Goal: Information Seeking & Learning: Check status

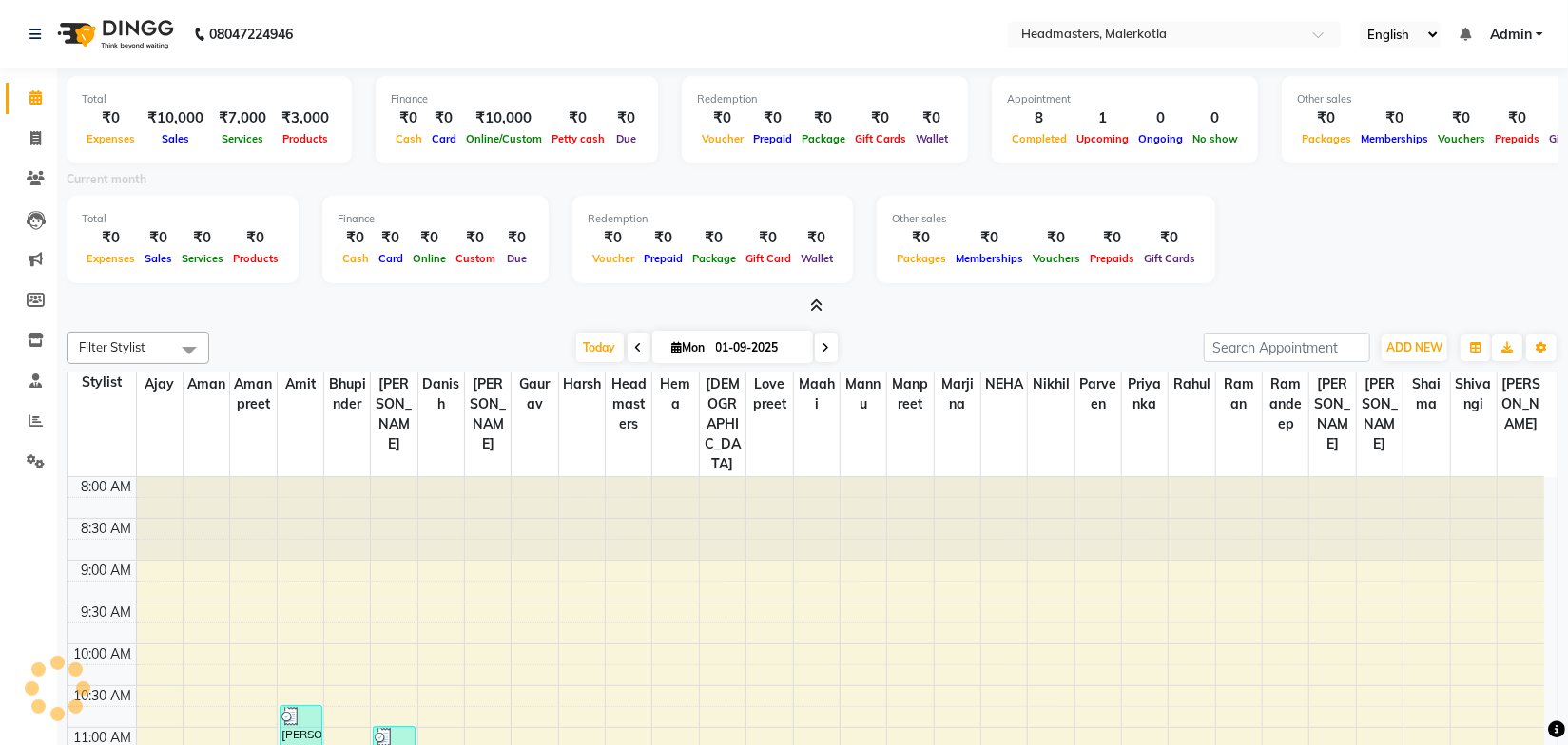
click at [538, 303] on div at bounding box center [813, 306] width 1492 height 20
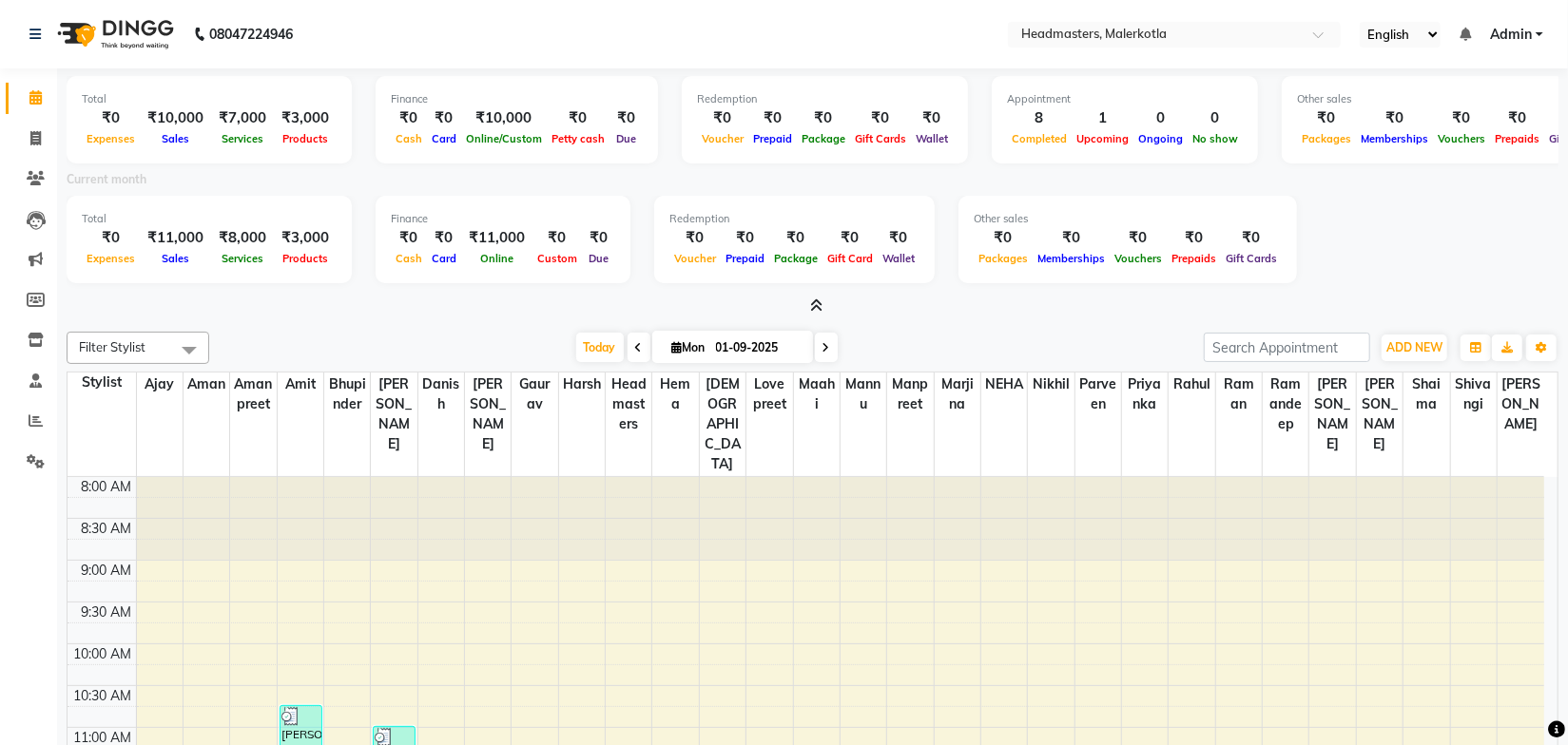
click at [899, 319] on div "Total ₹0 Expenses ₹10,000 Sales ₹7,000 Services ₹3,000 Products Finance ₹0 Cash…" at bounding box center [812, 471] width 1511 height 806
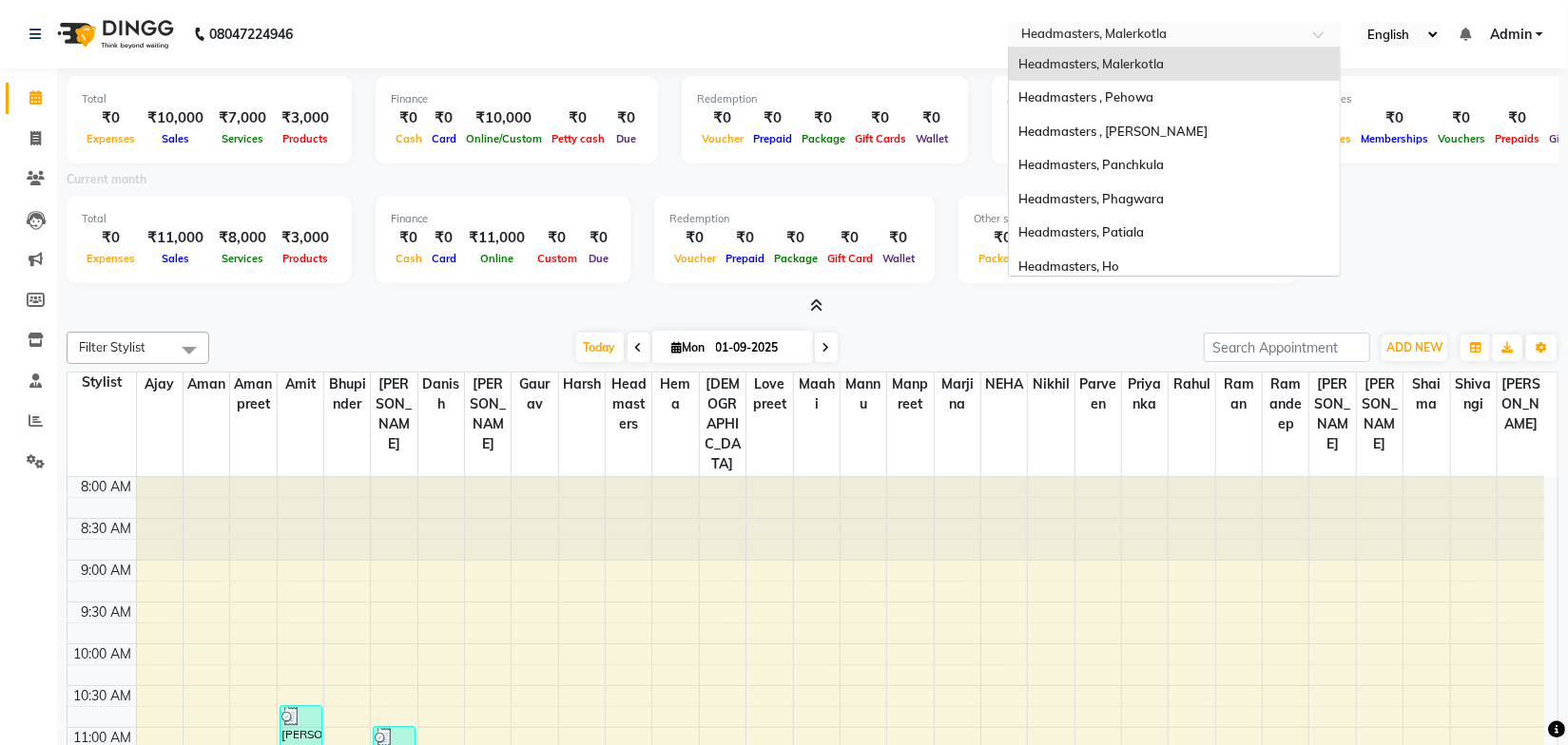
click at [1110, 33] on input "text" at bounding box center [1155, 36] width 276 height 19
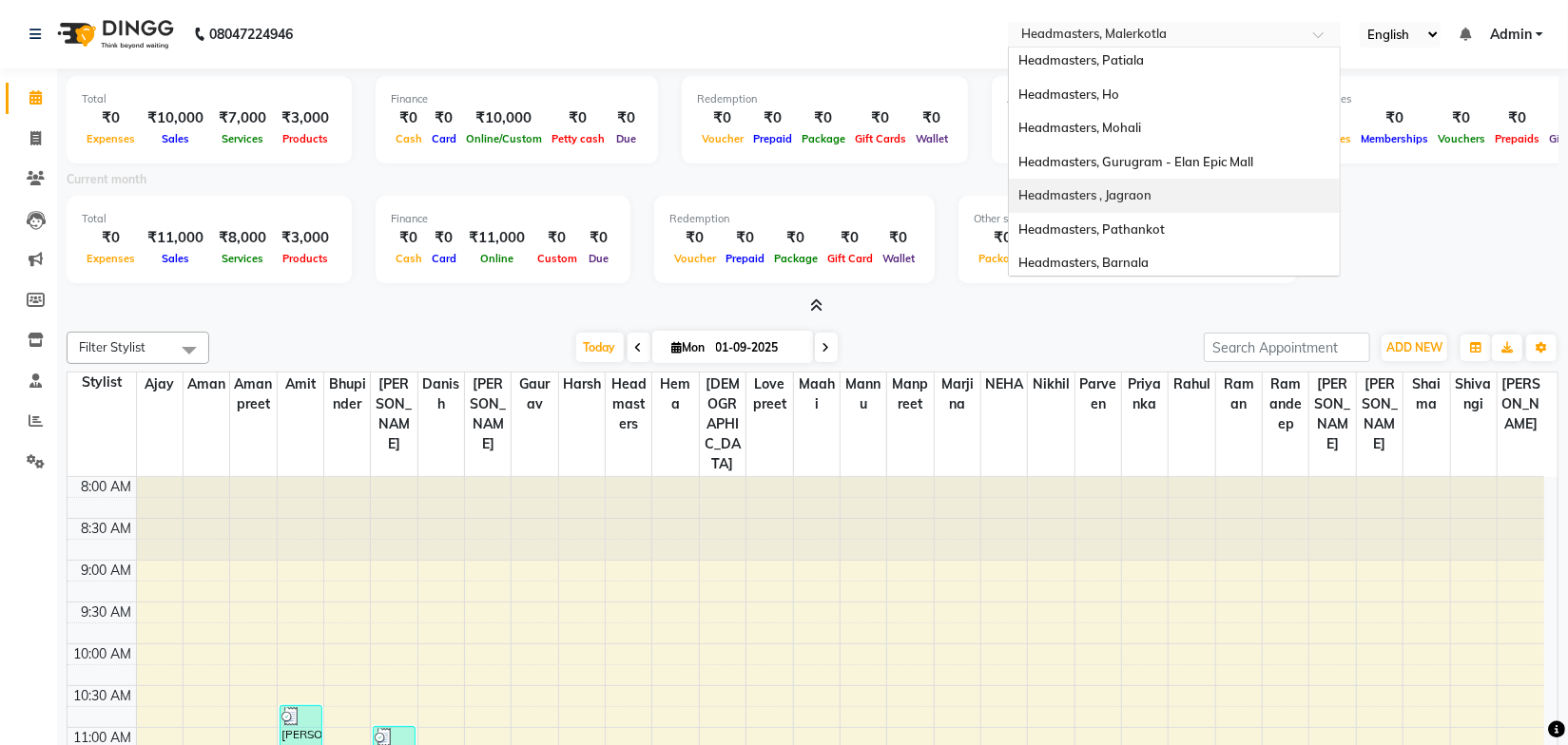
scroll to position [258, 0]
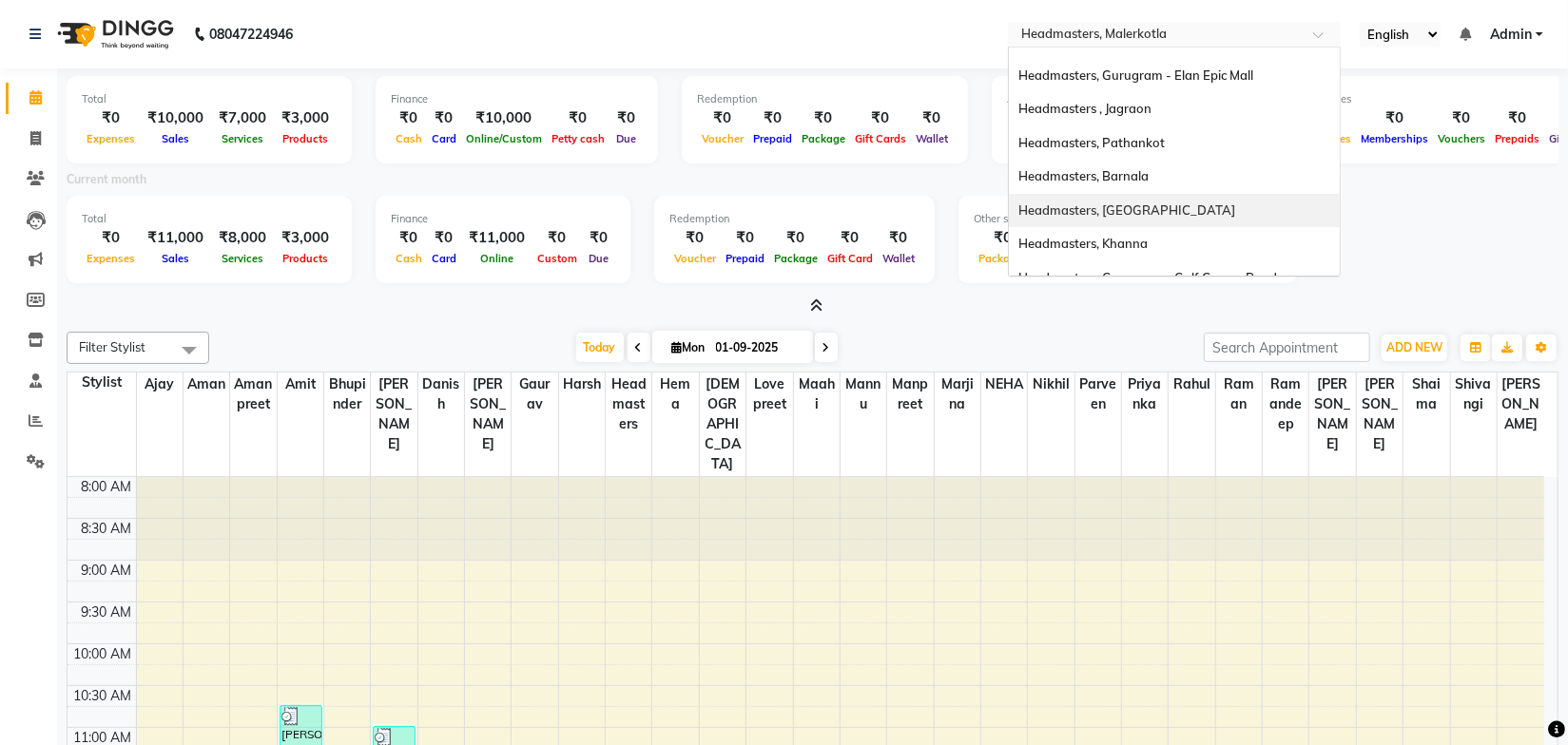
click at [1174, 203] on div "Headmasters, Jalandhar" at bounding box center [1175, 211] width 331 height 34
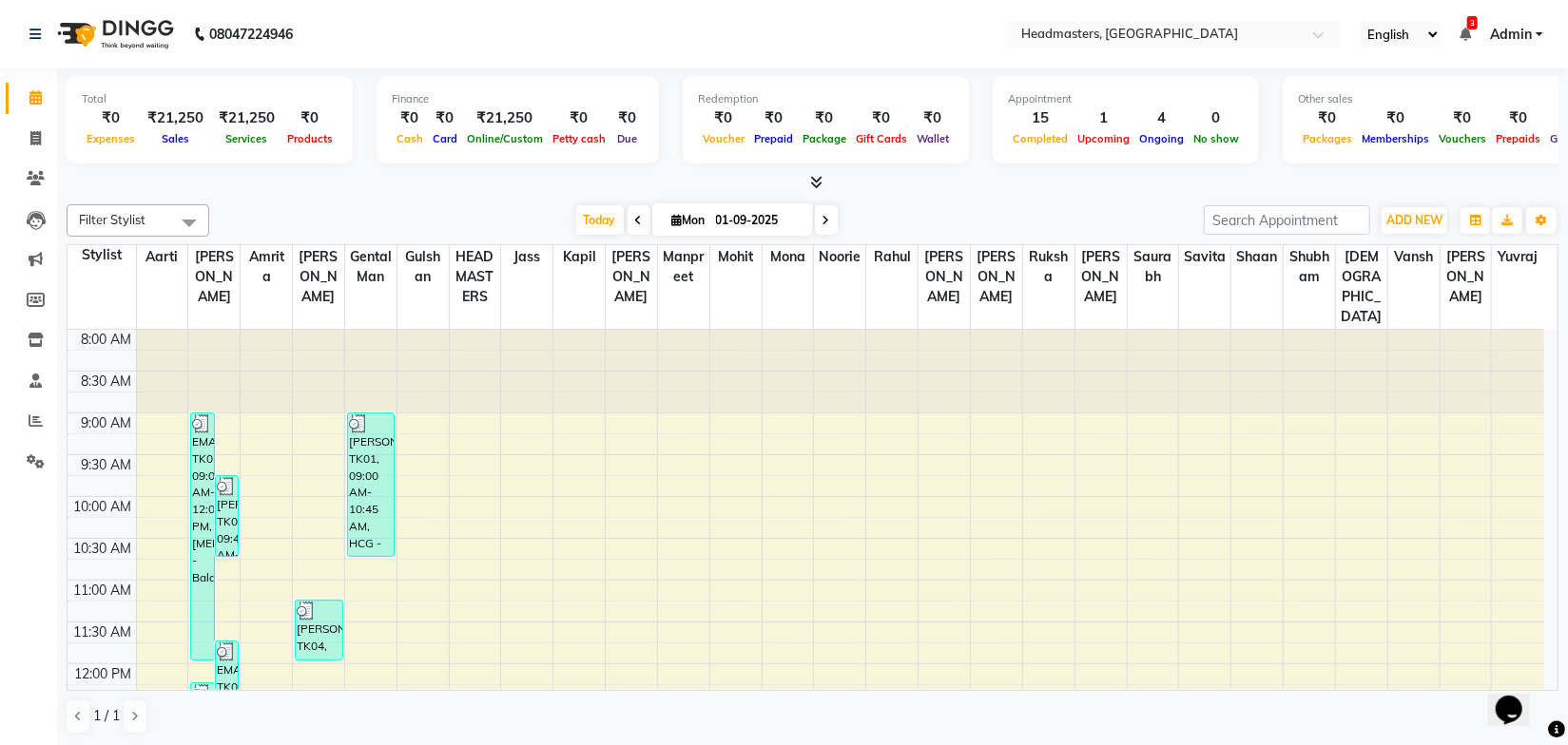
click at [895, 206] on div "Today Mon 01-09-2025" at bounding box center [706, 220] width 975 height 28
click at [521, 204] on div "Filter Stylist Select All Aarti Ali Amrita Balram Gental Man Gulshan HEADMASTER…" at bounding box center [813, 220] width 1492 height 32
click at [34, 414] on icon at bounding box center [35, 421] width 15 height 15
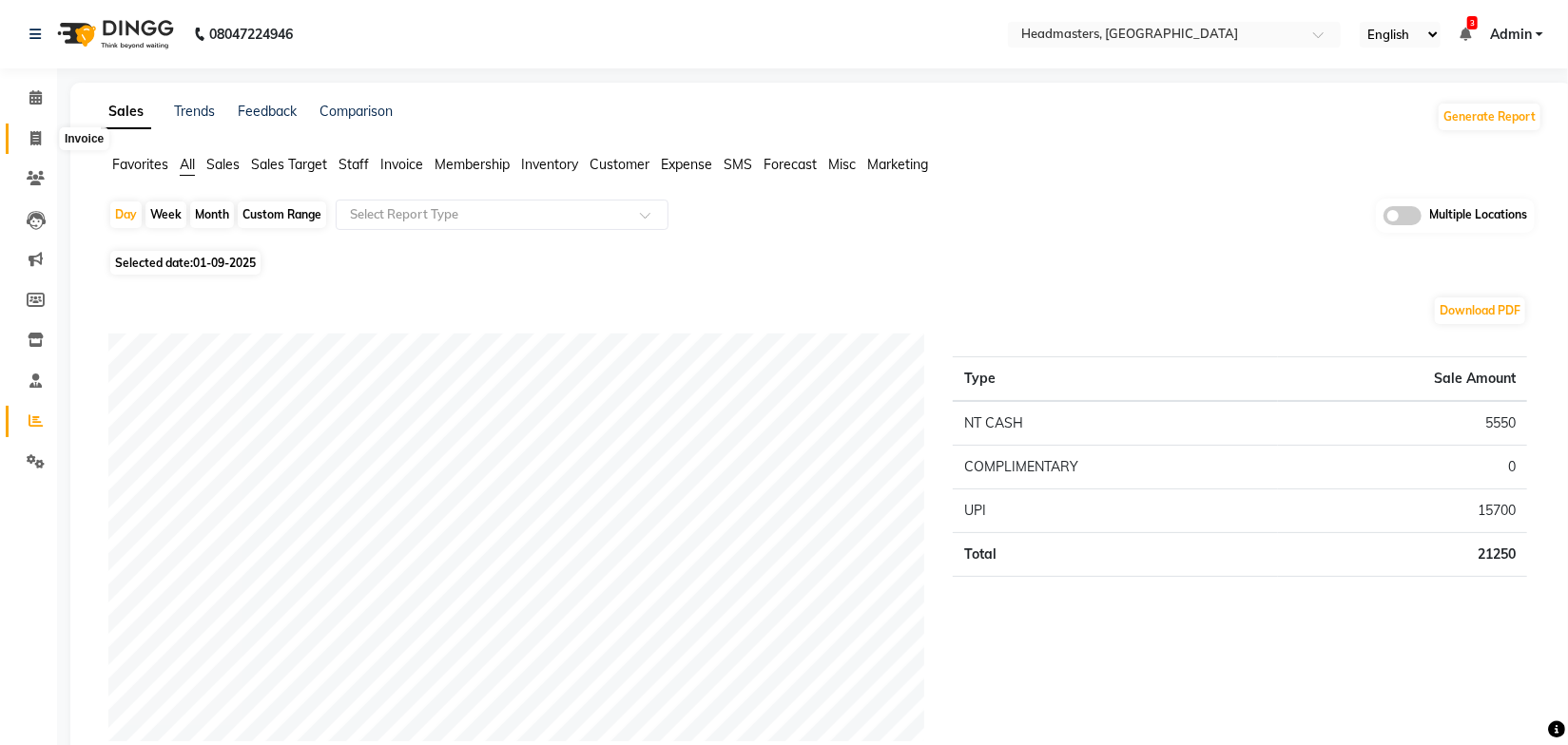
click at [30, 140] on icon at bounding box center [35, 138] width 11 height 15
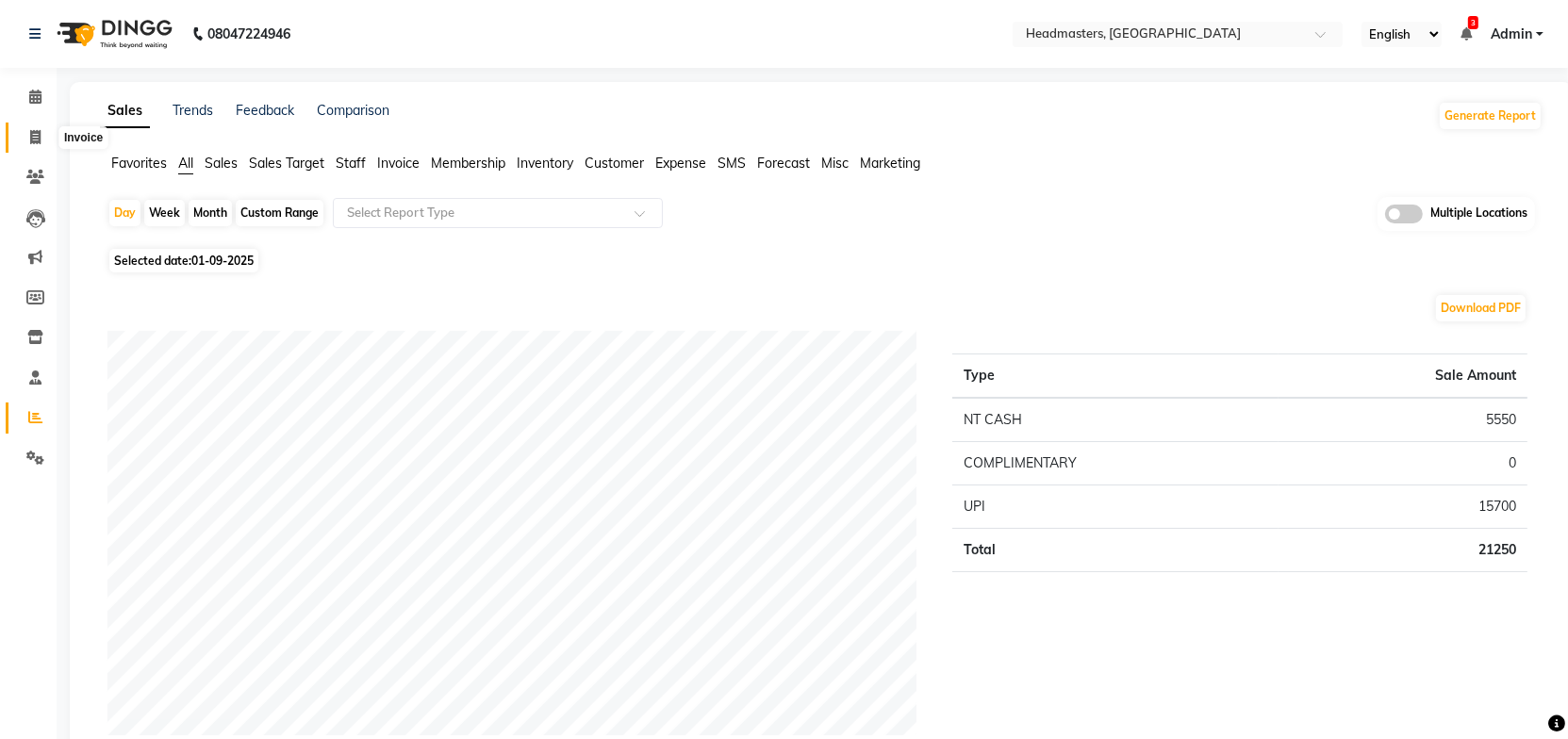
select select "service"
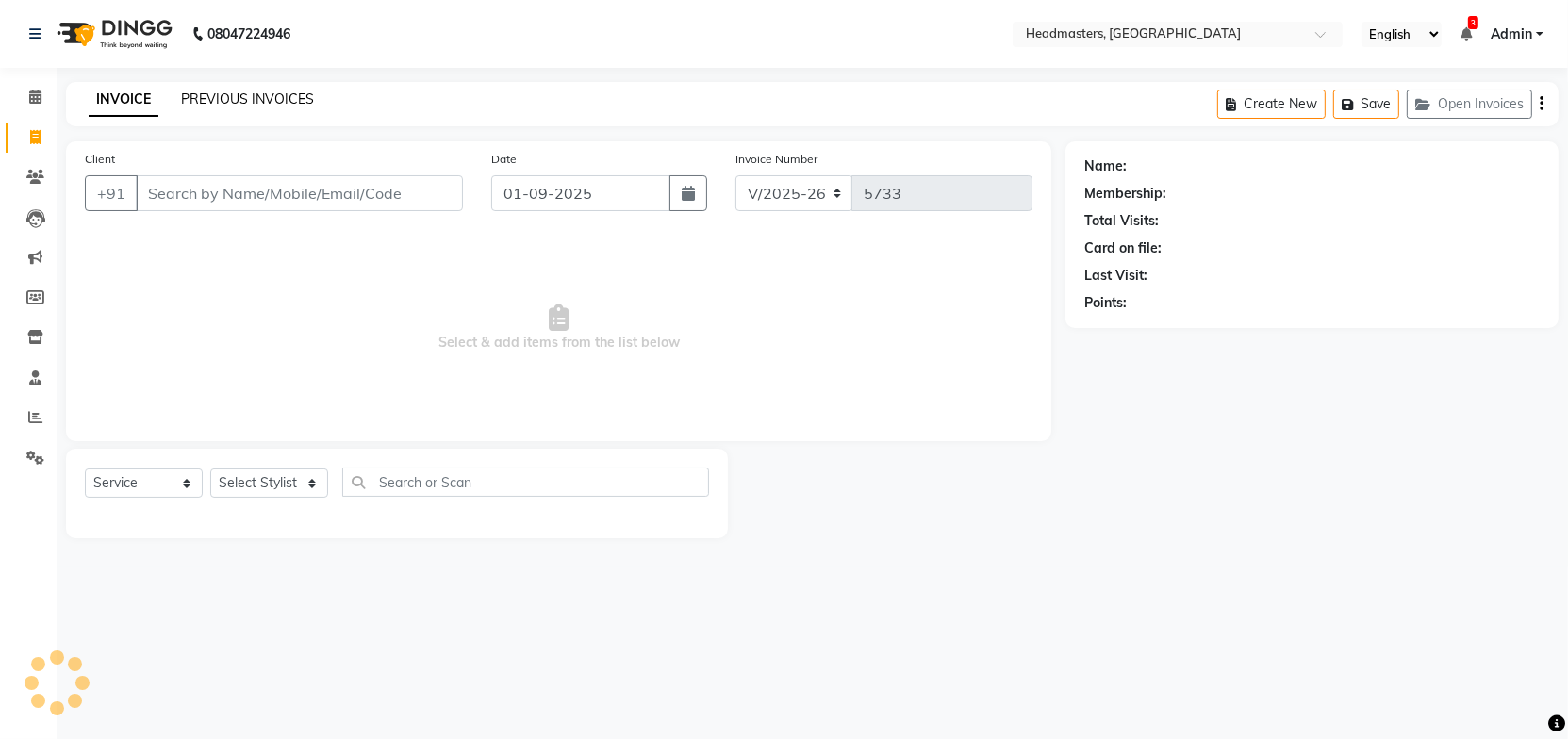
click at [230, 99] on link "PREVIOUS INVOICES" at bounding box center [248, 99] width 133 height 17
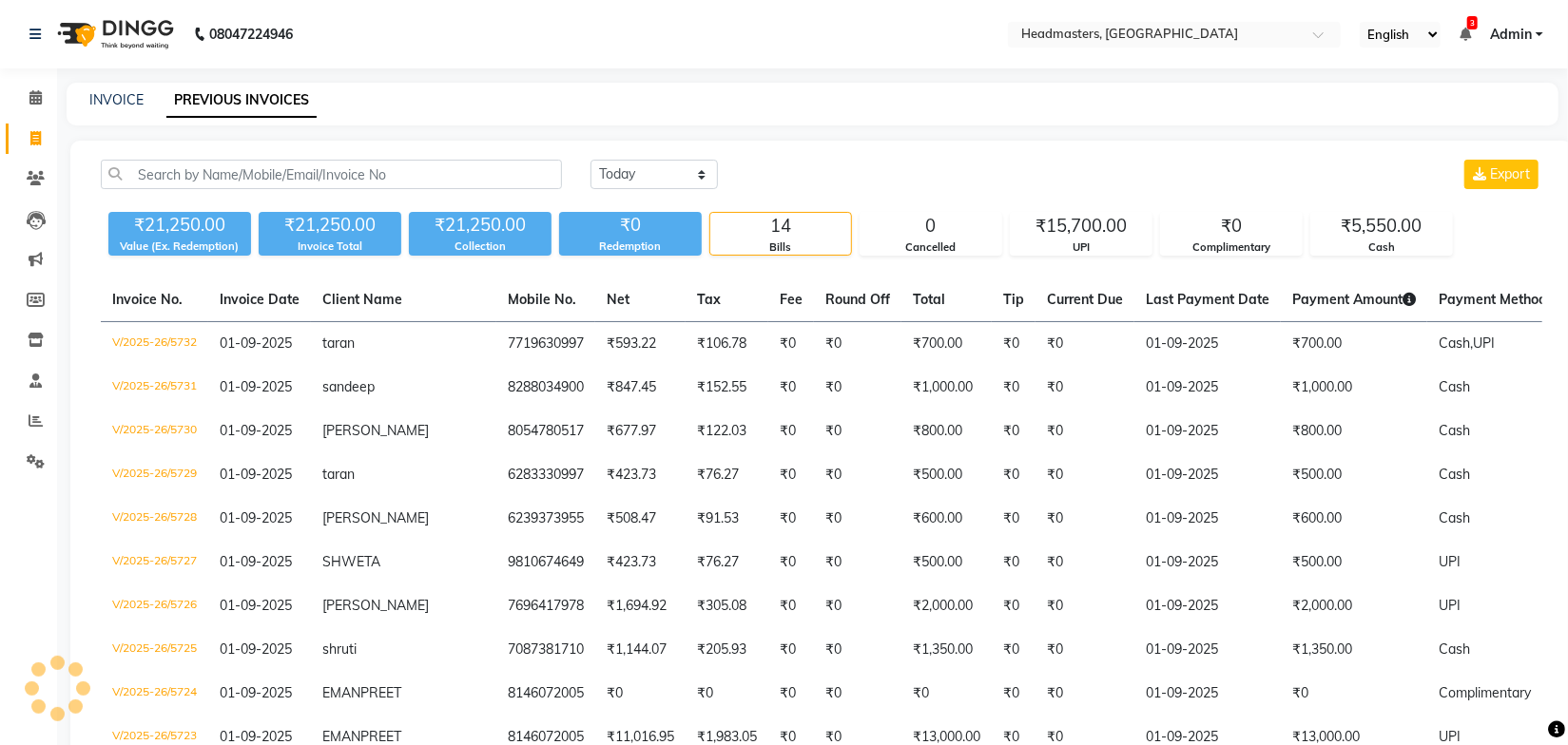
click at [531, 104] on div "INVOICE PREVIOUS INVOICES" at bounding box center [801, 100] width 1469 height 20
click at [614, 165] on select "Today Yesterday Custom Range" at bounding box center [654, 174] width 127 height 29
select select "yesterday"
click at [591, 159] on select "Today Yesterday Custom Range" at bounding box center [654, 174] width 127 height 29
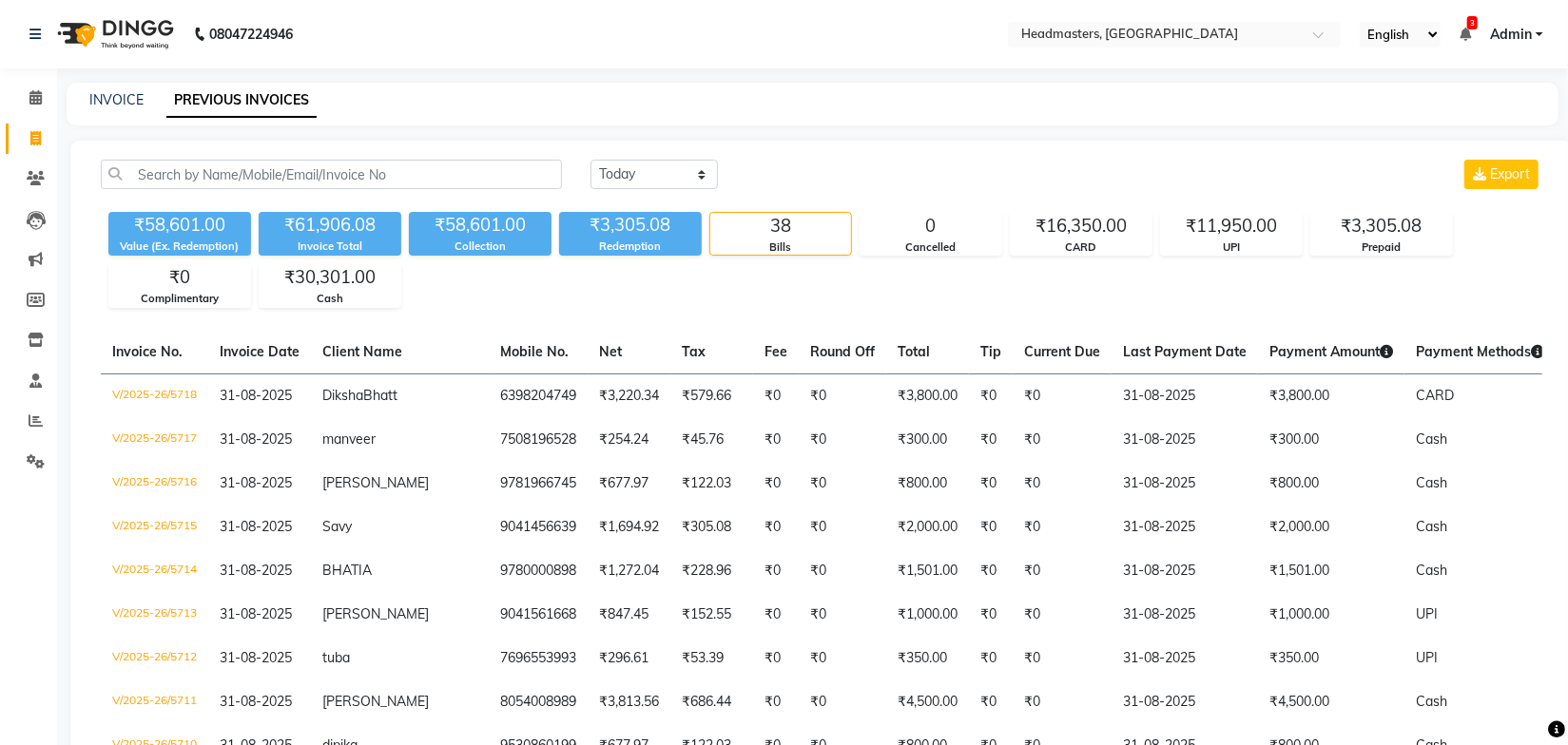
click at [846, 159] on div "Today Yesterday Custom Range Export" at bounding box center [1067, 174] width 952 height 29
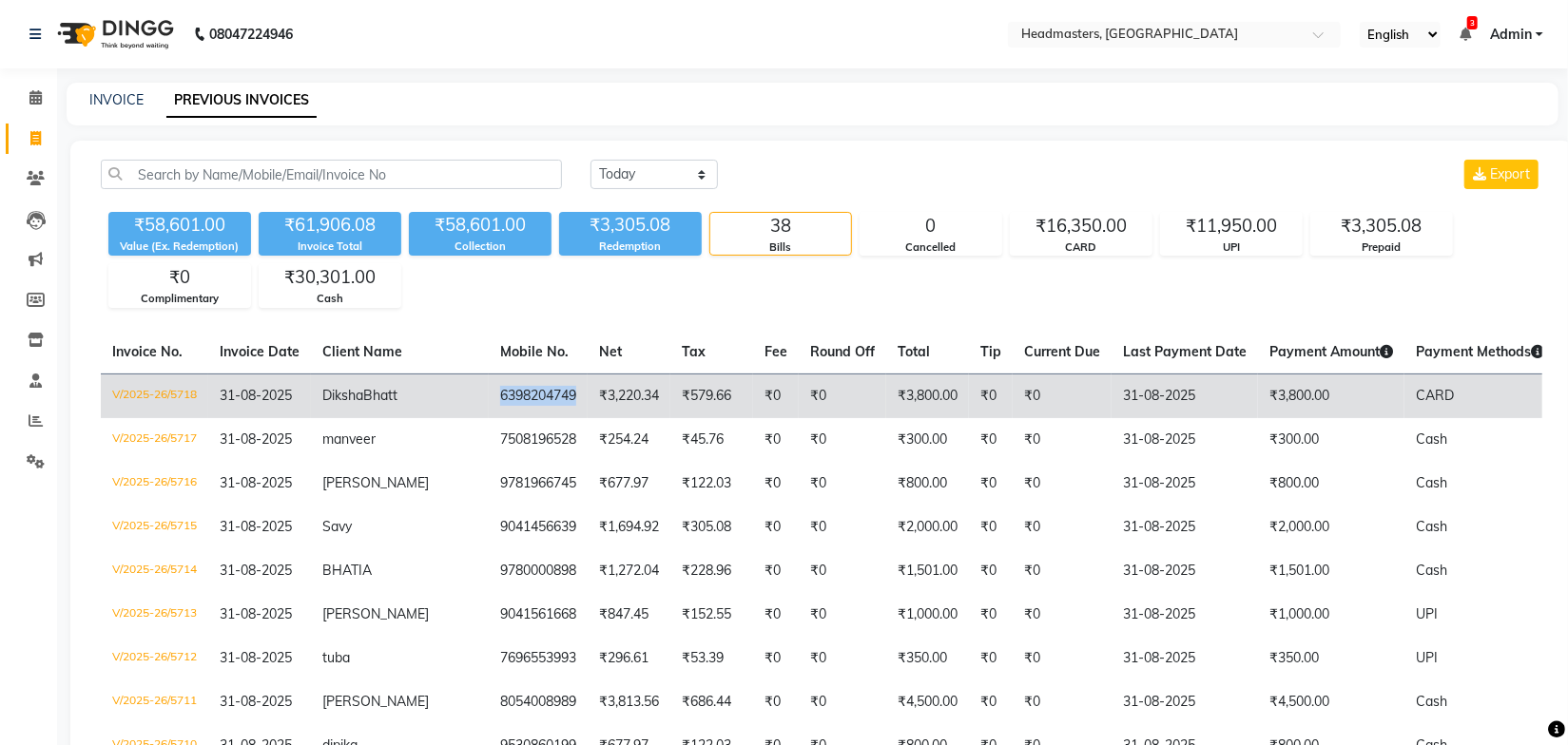
drag, startPoint x: 509, startPoint y: 397, endPoint x: 426, endPoint y: 404, distance: 83.3
click at [489, 404] on td "6398204749" at bounding box center [538, 396] width 99 height 45
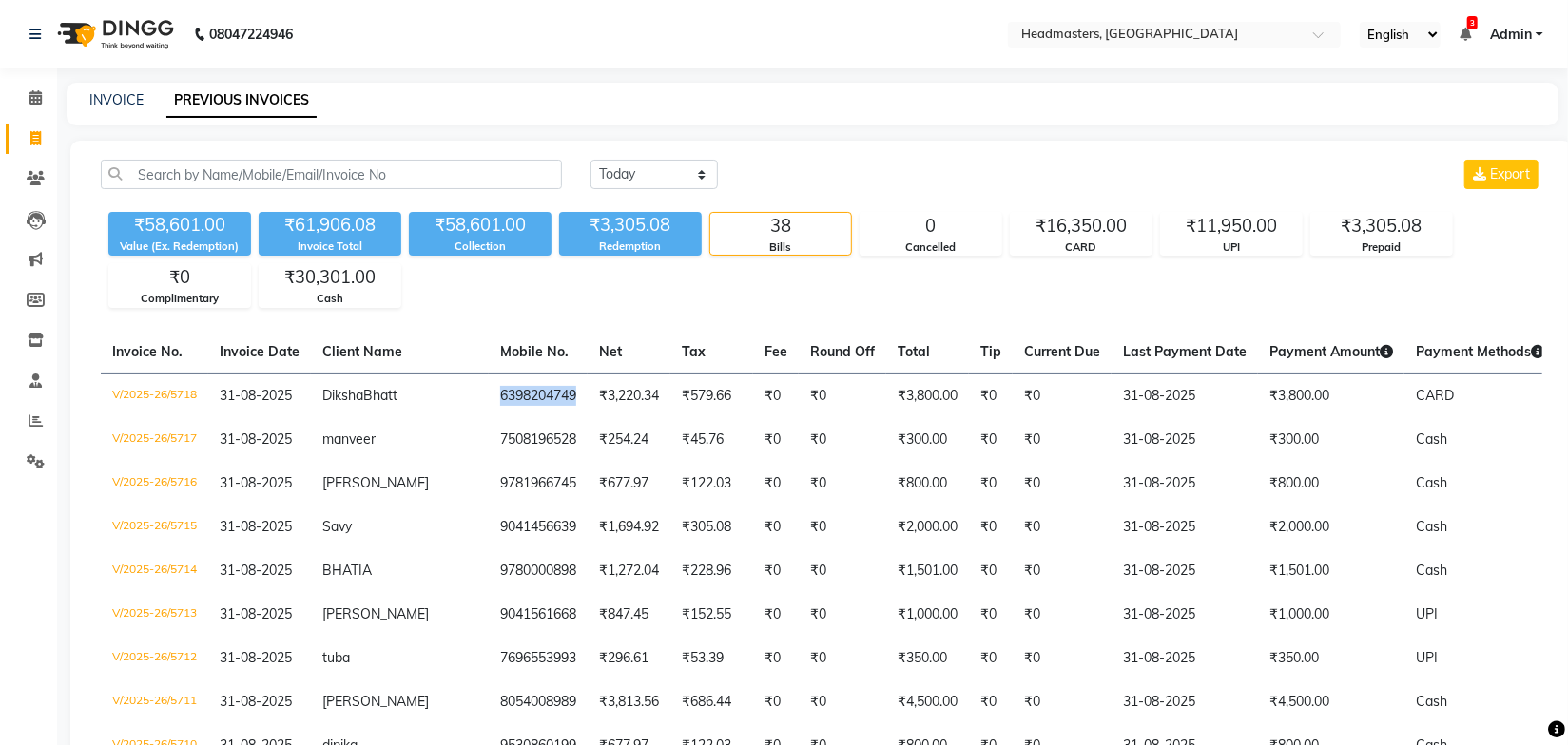
copy td "6398204749"
click at [39, 172] on icon at bounding box center [35, 178] width 18 height 15
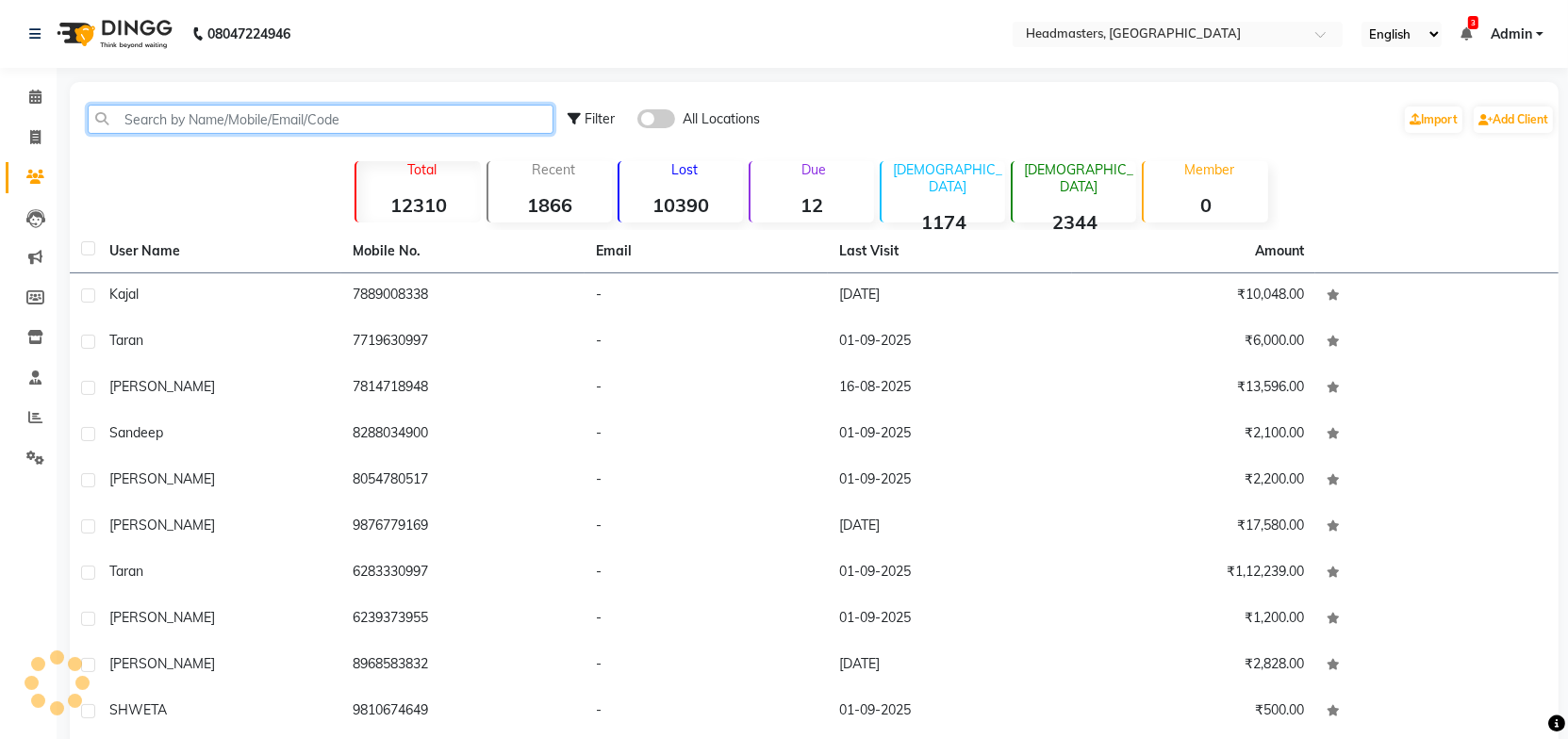
click at [225, 122] on input "text" at bounding box center [321, 119] width 466 height 29
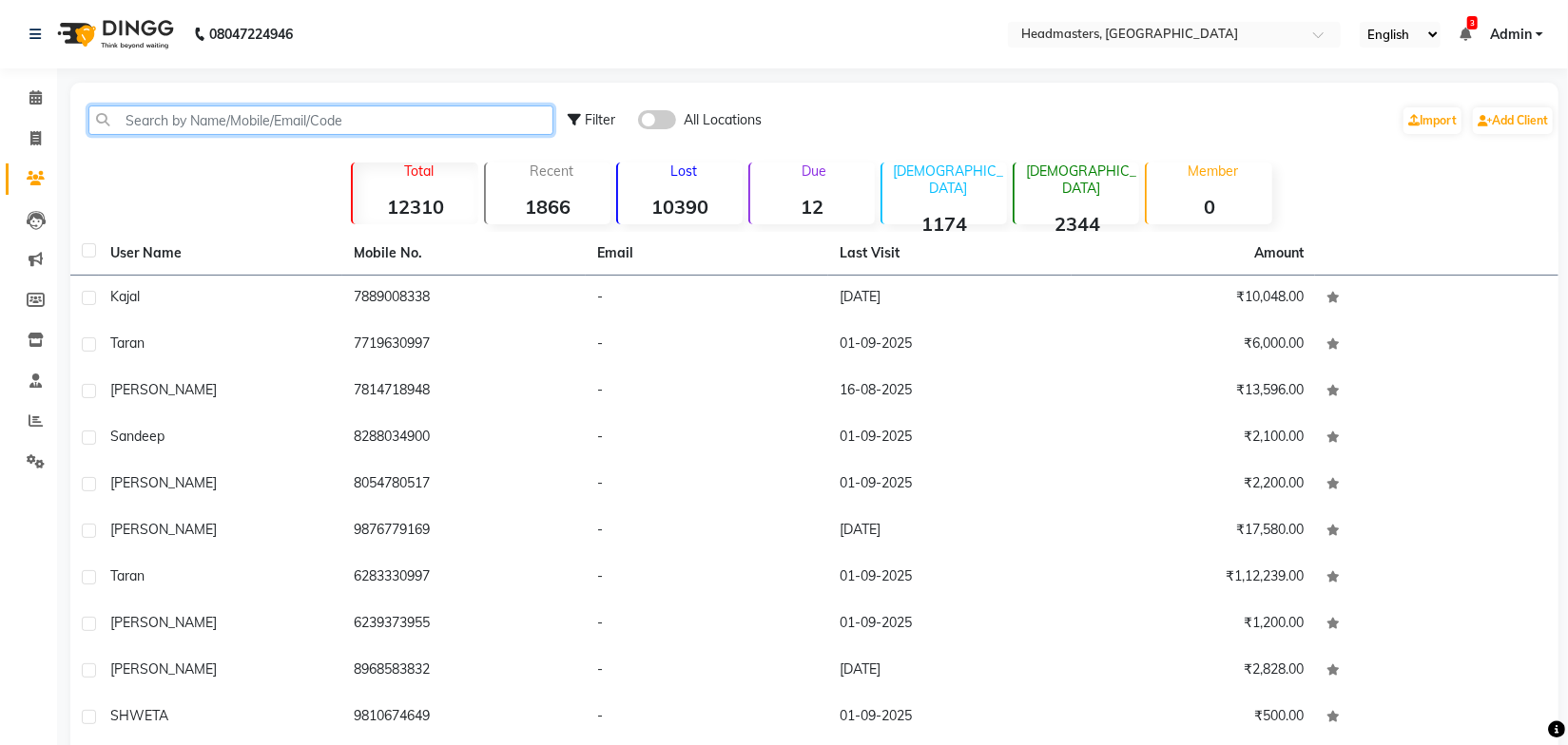
paste input "6398204749"
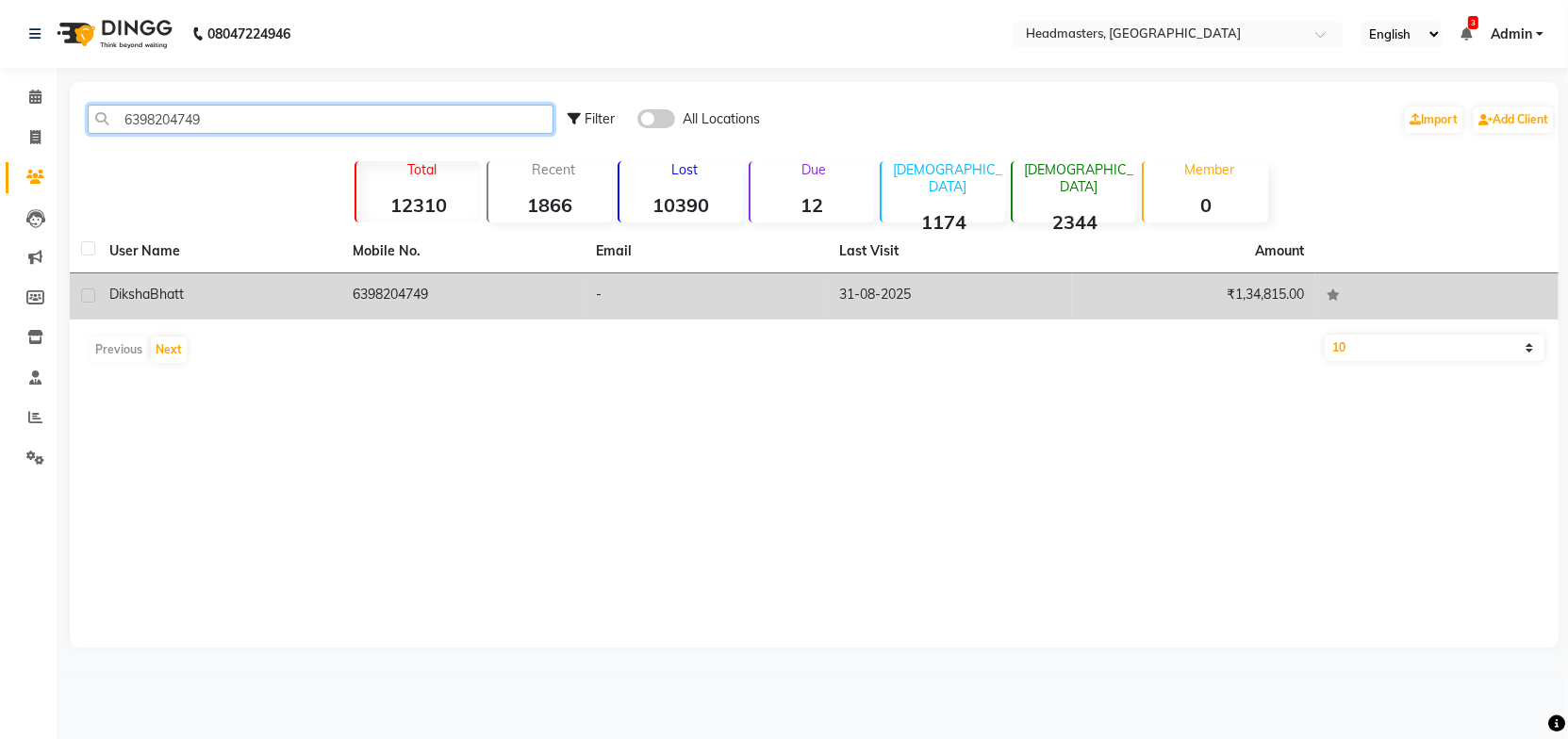
type input "6398204749"
click at [423, 299] on td "6398204749" at bounding box center [462, 297] width 244 height 46
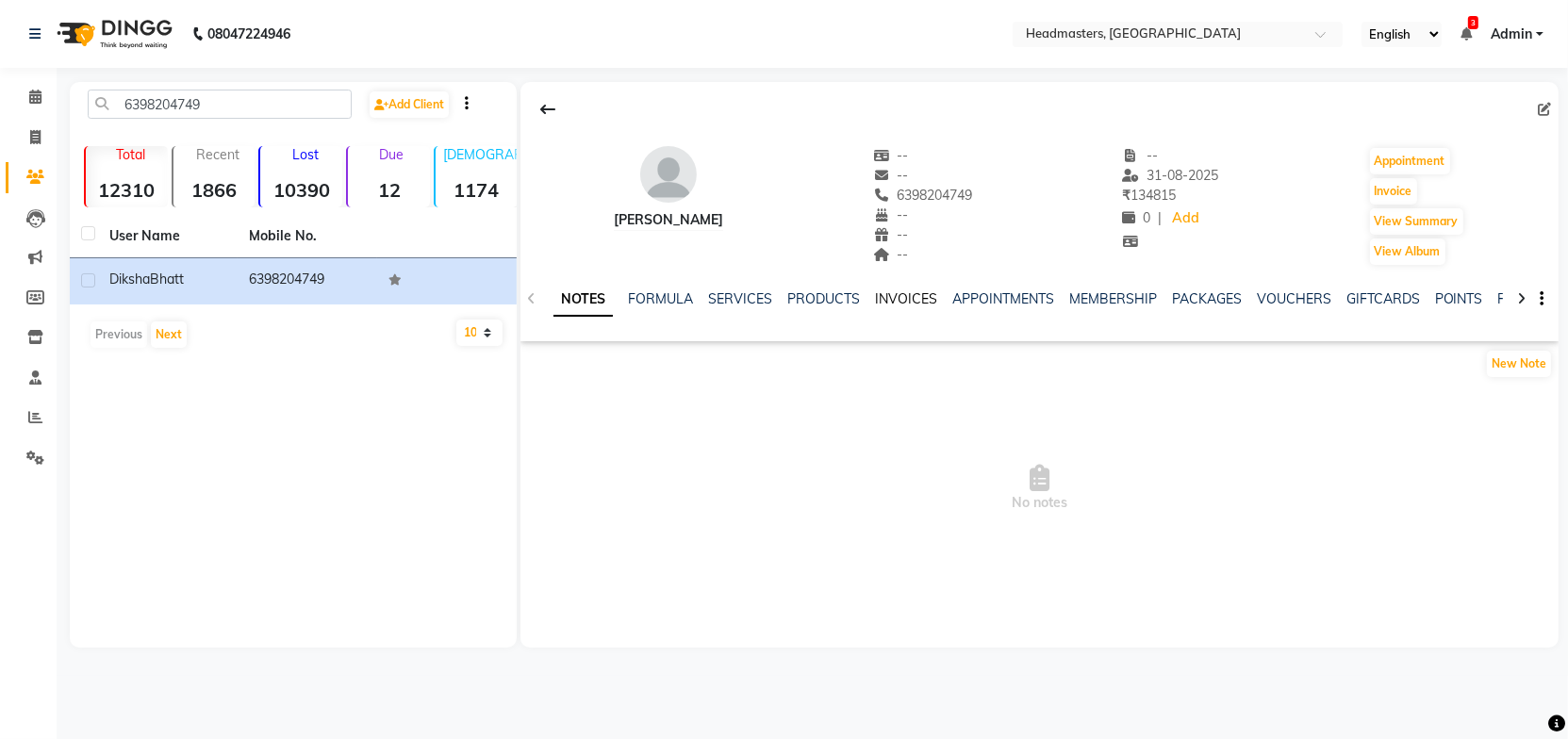
click at [923, 297] on link "INVOICES" at bounding box center [905, 299] width 63 height 17
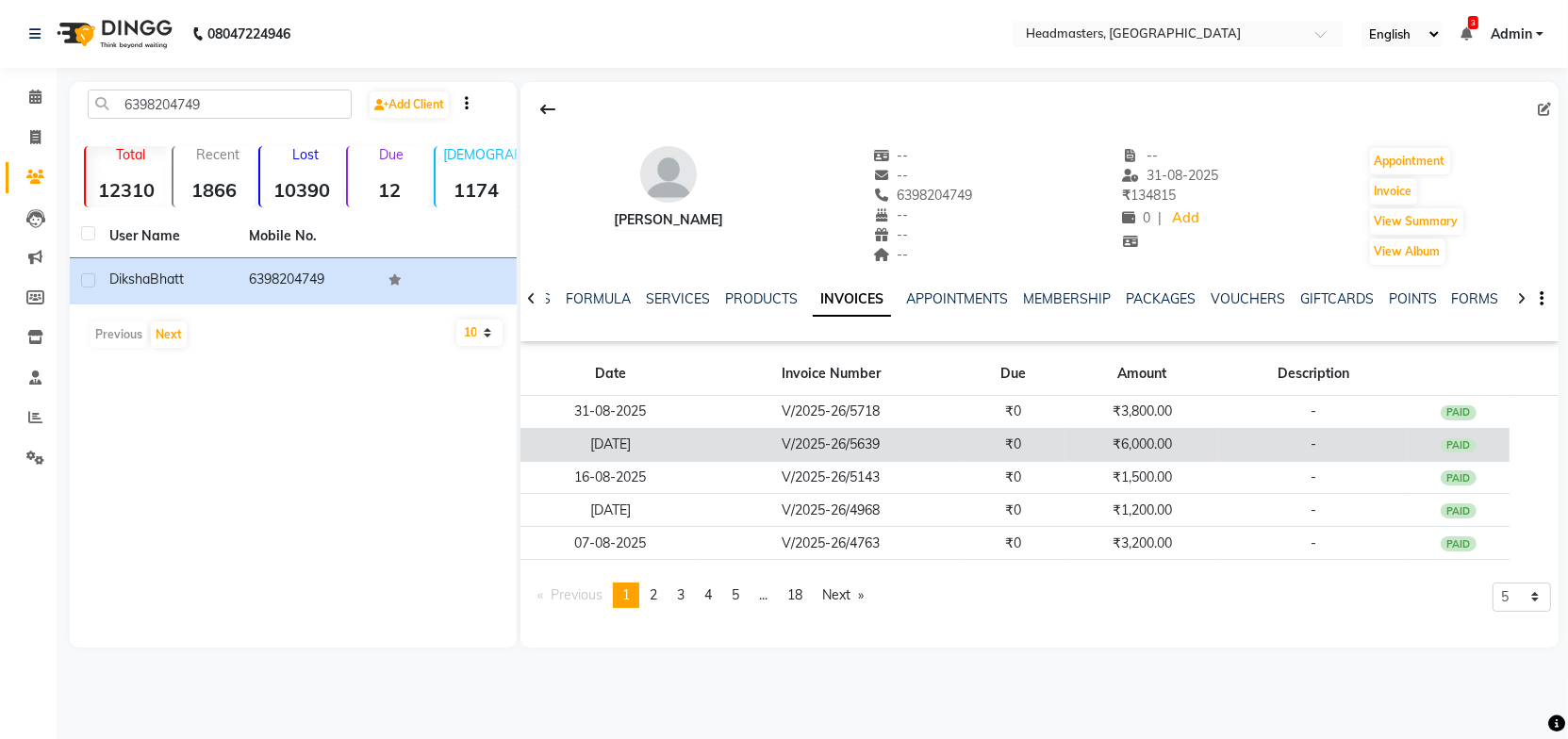
click at [991, 445] on td "₹0" at bounding box center [1013, 444] width 104 height 33
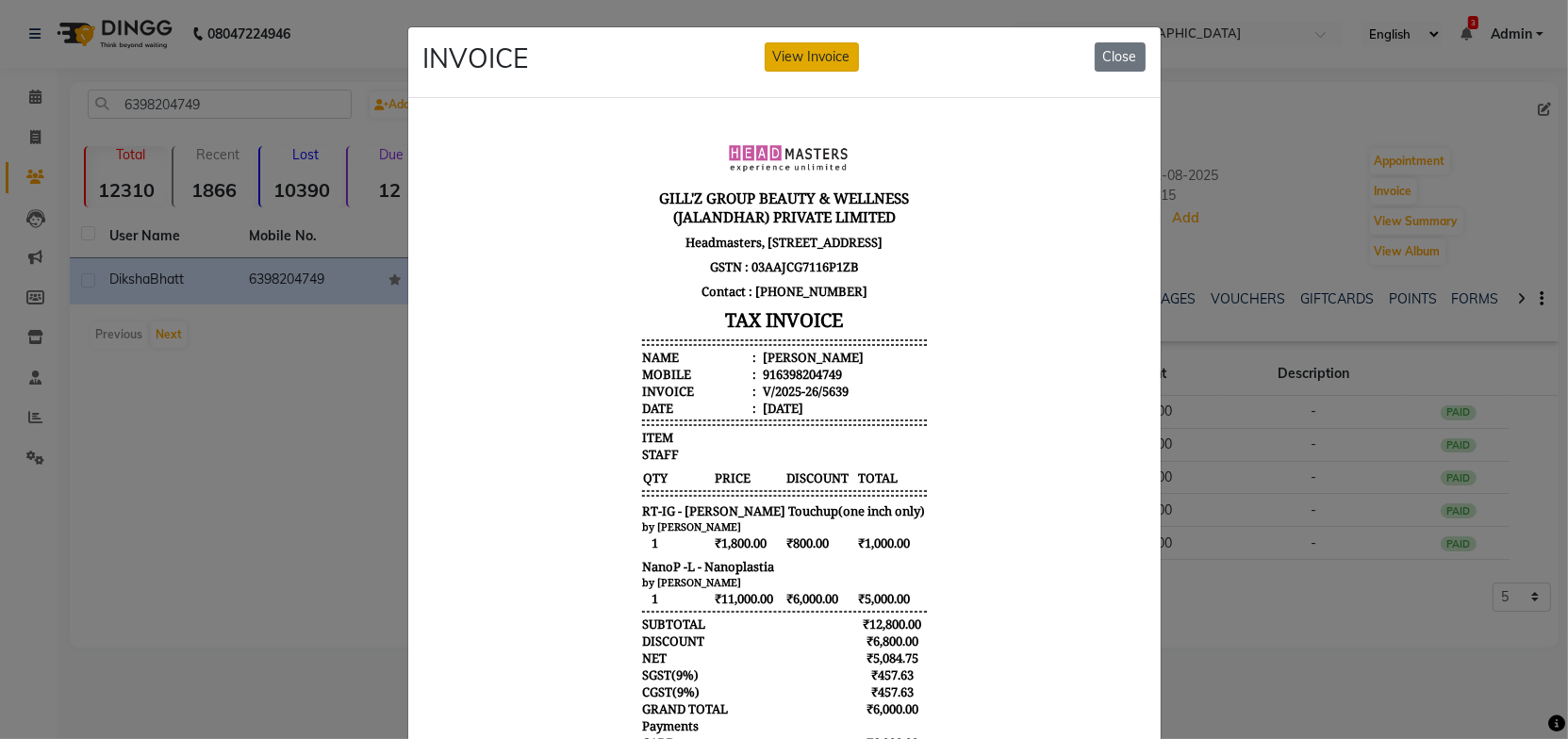
click at [820, 51] on button "View Invoice" at bounding box center [812, 57] width 94 height 29
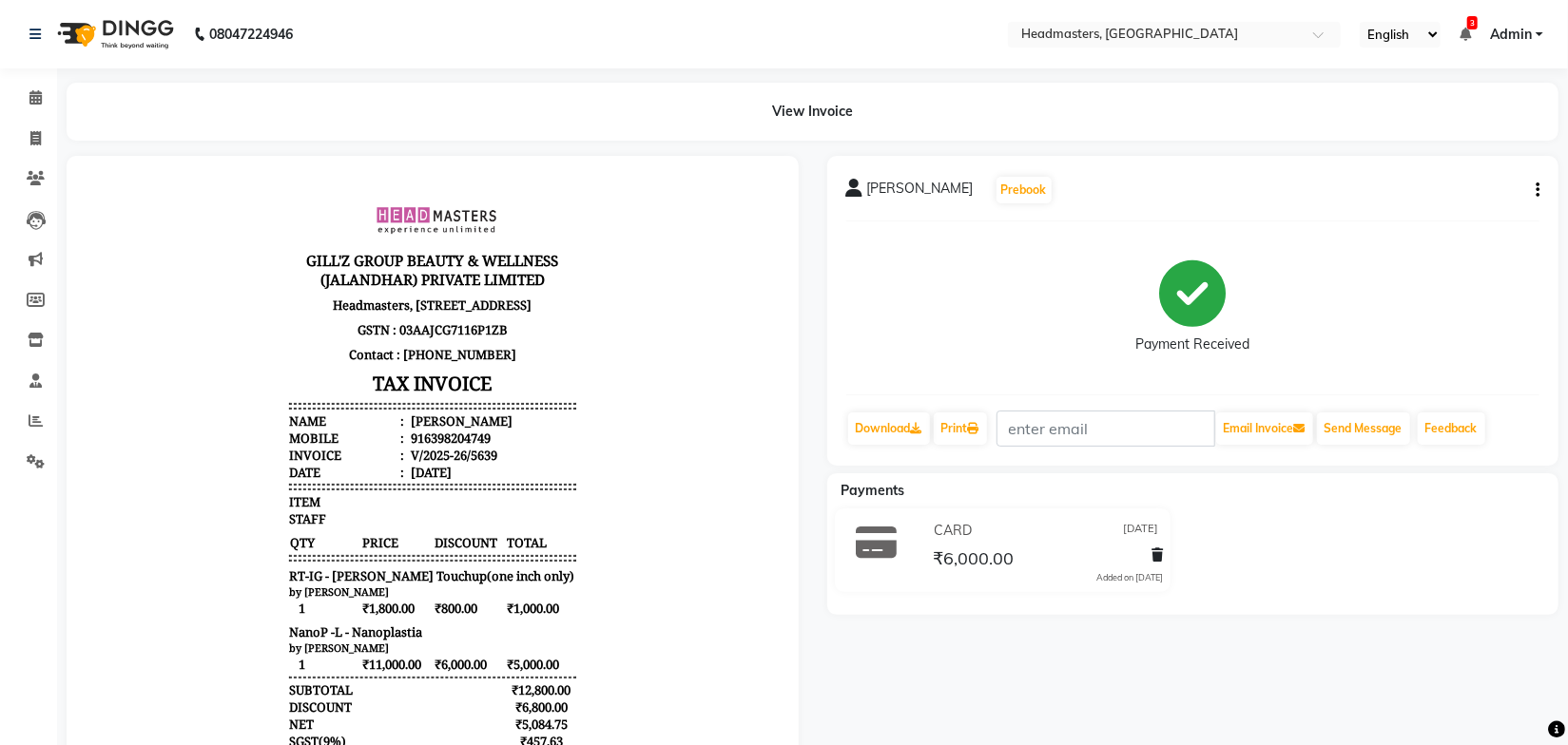
click at [686, 566] on body "GILL'Z GROUP BEAUTY & WELLNESS (JALANDHAR) PRIVATE LIMITED Headmasters, First F…" at bounding box center [431, 534] width 679 height 705
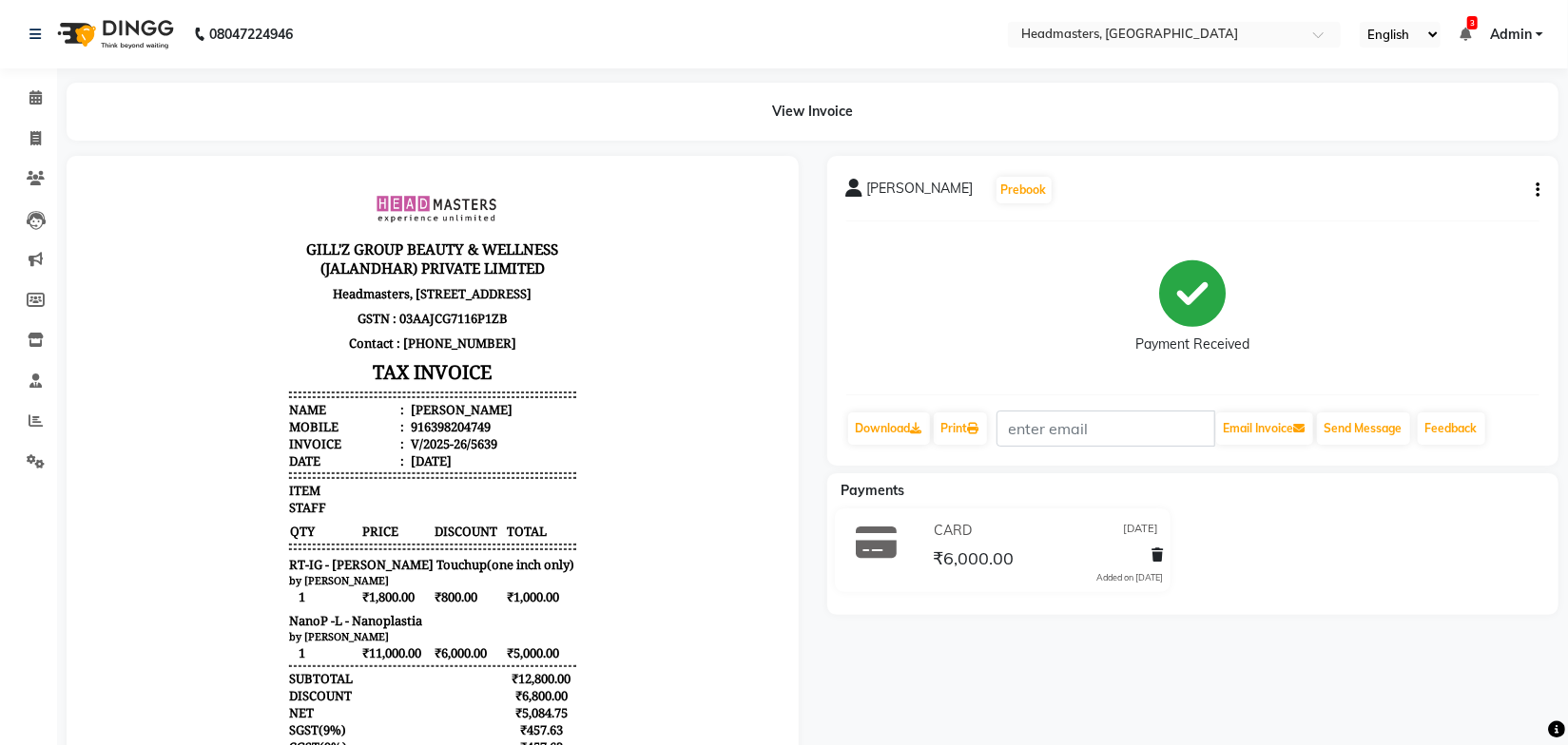
scroll to position [16, 0]
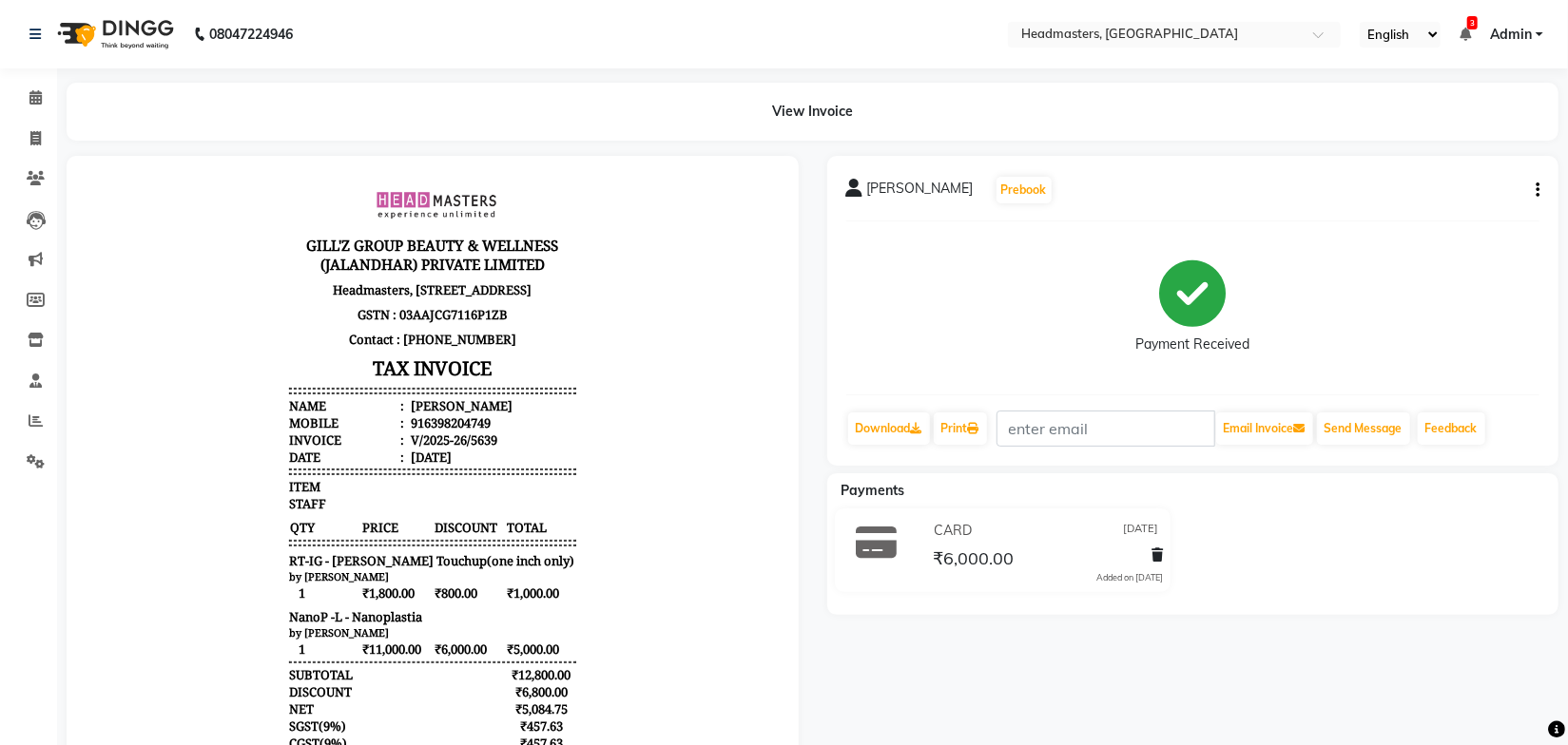
click at [642, 466] on body "GILL'Z GROUP BEAUTY & WELLNESS (JALANDHAR) PRIVATE LIMITED Headmasters, First F…" at bounding box center [431, 519] width 679 height 705
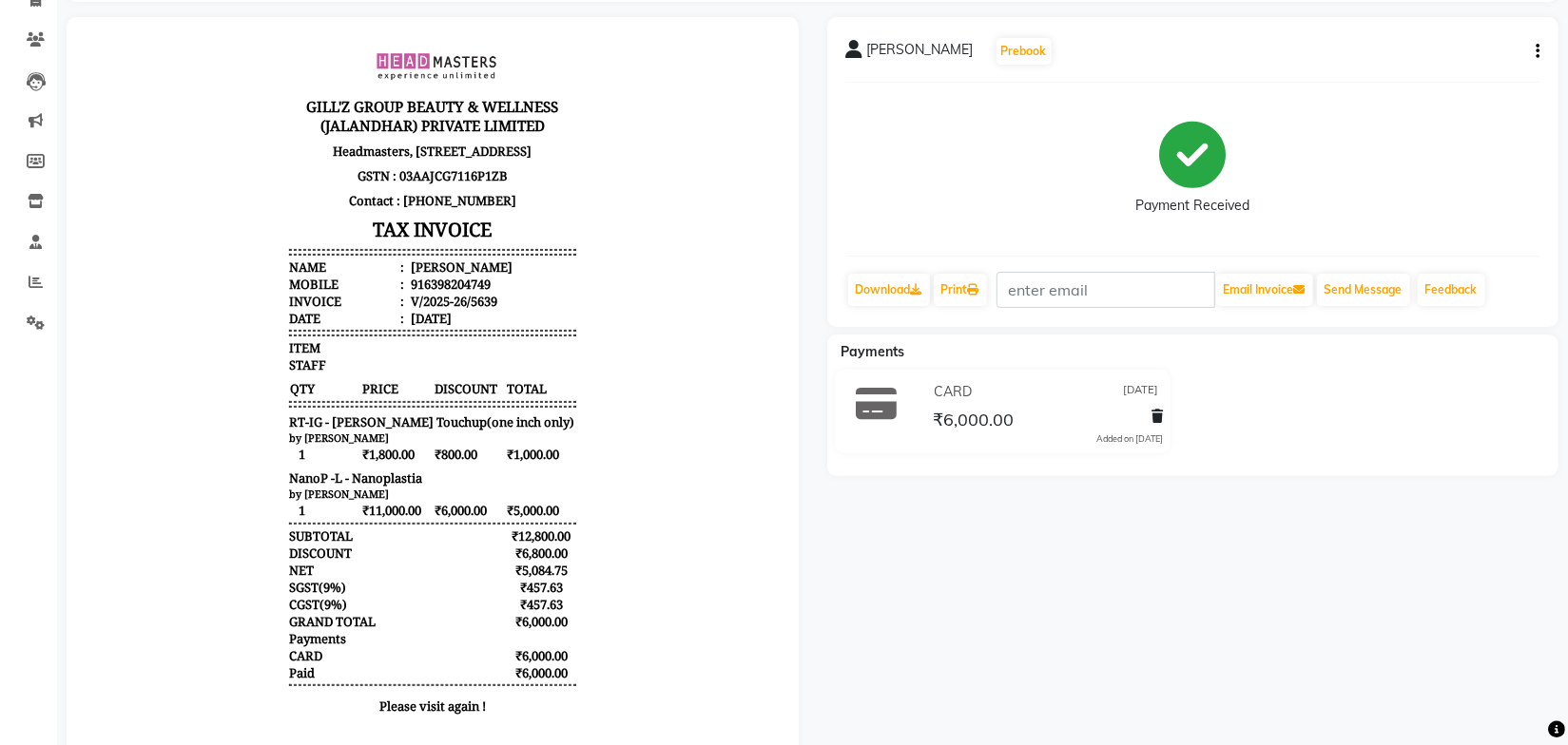
scroll to position [199, 0]
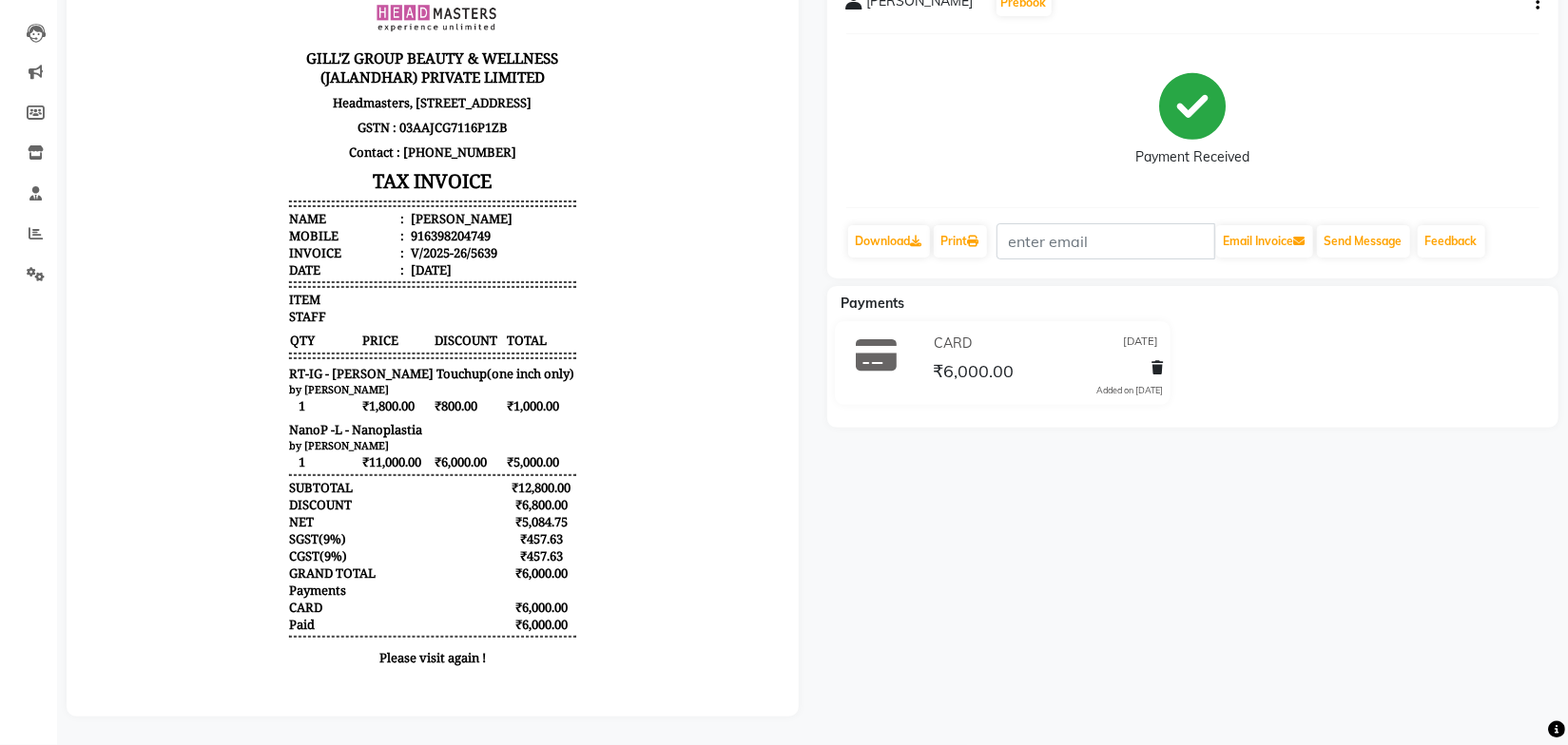
click at [655, 455] on body "GILL'Z GROUP BEAUTY & WELLNESS (JALANDHAR) PRIVATE LIMITED Headmasters, First F…" at bounding box center [431, 332] width 679 height 705
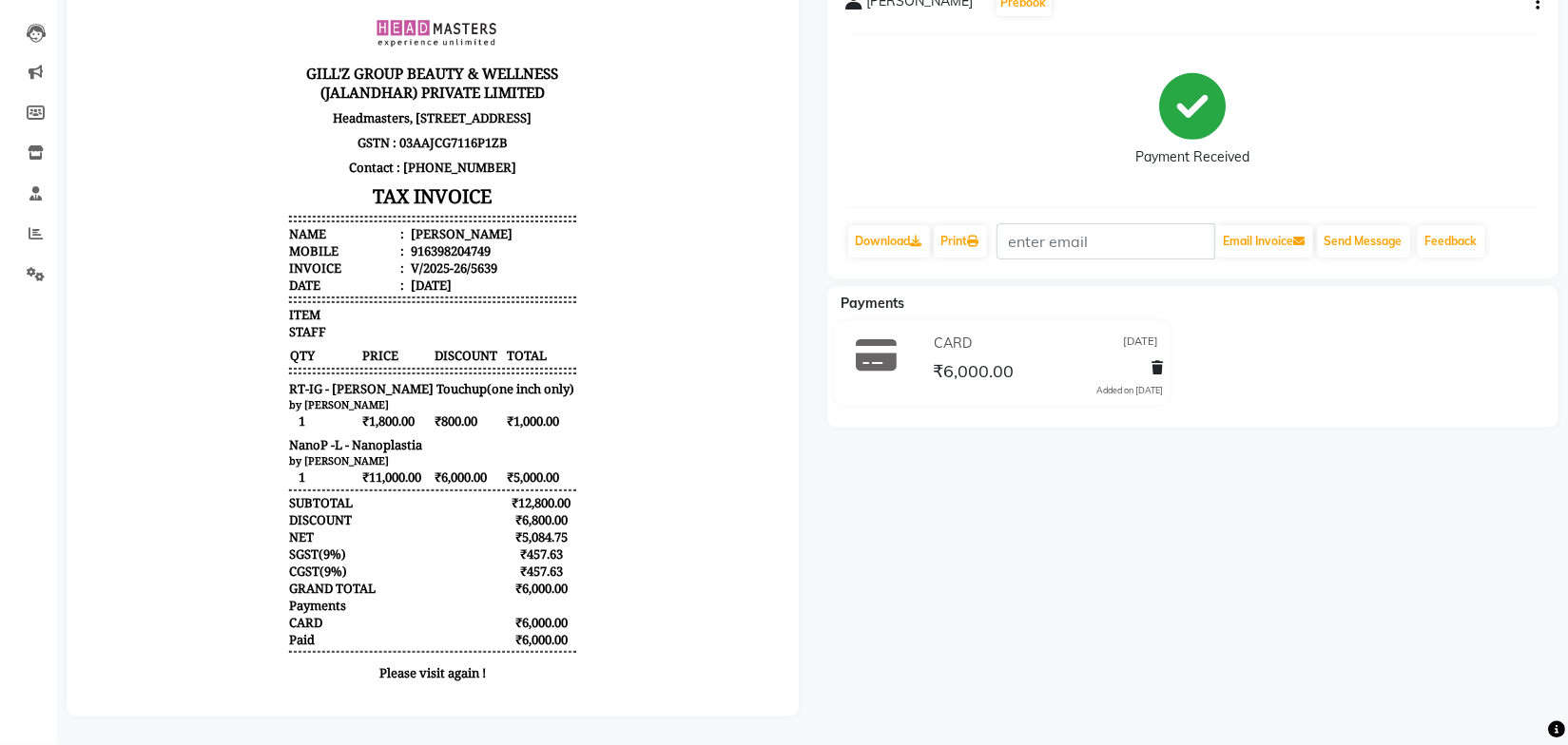
click at [726, 447] on body "GILL'Z GROUP BEAUTY & WELLNESS (JALANDHAR) PRIVATE LIMITED Headmasters, First F…" at bounding box center [431, 348] width 679 height 705
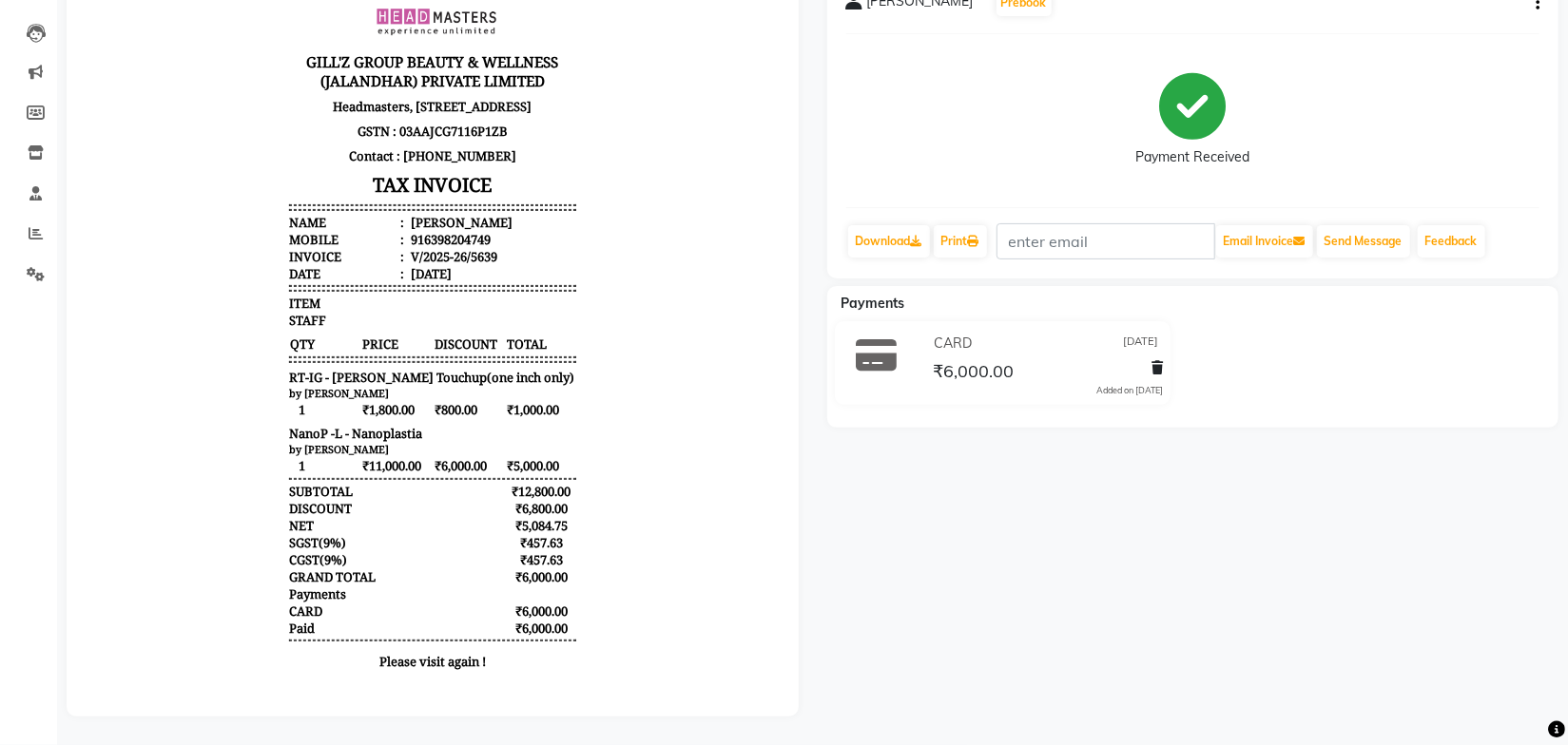
scroll to position [16, 0]
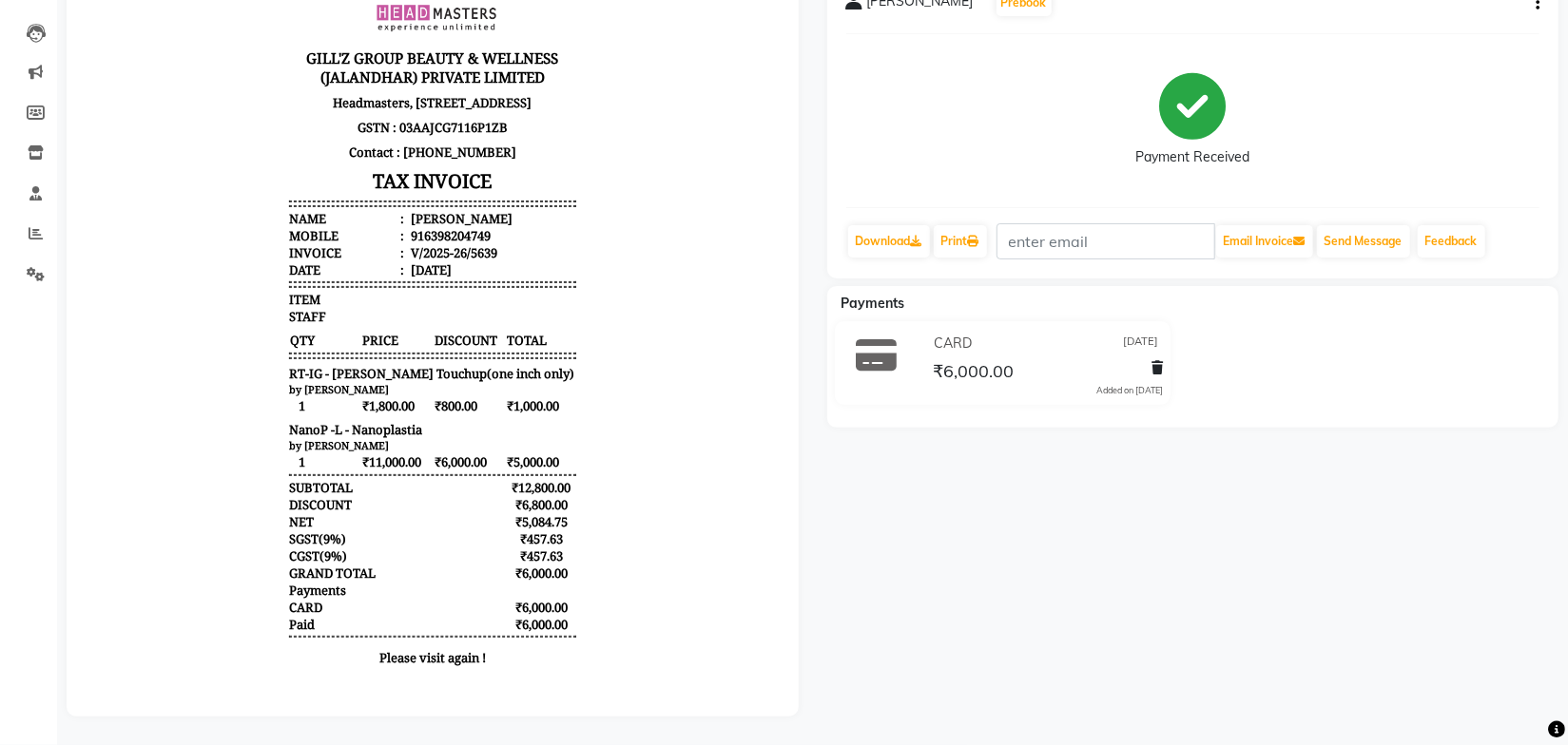
click at [579, 480] on body "GILL'Z GROUP BEAUTY & WELLNESS (JALANDHAR) PRIVATE LIMITED Headmasters, First F…" at bounding box center [431, 332] width 679 height 705
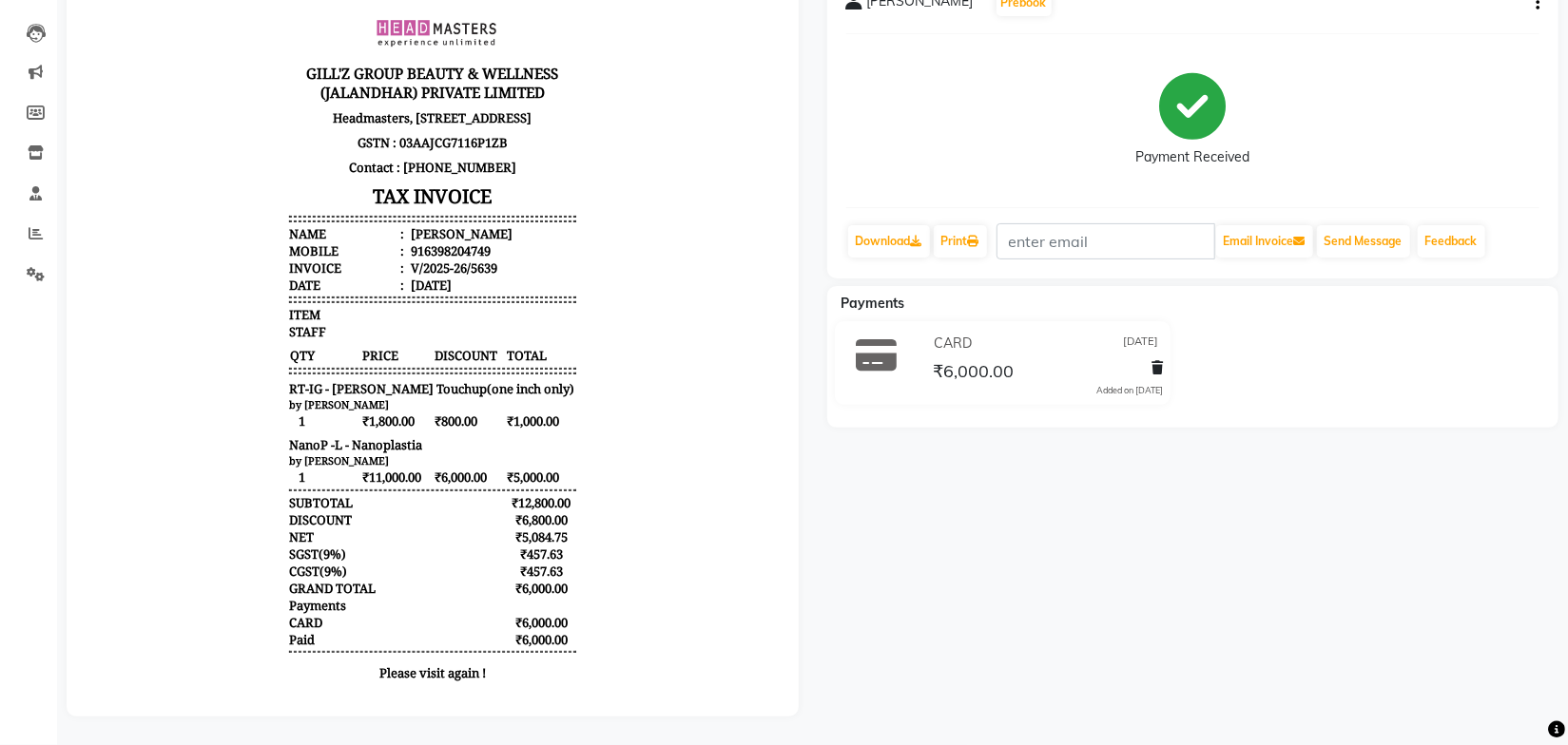
click at [589, 404] on body "GILL'Z GROUP BEAUTY & WELLNESS (JALANDHAR) PRIVATE LIMITED Headmasters, First F…" at bounding box center [431, 348] width 679 height 705
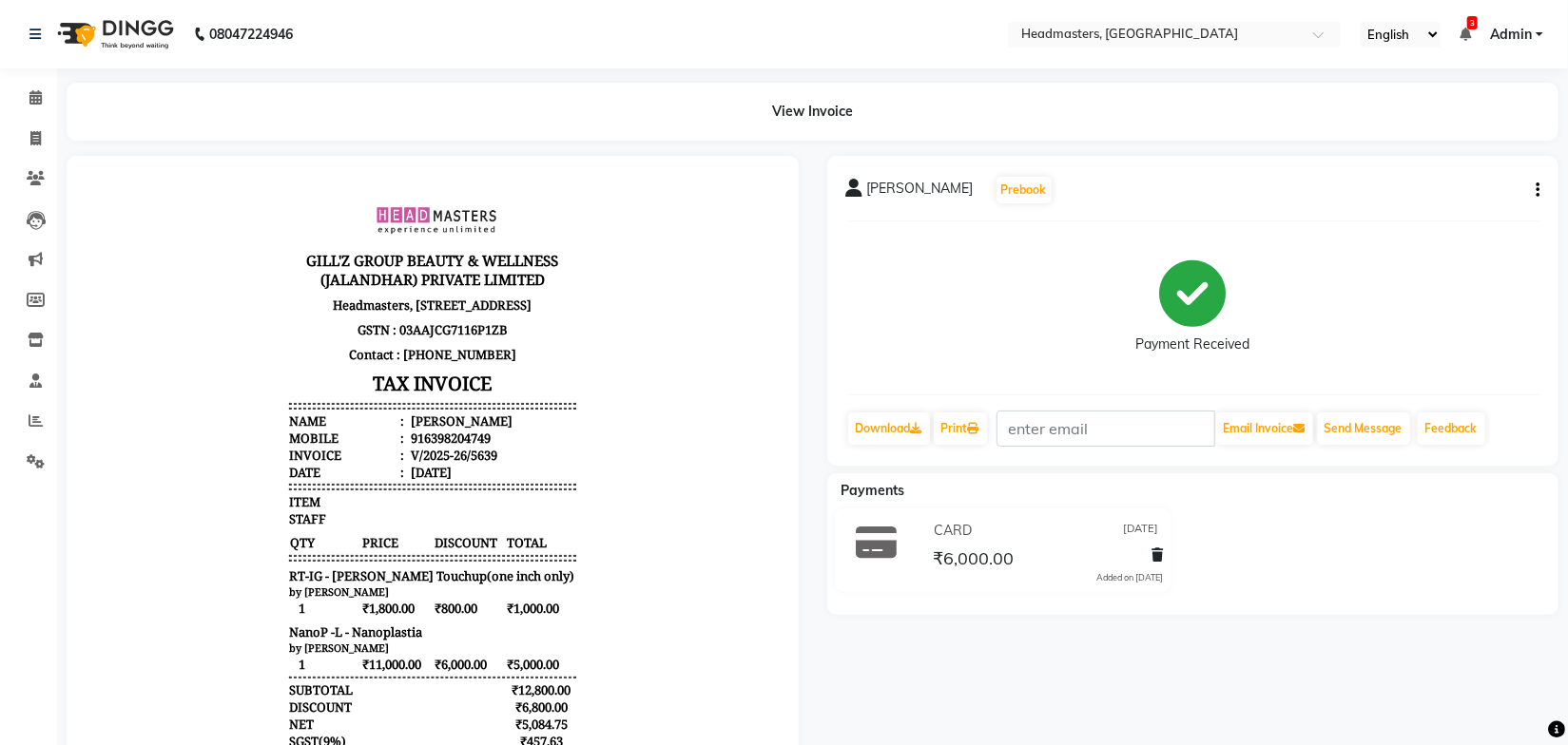
click at [608, 410] on body "GILL'Z GROUP BEAUTY & WELLNESS (JALANDHAR) PRIVATE LIMITED Headmasters, First F…" at bounding box center [431, 534] width 679 height 705
click at [619, 342] on body "GILL'Z GROUP BEAUTY & WELLNESS (JALANDHAR) PRIVATE LIMITED Headmasters, First F…" at bounding box center [431, 534] width 679 height 705
click at [27, 172] on icon at bounding box center [35, 178] width 18 height 15
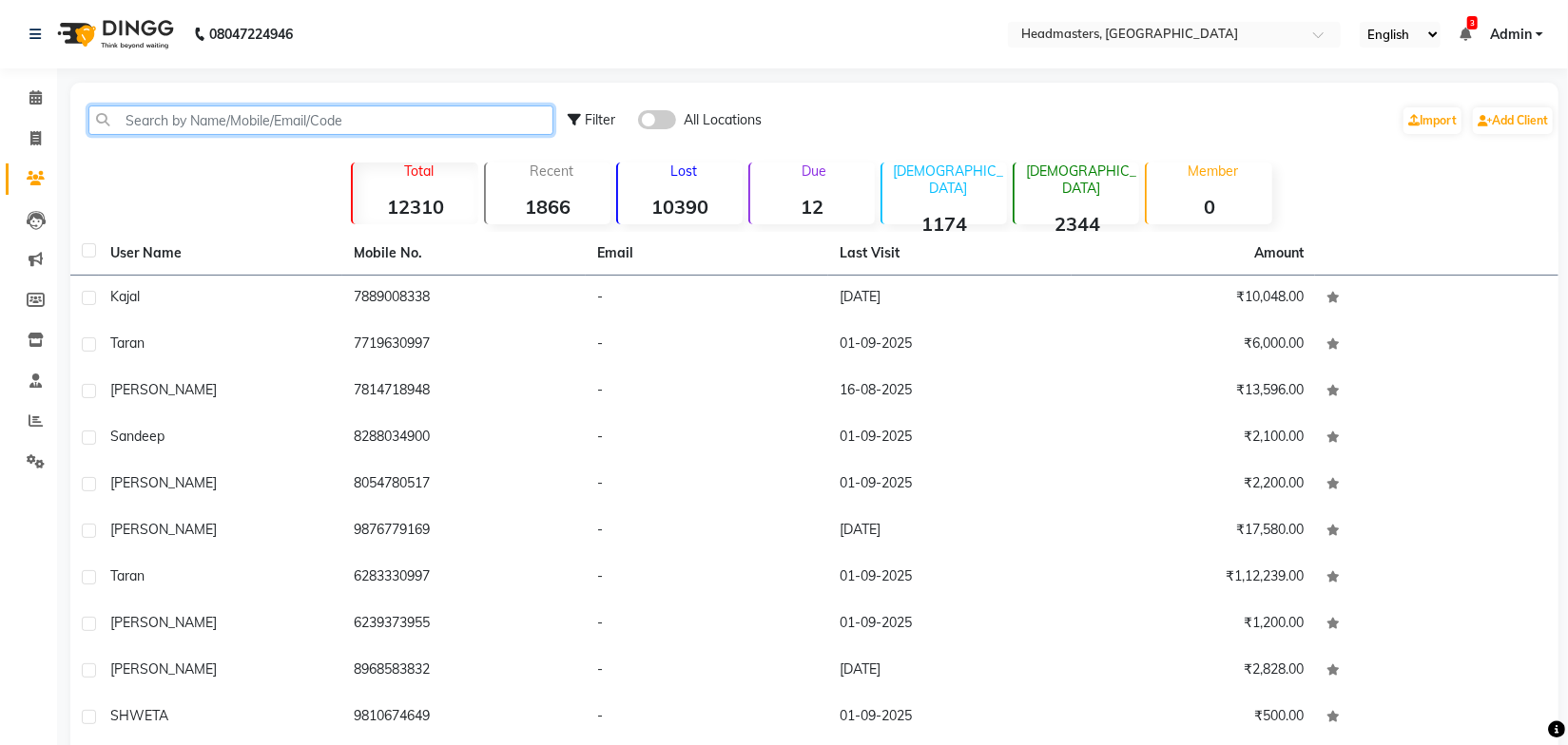
click at [233, 121] on input "text" at bounding box center [321, 120] width 465 height 29
paste input "6398204749"
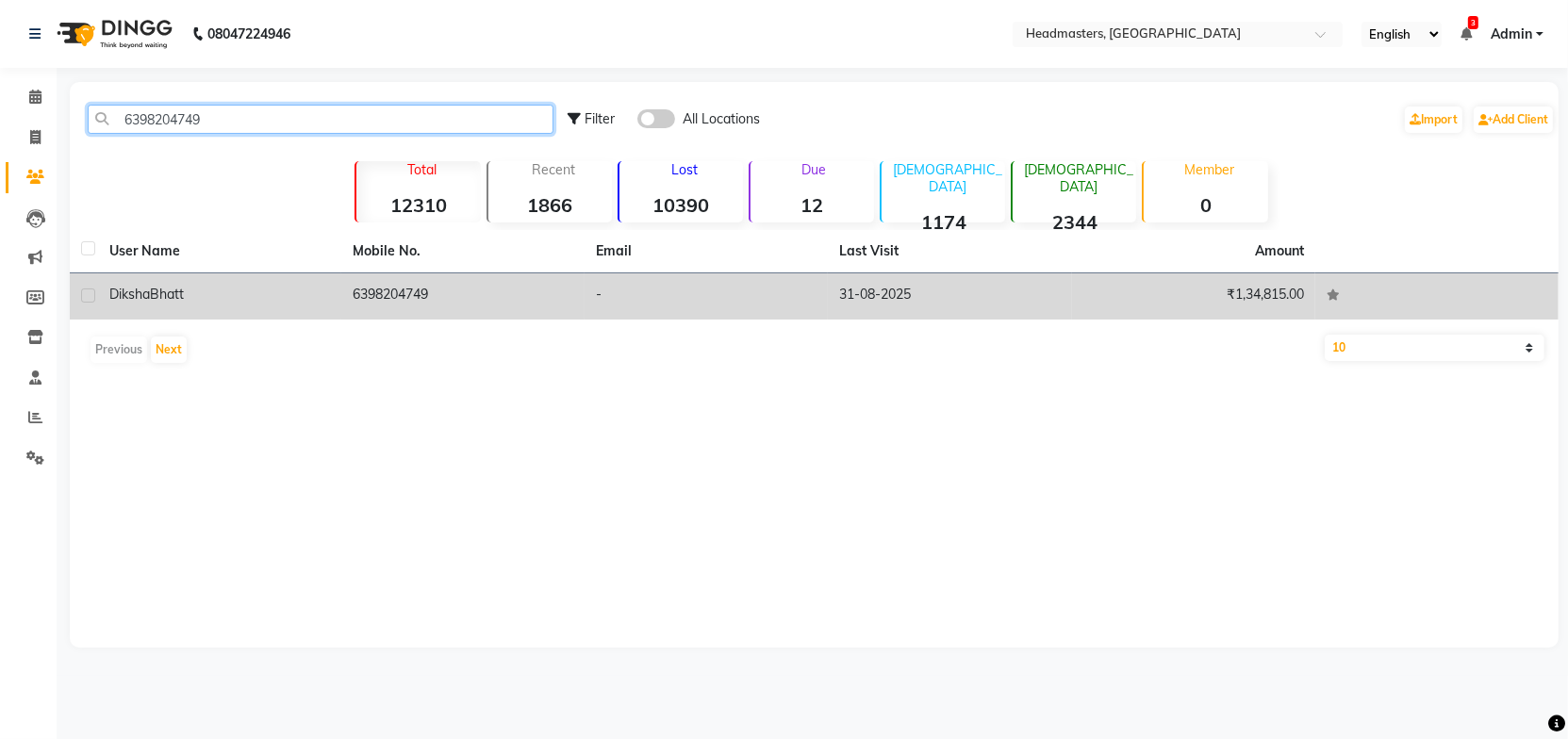
type input "6398204749"
click at [450, 290] on td "6398204749" at bounding box center [462, 297] width 244 height 46
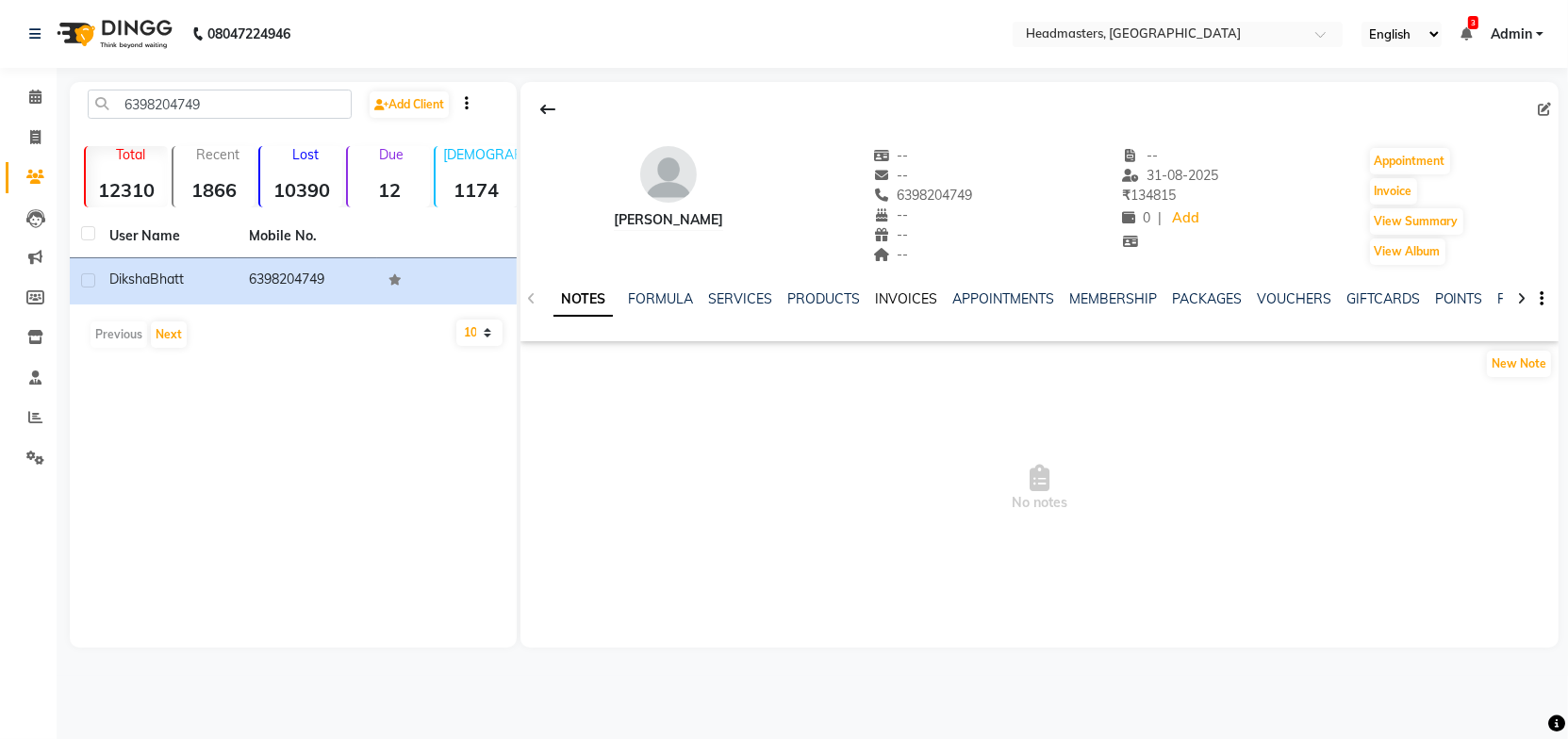
click at [893, 297] on link "INVOICES" at bounding box center [905, 299] width 63 height 17
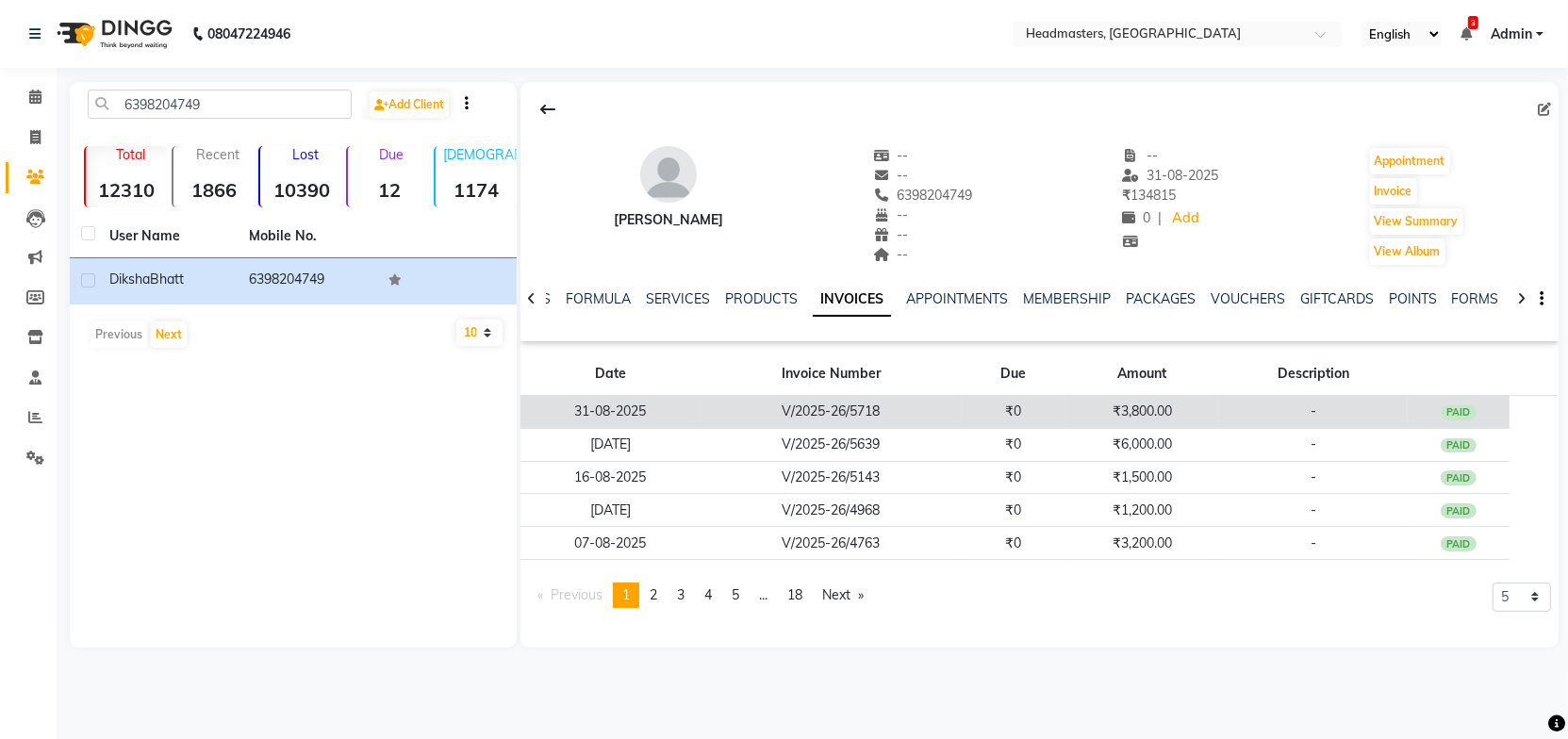
click at [1143, 410] on td "₹3,800.00" at bounding box center [1142, 412] width 154 height 33
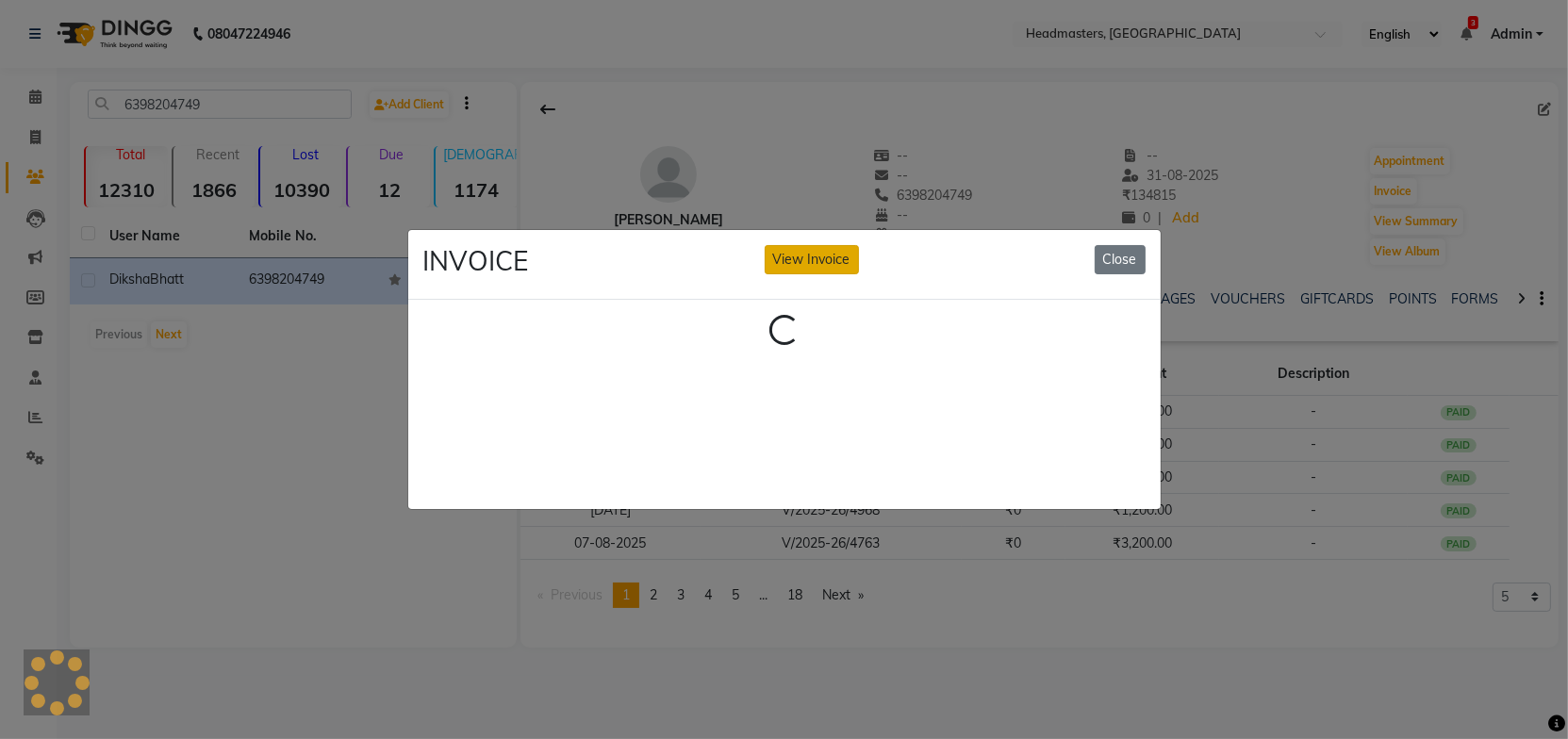
click at [817, 257] on button "View Invoice" at bounding box center [812, 259] width 94 height 29
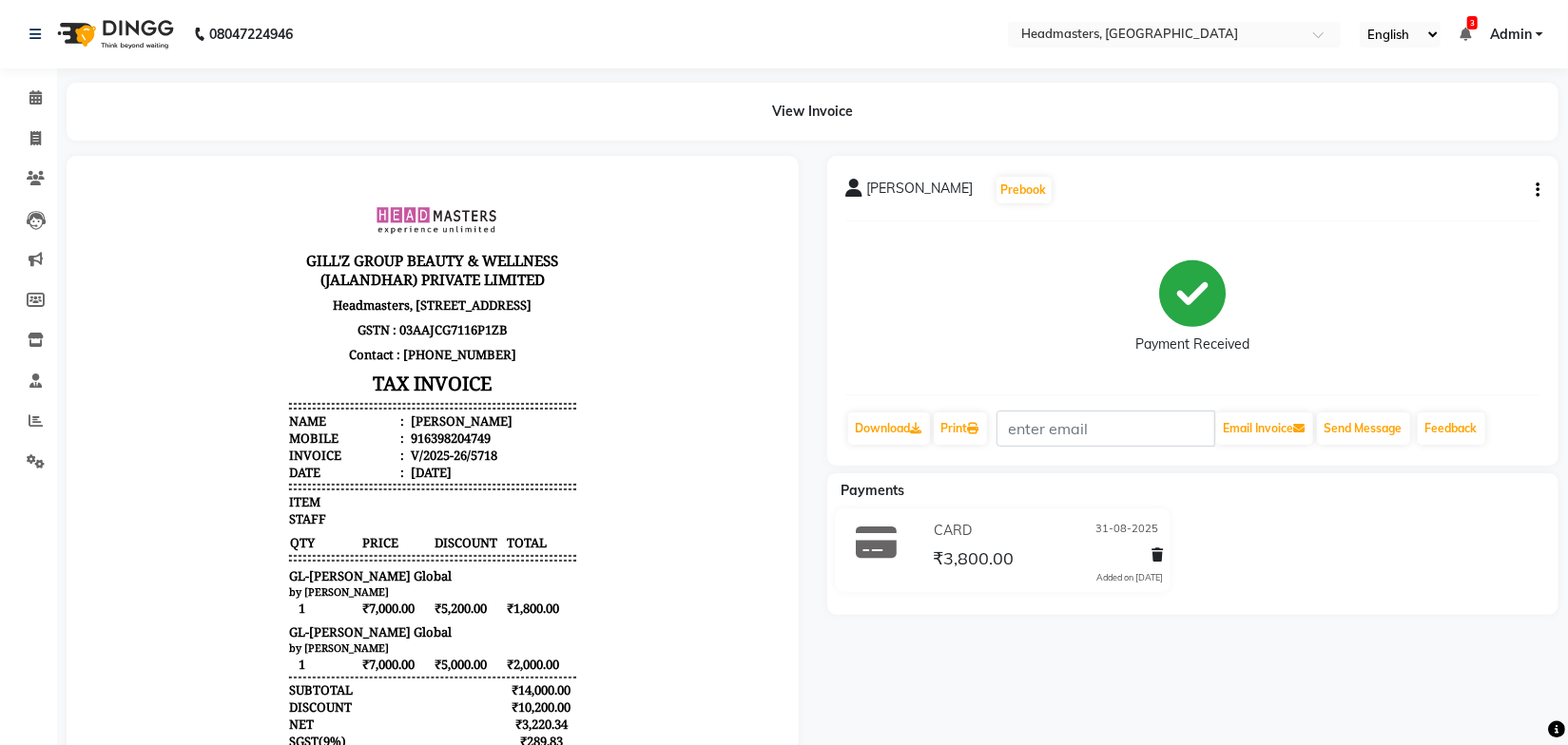
click at [637, 496] on body "GILL'Z GROUP BEAUTY & WELLNESS (JALANDHAR) PRIVATE LIMITED Headmasters, First F…" at bounding box center [431, 534] width 679 height 705
click at [717, 524] on body "GILL'Z GROUP BEAUTY & WELLNESS (JALANDHAR) PRIVATE LIMITED Headmasters, First F…" at bounding box center [431, 534] width 679 height 705
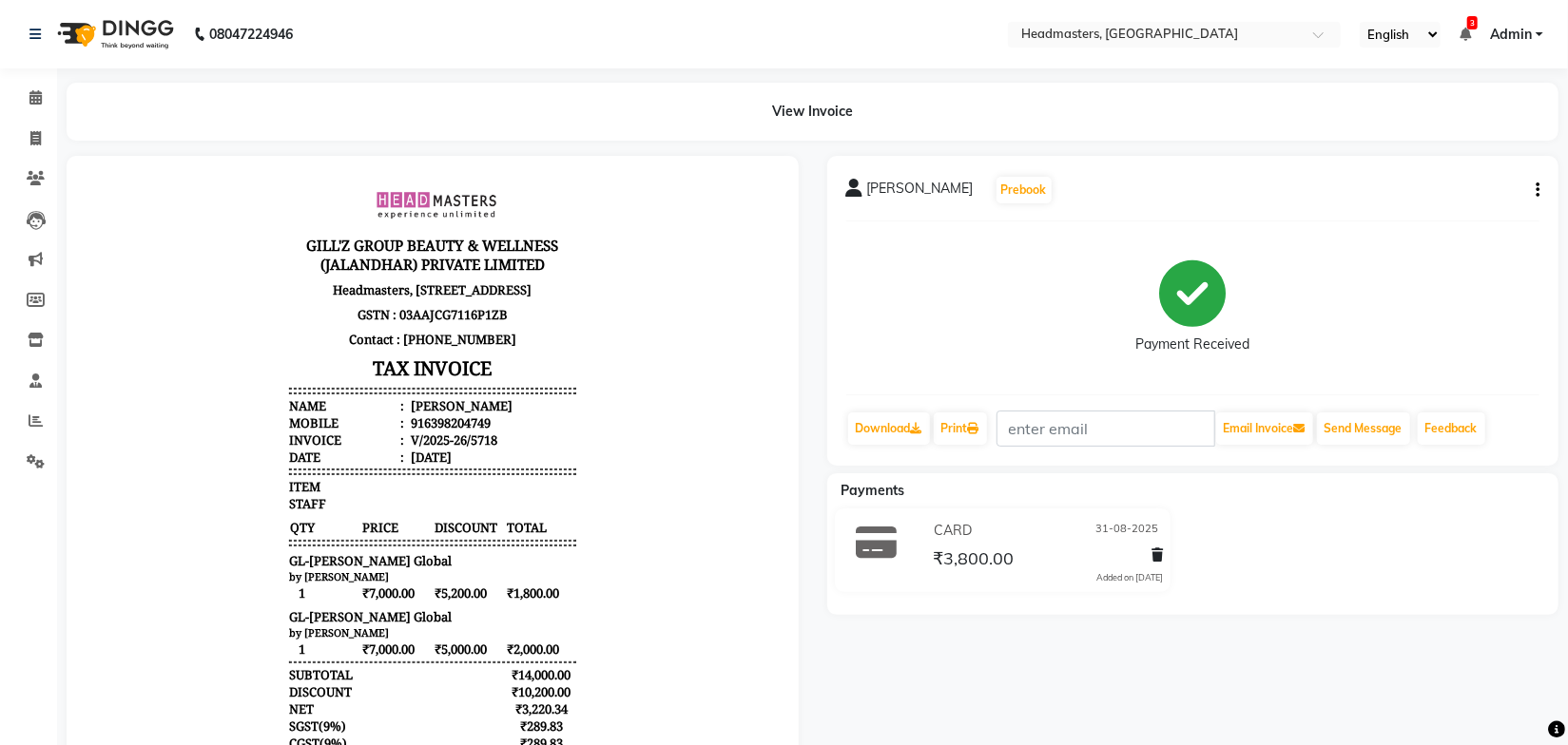
click at [671, 503] on body "GILL'Z GROUP BEAUTY & WELLNESS (JALANDHAR) PRIVATE LIMITED Headmasters, First F…" at bounding box center [431, 519] width 679 height 705
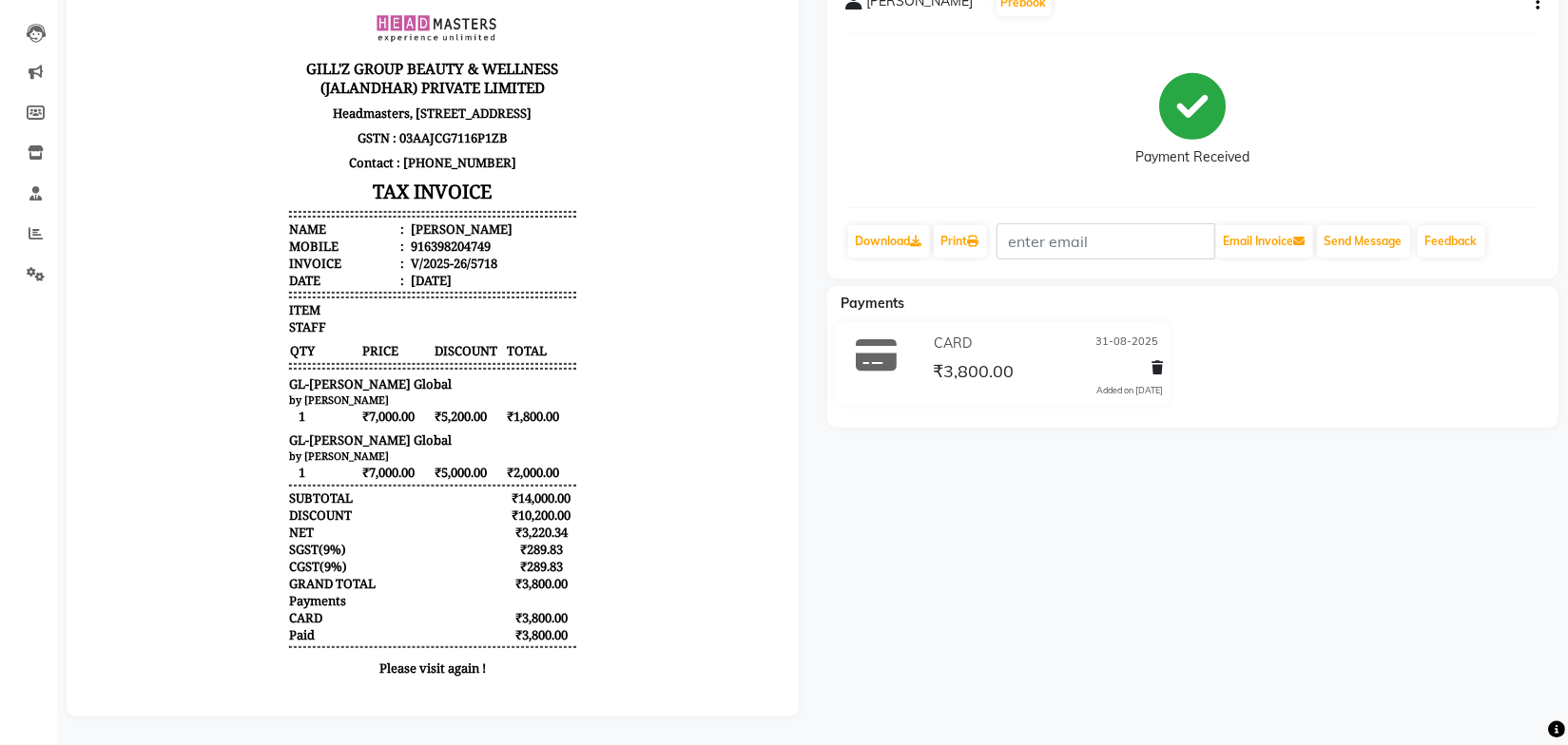
scroll to position [0, 0]
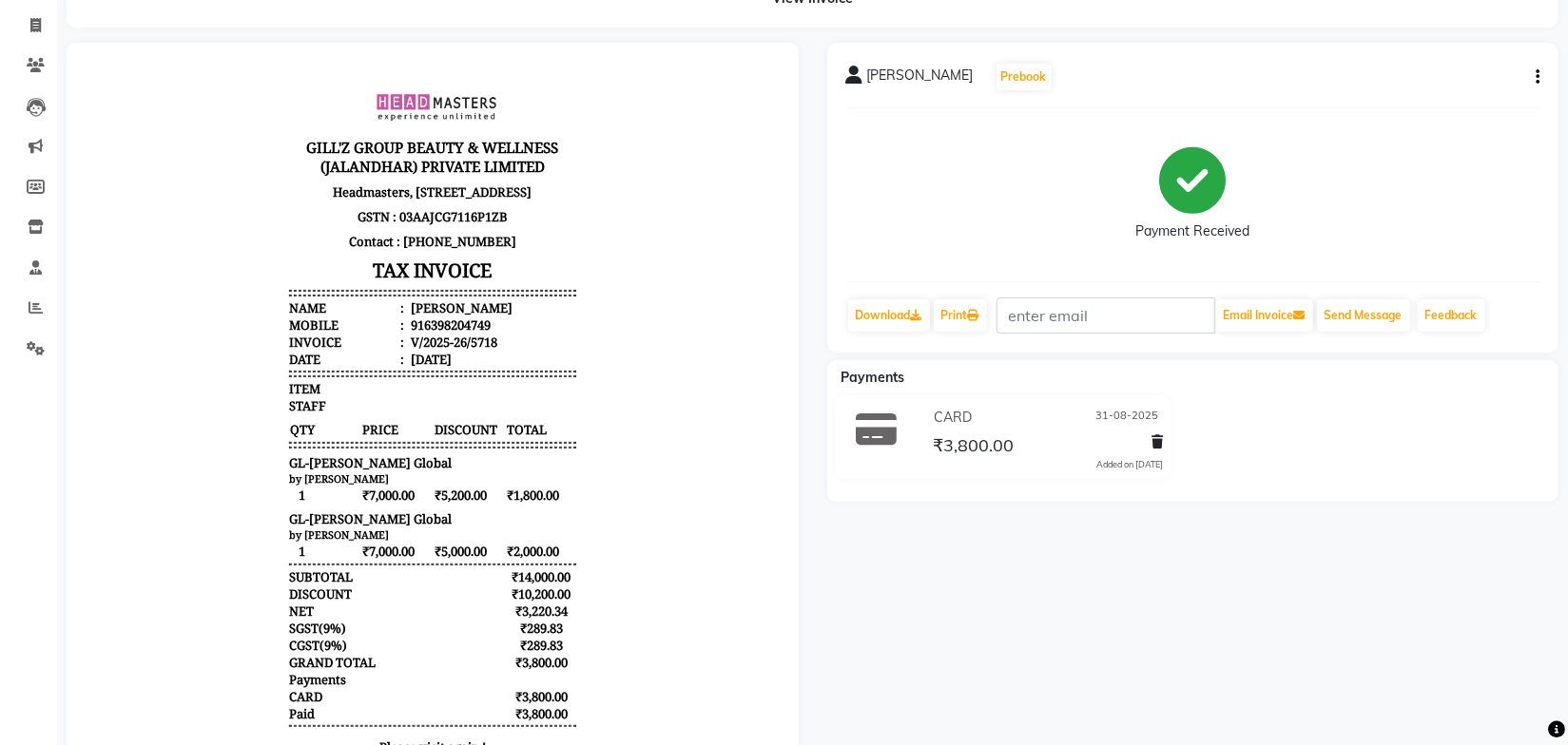
click at [640, 440] on body "GILL'Z GROUP BEAUTY & WELLNESS (JALANDHAR) PRIVATE LIMITED Headmasters, First F…" at bounding box center [431, 421] width 679 height 705
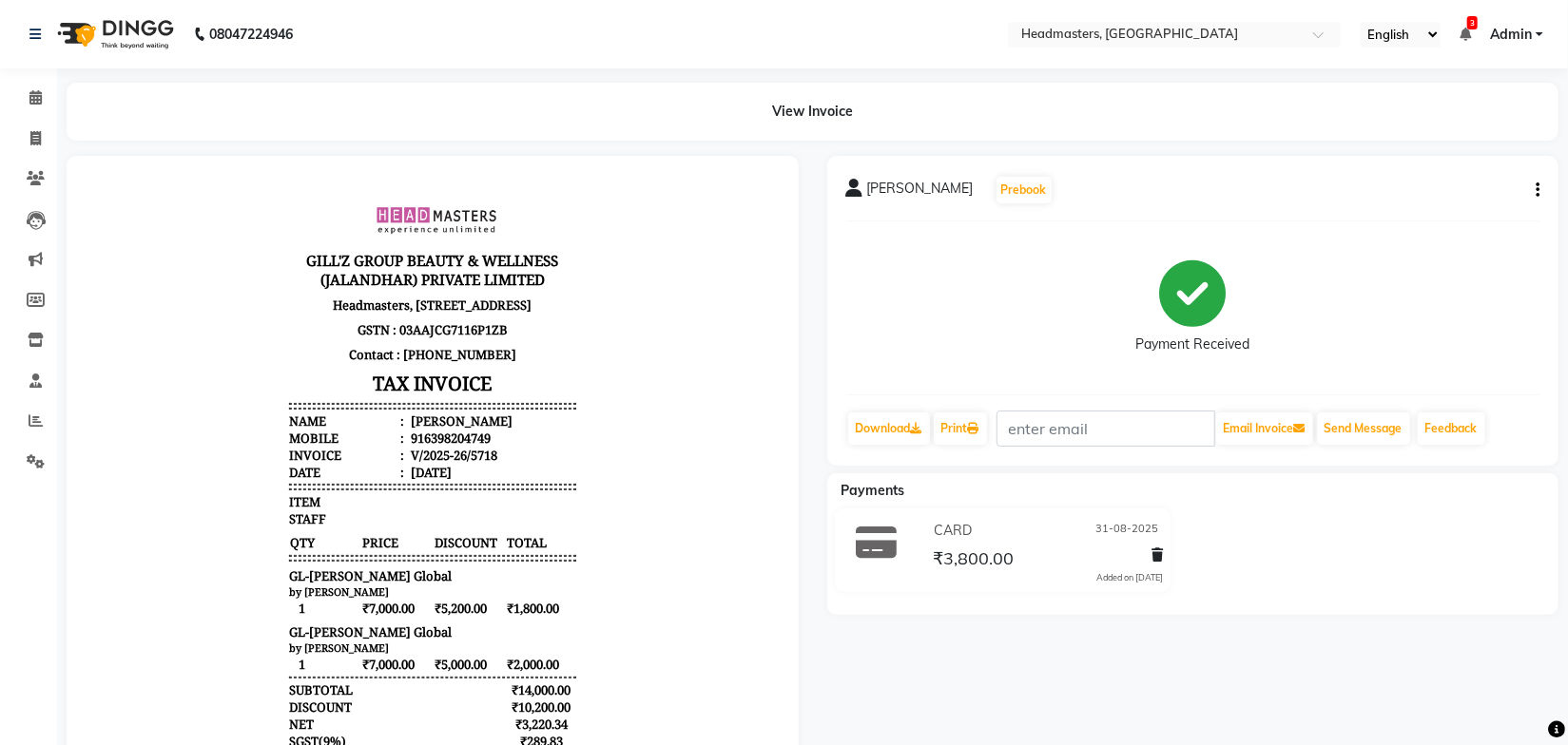
click at [651, 440] on body "GILL'Z GROUP BEAUTY & WELLNESS (JALANDHAR) PRIVATE LIMITED Headmasters, First F…" at bounding box center [431, 534] width 679 height 705
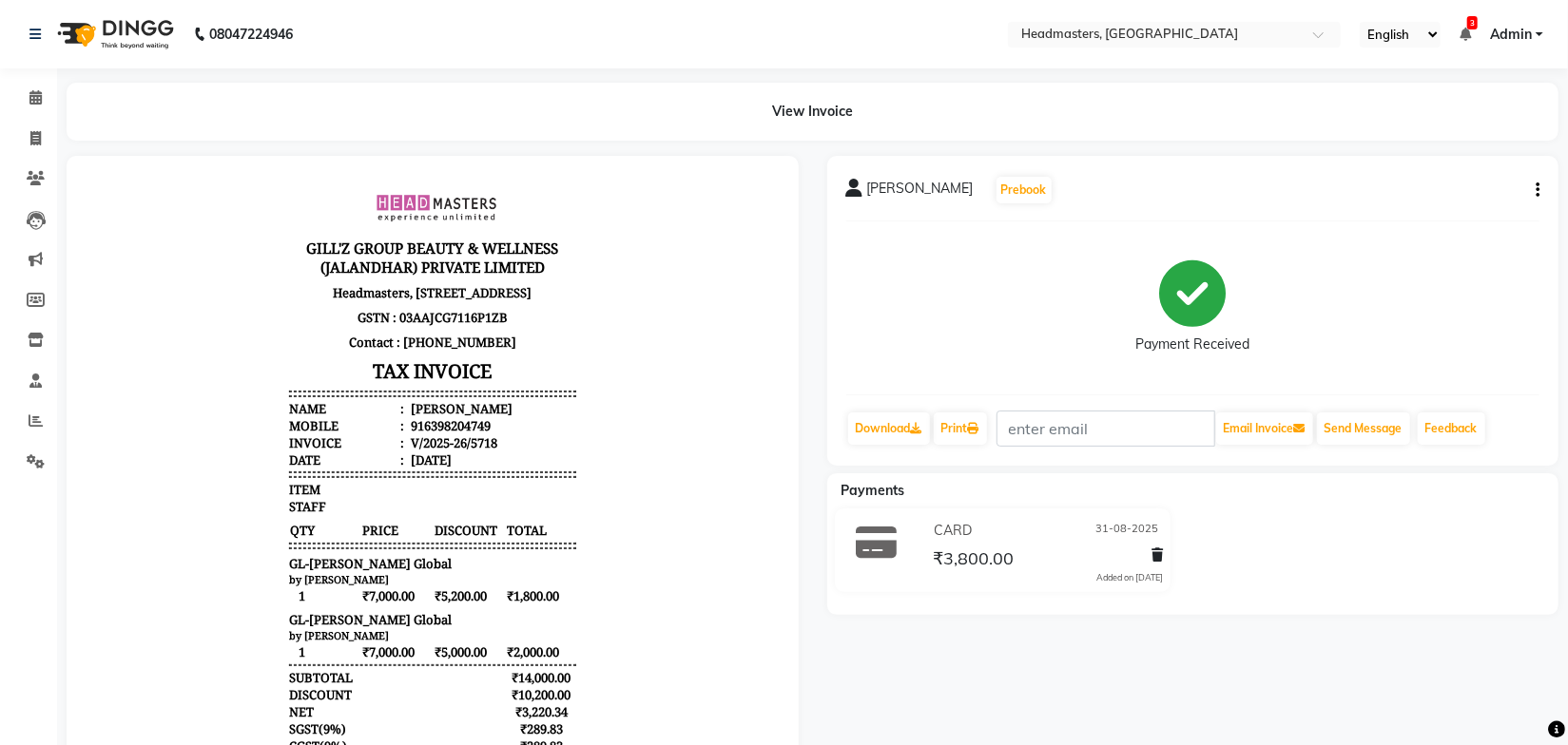
scroll to position [16, 0]
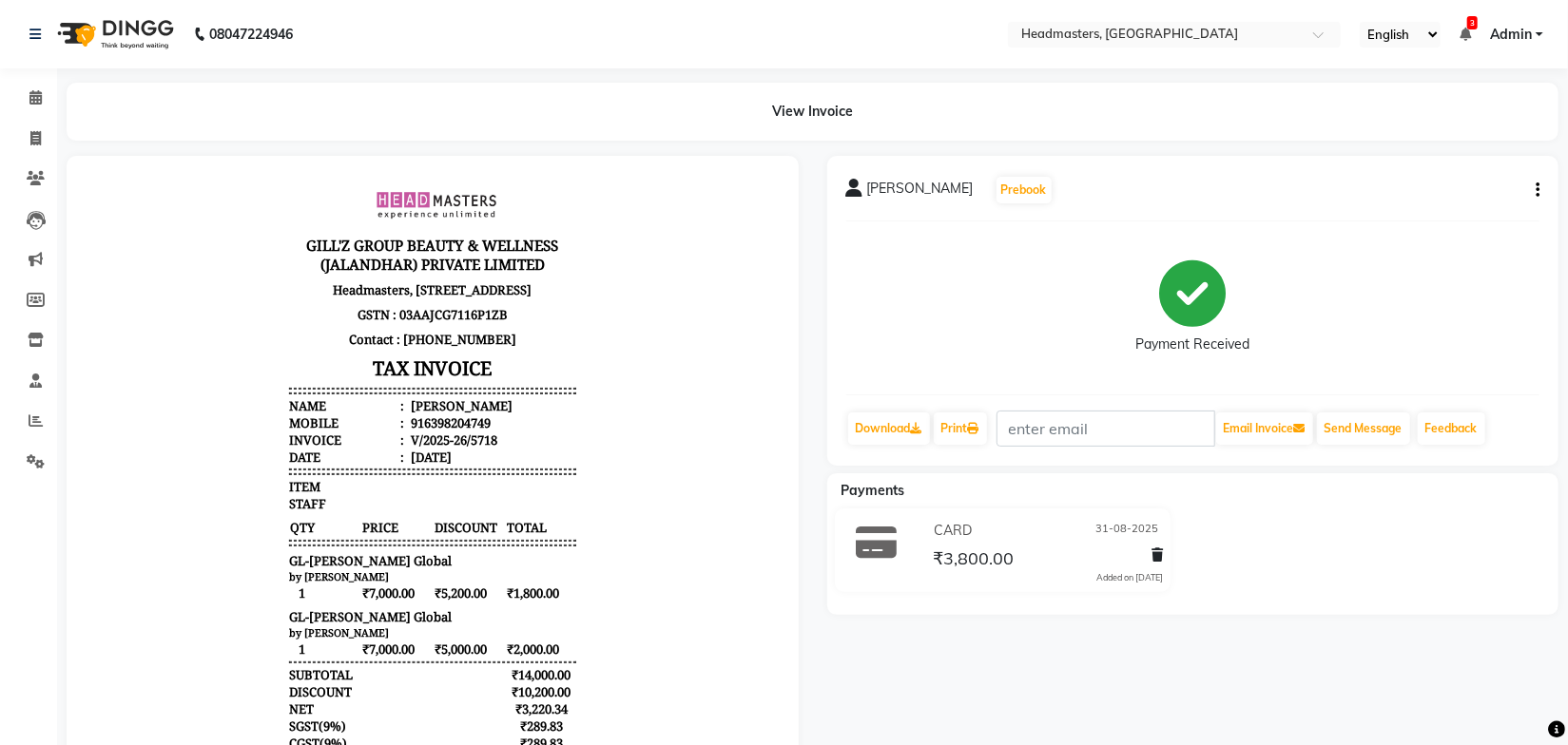
click at [648, 468] on body "GILL'Z GROUP BEAUTY & WELLNESS (JALANDHAR) PRIVATE LIMITED Headmasters, First F…" at bounding box center [431, 519] width 679 height 705
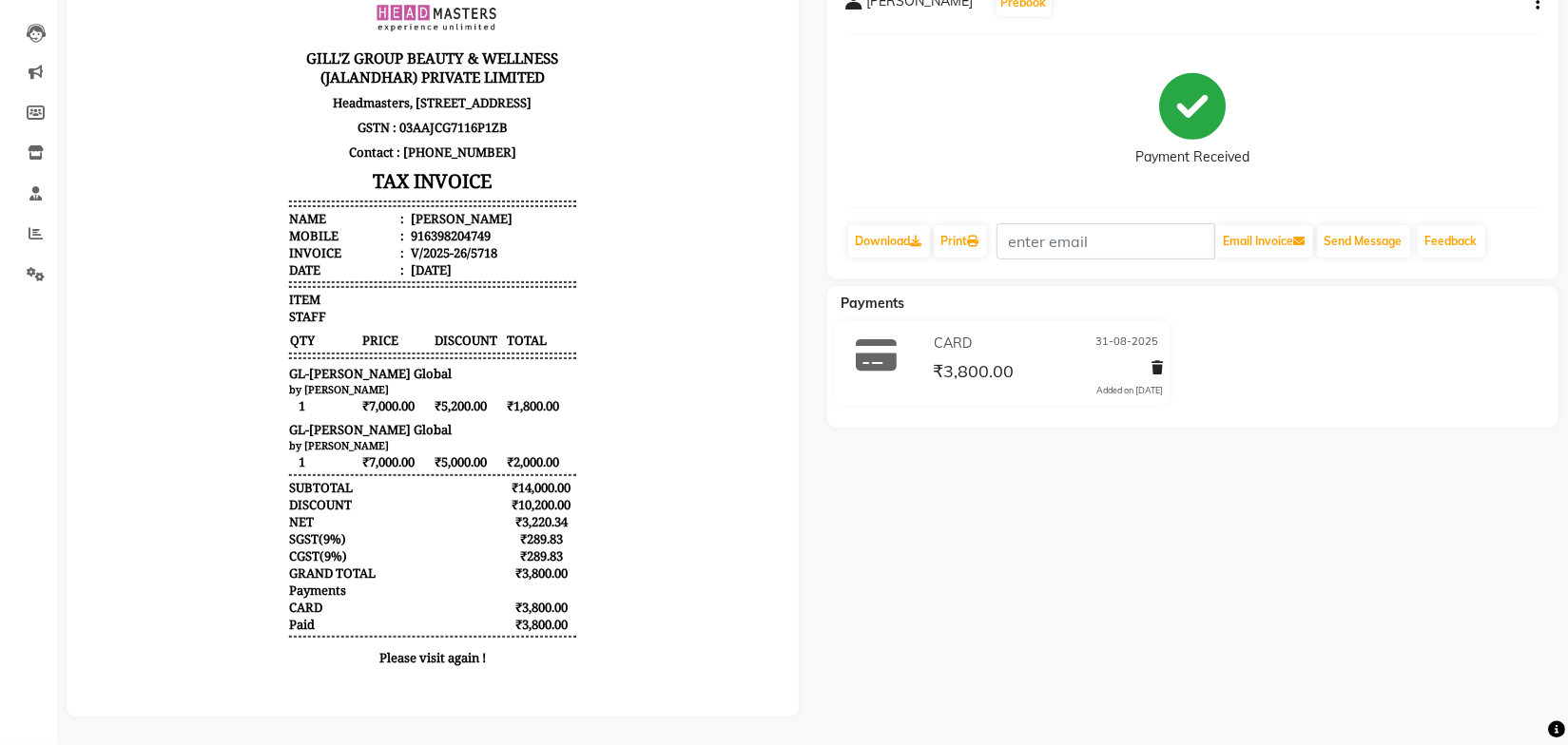
scroll to position [199, 0]
click at [648, 481] on body "GILL'Z GROUP BEAUTY & WELLNESS (JALANDHAR) PRIVATE LIMITED Headmasters, First F…" at bounding box center [431, 332] width 679 height 705
click at [656, 393] on body "GILL'Z GROUP BEAUTY & WELLNESS (JALANDHAR) PRIVATE LIMITED Headmasters, First F…" at bounding box center [431, 332] width 679 height 705
click at [656, 318] on body "GILL'Z GROUP BEAUTY & WELLNESS (JALANDHAR) PRIVATE LIMITED Headmasters, First F…" at bounding box center [431, 332] width 679 height 705
click at [656, 269] on body "GILL'Z GROUP BEAUTY & WELLNESS (JALANDHAR) PRIVATE LIMITED Headmasters, First F…" at bounding box center [431, 332] width 679 height 705
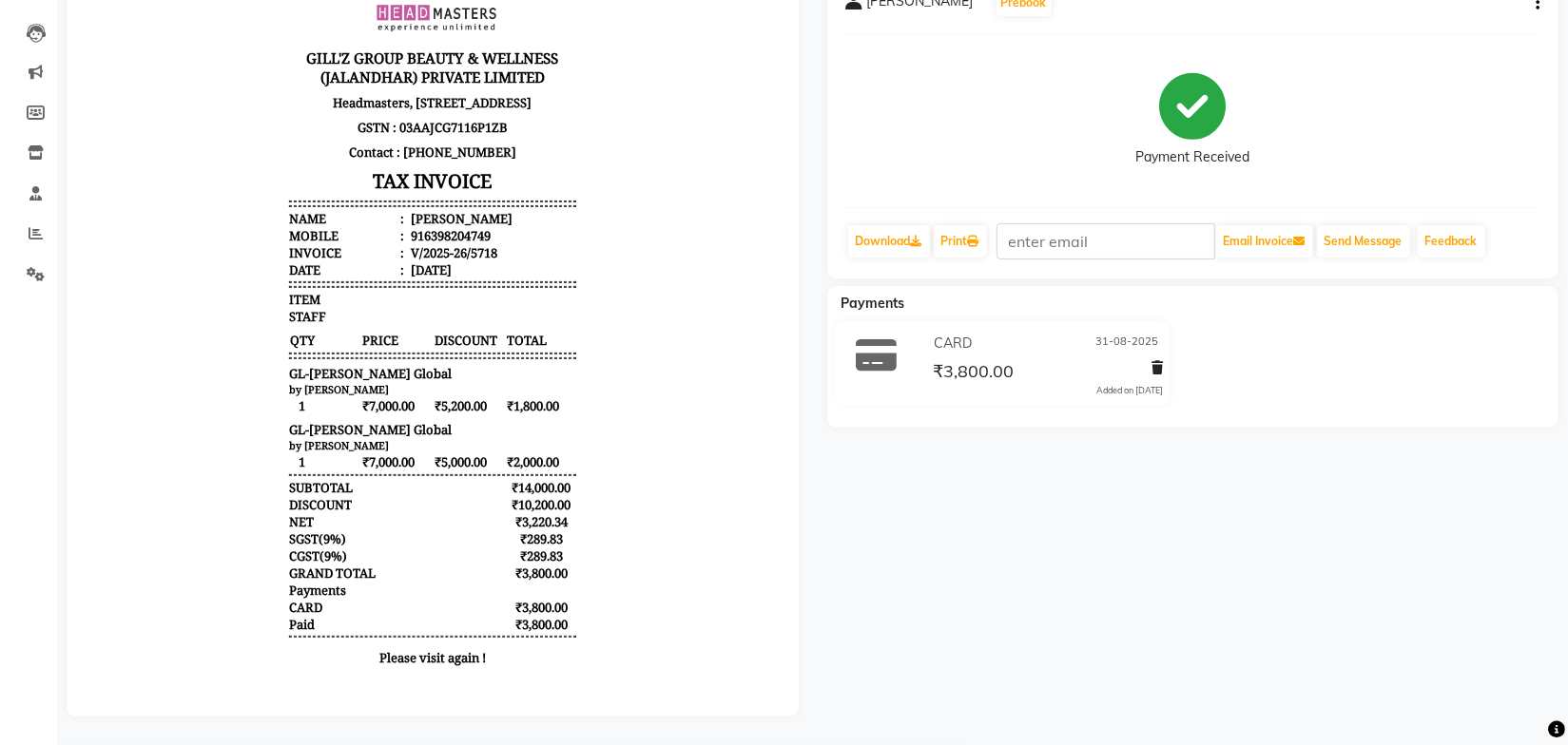
click at [660, 242] on body "GILL'Z GROUP BEAUTY & WELLNESS (JALANDHAR) PRIVATE LIMITED Headmasters, First F…" at bounding box center [431, 332] width 679 height 705
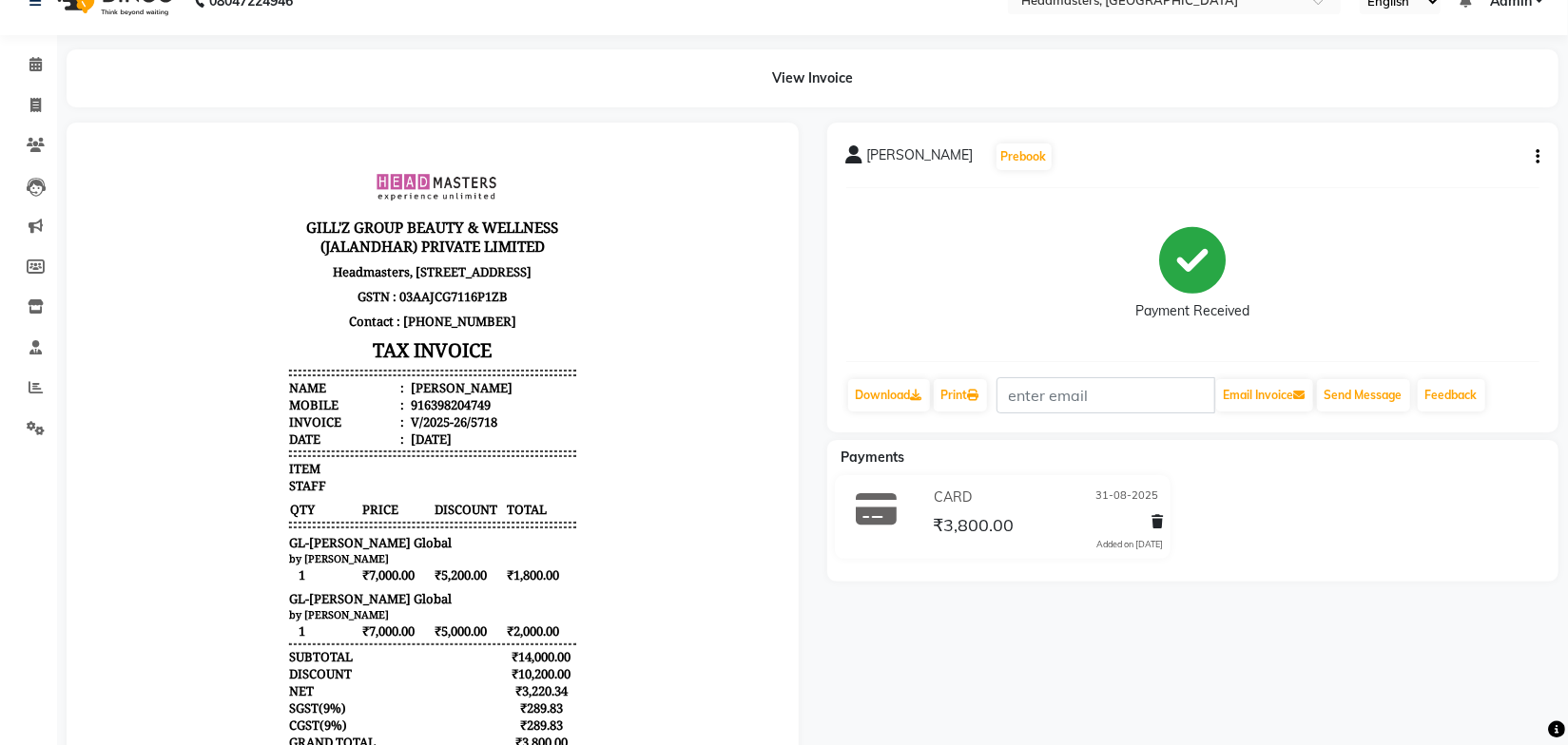
scroll to position [0, 0]
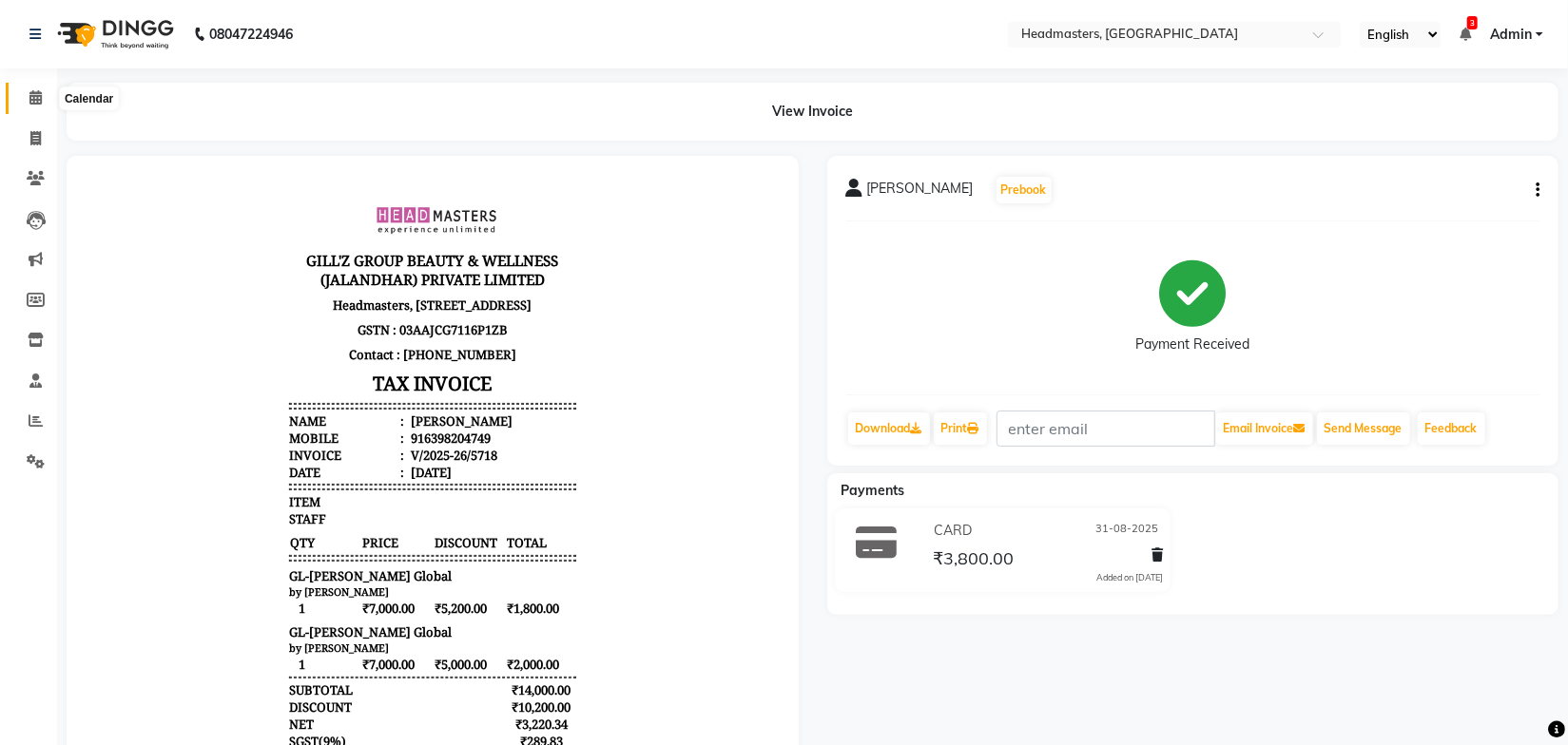
click at [50, 104] on span at bounding box center [36, 98] width 33 height 22
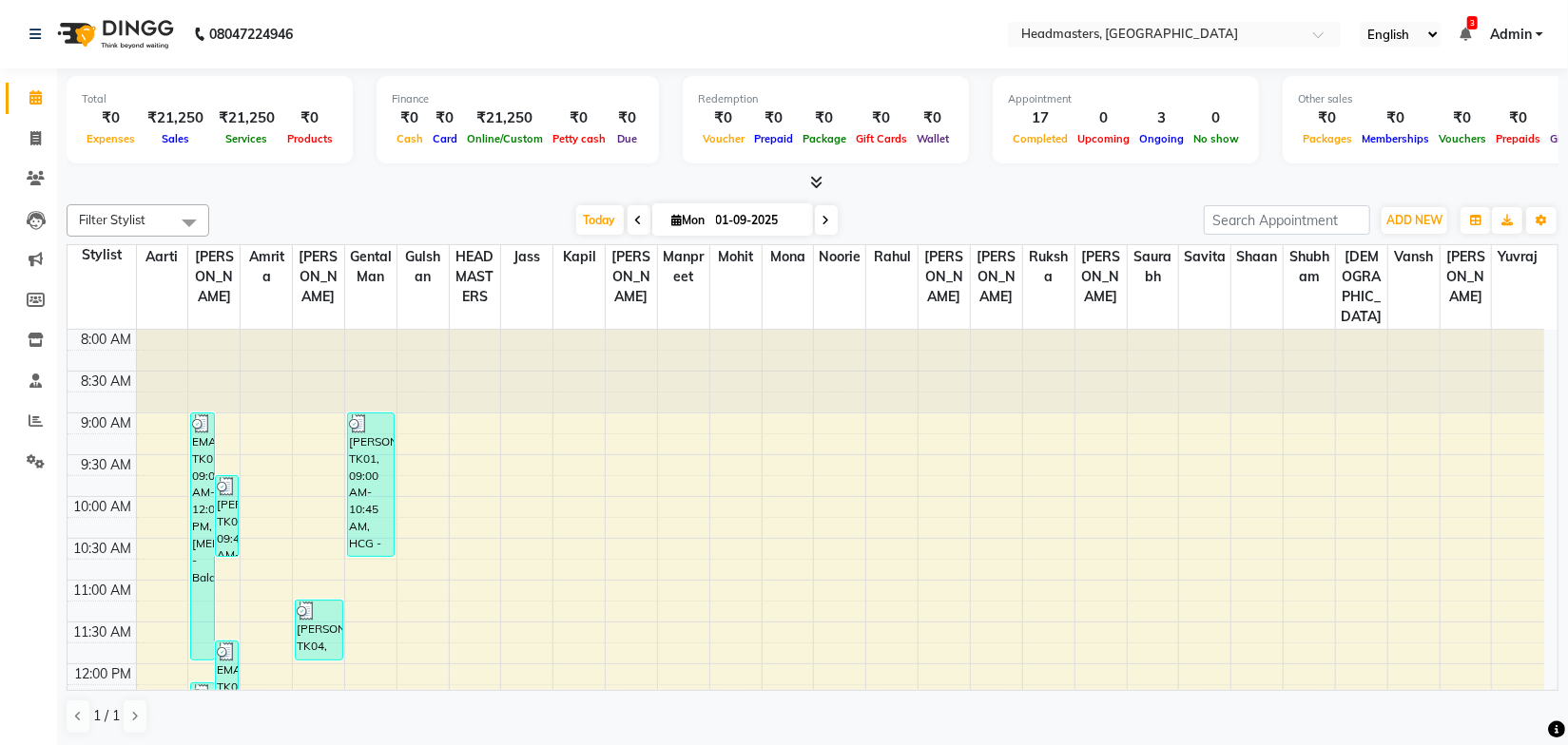
scroll to position [746, 0]
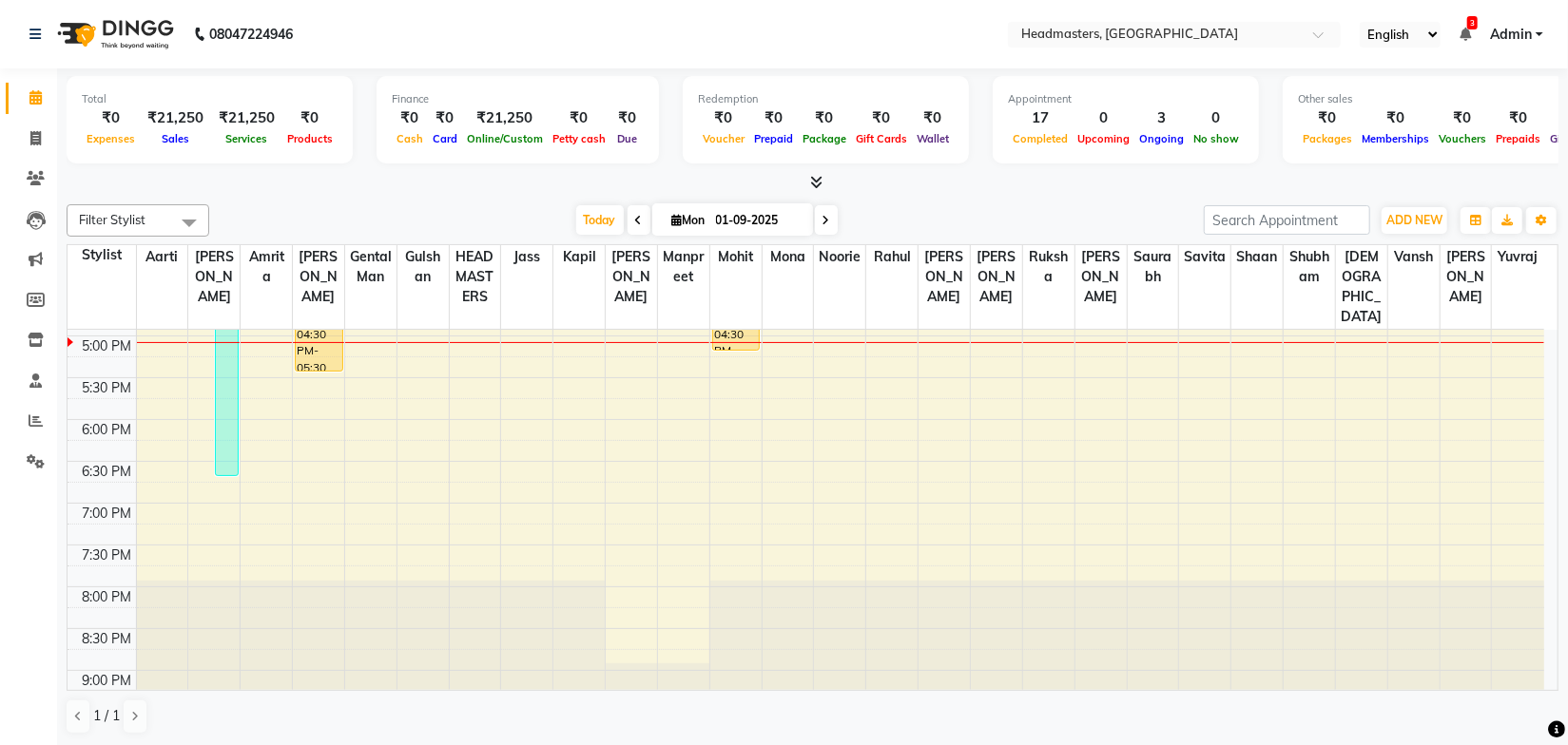
click at [892, 195] on div "Total ₹0 Expenses ₹21,250 Sales ₹21,250 Services ₹0 Products Finance ₹0 Cash ₹0…" at bounding box center [812, 407] width 1511 height 679
drag, startPoint x: 774, startPoint y: 54, endPoint x: 1025, endPoint y: 47, distance: 251.1
click at [777, 54] on nav "08047224946 Select Location × Headmasters, Jalandhar English ENGLISH Español ال…" at bounding box center [784, 34] width 1568 height 68
click at [1072, 38] on input "text" at bounding box center [1155, 36] width 276 height 19
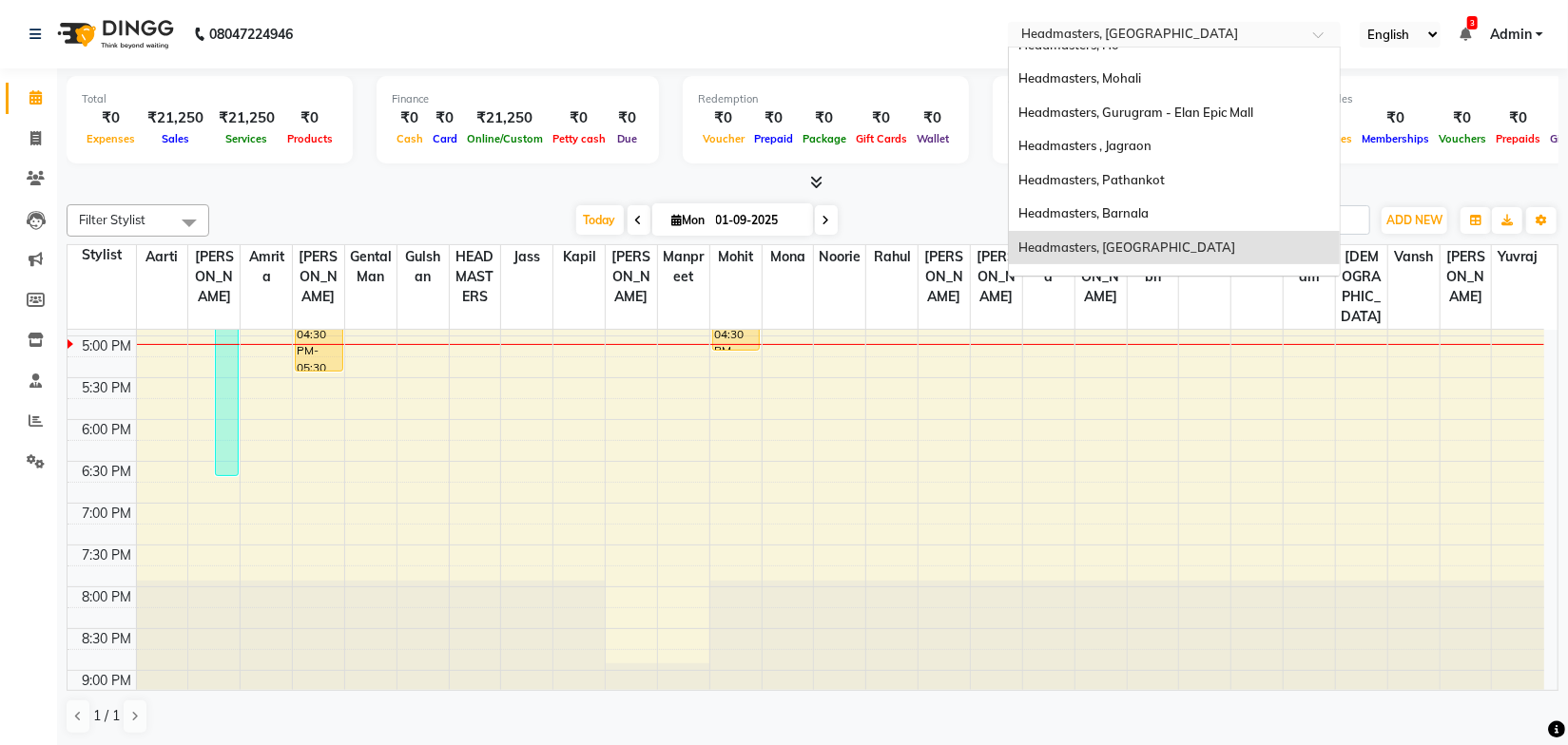
scroll to position [258, 0]
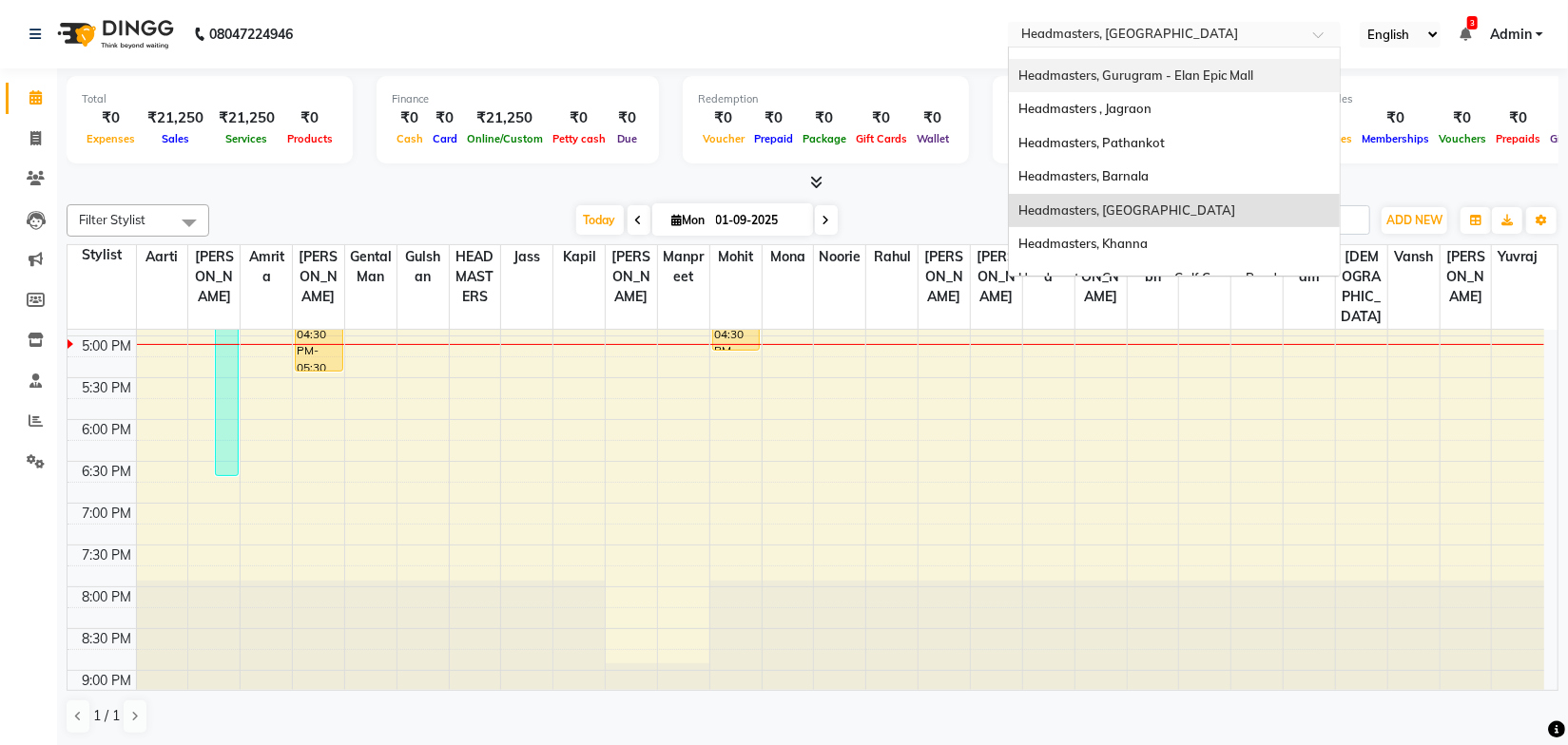
click at [1207, 74] on span "Headmasters, Gurugram - Elan Epic Mall" at bounding box center [1136, 75] width 235 height 16
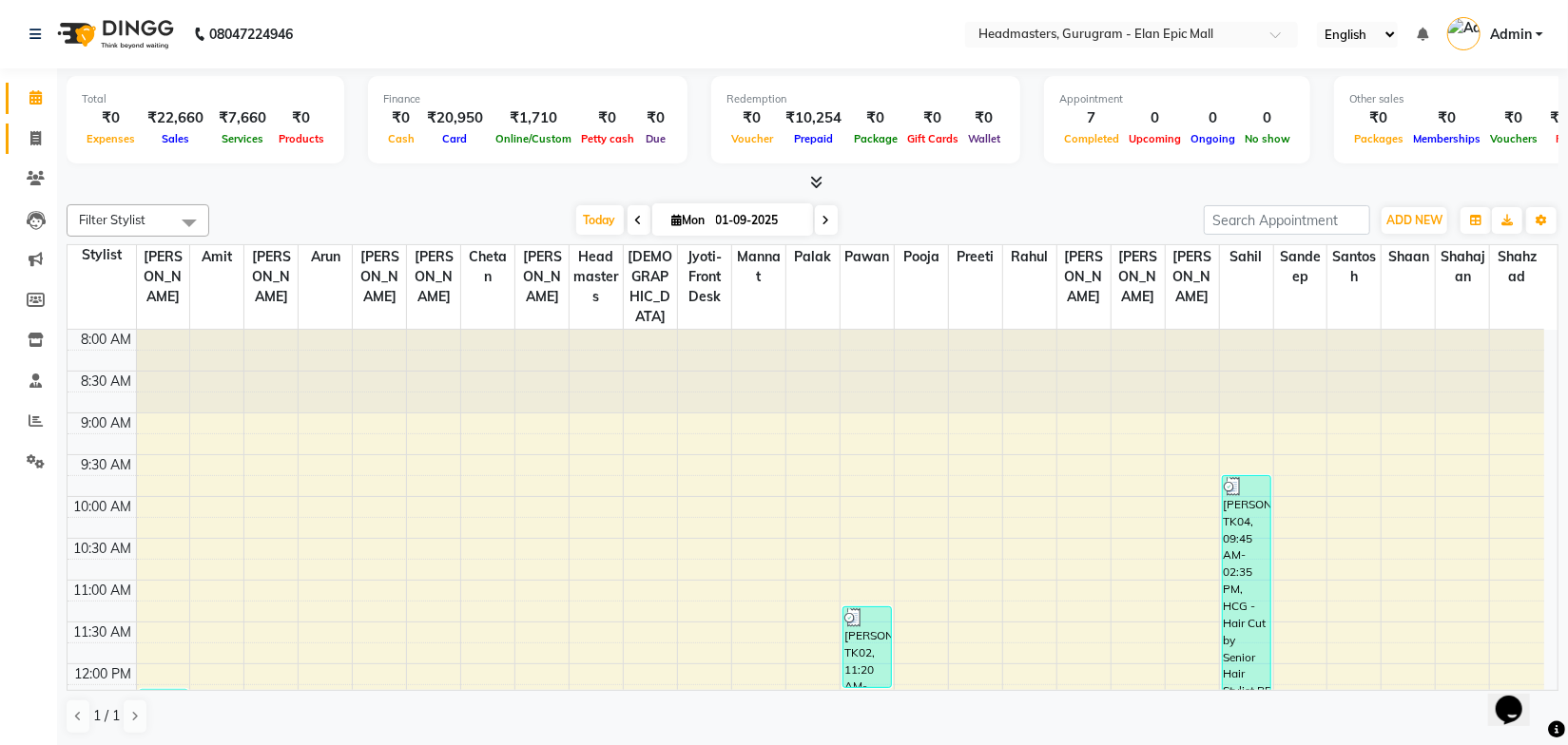
click at [32, 137] on icon at bounding box center [35, 138] width 11 height 15
select select "service"
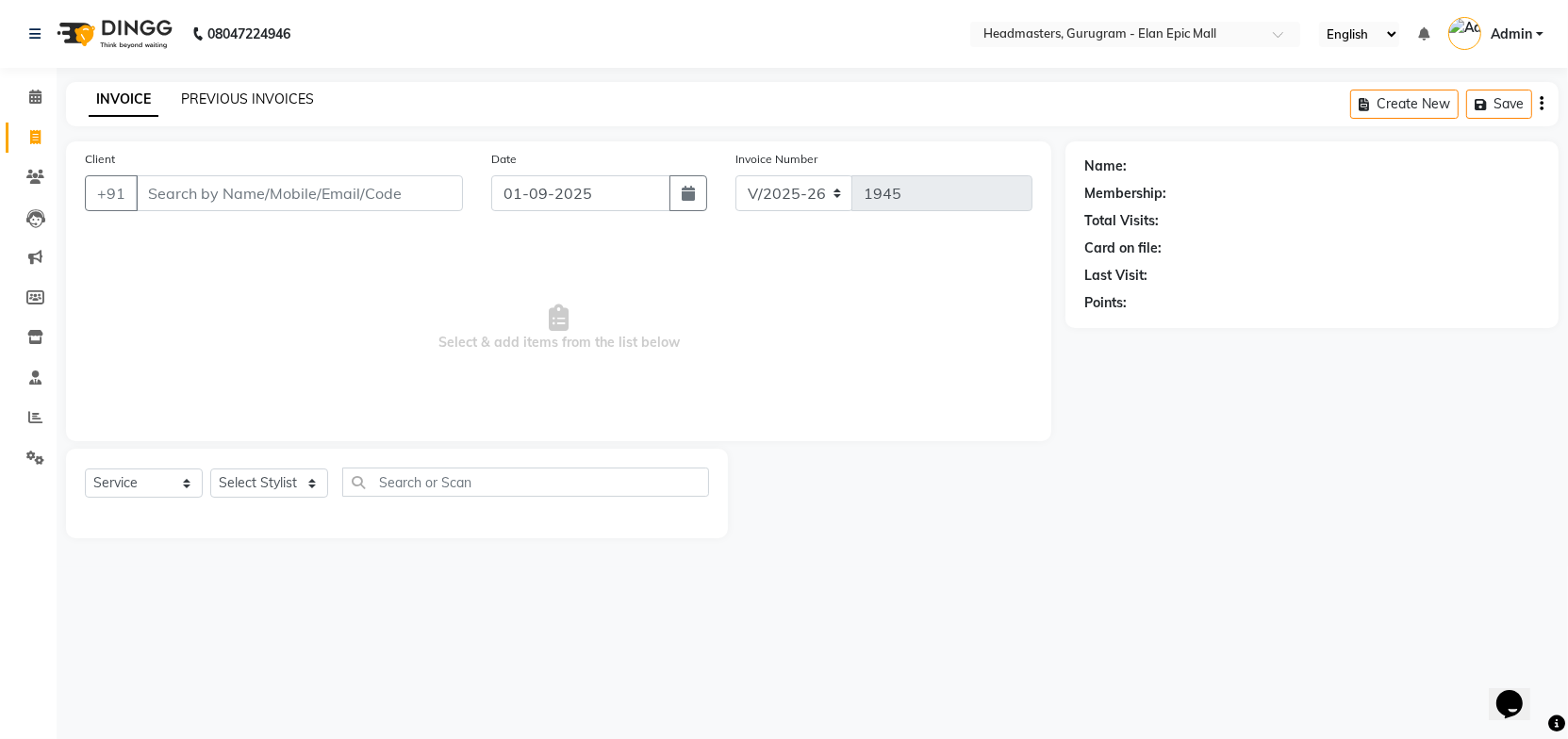
click at [274, 92] on link "PREVIOUS INVOICES" at bounding box center [248, 99] width 133 height 17
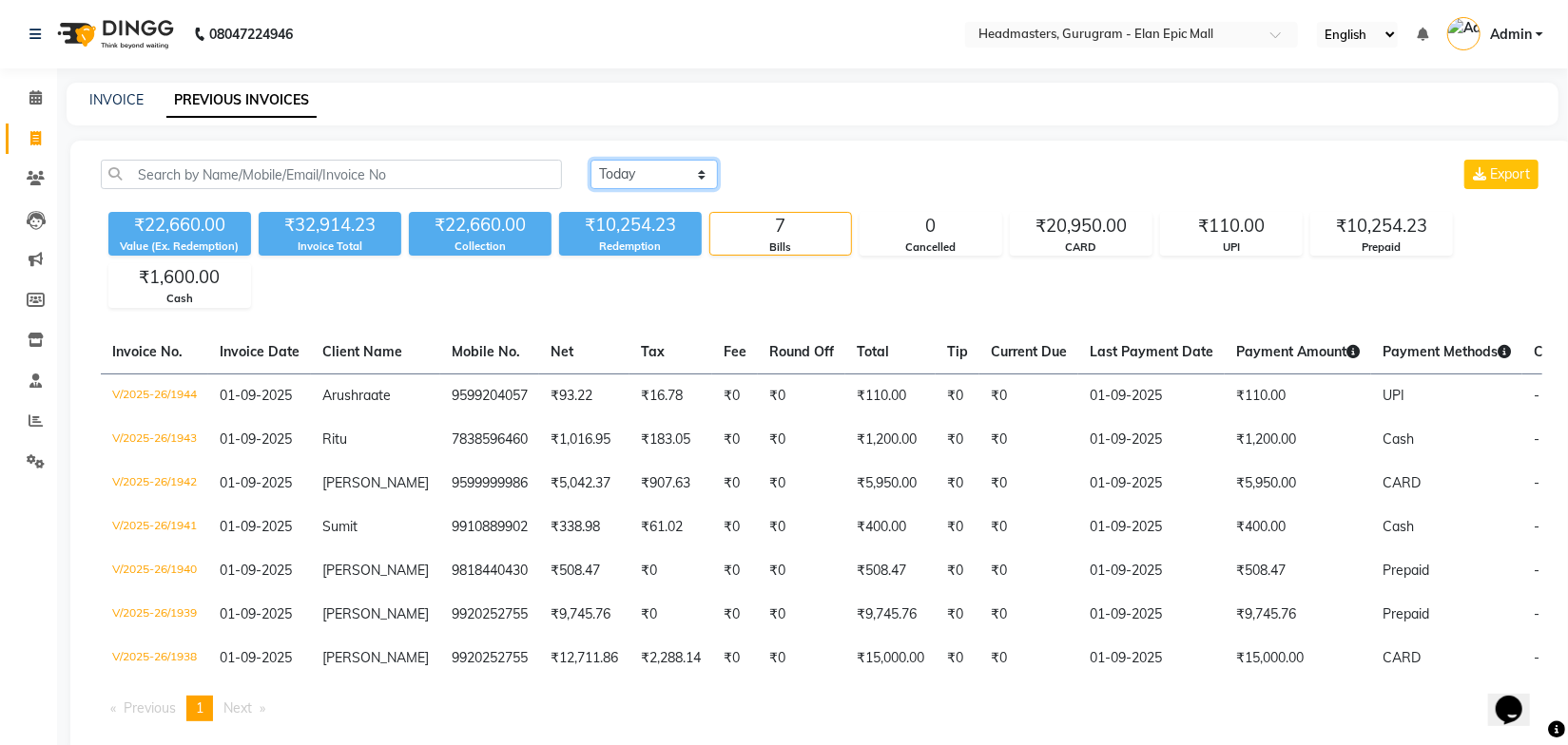
click at [672, 168] on select "Today Yesterday Custom Range" at bounding box center [654, 174] width 127 height 29
select select "yesterday"
click at [591, 159] on select "Today Yesterday Custom Range" at bounding box center [654, 174] width 127 height 29
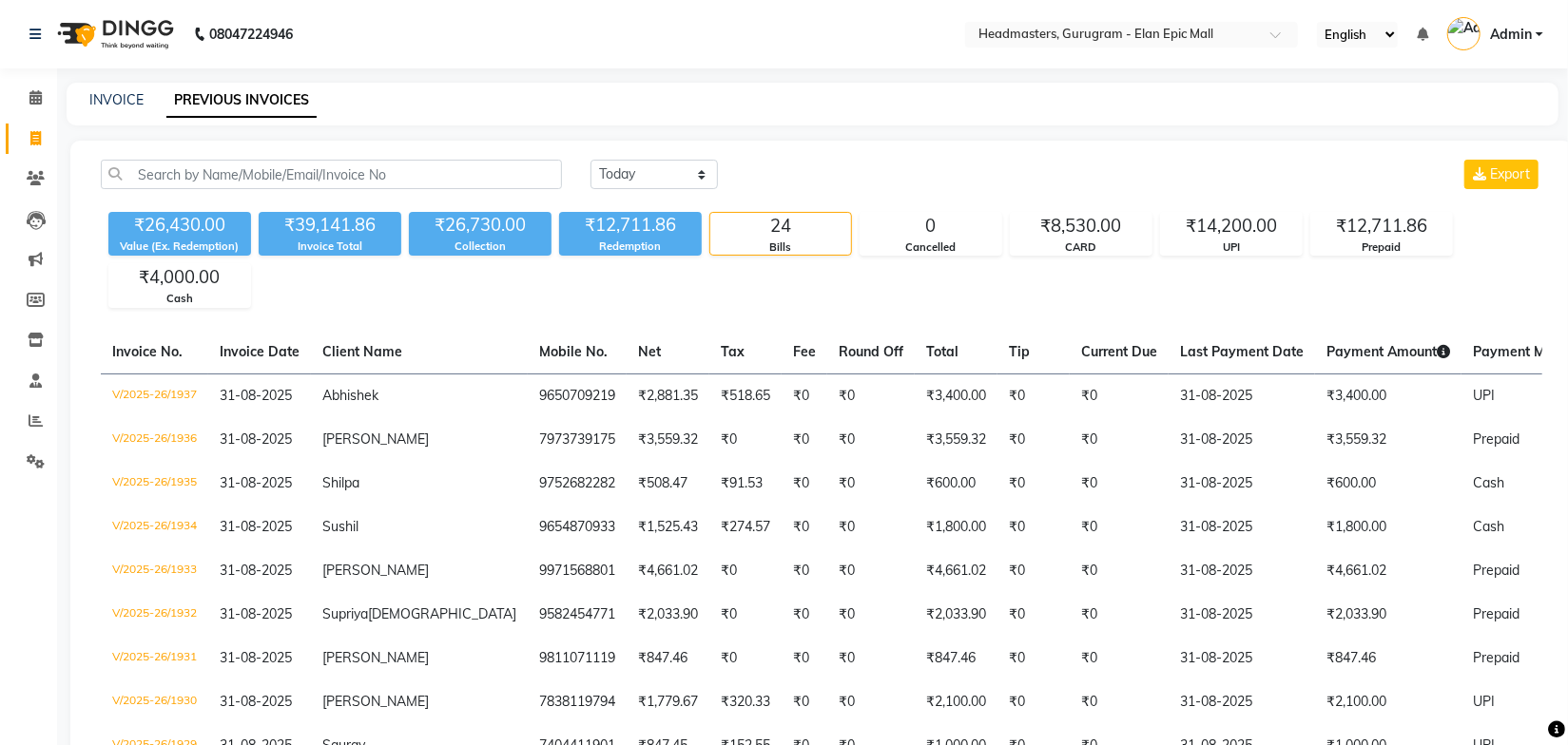
click at [848, 180] on div "Today Yesterday Custom Range Export" at bounding box center [1067, 174] width 952 height 29
click at [848, 288] on div "₹26,430.00 Value (Ex. Redemption) ₹39,141.86 Invoice Total ₹26,730.00 Collectio…" at bounding box center [822, 255] width 1442 height 104
click at [1037, 292] on div "₹26,430.00 Value (Ex. Redemption) ₹39,141.86 Invoice Total ₹26,730.00 Collectio…" at bounding box center [822, 255] width 1442 height 104
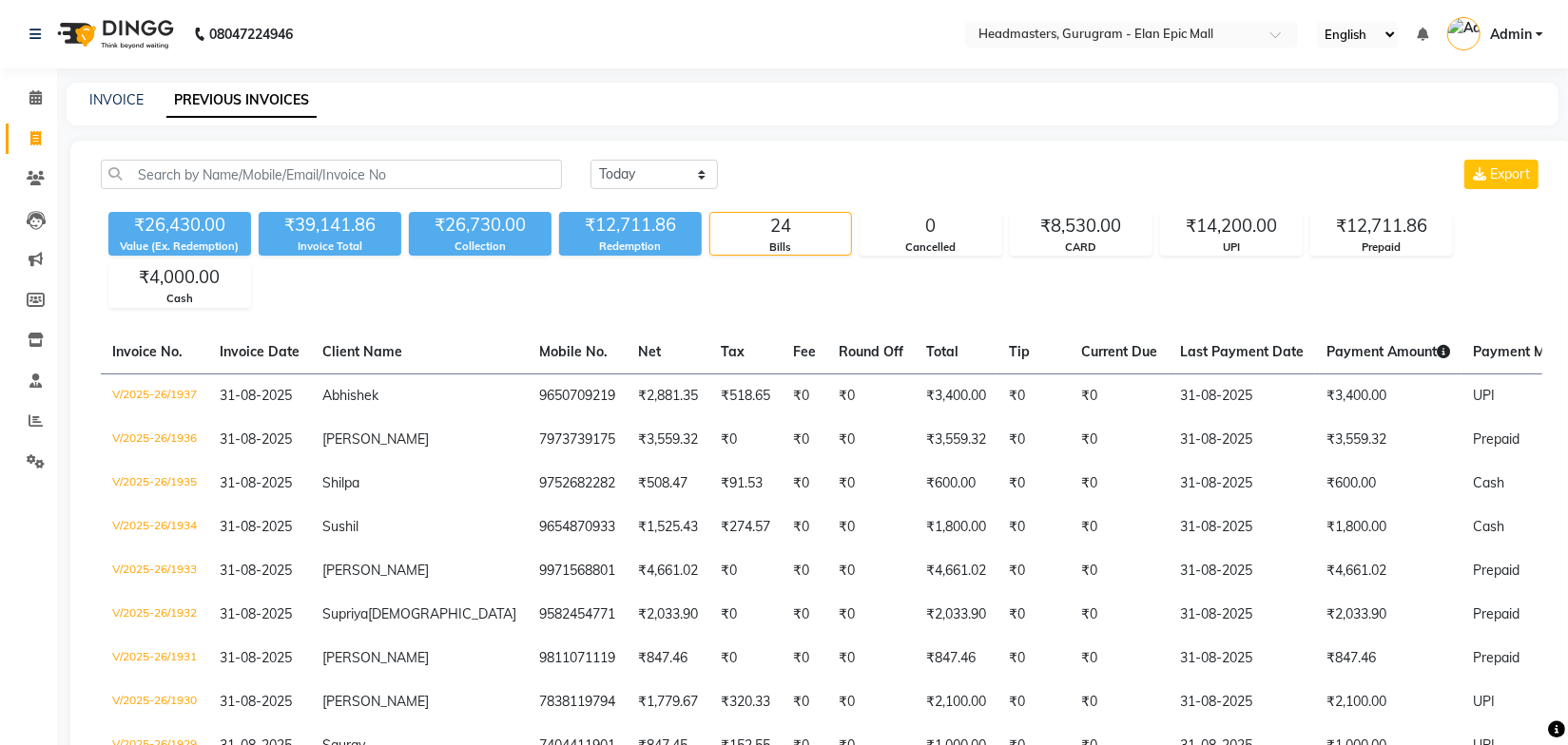
click at [937, 294] on div "₹26,430.00 Value (Ex. Redemption) ₹39,141.86 Invoice Total ₹26,730.00 Collectio…" at bounding box center [822, 255] width 1442 height 104
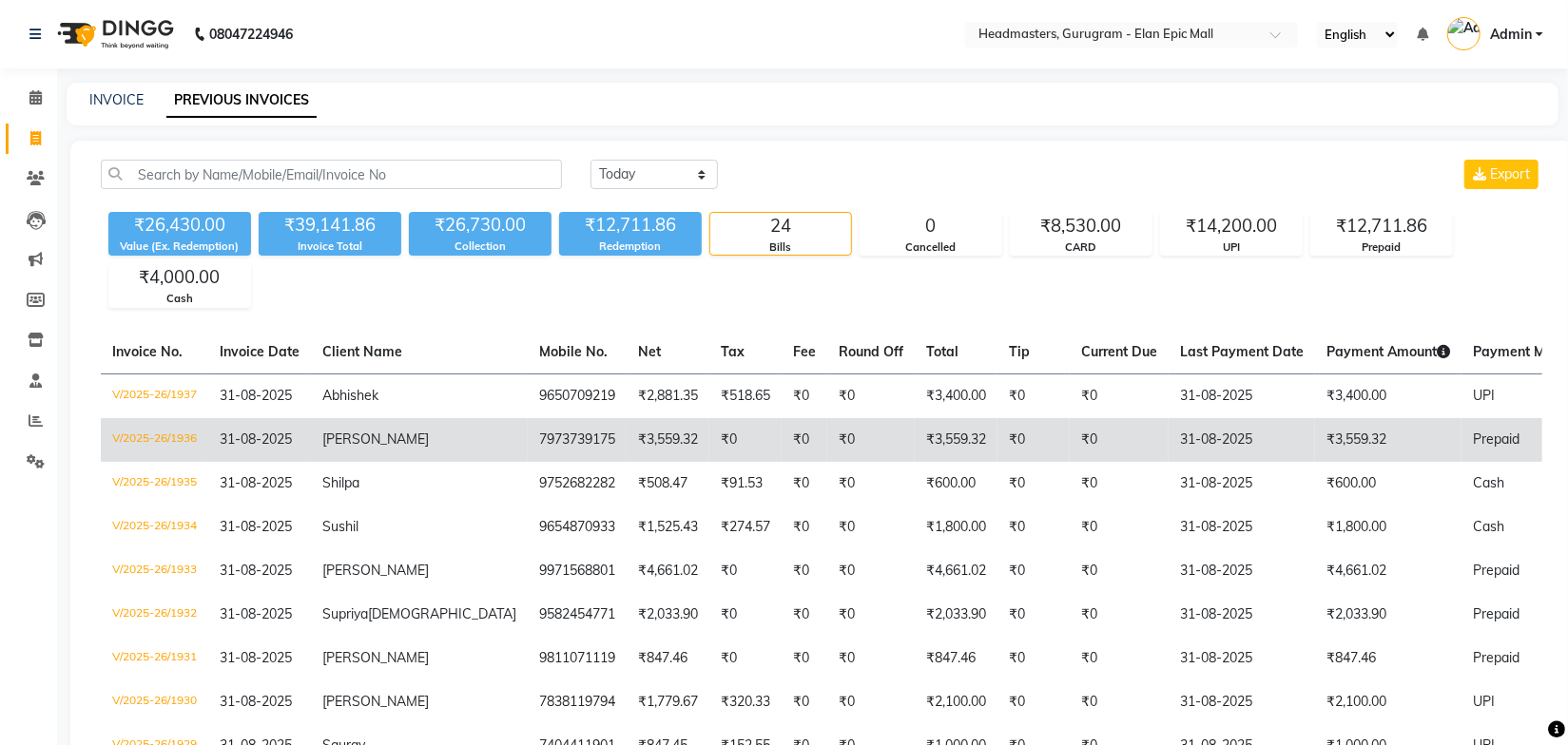
click at [528, 428] on td "7973739175" at bounding box center [577, 440] width 99 height 44
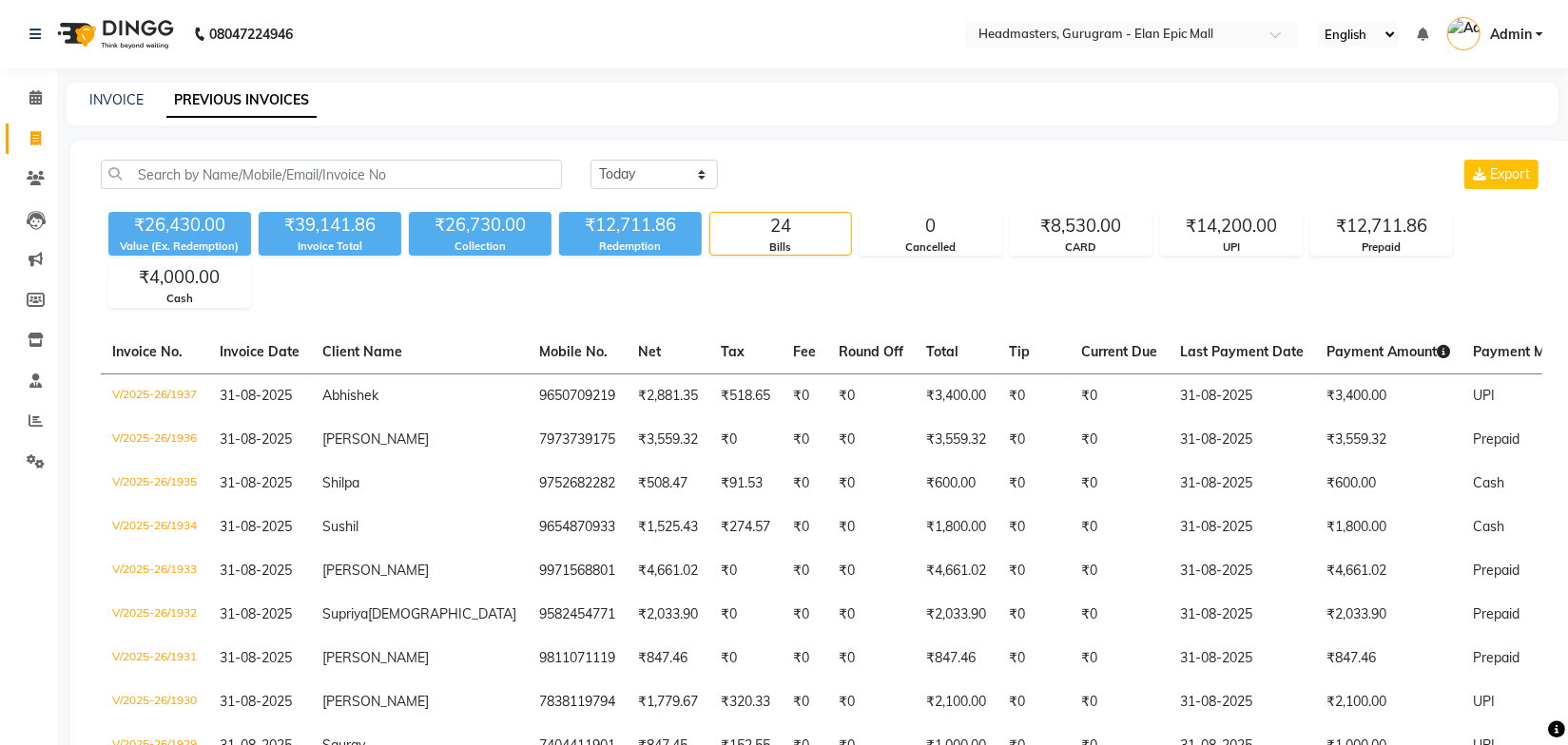
drag, startPoint x: 1020, startPoint y: 162, endPoint x: 923, endPoint y: 136, distance: 100.4
click at [1020, 161] on div "Today Yesterday Custom Range Export" at bounding box center [1067, 174] width 952 height 29
click at [141, 101] on link "INVOICE" at bounding box center [117, 100] width 54 height 17
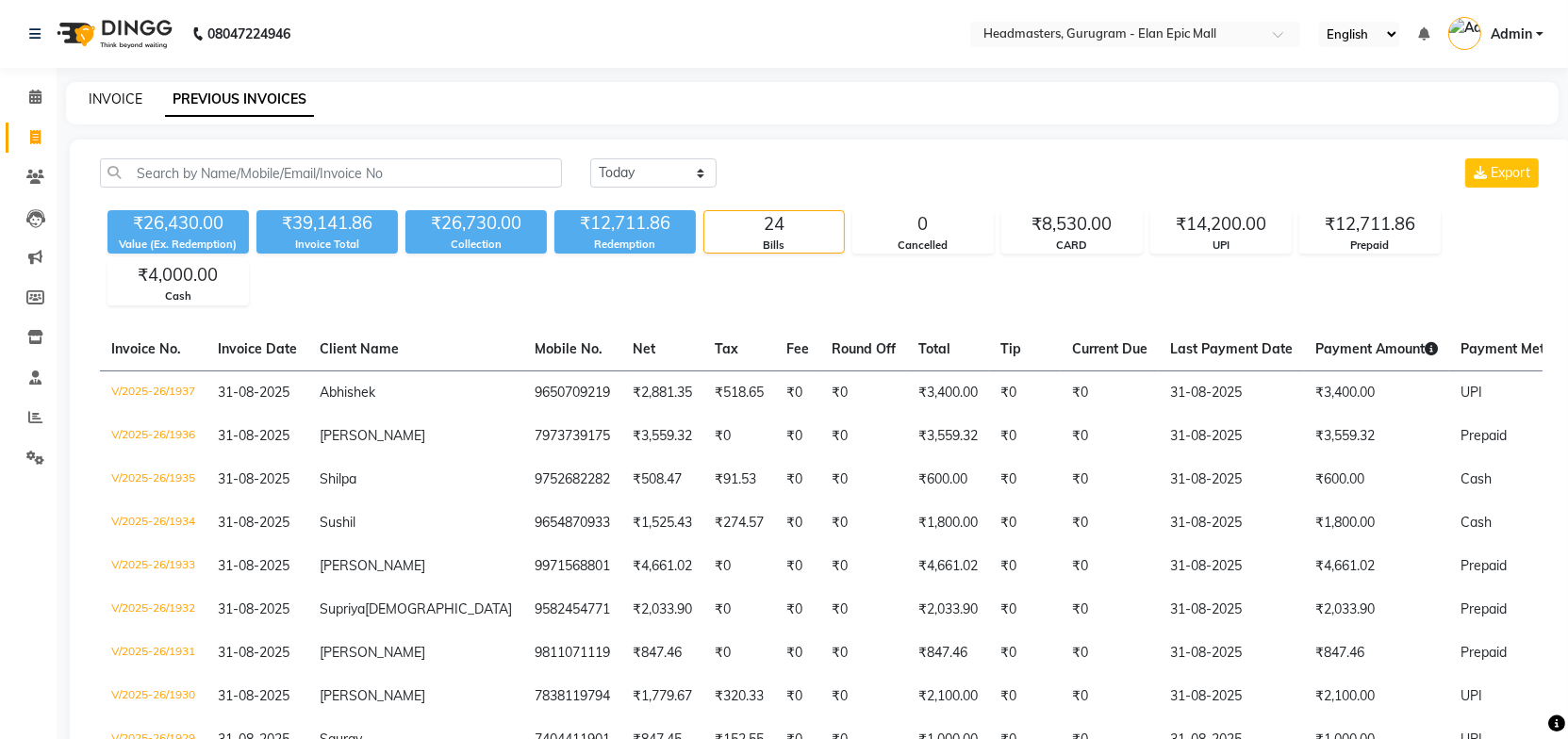
select select "service"
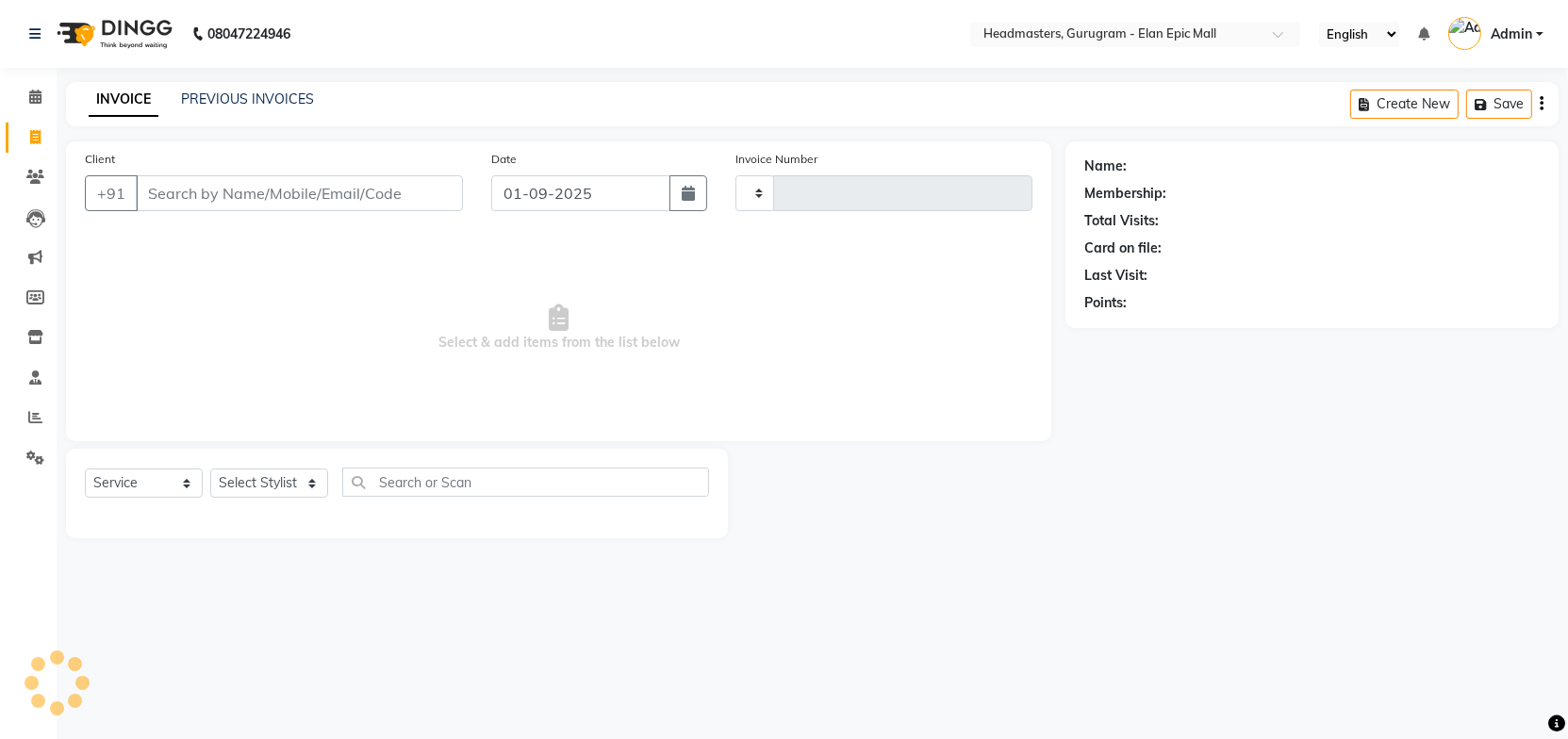
type input "1945"
select select "7499"
click at [44, 96] on span at bounding box center [36, 97] width 33 height 22
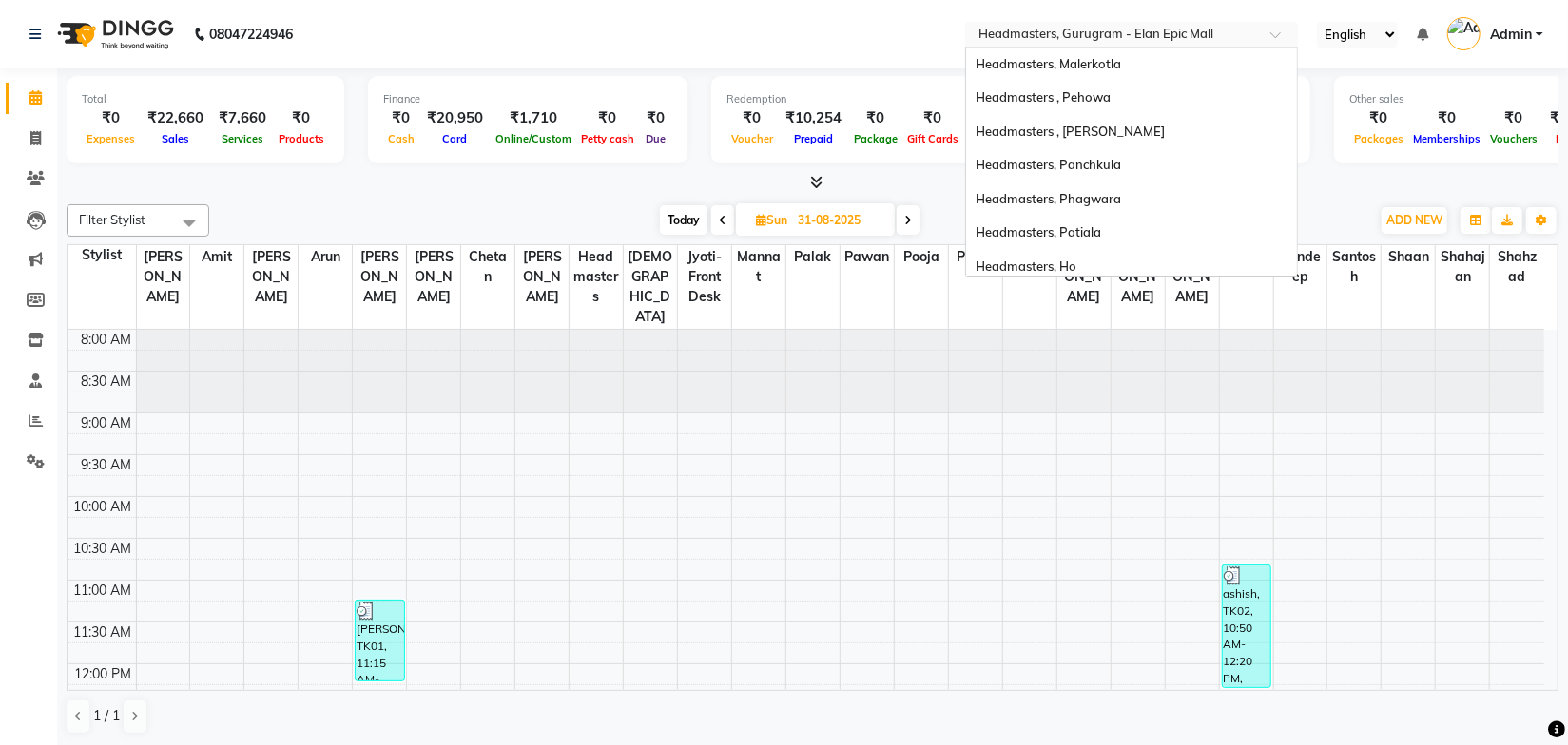
click at [1139, 30] on input "text" at bounding box center [1112, 36] width 276 height 19
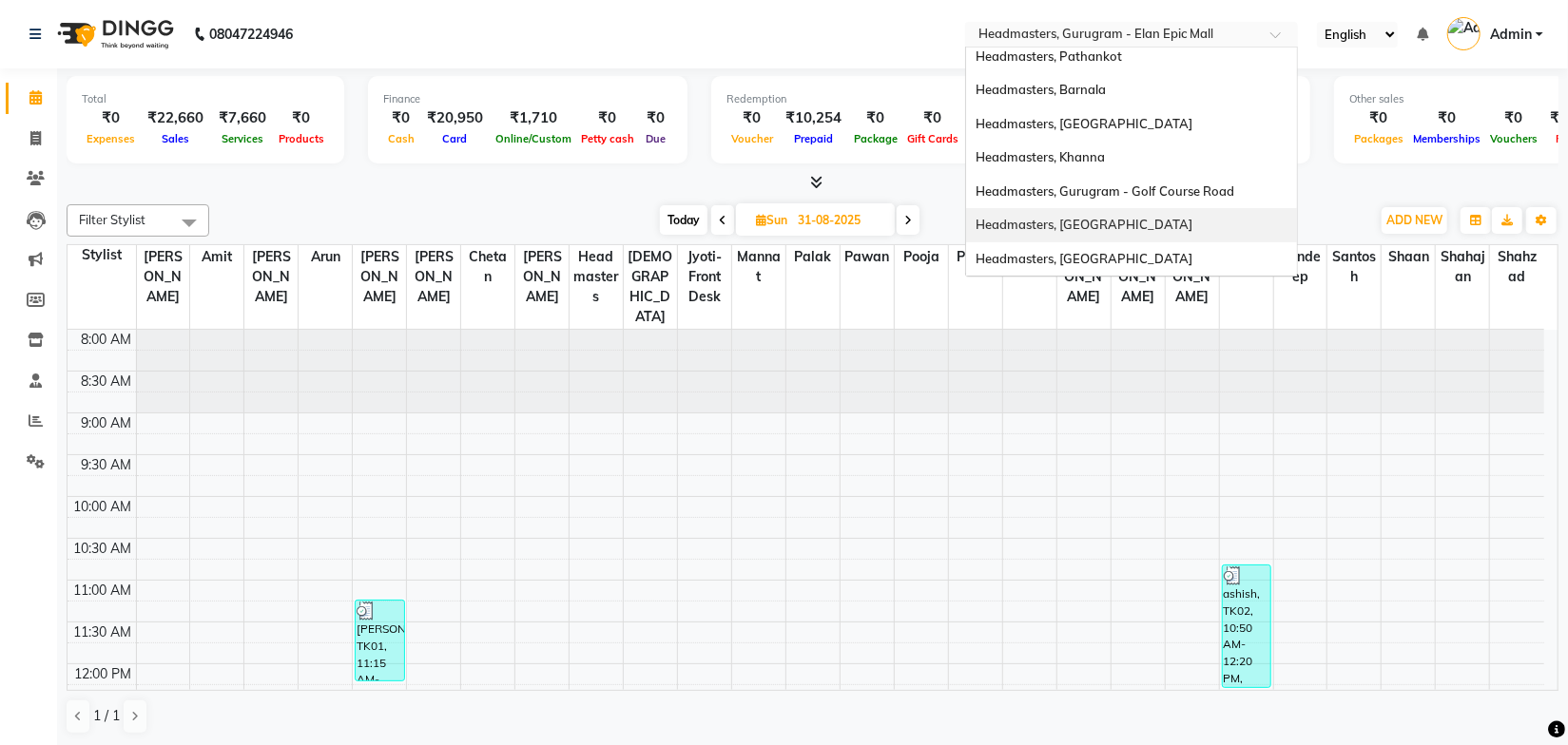
scroll to position [413, 0]
click at [1111, 220] on span "Headmasters, [GEOGRAPHIC_DATA]" at bounding box center [1083, 224] width 217 height 16
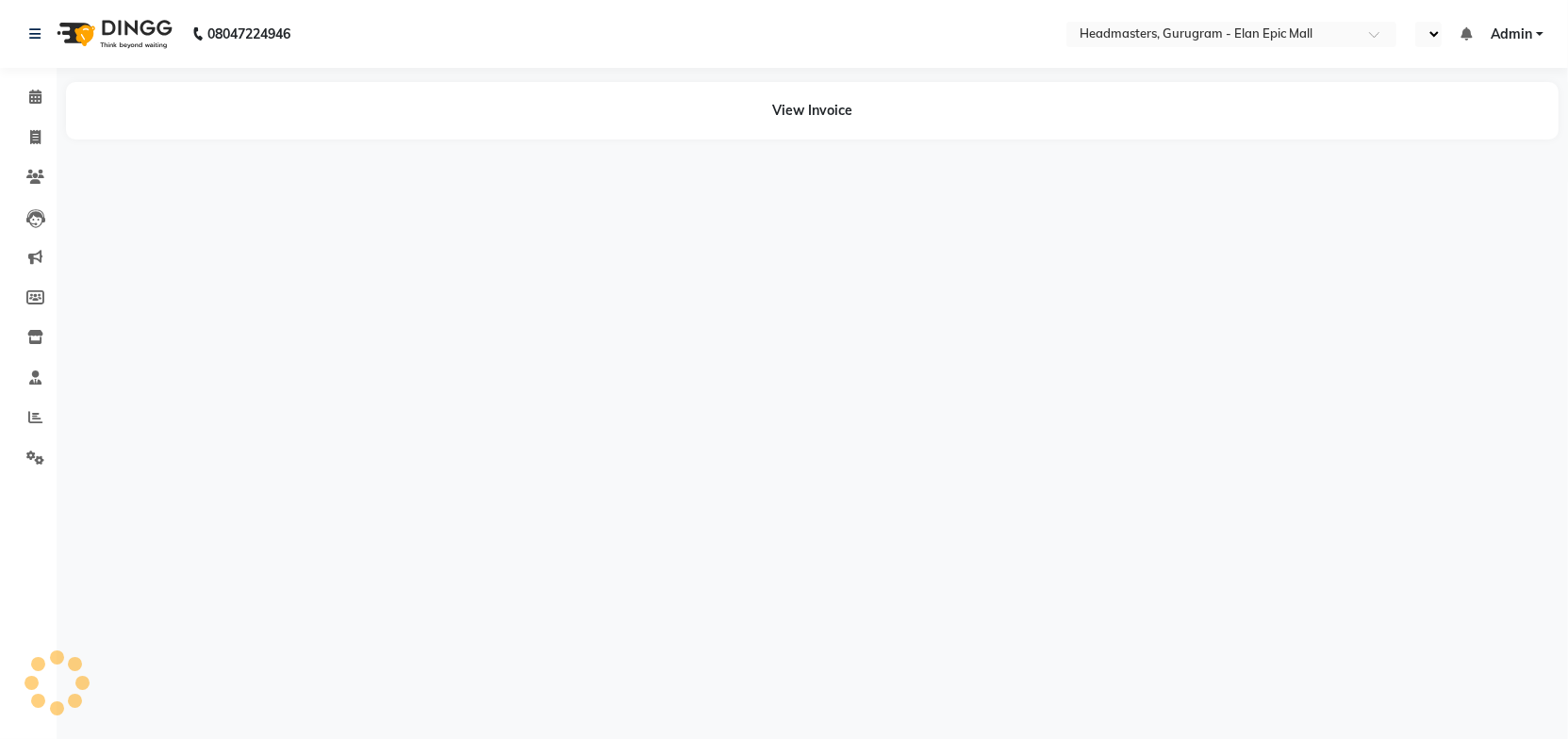
select select "en"
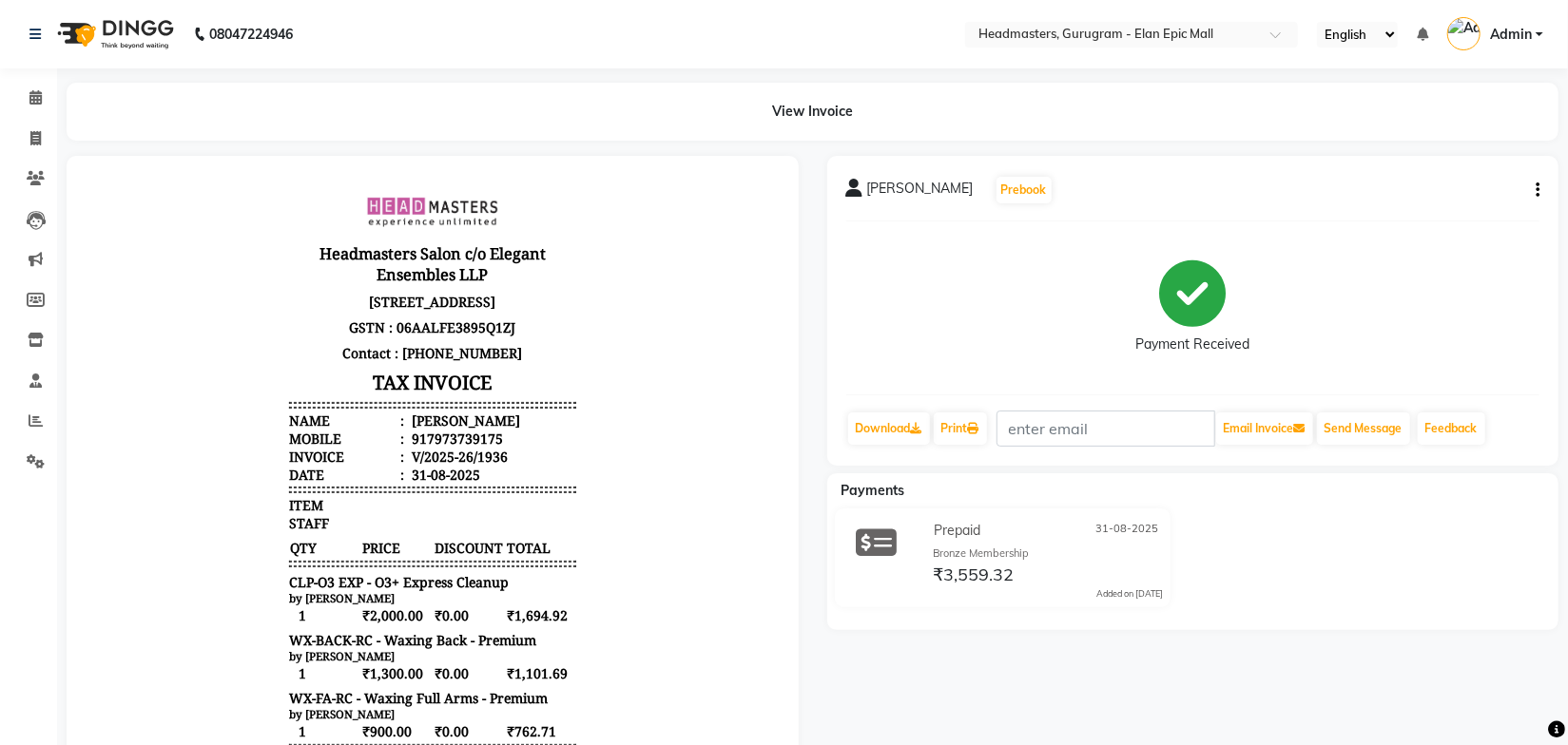
click at [609, 389] on body "Headmasters Salon c/o Elegant Ensembles LLP S.C.O. 21-25, 1st Floor, Elan Epic,…" at bounding box center [431, 576] width 679 height 790
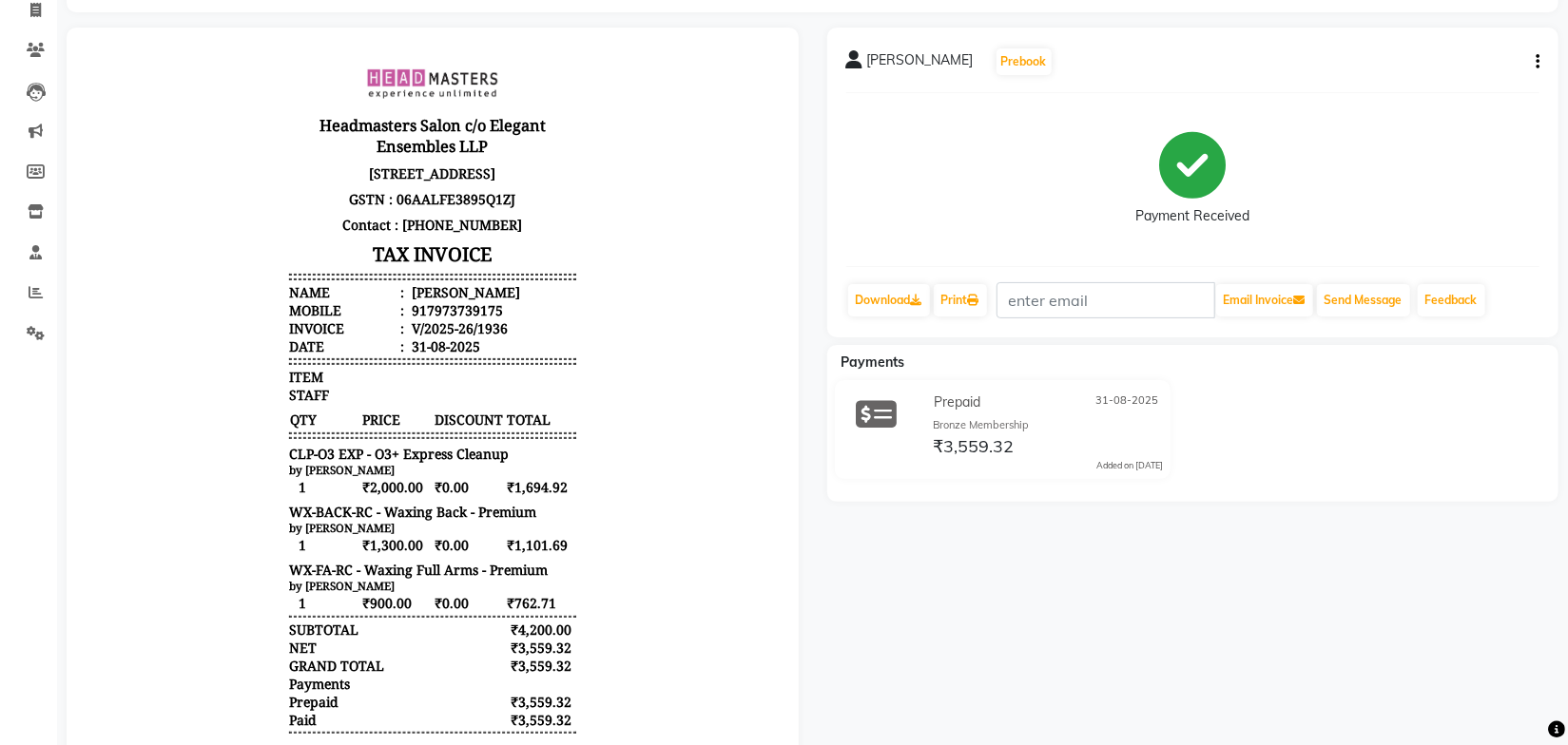
scroll to position [304, 0]
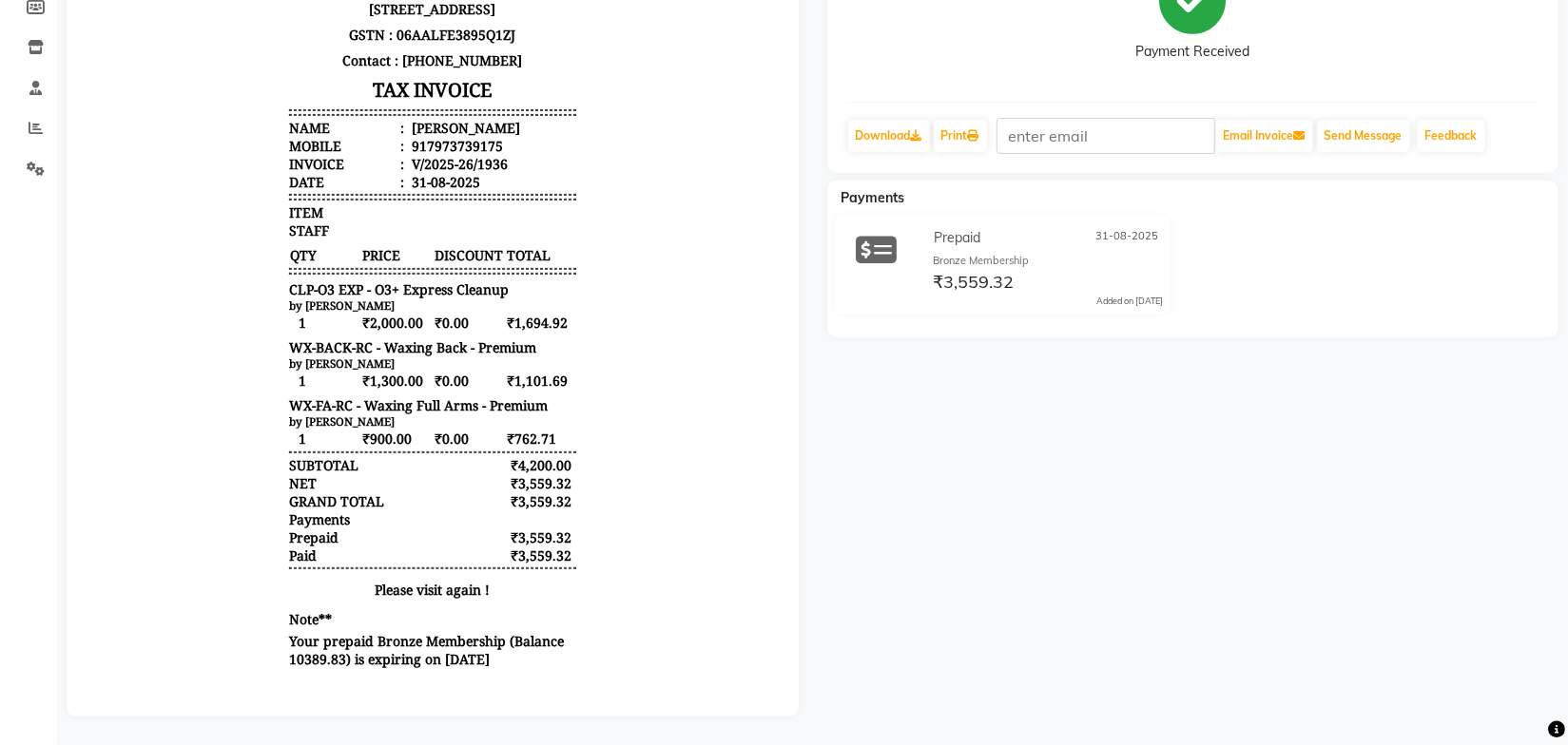
click at [608, 464] on body "Headmasters Salon c/o Elegant Ensembles LLP S.C.O. 21-25, 1st Floor, Elan Epic,…" at bounding box center [431, 285] width 679 height 790
click at [608, 463] on body "Headmasters Salon c/o Elegant Ensembles LLP S.C.O. 21-25, 1st Floor, Elan Epic,…" at bounding box center [431, 285] width 679 height 790
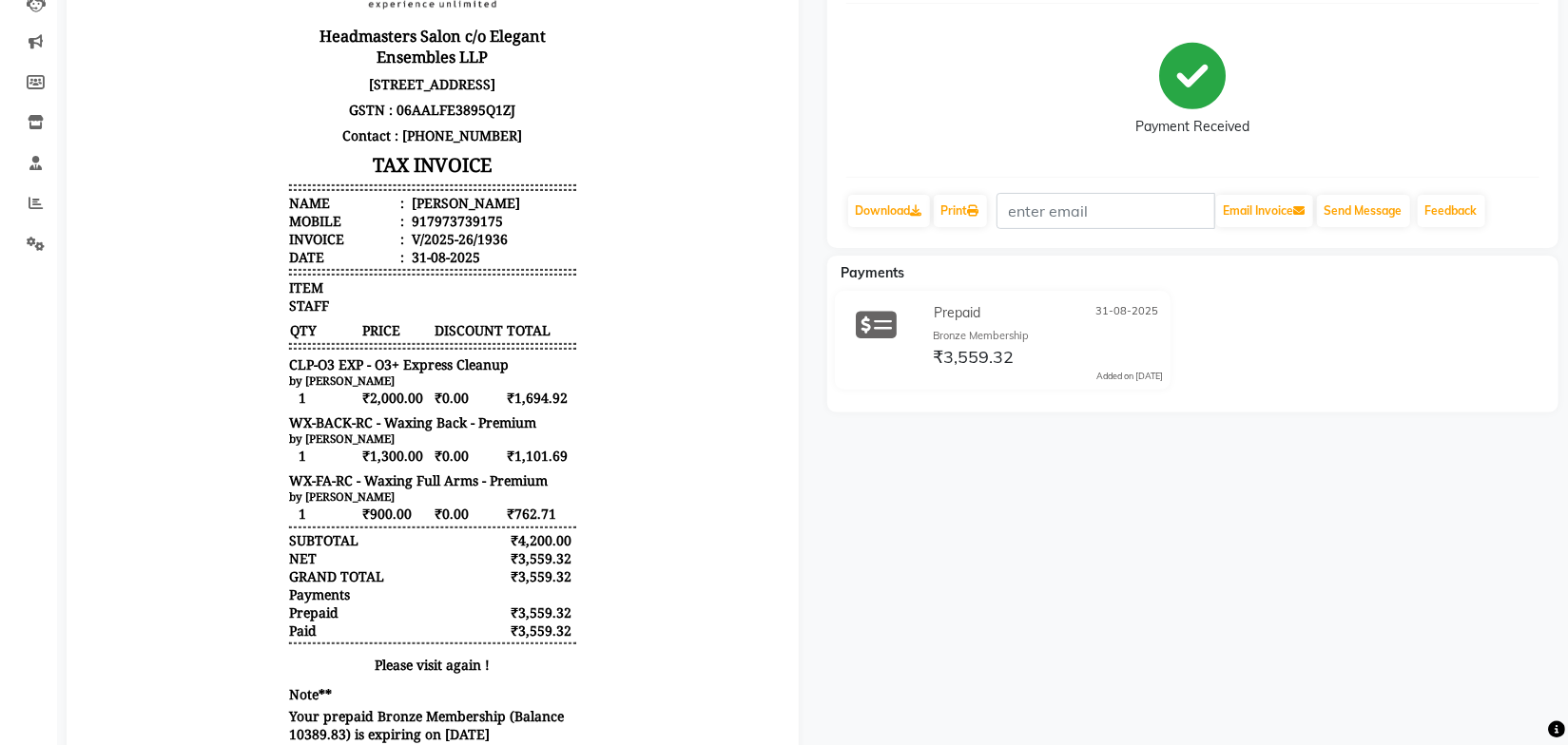
scroll to position [0, 0]
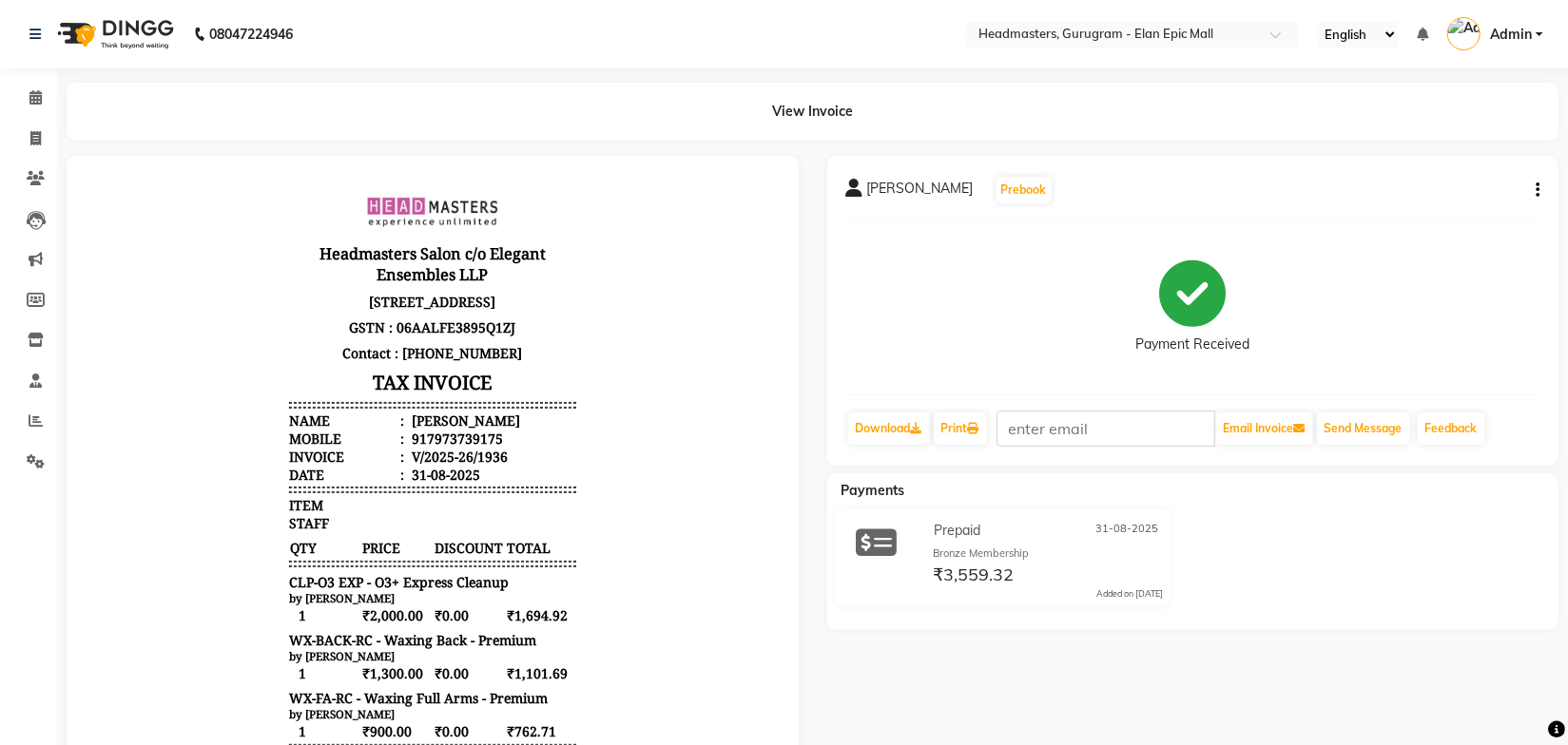
click at [649, 213] on body "Headmasters Salon c/o Elegant Ensembles LLP S.C.O. 21-25, 1st Floor, Elan Epic,…" at bounding box center [431, 576] width 679 height 790
click at [31, 151] on link "Invoice" at bounding box center [28, 139] width 46 height 31
select select "service"
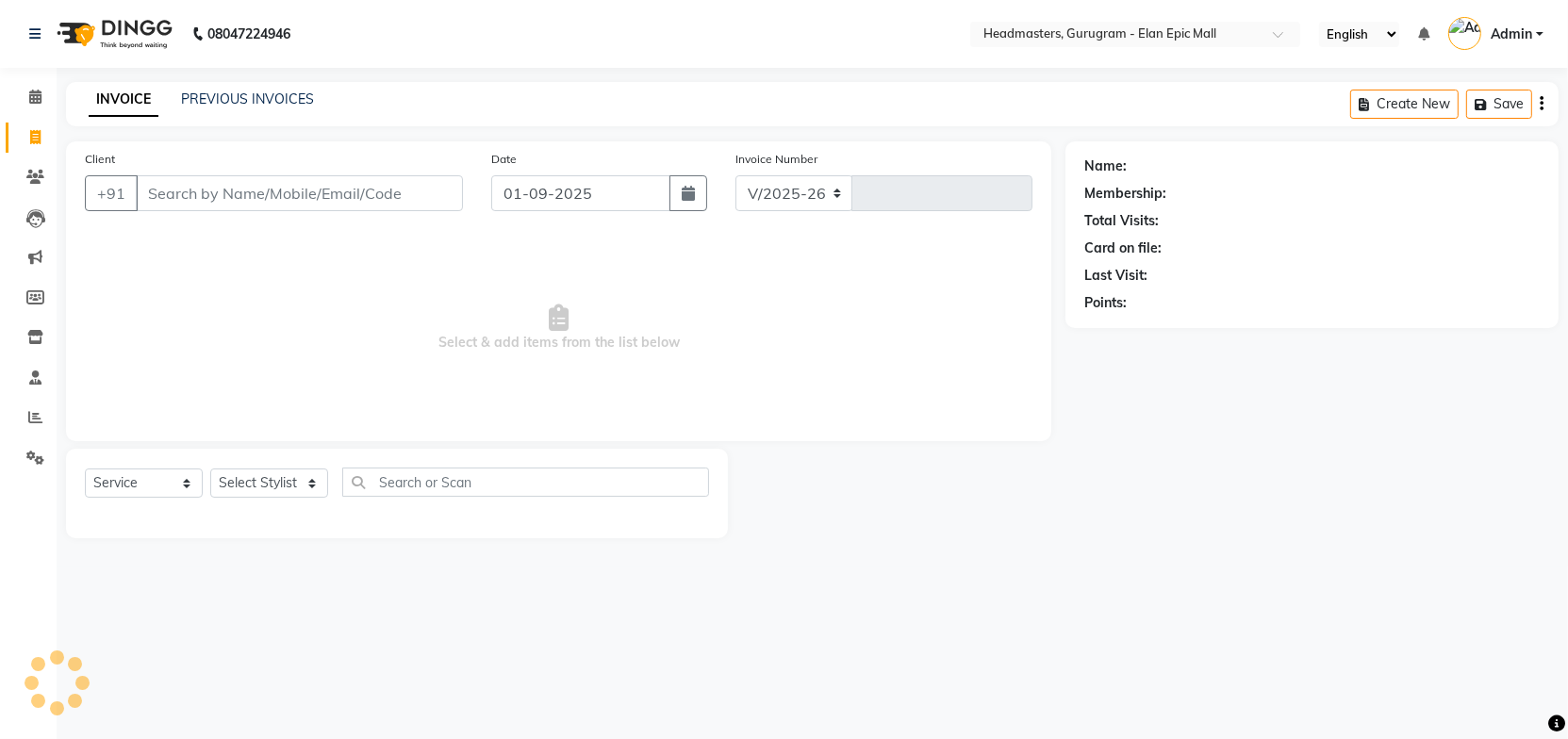
select select "7499"
type input "1945"
click at [261, 104] on link "PREVIOUS INVOICES" at bounding box center [248, 99] width 133 height 17
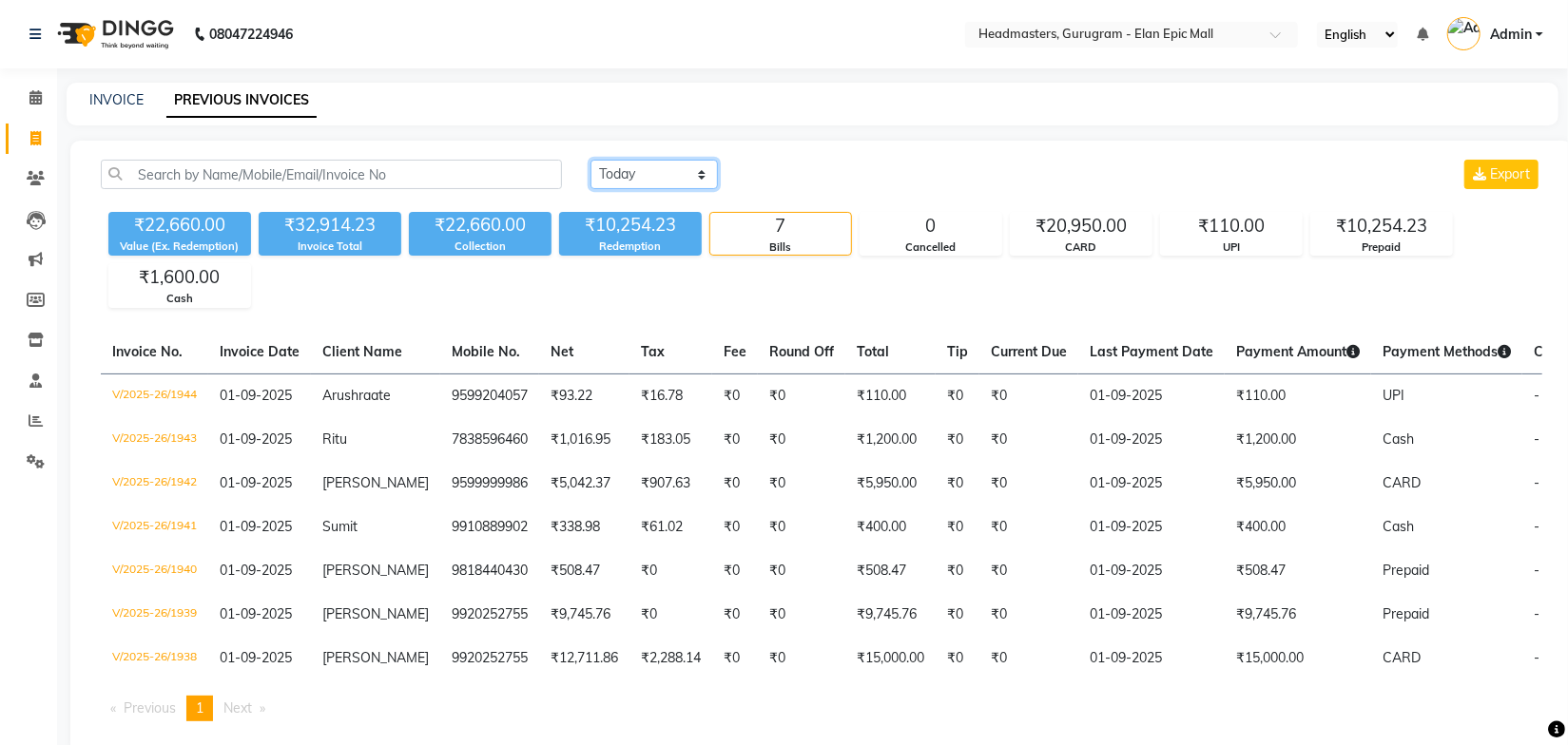
click at [617, 177] on select "[DATE] [DATE] Custom Range" at bounding box center [654, 174] width 127 height 29
select select "[DATE]"
click at [591, 159] on select "[DATE] [DATE] Custom Range" at bounding box center [654, 174] width 127 height 29
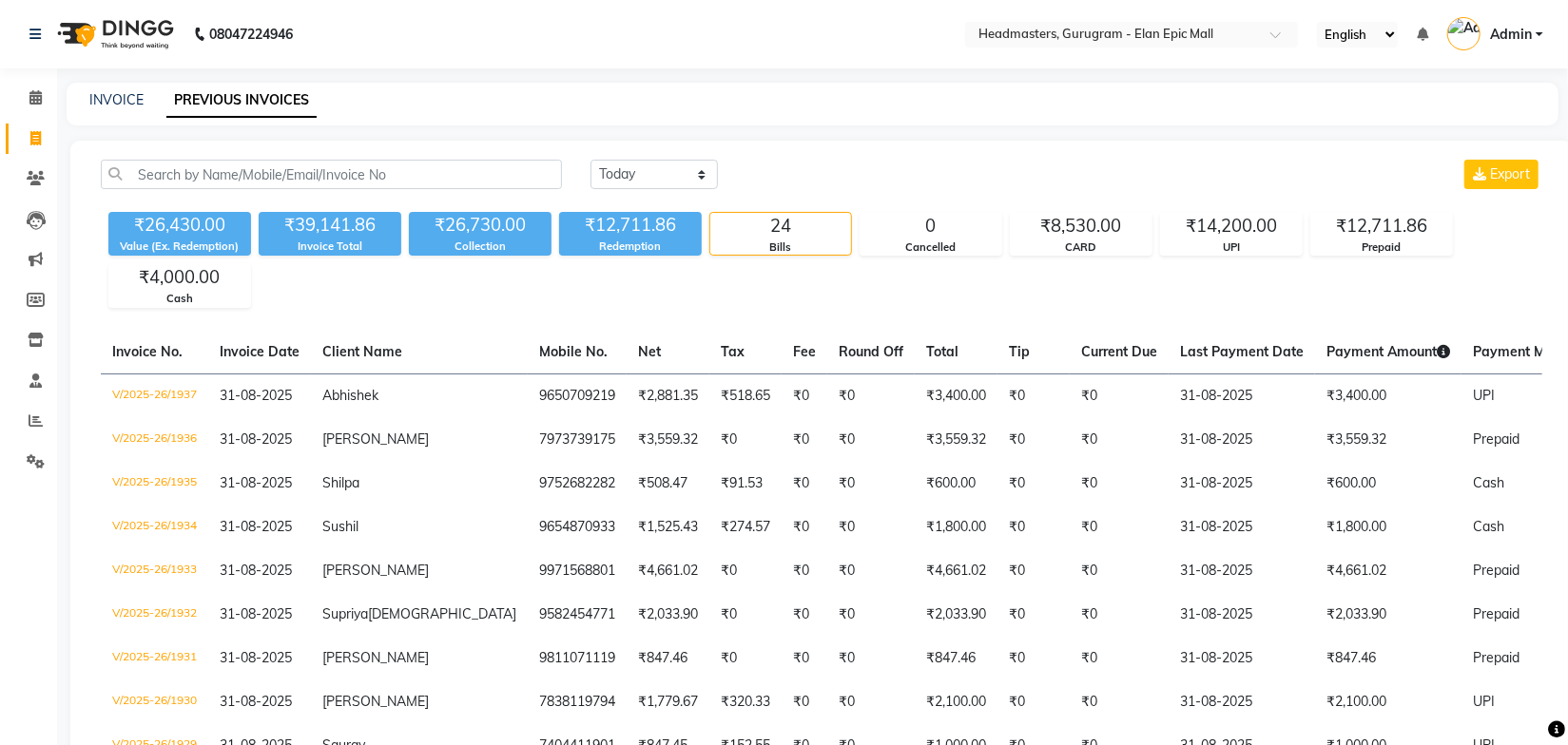
click at [957, 177] on div "Today Yesterday Custom Range Export" at bounding box center [1067, 174] width 952 height 29
click at [926, 170] on div "Today Yesterday Custom Range Export" at bounding box center [1067, 174] width 952 height 29
click at [35, 175] on icon at bounding box center [35, 178] width 18 height 15
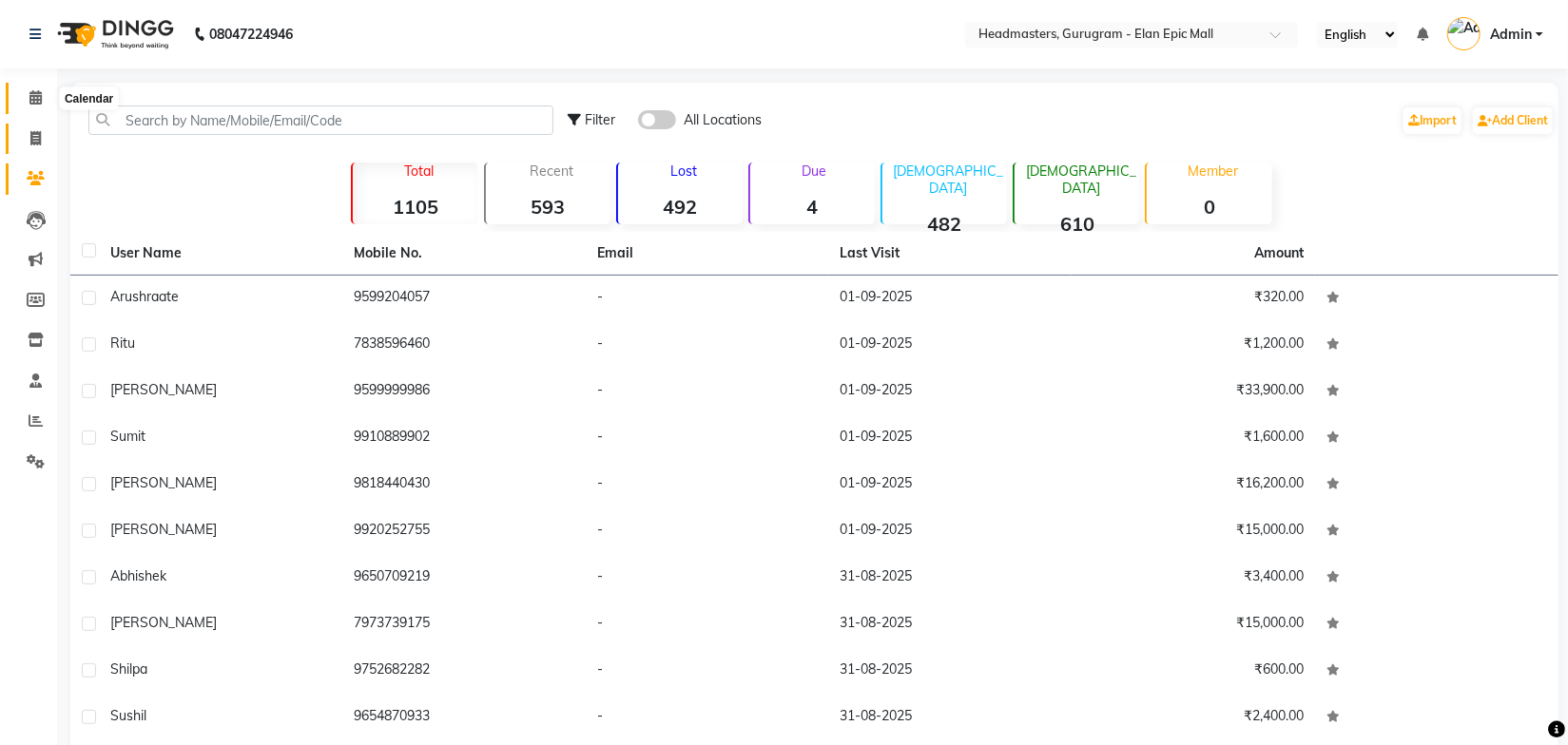
drag, startPoint x: 43, startPoint y: 99, endPoint x: 44, endPoint y: 140, distance: 41.0
click at [42, 98] on span at bounding box center [36, 98] width 33 height 22
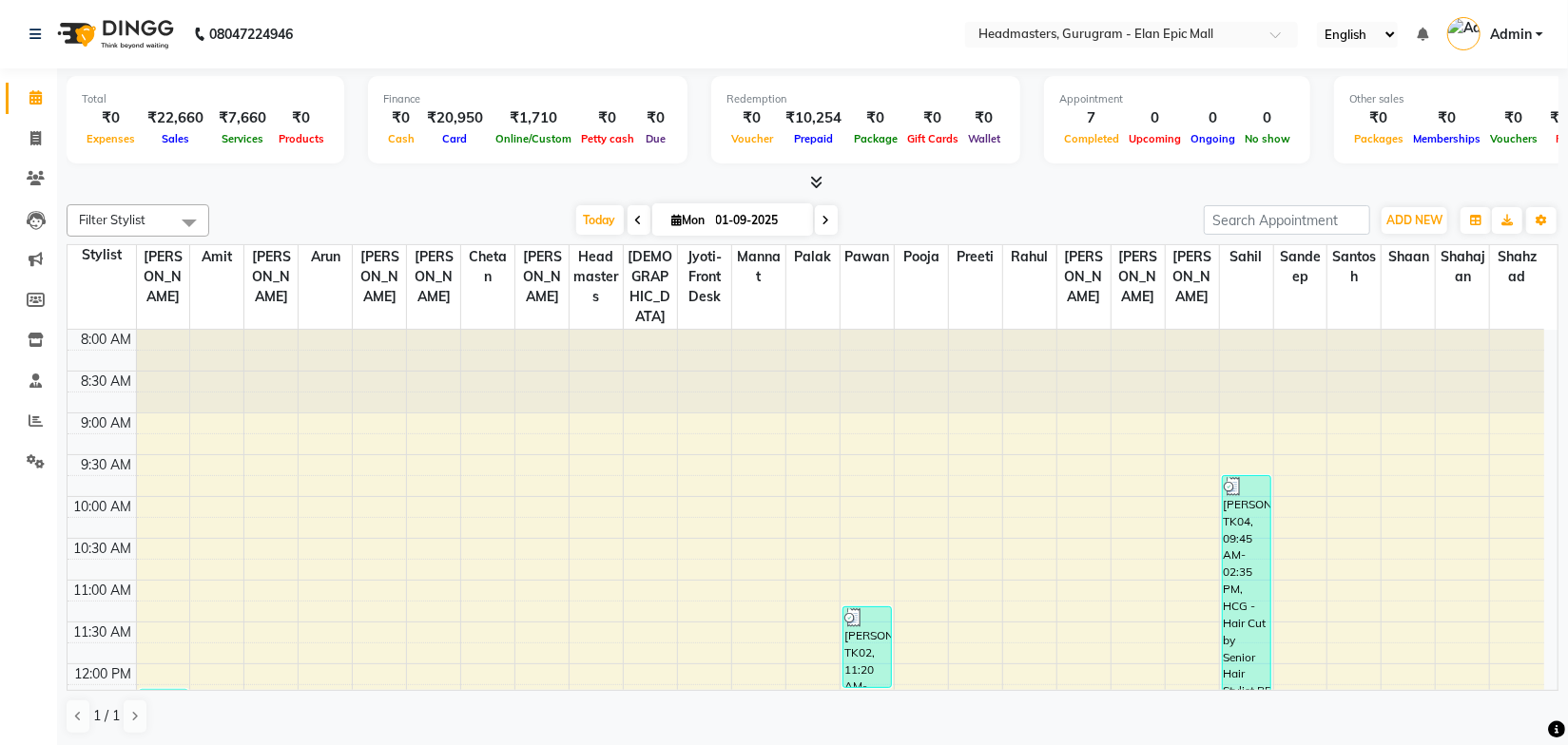
click at [504, 211] on div "Today Mon 01-09-2025" at bounding box center [706, 220] width 975 height 28
click at [635, 219] on span at bounding box center [638, 220] width 22 height 29
type input "31-08-2025"
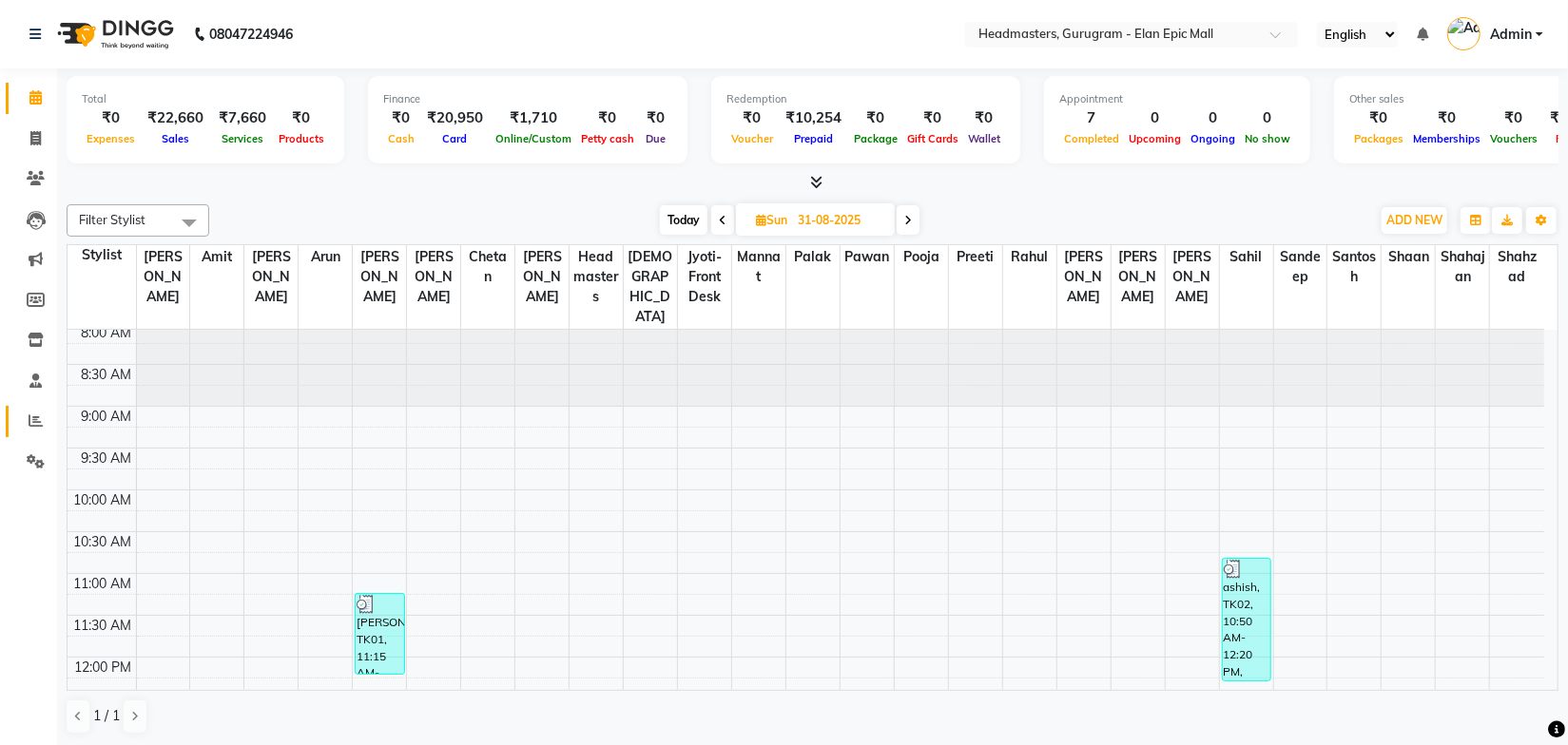
scroll to position [4, 0]
click at [39, 420] on icon at bounding box center [35, 421] width 15 height 15
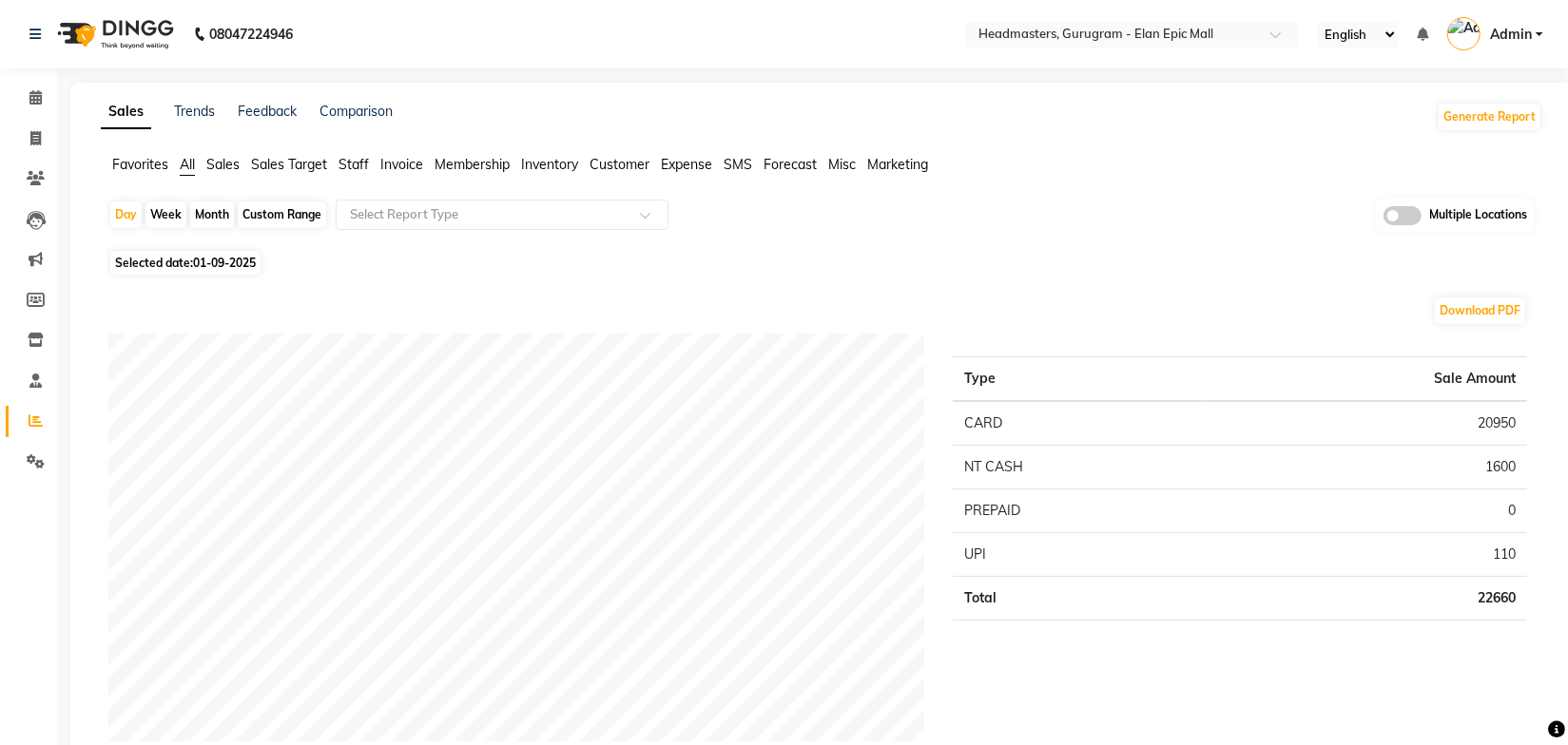
click at [232, 166] on span "Sales" at bounding box center [222, 165] width 33 height 17
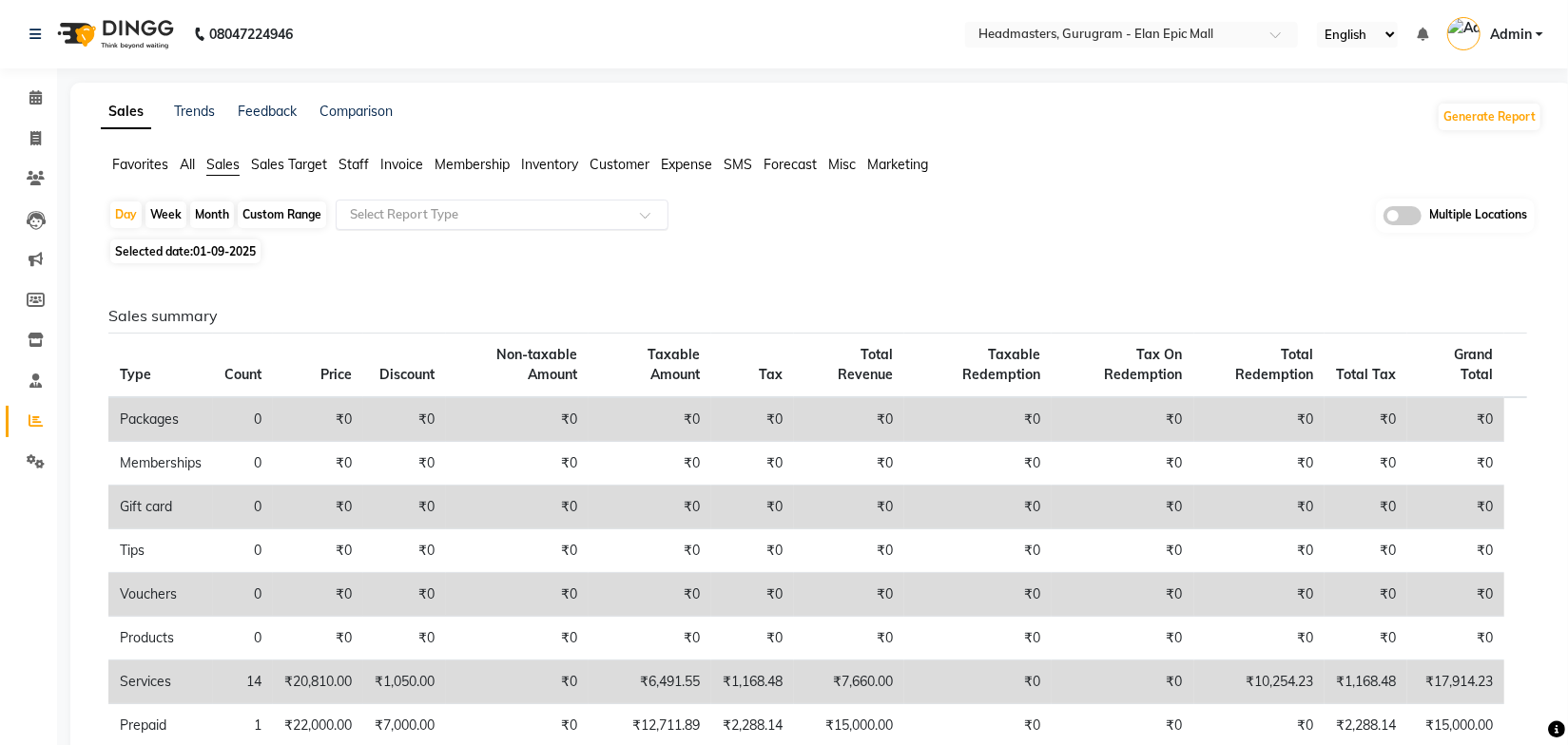
click at [453, 218] on input "text" at bounding box center [483, 215] width 274 height 19
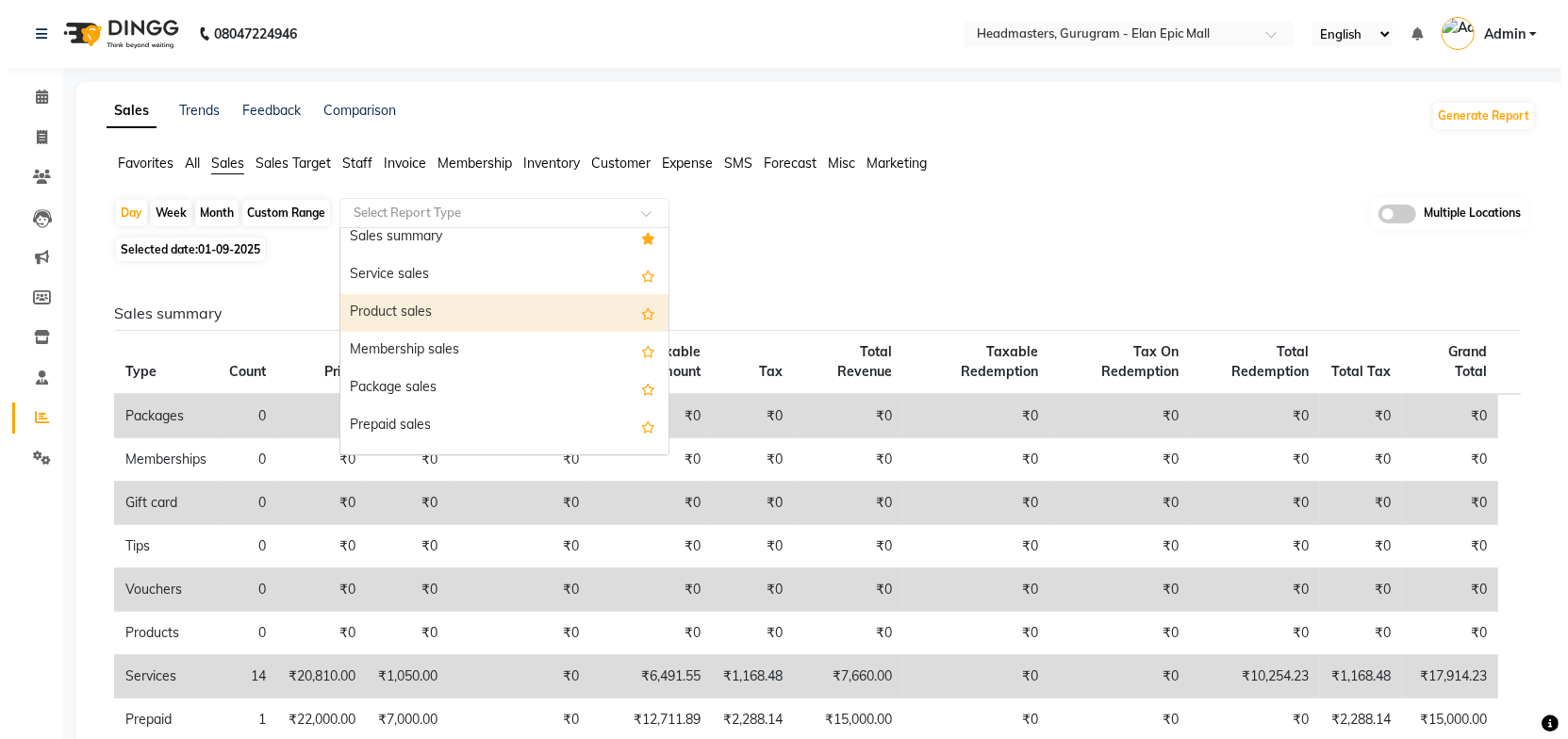
scroll to position [171, 0]
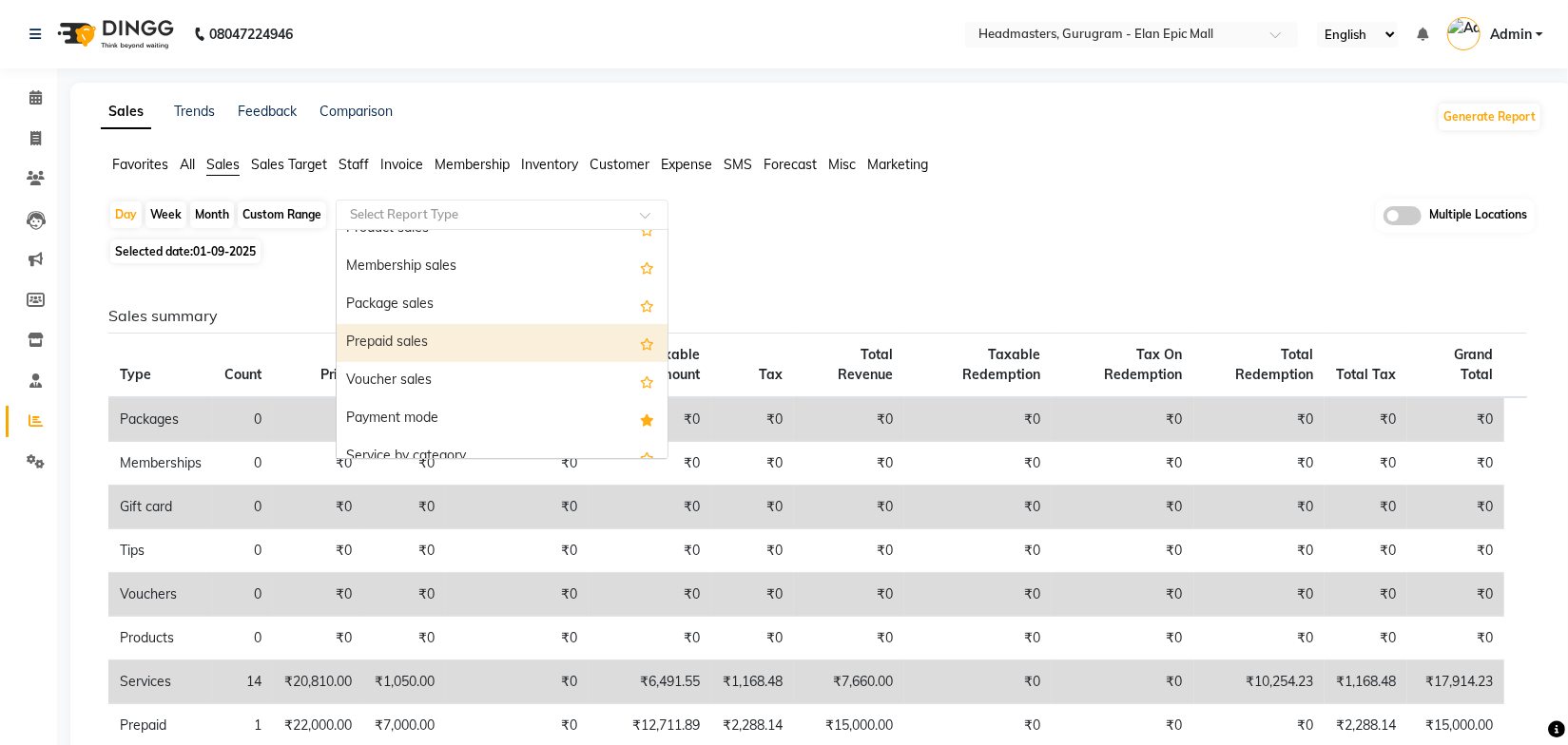
click at [417, 349] on div "Prepaid sales" at bounding box center [502, 343] width 331 height 38
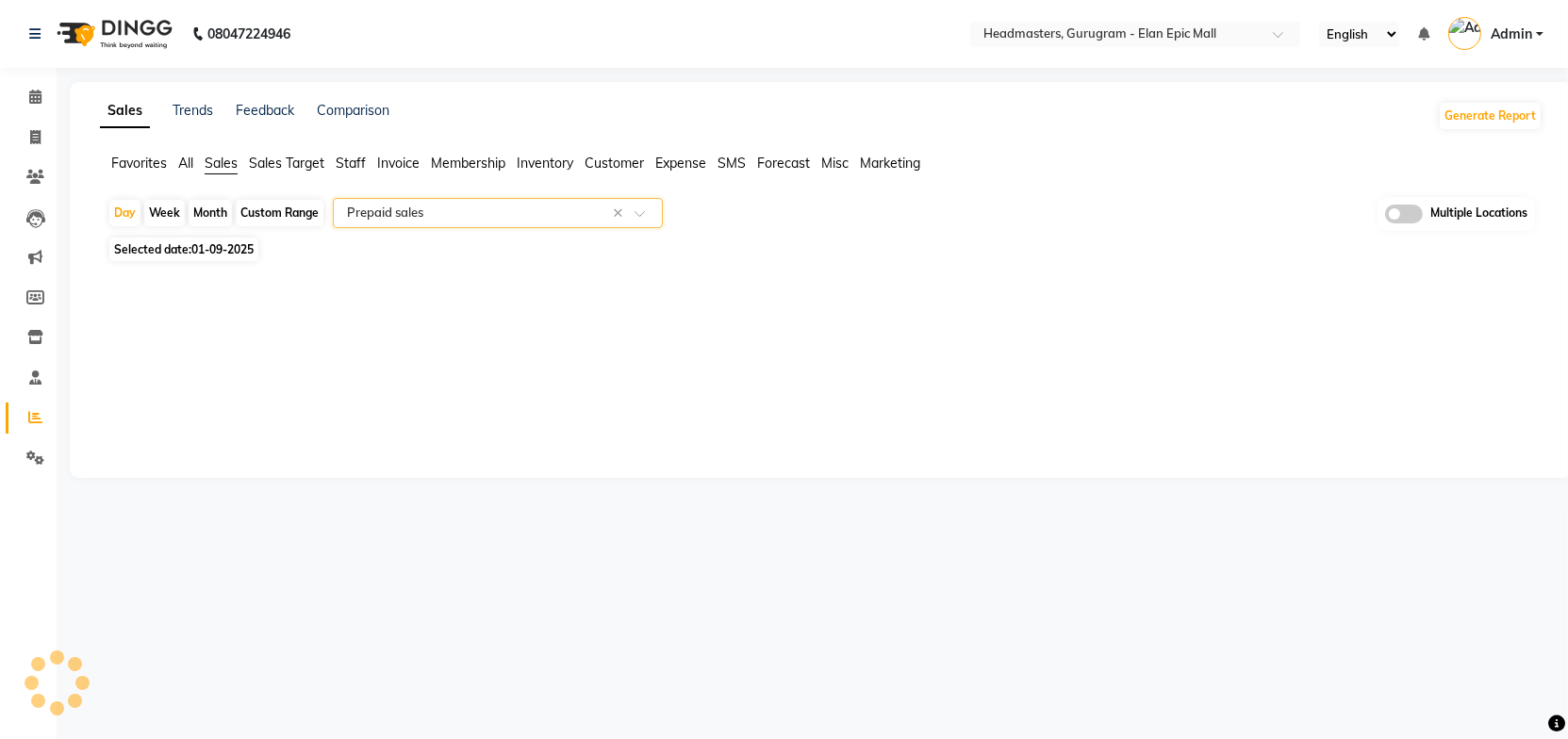
select select "full_report"
select select "csv"
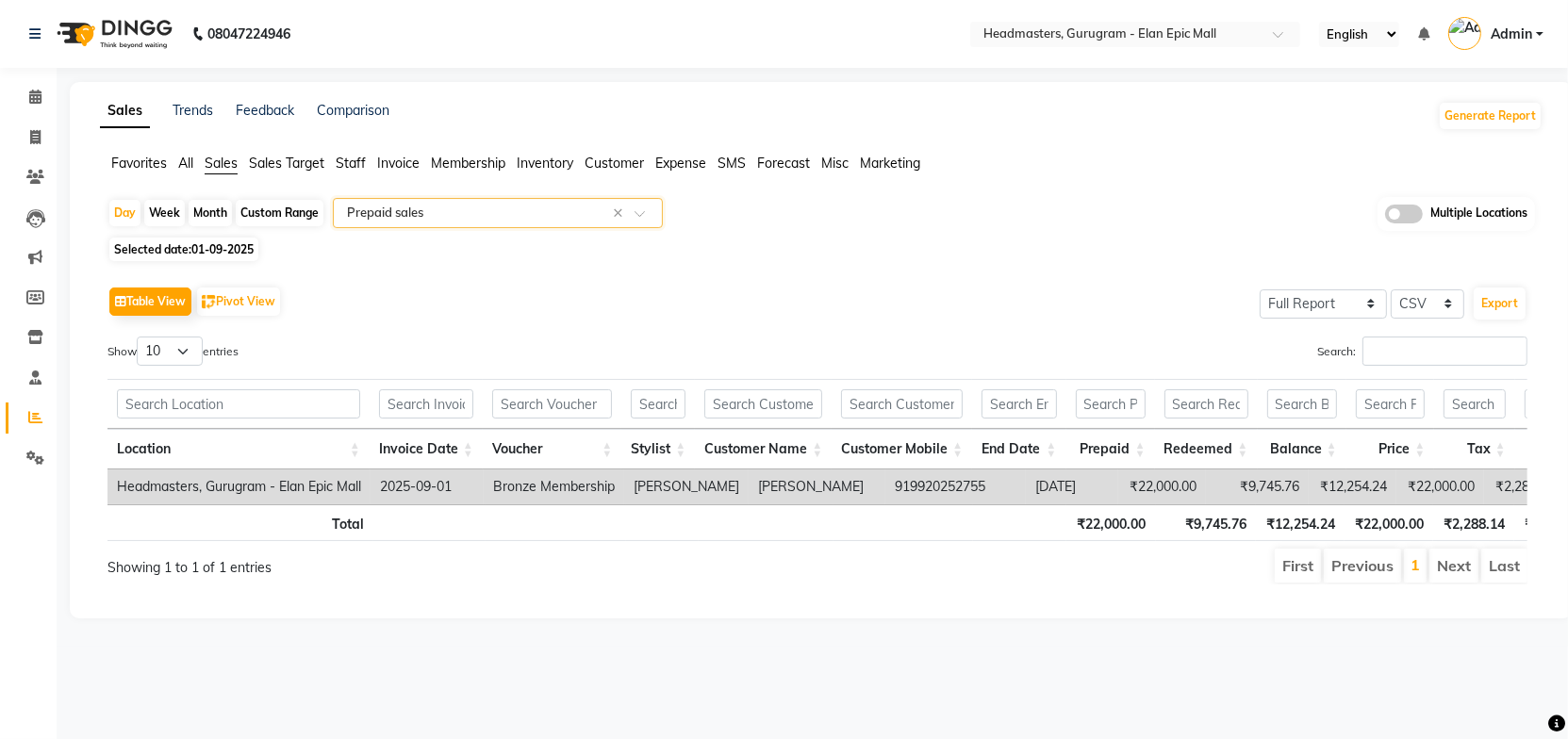
click at [672, 318] on div "Table View Pivot View Select Full Report Filtered Report Select CSV PDF Export" at bounding box center [818, 302] width 1420 height 40
click at [219, 252] on span "01-09-2025" at bounding box center [222, 250] width 63 height 14
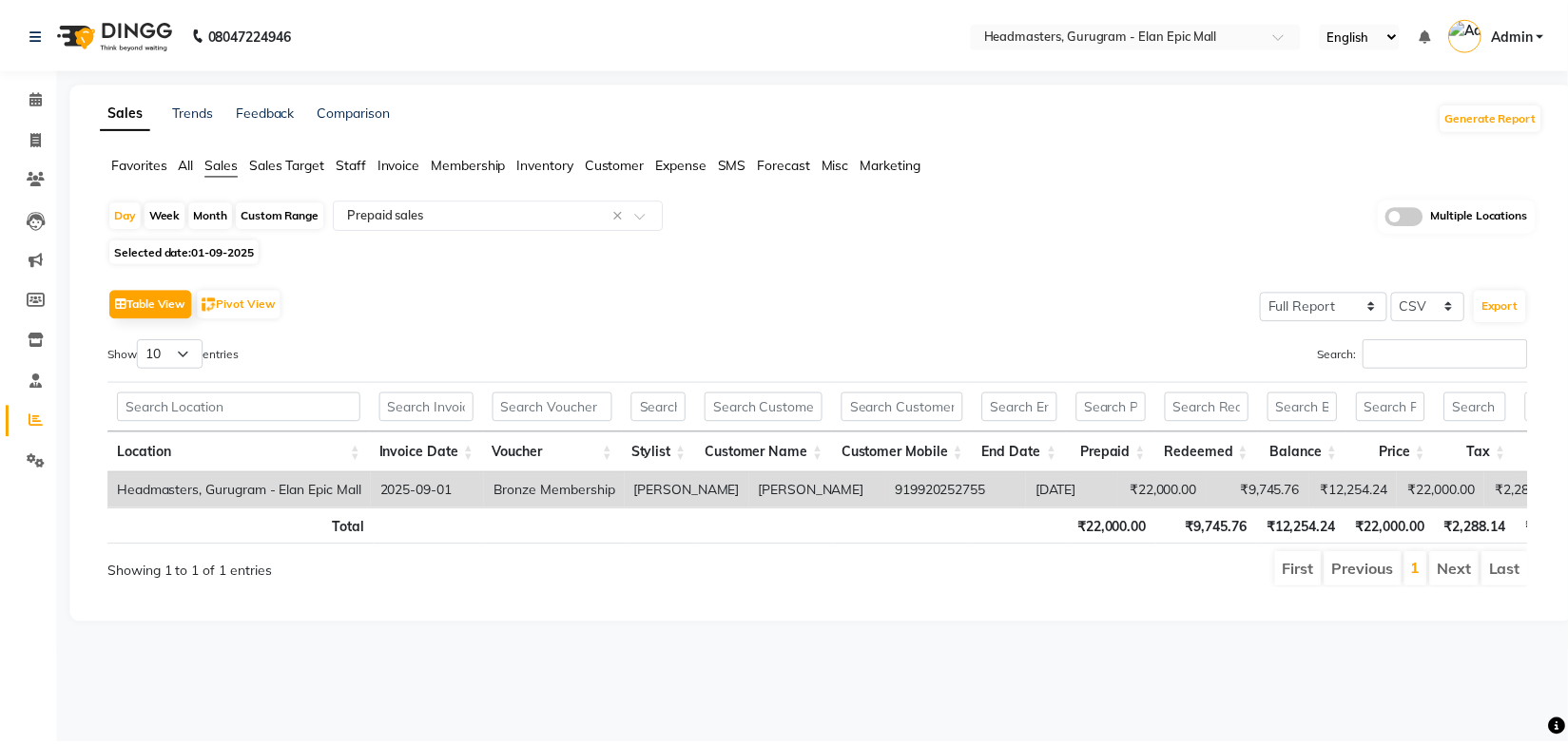
select select "9"
select select "2025"
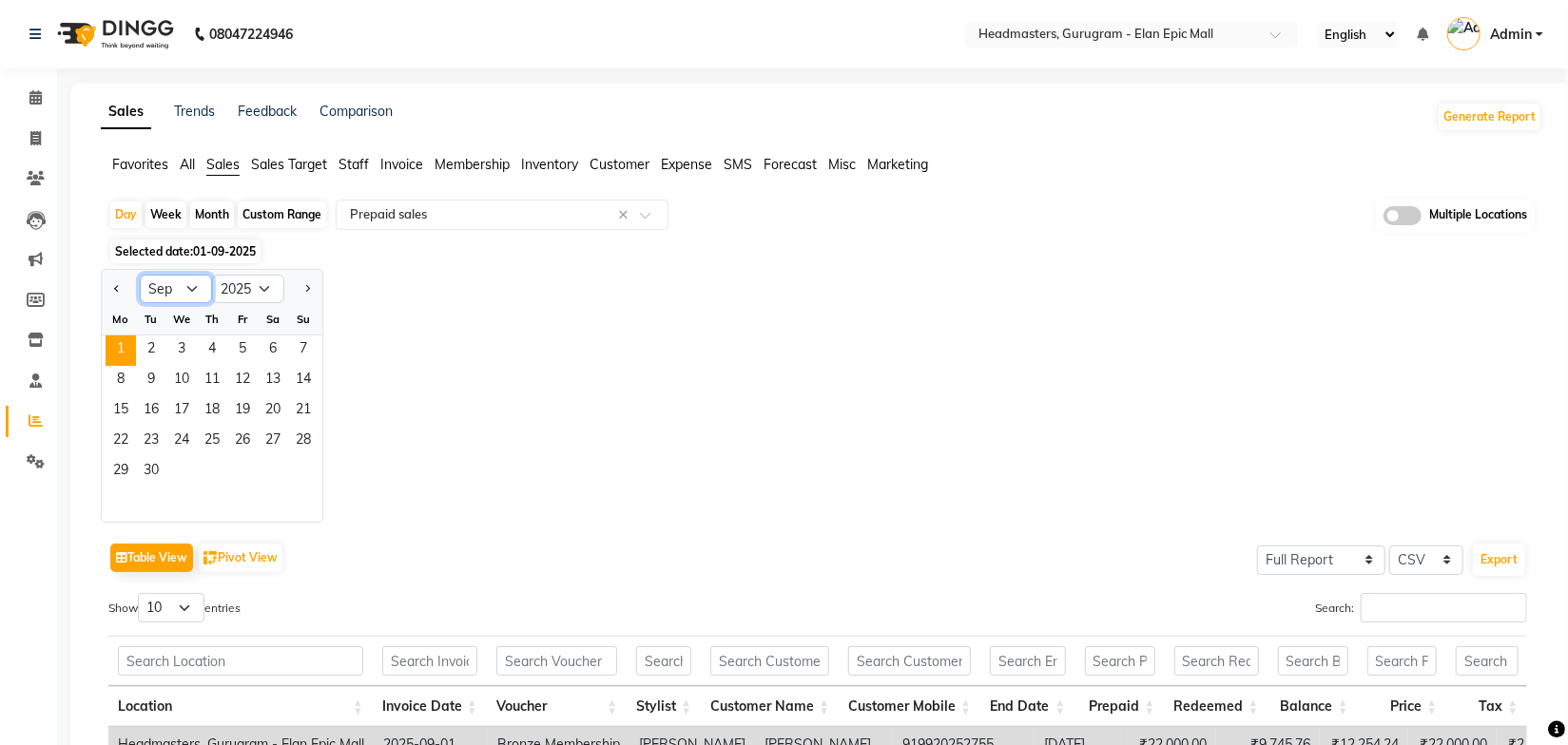
click at [175, 287] on select "Jan Feb Mar Apr May Jun Jul Aug Sep Oct Nov Dec" at bounding box center [176, 288] width 72 height 28
select select "8"
click at [140, 275] on select "Jan Feb Mar Apr May Jun Jul Aug Sep Oct Nov Dec" at bounding box center [176, 288] width 72 height 28
click at [309, 478] on span "31" at bounding box center [303, 472] width 30 height 30
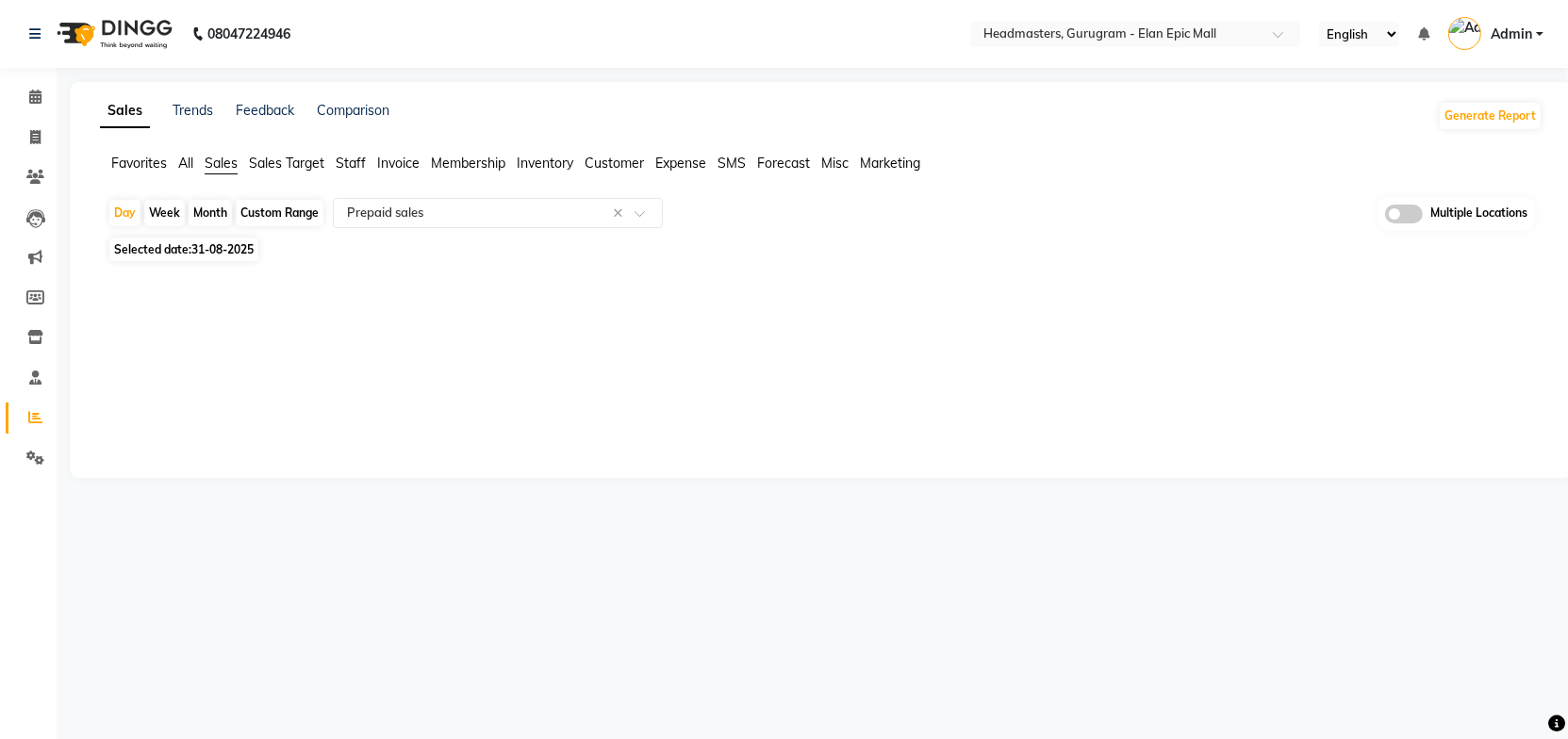
click at [746, 316] on div "Sales Trends Feedback Comparison Generate Report Favorites All Sales Sales Targ…" at bounding box center [821, 279] width 1503 height 396
click at [645, 215] on span at bounding box center [646, 219] width 23 height 19
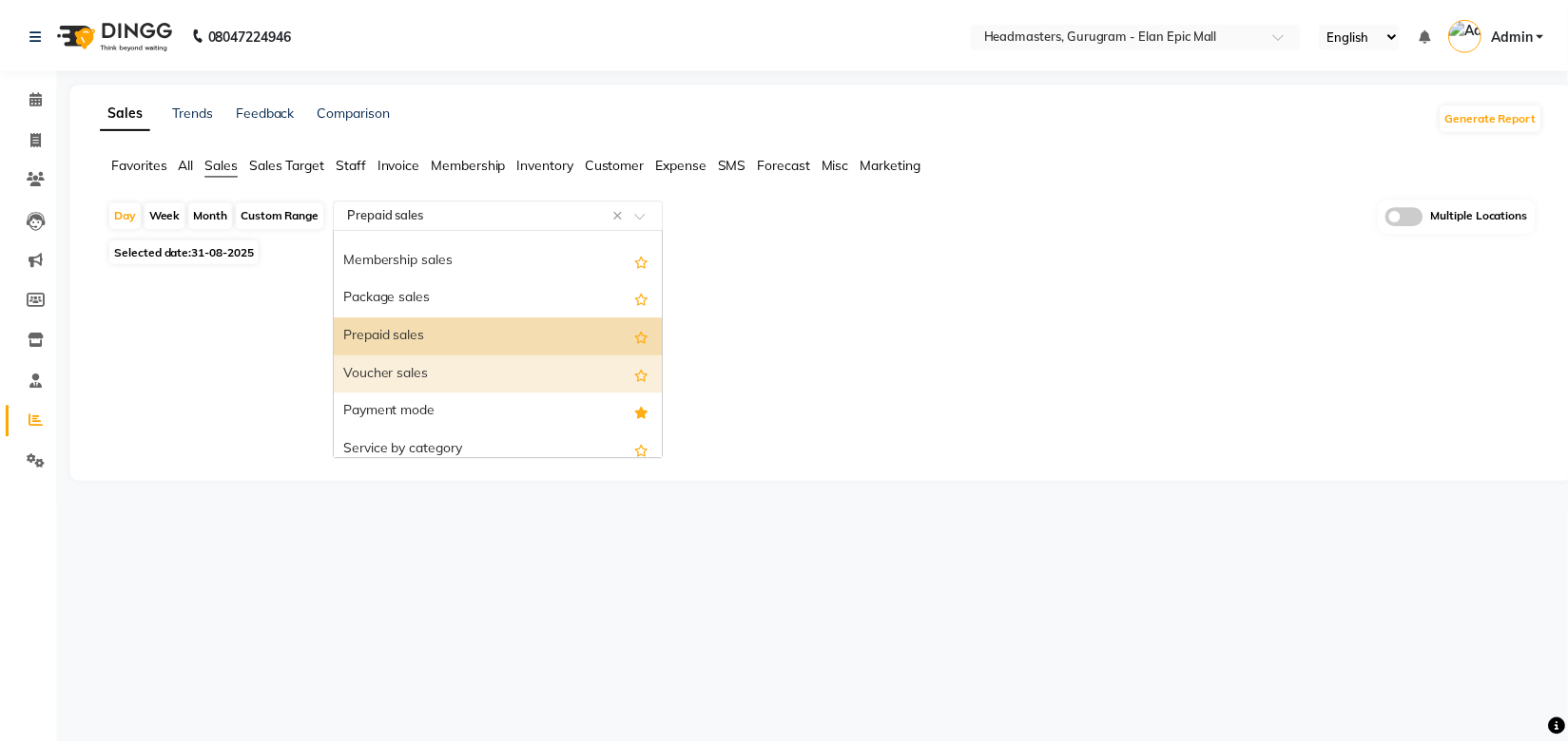
scroll to position [92, 0]
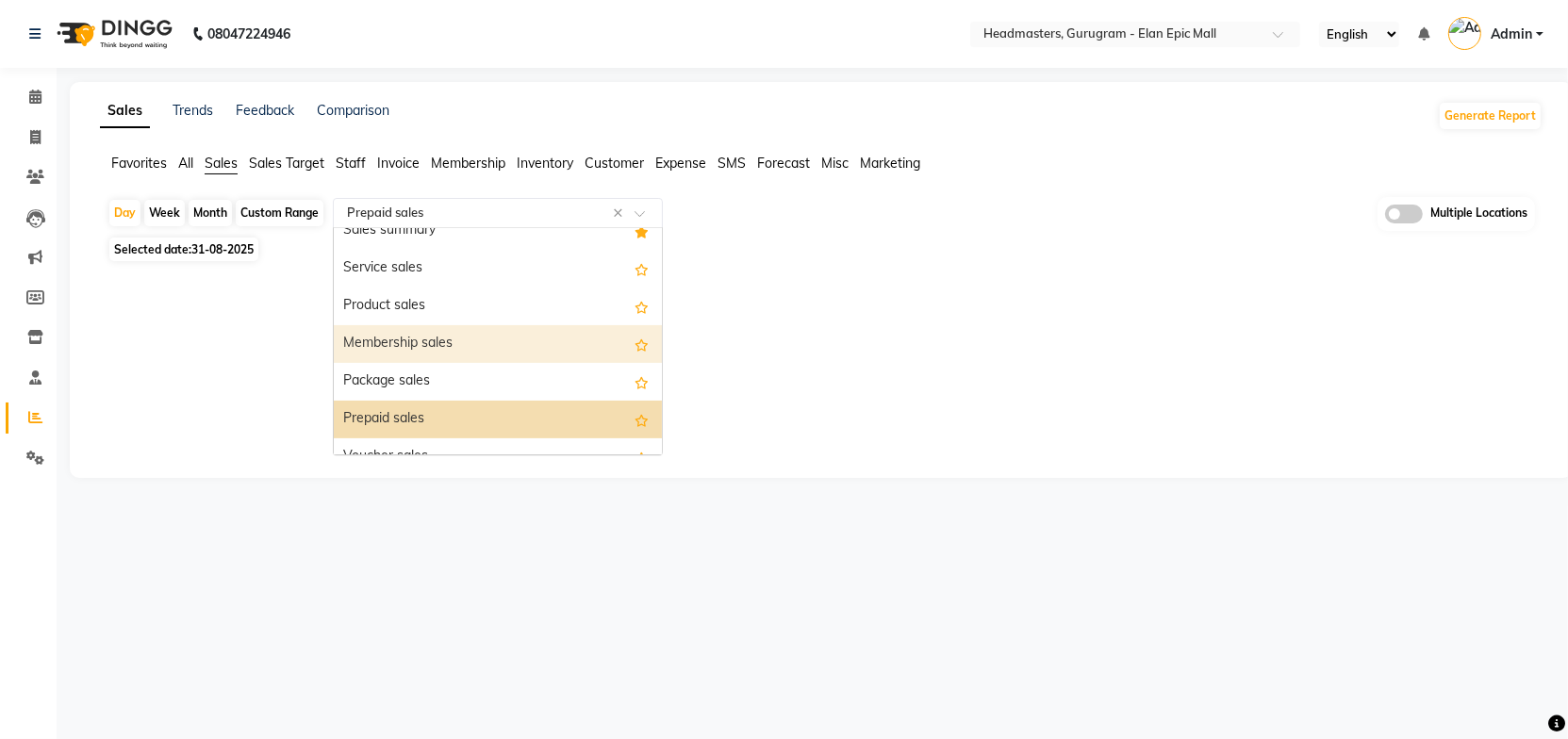
click at [468, 348] on div "Membership sales" at bounding box center [498, 344] width 328 height 38
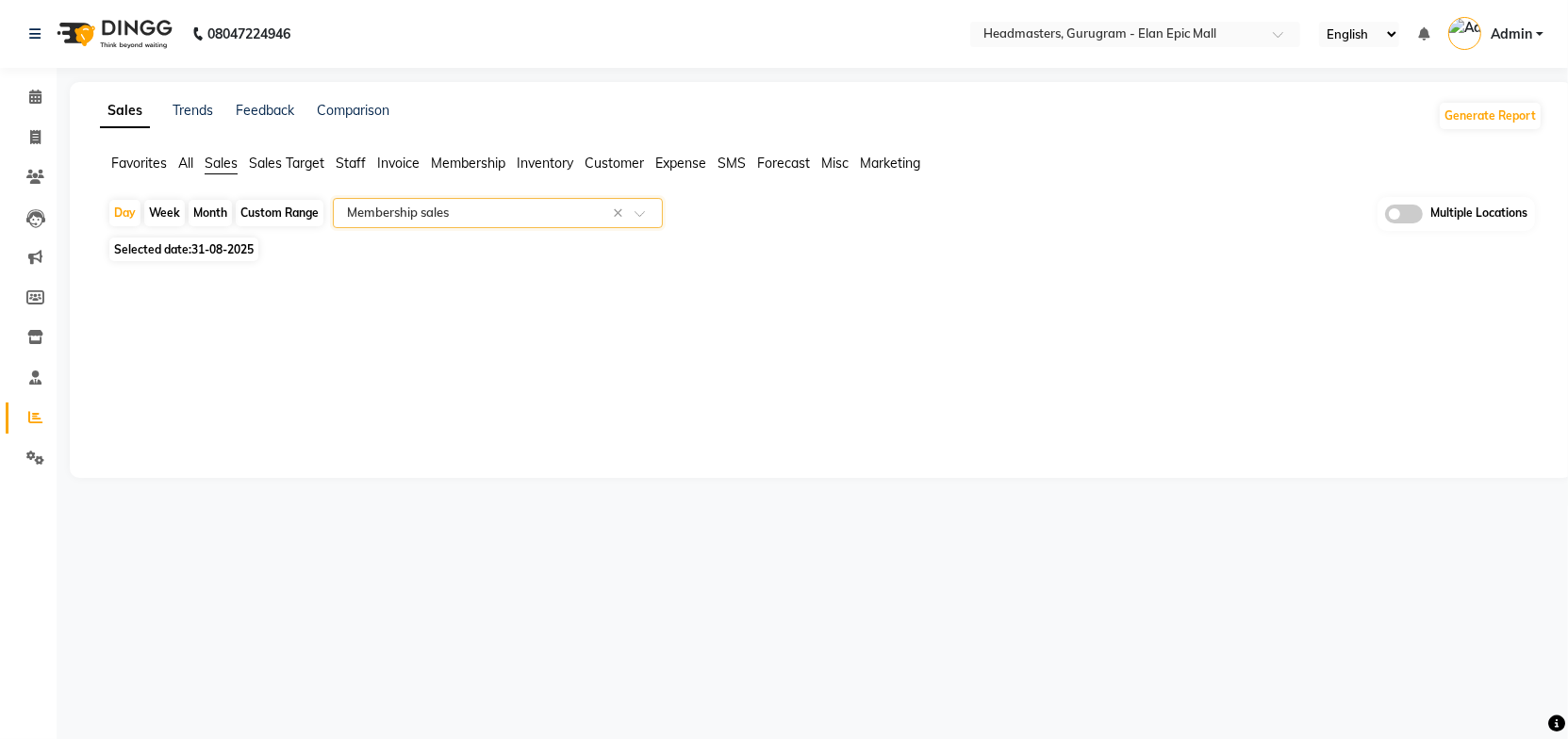
click at [972, 248] on div "Selected date: 31-08-2025" at bounding box center [825, 250] width 1435 height 20
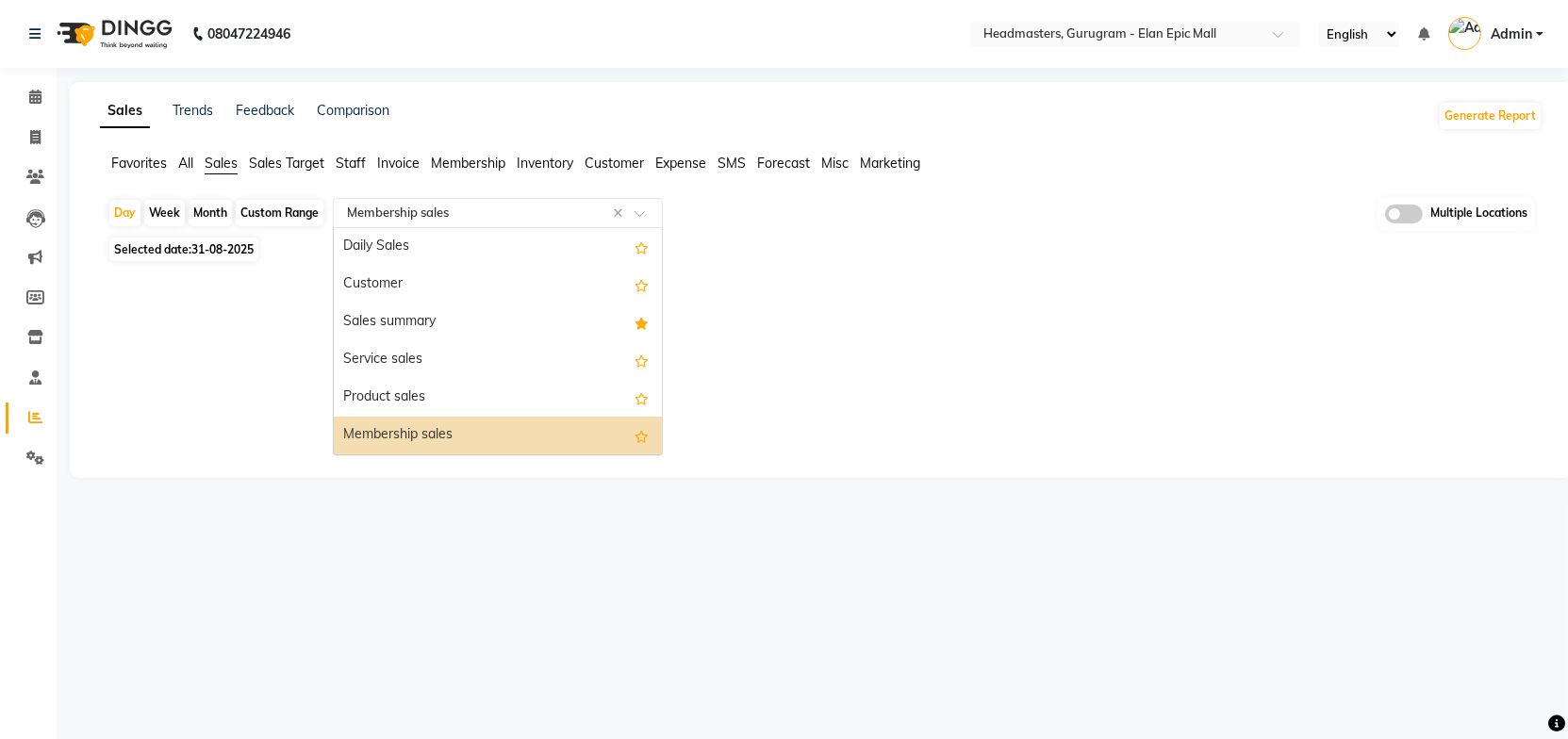
click at [647, 213] on span at bounding box center [646, 219] width 23 height 19
click at [428, 319] on div "Sales summary" at bounding box center [498, 322] width 328 height 38
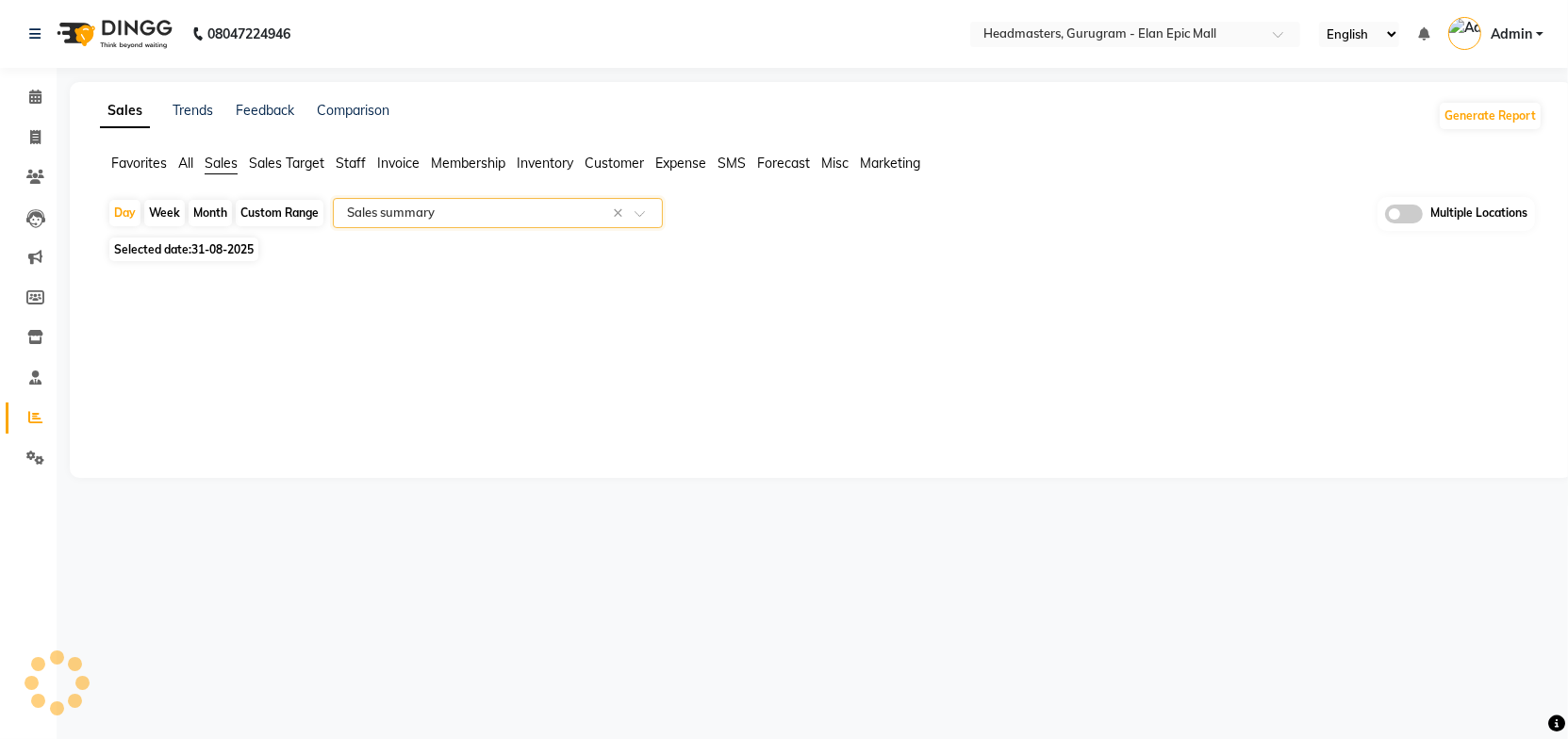
select select "full_report"
select select "csv"
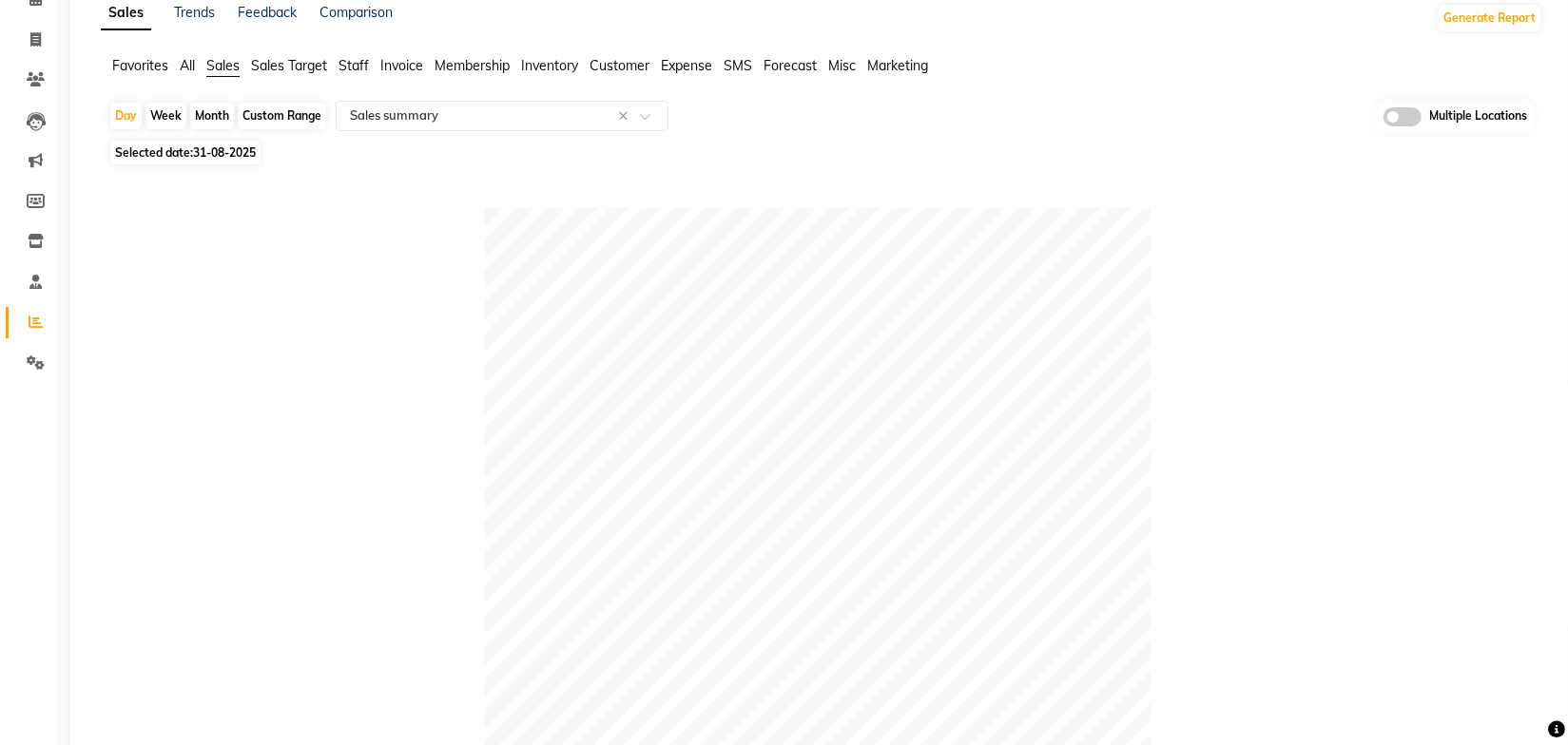
scroll to position [0, 0]
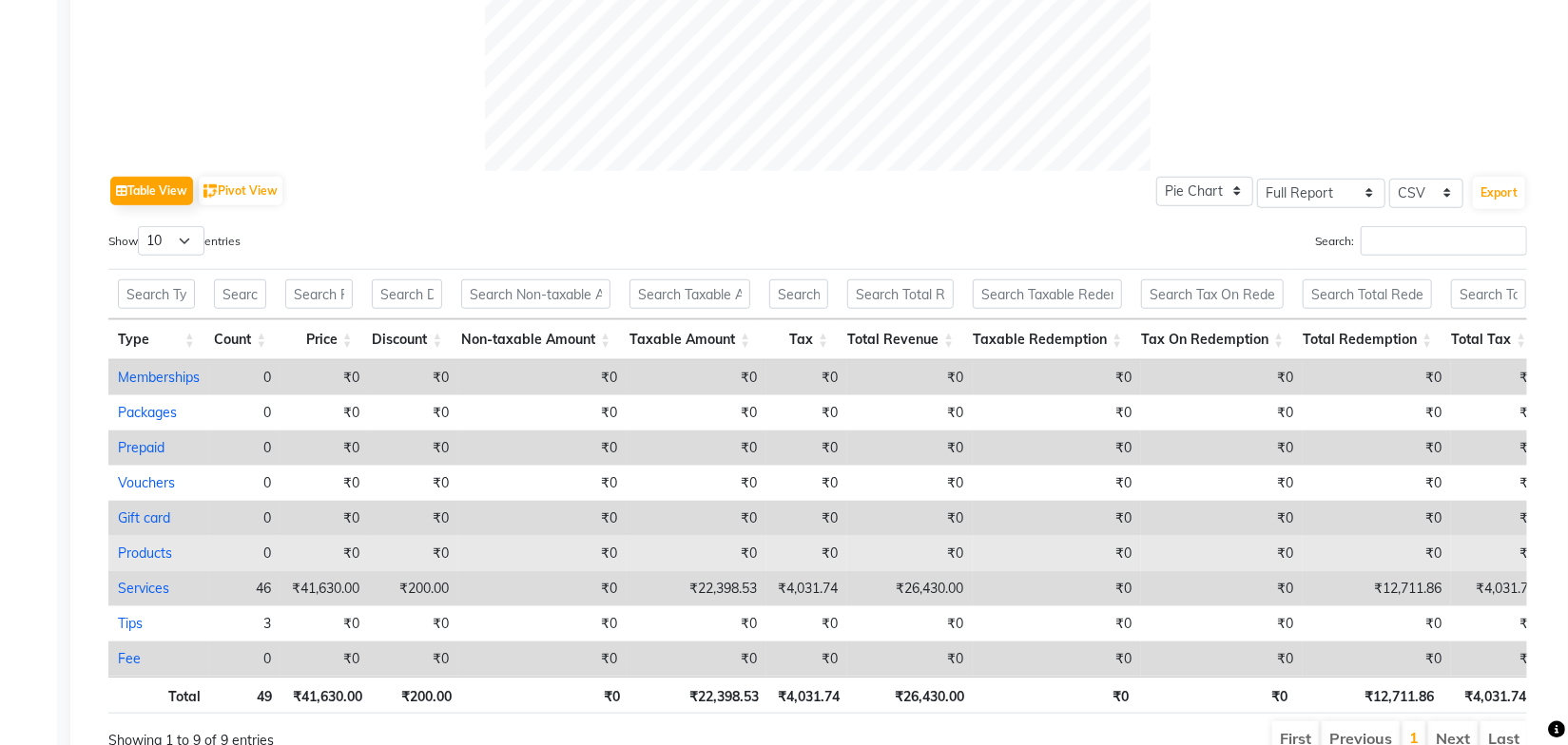
scroll to position [900, 0]
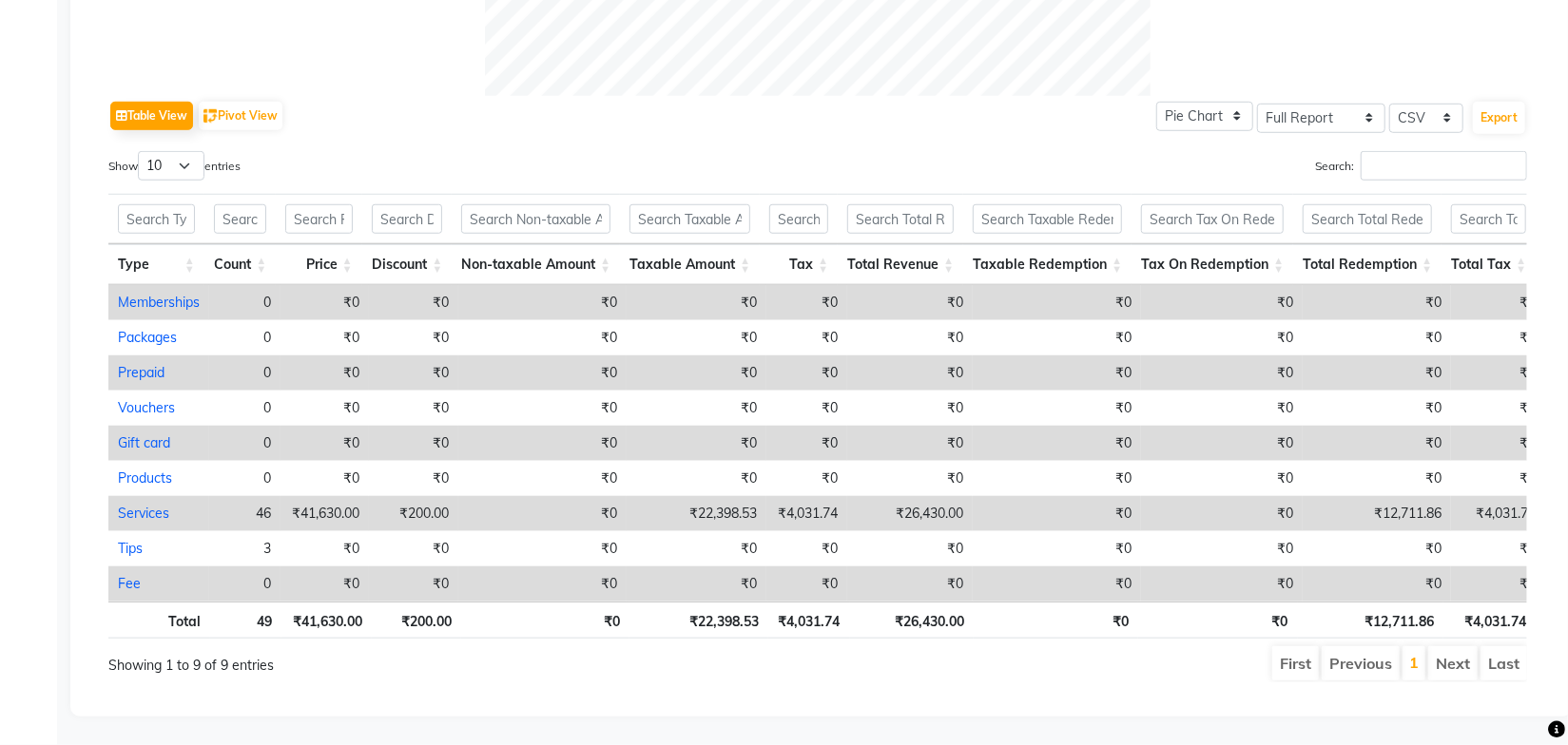
click at [822, 664] on ul "First Previous 1 Next Last" at bounding box center [1119, 663] width 816 height 34
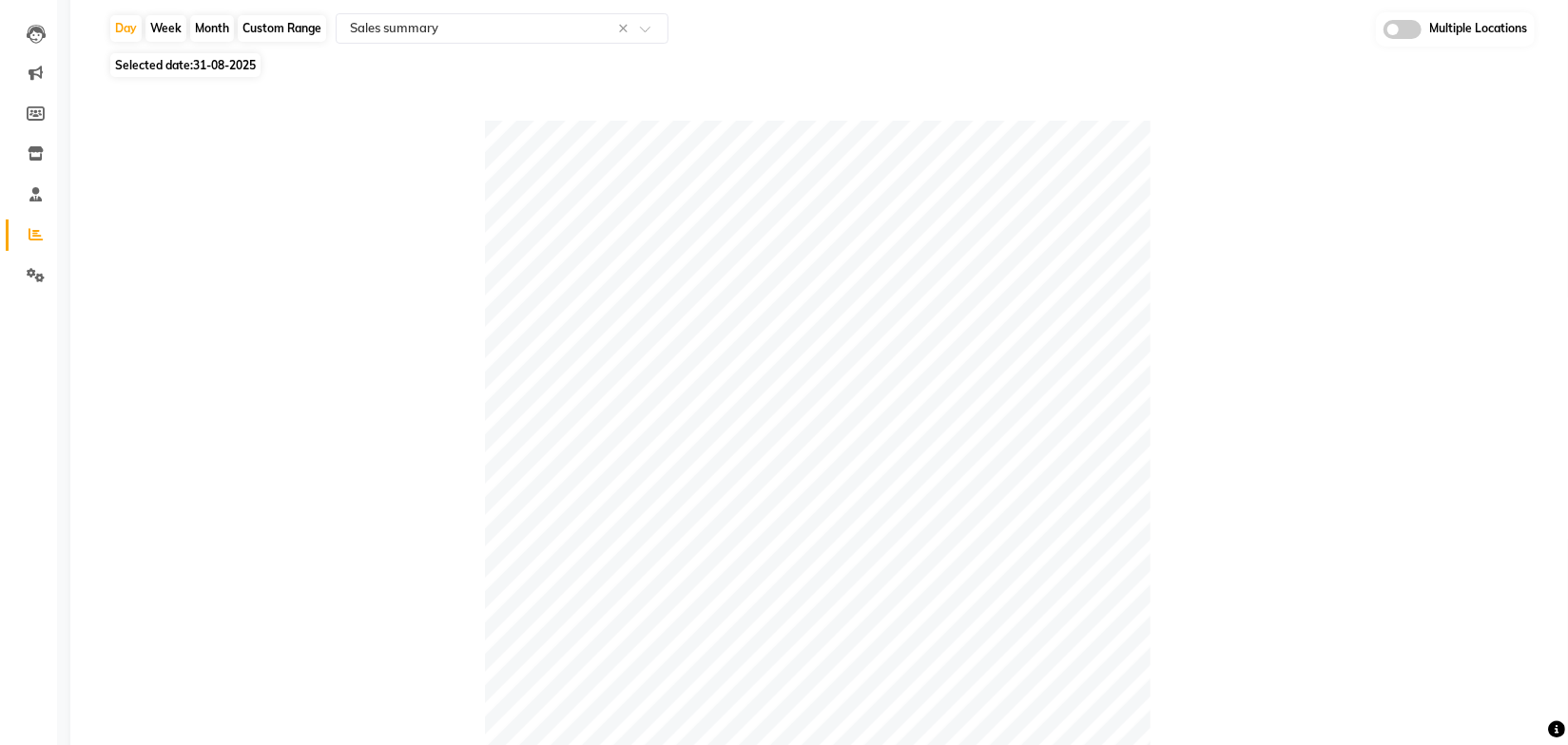
scroll to position [0, 0]
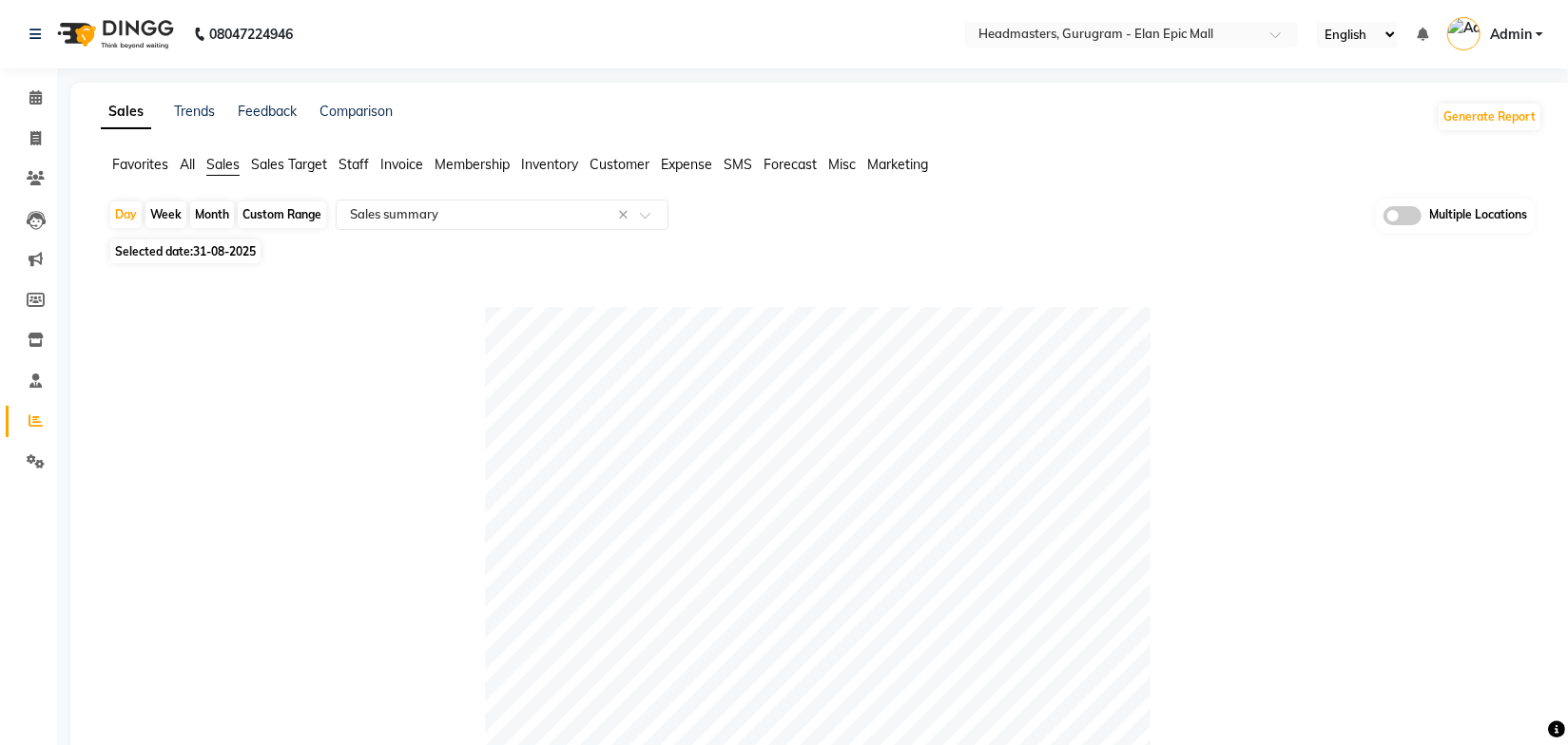
click at [976, 250] on div "Selected date: 31-08-2025" at bounding box center [826, 252] width 1434 height 20
click at [877, 255] on div "Selected date: 31-08-2025" at bounding box center [826, 252] width 1434 height 20
click at [223, 254] on span "31-08-2025" at bounding box center [224, 252] width 63 height 15
select select "8"
select select "2025"
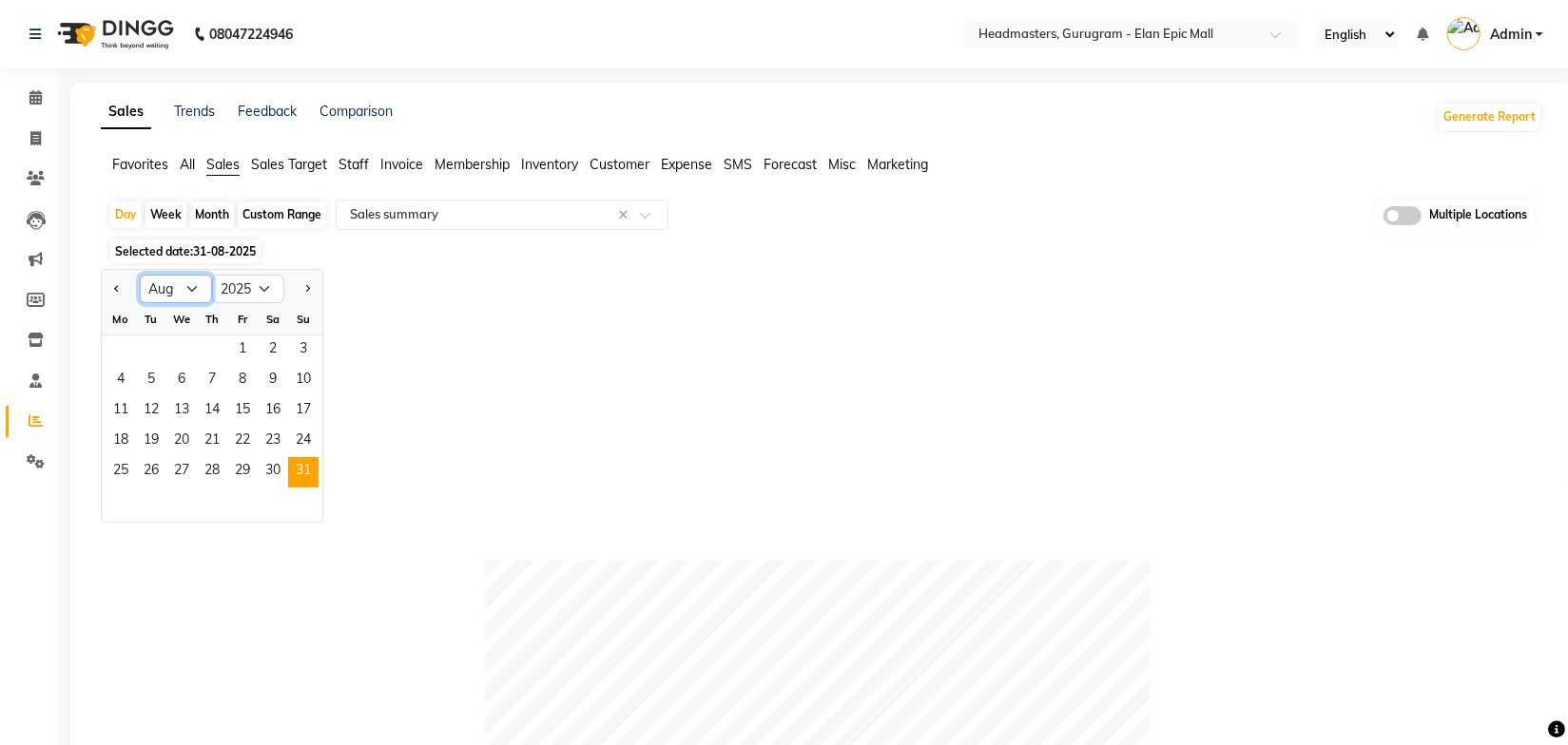
click at [191, 282] on select "Jan Feb Mar Apr May Jun Jul Aug Sep Oct Nov Dec" at bounding box center [176, 288] width 72 height 28
select select "9"
click at [140, 275] on select "Jan Feb Mar Apr May Jun Jul Aug Sep Oct Nov Dec" at bounding box center [176, 288] width 72 height 28
click at [130, 347] on span "1" at bounding box center [120, 351] width 30 height 30
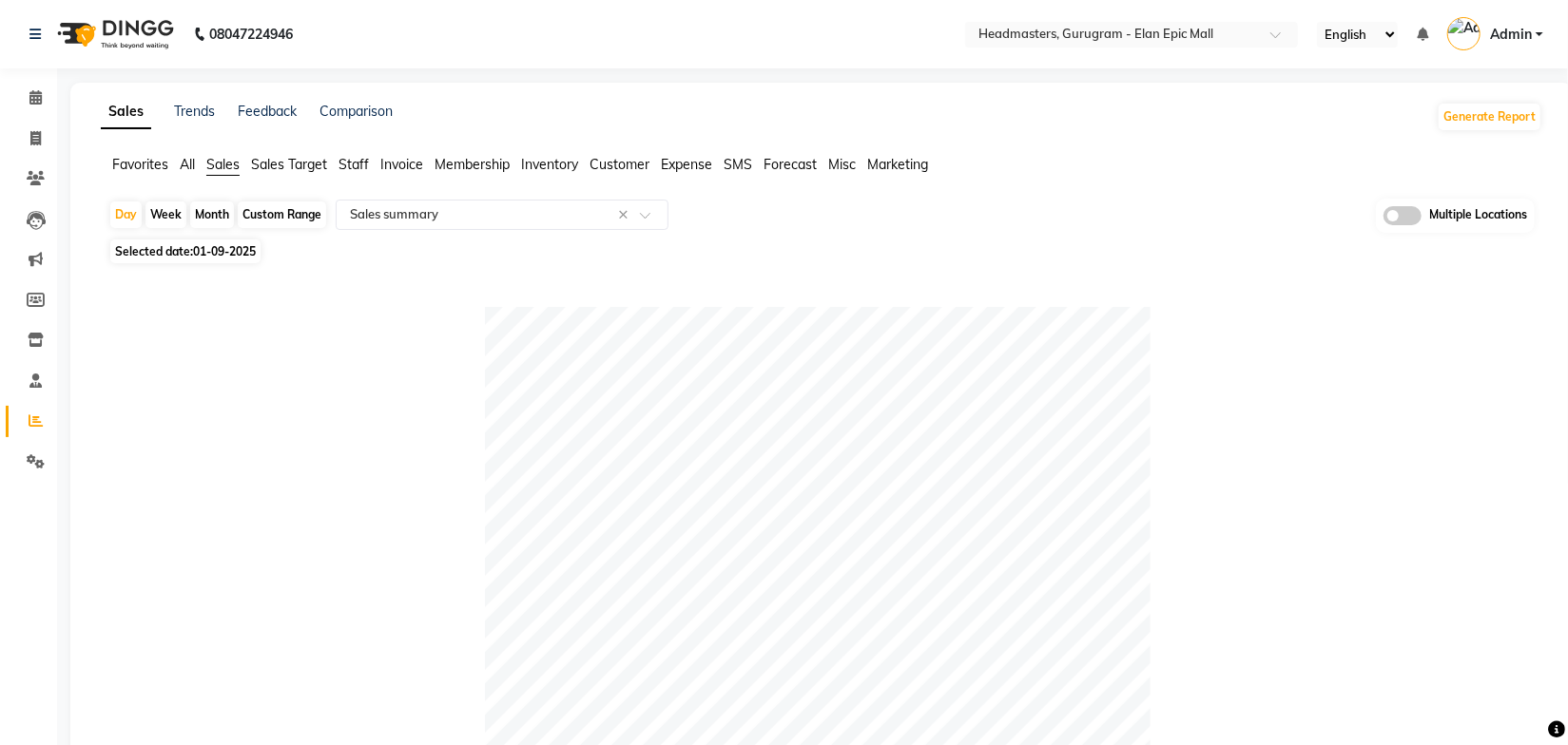
click at [1079, 251] on div "Selected date: 01-09-2025" at bounding box center [826, 252] width 1434 height 20
click at [1083, 225] on div "Day Week Month Custom Range Select Report Type × Sales summary × Multiple Locat…" at bounding box center [822, 217] width 1426 height 35
click at [36, 128] on span at bounding box center [36, 139] width 33 height 22
select select "service"
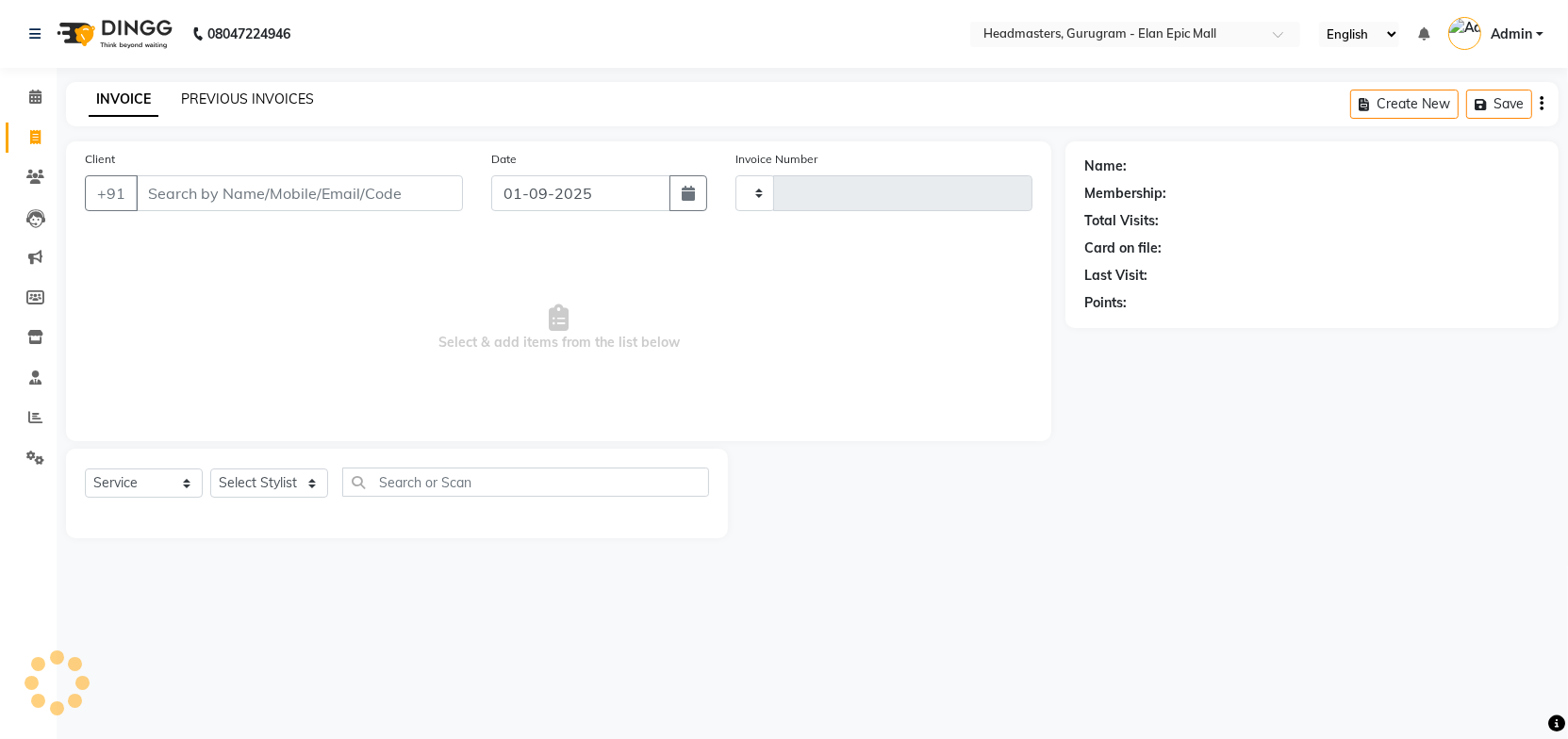
click at [248, 91] on link "PREVIOUS INVOICES" at bounding box center [248, 99] width 133 height 17
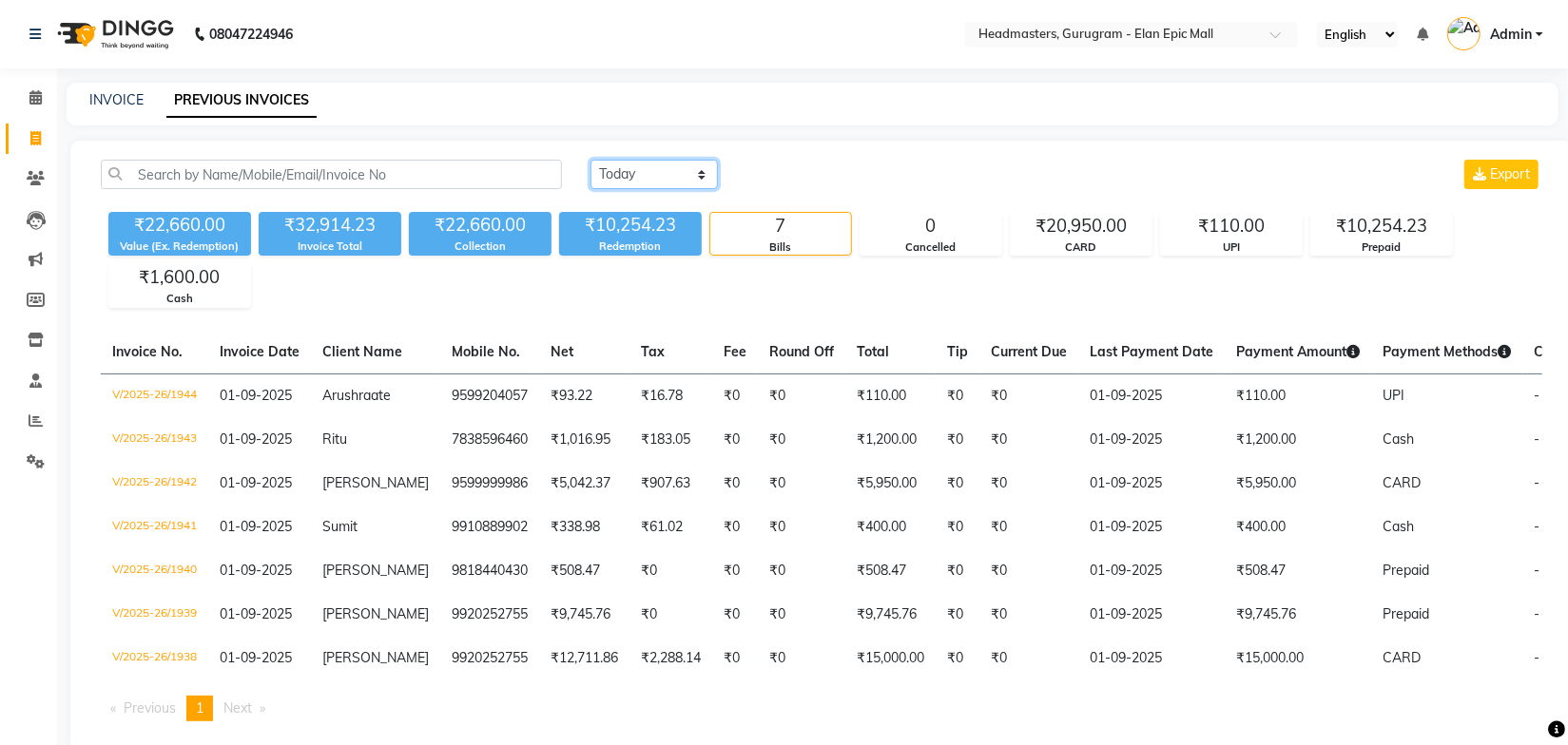
click at [622, 172] on select "Today Yesterday Custom Range" at bounding box center [654, 174] width 127 height 29
click at [591, 159] on select "Today Yesterday Custom Range" at bounding box center [654, 174] width 127 height 29
click at [821, 205] on div "₹22,660.00 Value (Ex. Redemption) ₹32,914.23 Invoice Total ₹22,660.00 Collectio…" at bounding box center [822, 255] width 1442 height 104
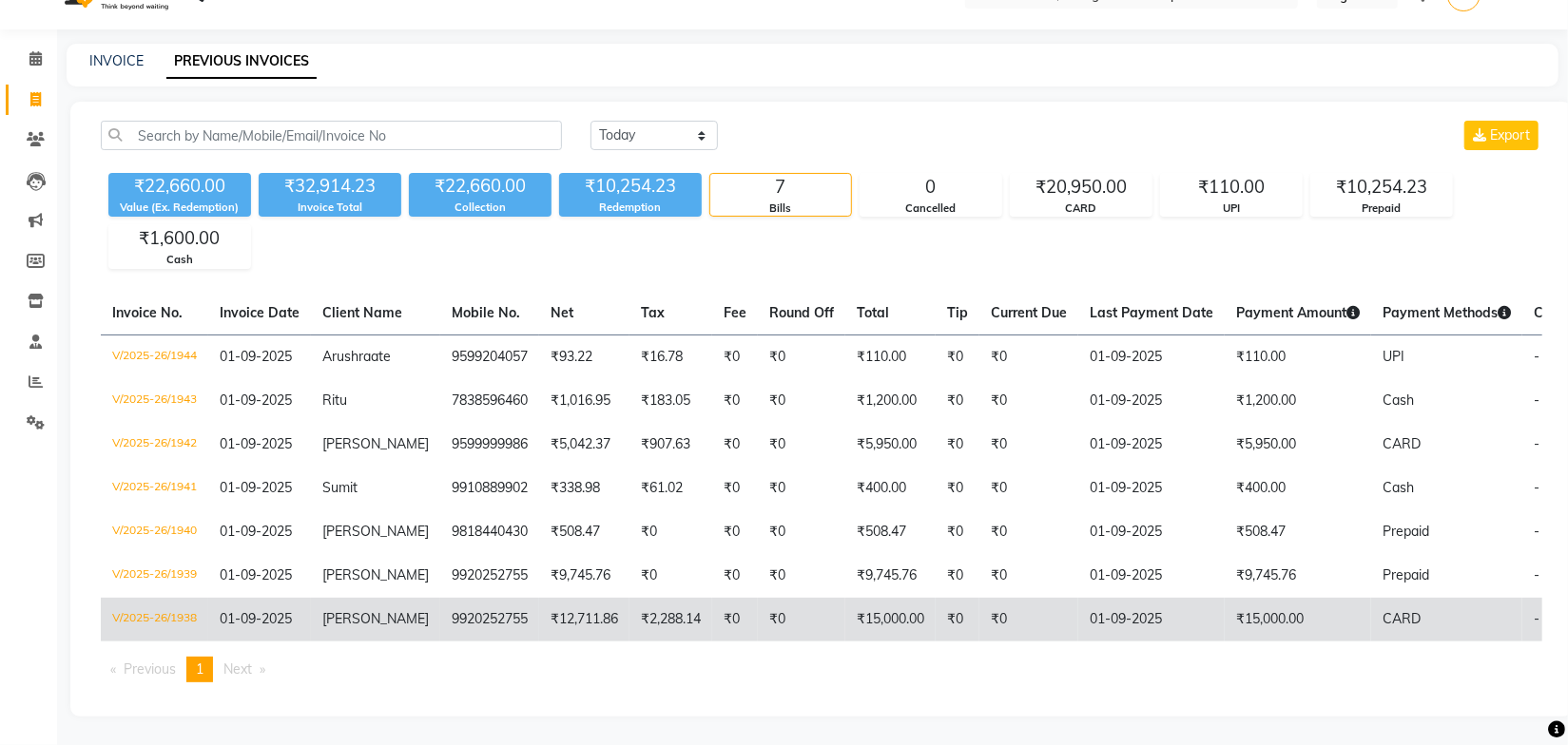
click at [440, 611] on td "9920252755" at bounding box center [490, 620] width 99 height 44
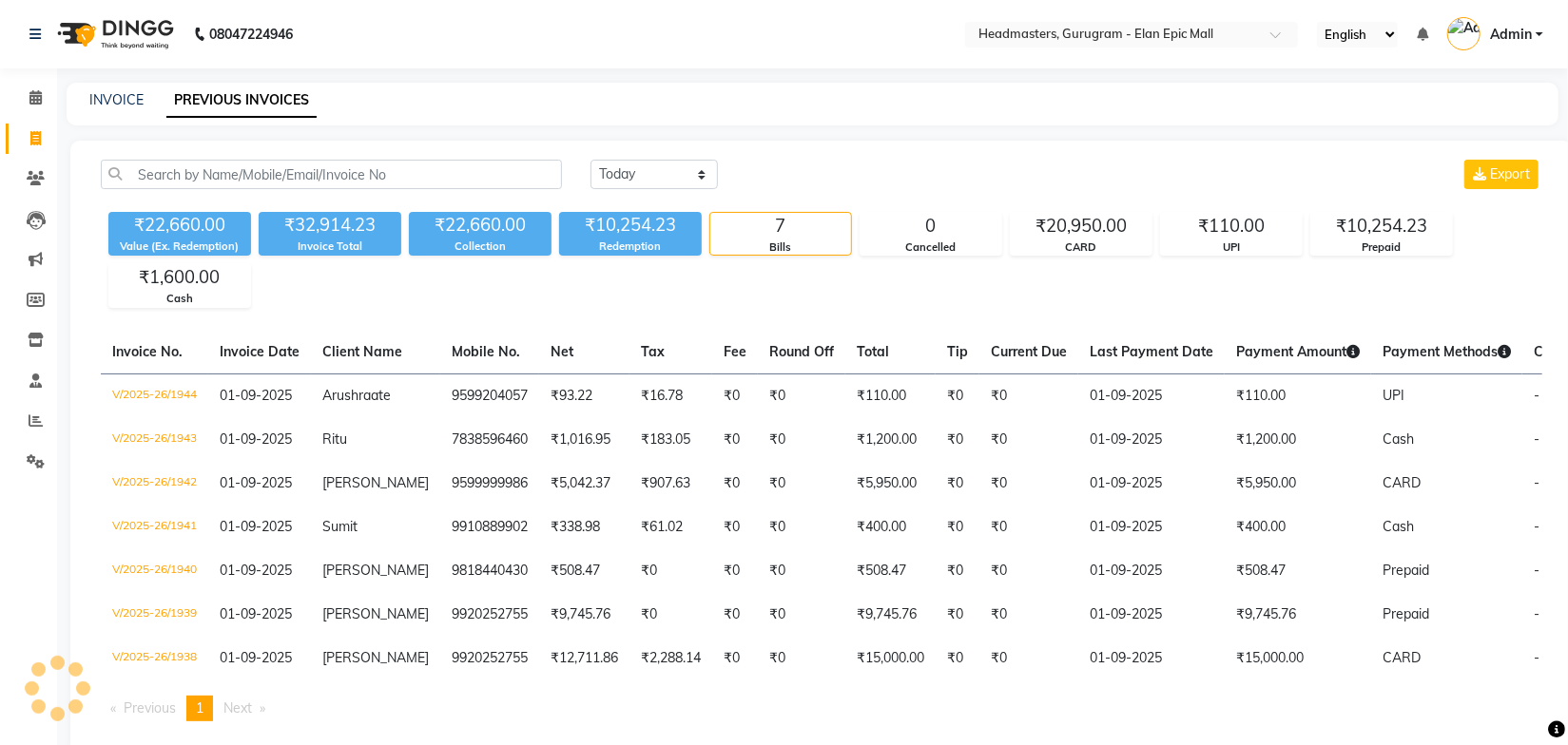
drag, startPoint x: 705, startPoint y: 79, endPoint x: 711, endPoint y: 89, distance: 11.7
click at [706, 79] on div "08047224946 Select Location × Headmasters, Gurugram - Elan Epic Mall English EN…" at bounding box center [784, 392] width 1568 height 785
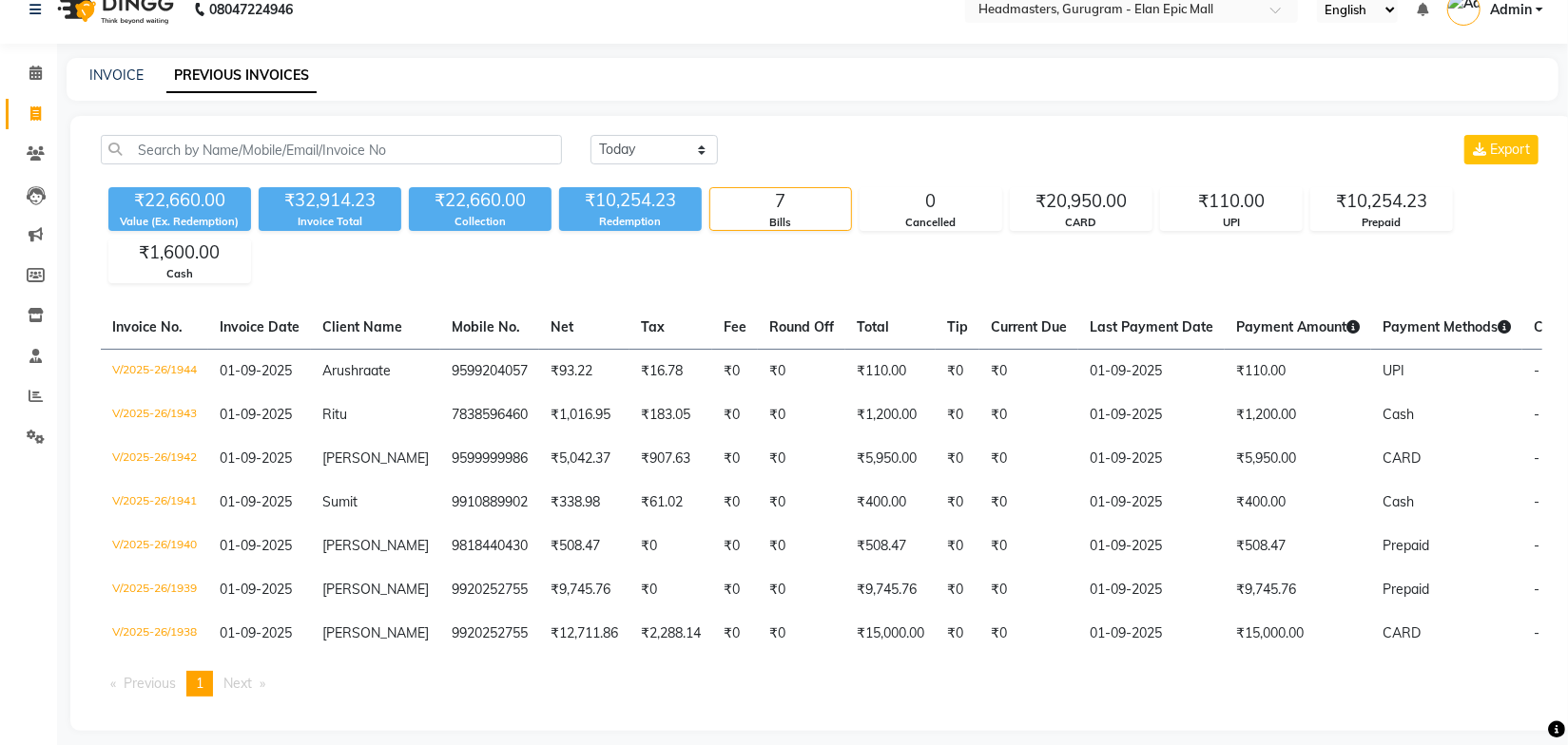
scroll to position [50, 0]
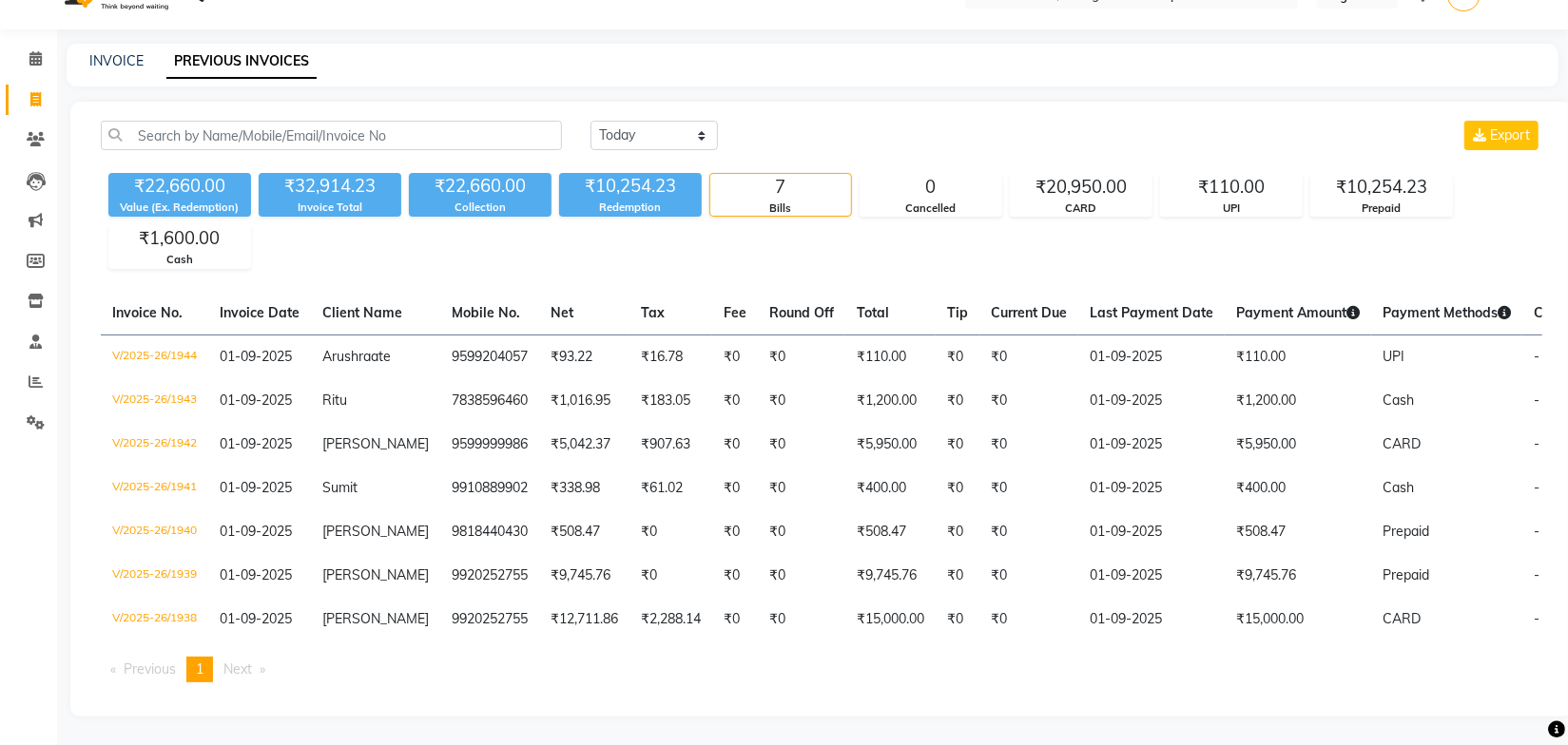
click at [706, 226] on div "₹22,660.00 Value (Ex. Redemption) ₹32,914.23 Invoice Total ₹22,660.00 Collectio…" at bounding box center [822, 217] width 1442 height 104
click at [822, 81] on main "INVOICE PREVIOUS INVOICES Today Yesterday Custom Range Export ₹22,660.00 Value …" at bounding box center [812, 394] width 1511 height 701
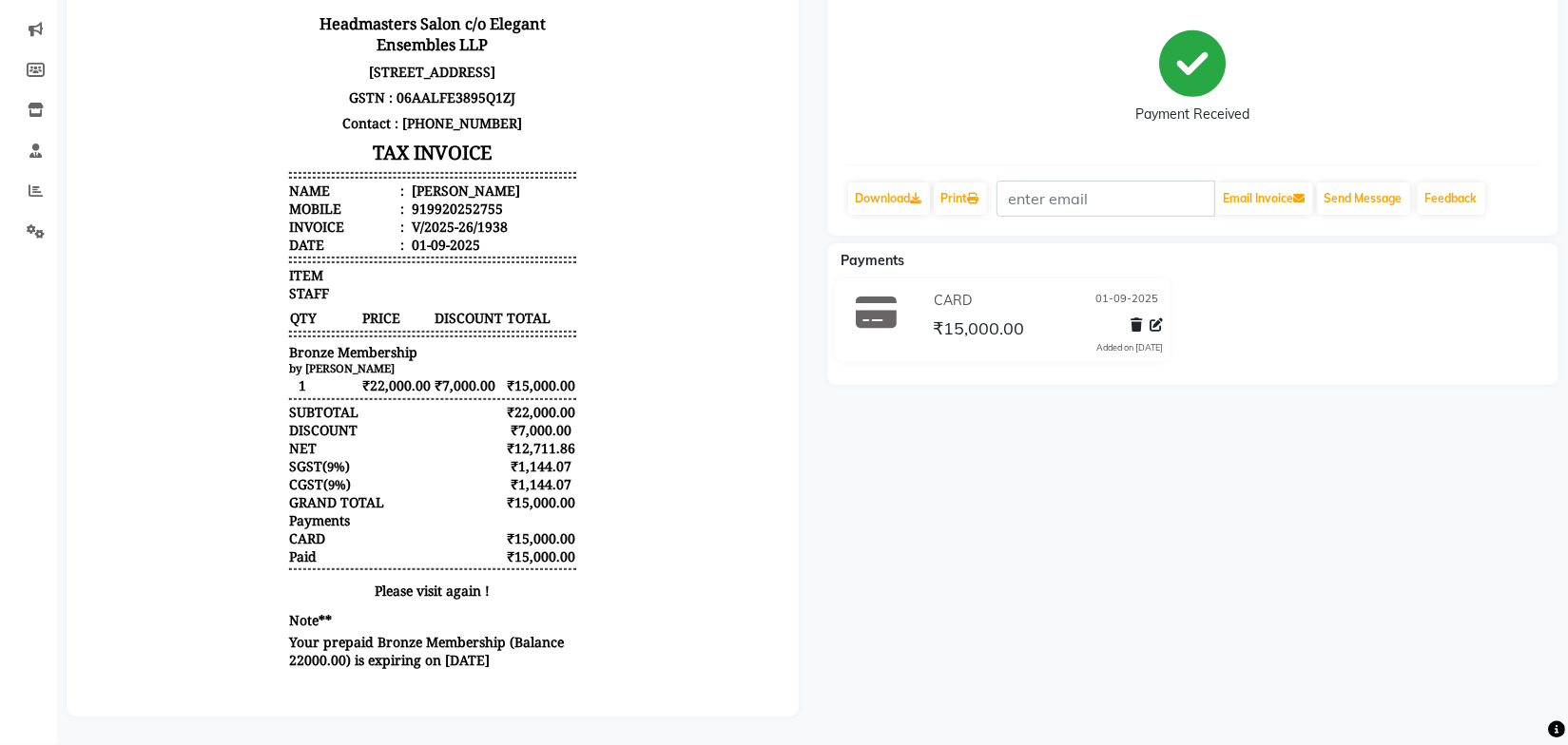
click at [651, 513] on body "Headmasters Salon c/o Elegant Ensembles LLP S.C.O. 21-25, 1st Floor, Elan Epic,…" at bounding box center [431, 318] width 679 height 728
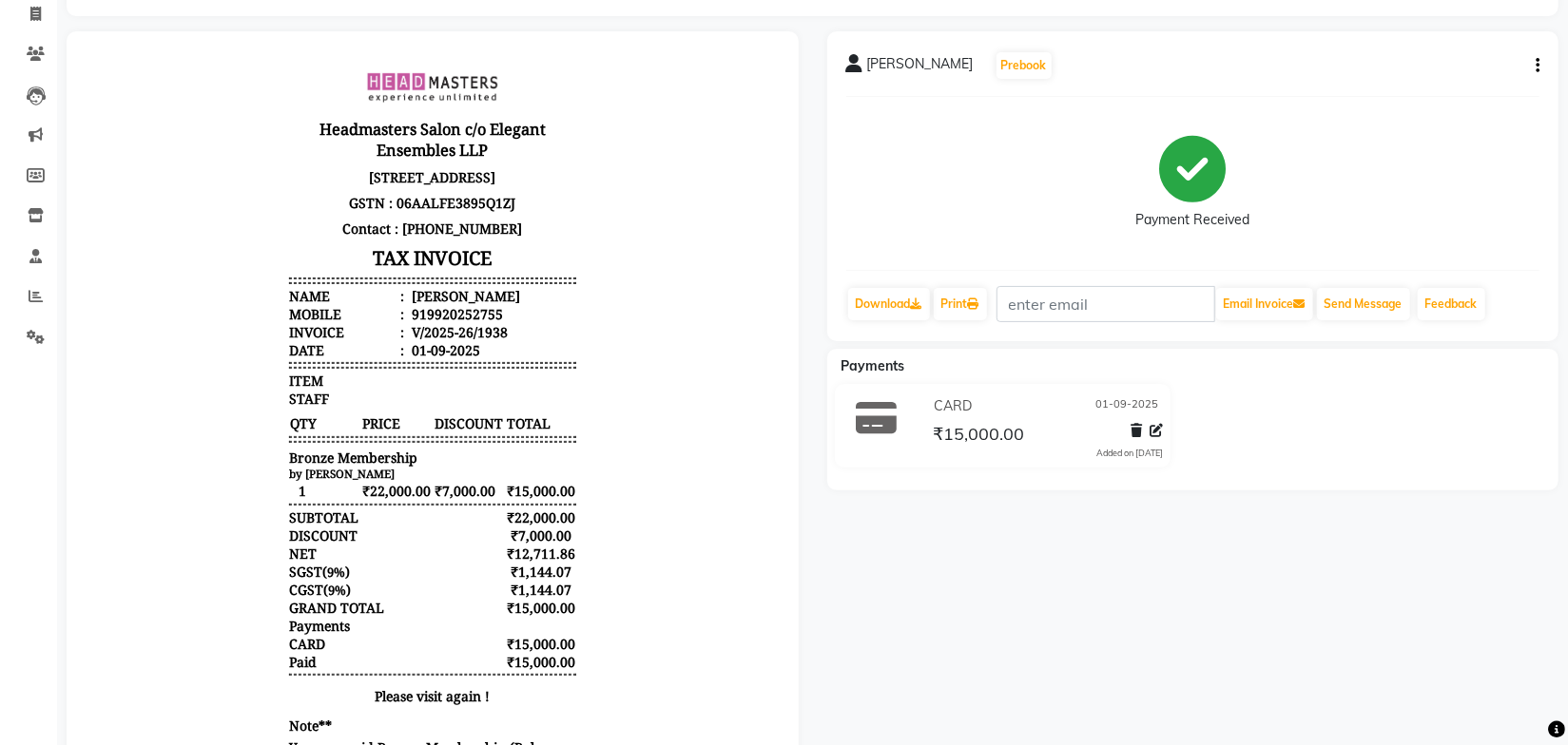
scroll to position [155, 0]
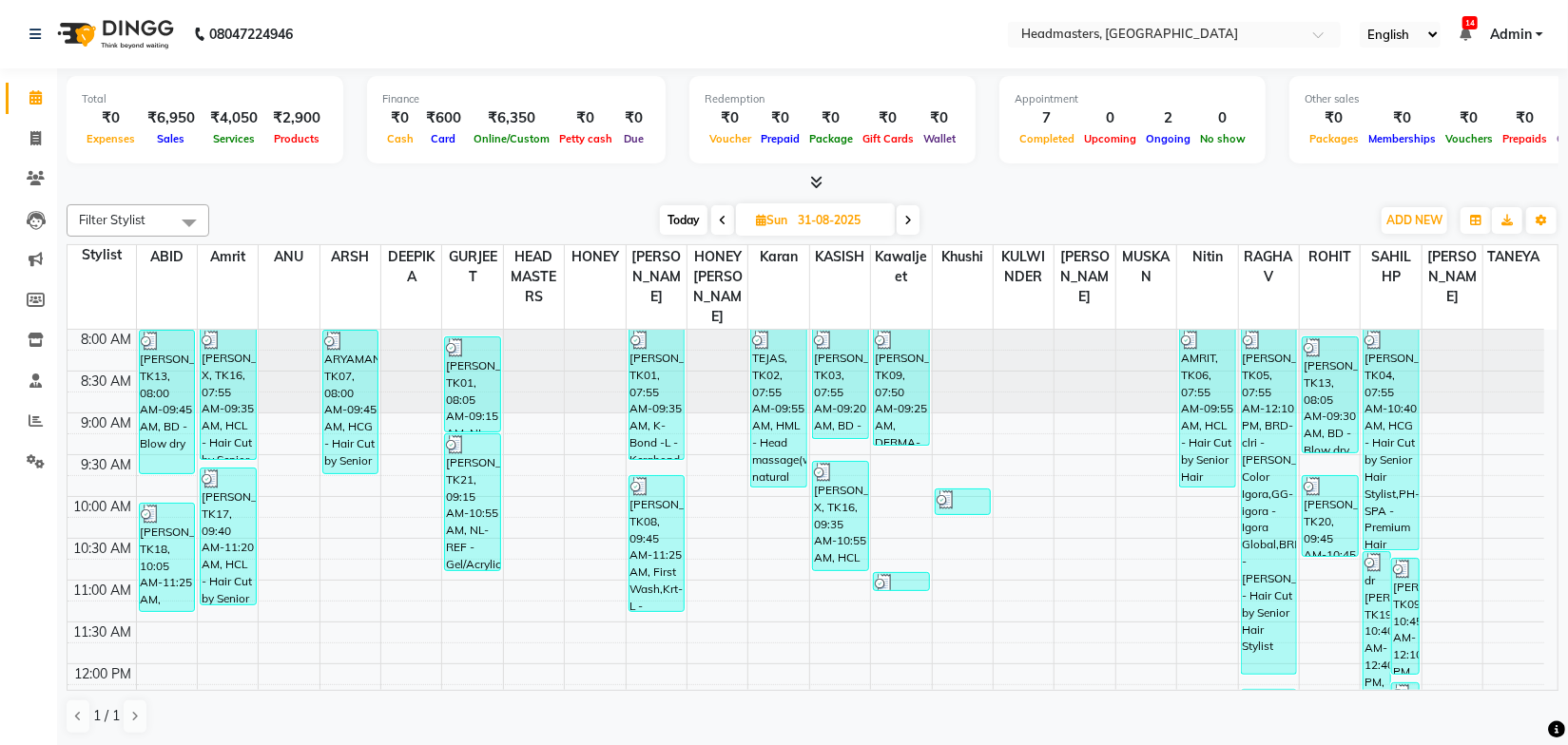
click at [1040, 204] on div "Filter Stylist Select All ABID Amrit ANU ARSH [PERSON_NAME] HEAD MASTERS HONEY …" at bounding box center [813, 220] width 1492 height 32
click at [520, 197] on div "Filter Stylist Select All ABID Amrit ANU ARSH [PERSON_NAME] HEAD MASTERS HONEY …" at bounding box center [813, 470] width 1492 height 546
click at [41, 418] on icon at bounding box center [35, 421] width 15 height 15
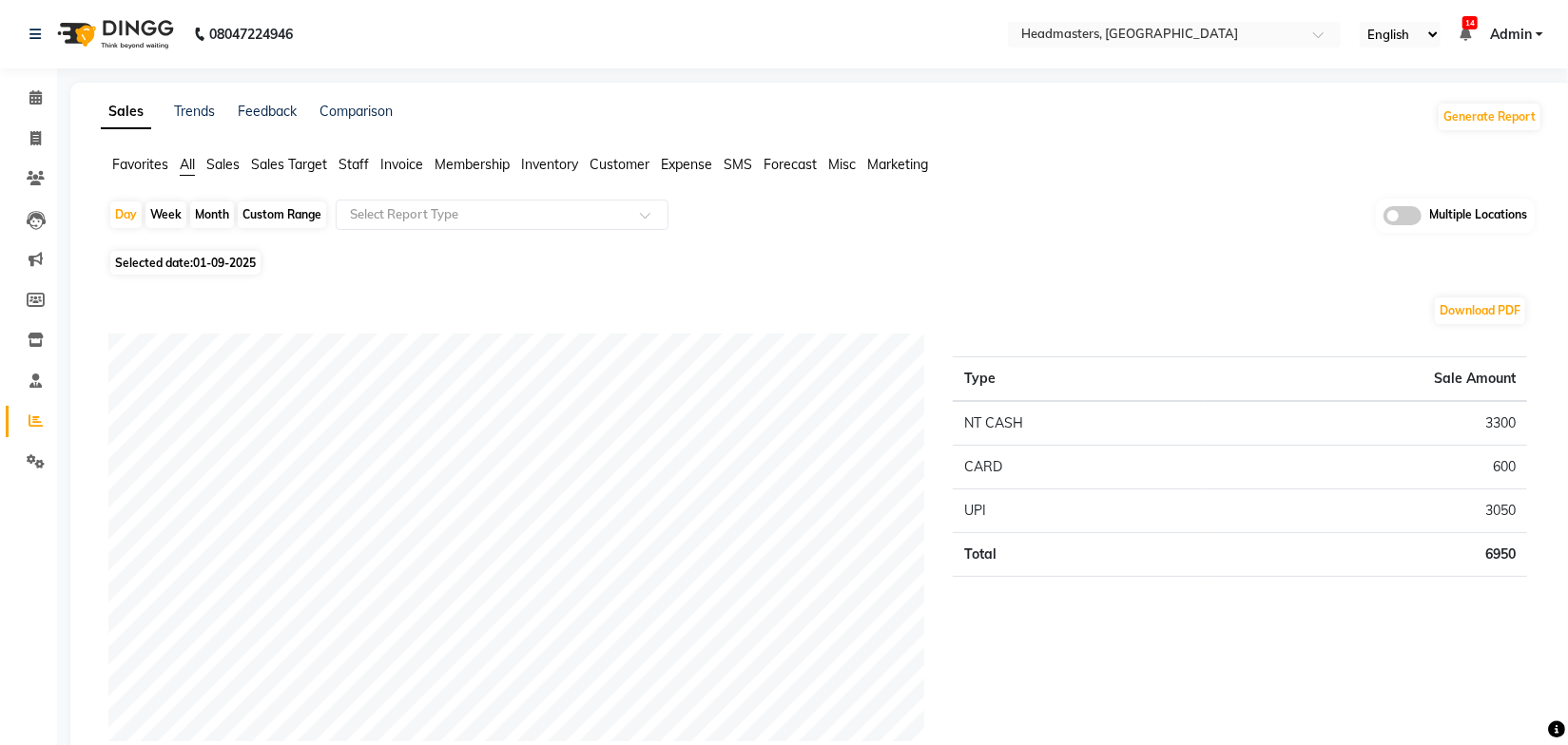
click at [233, 166] on span "Sales" at bounding box center [222, 165] width 33 height 17
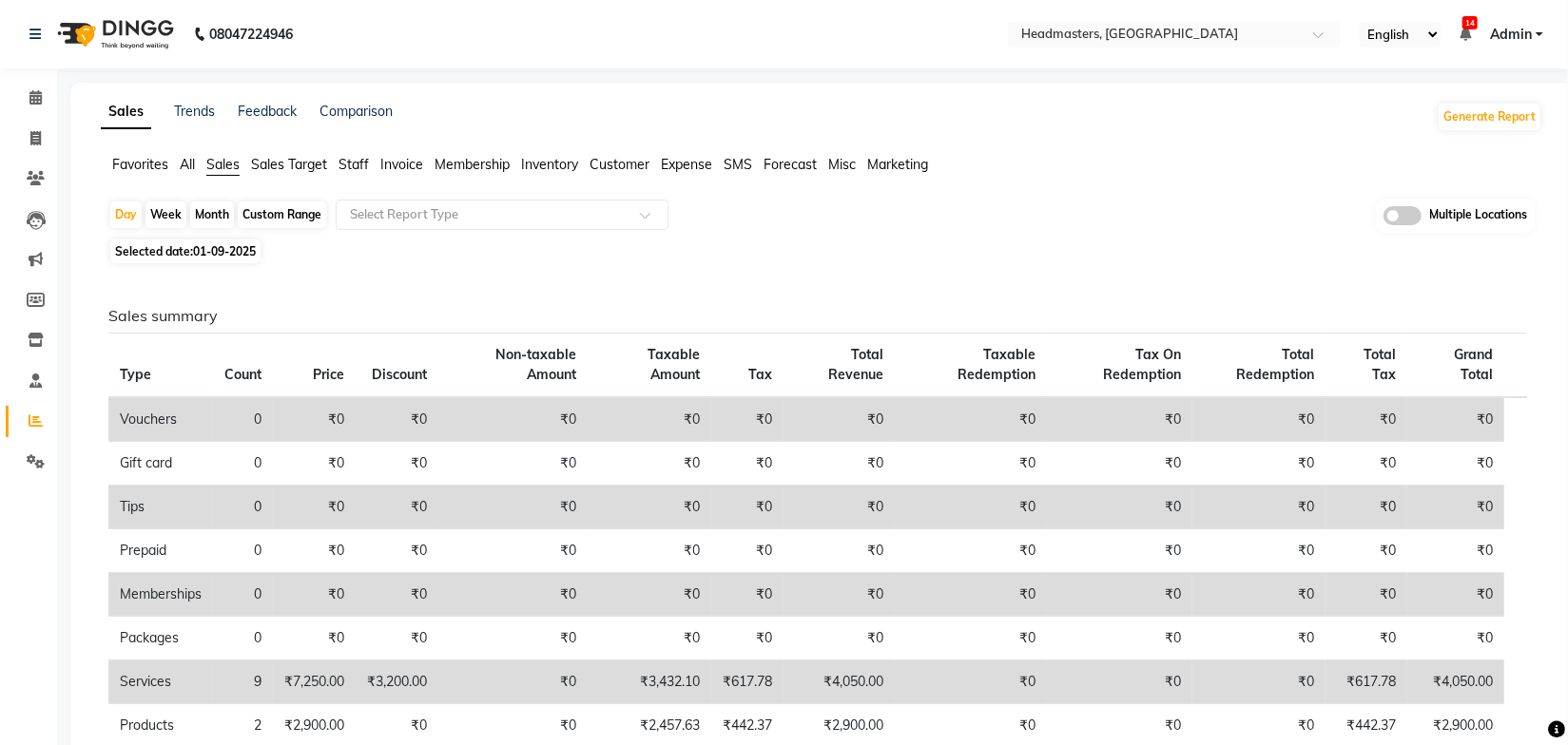
click at [190, 247] on span "Selected date: 01-09-2025" at bounding box center [186, 252] width 151 height 23
select select "9"
select select "2025"
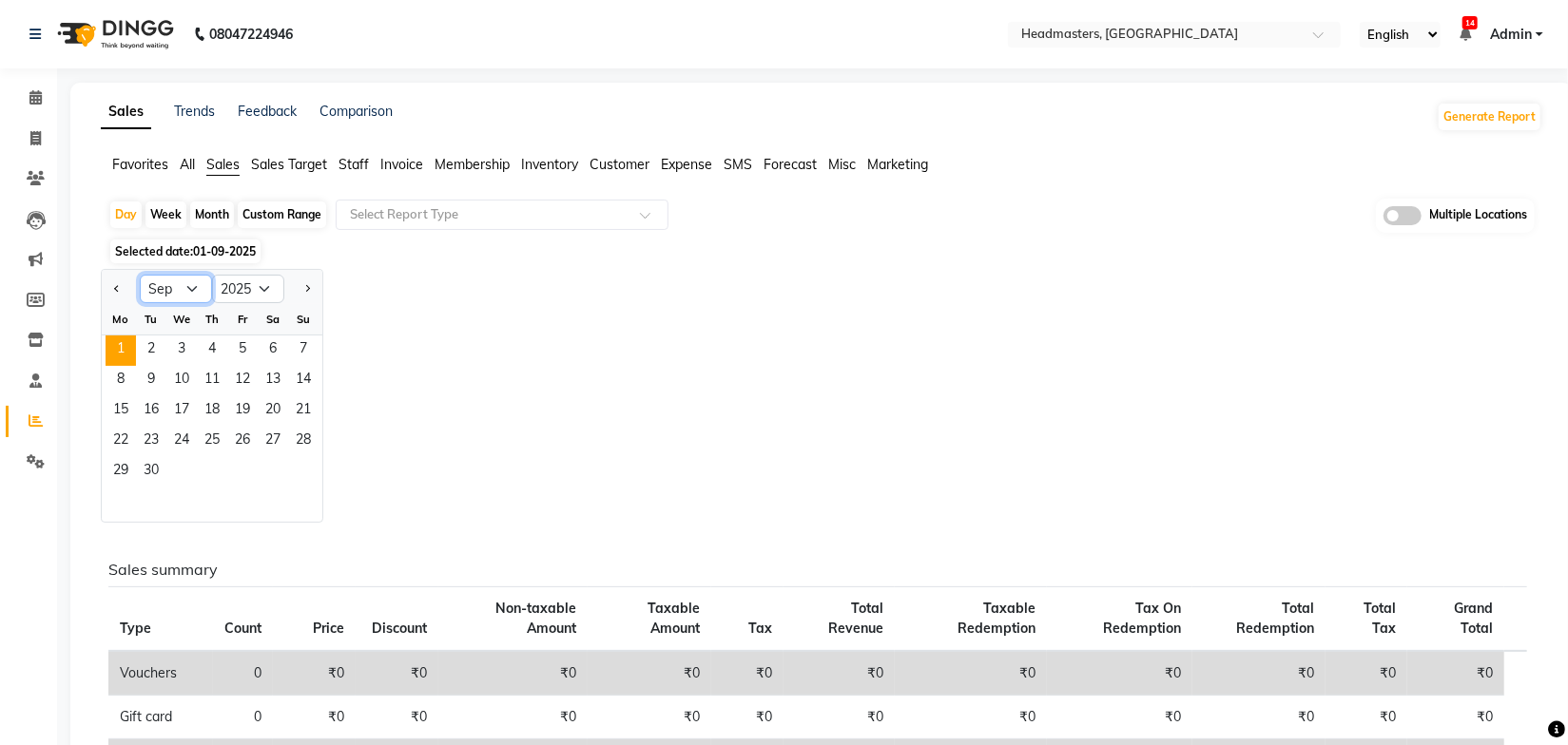
click at [187, 292] on select "Jan Feb Mar Apr May Jun Jul Aug Sep Oct Nov Dec" at bounding box center [176, 288] width 72 height 28
select select "8"
click at [140, 275] on select "Jan Feb Mar Apr May Jun Jul Aug Sep Oct Nov Dec" at bounding box center [176, 288] width 72 height 28
click at [291, 471] on span "31" at bounding box center [303, 472] width 30 height 30
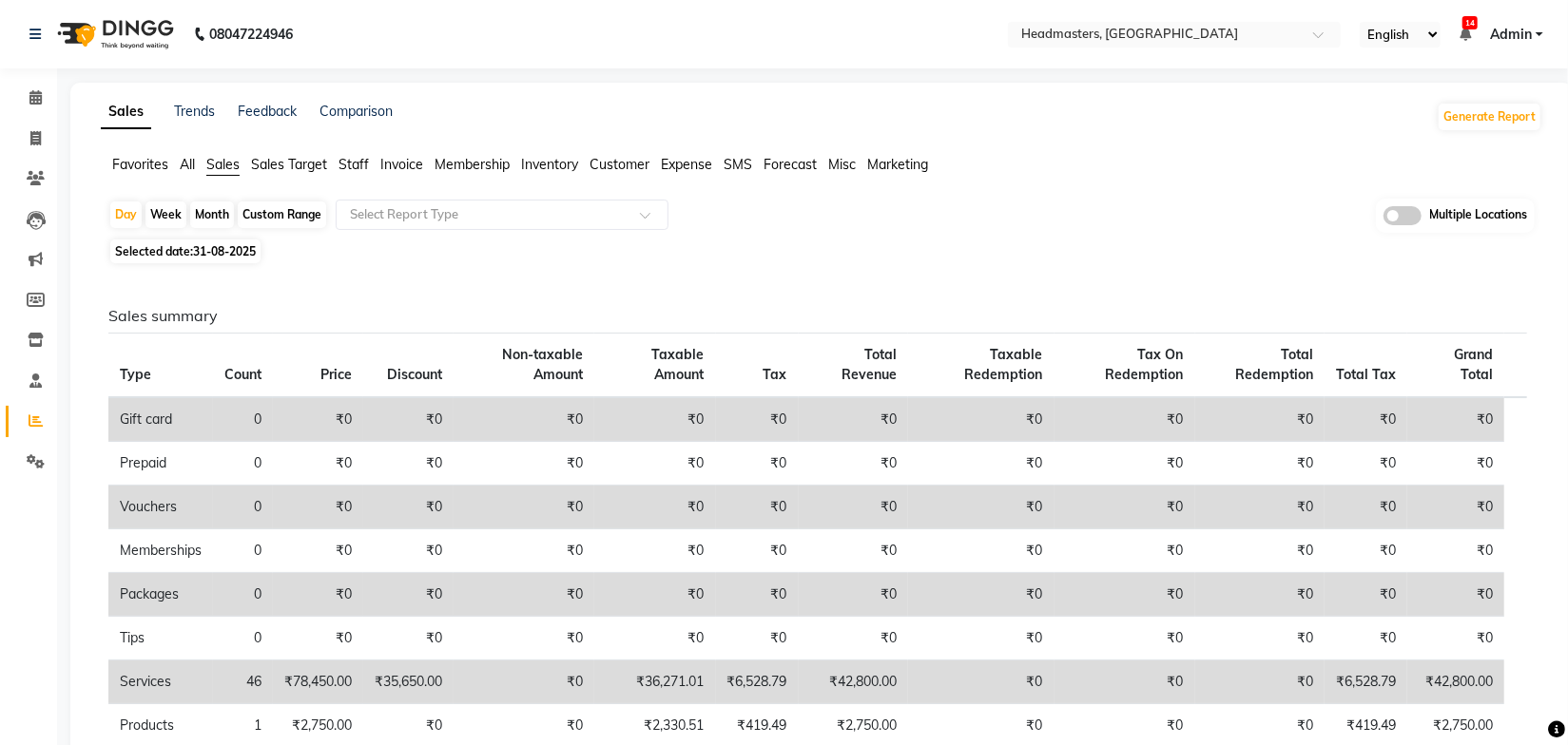
click at [543, 283] on div "Sales summary Type Count Price Discount Non-taxable Amount Taxable Amount Tax T…" at bounding box center [818, 699] width 1449 height 861
click at [541, 205] on input "text" at bounding box center [483, 215] width 274 height 19
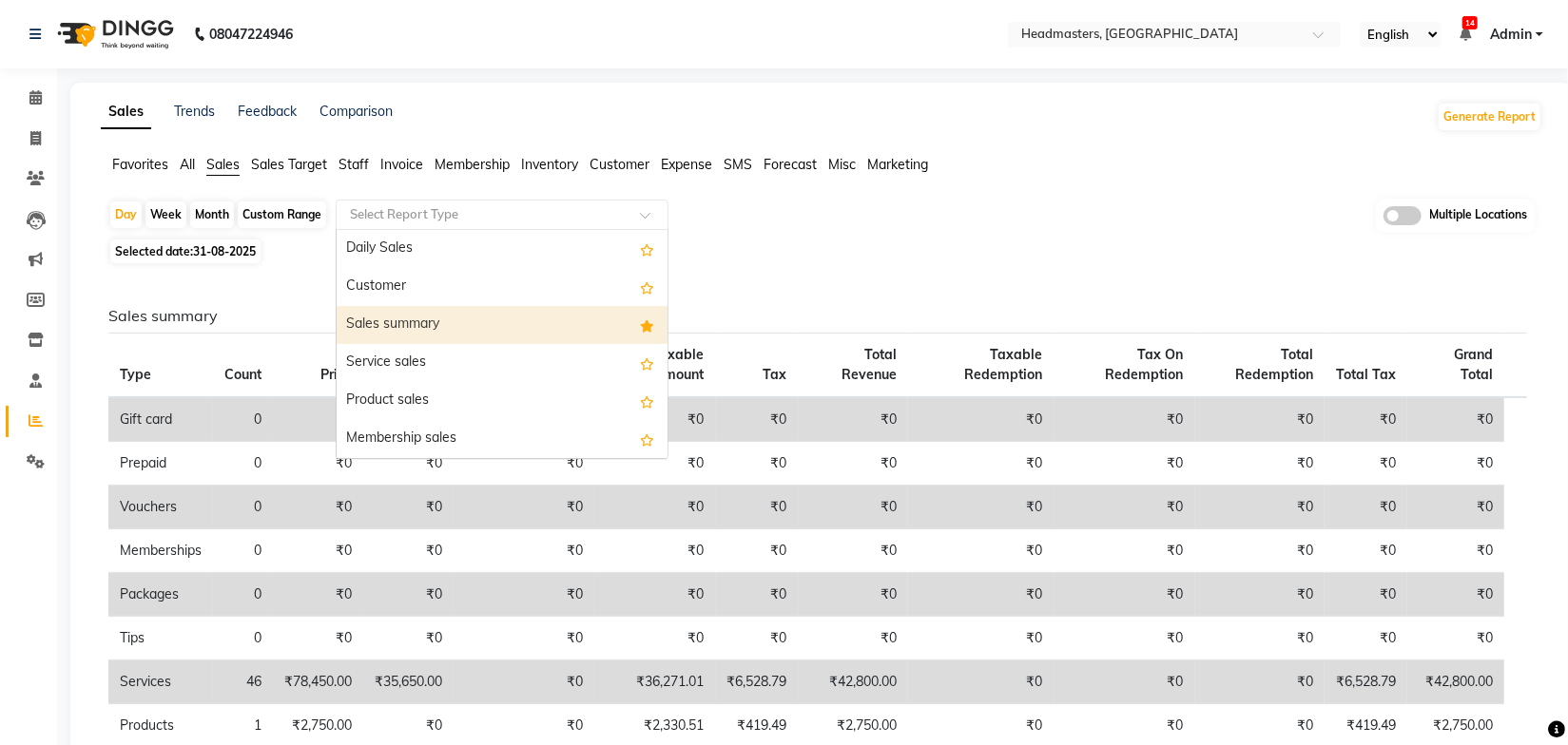
click at [527, 328] on div "Sales summary" at bounding box center [502, 324] width 331 height 38
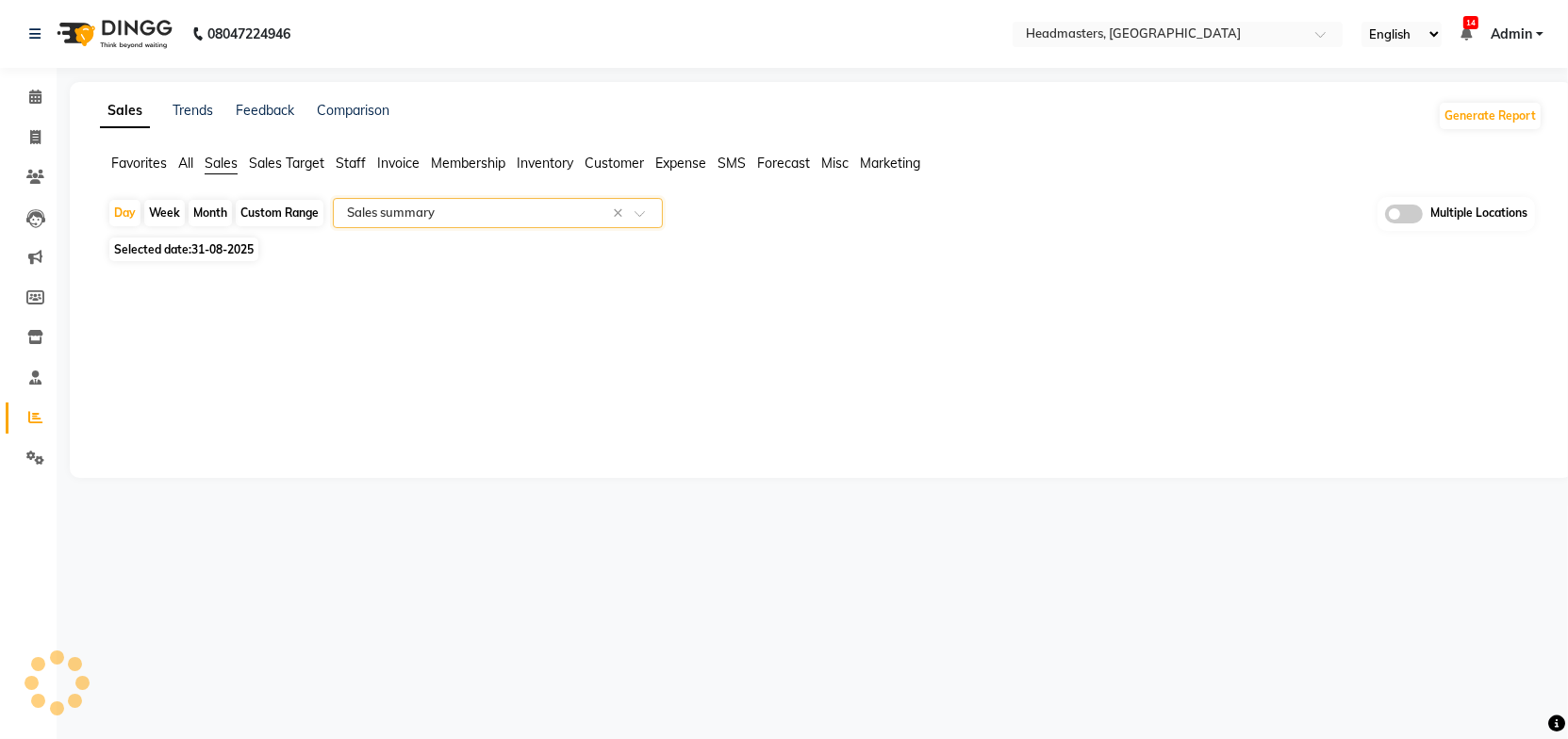
select select "full_report"
select select "csv"
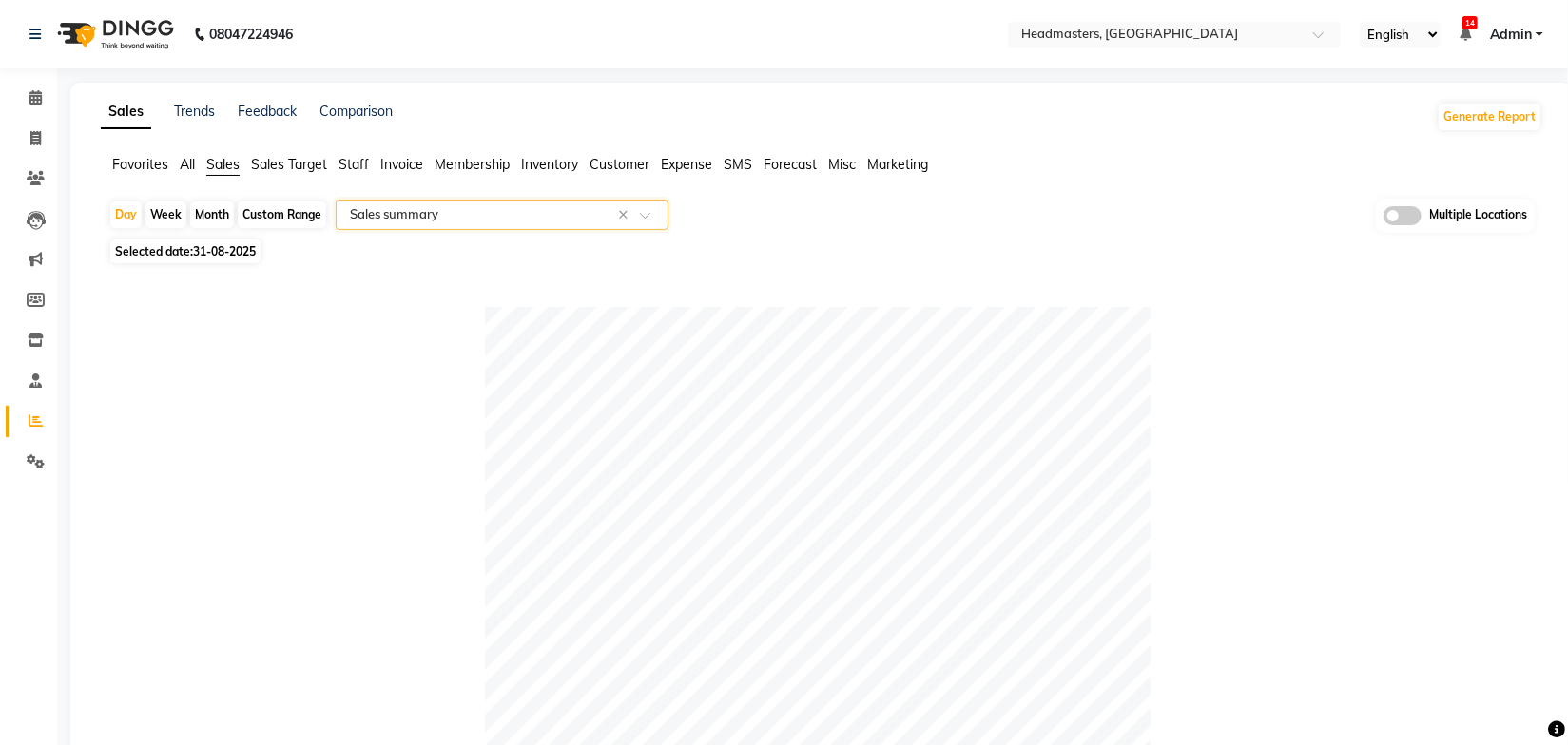
click at [876, 226] on div "Day Week Month Custom Range Select Report Type × Sales summary × Multiple Locat…" at bounding box center [822, 217] width 1426 height 35
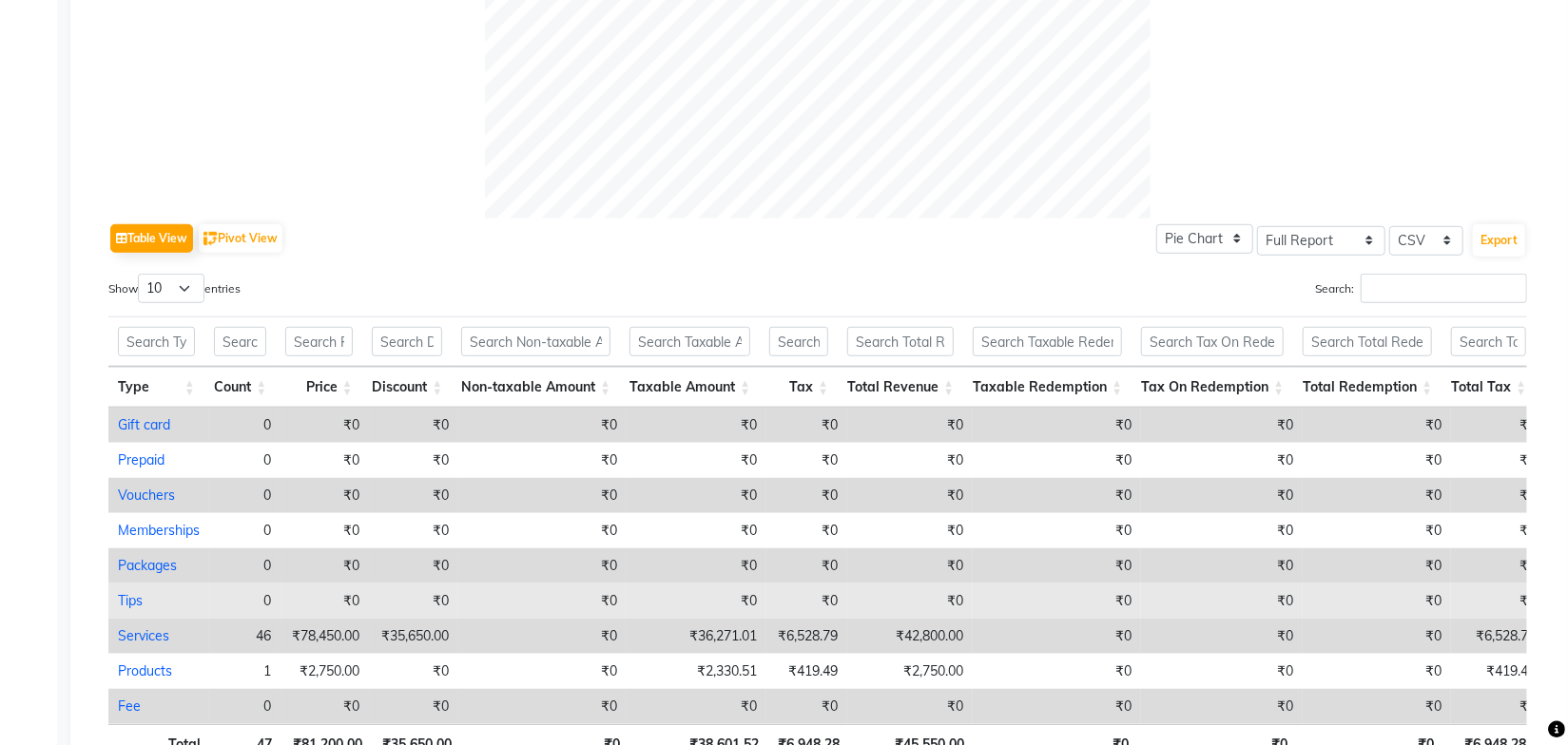
scroll to position [900, 0]
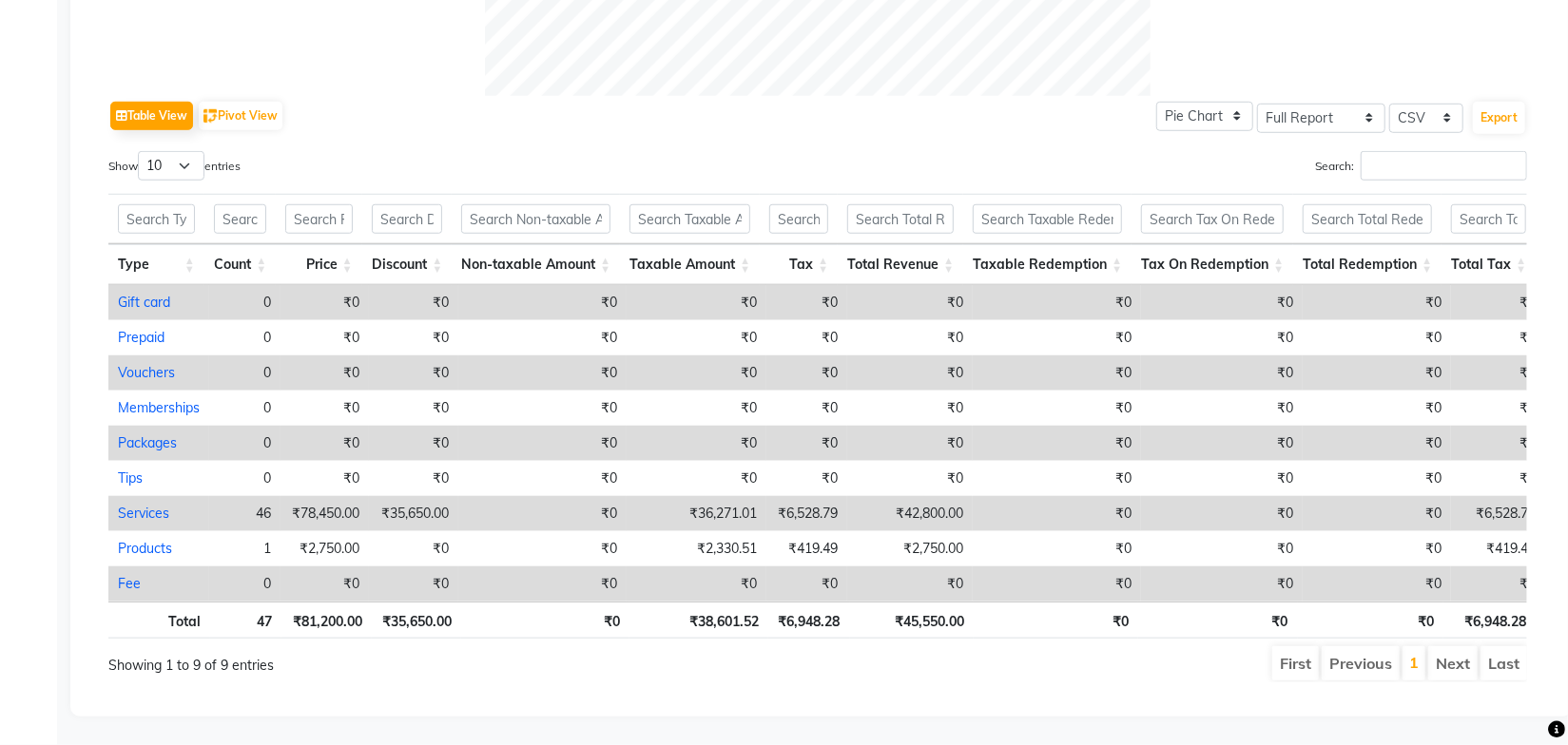
click at [959, 650] on ul "First Previous 1 Next Last" at bounding box center [1119, 663] width 816 height 34
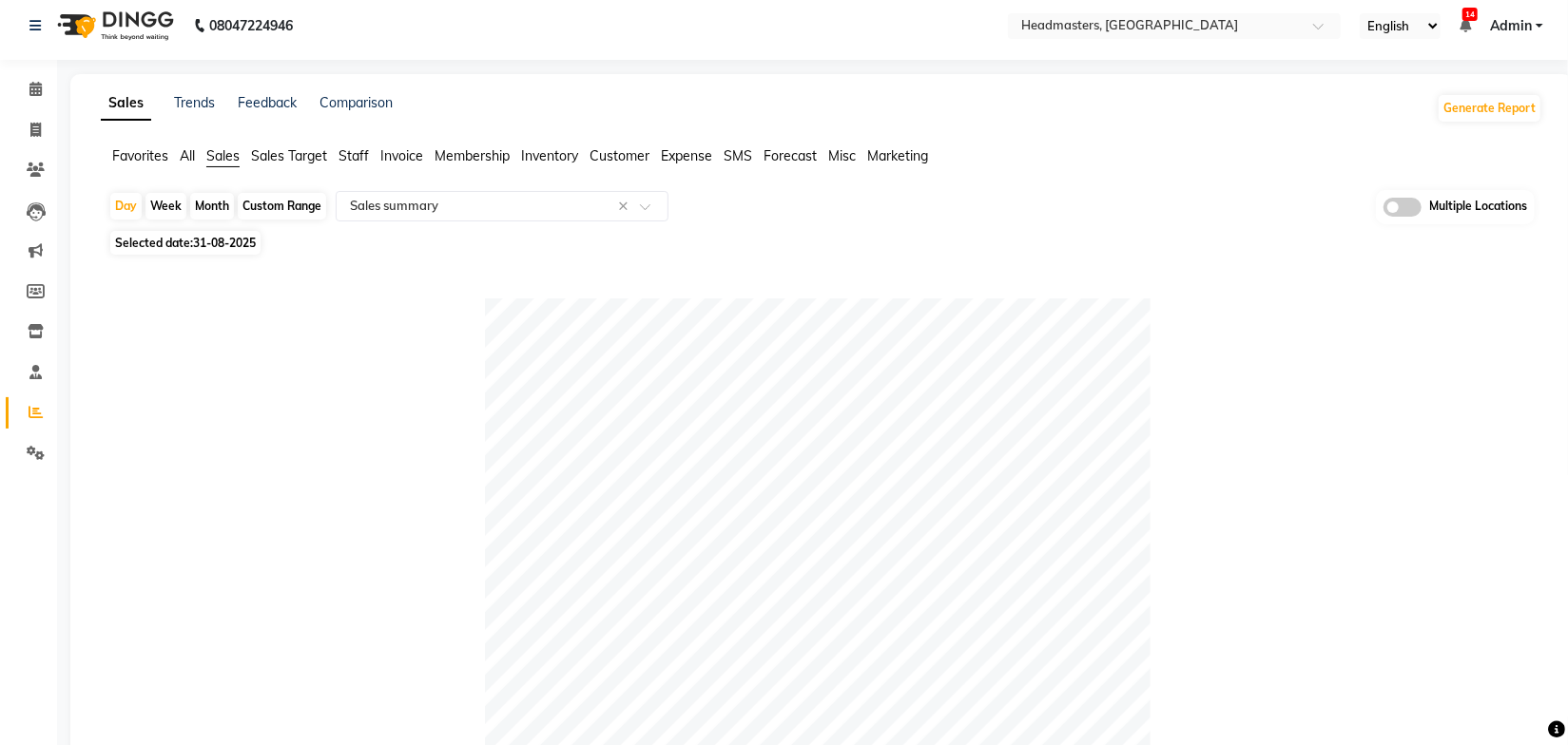
scroll to position [0, 0]
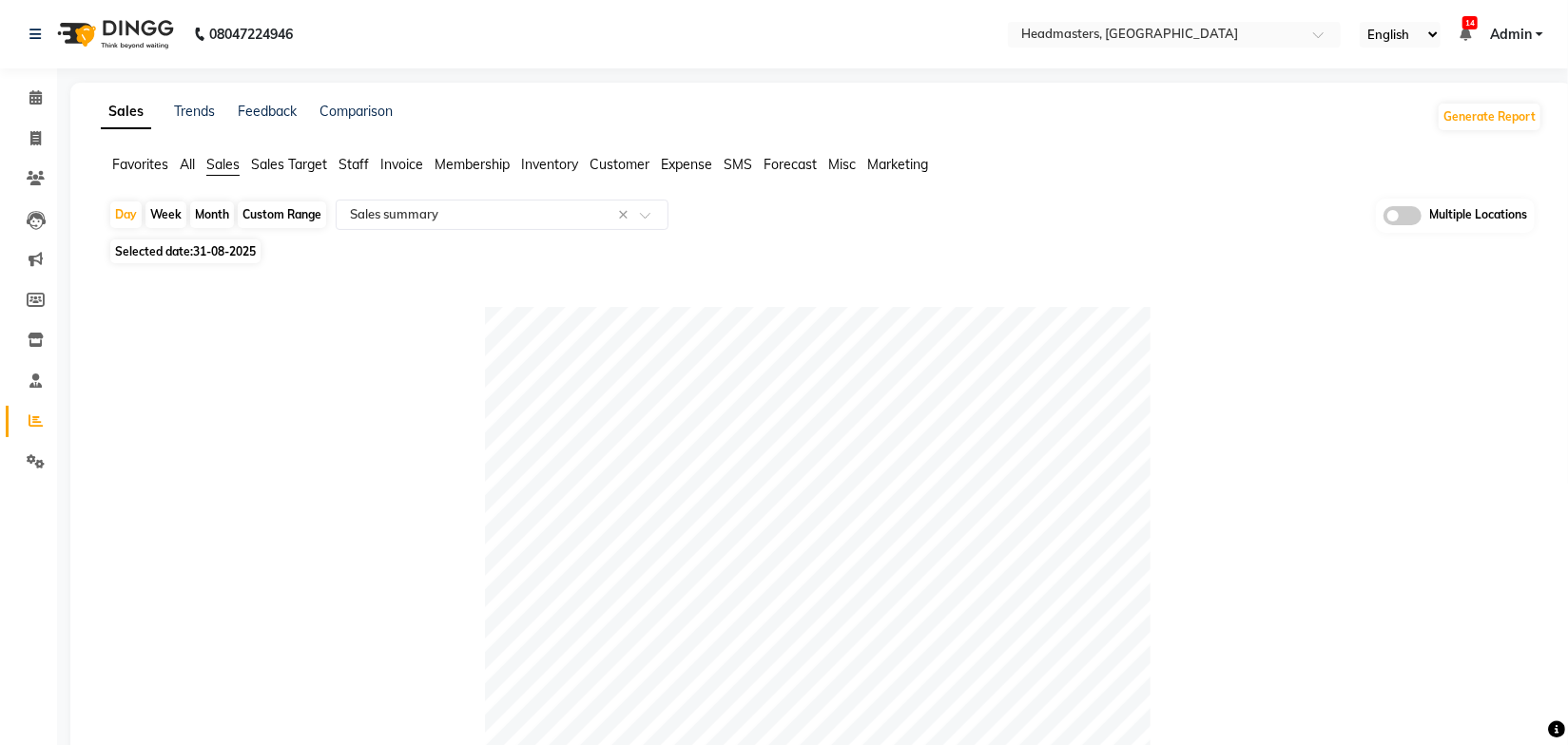
click at [1124, 186] on div "Favorites All Sales Sales Target Staff Invoice Membership Inventory Customer Ex…" at bounding box center [821, 173] width 1470 height 36
click at [951, 223] on div "Day Week Month Custom Range Select Report Type × Sales summary × Multiple Locat…" at bounding box center [822, 217] width 1426 height 35
click at [235, 255] on span "31-08-2025" at bounding box center [224, 252] width 63 height 15
select select "8"
select select "2025"
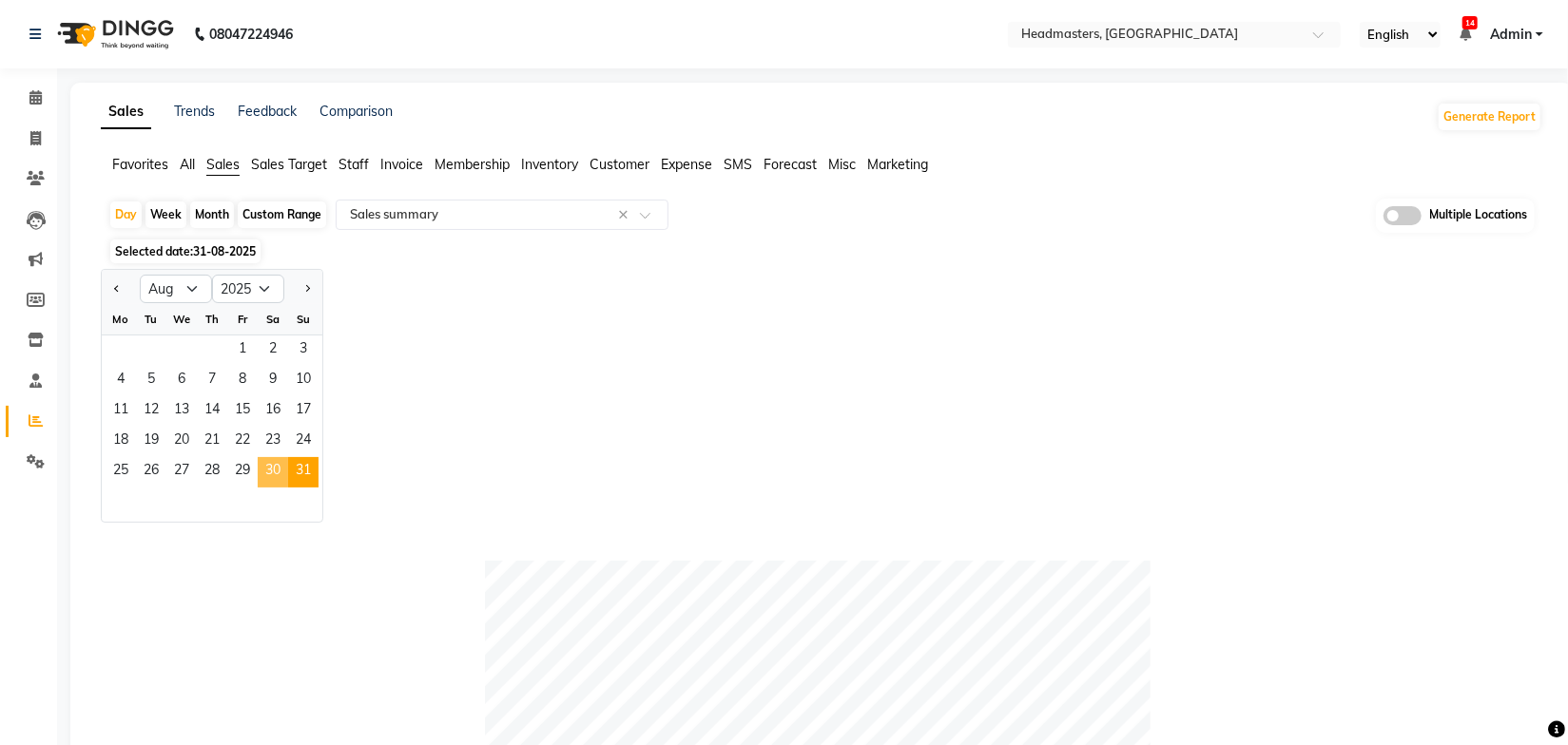
drag, startPoint x: 274, startPoint y: 472, endPoint x: 547, endPoint y: 423, distance: 277.4
click at [274, 473] on span "30" at bounding box center [272, 472] width 30 height 30
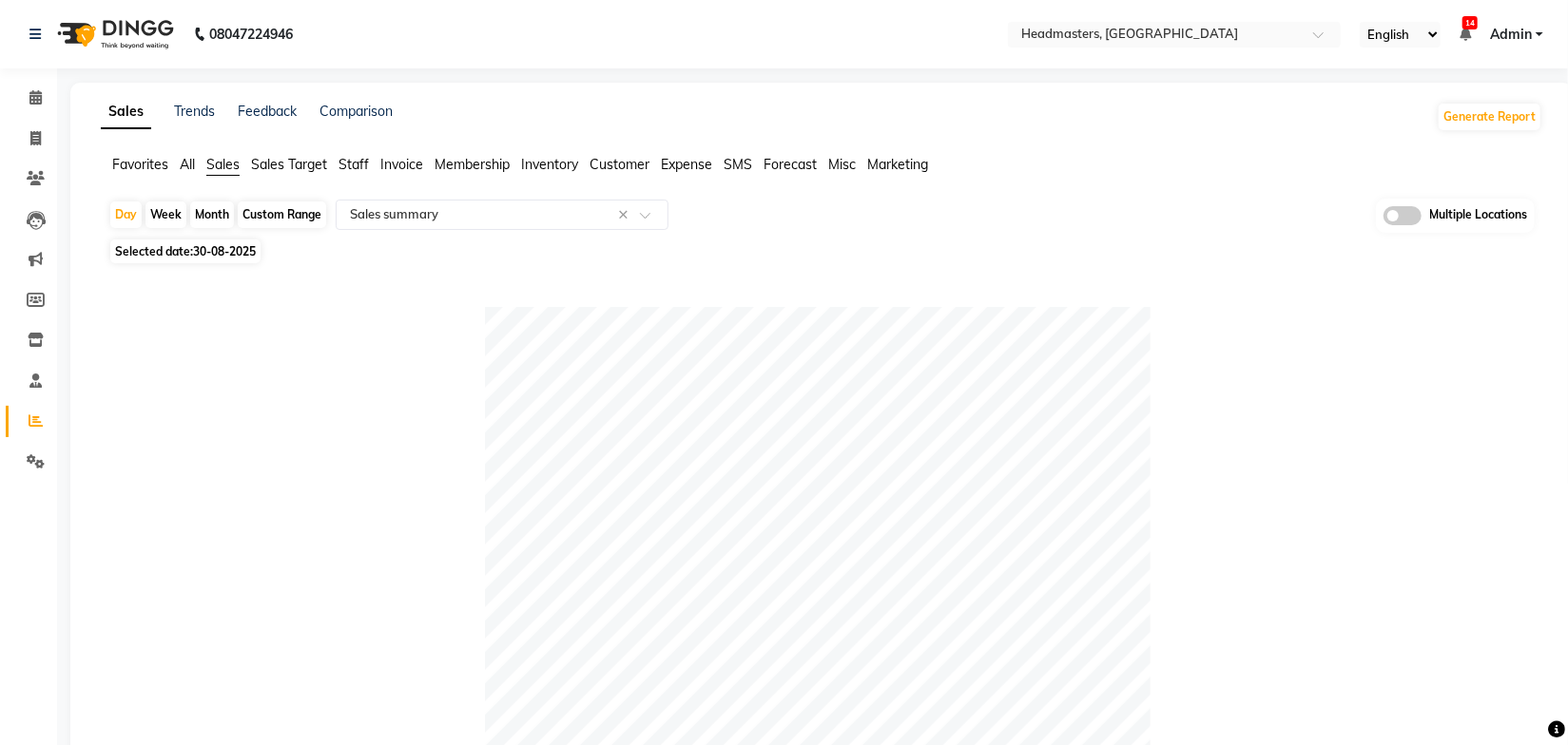
click at [491, 217] on input "text" at bounding box center [483, 215] width 274 height 19
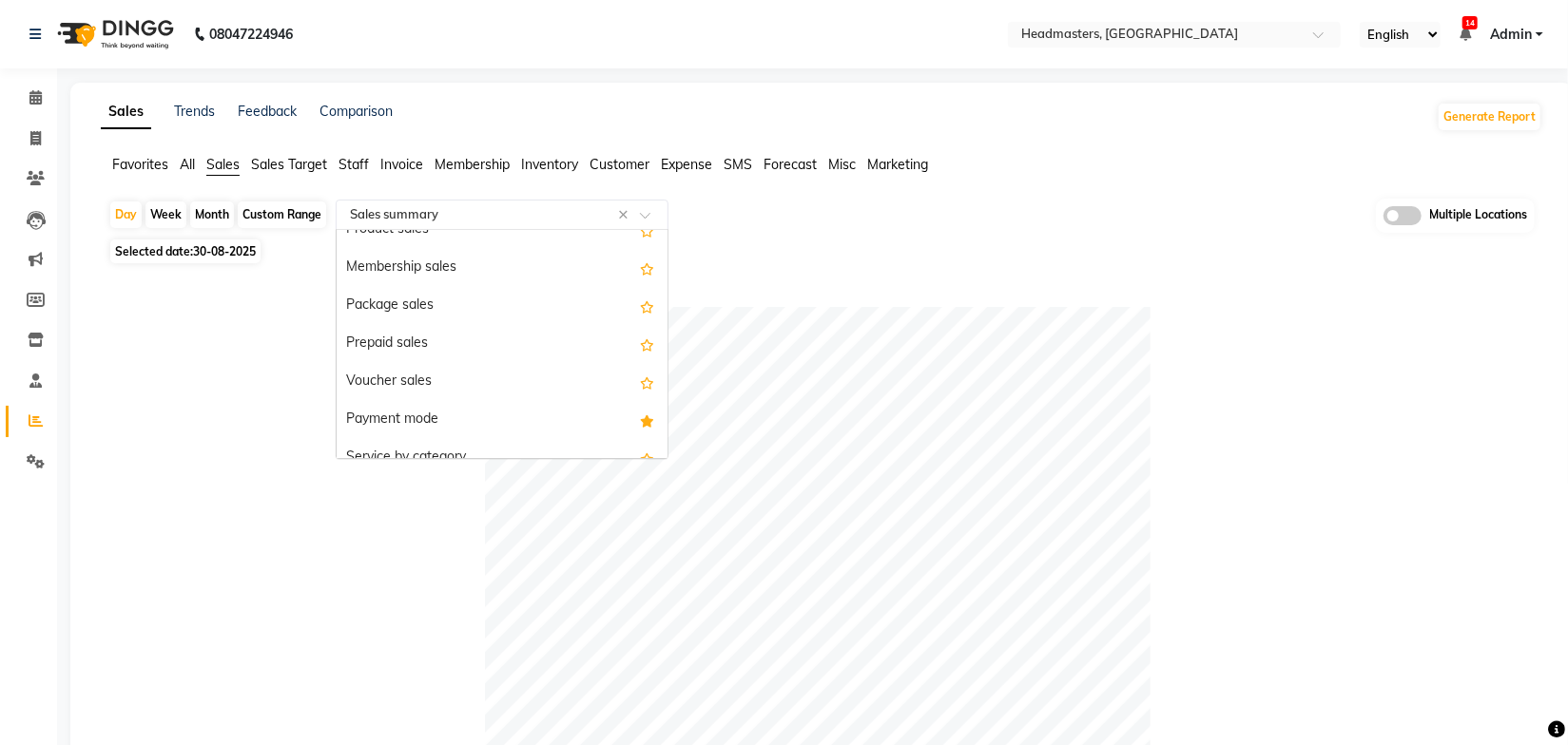
scroll to position [172, 0]
click at [439, 415] on div "Payment mode" at bounding box center [502, 419] width 331 height 38
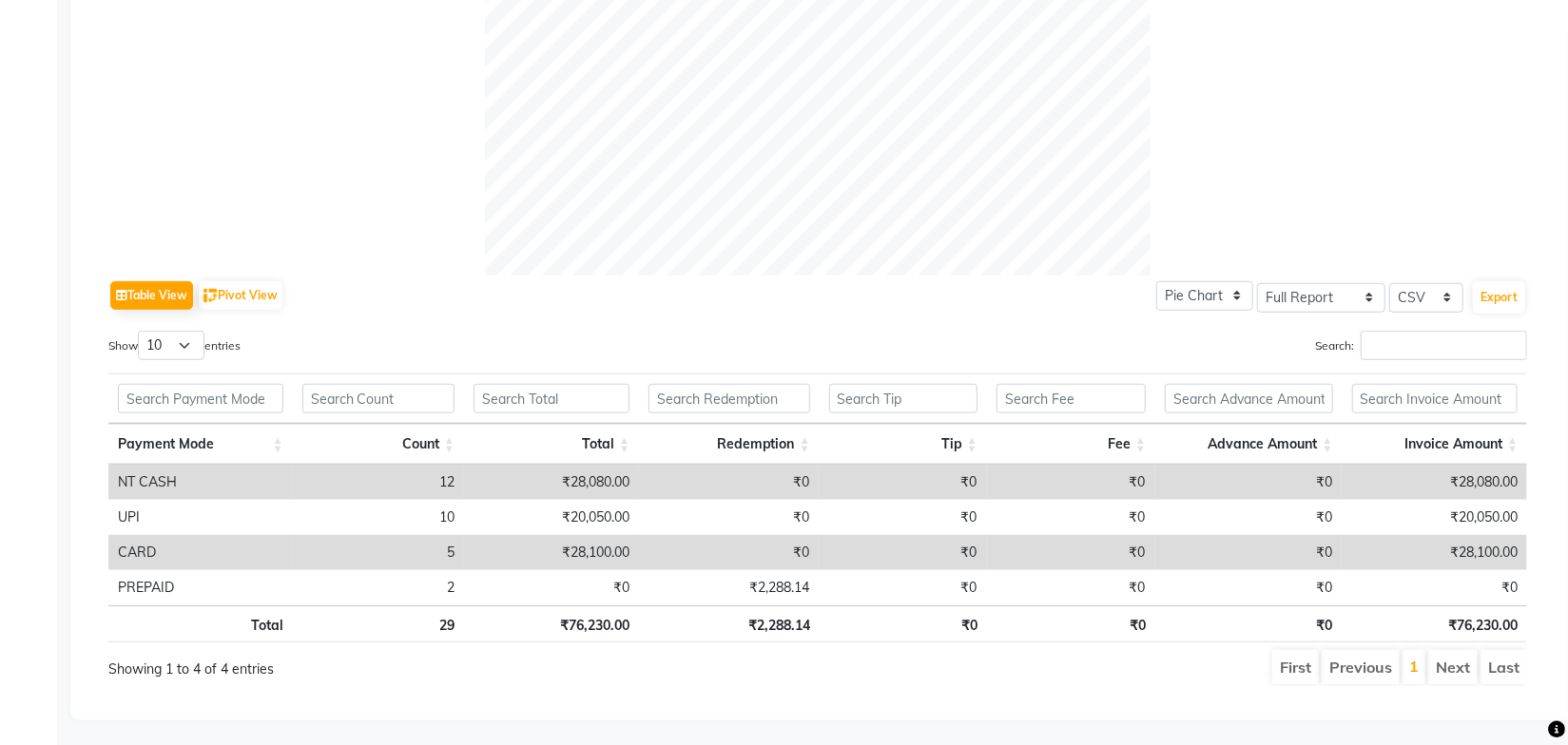
scroll to position [711, 0]
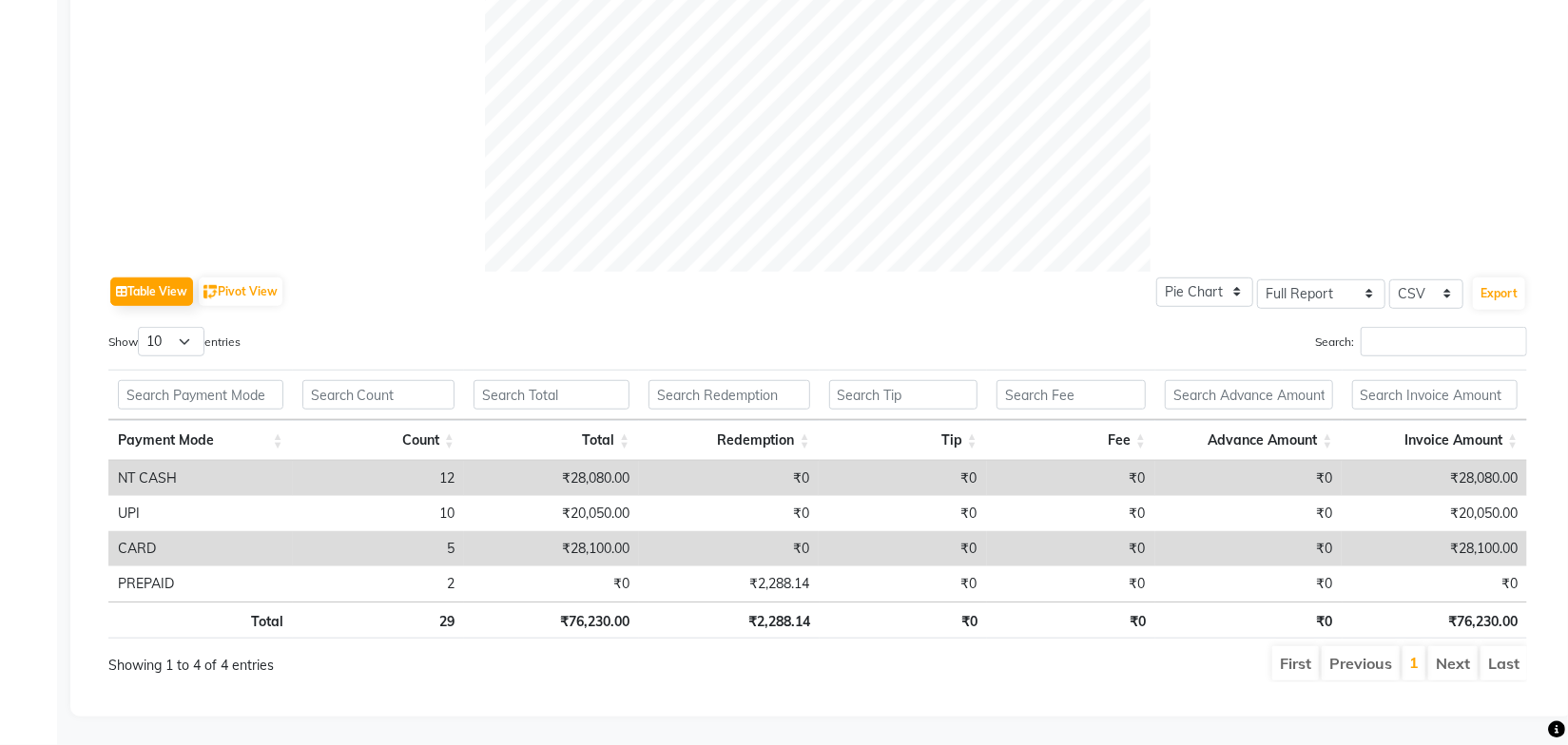
click at [882, 654] on ul "First Previous 1 Next Last" at bounding box center [1119, 663] width 816 height 34
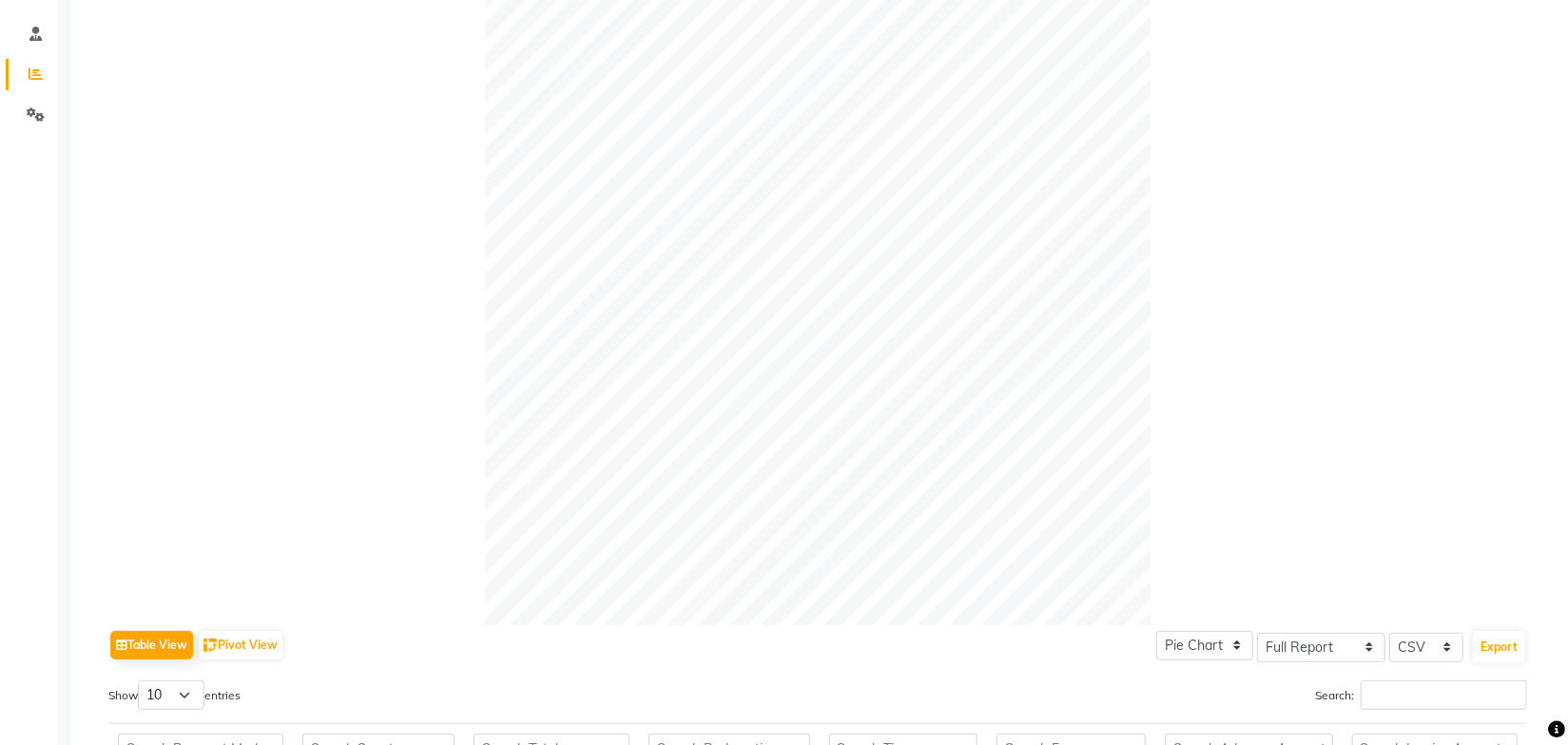
scroll to position [0, 0]
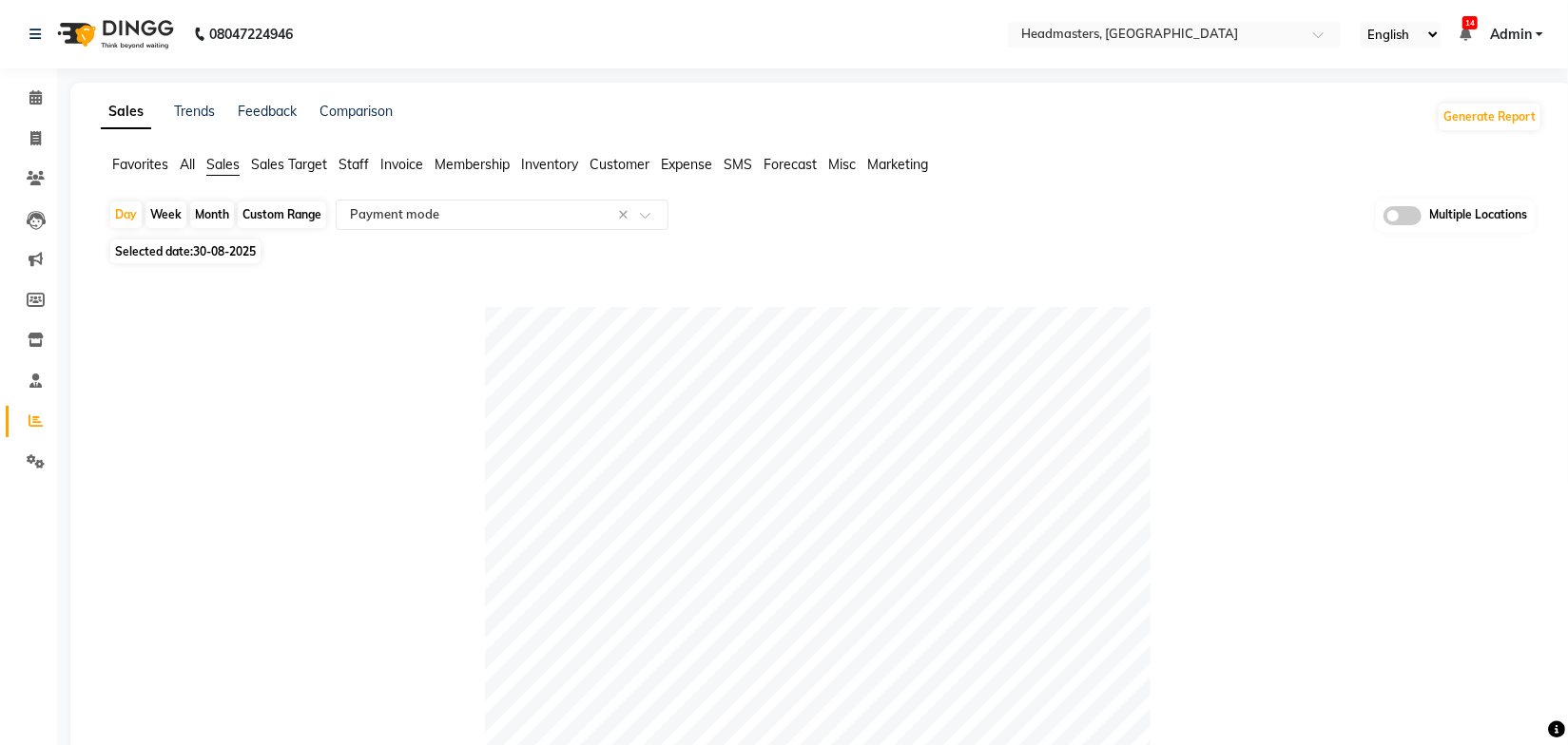
click at [392, 166] on span "Invoice" at bounding box center [402, 165] width 43 height 17
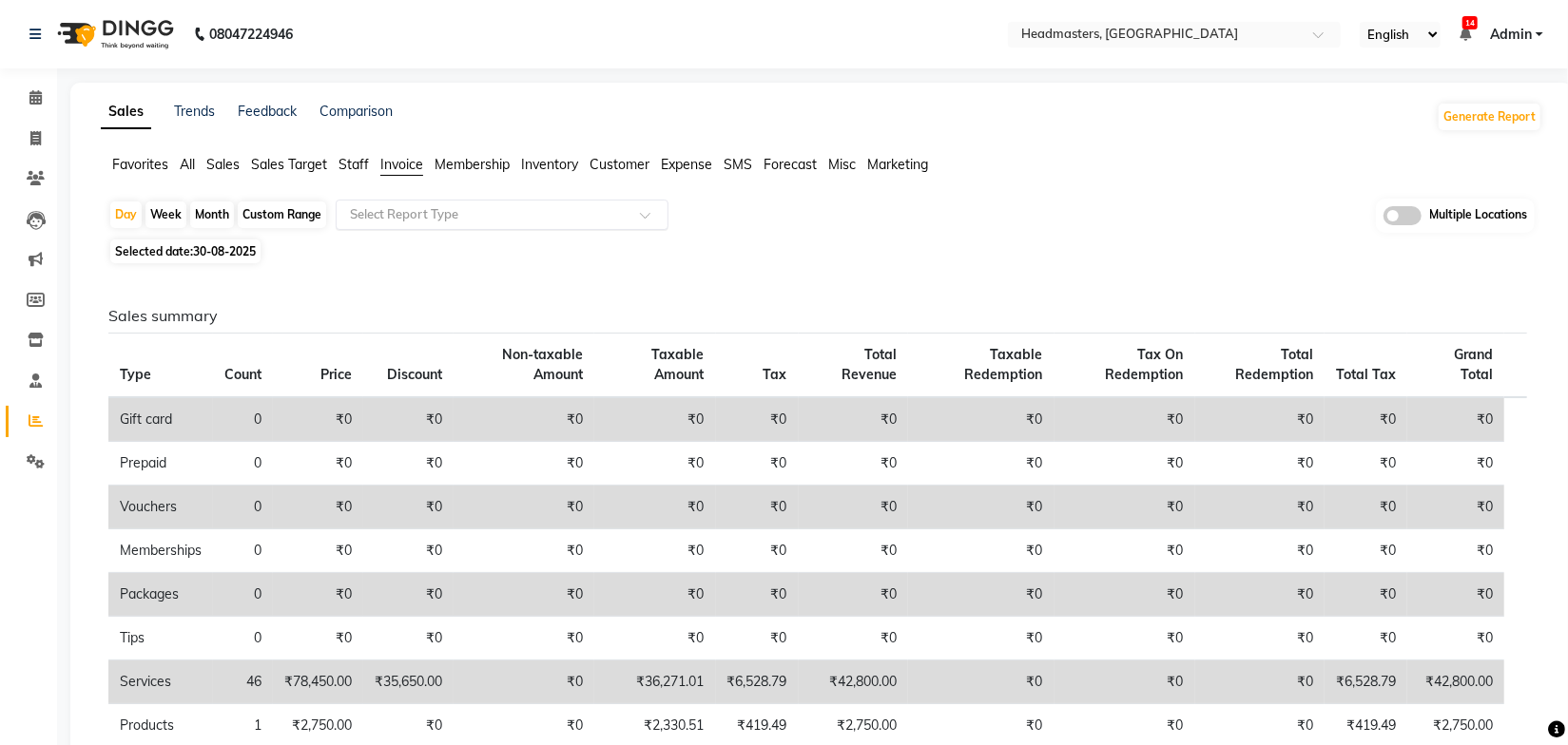
click at [496, 216] on input "text" at bounding box center [483, 215] width 274 height 19
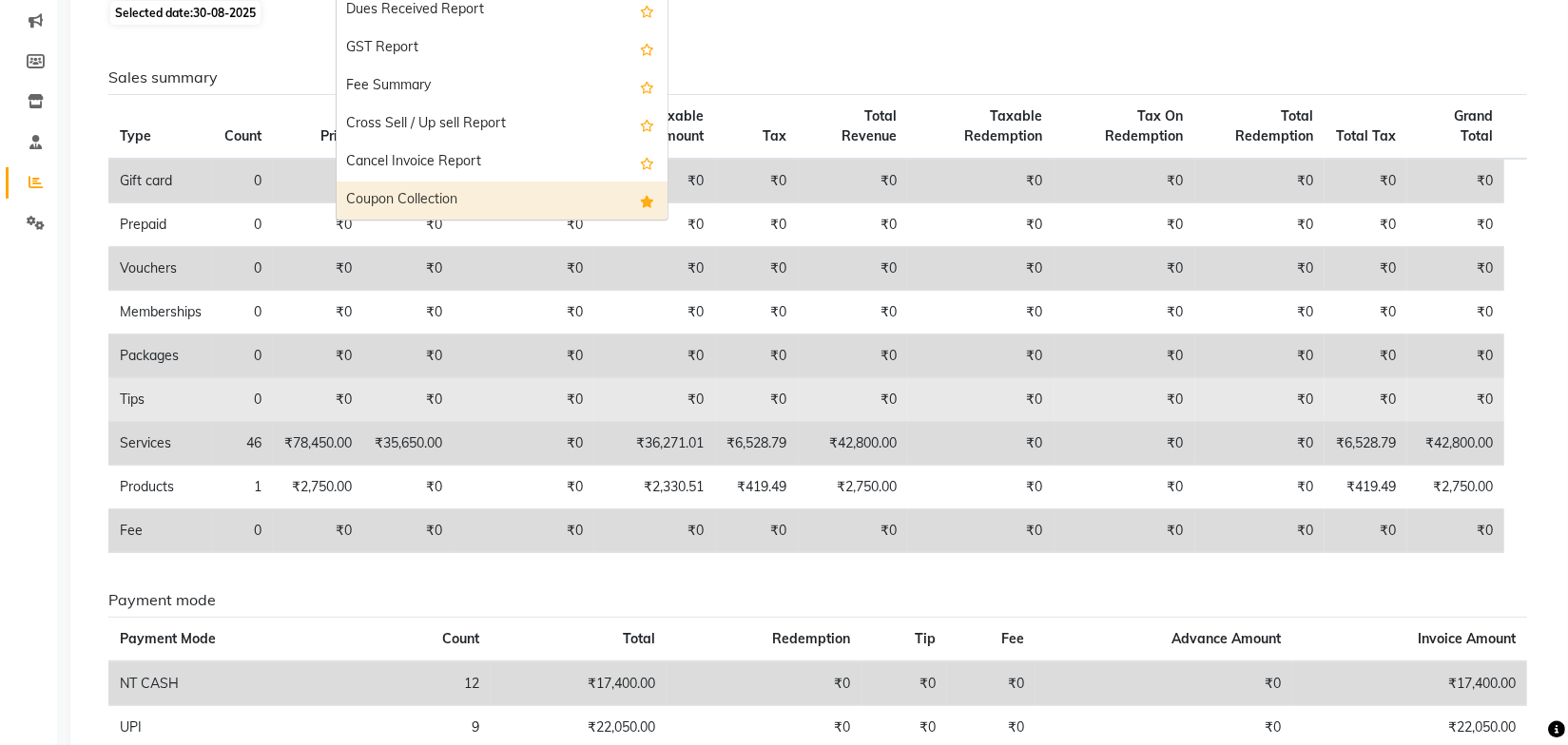
scroll to position [258, 0]
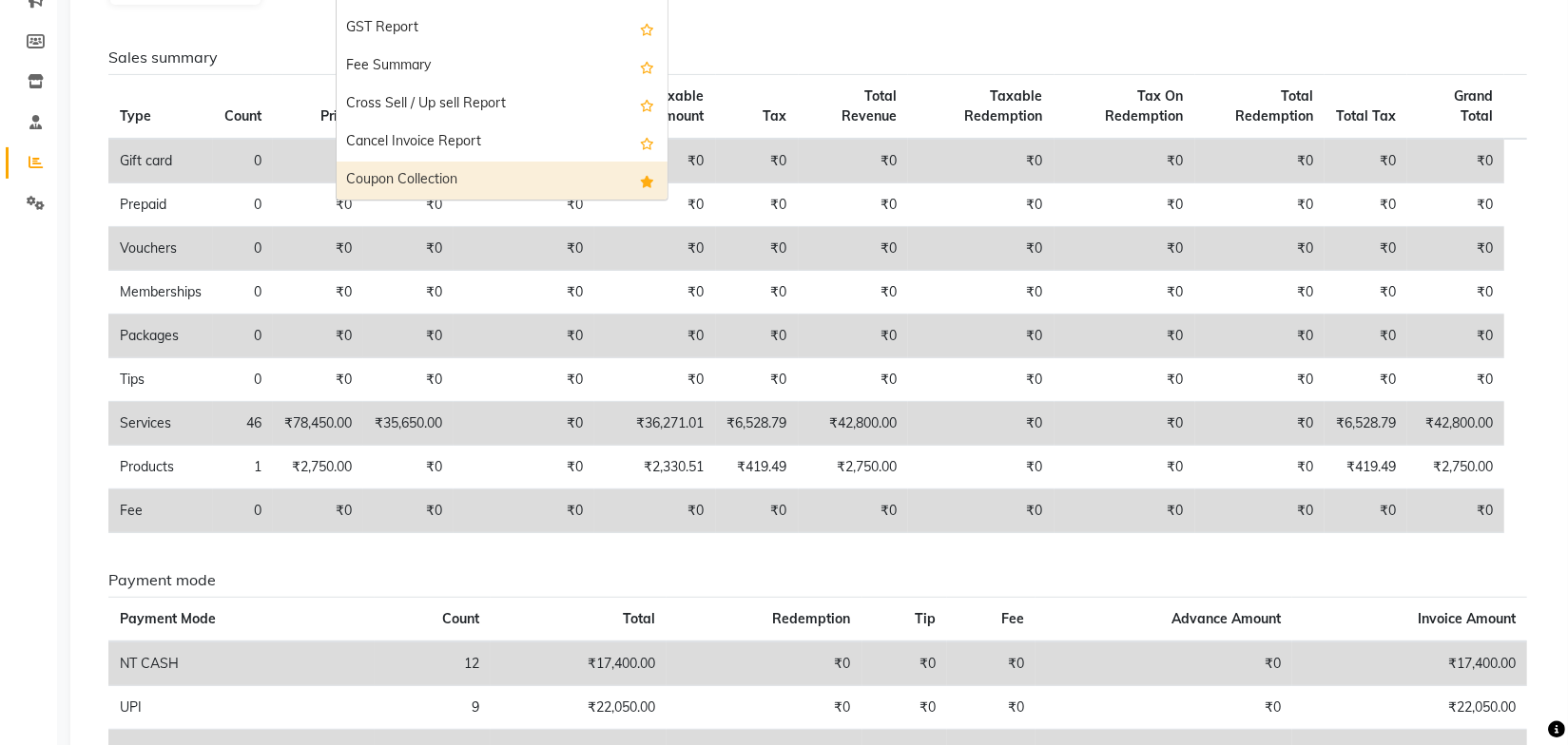
click at [417, 186] on div "Coupon Collection" at bounding box center [502, 180] width 331 height 38
select select "full_report"
select select "csv"
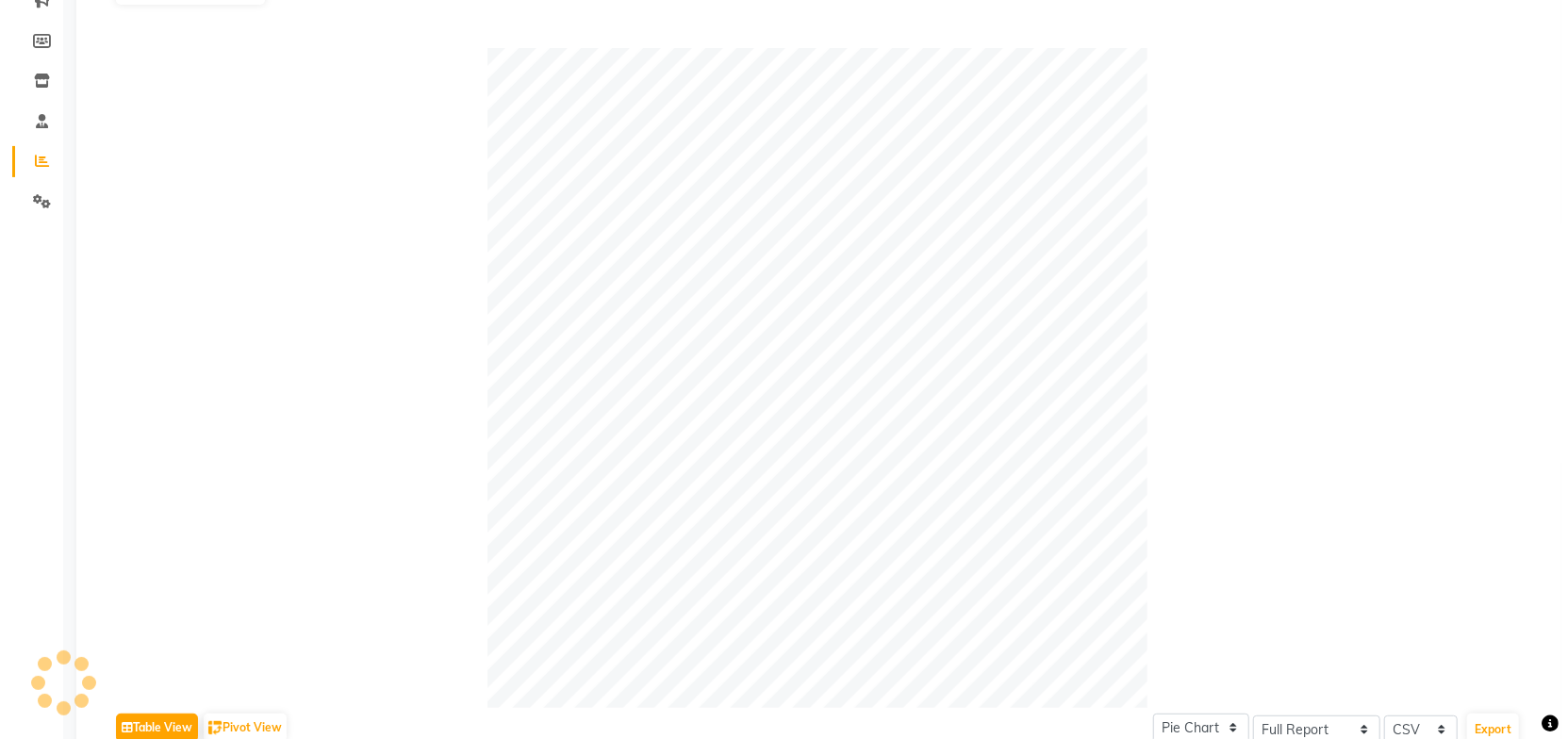
scroll to position [0, 0]
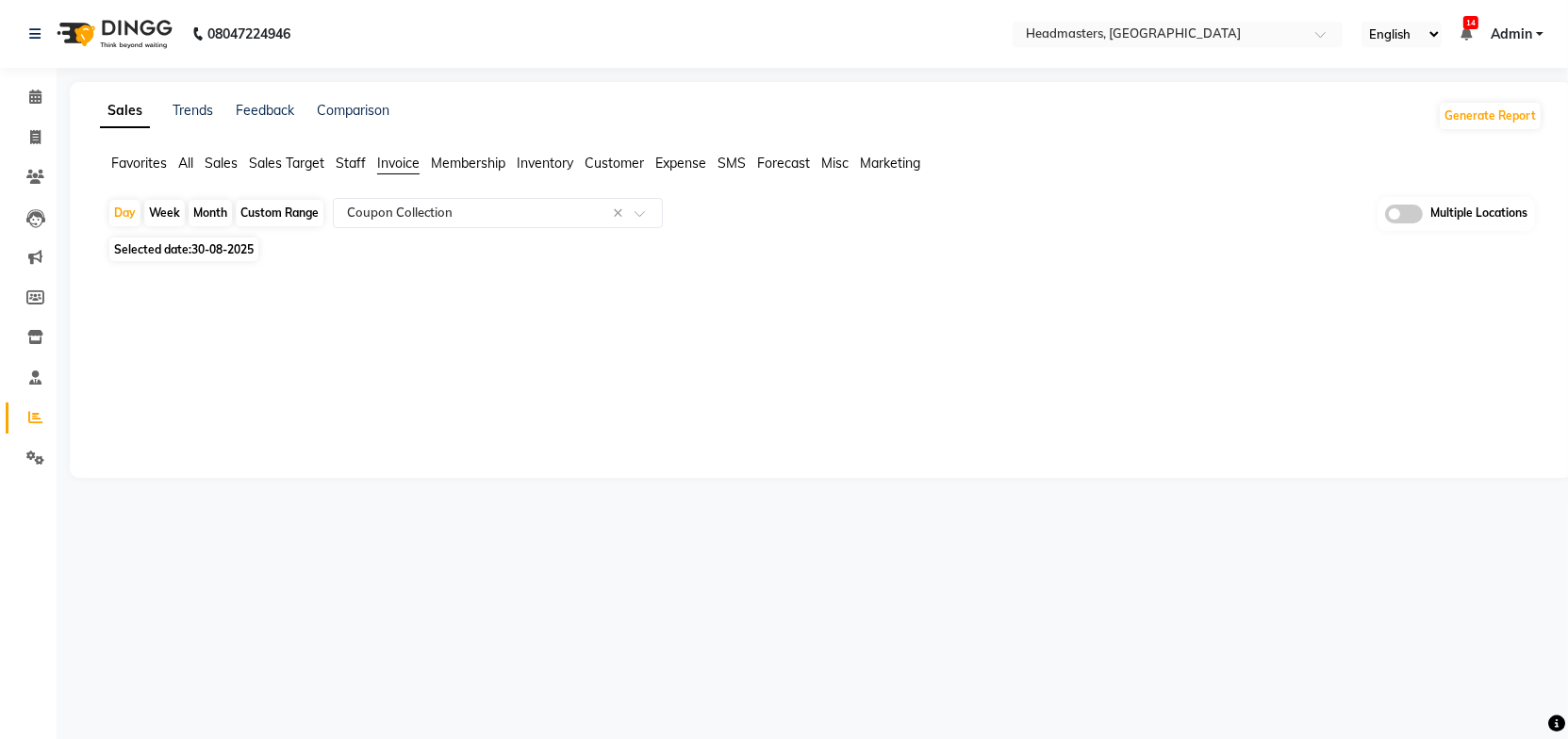
click at [1061, 260] on div "Day Week Month Custom Range Select Report Type × Coupon Collection × Multiple L…" at bounding box center [822, 248] width 1443 height 100
click at [798, 304] on div "Sales Trends Feedback Comparison Generate Report Favorites All Sales Sales Targ…" at bounding box center [821, 279] width 1503 height 396
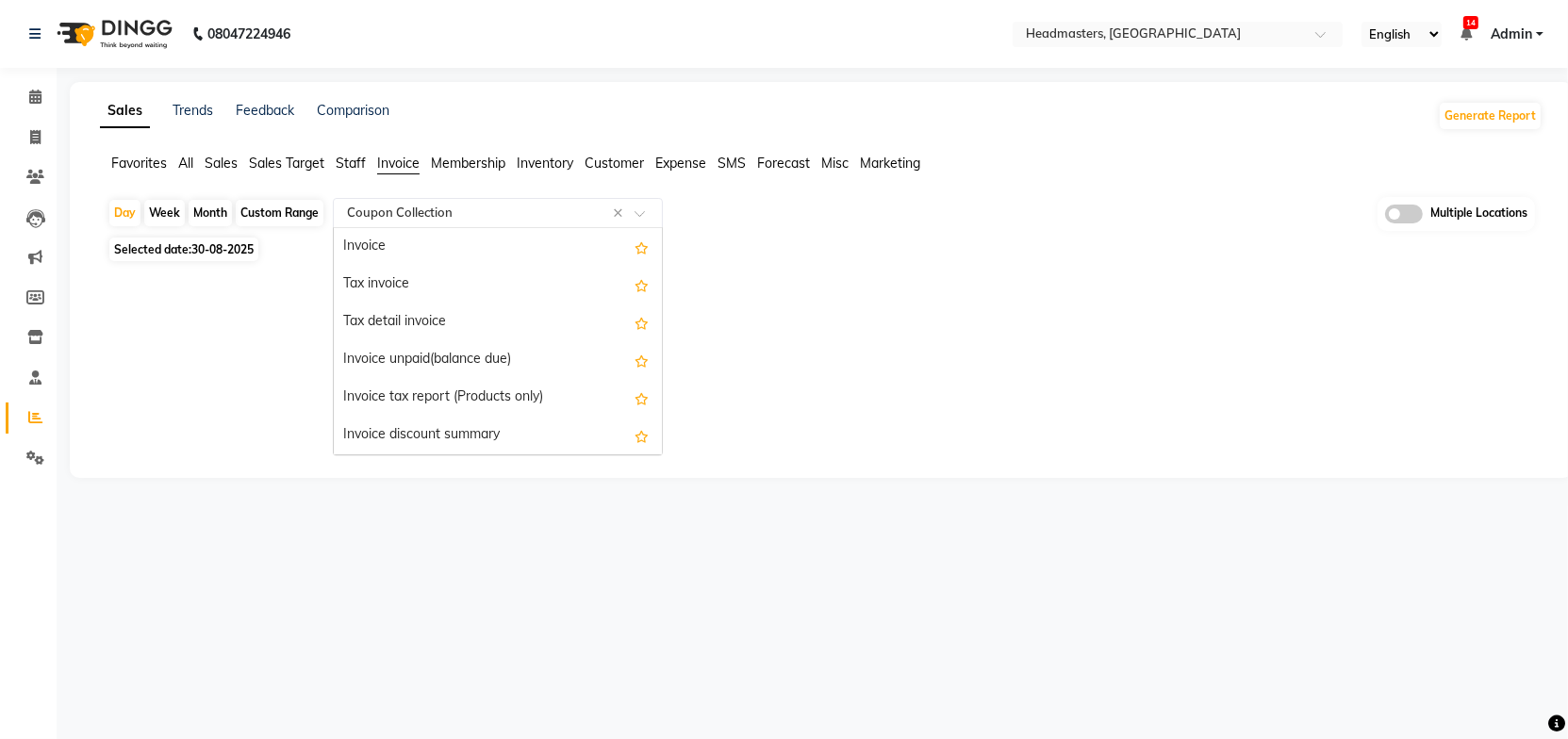
click at [640, 207] on div at bounding box center [498, 213] width 328 height 19
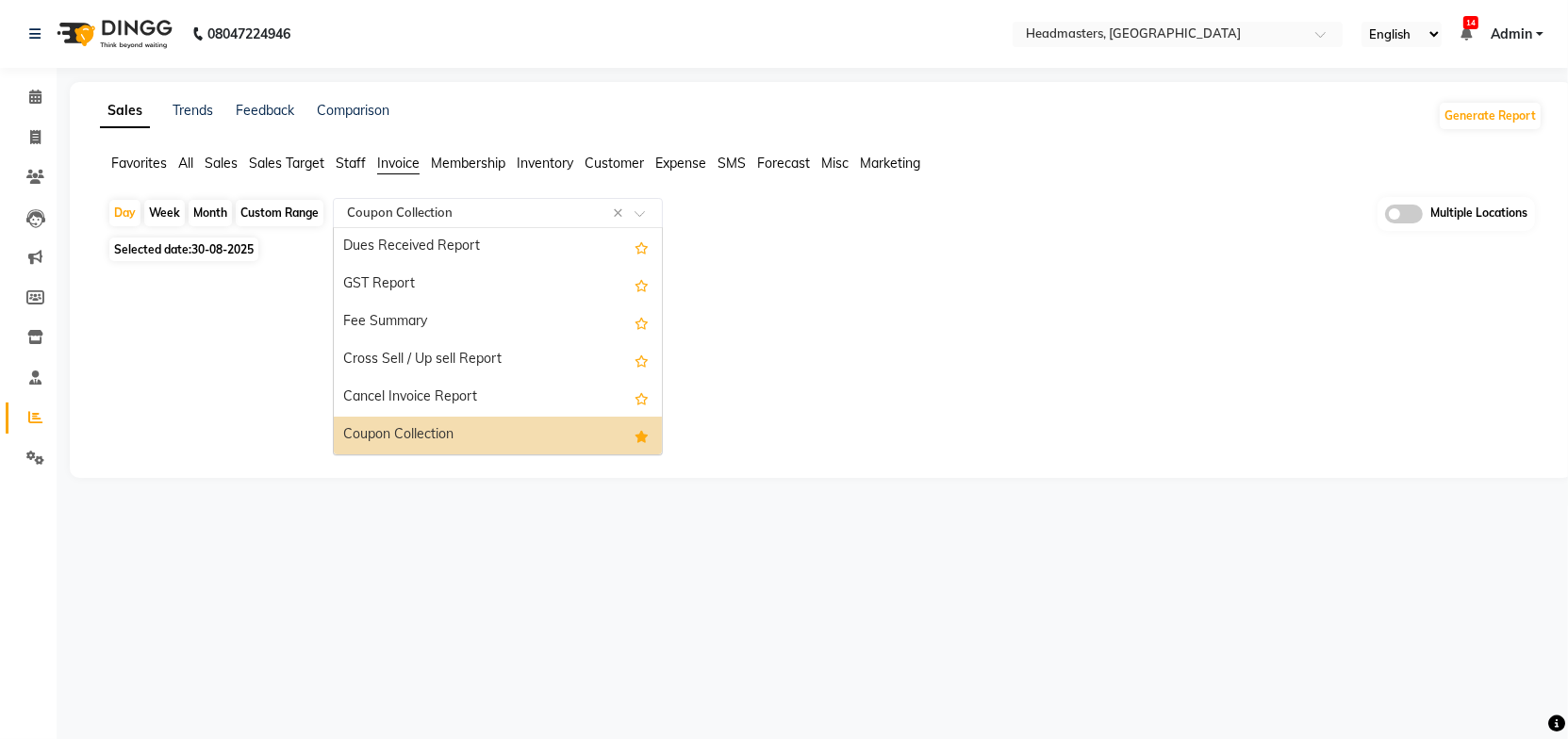
click at [401, 436] on div "Coupon Collection" at bounding box center [498, 435] width 328 height 38
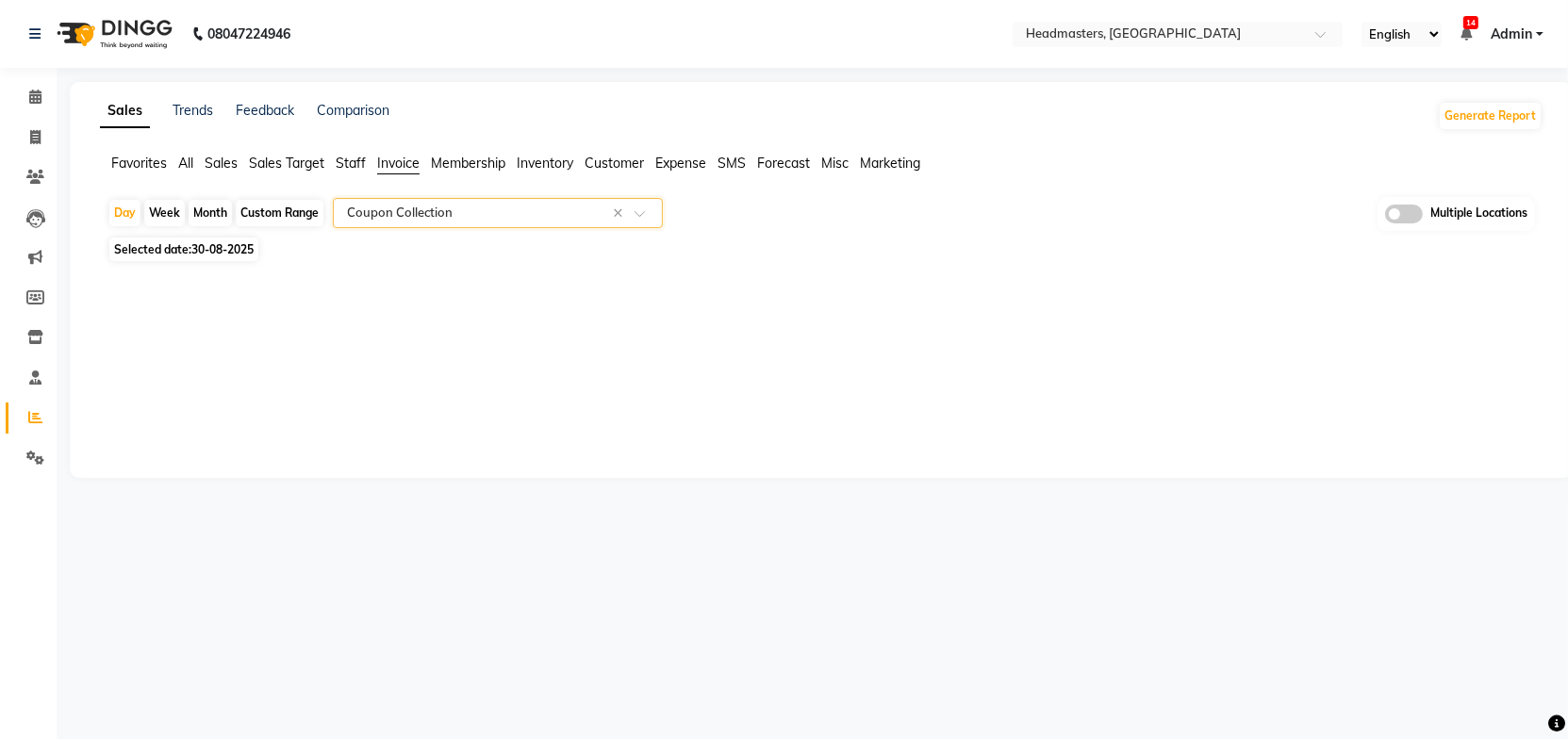
click at [1000, 249] on div "Selected date: 30-08-2025" at bounding box center [825, 250] width 1435 height 20
click at [1224, 193] on app-reports "Favorites All Sales Sales Target Staff Invoice Membership Inventory Customer Ex…" at bounding box center [821, 225] width 1465 height 144
click at [998, 245] on div "Selected date: 30-08-2025" at bounding box center [825, 250] width 1435 height 20
drag, startPoint x: 211, startPoint y: 247, endPoint x: 213, endPoint y: 263, distance: 16.1
click at [211, 247] on span "30-08-2025" at bounding box center [222, 250] width 63 height 14
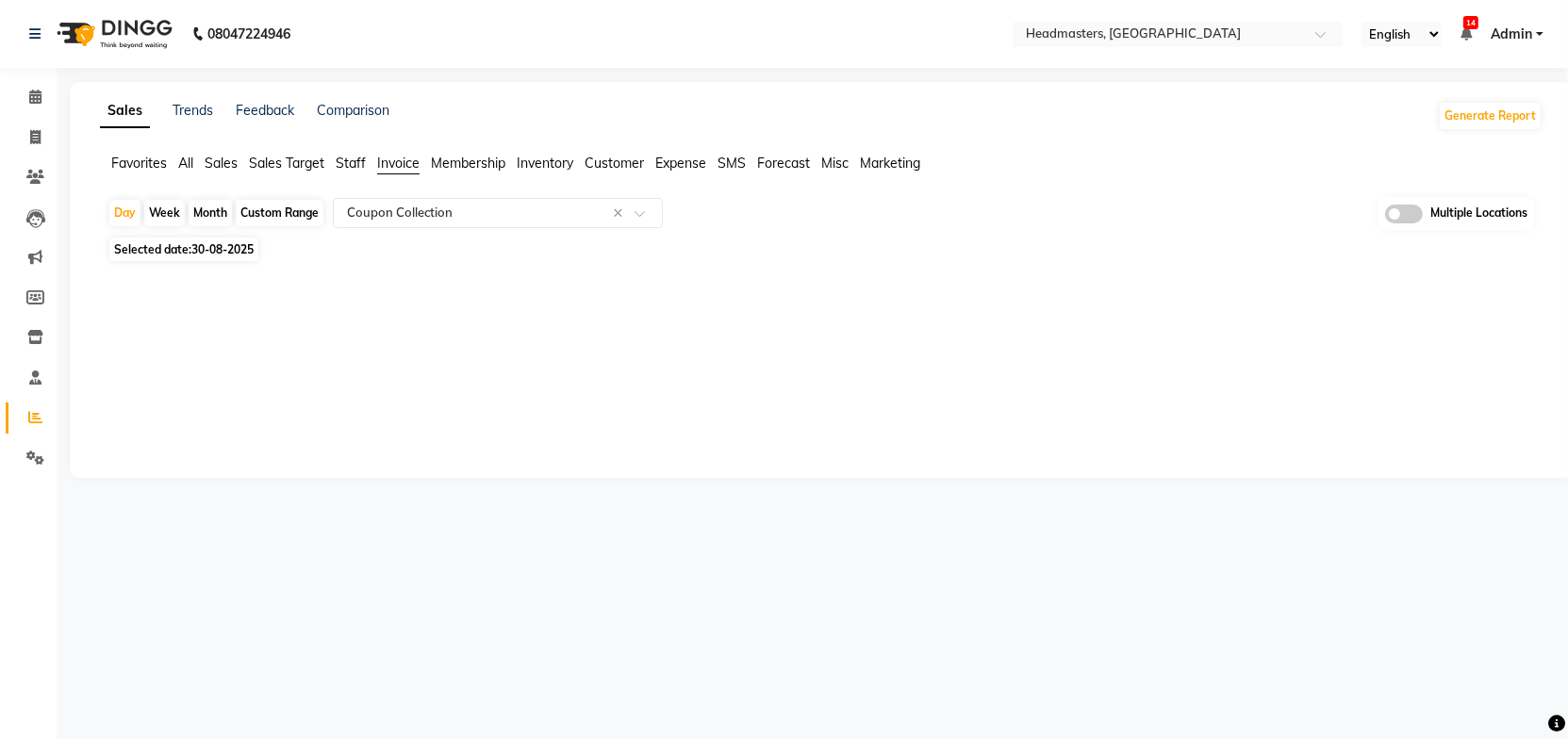
select select "8"
select select "2025"
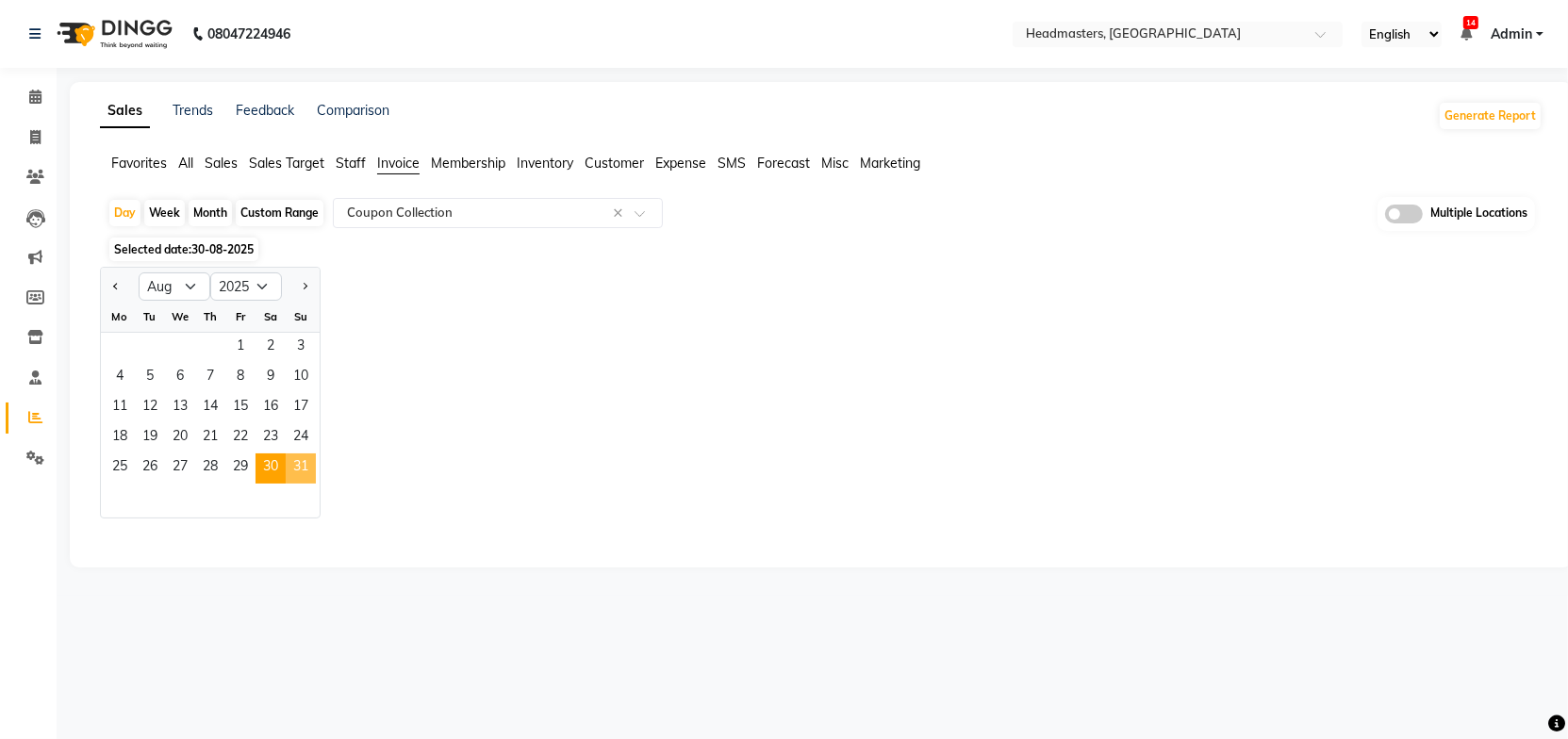
click at [294, 472] on span "31" at bounding box center [301, 468] width 30 height 30
select select "full_report"
select select "csv"
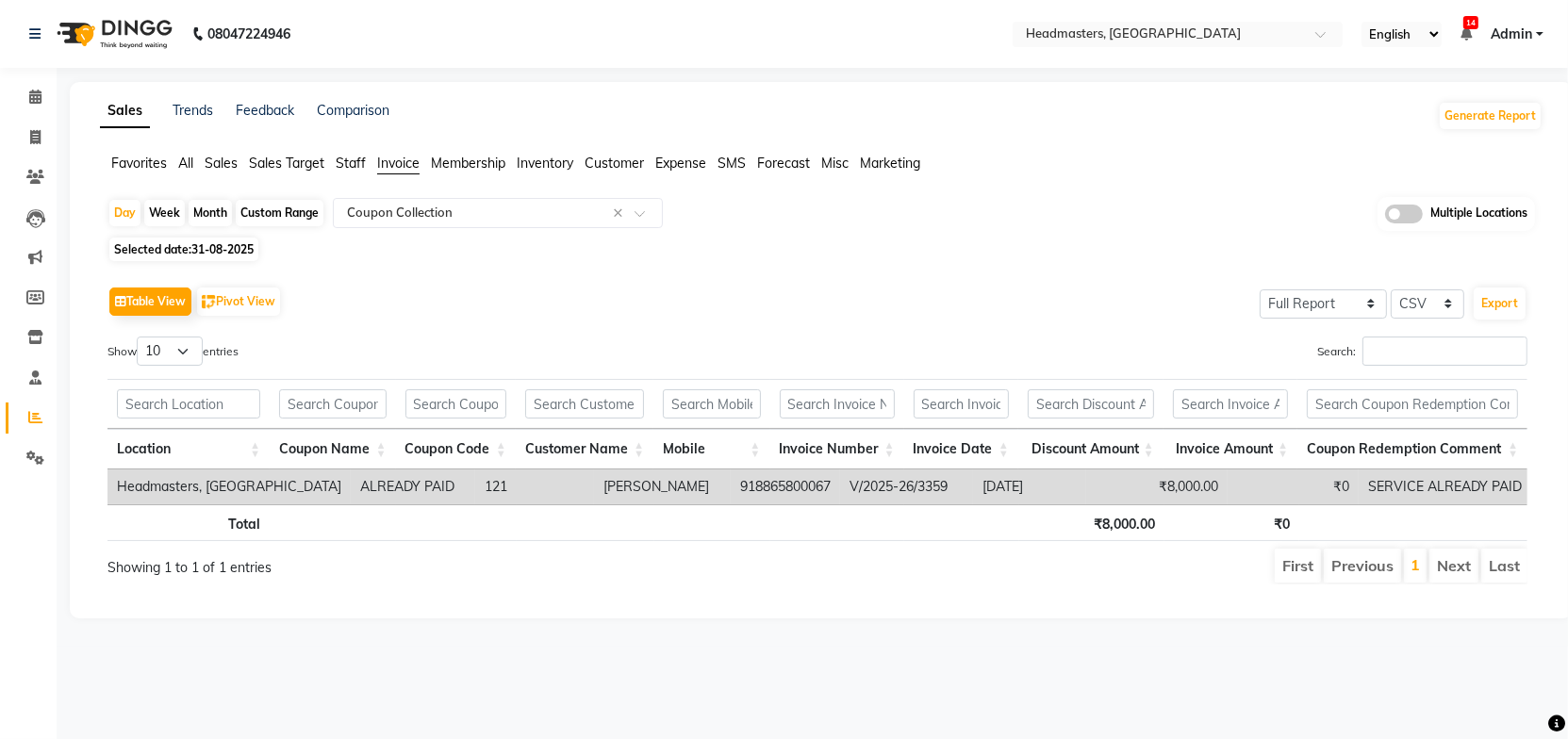
click at [894, 295] on div "Table View Pivot View Select Full Report Filtered Report Select CSV PDF Export" at bounding box center [818, 302] width 1420 height 40
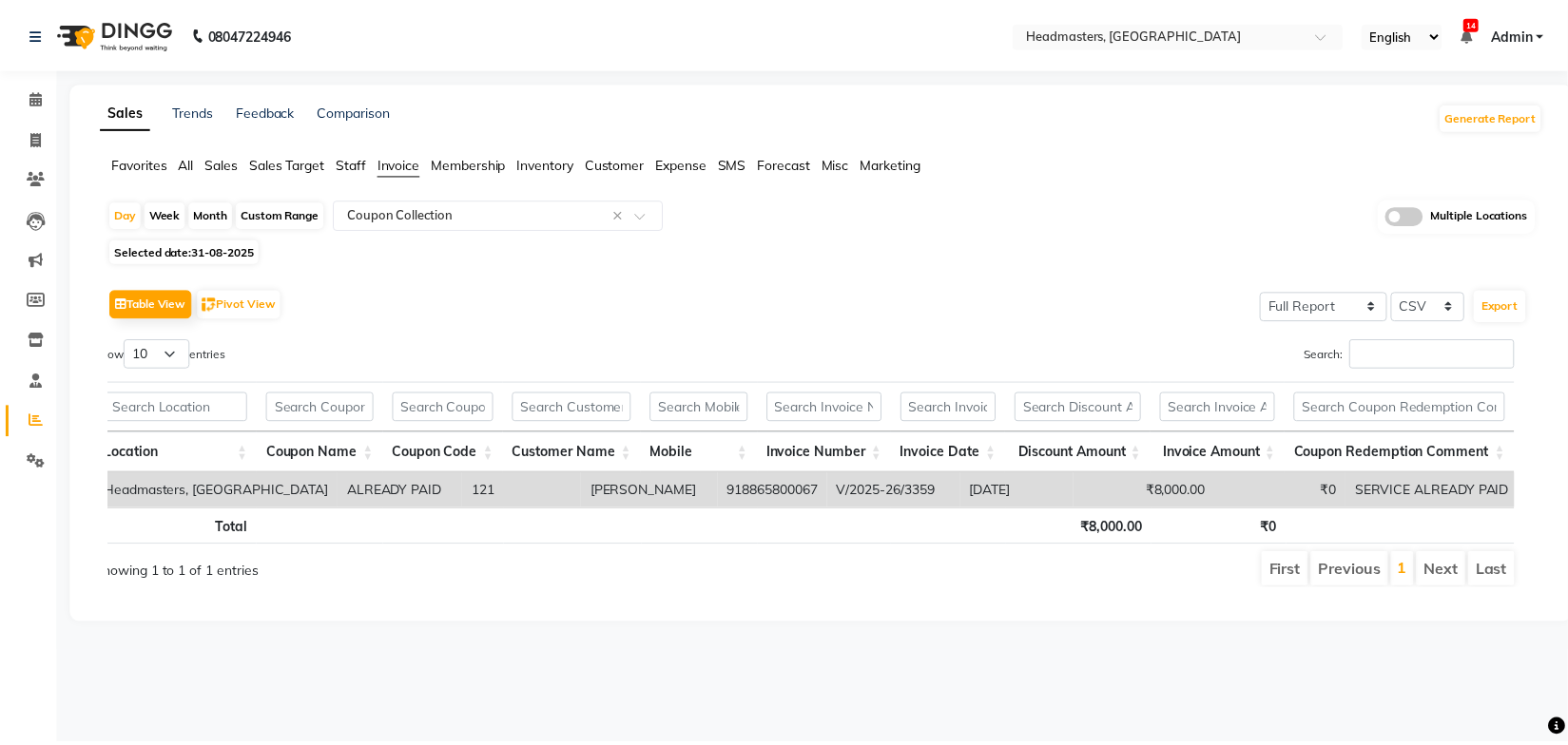
scroll to position [0, 0]
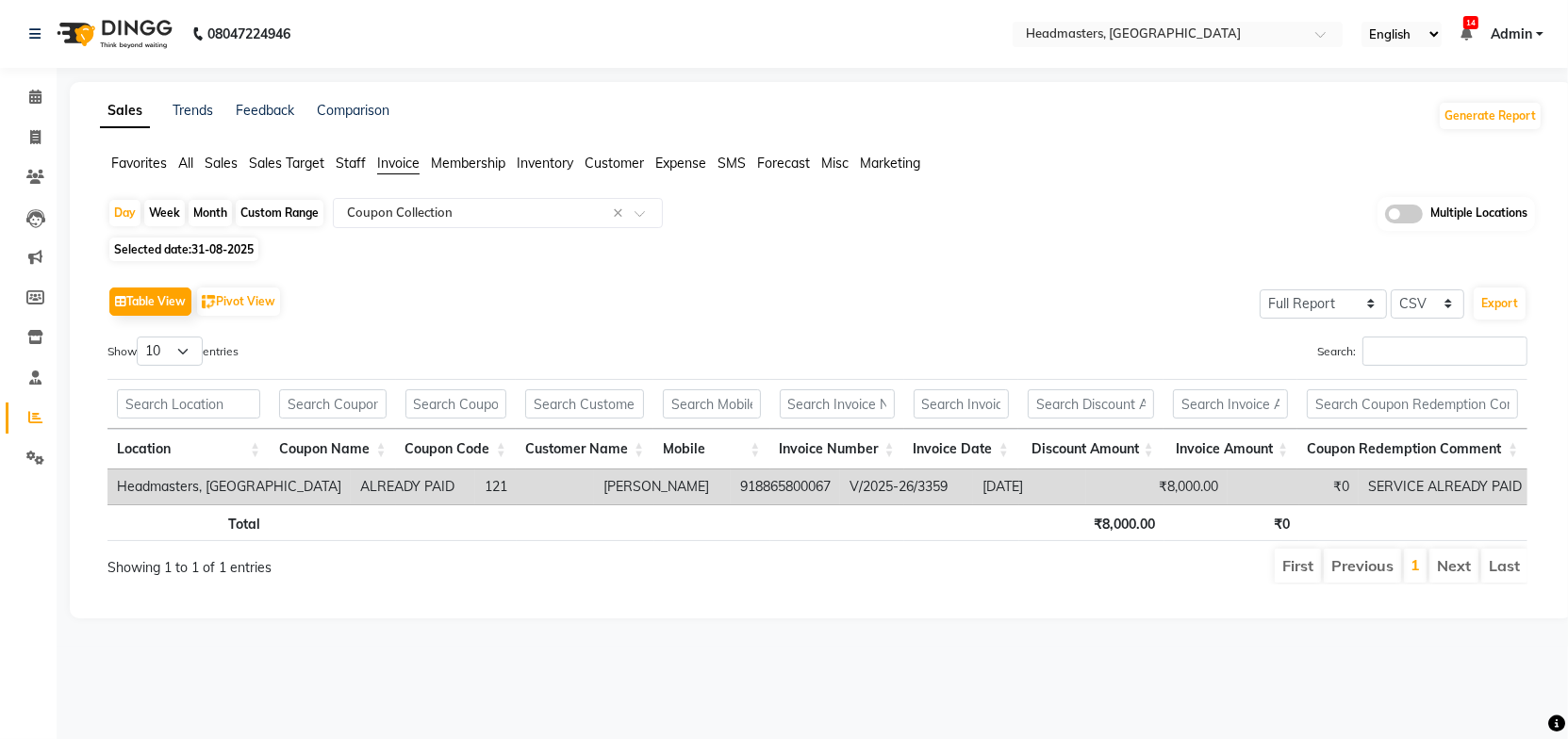
click at [756, 295] on div "Table View Pivot View Select Full Report Filtered Report Select CSV PDF Export" at bounding box center [818, 302] width 1420 height 40
click at [223, 159] on span "Sales" at bounding box center [221, 164] width 33 height 17
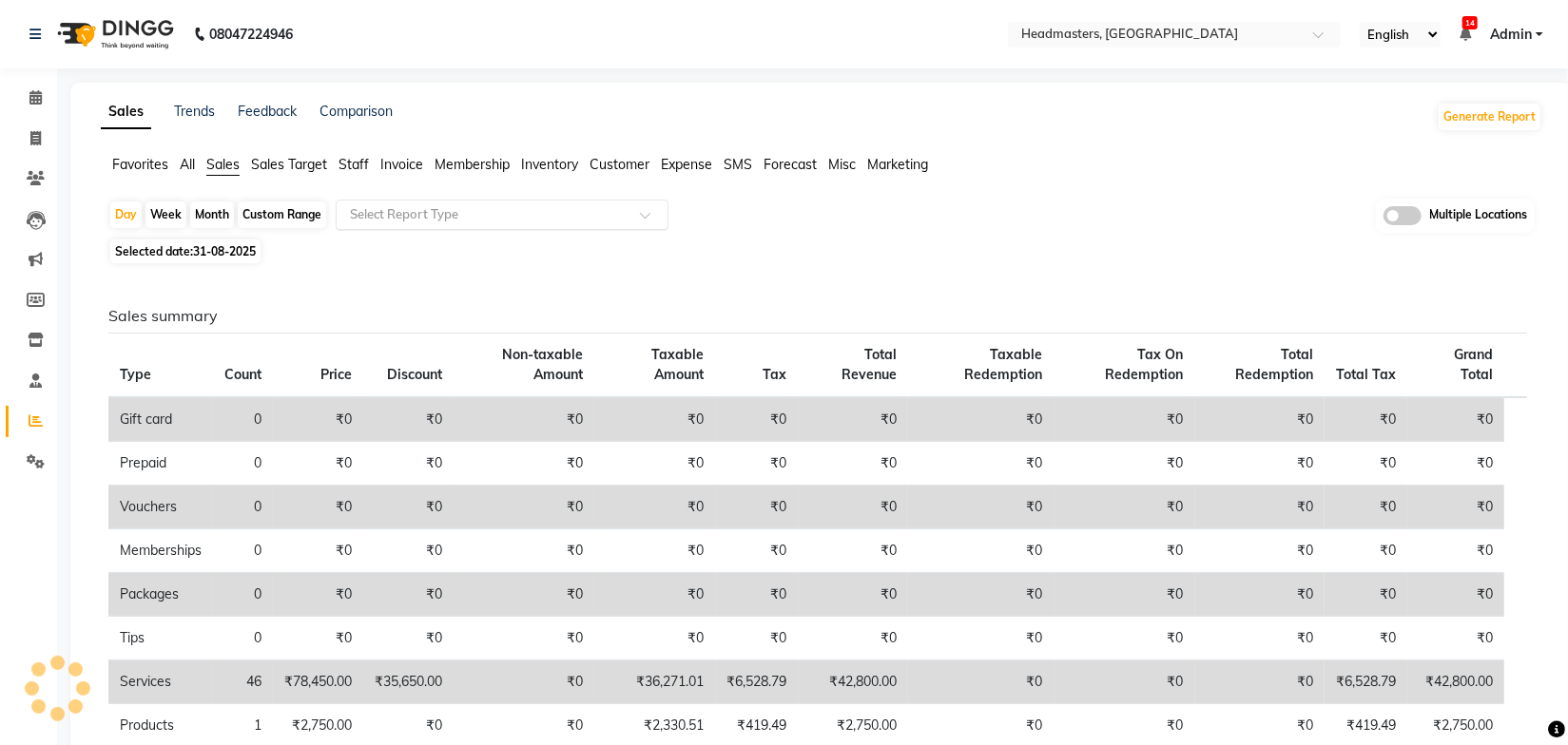
click at [439, 219] on input "text" at bounding box center [483, 215] width 274 height 19
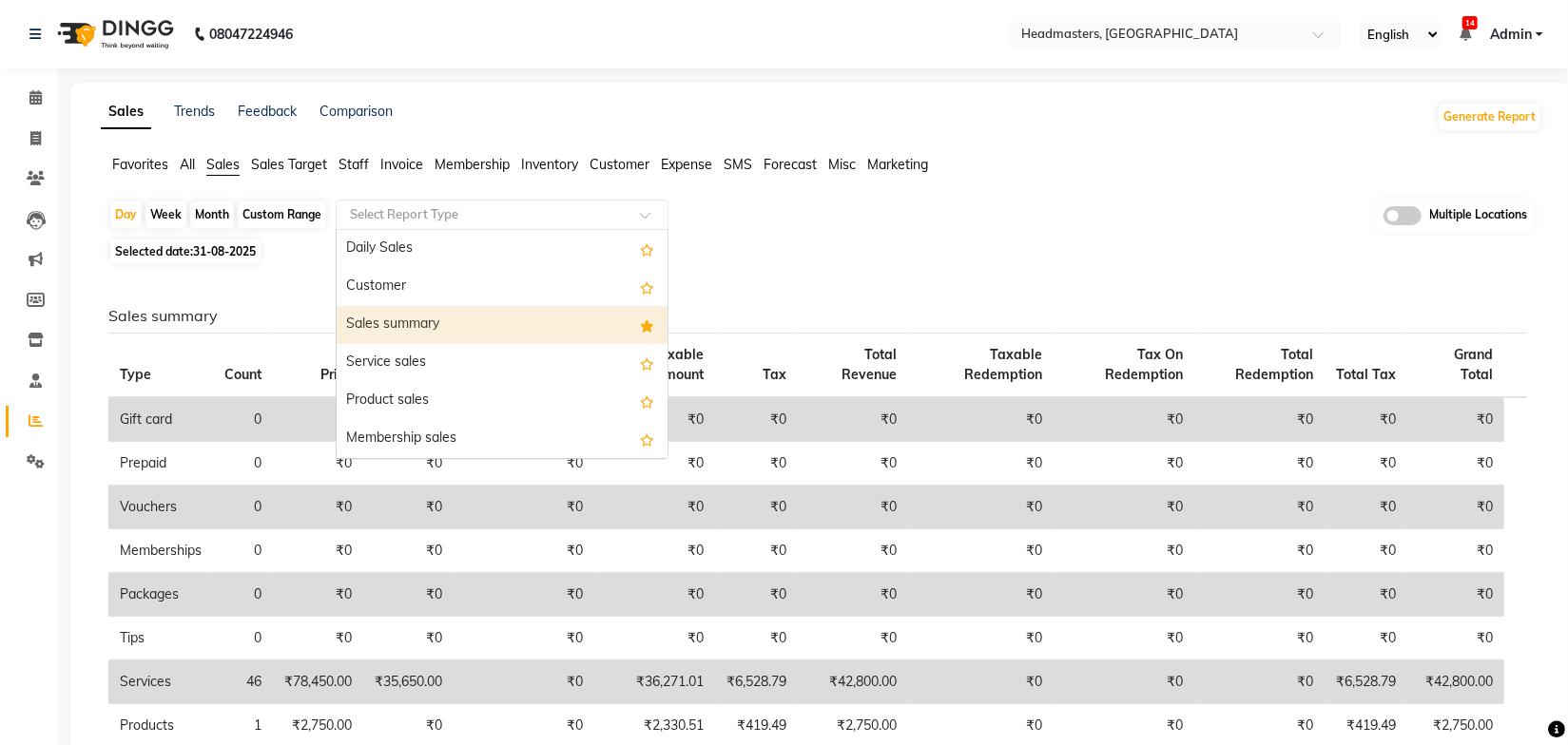
click at [422, 314] on div "Sales summary" at bounding box center [502, 324] width 331 height 38
select select "full_report"
select select "csv"
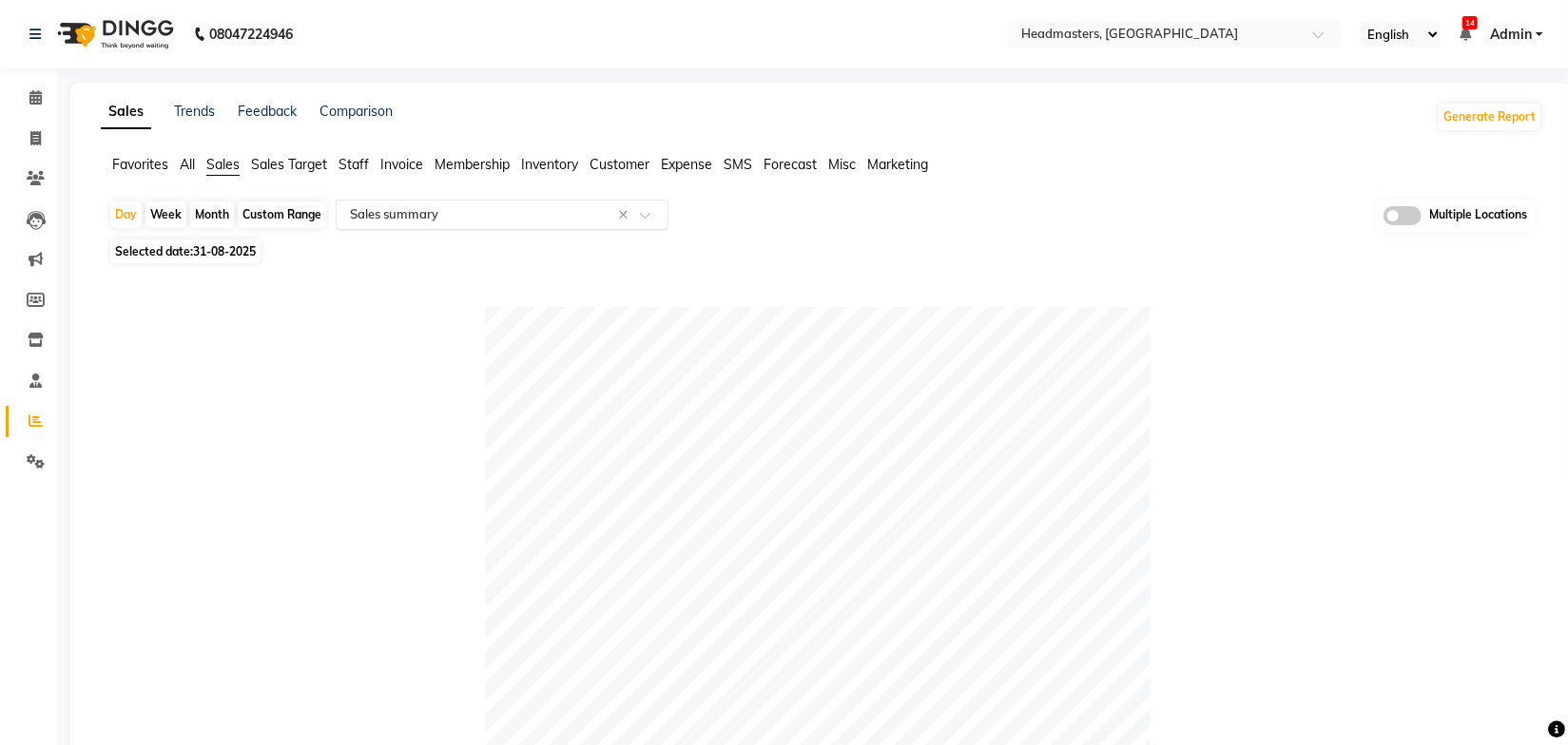
drag, startPoint x: 643, startPoint y: 210, endPoint x: 637, endPoint y: 226, distance: 17.1
click at [642, 211] on span at bounding box center [652, 220] width 23 height 19
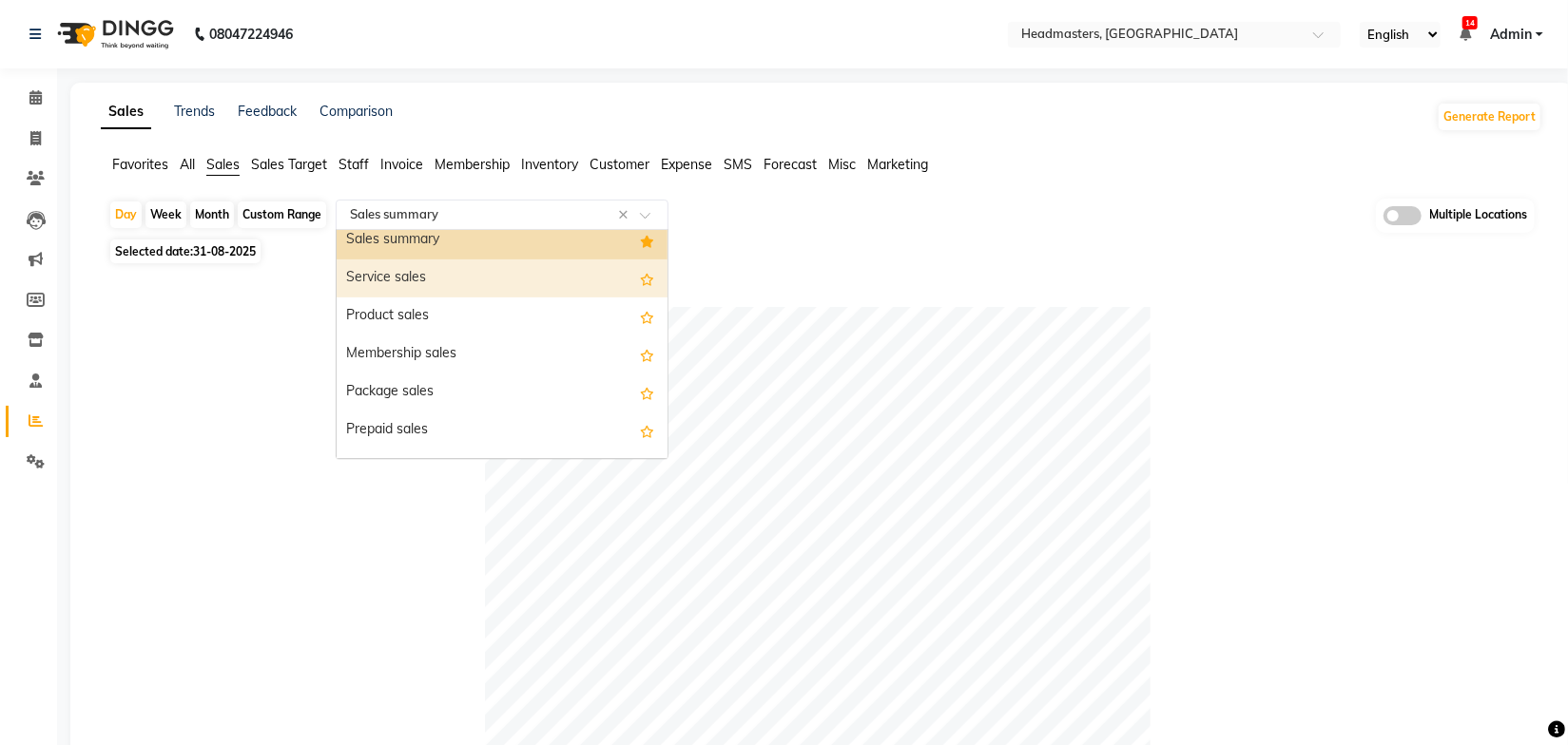
scroll to position [172, 0]
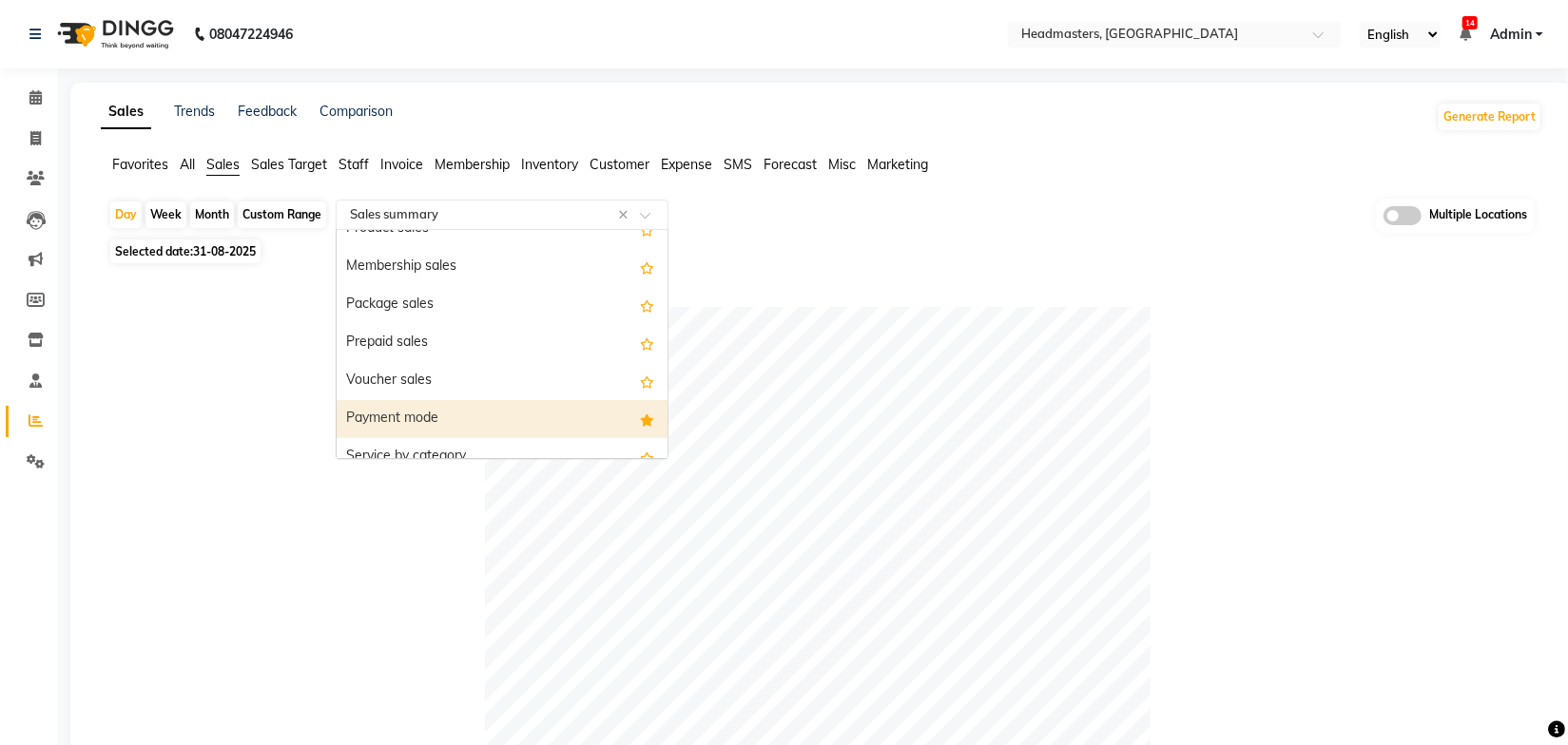
click at [417, 402] on div "Payment mode" at bounding box center [502, 419] width 331 height 38
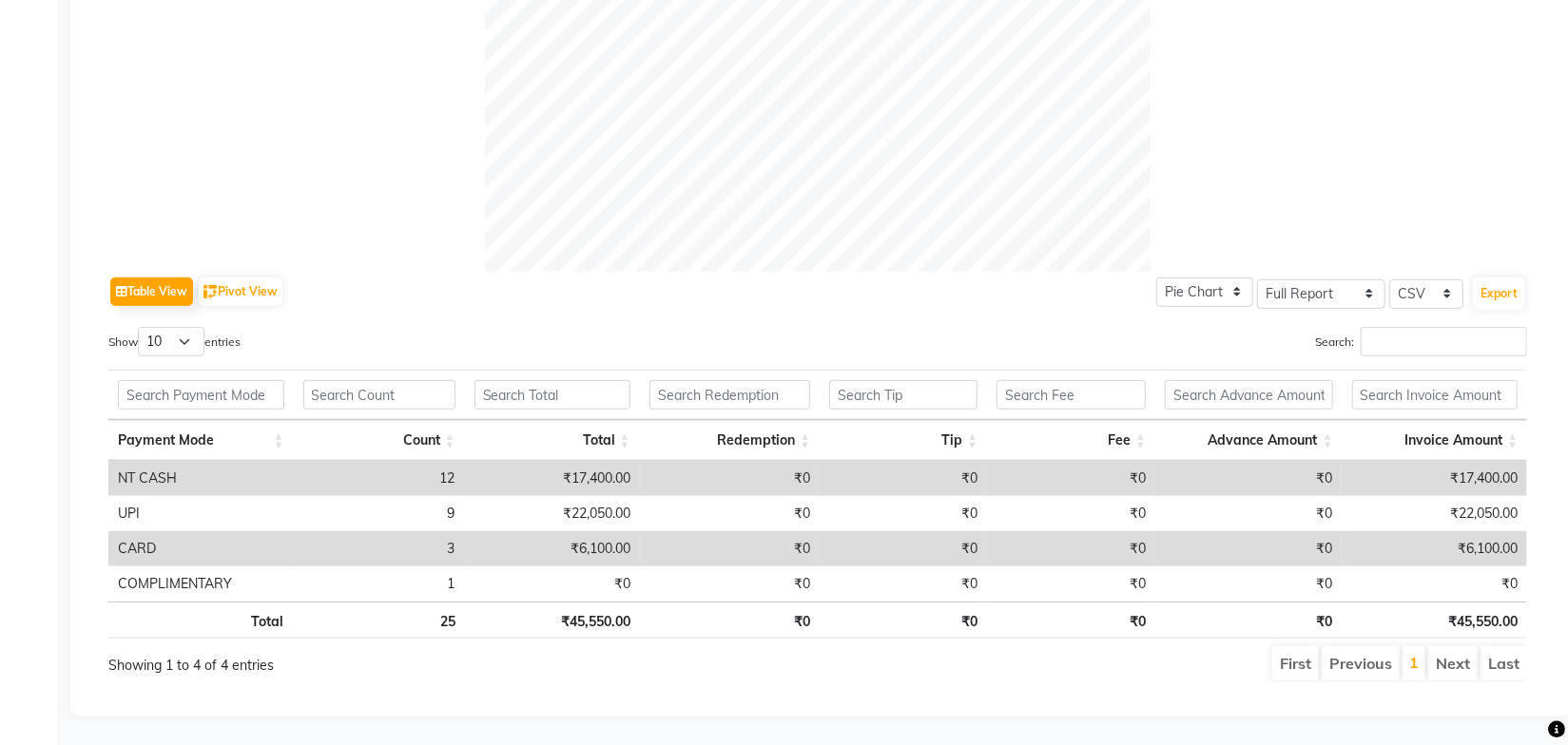
scroll to position [711, 0]
click at [803, 304] on div "Table View Pivot View Pie Chart Bar Chart Select Full Report Filtered Report Se…" at bounding box center [818, 477] width 1418 height 411
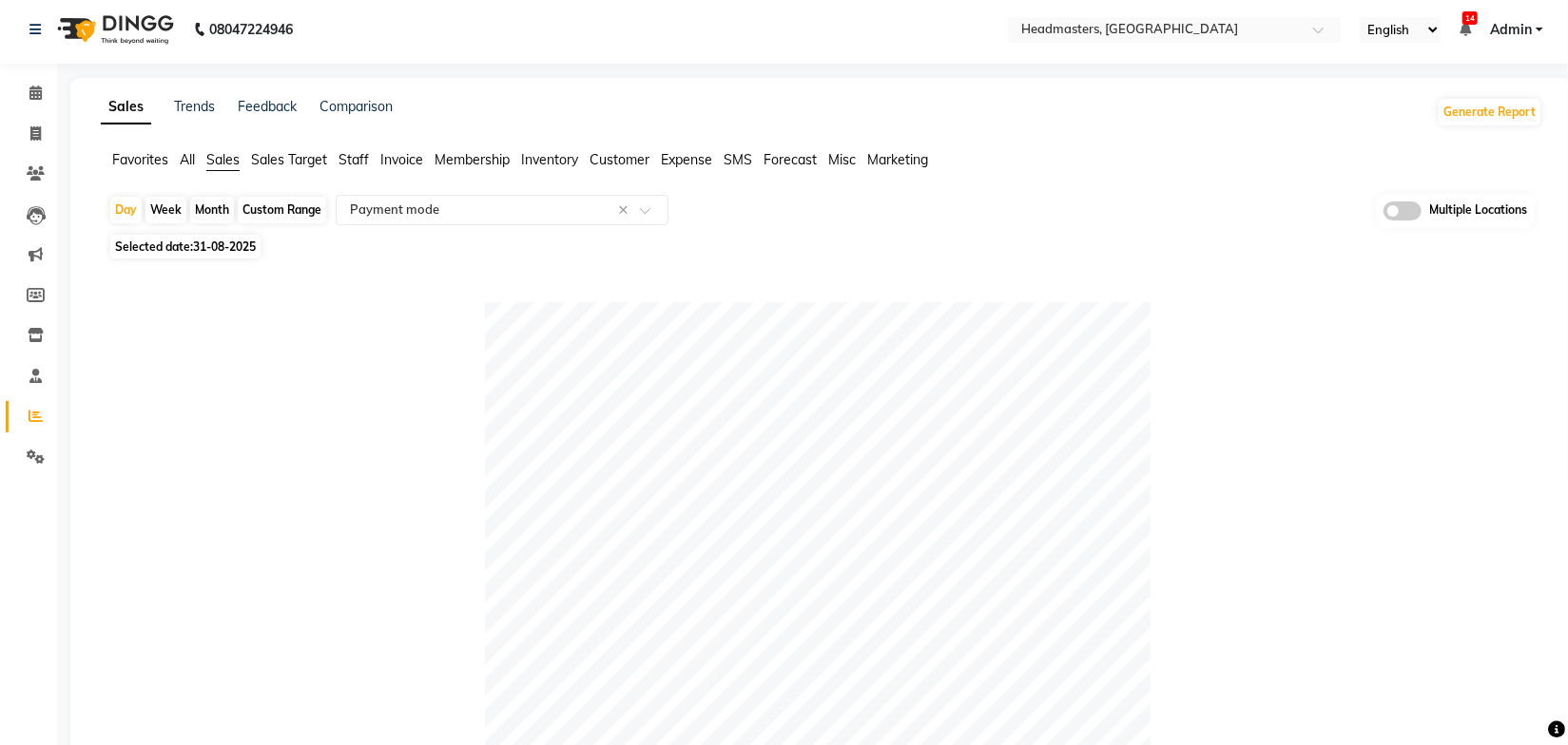
scroll to position [0, 0]
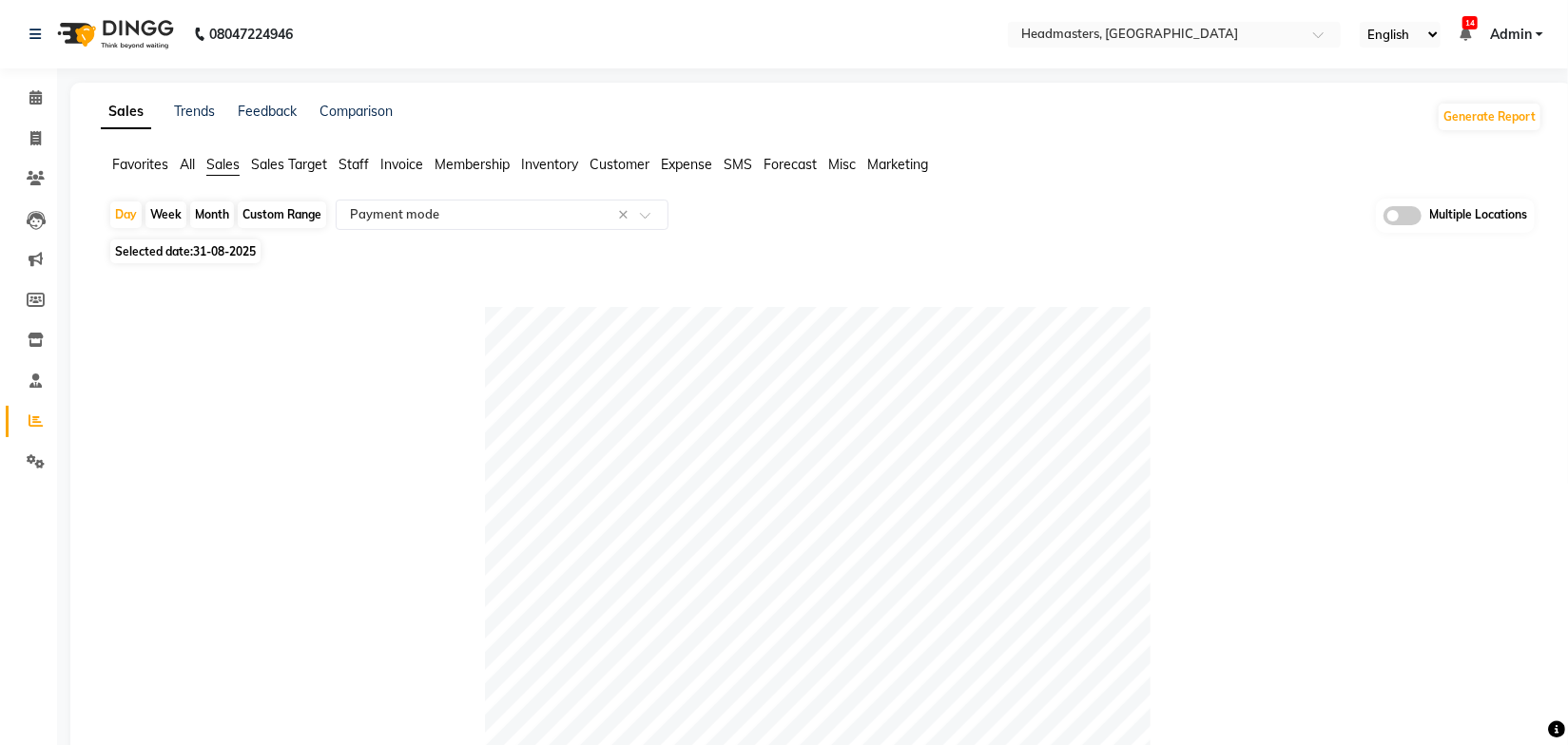
click at [971, 242] on div "Selected date: 31-08-2025" at bounding box center [826, 252] width 1434 height 20
drag, startPoint x: 23, startPoint y: 134, endPoint x: 82, endPoint y: 136, distance: 59.0
click at [24, 134] on span at bounding box center [36, 139] width 33 height 22
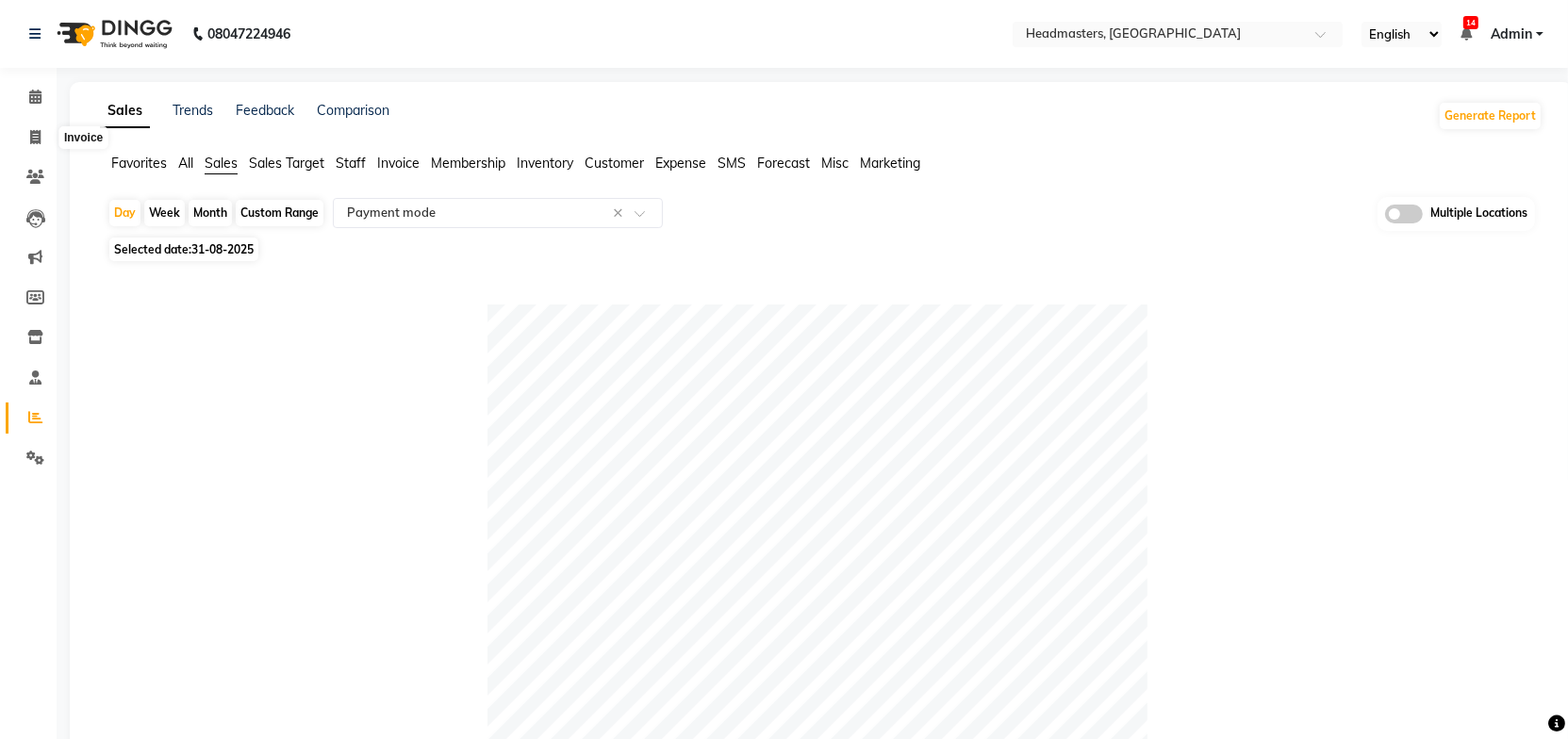
select select "service"
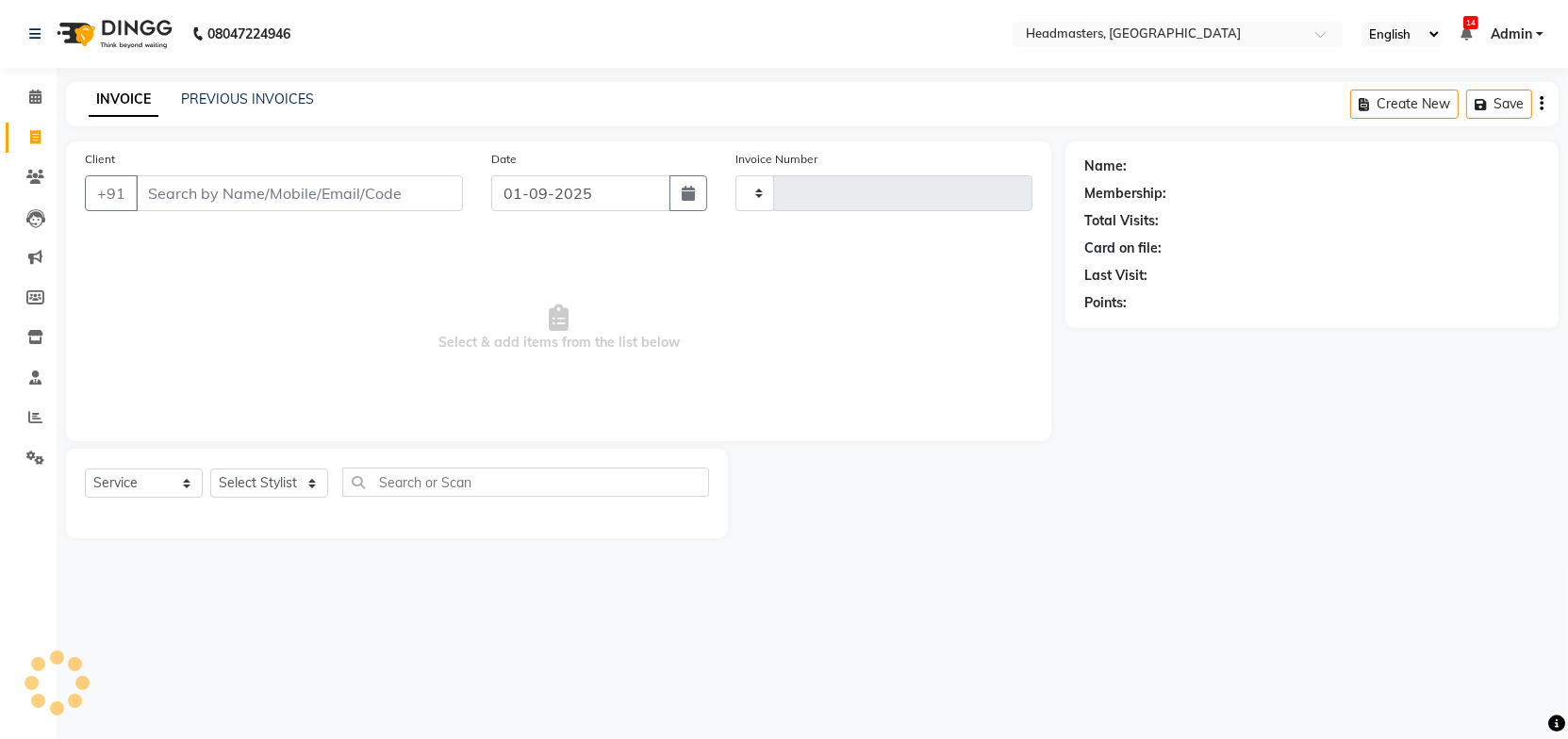
type input "3373"
select select "7132"
click at [275, 100] on link "PREVIOUS INVOICES" at bounding box center [248, 99] width 133 height 17
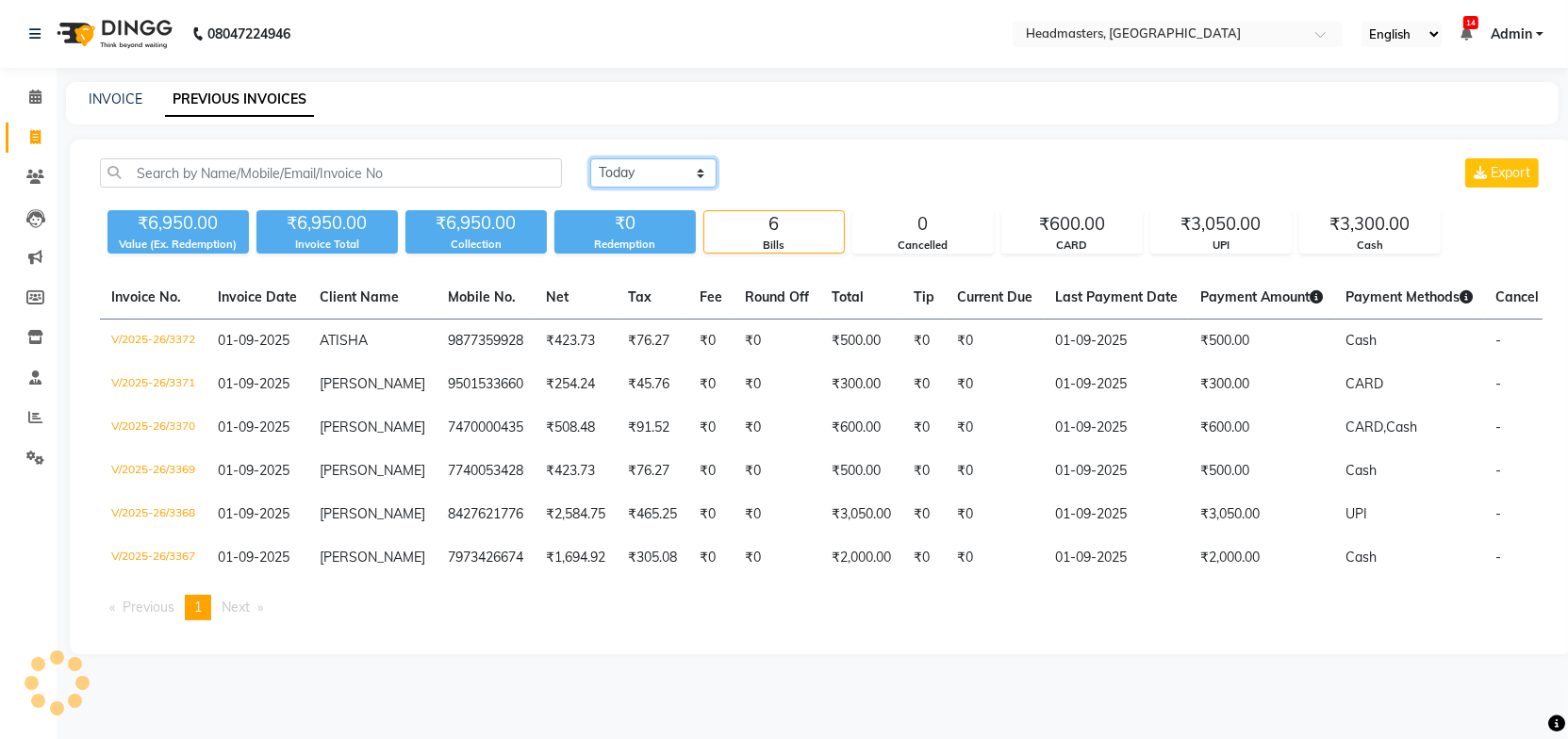
click at [632, 172] on select "Today Yesterday Custom Range" at bounding box center [653, 172] width 126 height 29
select select "yesterday"
click at [590, 158] on select "Today Yesterday Custom Range" at bounding box center [653, 172] width 126 height 29
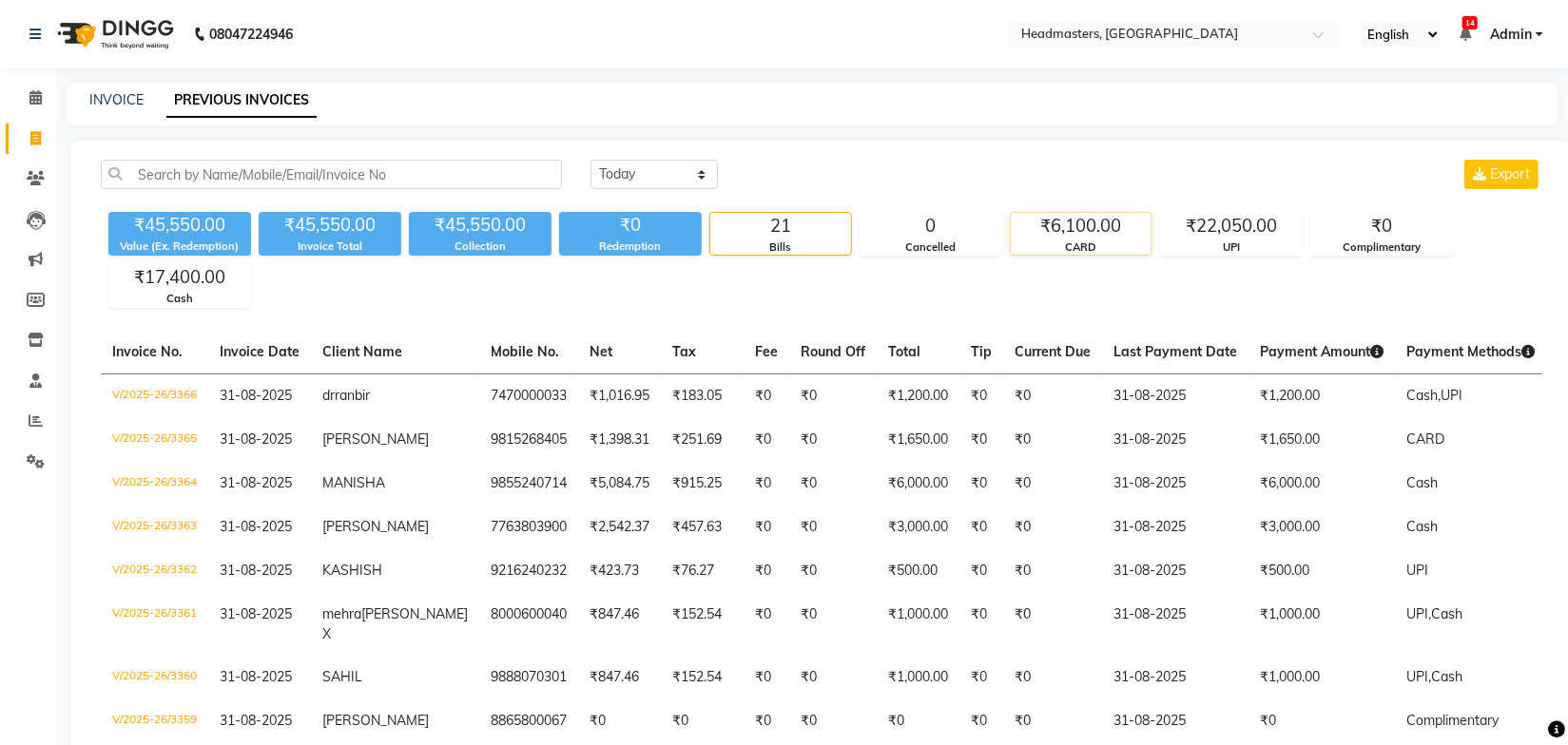
click at [1098, 242] on div "CARD" at bounding box center [1080, 248] width 141 height 17
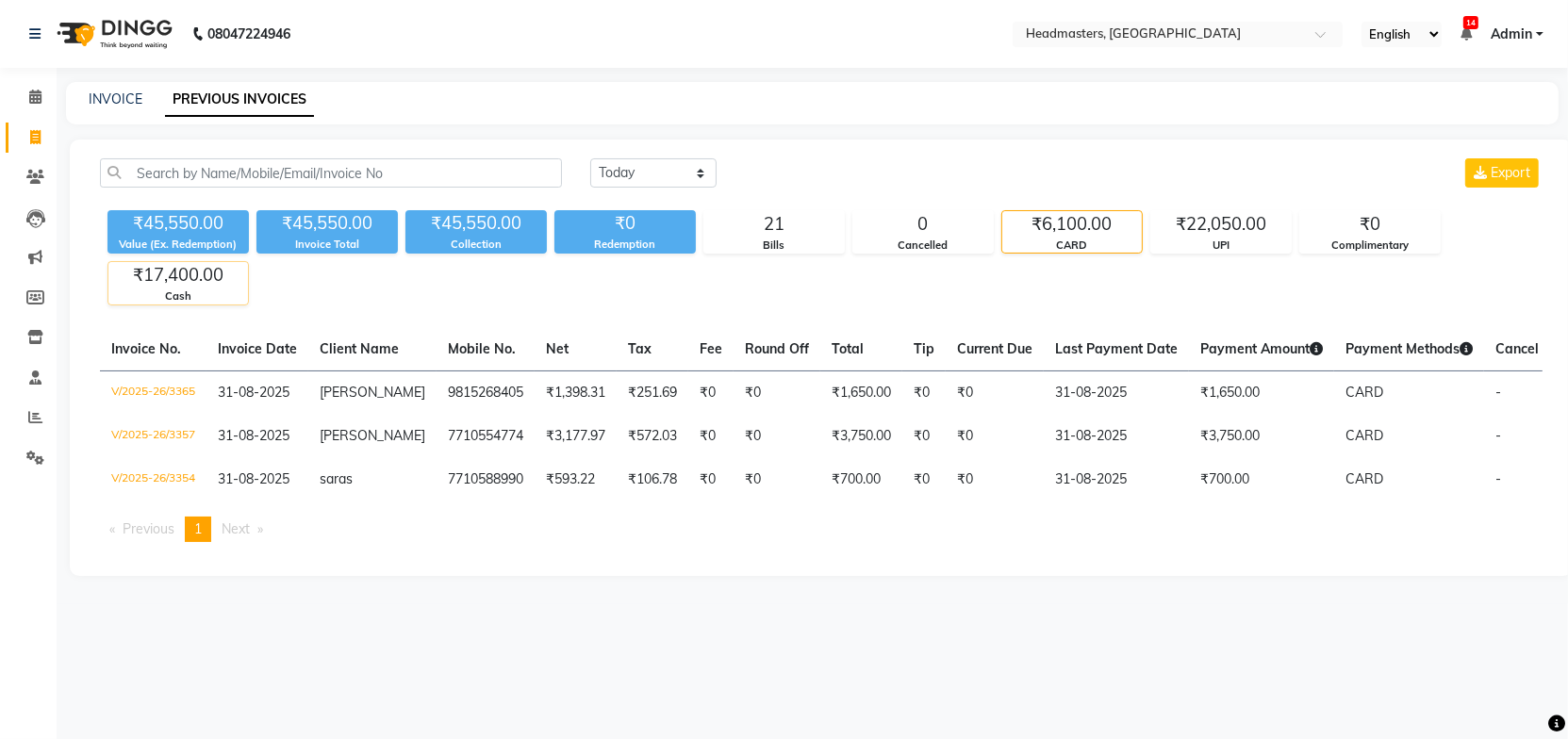
click at [210, 297] on div "Cash" at bounding box center [178, 297] width 140 height 16
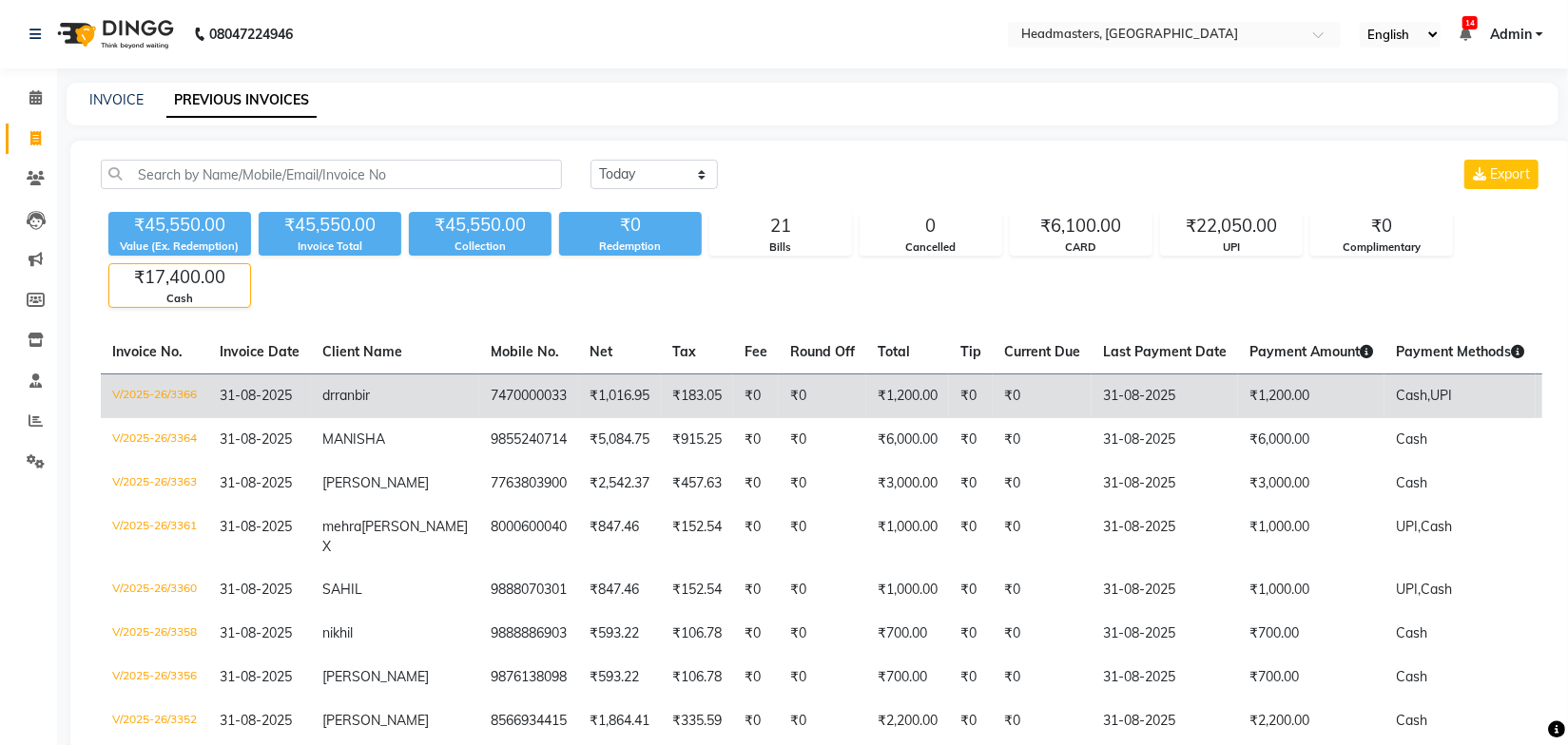
click at [1238, 393] on td "₹1,200.00" at bounding box center [1311, 396] width 147 height 45
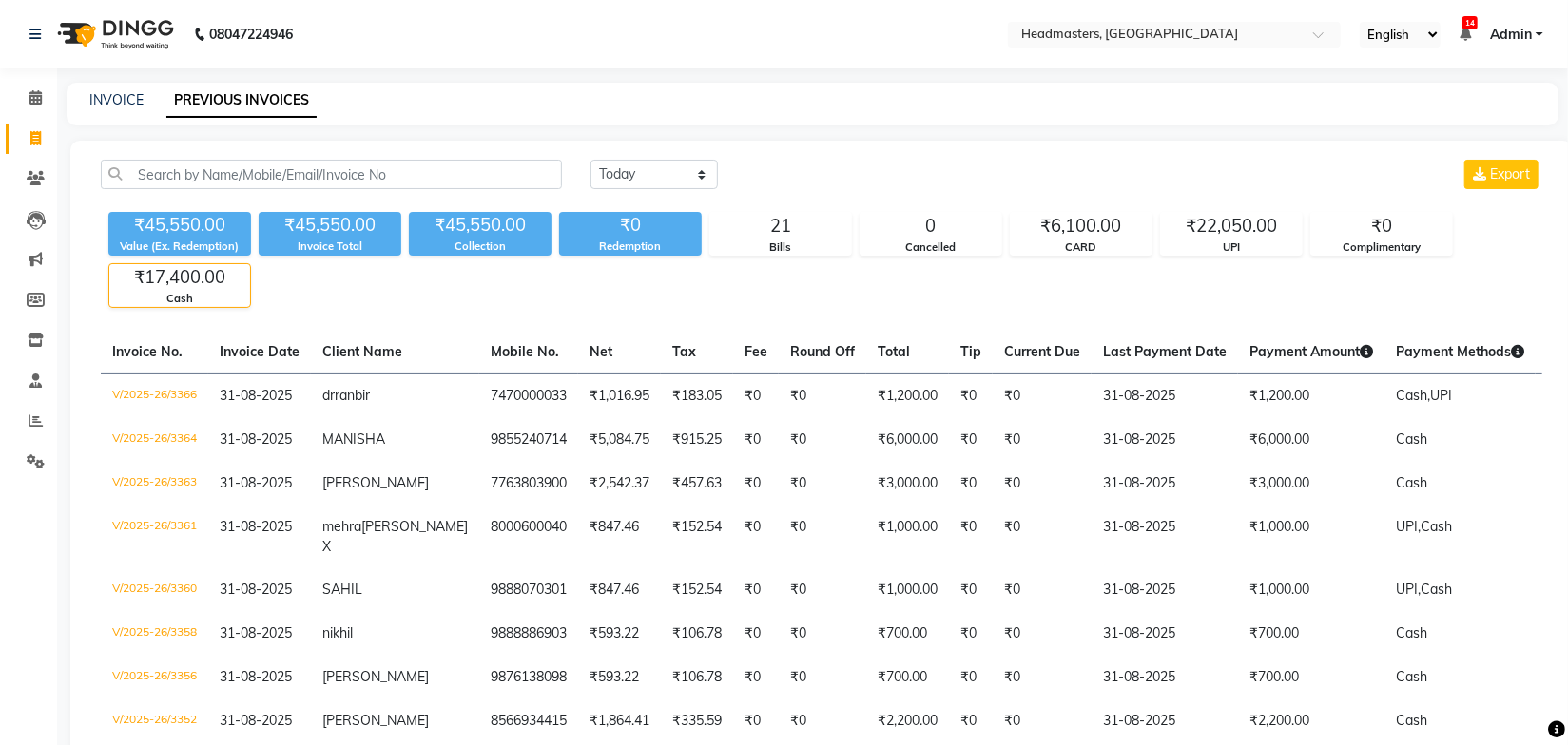
click at [1173, 281] on div "₹45,550.00 Value (Ex. Redemption) ₹45,550.00 Invoice Total ₹45,550.00 Collectio…" at bounding box center [822, 255] width 1442 height 104
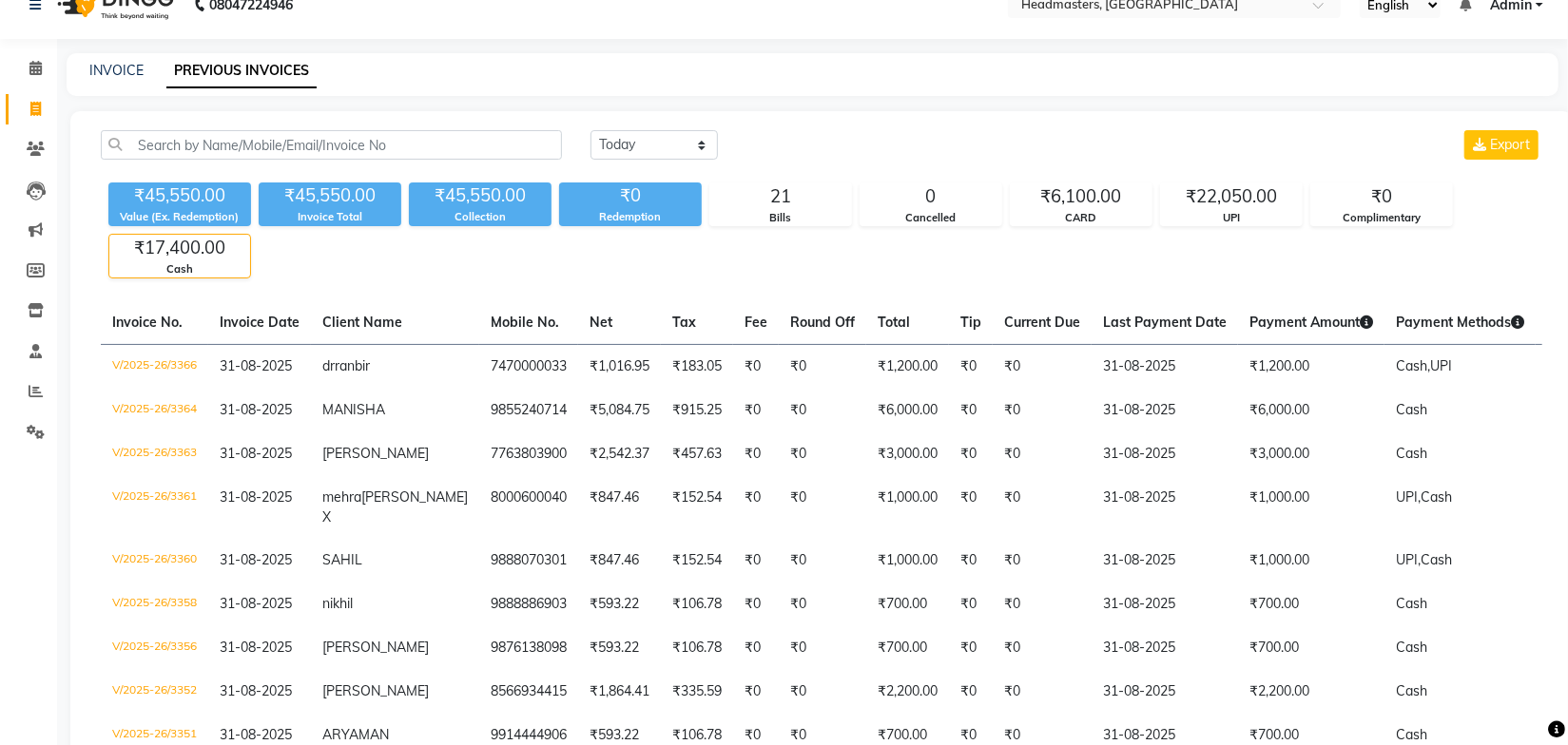
scroll to position [27, 0]
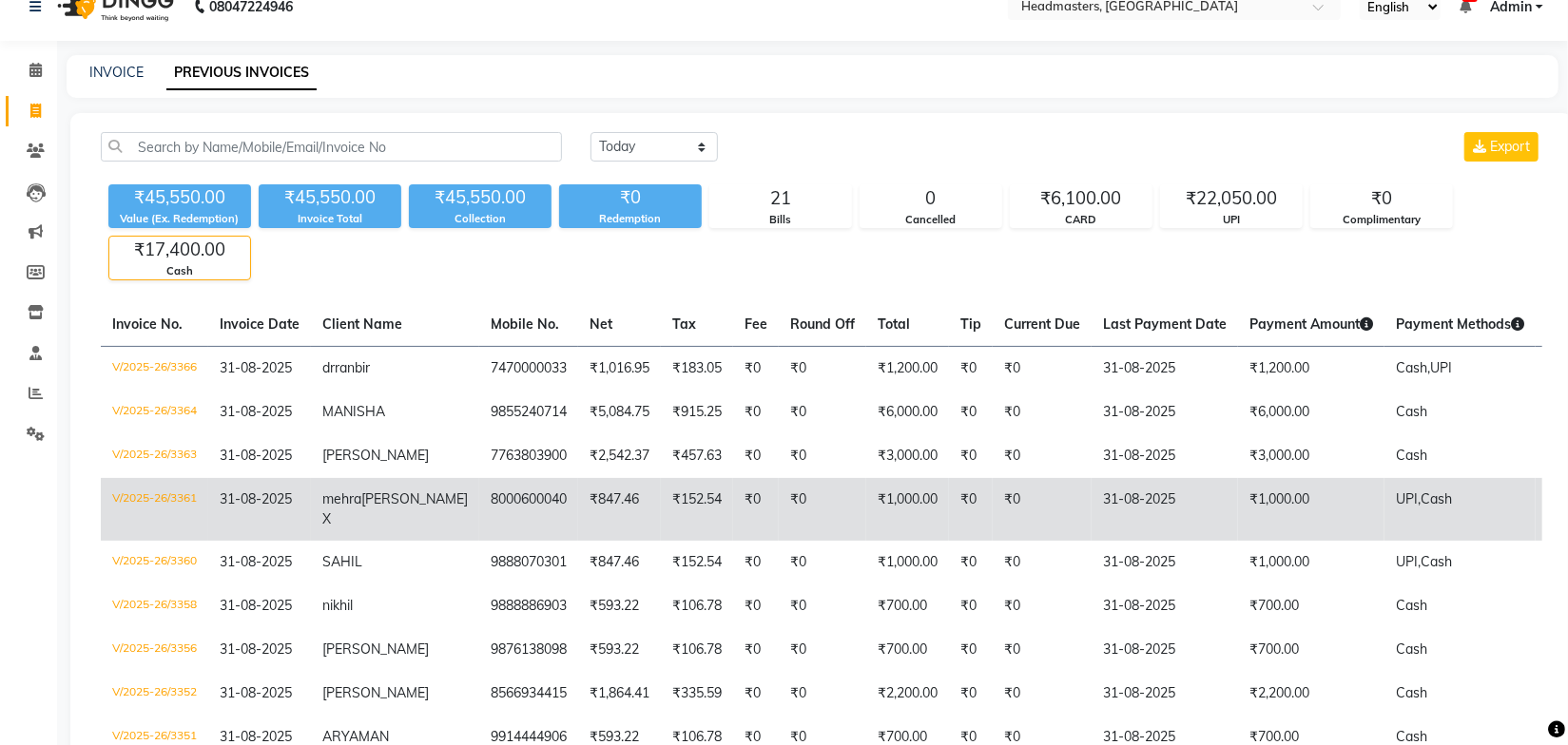
click at [1238, 513] on td "₹1,000.00" at bounding box center [1311, 509] width 147 height 63
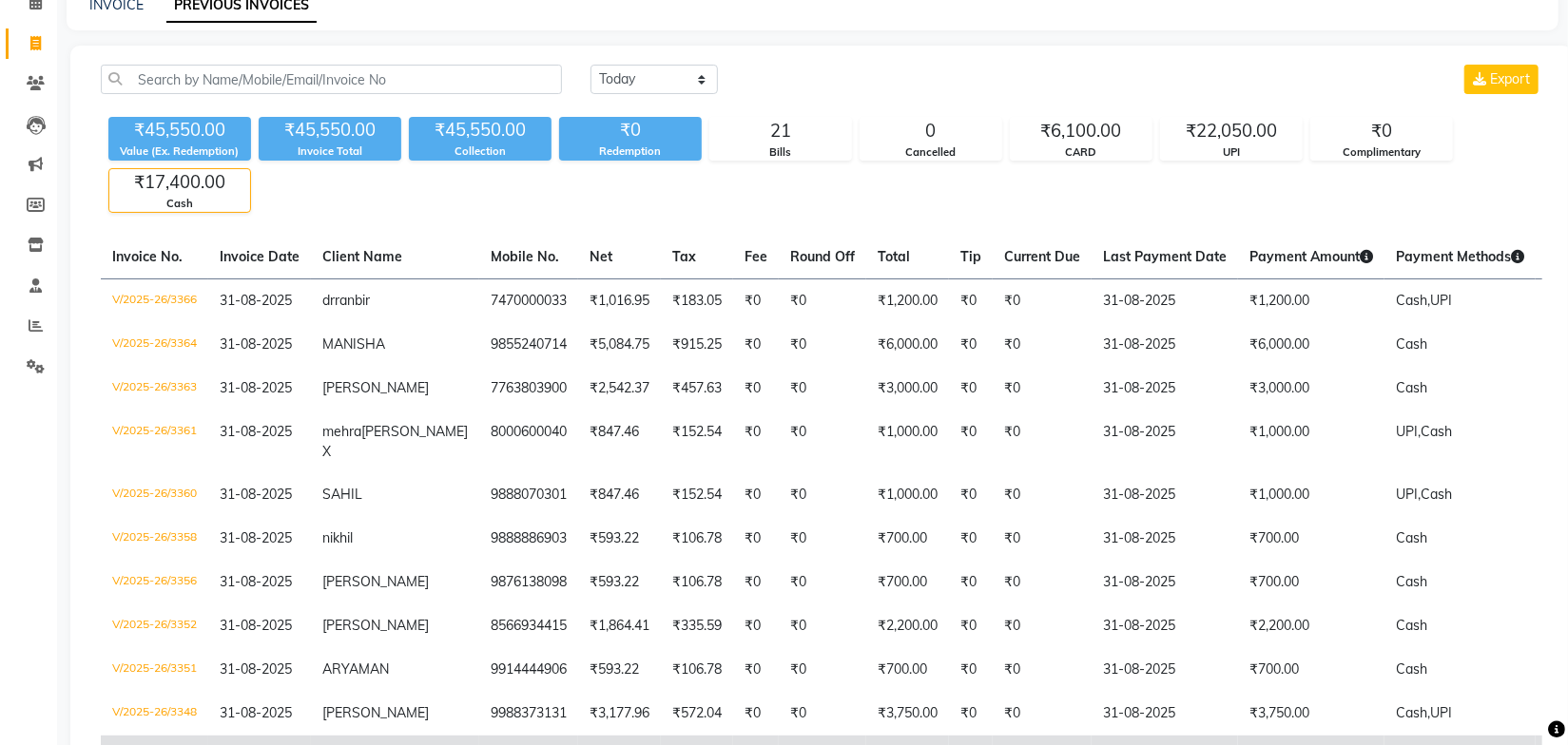
scroll to position [201, 0]
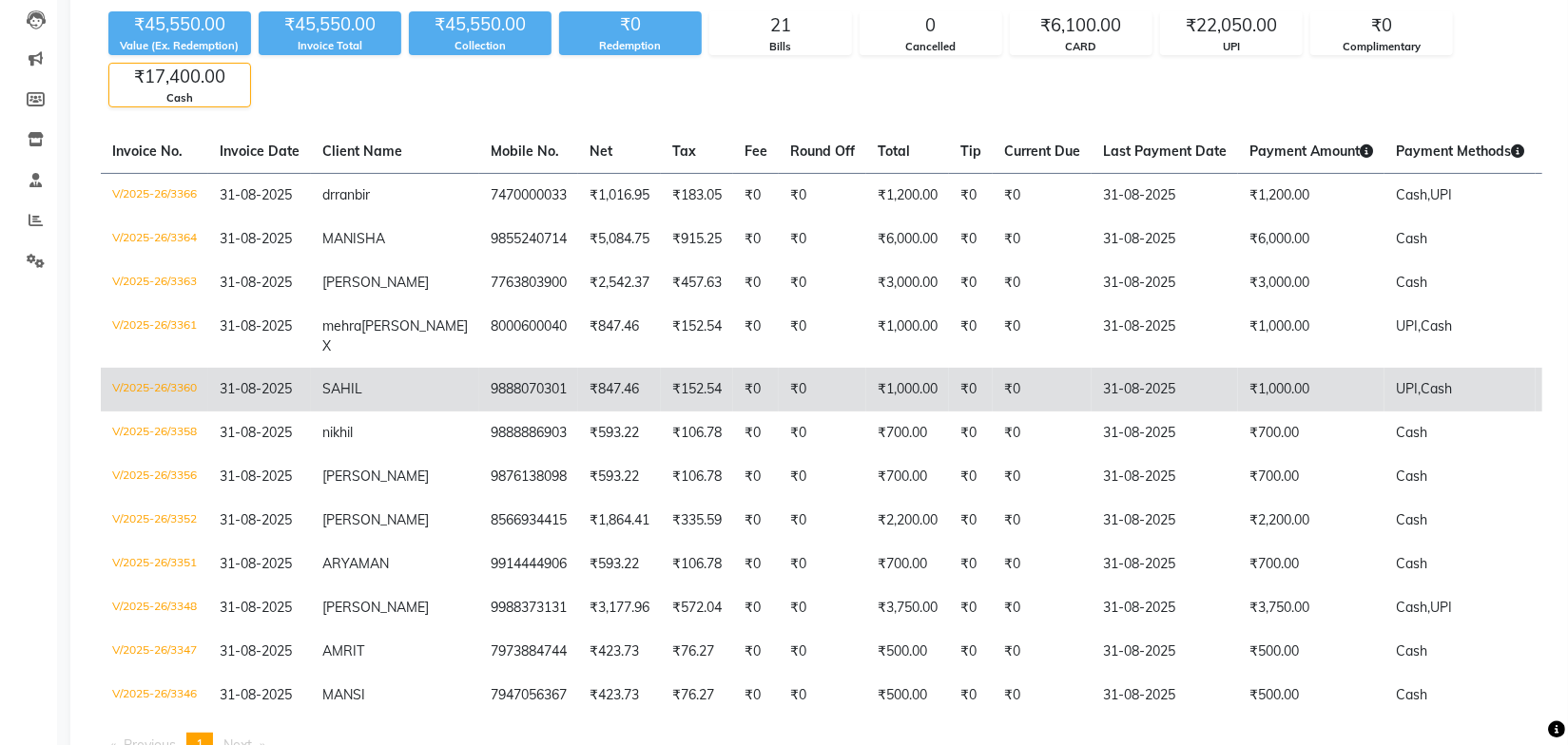
click at [1238, 382] on td "₹1,000.00" at bounding box center [1311, 389] width 147 height 44
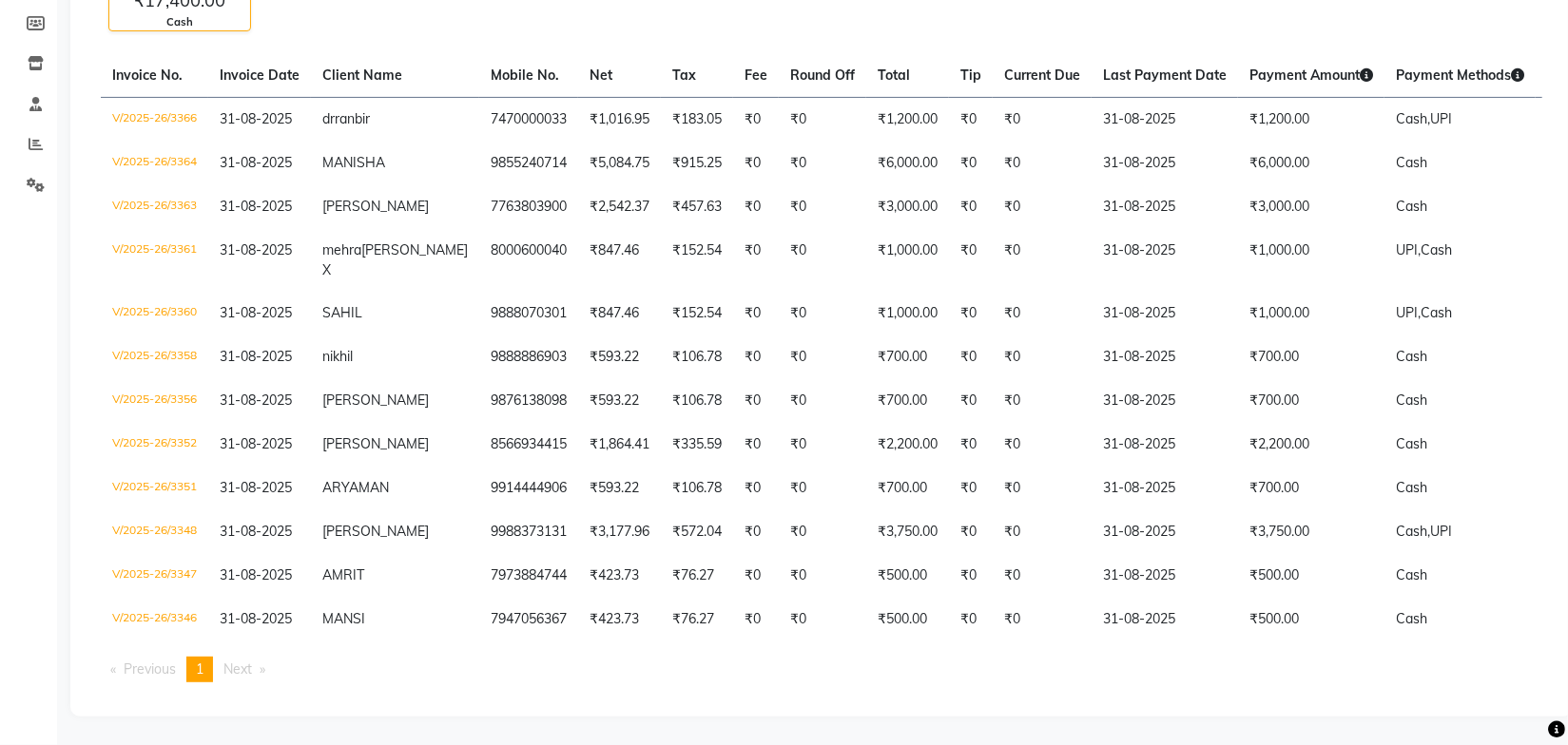
scroll to position [0, 122]
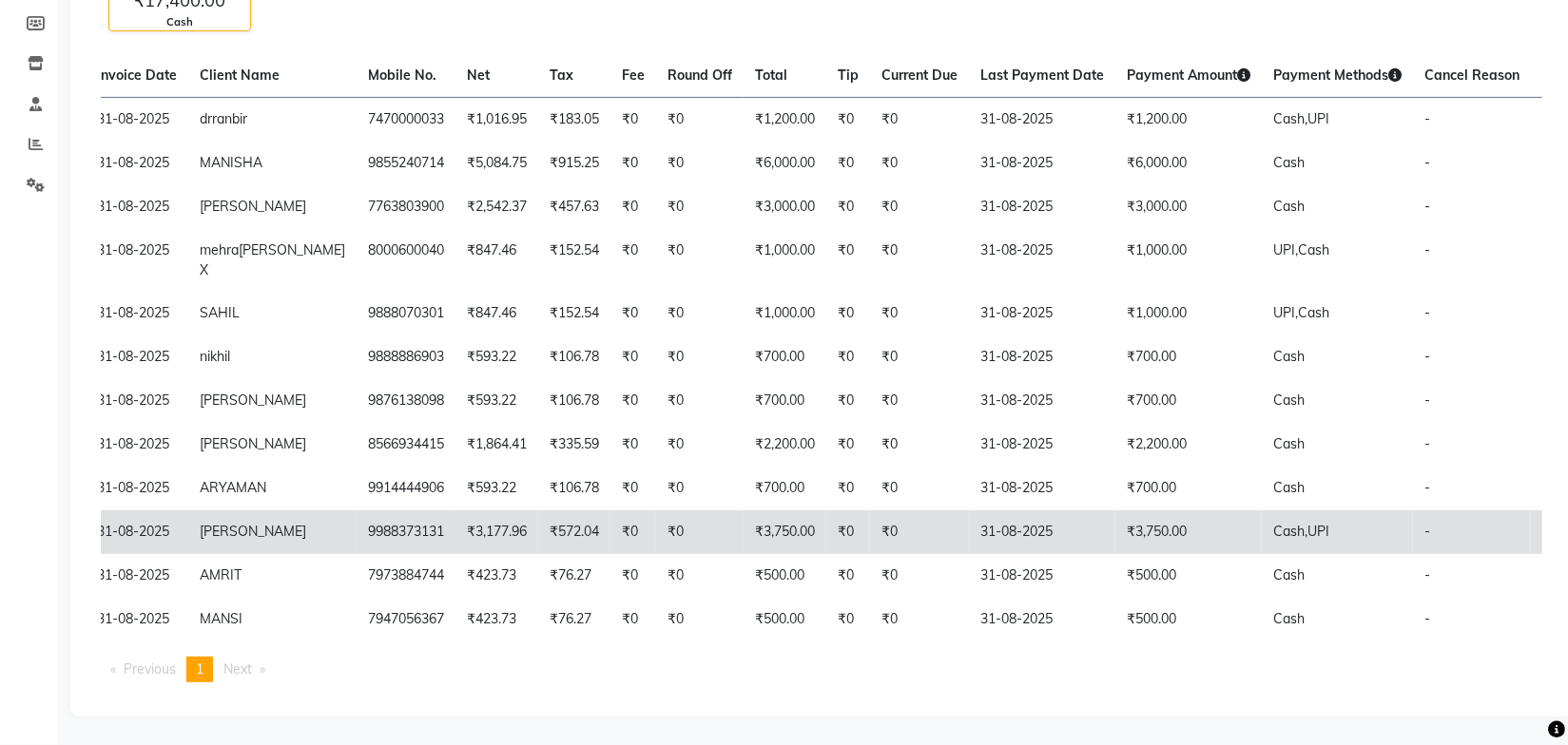
click at [1115, 519] on td "₹3,750.00" at bounding box center [1188, 532] width 147 height 44
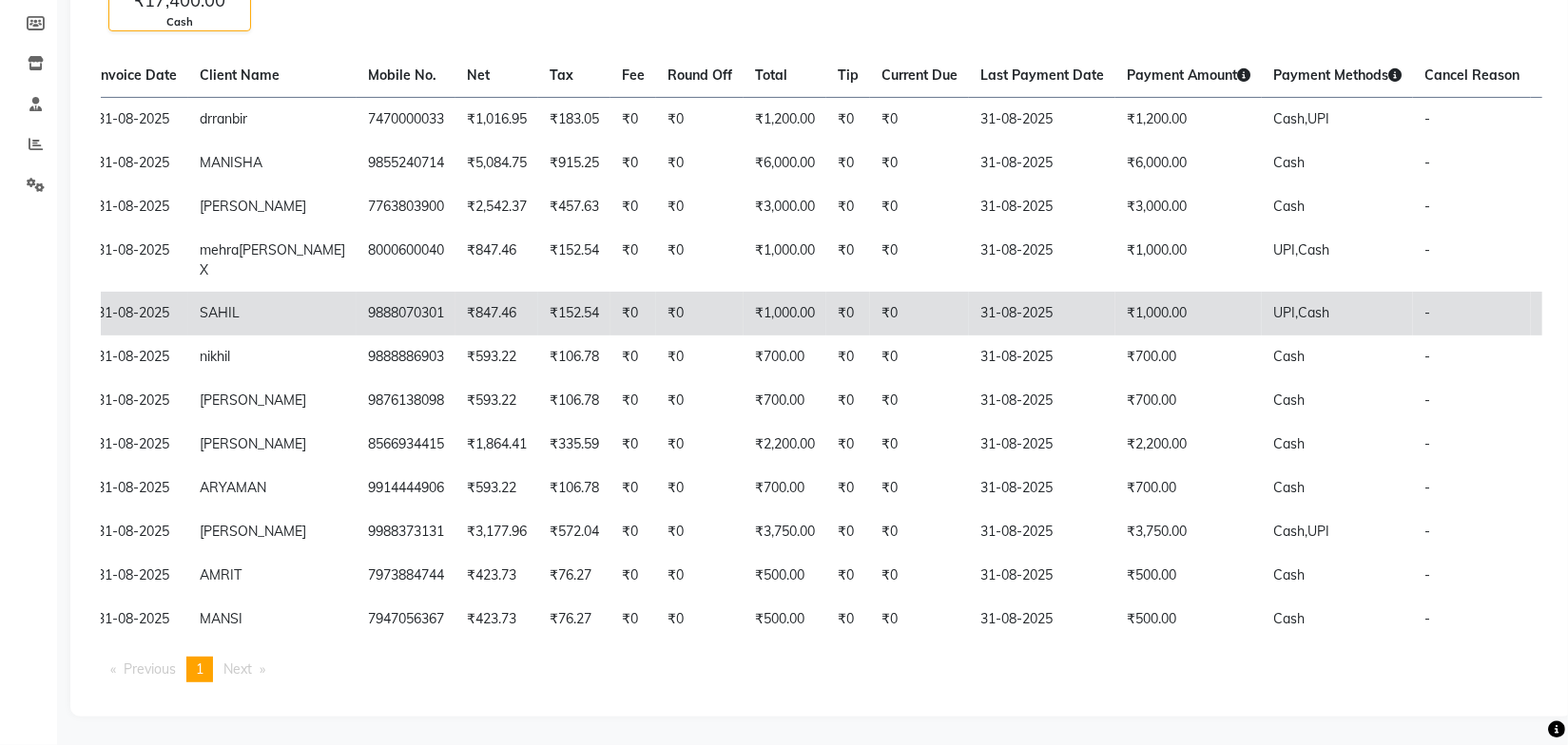
click at [1139, 299] on td "₹1,000.00" at bounding box center [1188, 314] width 147 height 44
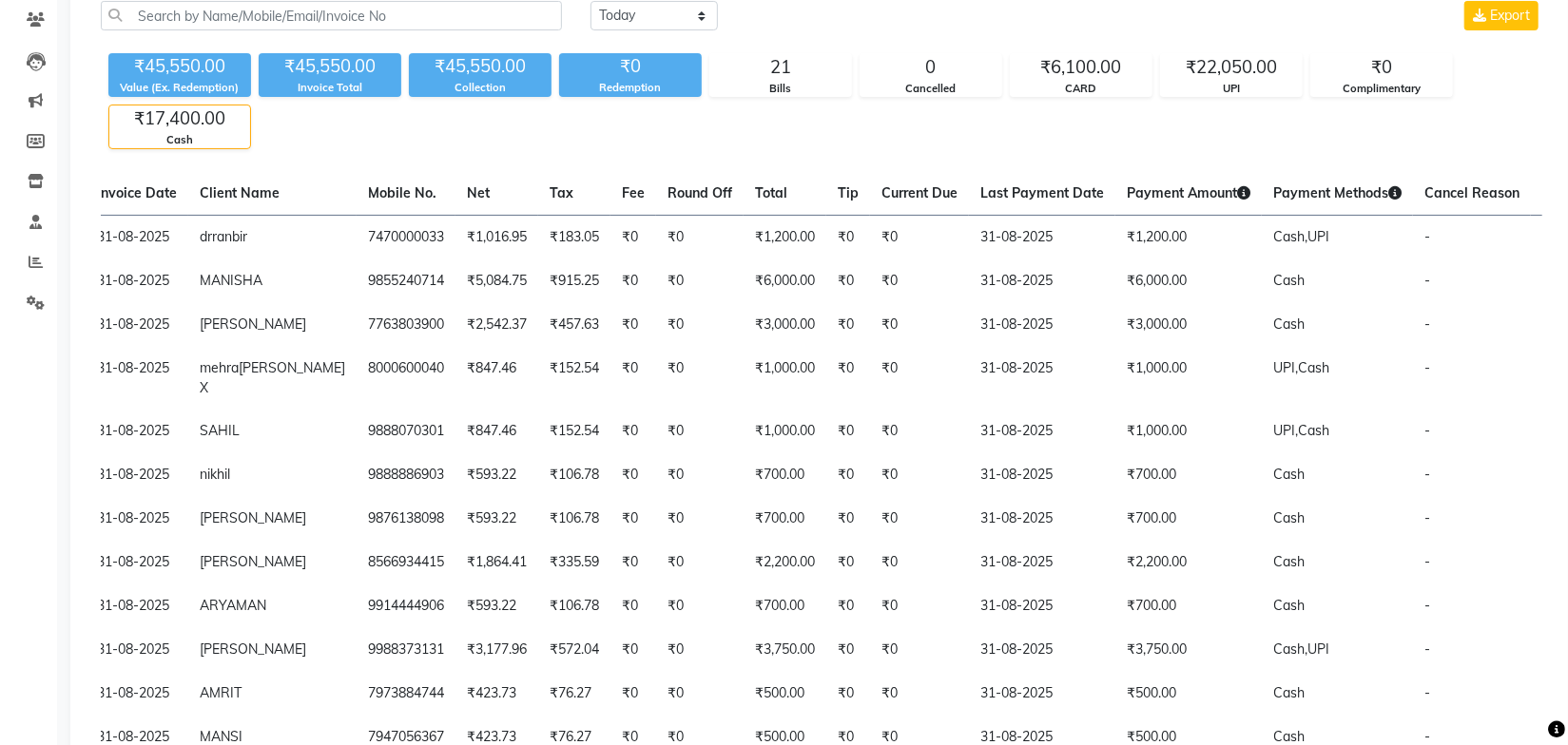
scroll to position [0, 0]
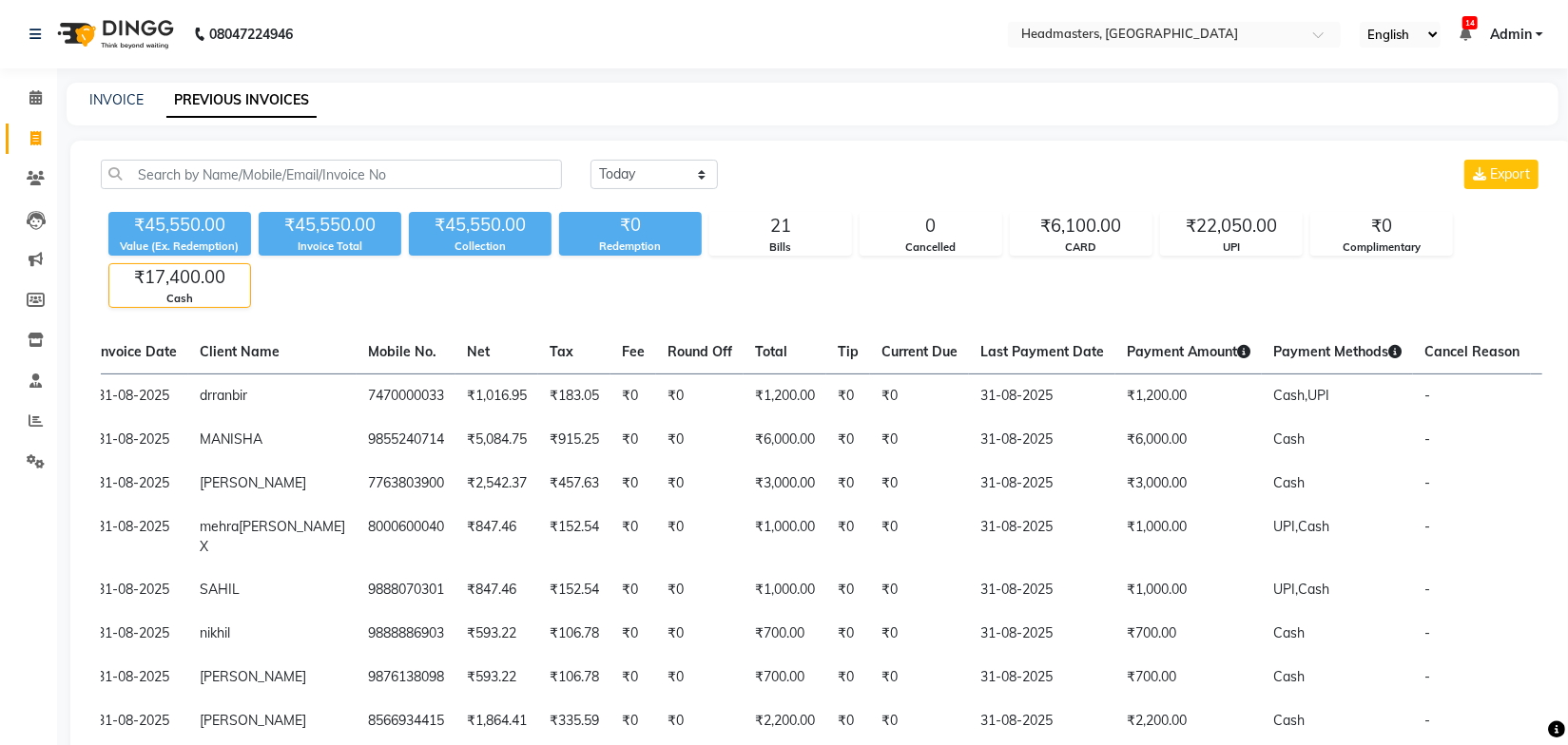
click at [885, 142] on div "Today Yesterday Custom Range Export ₹45,550.00 Value (Ex. Redemption) ₹45,550.0…" at bounding box center [821, 567] width 1503 height 853
click at [483, 88] on div "INVOICE PREVIOUS INVOICES" at bounding box center [813, 104] width 1492 height 43
click at [496, 124] on div "INVOICE PREVIOUS INVOICES" at bounding box center [813, 104] width 1492 height 43
click at [30, 417] on icon at bounding box center [35, 421] width 15 height 15
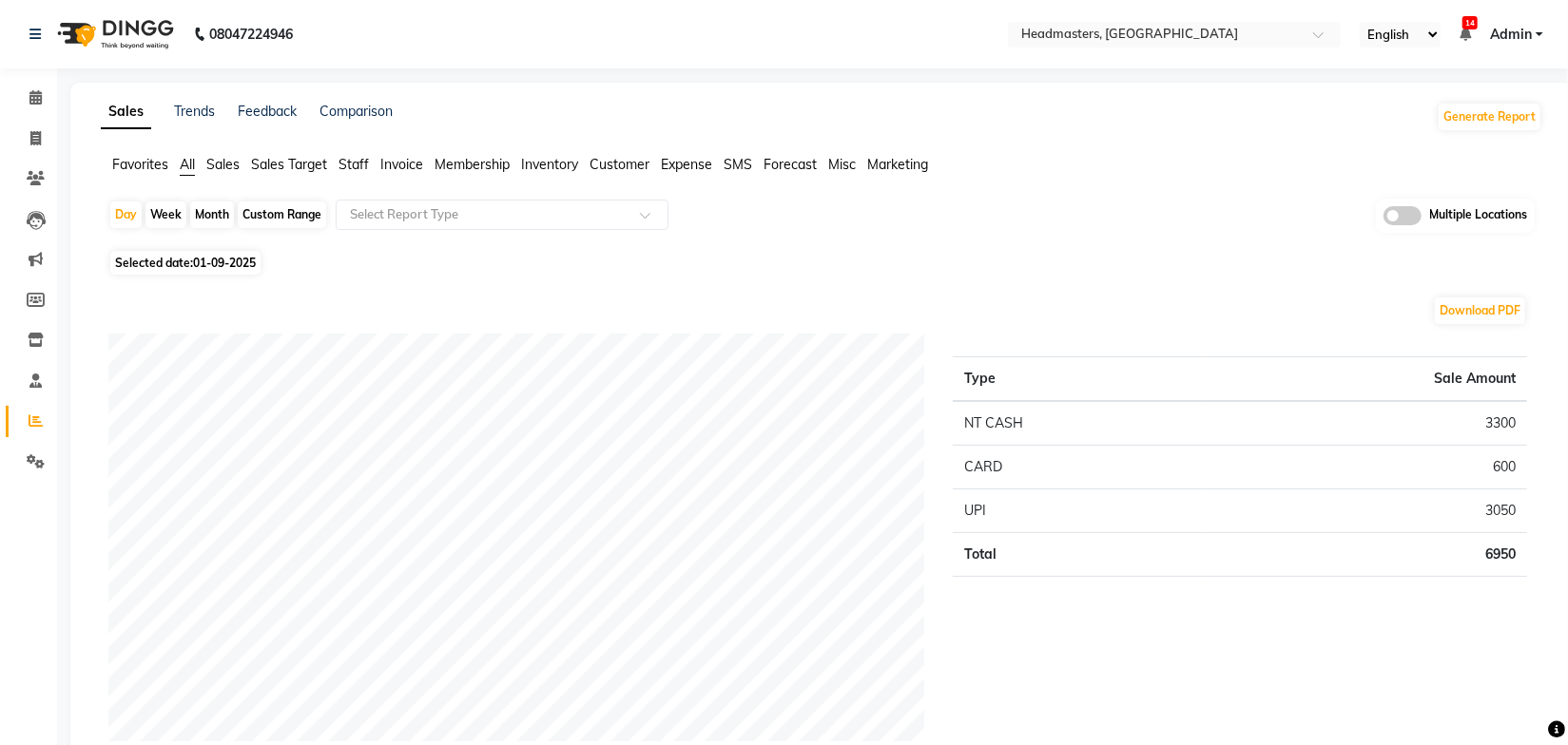
click at [229, 163] on span "Sales" at bounding box center [222, 165] width 33 height 17
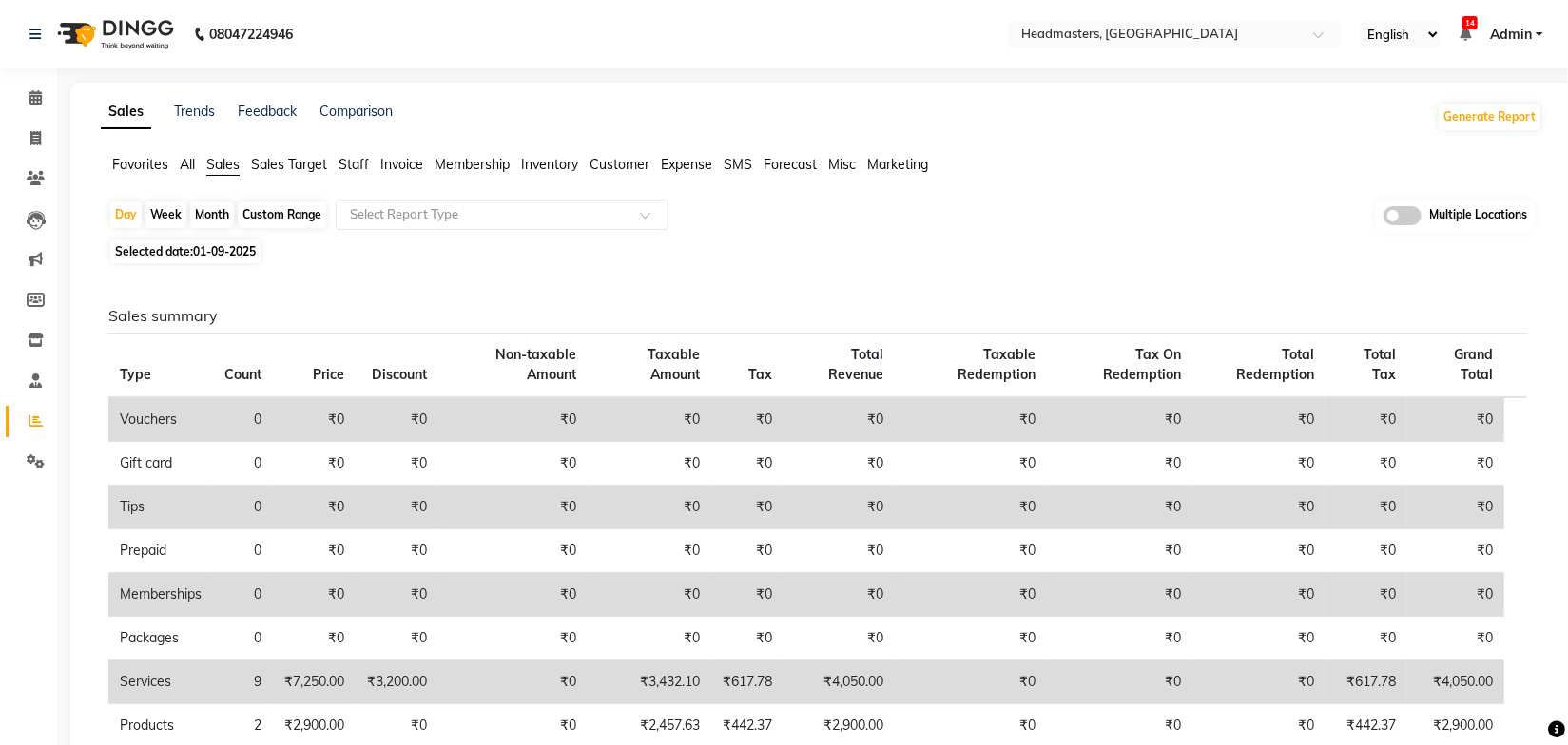
click at [220, 247] on span "01-09-2025" at bounding box center [224, 252] width 63 height 15
select select "9"
select select "2025"
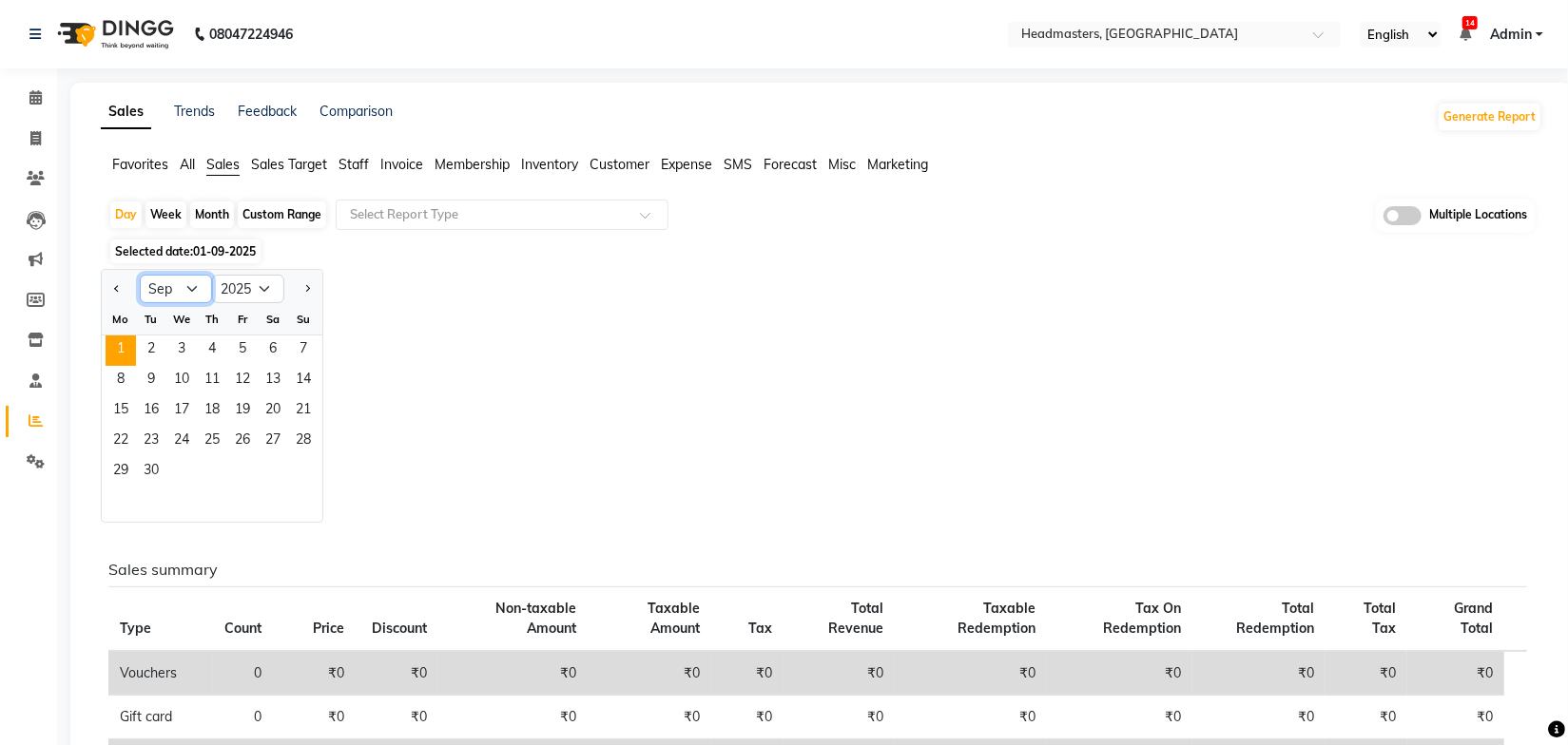
click at [195, 283] on select "Jan Feb Mar Apr May Jun Jul Aug Sep Oct Nov Dec" at bounding box center [176, 288] width 72 height 28
select select "8"
click at [140, 275] on select "Jan Feb Mar Apr May Jun Jul Aug Sep Oct Nov Dec" at bounding box center [176, 288] width 72 height 28
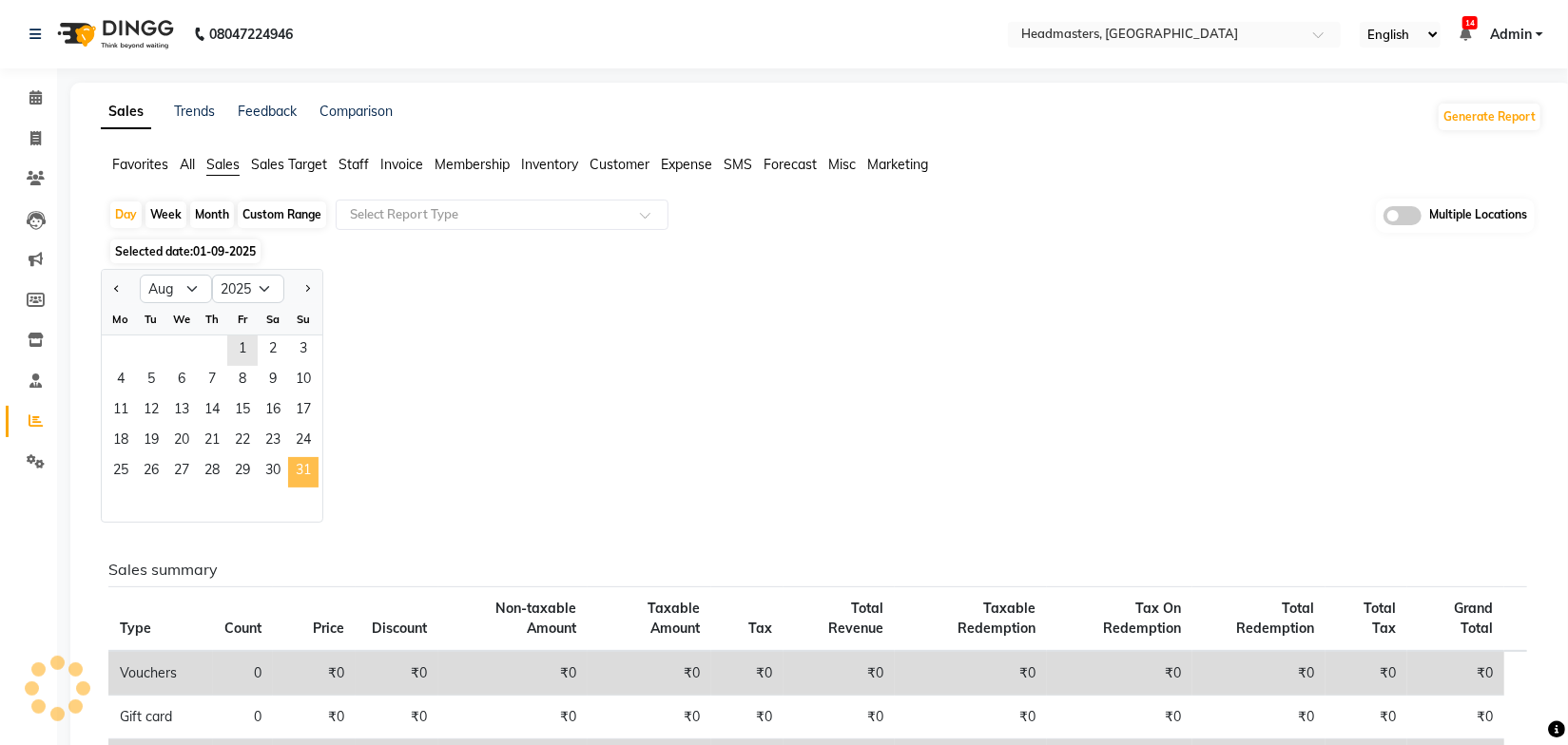
click at [299, 476] on span "31" at bounding box center [303, 472] width 30 height 30
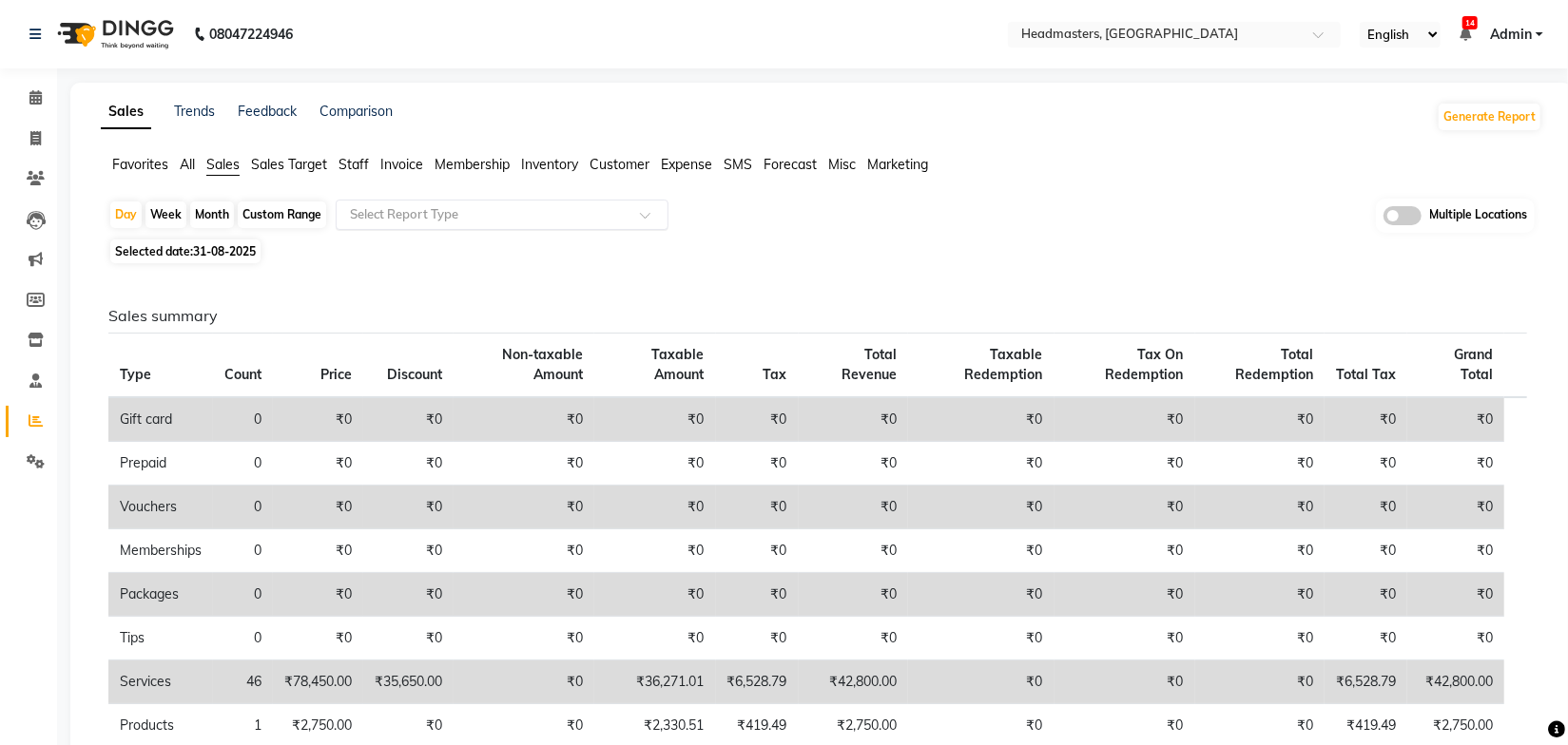
click at [434, 213] on input "text" at bounding box center [483, 215] width 274 height 19
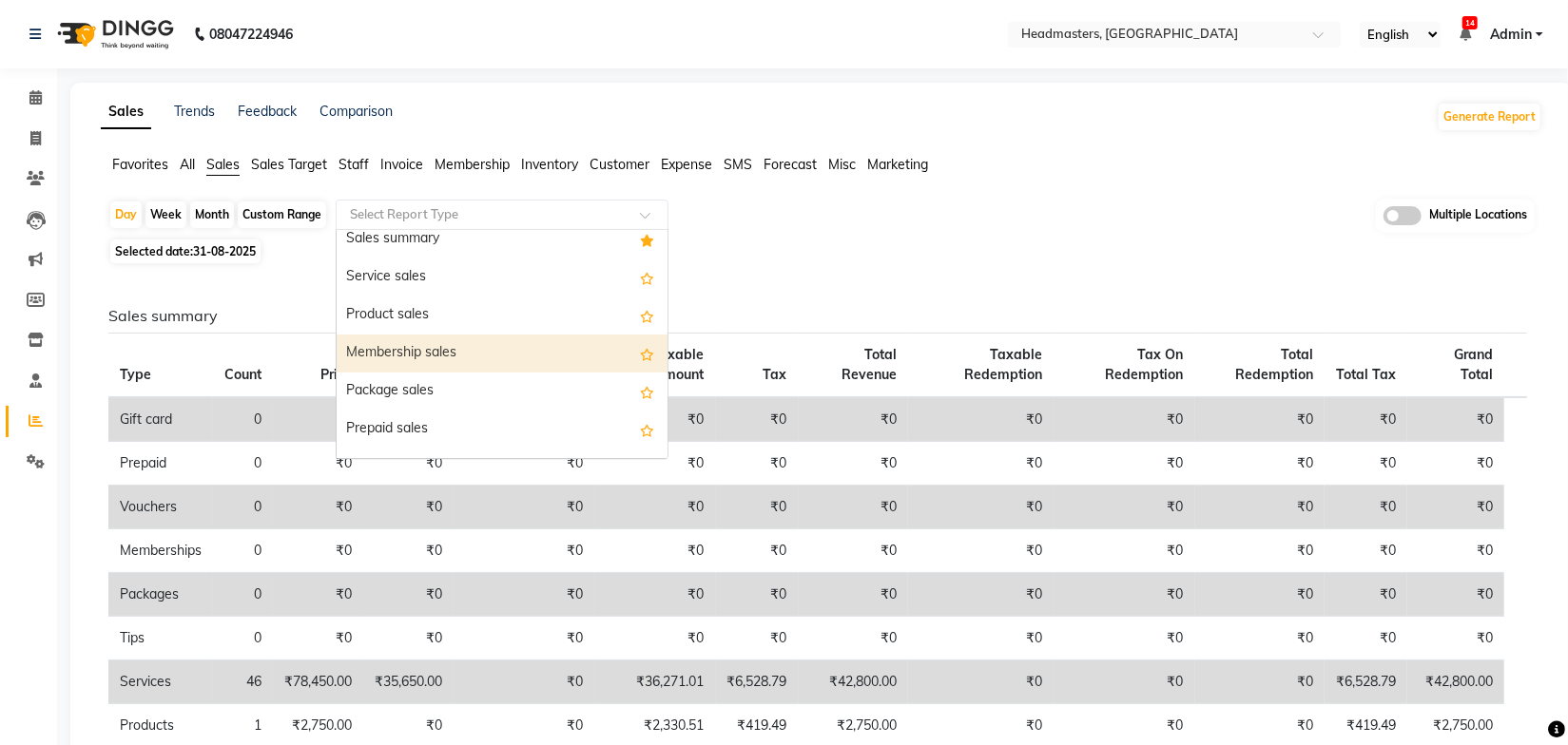
scroll to position [172, 0]
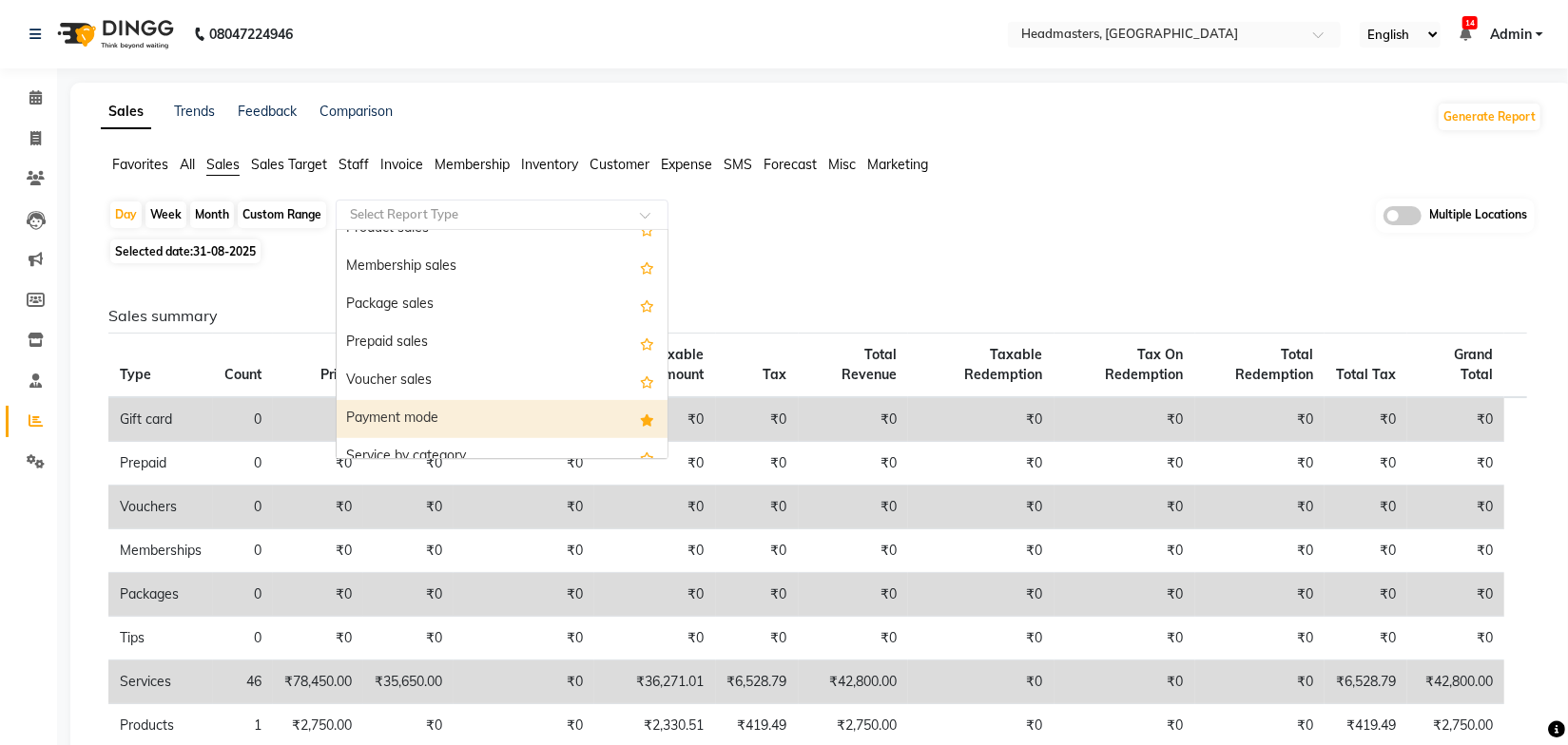
click at [419, 418] on div "Payment mode" at bounding box center [502, 419] width 331 height 38
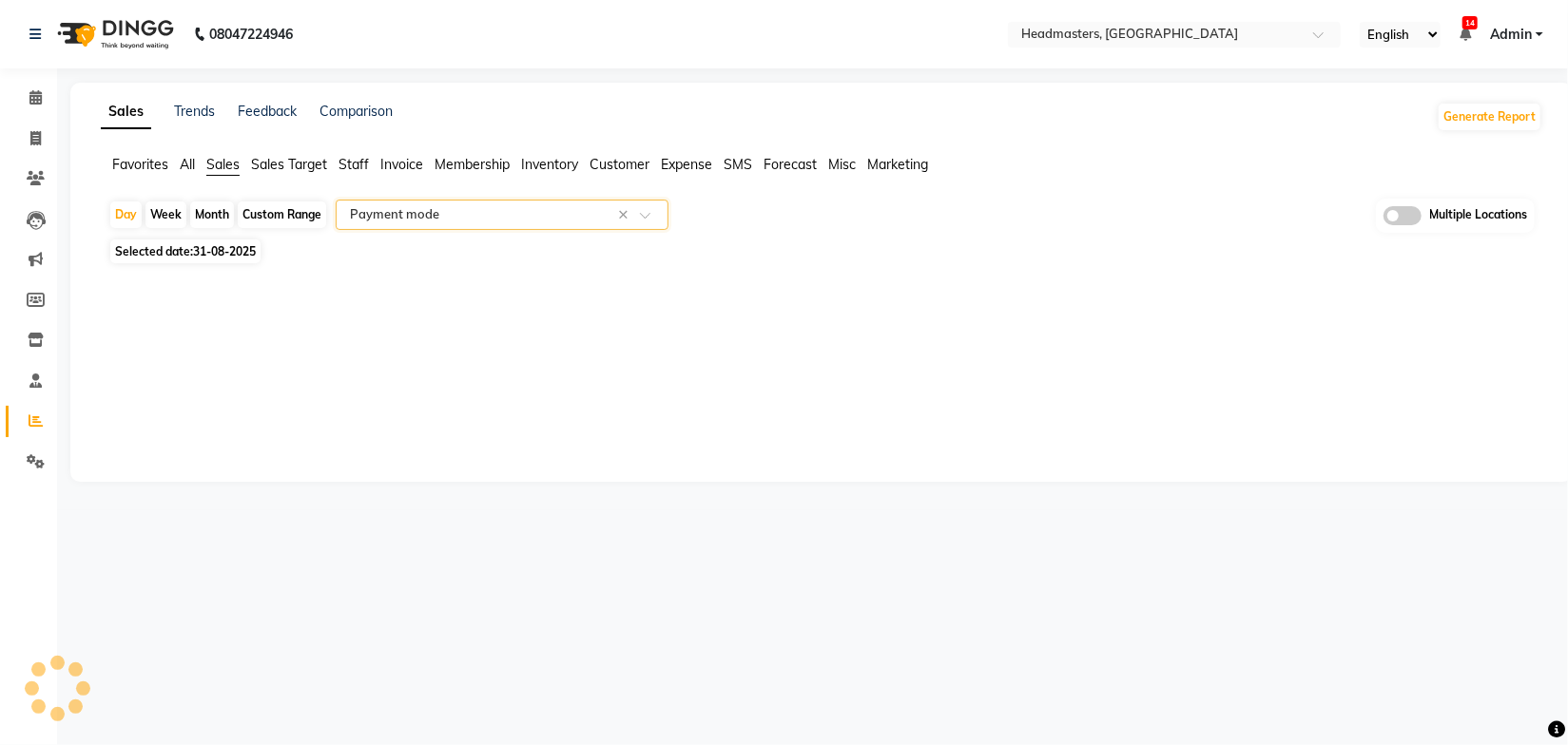
select select "full_report"
select select "csv"
click at [1046, 231] on div "Day Week Month Custom Range Select Report Type × Payment mode × Multiple Locati…" at bounding box center [822, 217] width 1426 height 35
drag, startPoint x: 1059, startPoint y: 160, endPoint x: 1068, endPoint y: 87, distance: 73.6
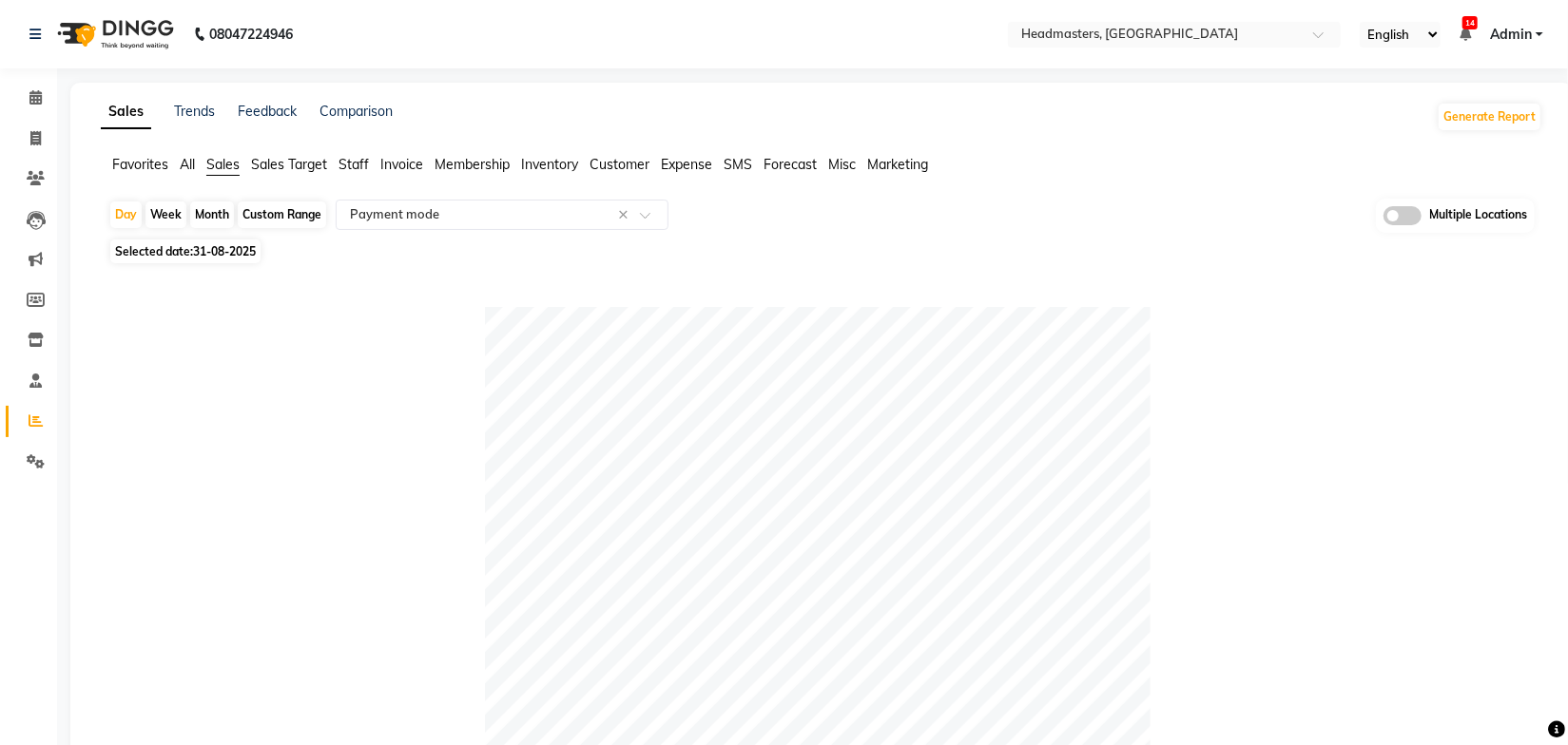
click at [1059, 156] on ul "Favorites All Sales Sales Target Staff Invoice Membership Inventory Customer Ex…" at bounding box center [822, 166] width 1442 height 21
click at [1131, 36] on input "text" at bounding box center [1155, 36] width 276 height 19
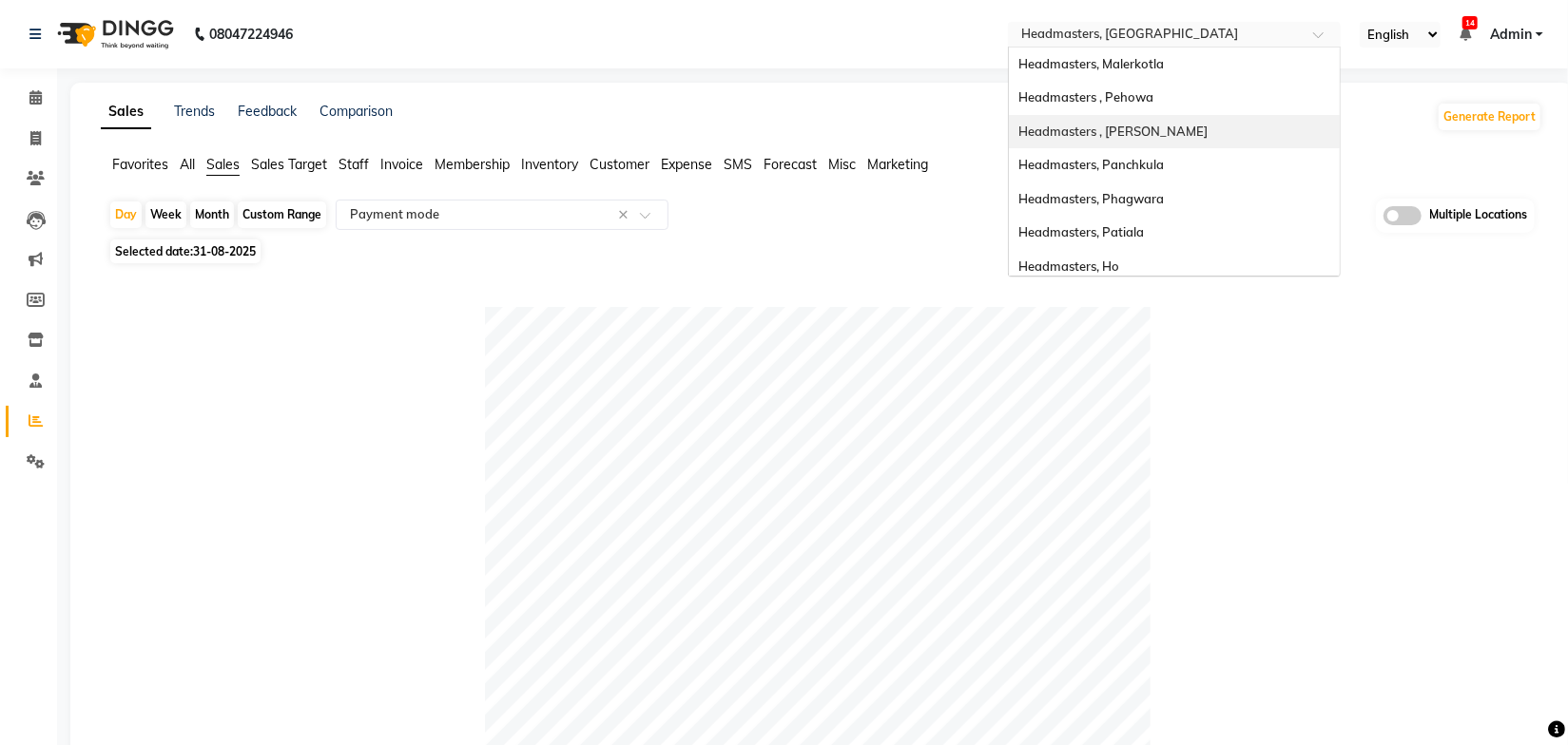
click at [916, 92] on div "Sales Trends Feedback Comparison Generate Report Favorites All Sales Sales Targ…" at bounding box center [821, 750] width 1503 height 1335
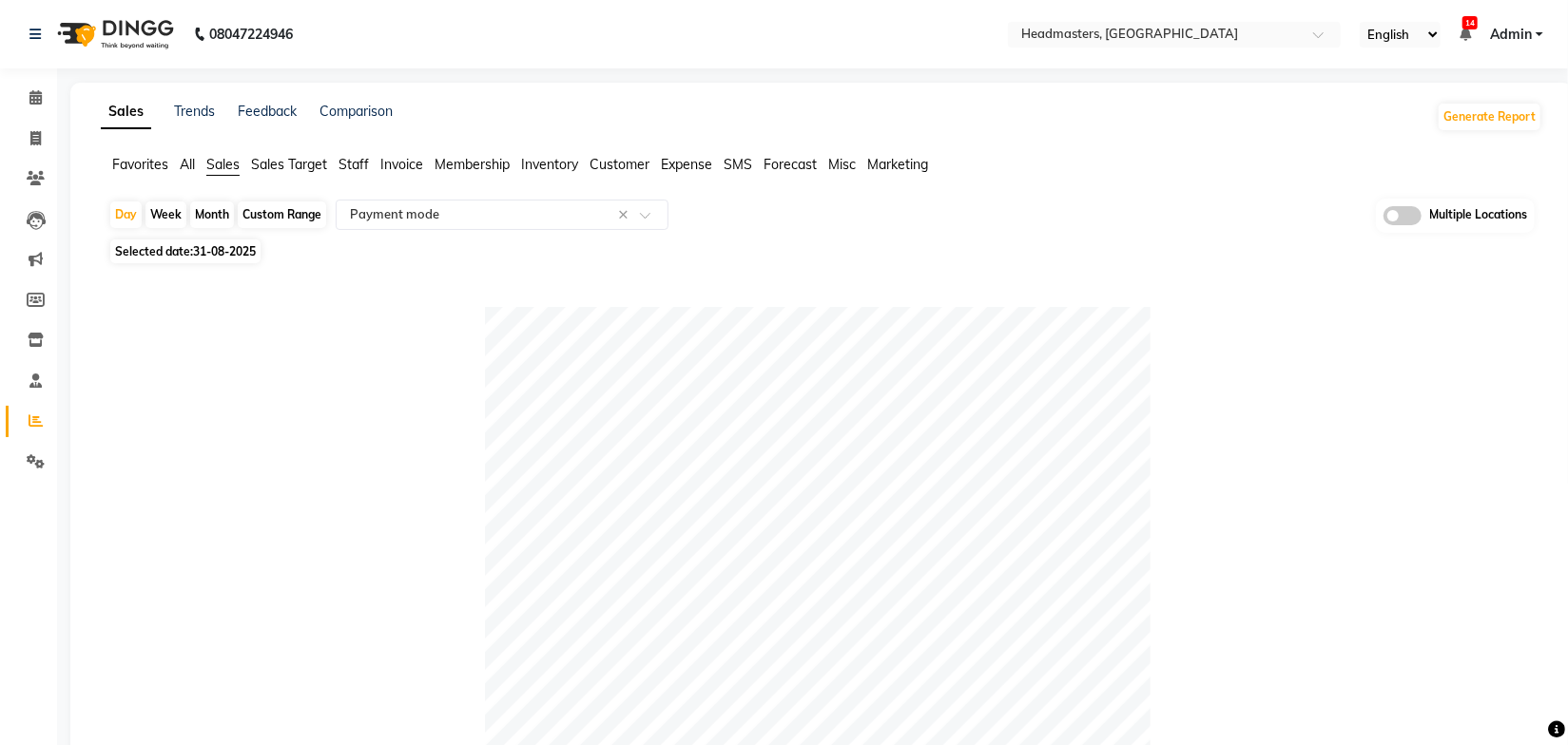
click at [1110, 188] on div "Favorites All Sales Sales Target Staff Invoice Membership Inventory Customer Ex…" at bounding box center [821, 173] width 1470 height 36
drag, startPoint x: 1115, startPoint y: 181, endPoint x: 1136, endPoint y: 6, distance: 176.3
click at [1122, 171] on div "Favorites All Sales Sales Target Staff Invoice Membership Inventory Customer Ex…" at bounding box center [821, 173] width 1470 height 36
click at [351, 167] on span "Staff" at bounding box center [353, 165] width 30 height 17
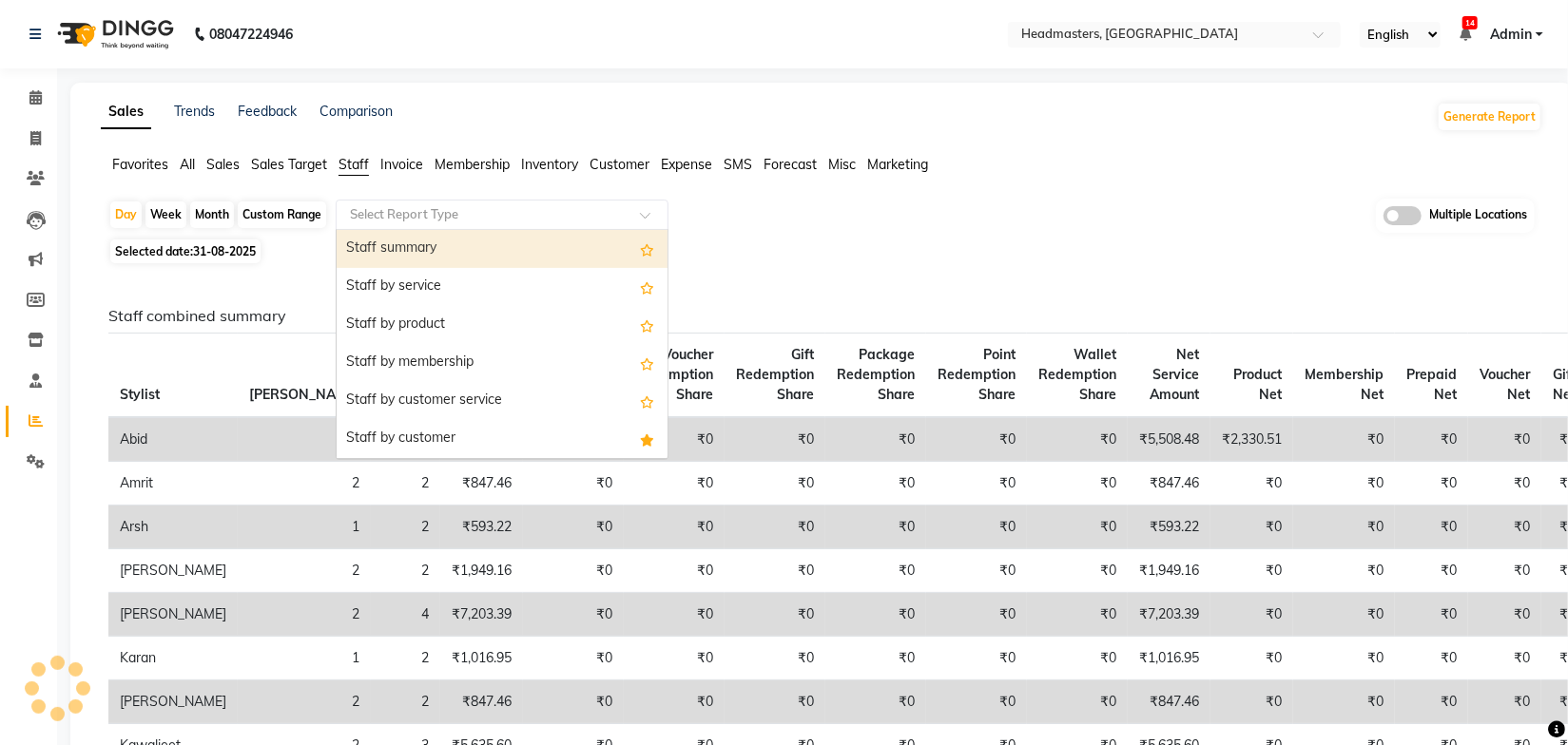
drag, startPoint x: 398, startPoint y: 208, endPoint x: 398, endPoint y: 247, distance: 39.0
click at [398, 208] on input "text" at bounding box center [483, 215] width 274 height 19
click at [405, 253] on div "Staff summary" at bounding box center [502, 249] width 331 height 38
select select "full_report"
select select "csv"
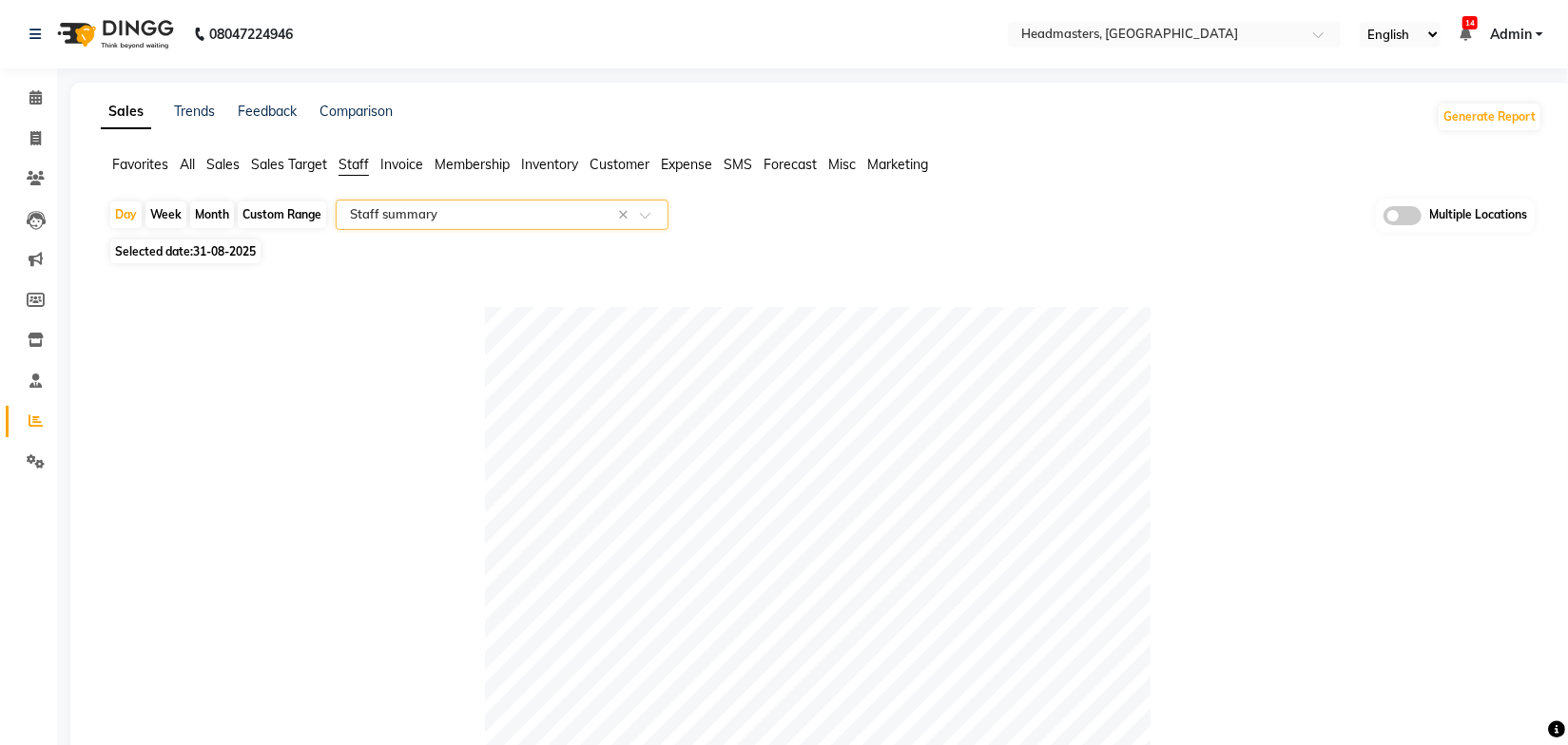
click at [237, 247] on span "31-08-2025" at bounding box center [224, 252] width 63 height 15
select select "8"
select select "2025"
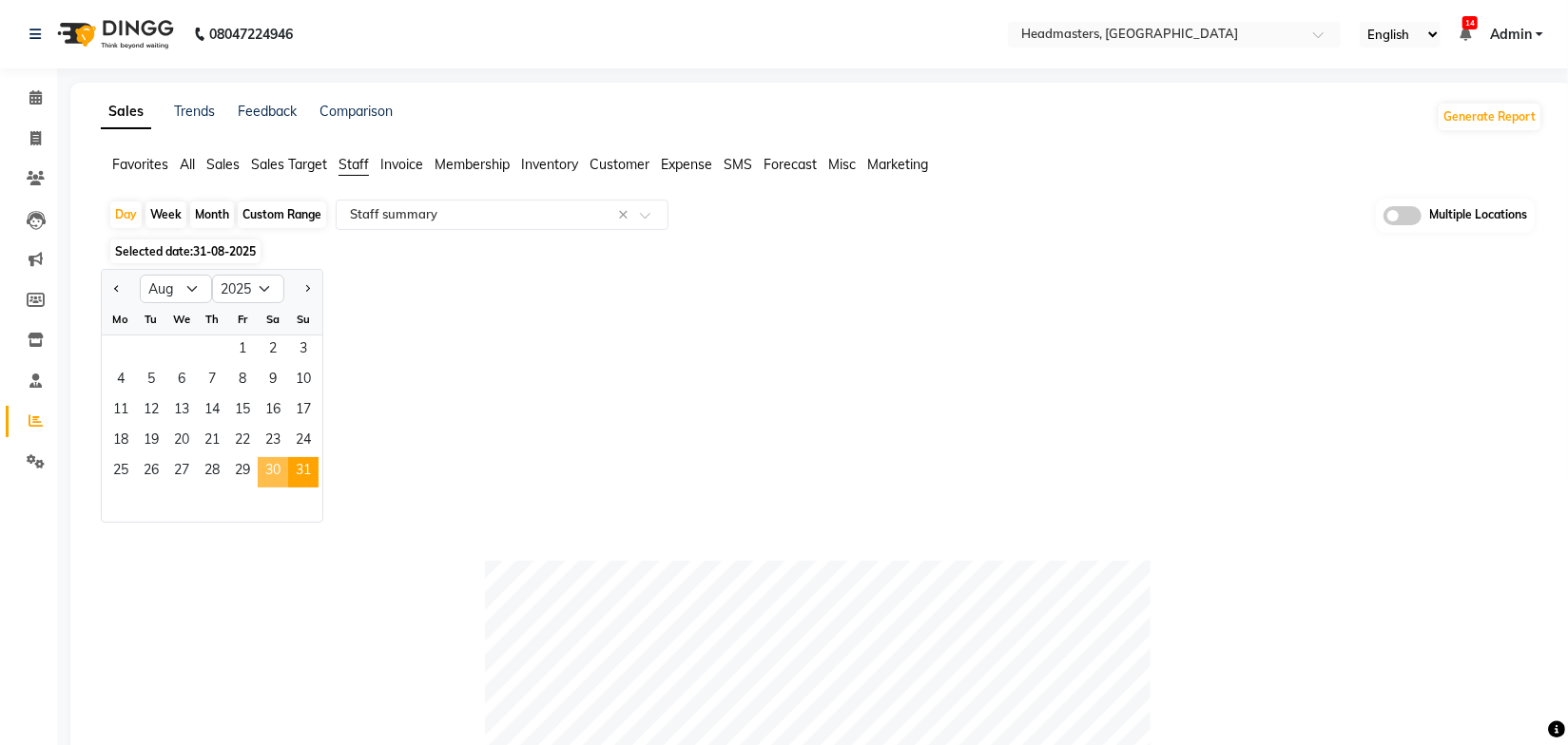
click at [276, 472] on span "30" at bounding box center [272, 472] width 30 height 30
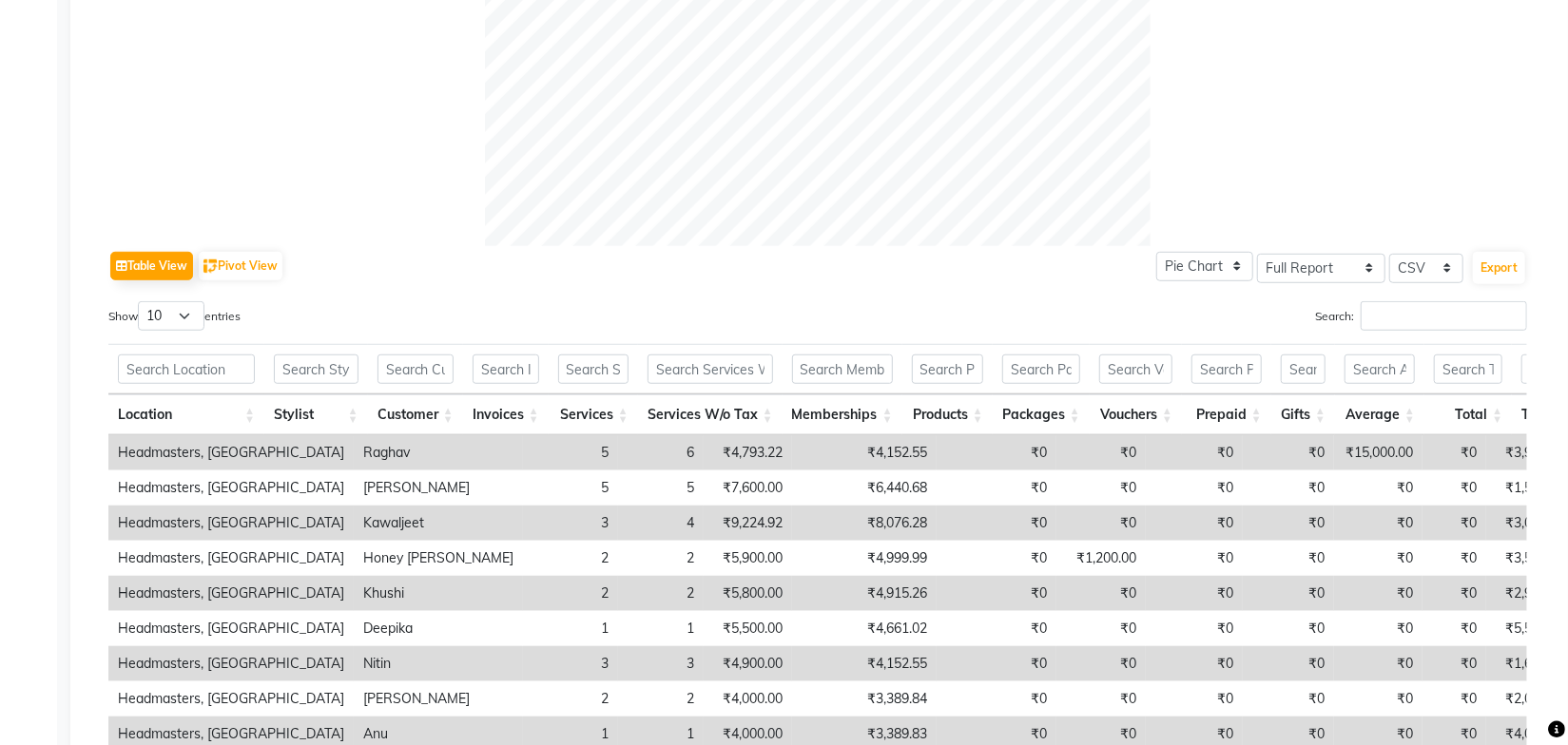
scroll to position [676, 0]
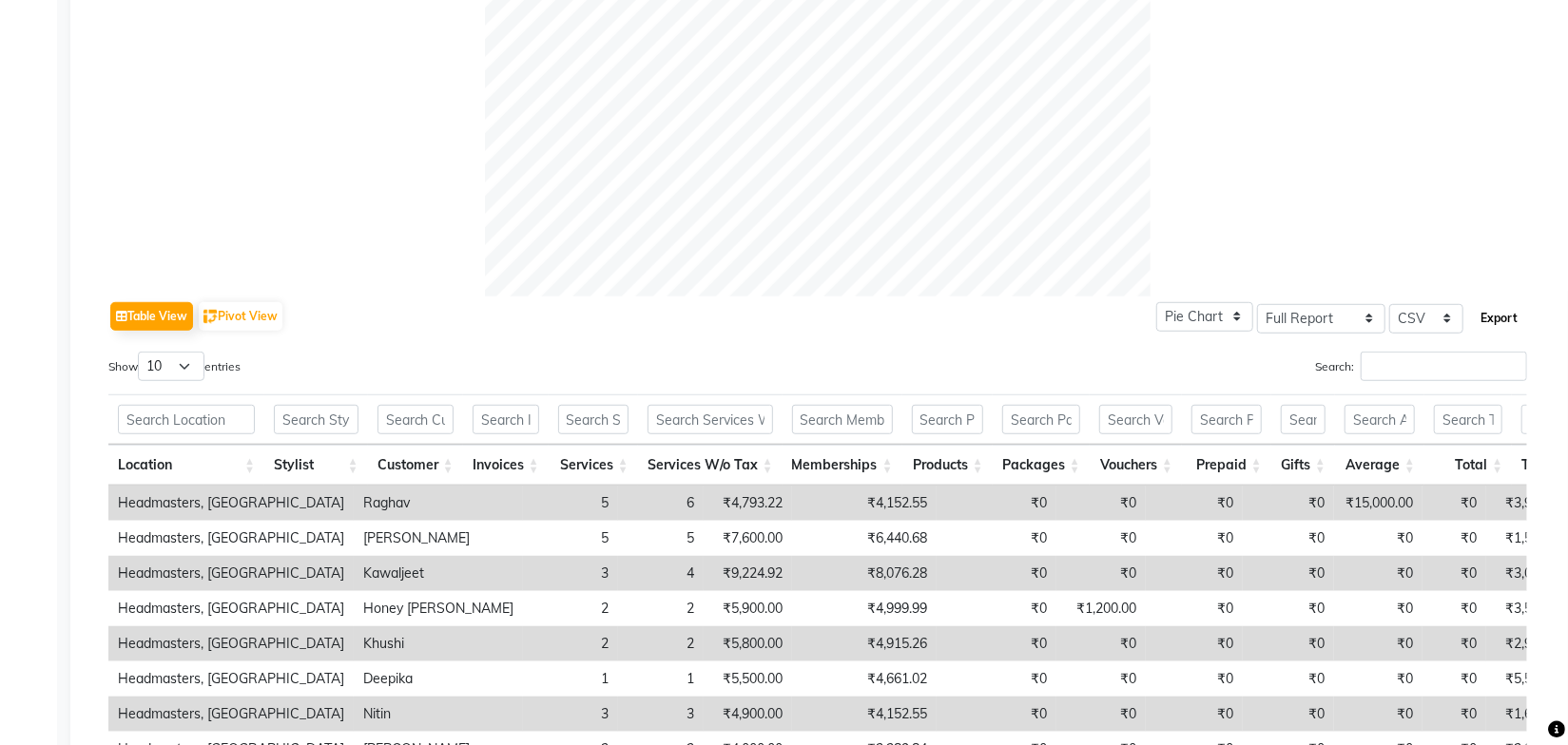
click at [1502, 324] on button "Export" at bounding box center [1499, 318] width 52 height 32
click at [827, 299] on div "Table View Pivot View Pie Chart Bar Chart Select Full Report Filtered Report Se…" at bounding box center [818, 316] width 1418 height 40
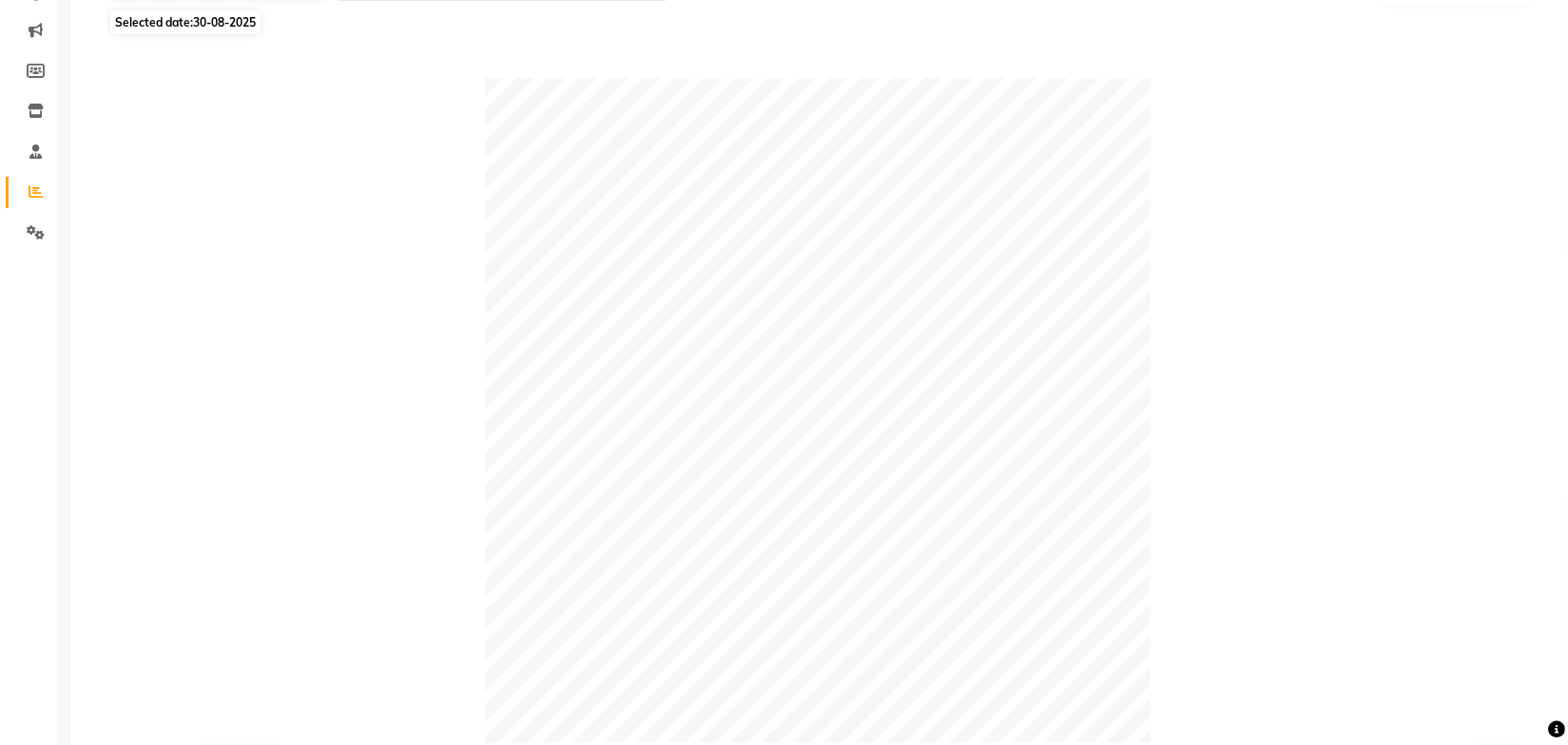
scroll to position [0, 0]
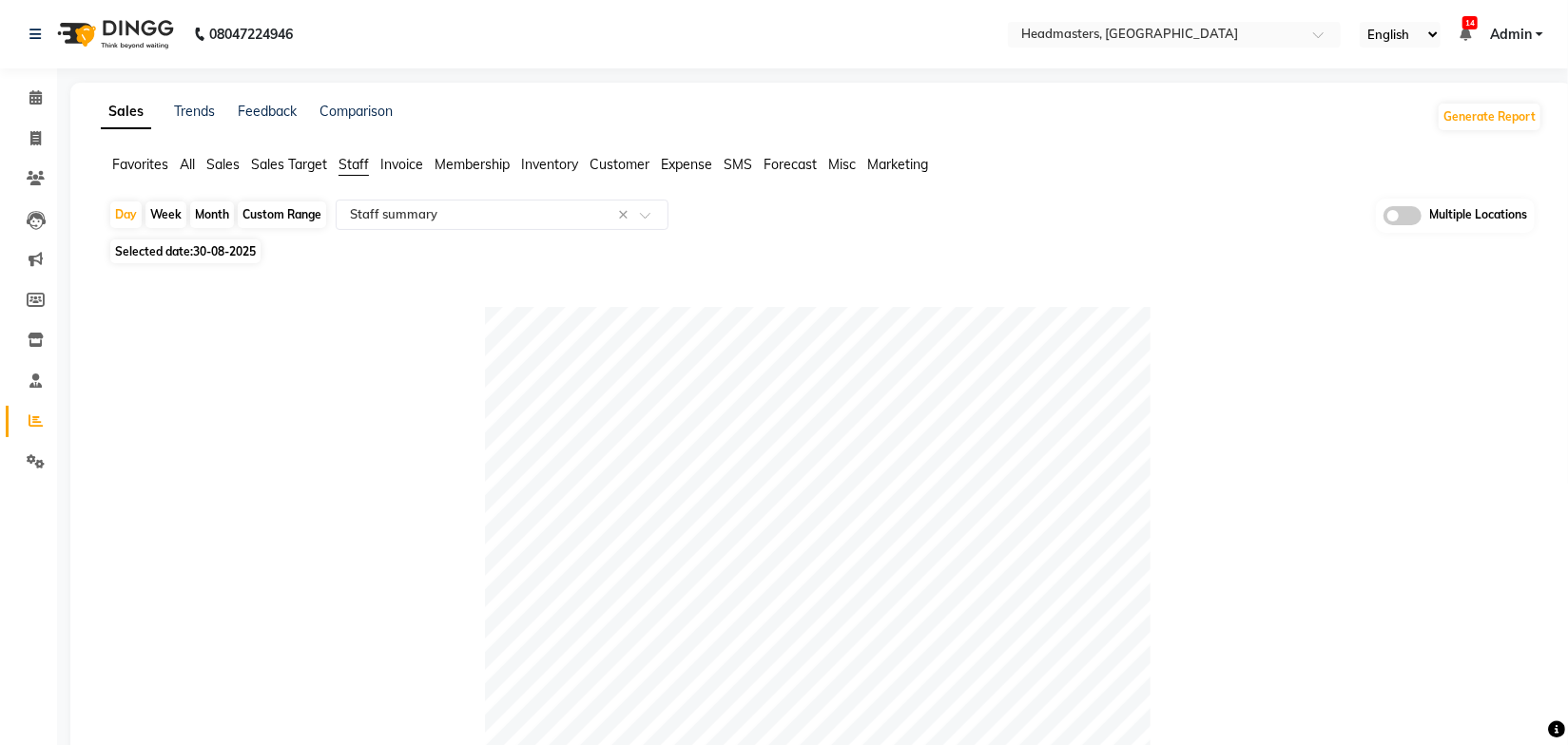
click at [1102, 212] on div "Day Week Month Custom Range Select Report Type × Staff summary × Multiple Locat…" at bounding box center [822, 217] width 1426 height 35
drag, startPoint x: 44, startPoint y: 386, endPoint x: 39, endPoint y: 378, distance: 9.4
click at [43, 386] on span at bounding box center [36, 382] width 33 height 22
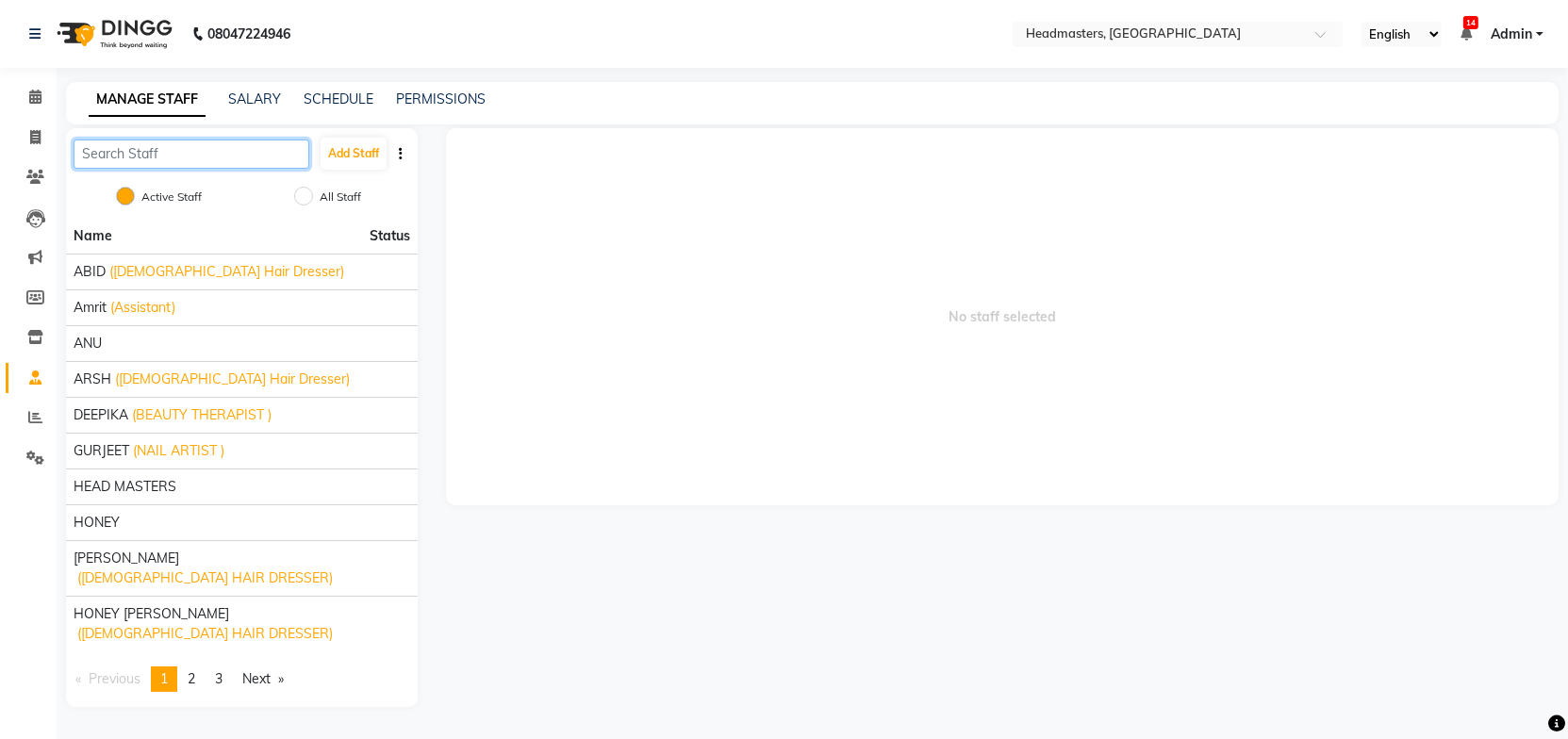
click at [159, 162] on input "text" at bounding box center [191, 154] width 236 height 29
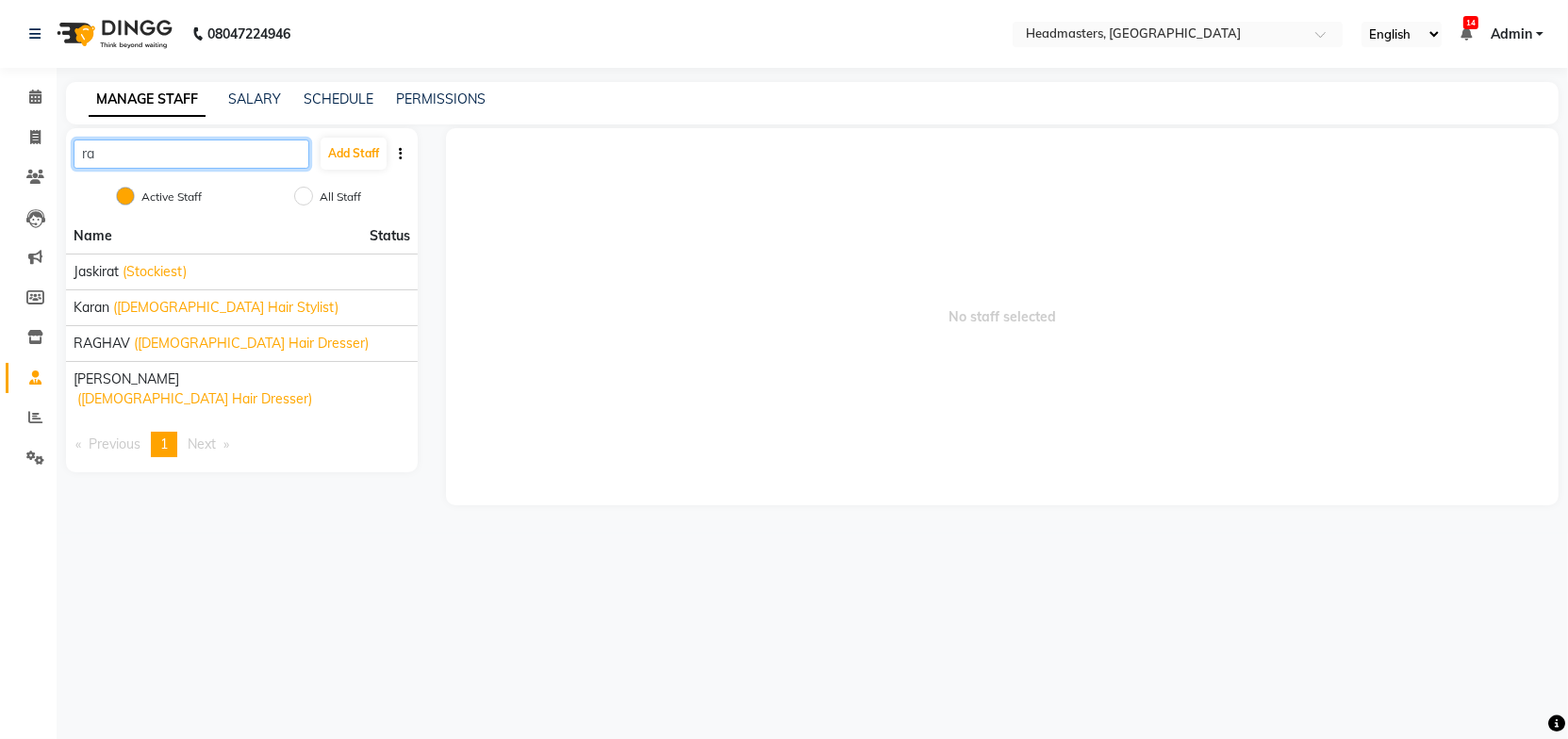
type input "r"
click at [133, 151] on input "ra" at bounding box center [191, 154] width 236 height 29
type input "r"
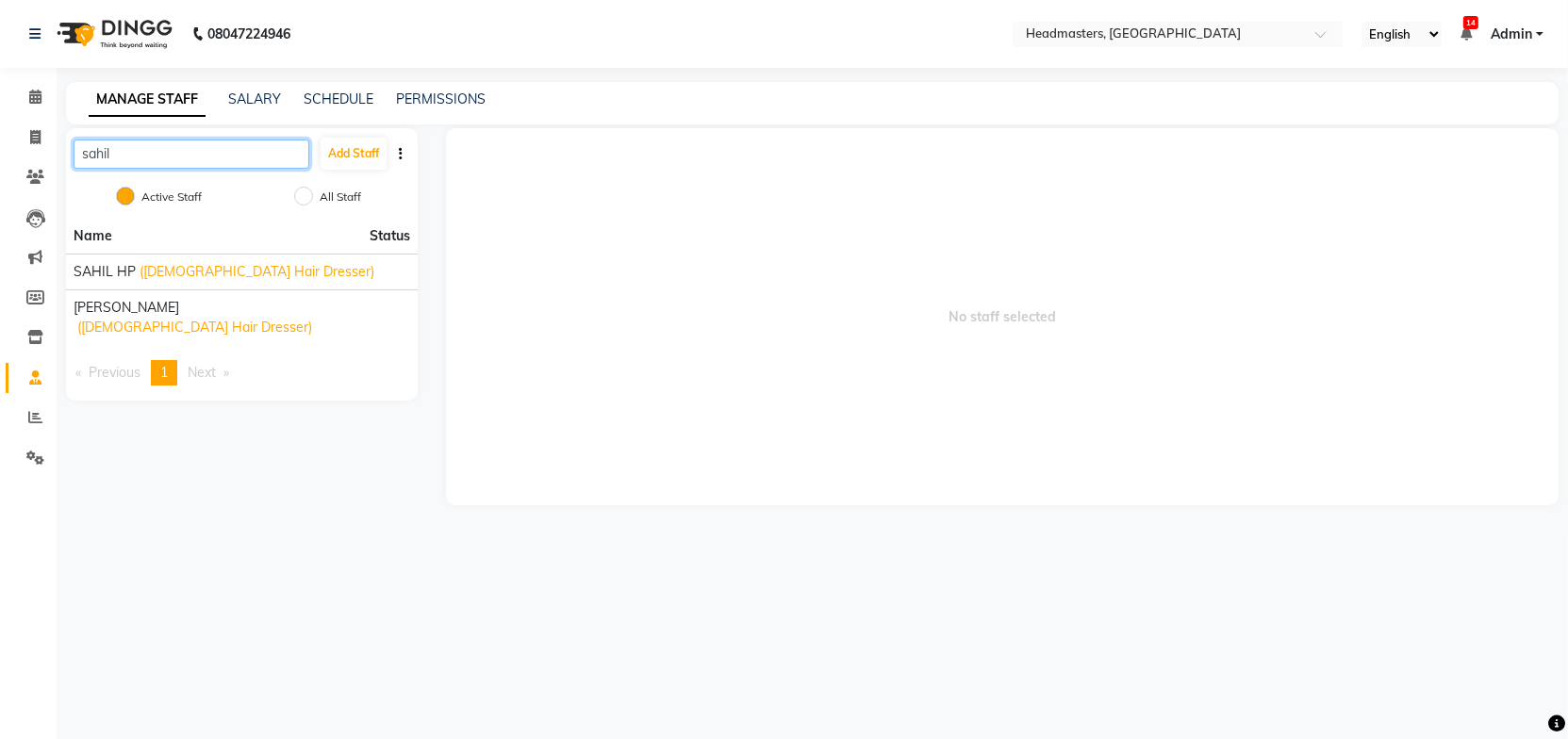
click at [195, 163] on input "sahil" at bounding box center [191, 154] width 236 height 29
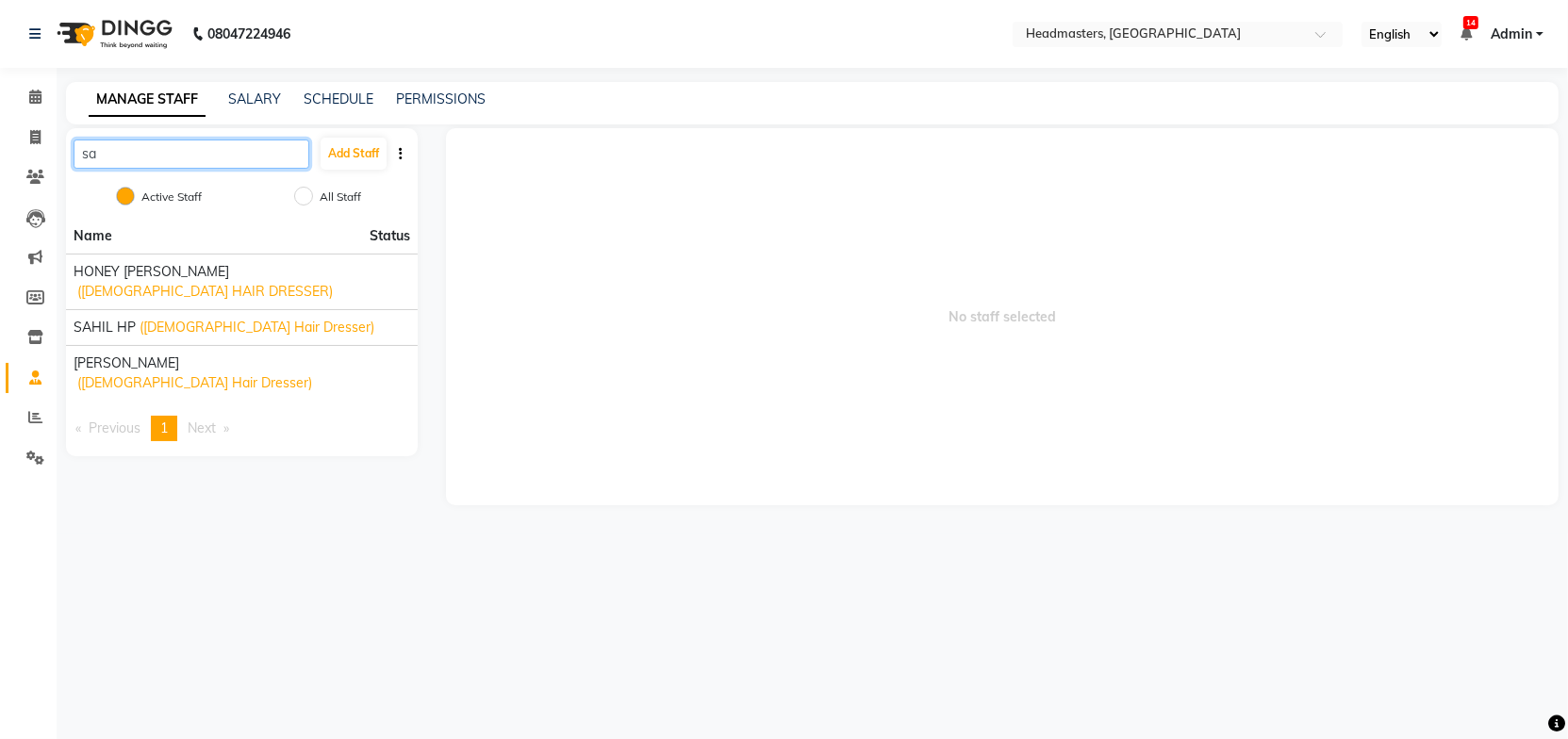
type input "s"
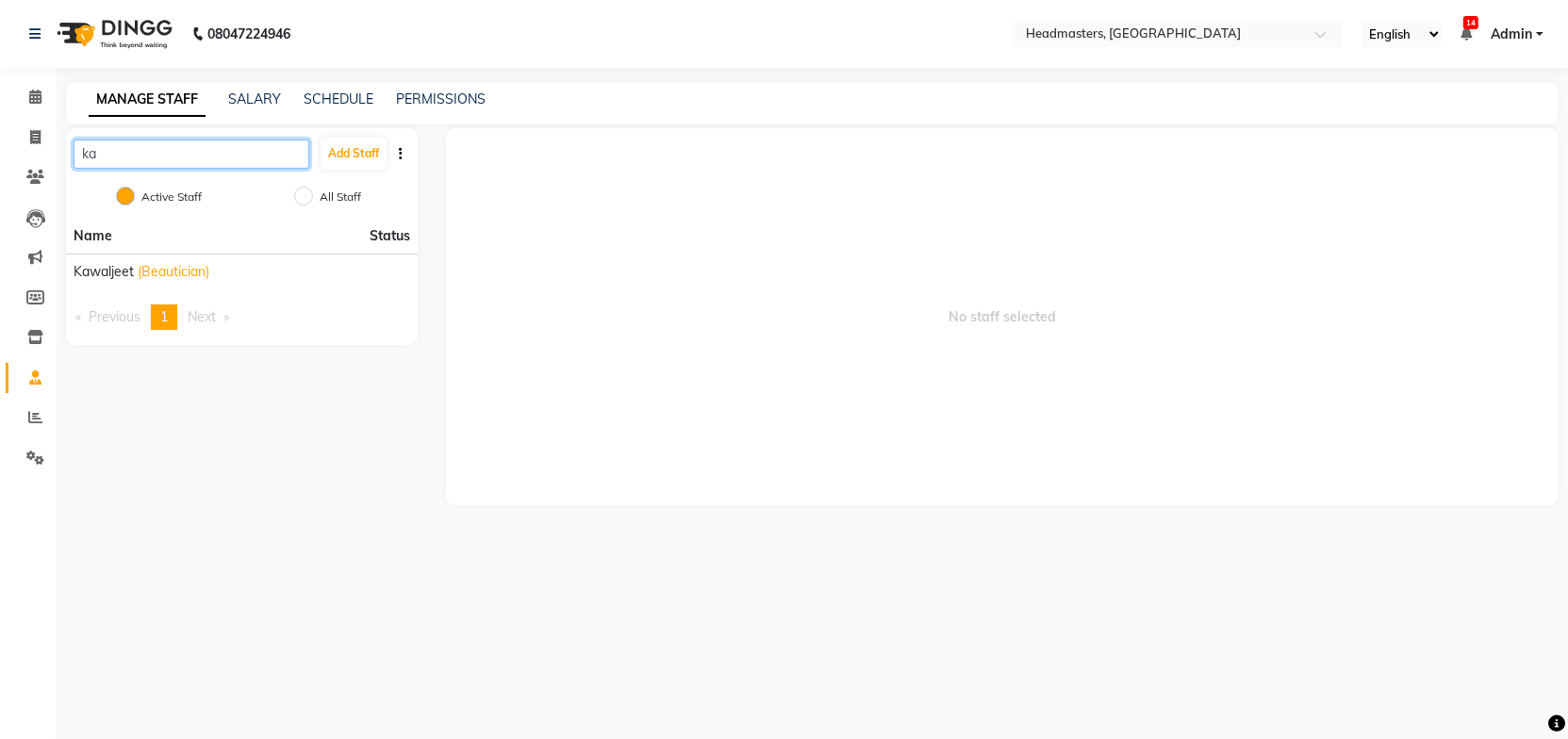
type input "k"
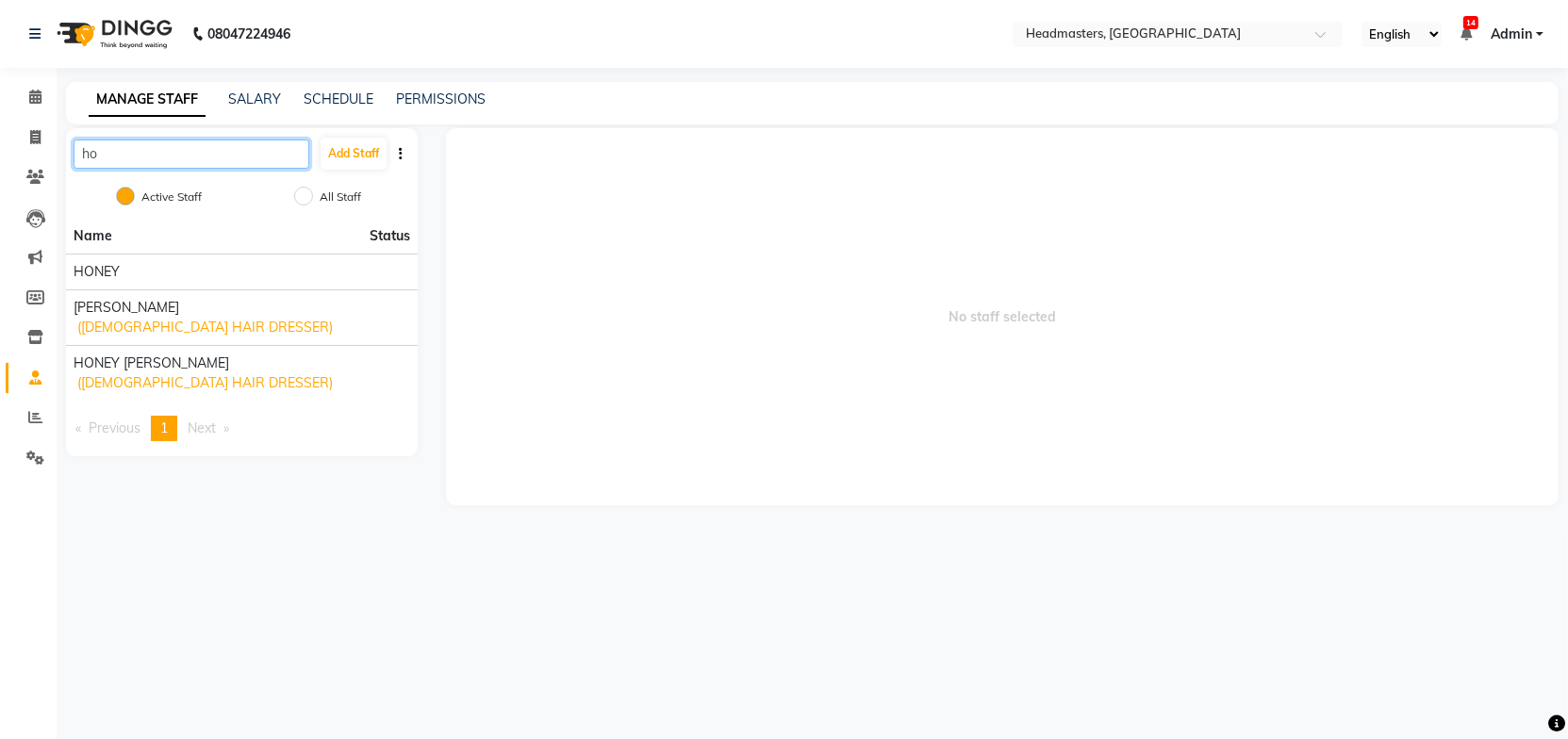
type input "h"
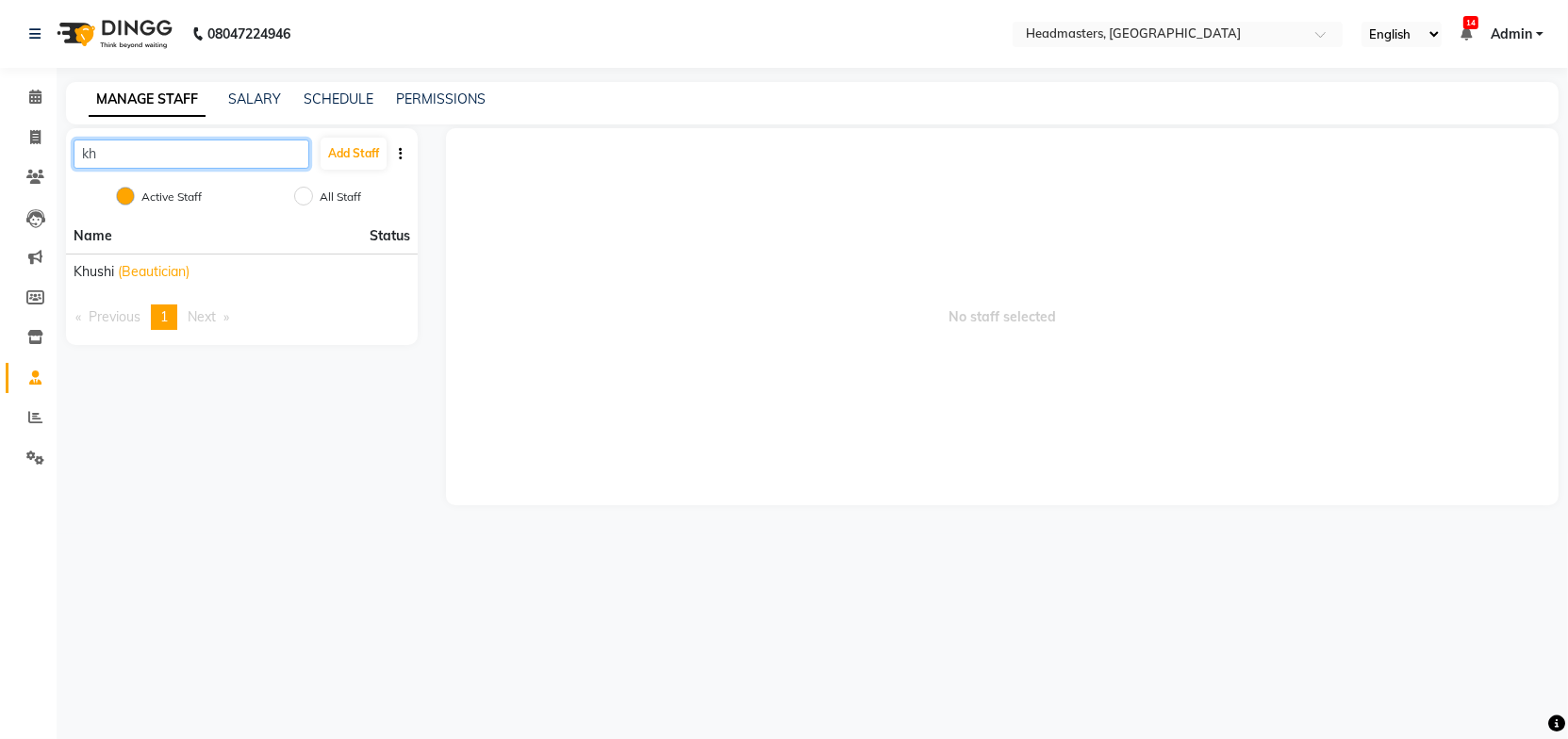
type input "k"
type input "D"
type input "N"
type input "G"
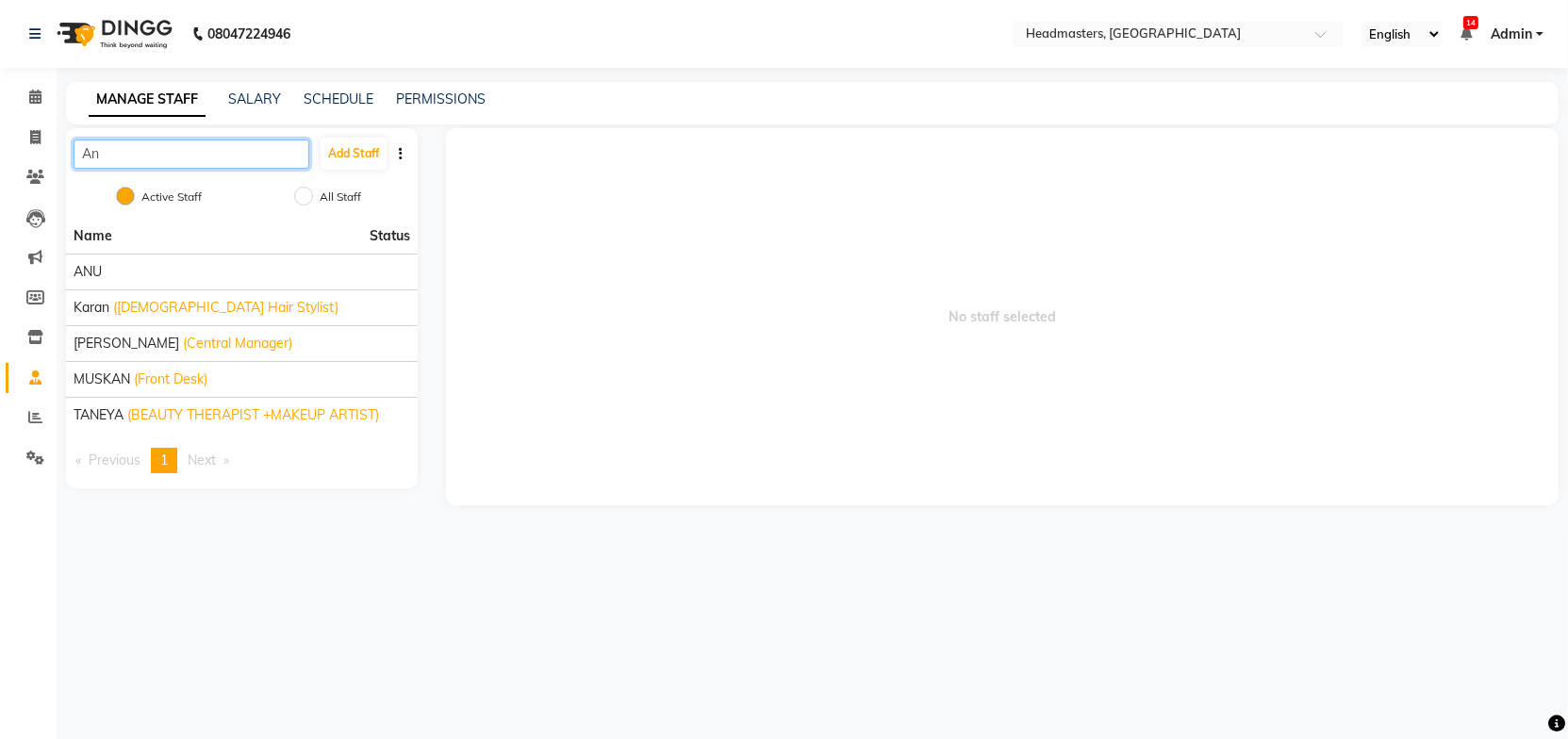
type input "A"
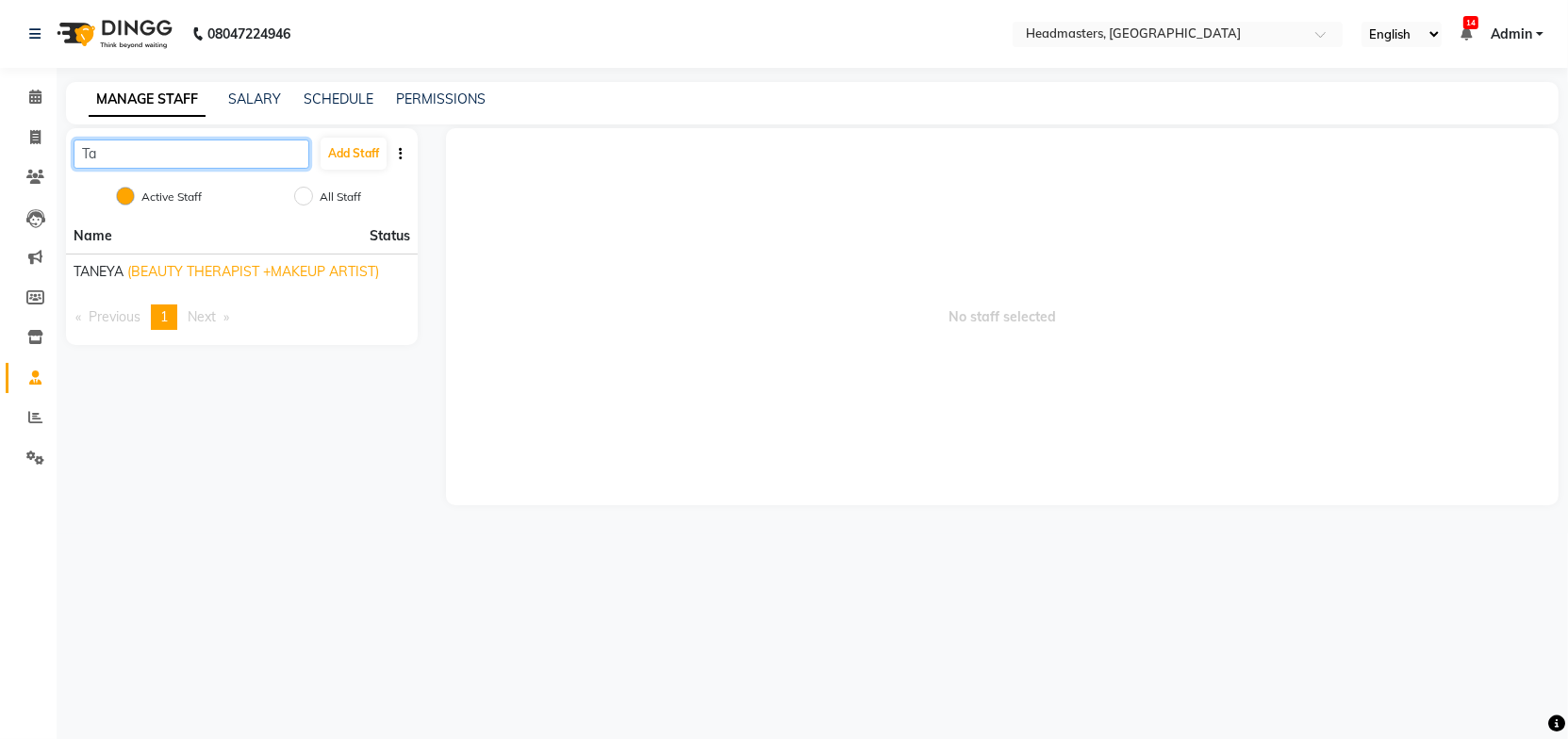
type input "T"
type input "K"
type input "S"
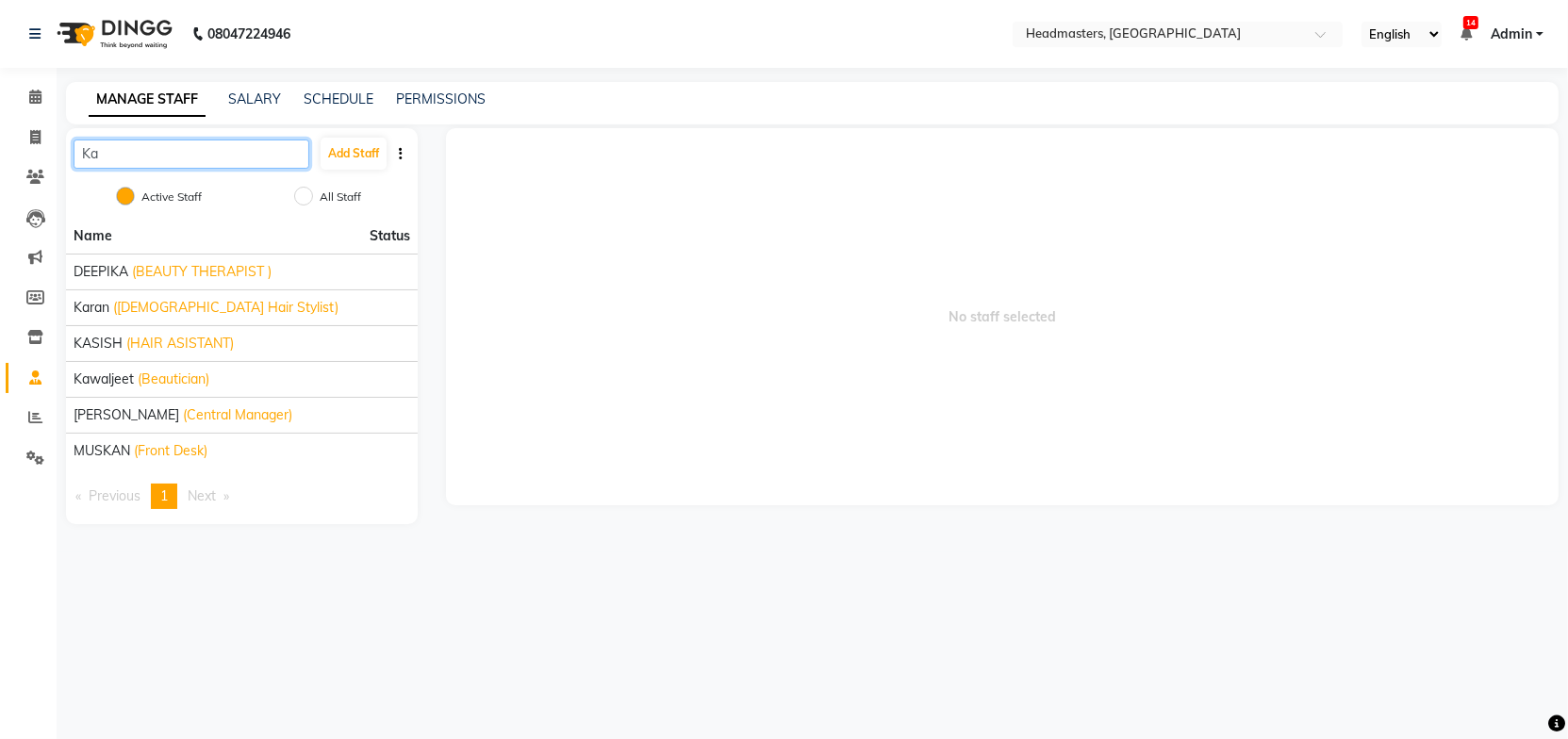
type input "K"
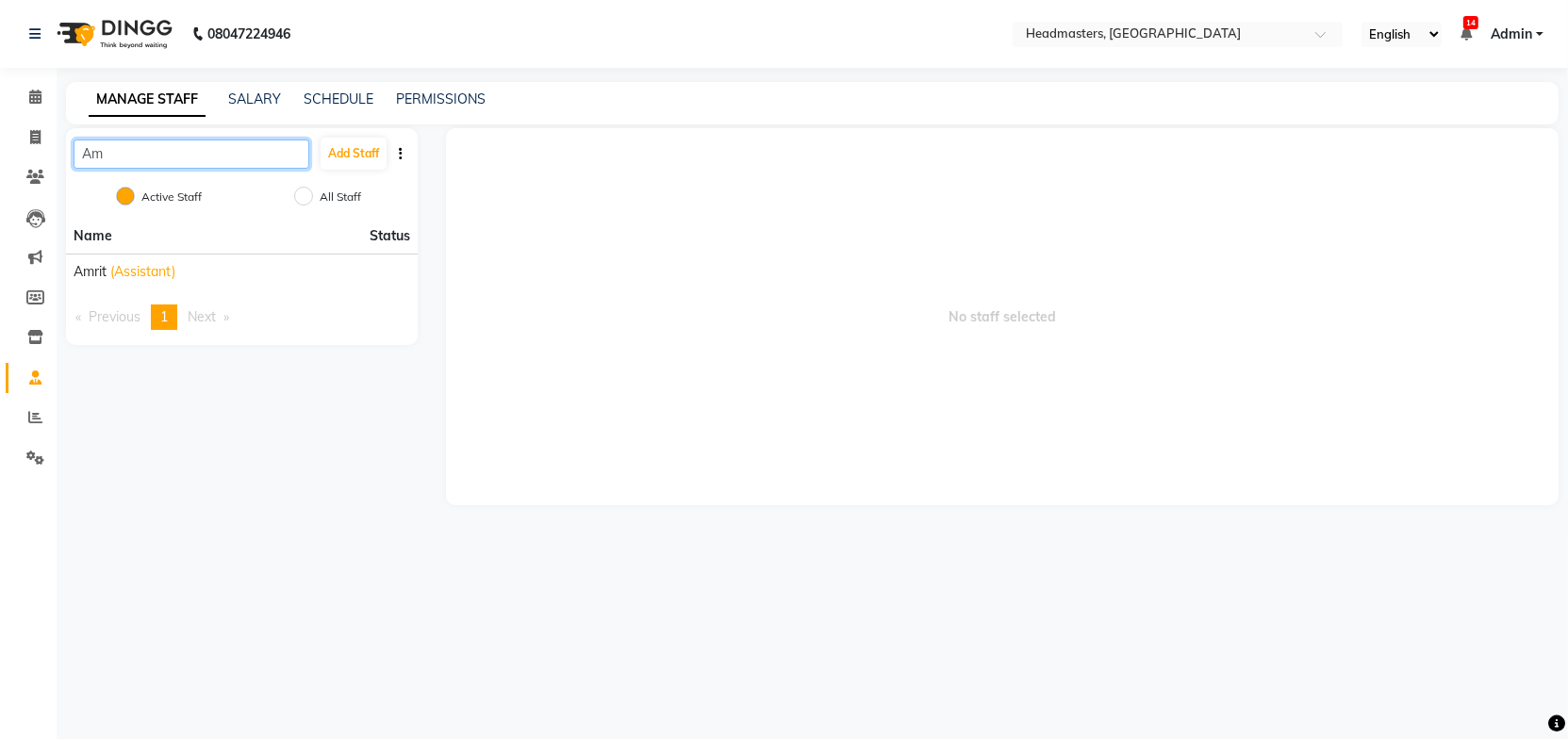
type input "A"
type input "arsh"
click at [733, 319] on span "No staff selected" at bounding box center [1002, 317] width 1112 height 378
click at [39, 408] on span at bounding box center [36, 418] width 33 height 22
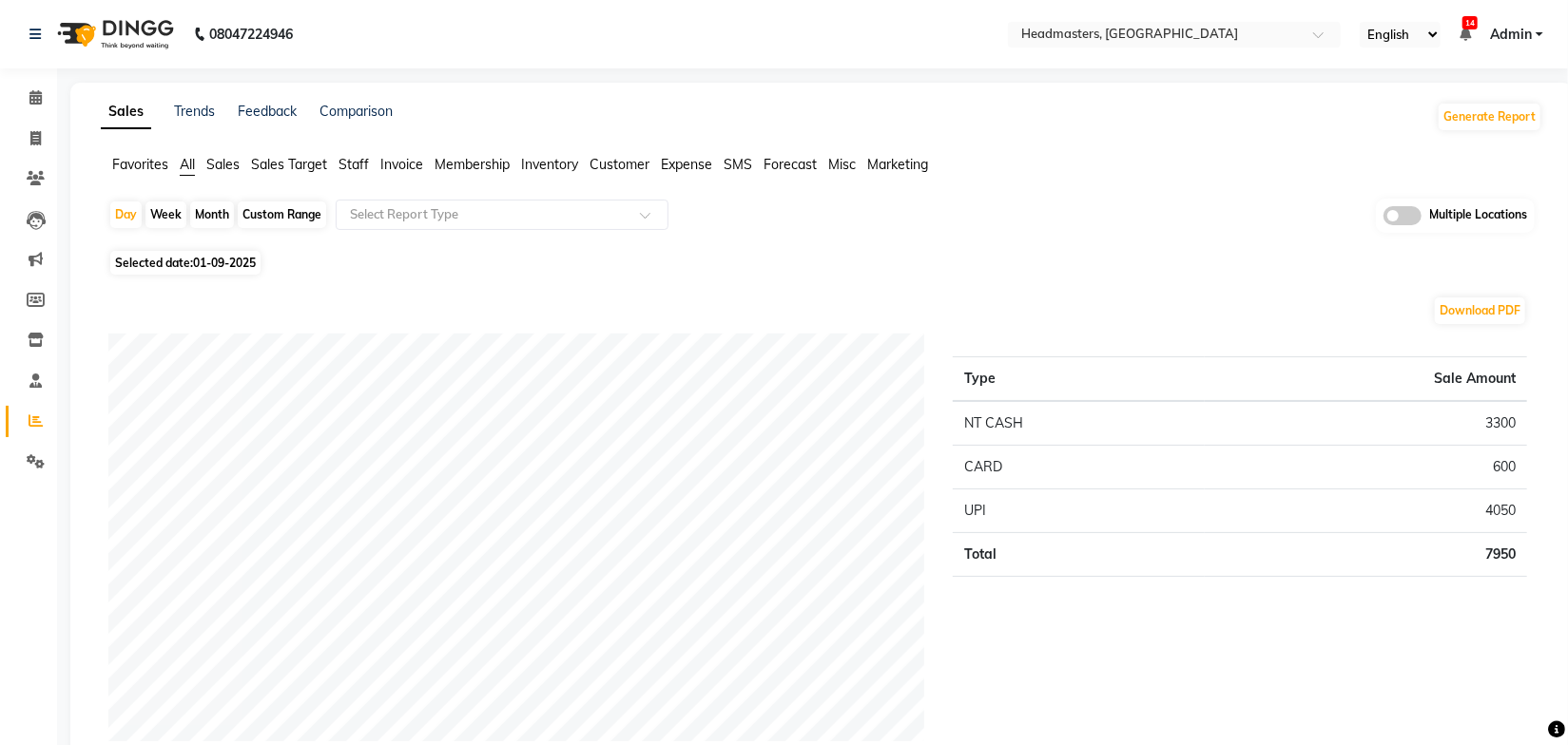
click at [208, 264] on span "01-09-2025" at bounding box center [224, 262] width 63 height 15
select select "9"
select select "2025"
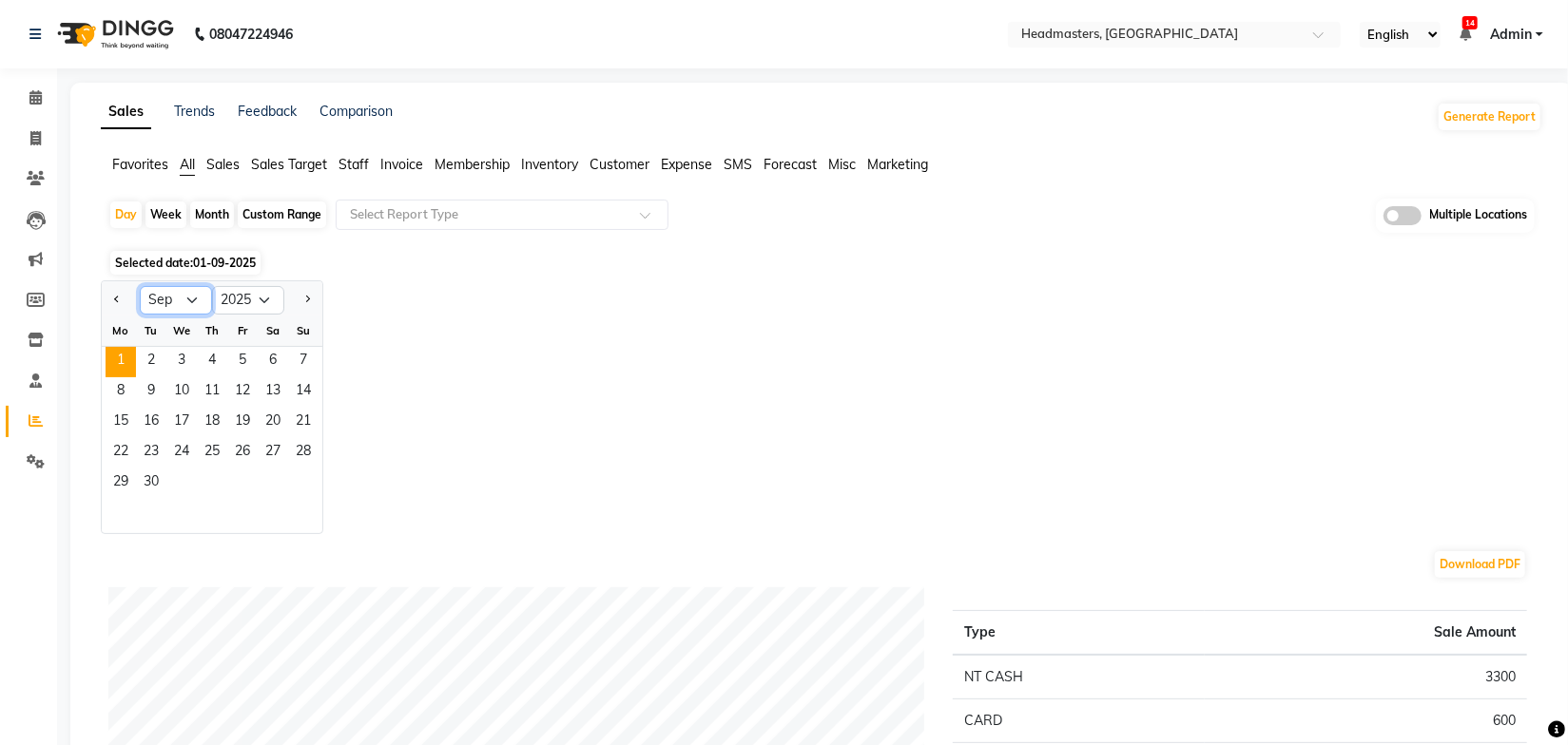
click at [181, 305] on select "Jan Feb Mar Apr May Jun Jul Aug Sep Oct Nov Dec" at bounding box center [176, 300] width 72 height 28
select select "8"
click at [140, 287] on select "Jan Feb Mar Apr May Jun Jul Aug Sep Oct Nov Dec" at bounding box center [176, 300] width 72 height 28
click at [267, 484] on span "30" at bounding box center [272, 484] width 30 height 30
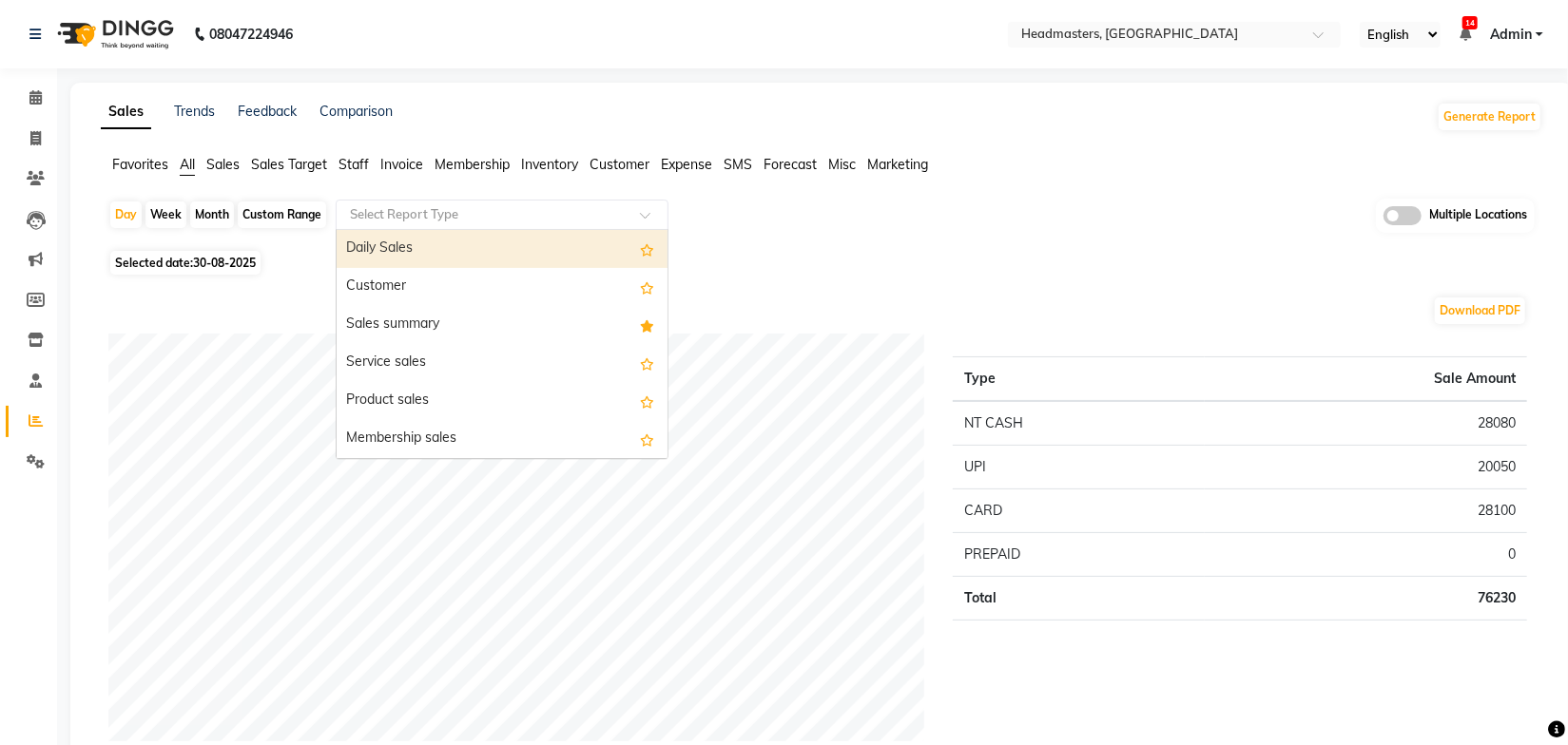
click at [436, 222] on input "text" at bounding box center [483, 215] width 274 height 19
click at [336, 163] on ul "Favorites All Sales Sales Target Staff Invoice Membership Inventory Customer Ex…" at bounding box center [822, 166] width 1442 height 21
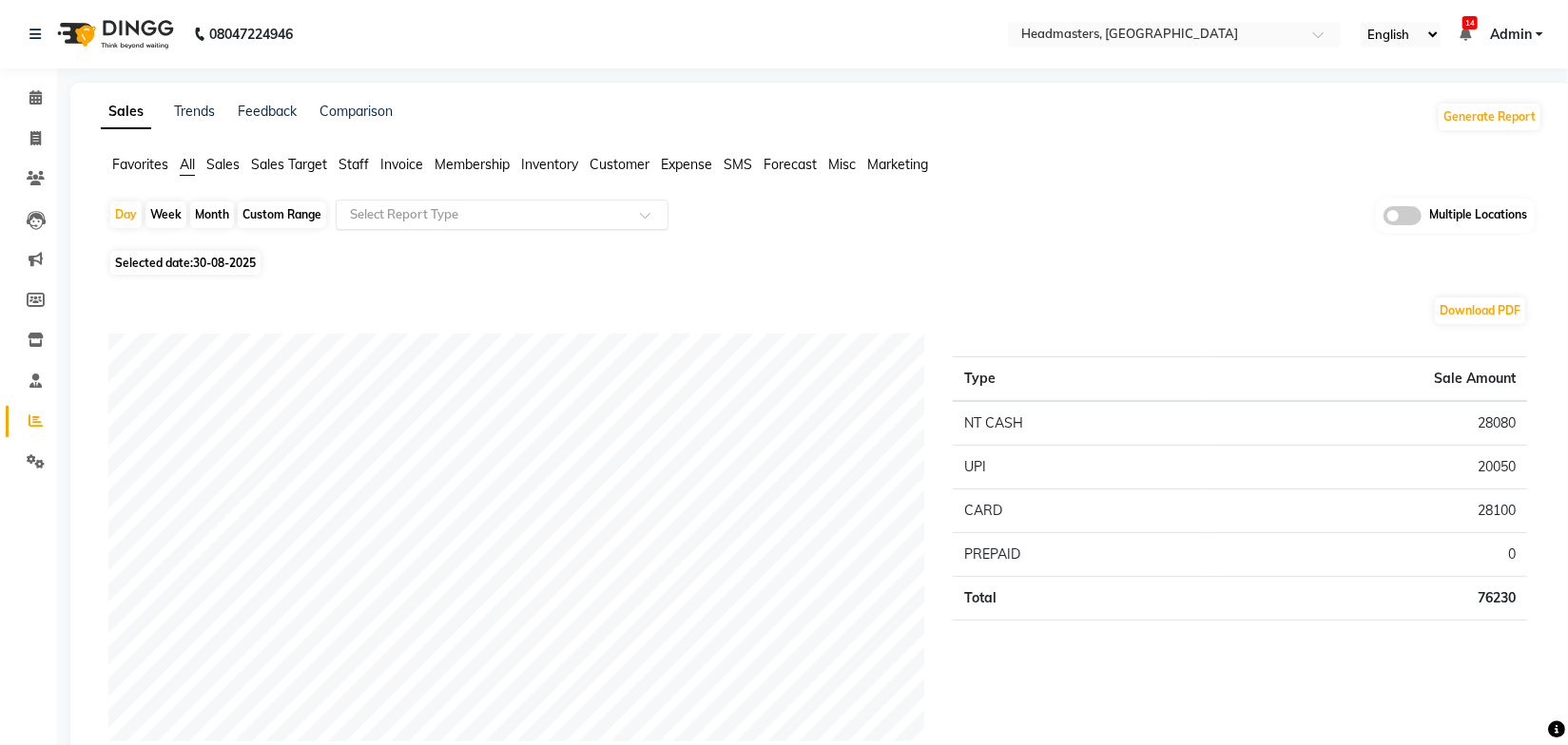
click at [402, 211] on input "text" at bounding box center [483, 215] width 274 height 19
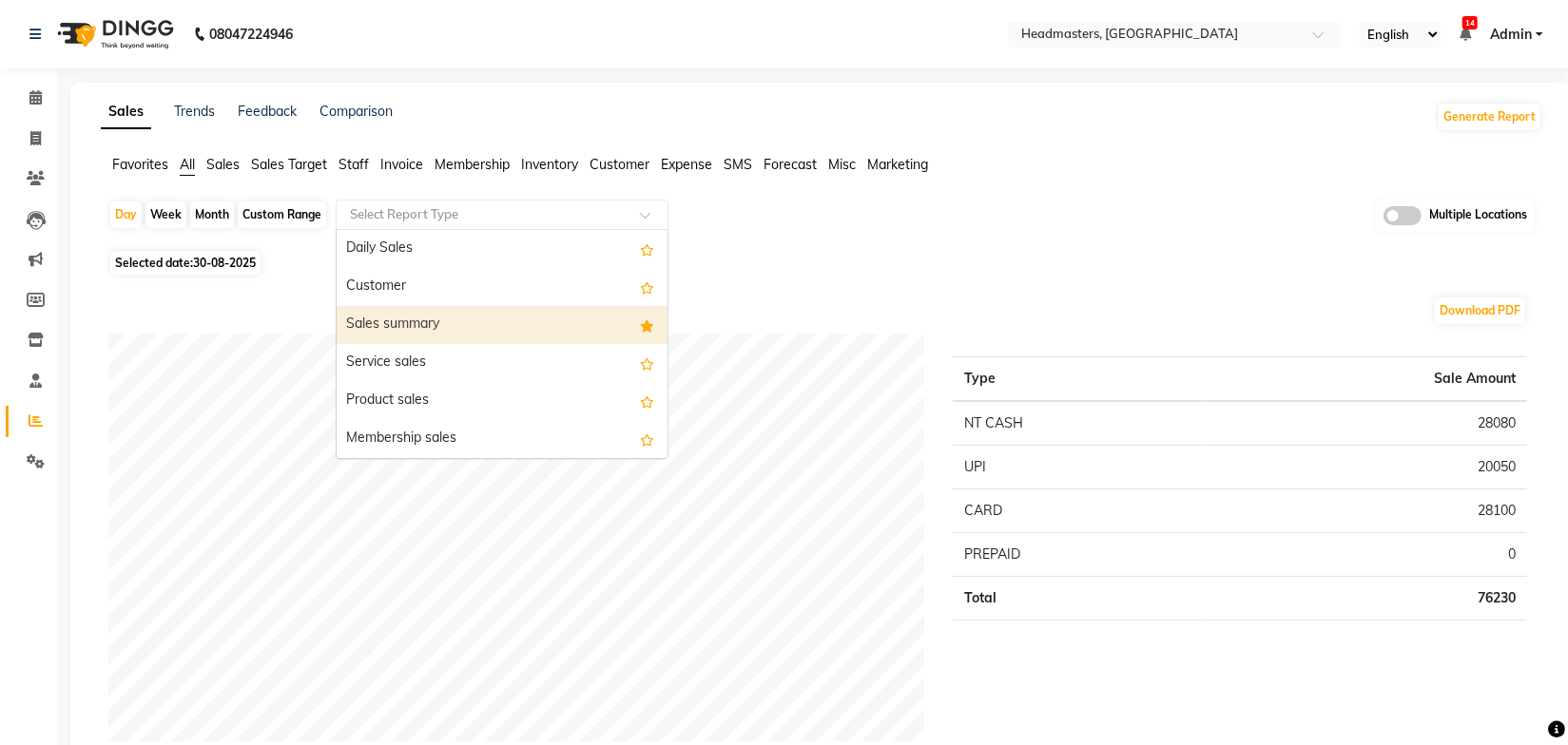
click at [412, 320] on div "Sales summary" at bounding box center [502, 324] width 331 height 38
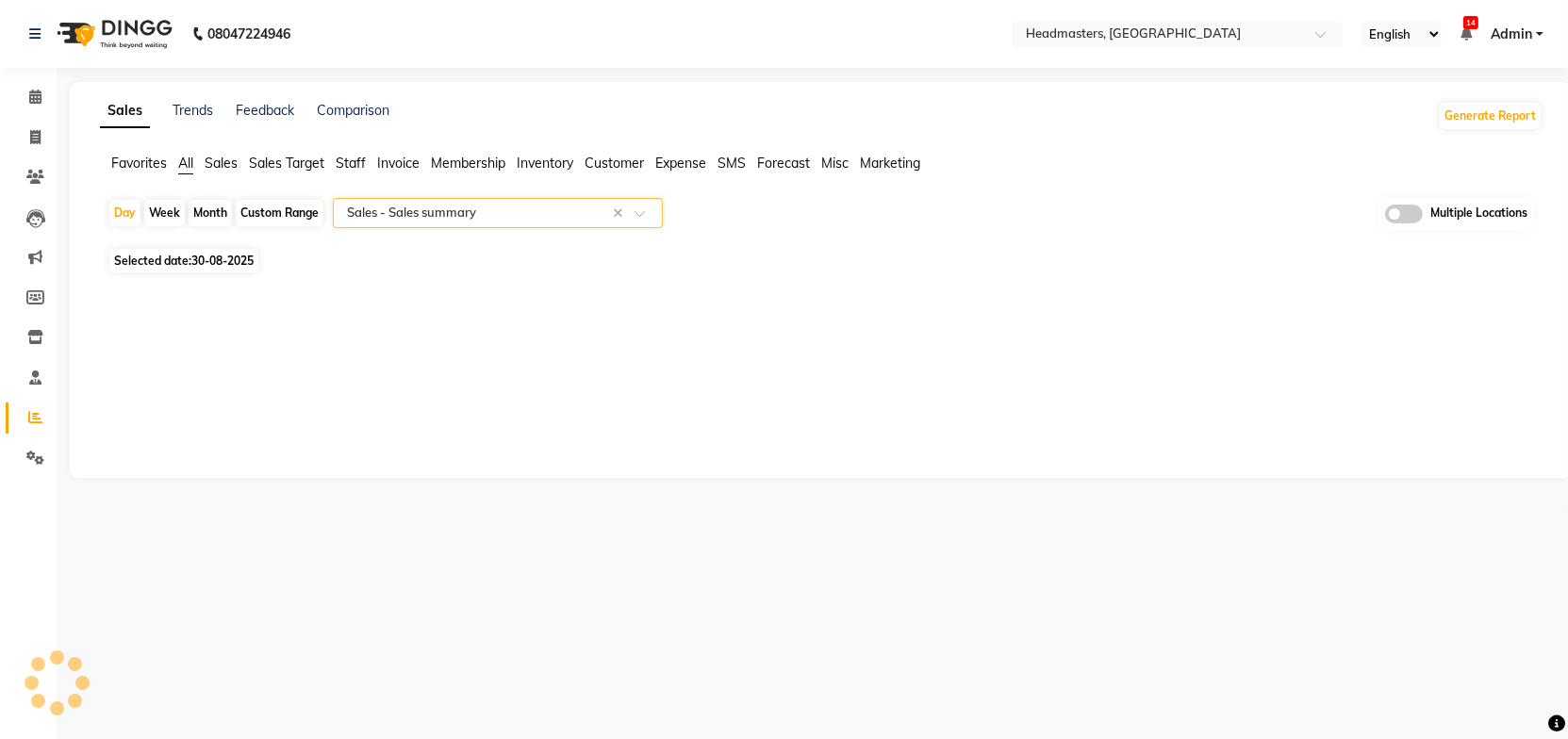
click at [857, 233] on div "Day Week Month Custom Range Select Report Type × Sales - Sales summary × Multip…" at bounding box center [822, 221] width 1427 height 46
select select "full_report"
select select "csv"
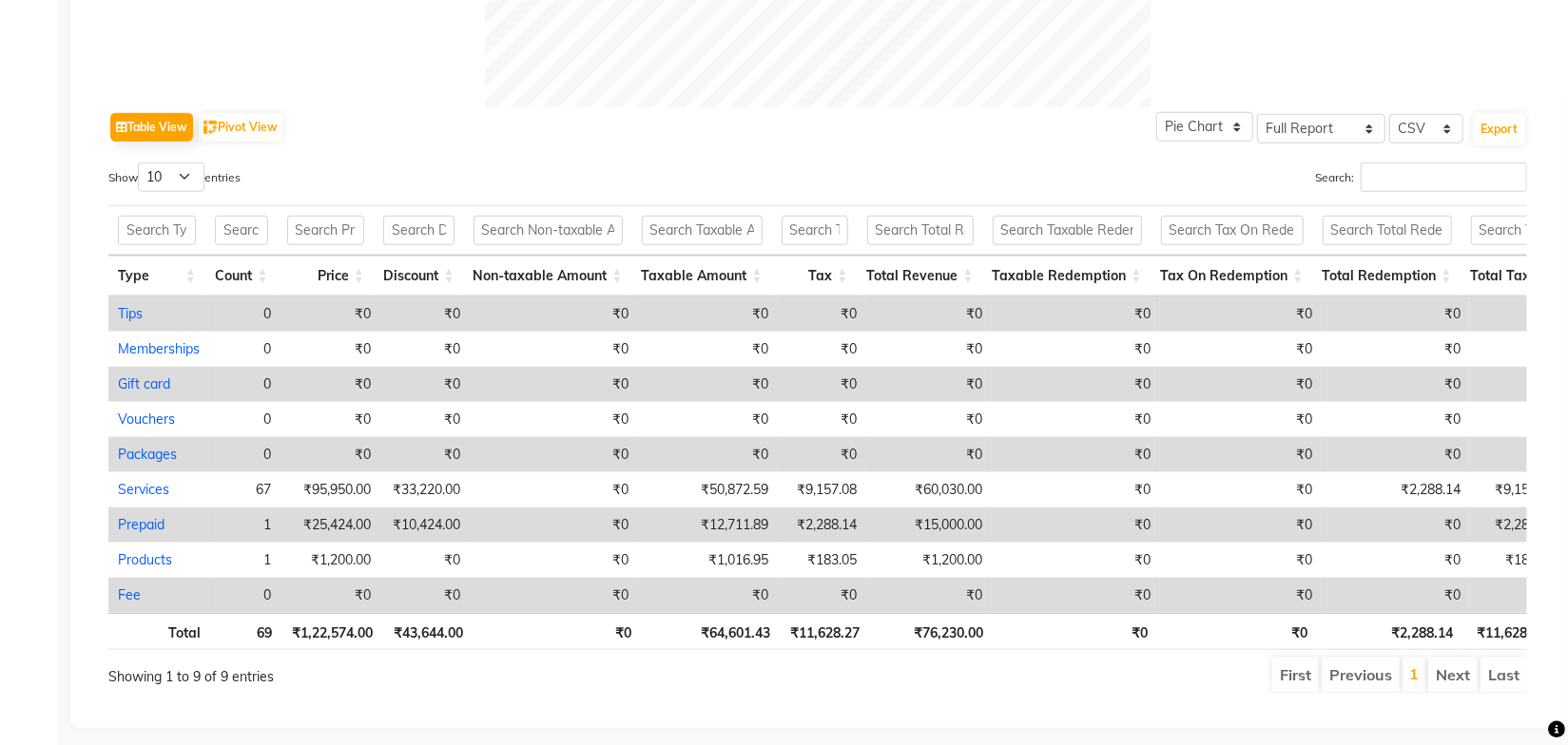
scroll to position [912, 0]
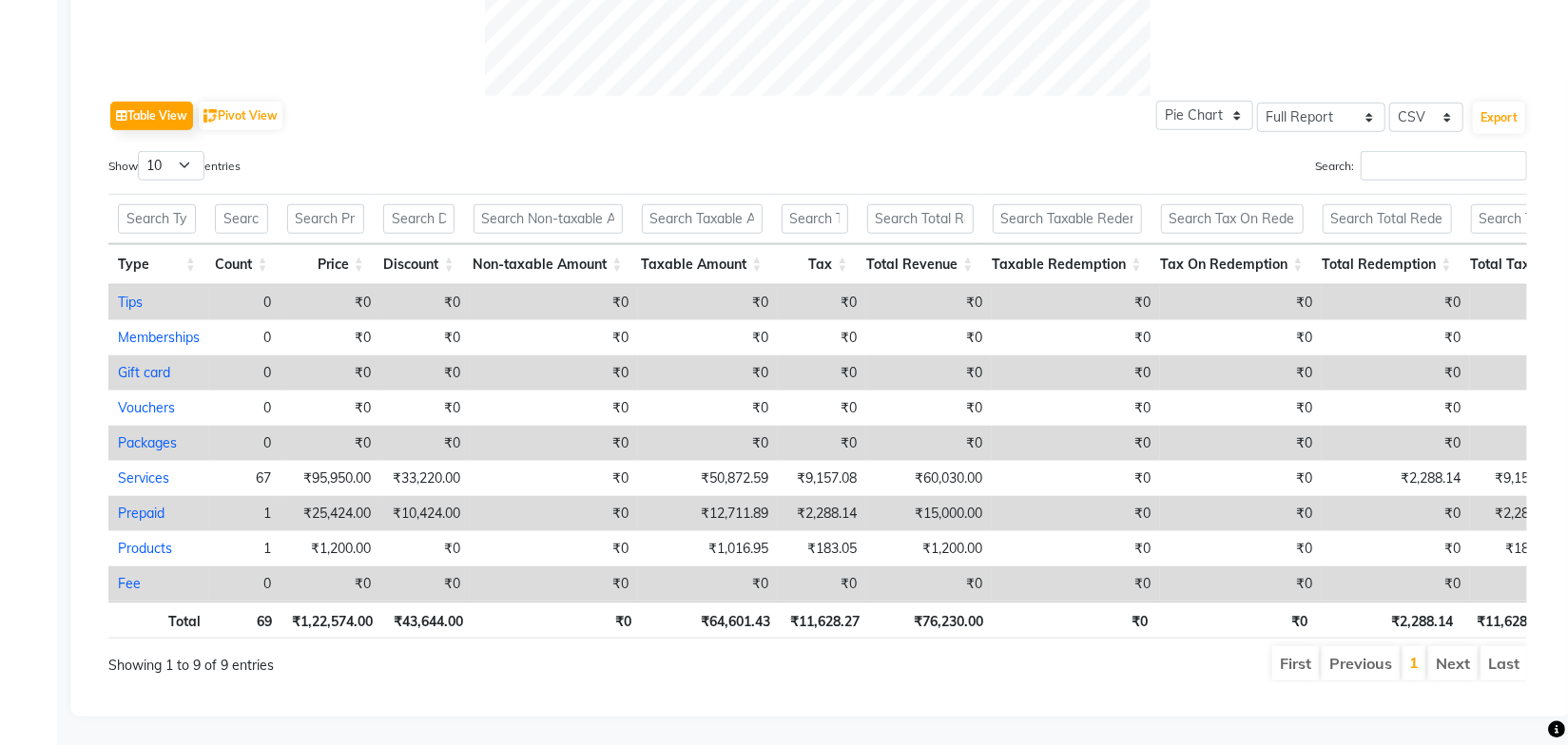
click at [1007, 647] on ul "First Previous 1 Next Last" at bounding box center [1119, 663] width 816 height 34
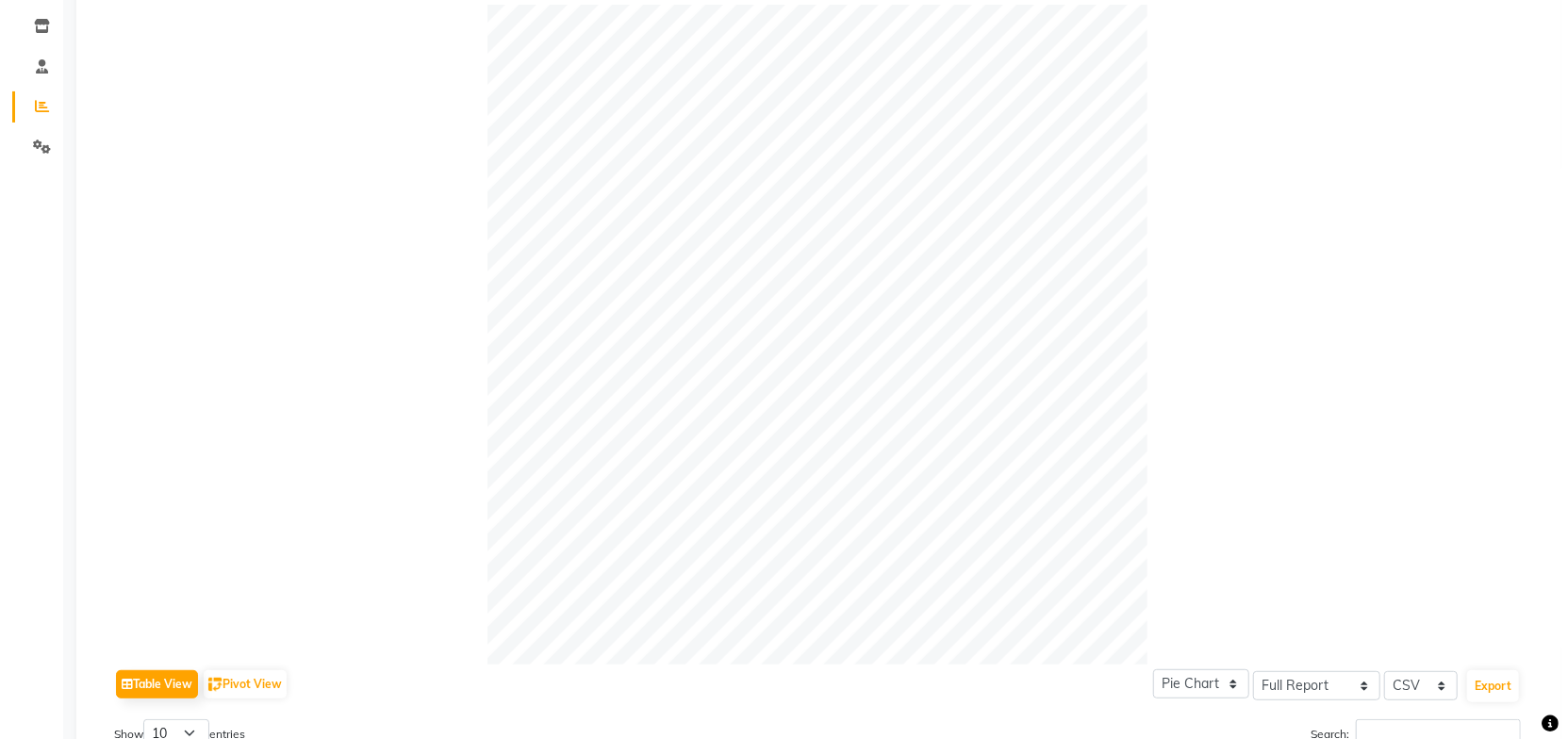
scroll to position [0, 0]
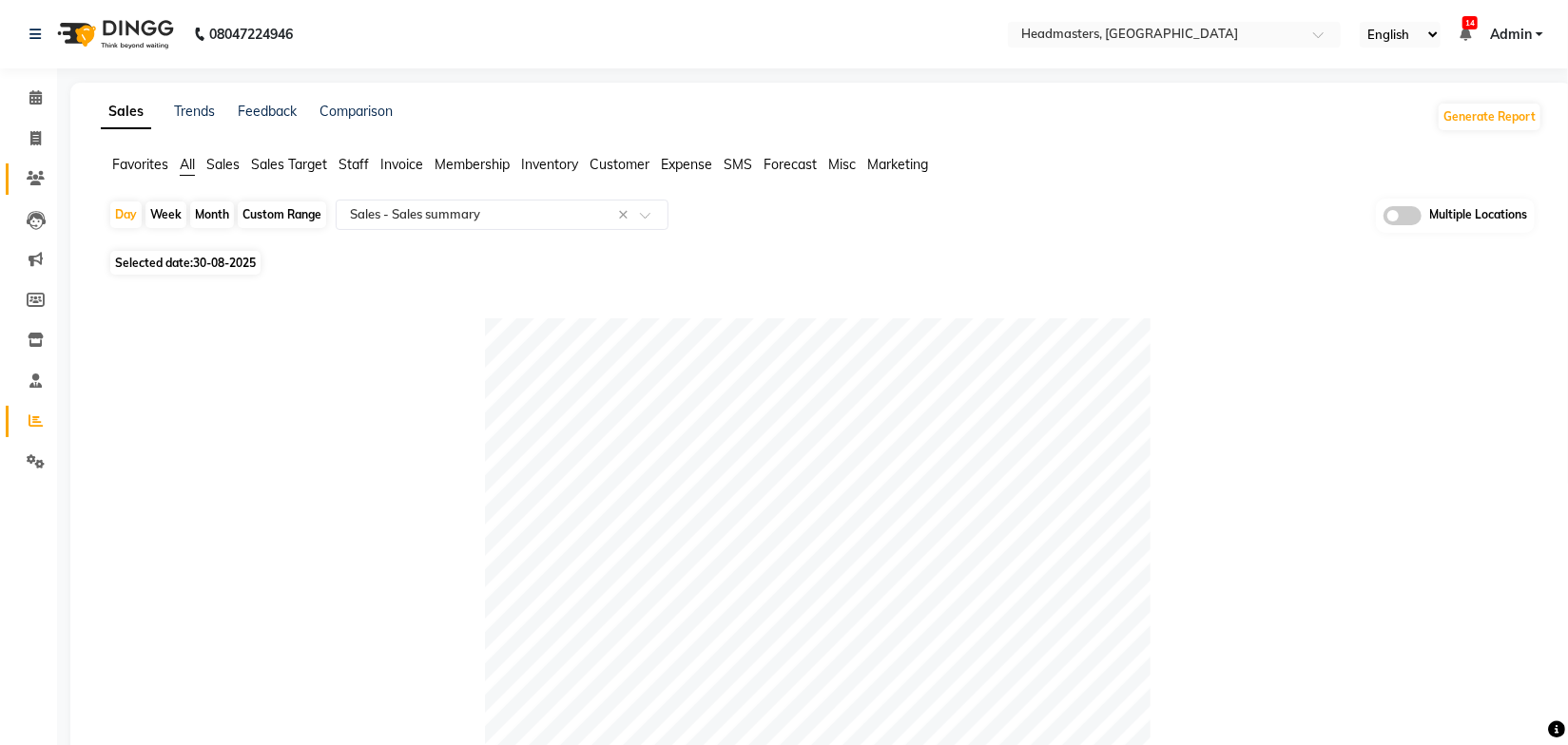
click at [32, 171] on icon at bounding box center [35, 178] width 18 height 15
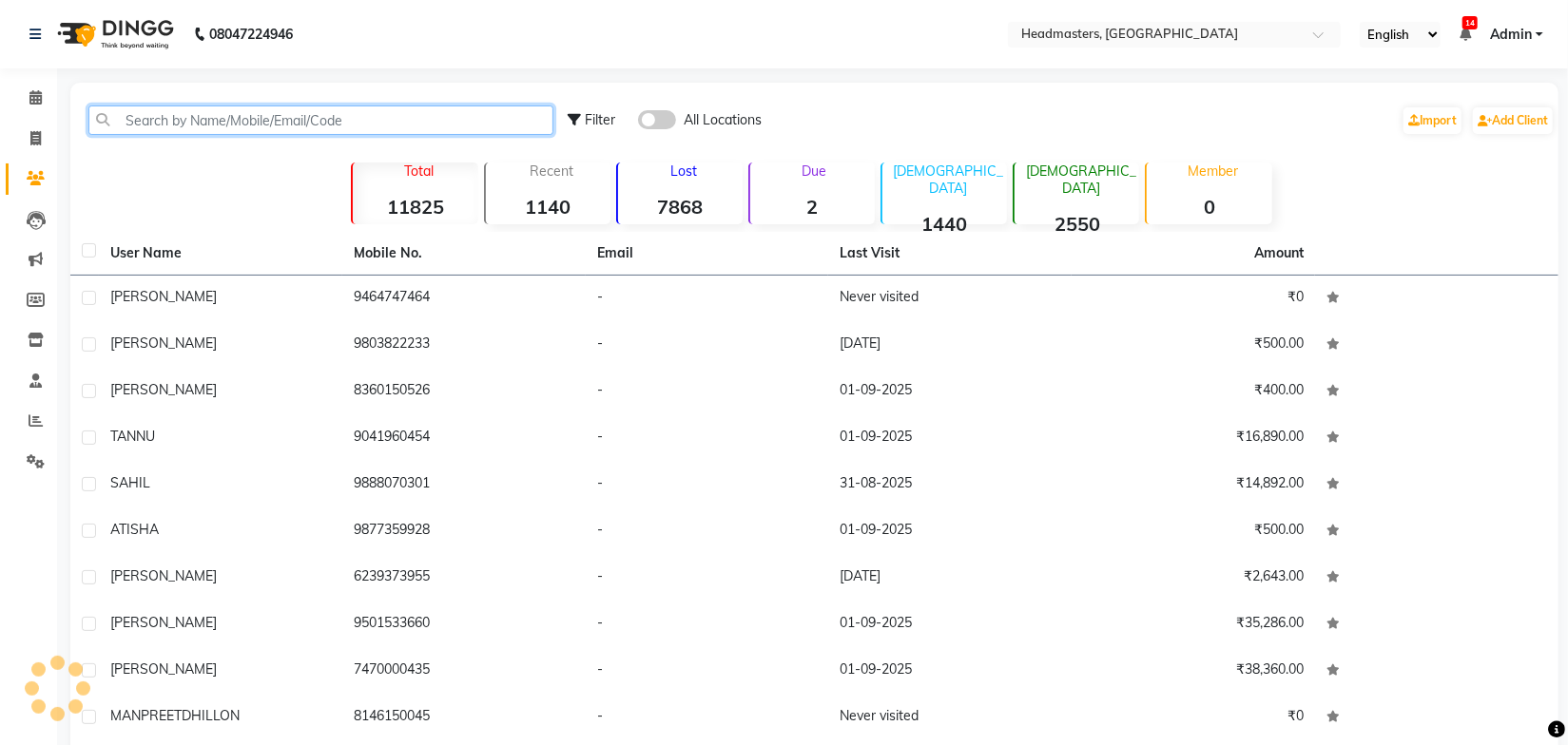
click at [223, 127] on input "text" at bounding box center [321, 120] width 465 height 29
paste input "9855538591"
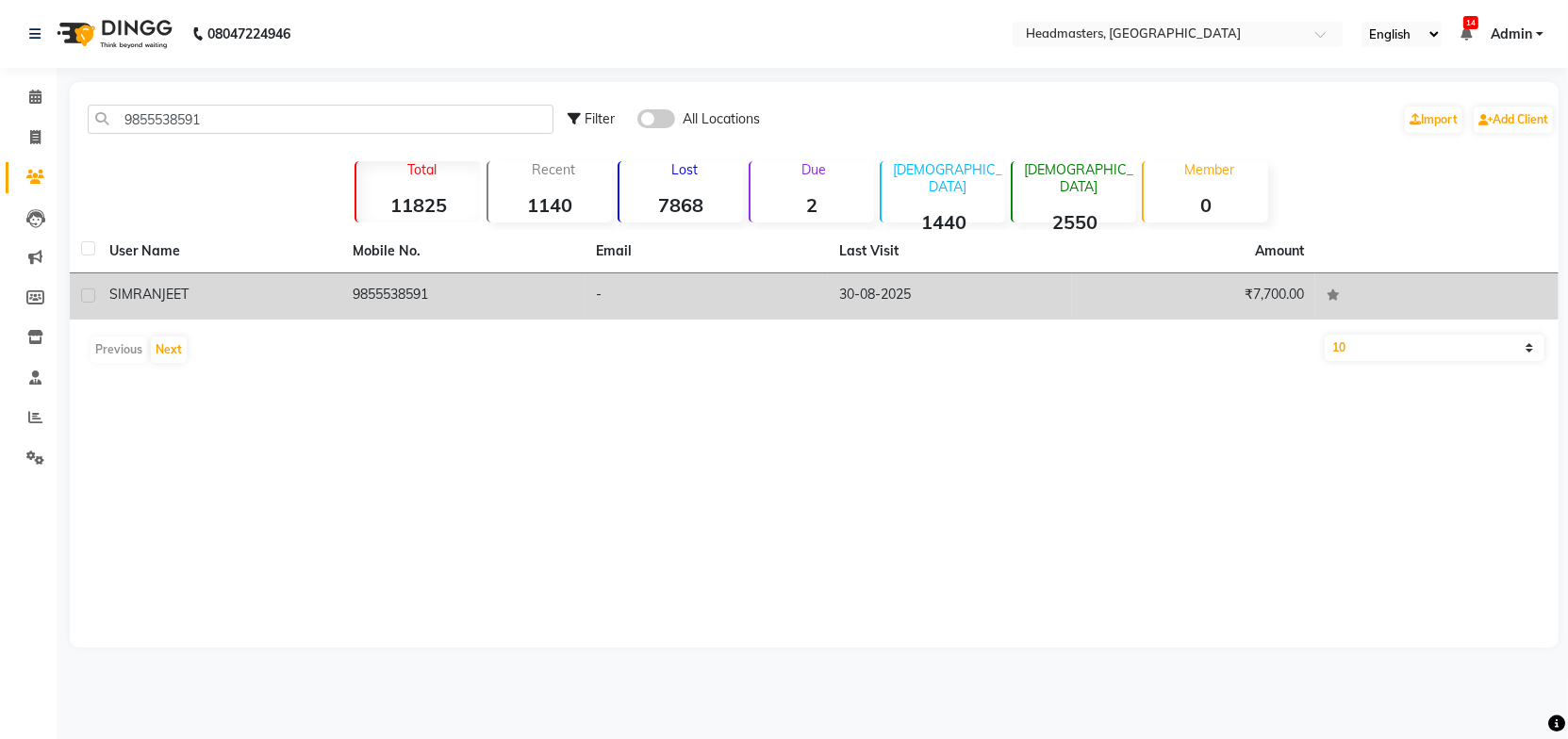
click at [518, 288] on td "9855538591" at bounding box center [462, 297] width 244 height 46
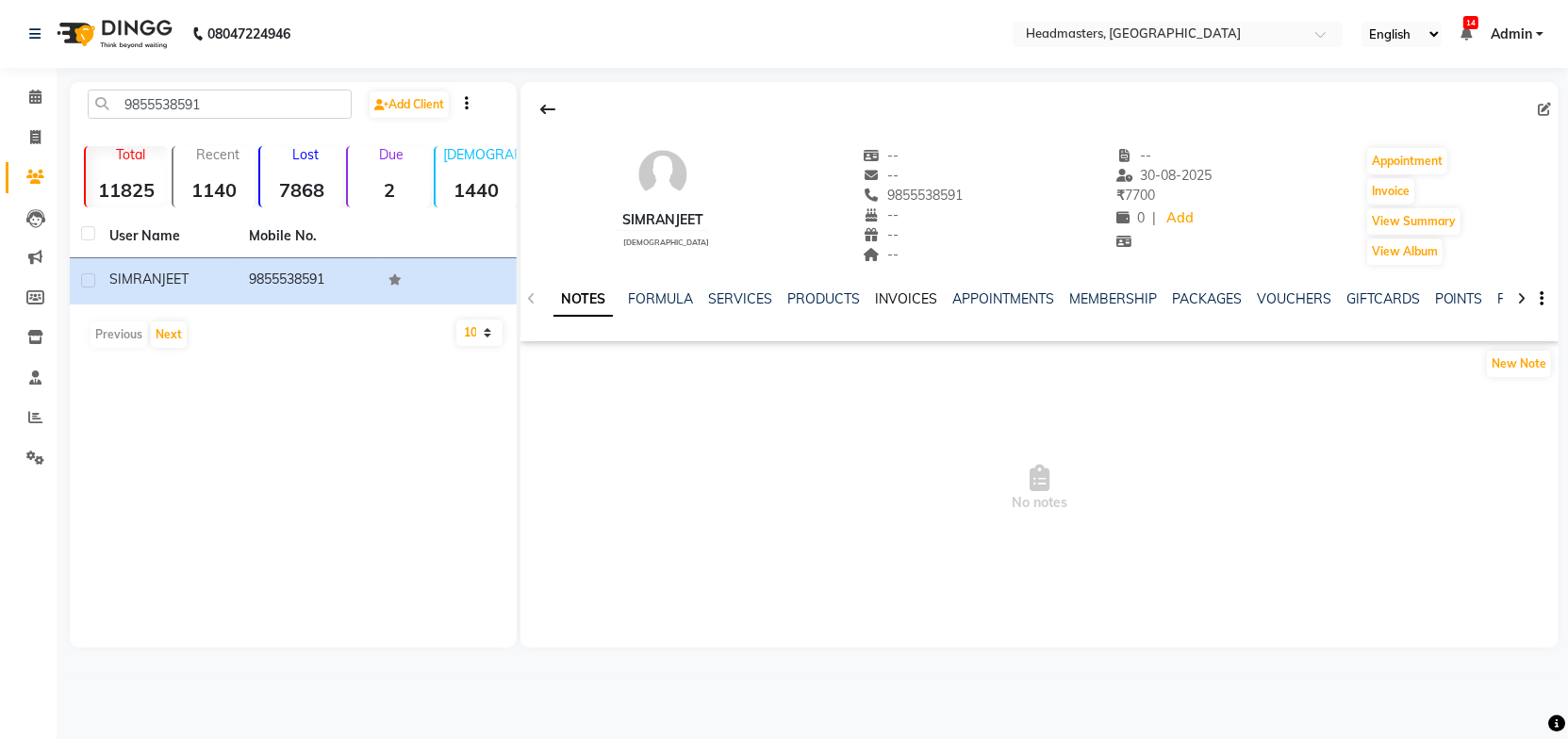
click at [907, 299] on link "INVOICES" at bounding box center [905, 299] width 63 height 17
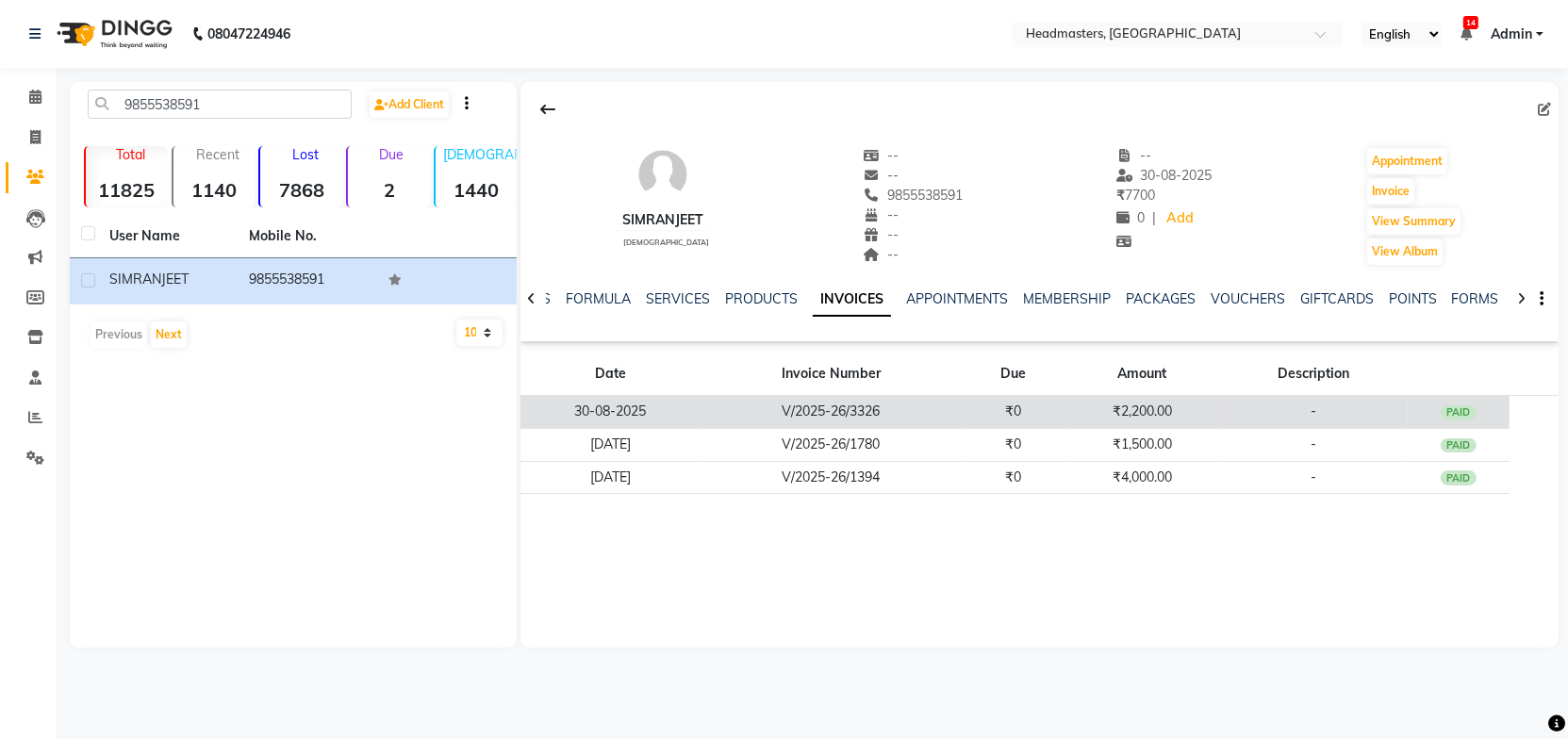
click at [802, 413] on td "V/2025-26/3326" at bounding box center [830, 412] width 261 height 33
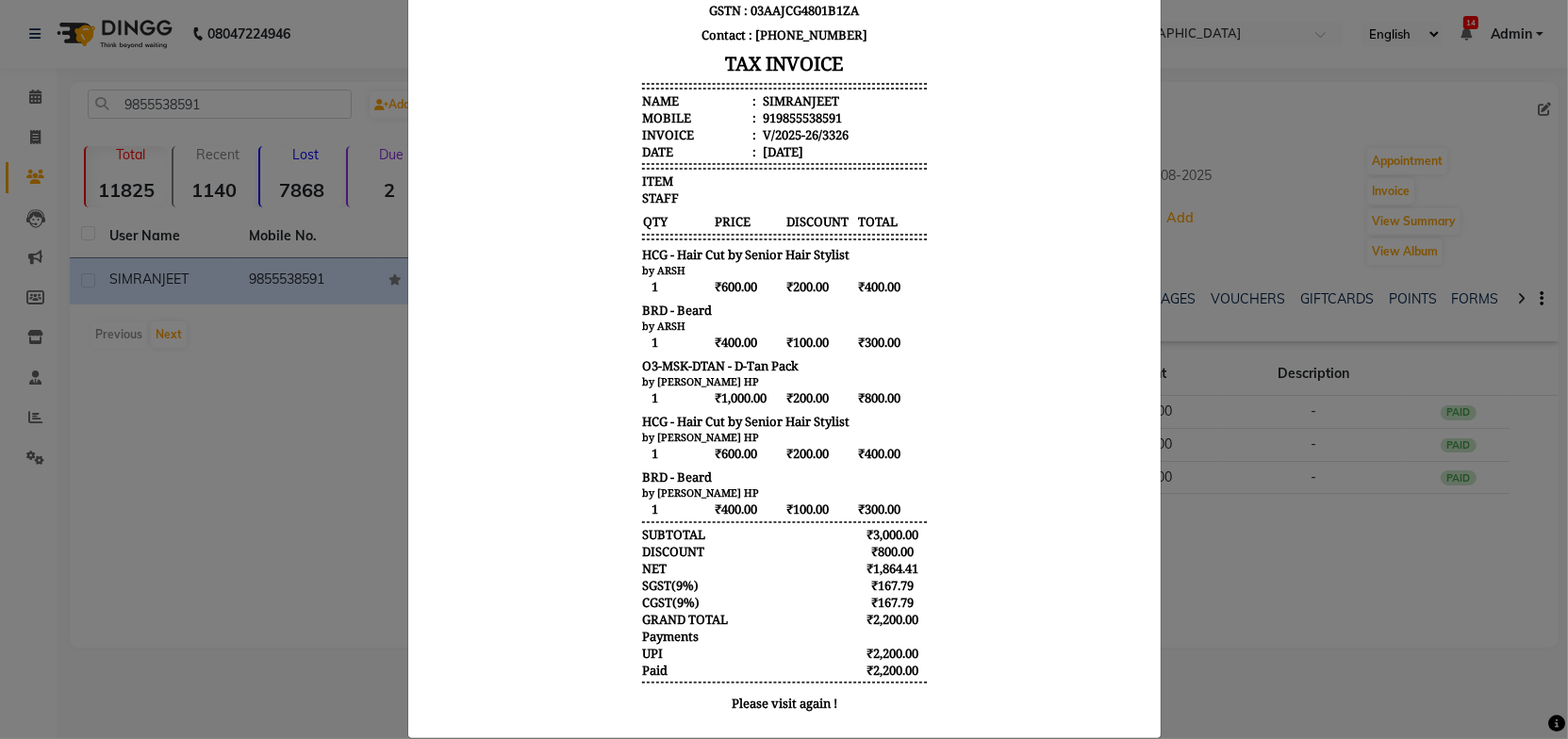
scroll to position [14, 0]
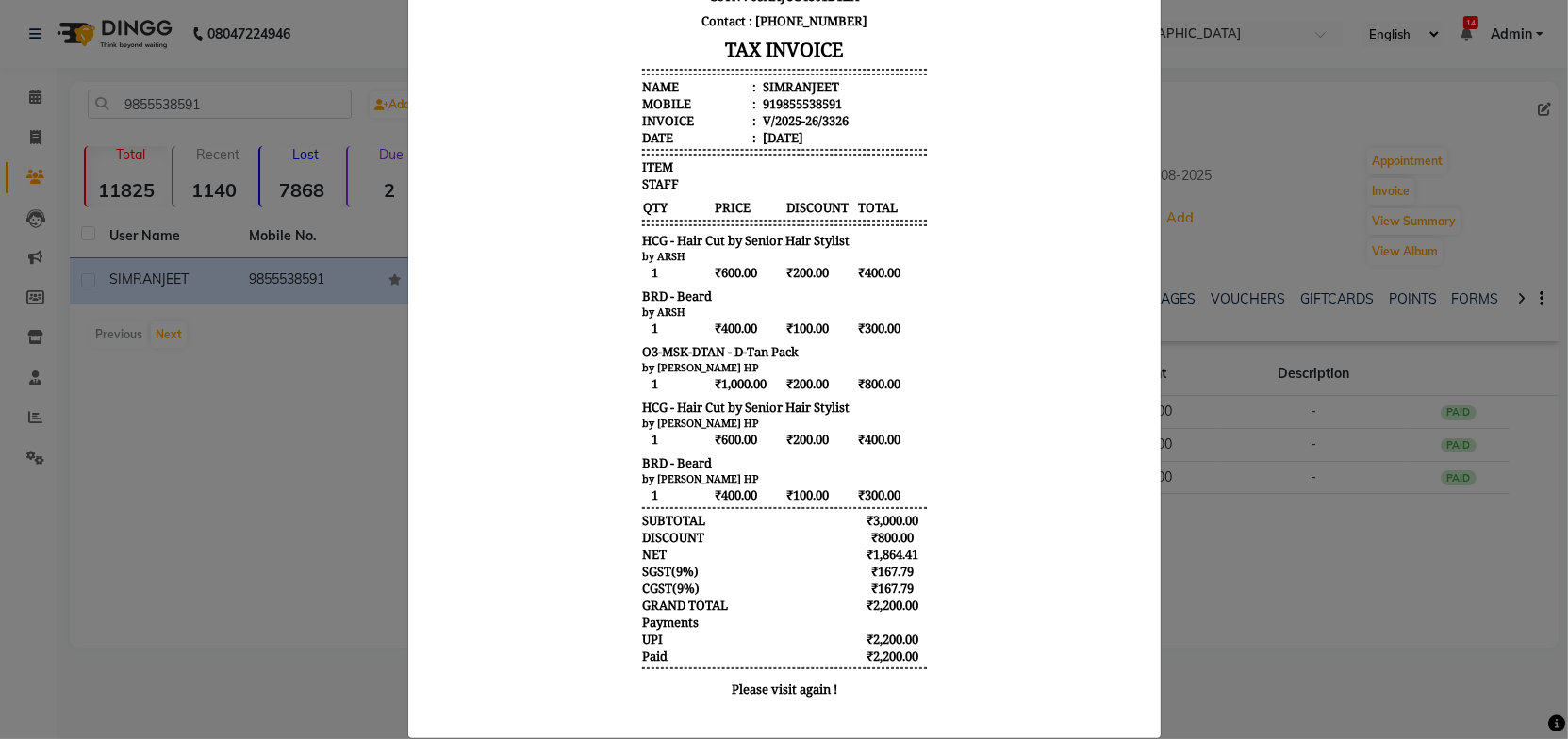
click at [987, 399] on body "GILL'Z GROUP BEAUTY & WELLNESS (AMRITSAR) PRIVATE LIMITED SCO-56, B-Block, Ranj…" at bounding box center [783, 283] width 707 height 867
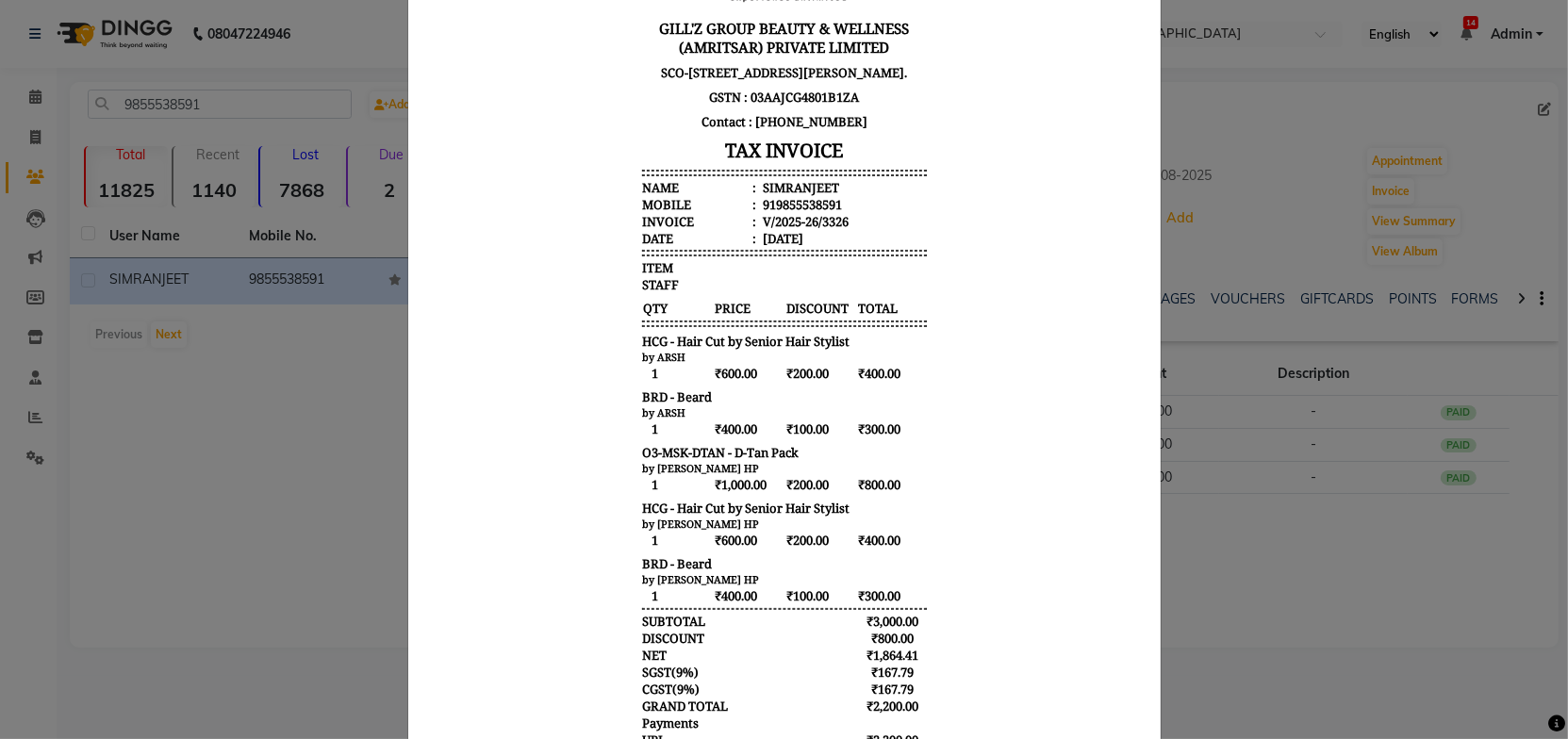
scroll to position [0, 0]
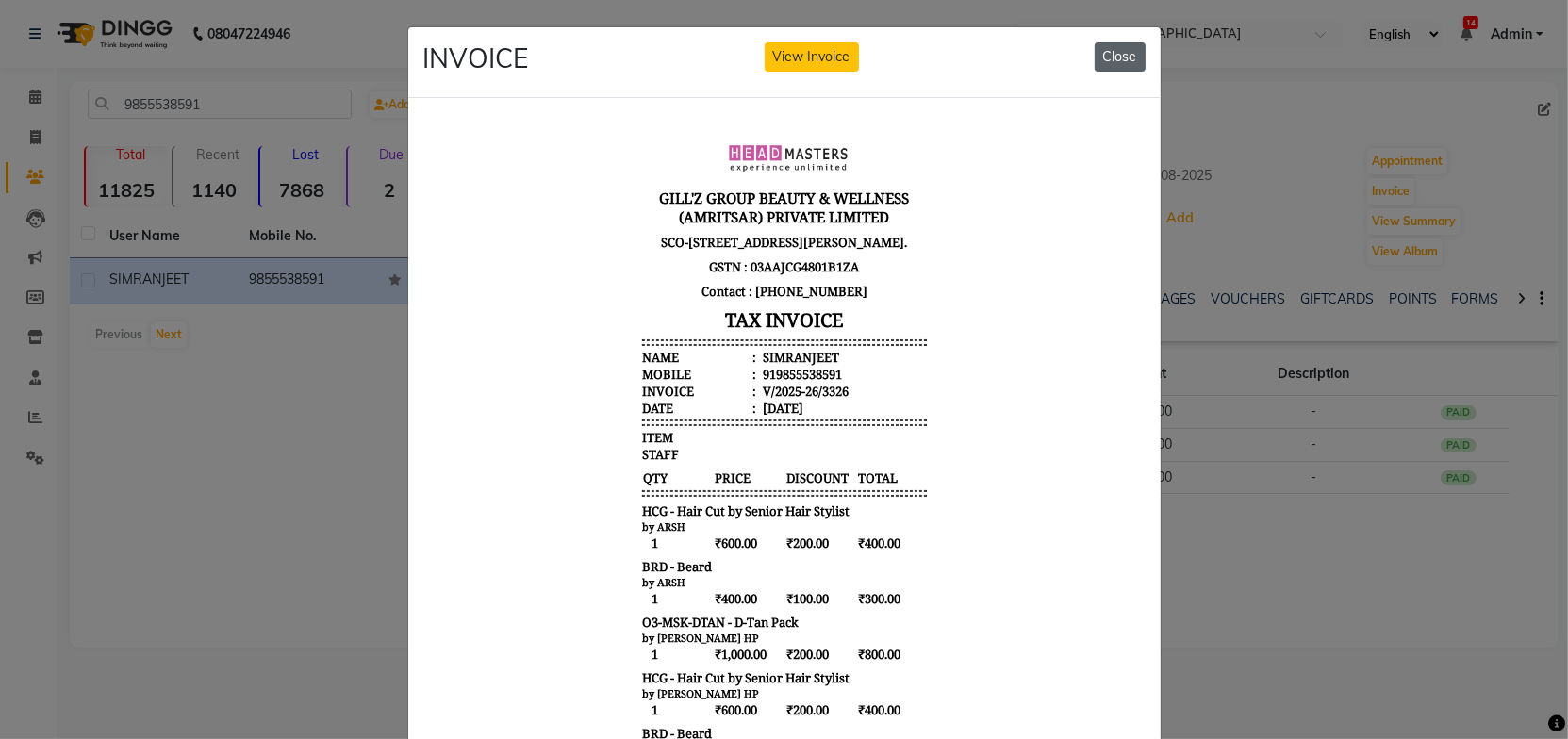
click at [1125, 50] on button "Close" at bounding box center [1119, 57] width 51 height 29
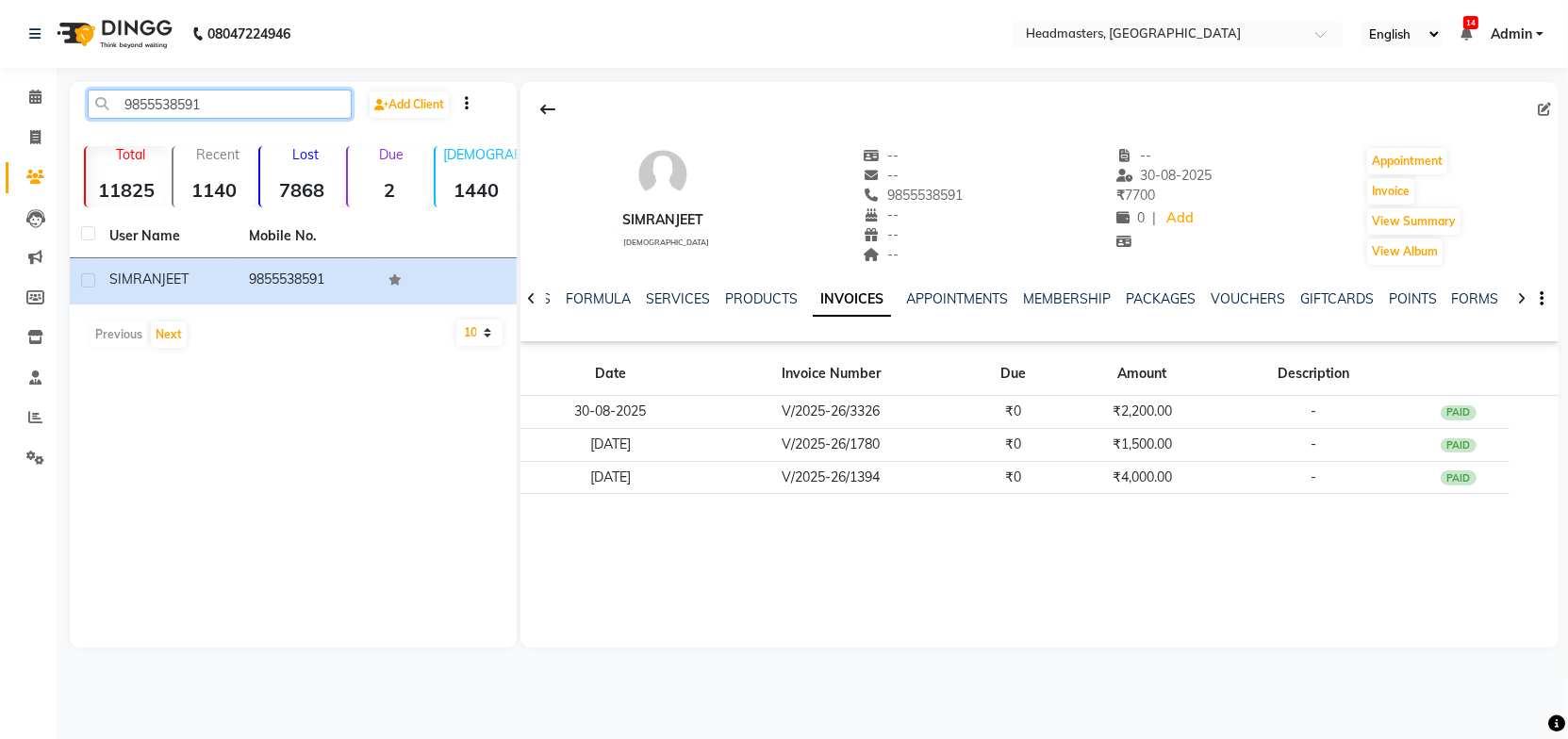
drag, startPoint x: 286, startPoint y: 105, endPoint x: 78, endPoint y: 119, distance: 208.5
click at [78, 119] on div "9855538591 Add Client" at bounding box center [293, 112] width 439 height 44
paste input "7717363946"
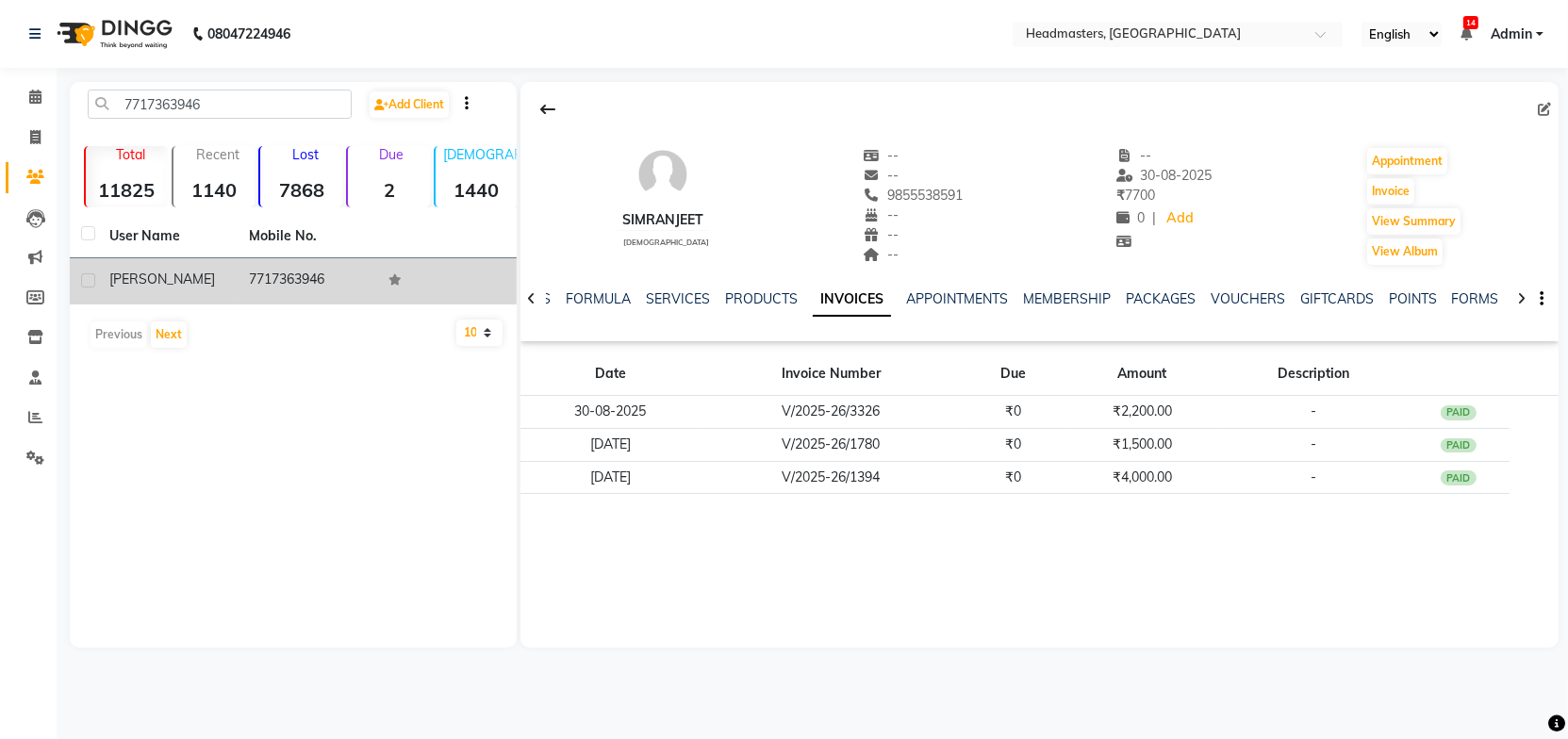
click at [300, 278] on td "7717363946" at bounding box center [307, 281] width 140 height 46
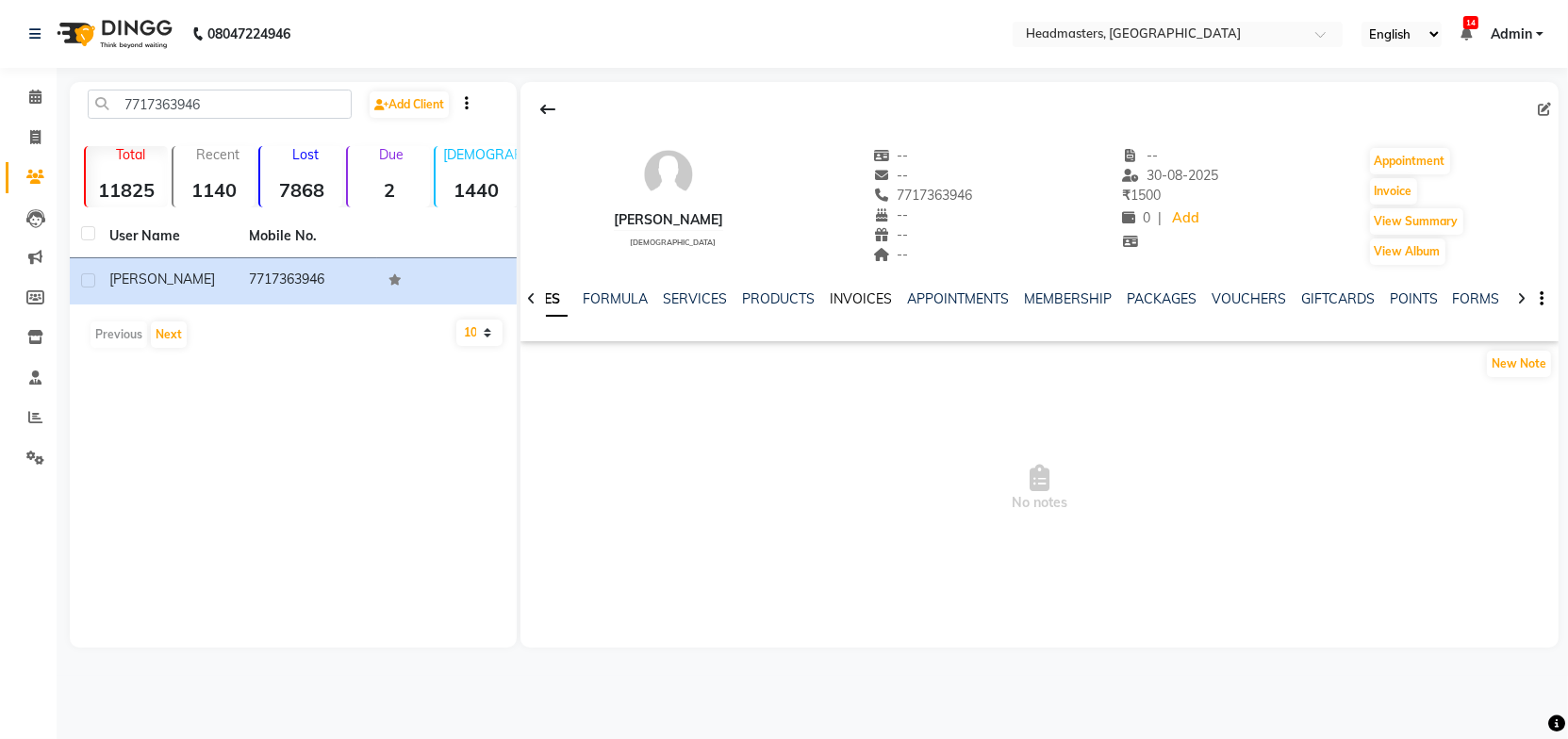
click at [851, 302] on link "INVOICES" at bounding box center [860, 299] width 63 height 17
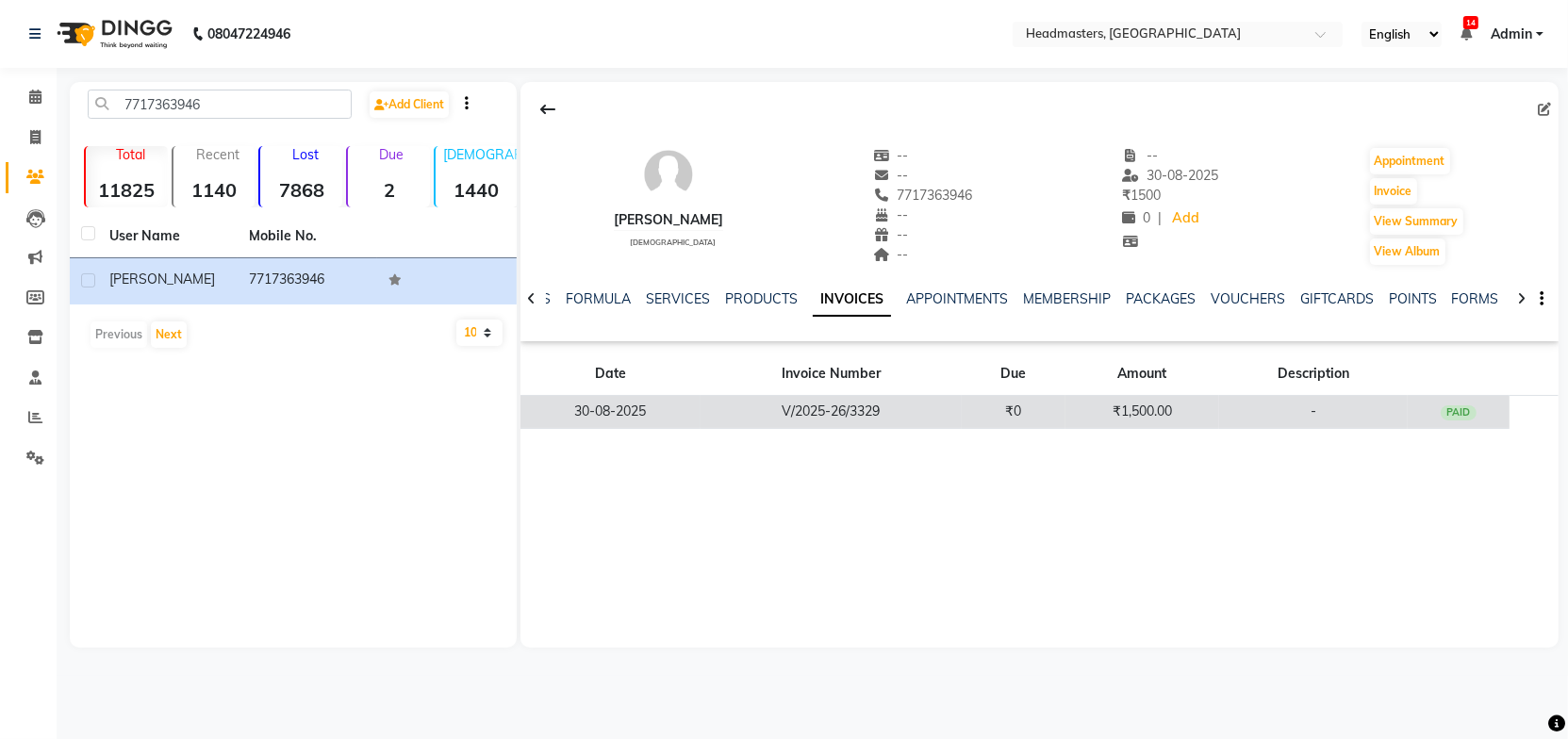
click at [841, 405] on td "V/2025-26/3329" at bounding box center [830, 412] width 261 height 33
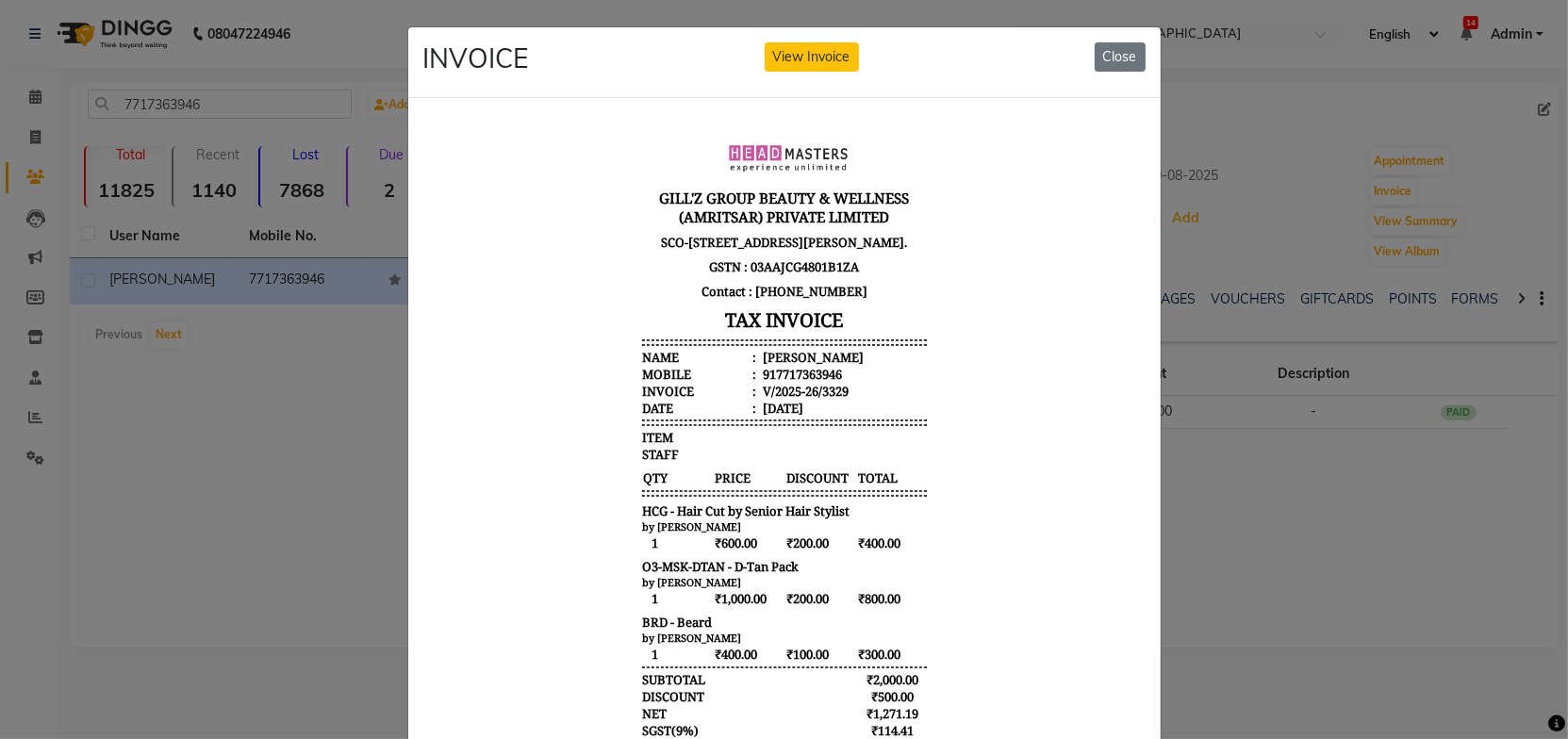
click at [952, 472] on body "GILL'Z GROUP BEAUTY & WELLNESS (AMRITSAR) PRIVATE LIMITED SCO-56, B-Block, Ranj…" at bounding box center [783, 497] width 707 height 755
click at [1111, 49] on button "Close" at bounding box center [1119, 57] width 51 height 29
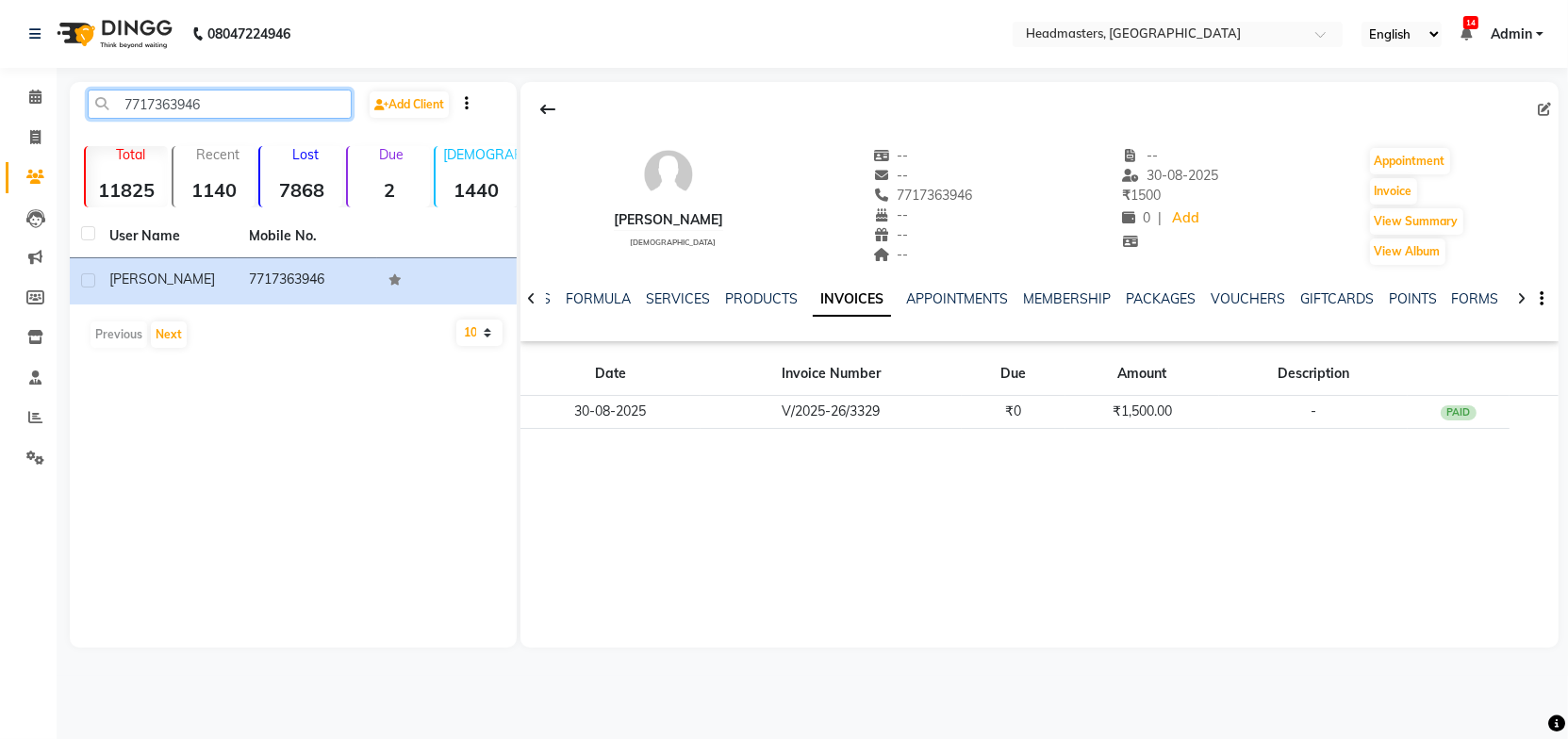
drag, startPoint x: 220, startPoint y: 104, endPoint x: 73, endPoint y: 118, distance: 147.7
click at [73, 118] on div "7717363946" at bounding box center [219, 104] width 292 height 29
paste input "40053428"
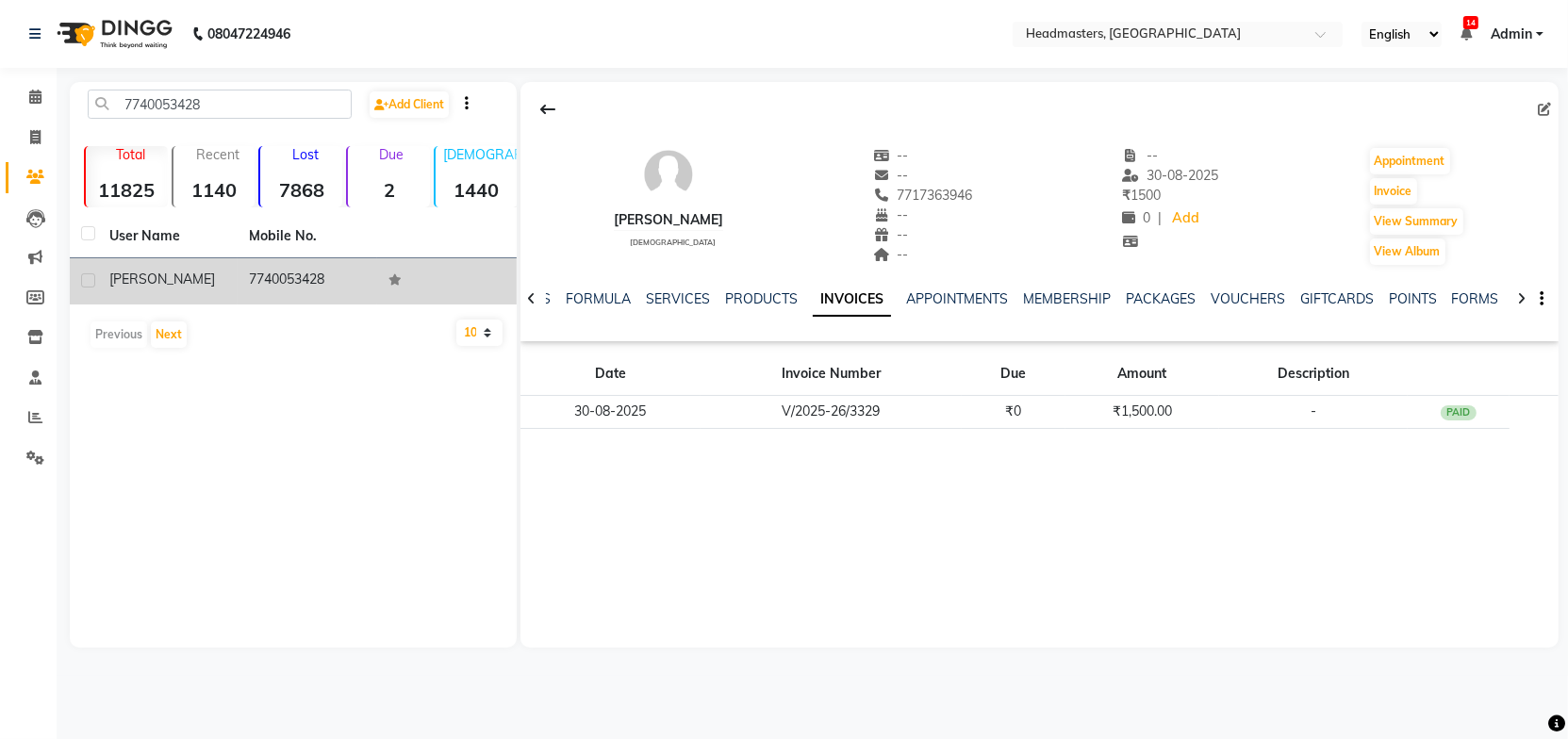
click at [266, 288] on td "7740053428" at bounding box center [307, 281] width 140 height 46
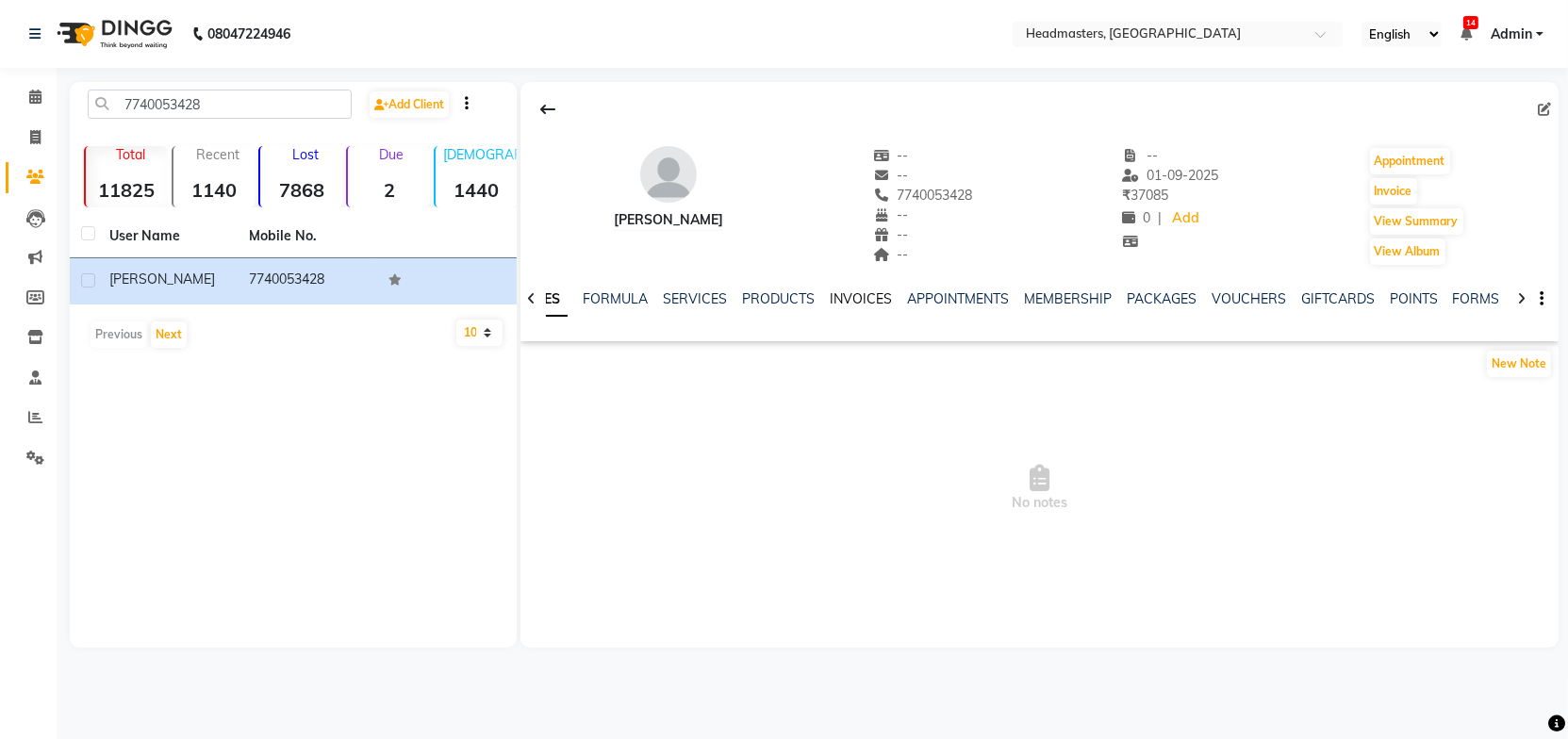
click at [867, 295] on link "INVOICES" at bounding box center [860, 299] width 63 height 17
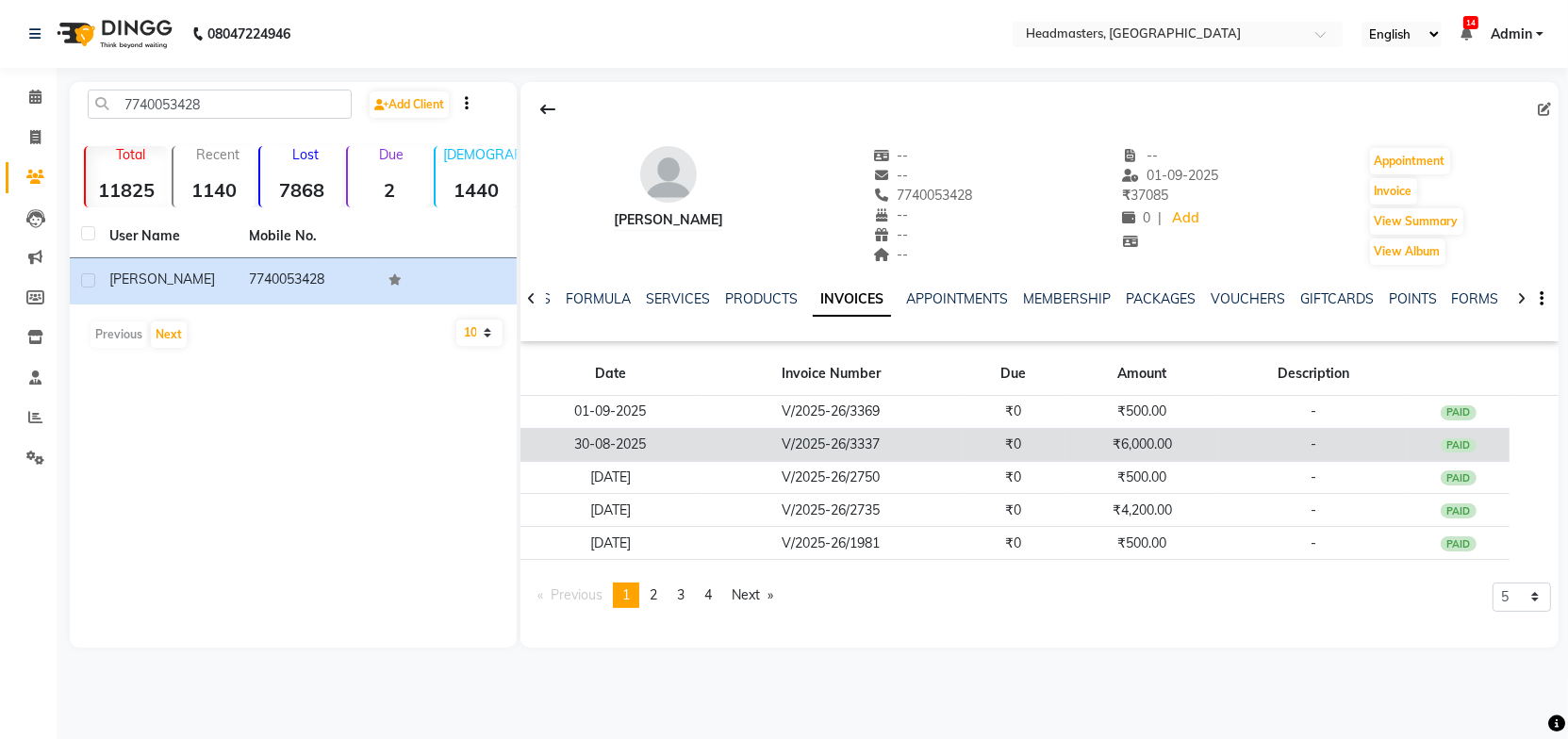
click at [892, 431] on td "V/2025-26/3337" at bounding box center [830, 444] width 261 height 33
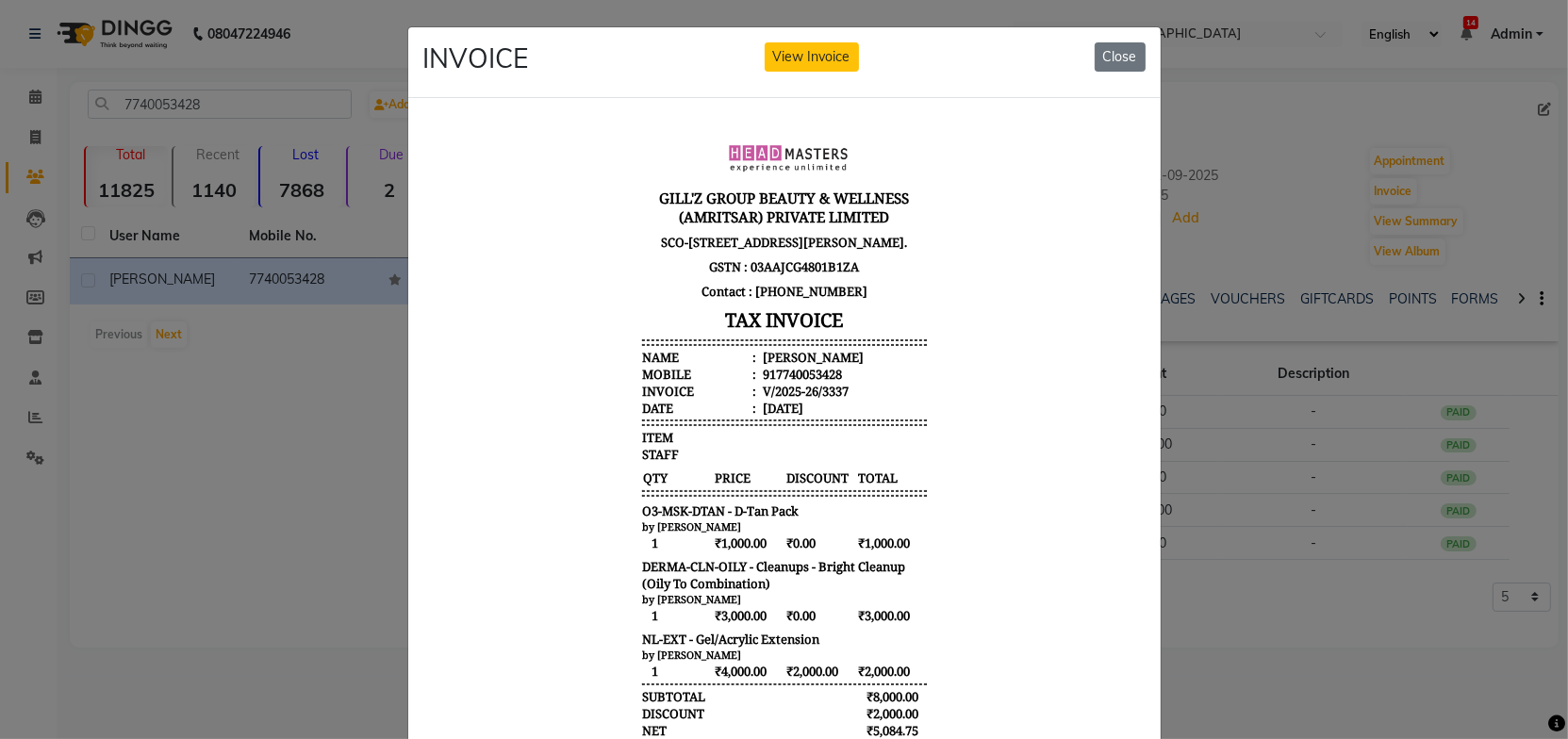
click at [910, 421] on hr at bounding box center [784, 420] width 285 height 2
click at [957, 459] on body "GILL'Z GROUP BEAUTY & WELLNESS (AMRITSAR) PRIVATE LIMITED SCO-56, B-Block, Ranj…" at bounding box center [783, 506] width 707 height 773
click at [1097, 55] on button "Close" at bounding box center [1119, 57] width 51 height 29
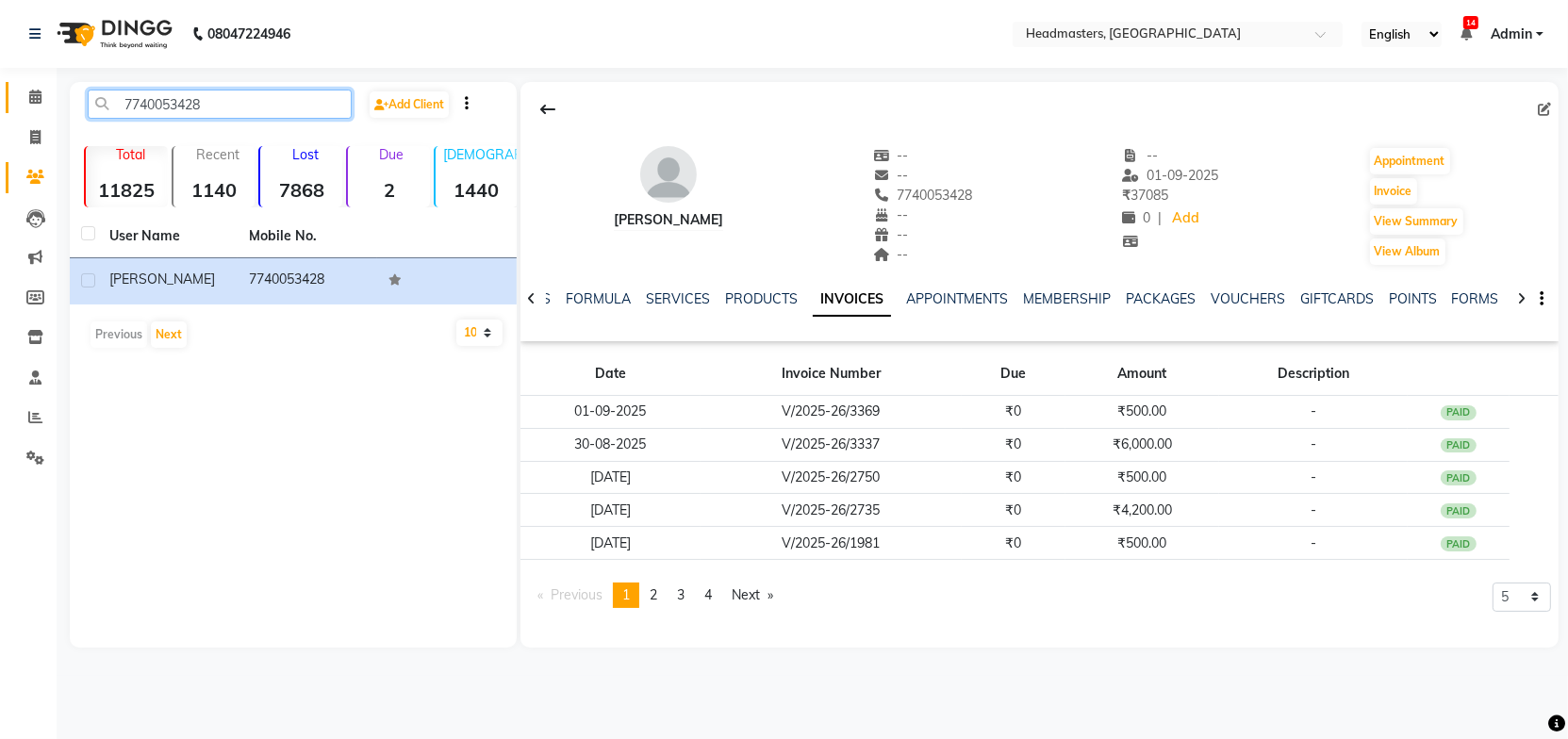
click at [51, 108] on body "08047224946 Select Location × Headmasters, Amritsar English ENGLISH Español الع…" at bounding box center [784, 369] width 1568 height 739
paste input "888788216"
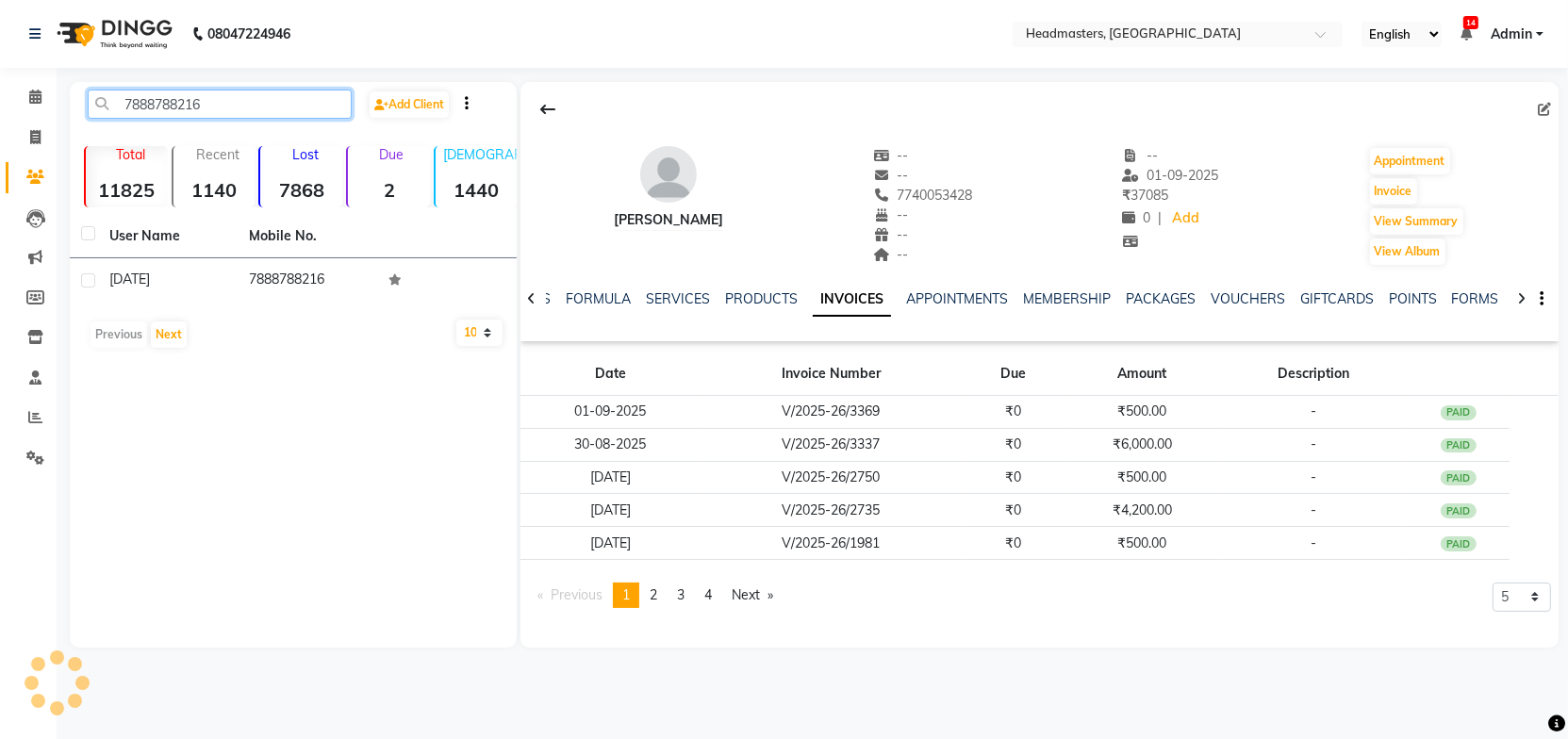
click at [211, 101] on input "7888788216" at bounding box center [220, 104] width 264 height 29
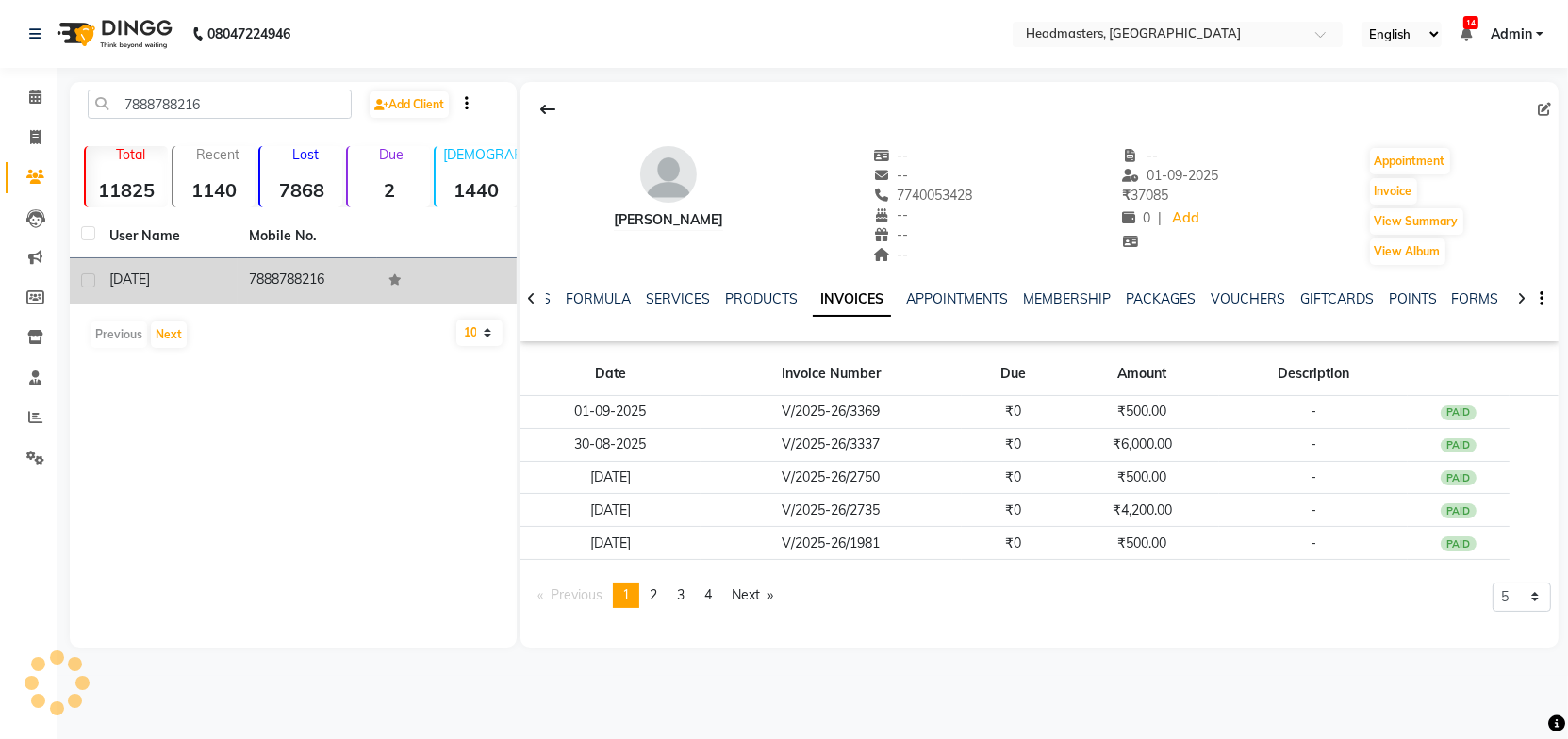
click at [264, 284] on td "7888788216" at bounding box center [307, 281] width 140 height 46
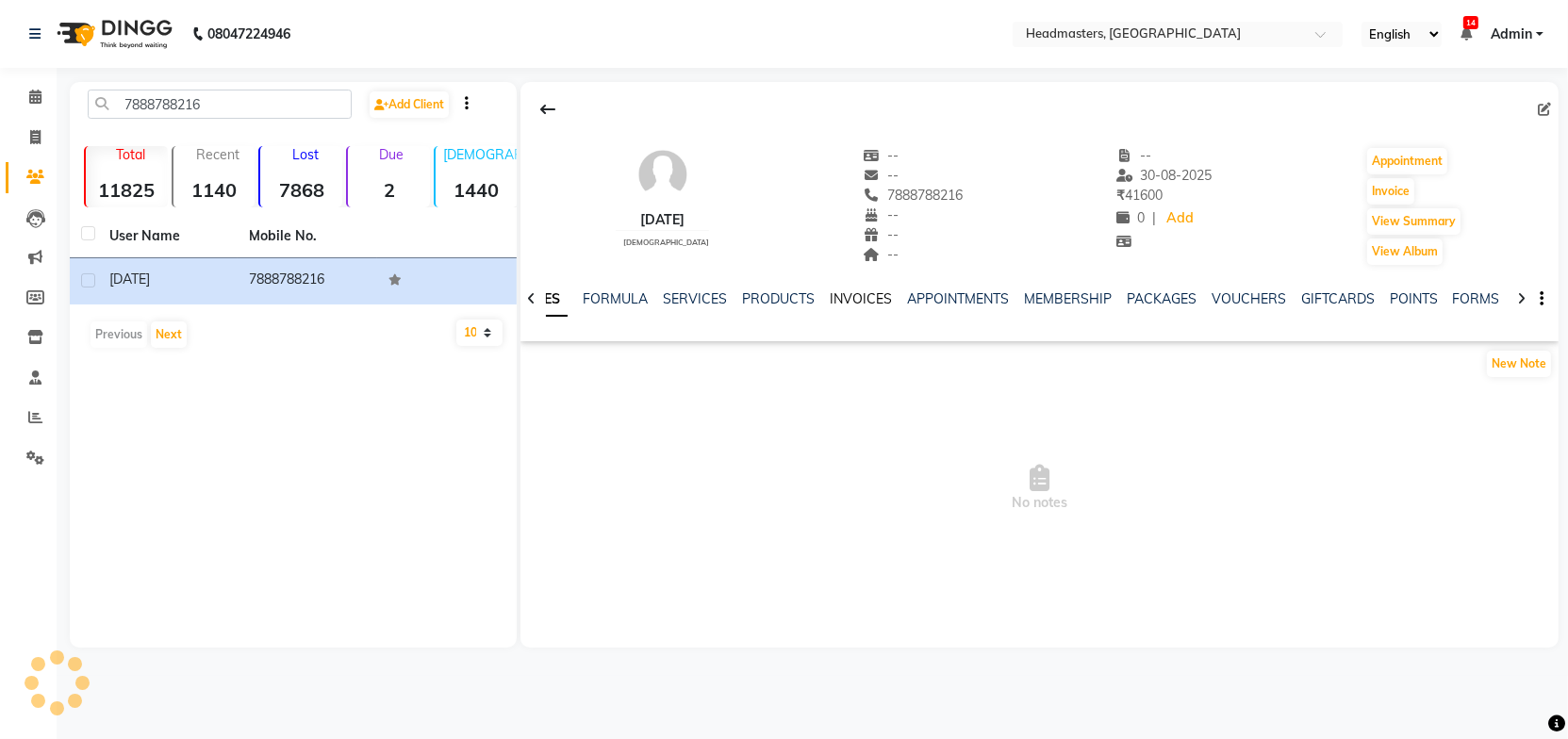
click at [866, 295] on link "INVOICES" at bounding box center [860, 299] width 63 height 17
click at [739, 297] on link "PRODUCTS" at bounding box center [761, 299] width 72 height 17
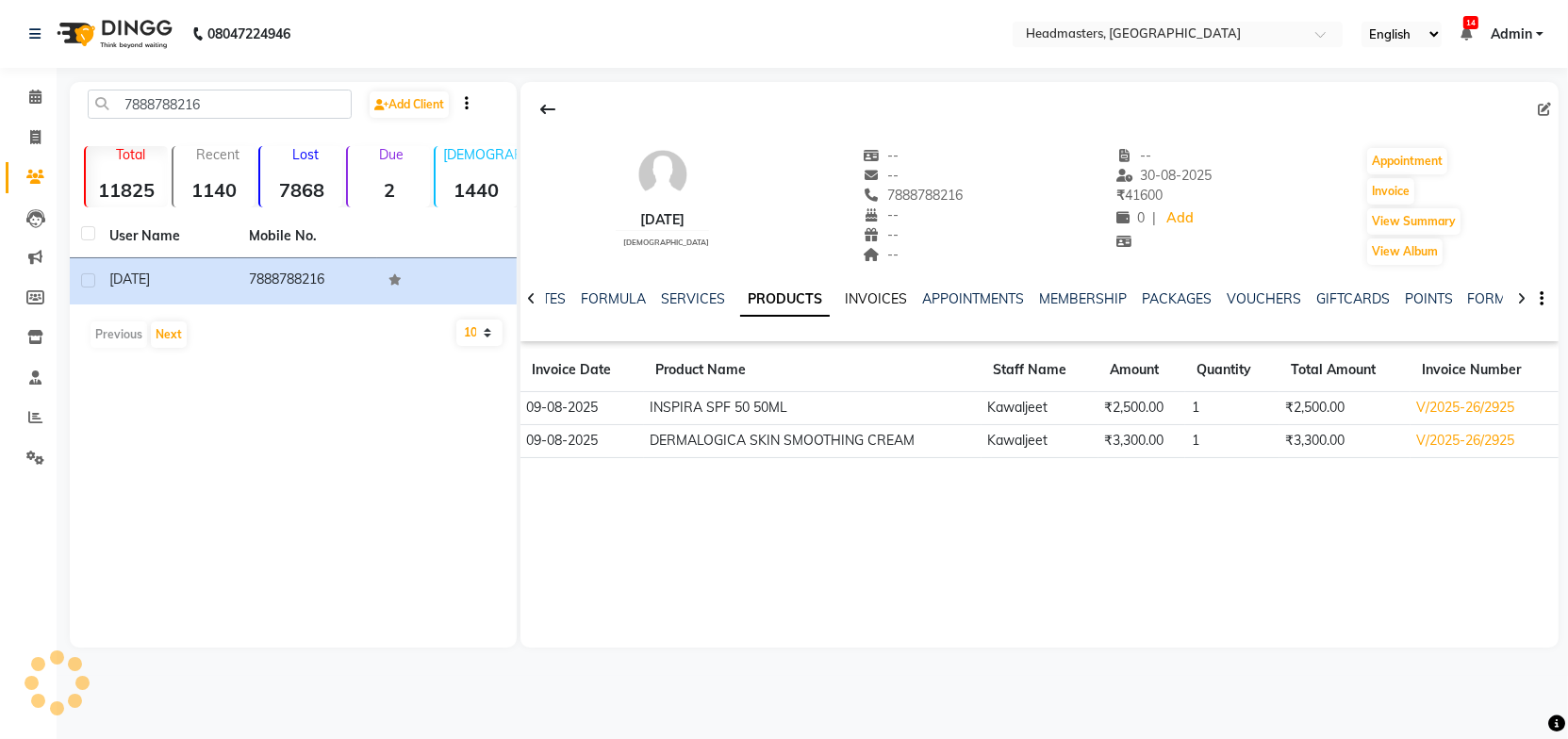
click at [869, 295] on link "INVOICES" at bounding box center [875, 299] width 63 height 17
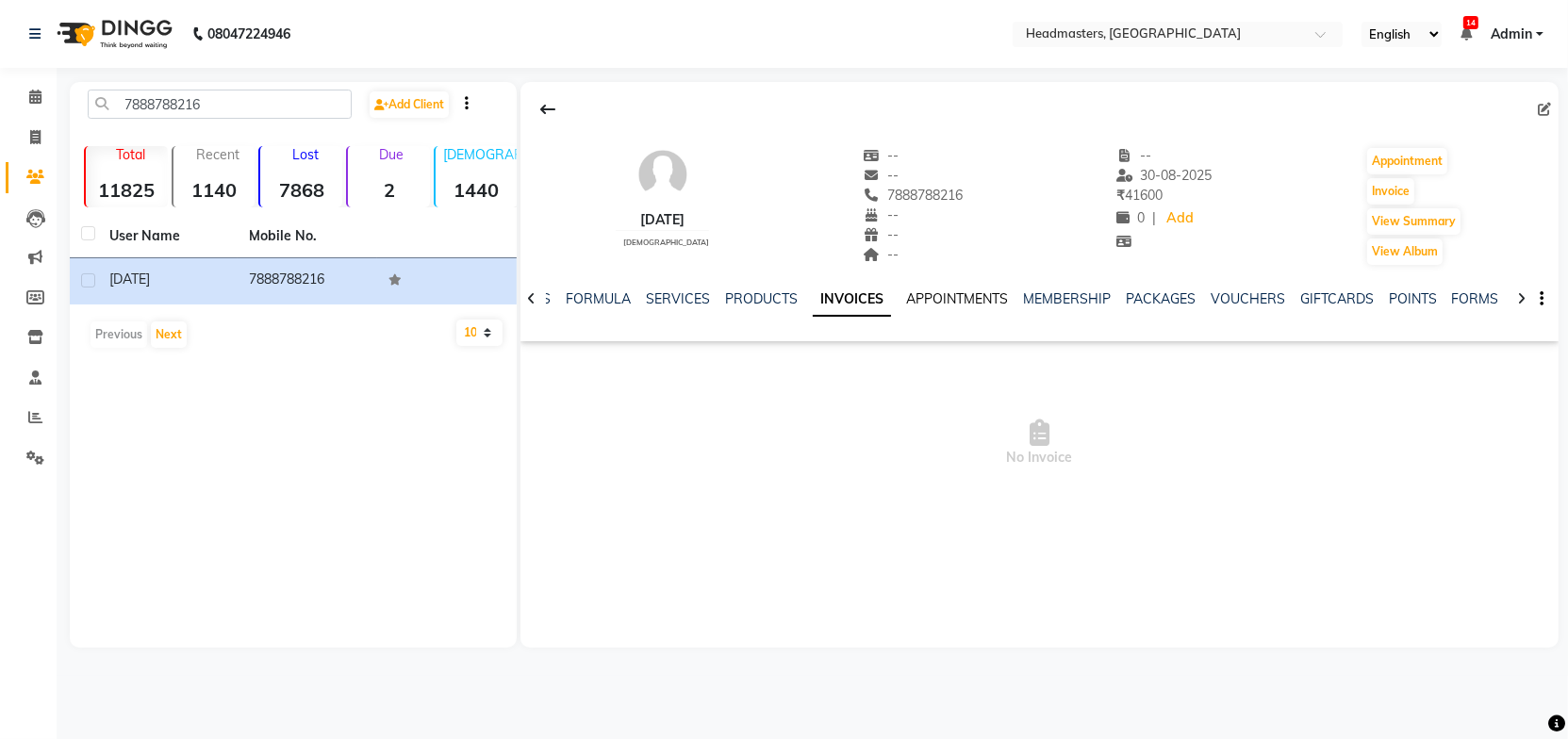
click at [925, 299] on link "APPOINTMENTS" at bounding box center [957, 299] width 102 height 17
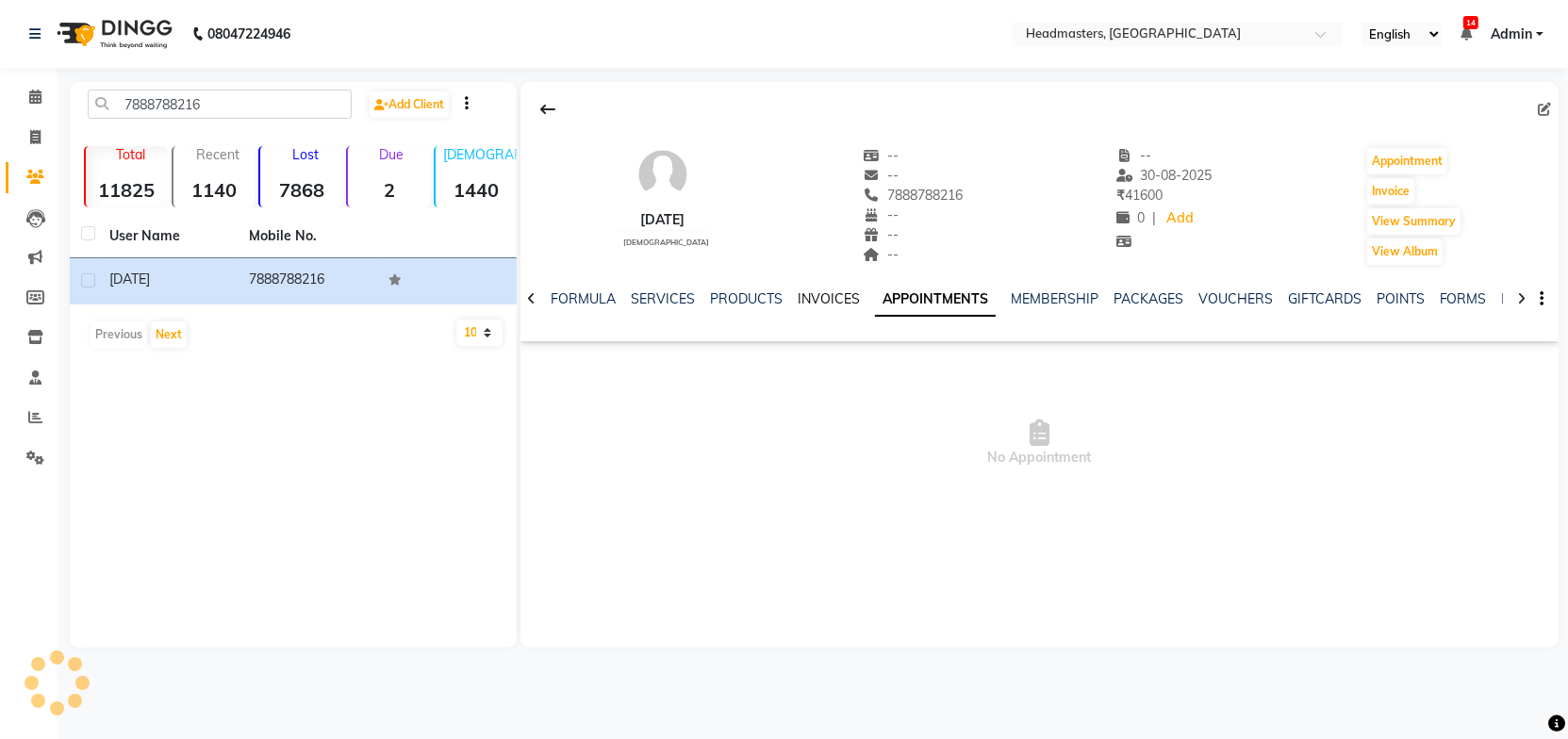
click at [823, 305] on link "INVOICES" at bounding box center [828, 299] width 63 height 17
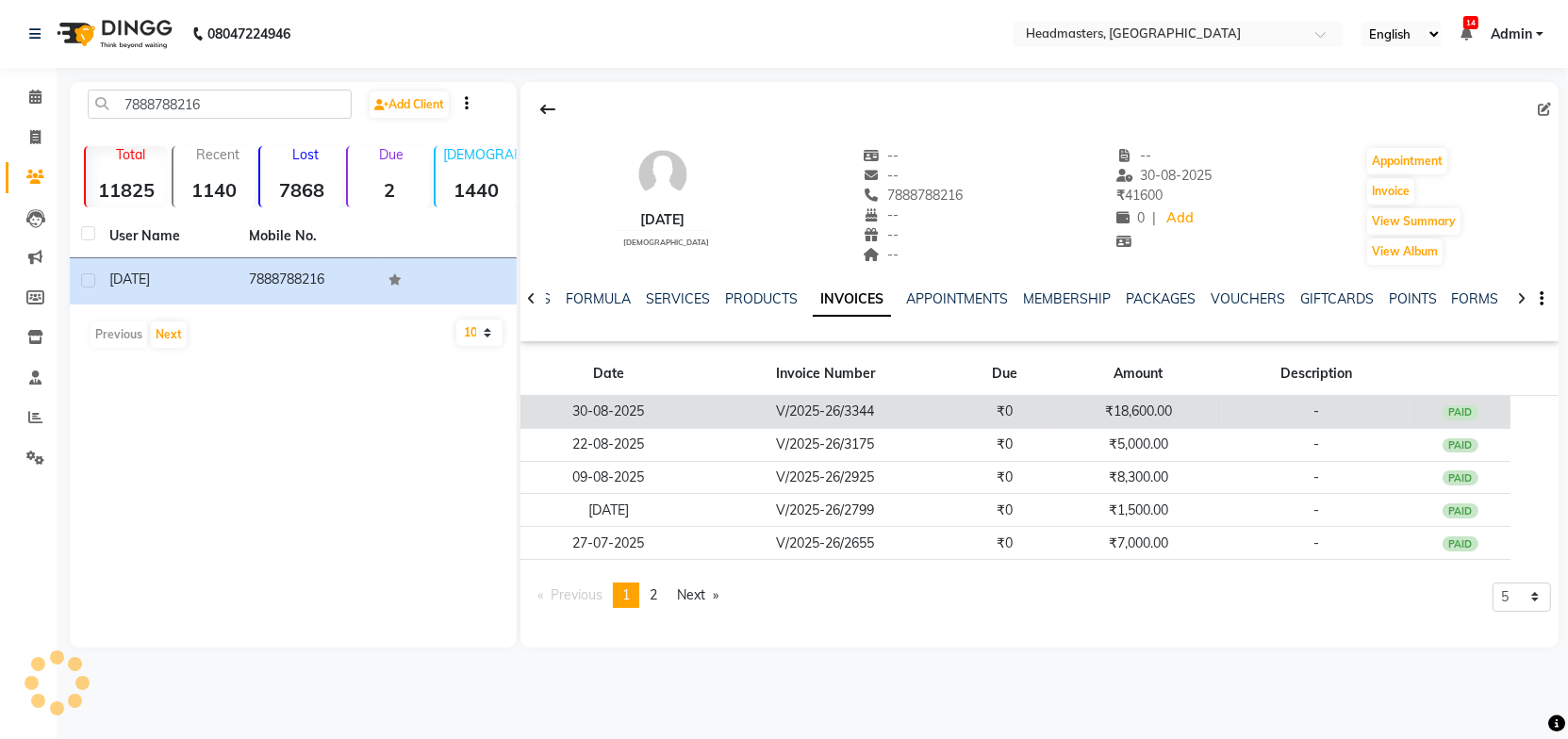
click at [789, 399] on td "V/2025-26/3344" at bounding box center [824, 412] width 256 height 33
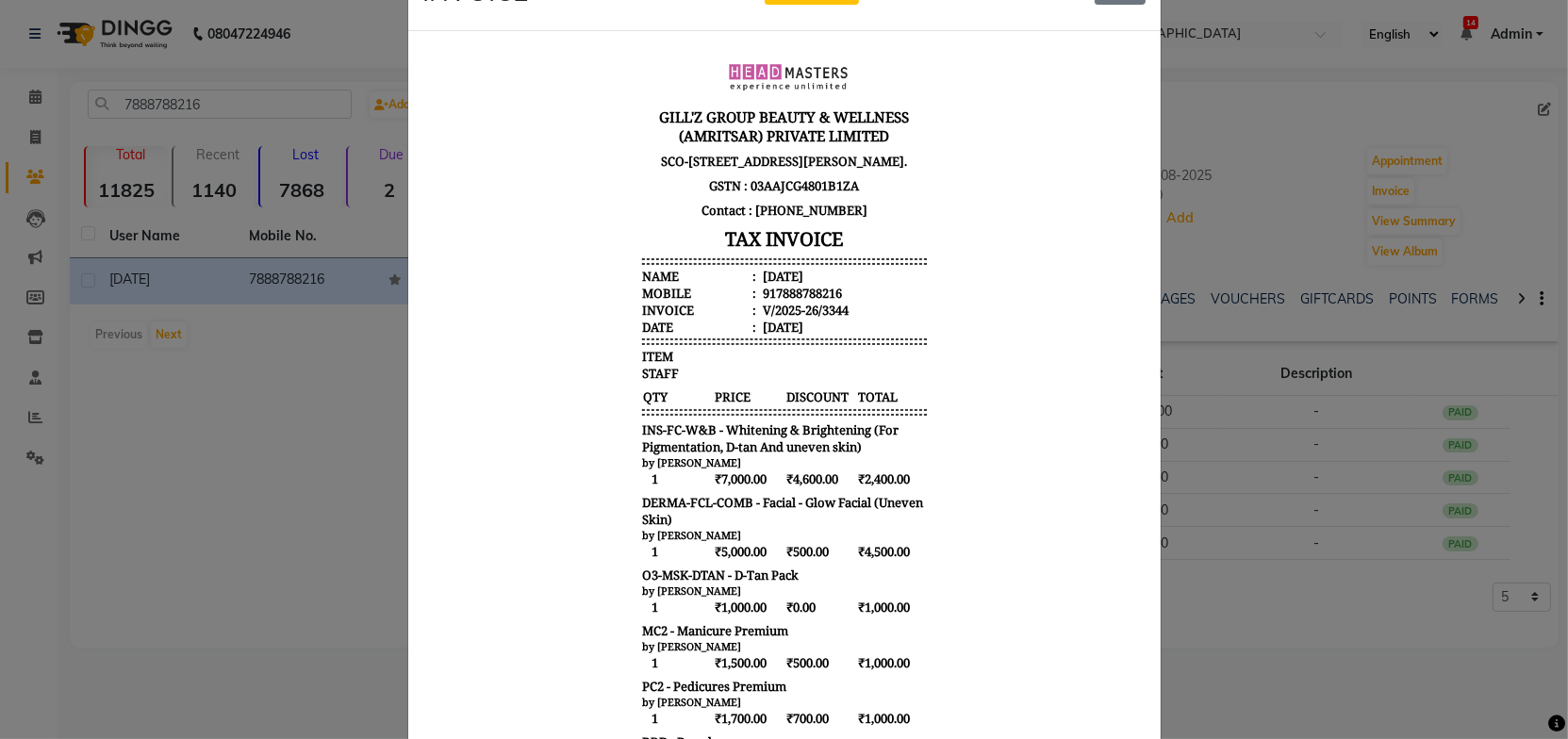
scroll to position [171, 0]
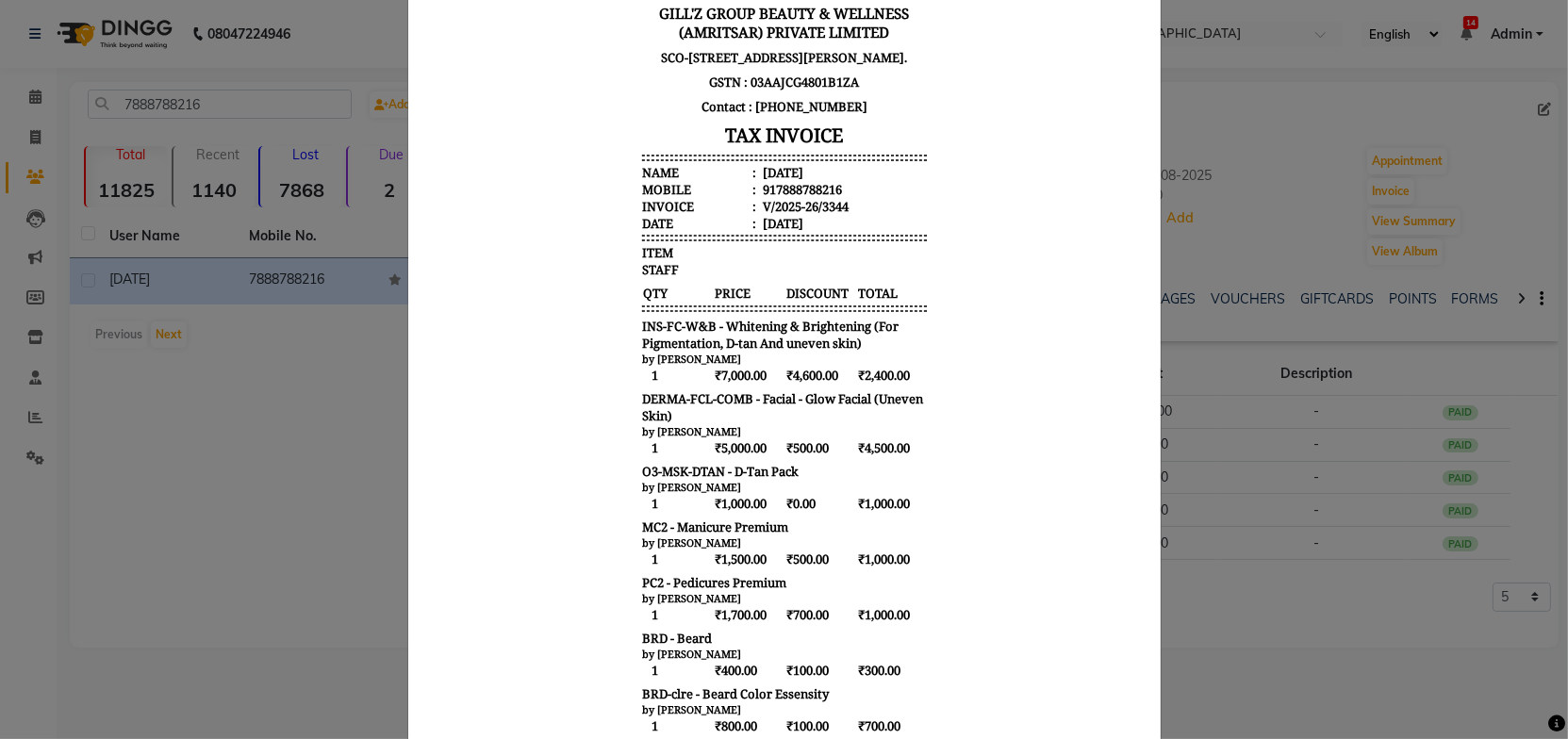
click at [960, 488] on body "GILL'Z GROUP BEAUTY & WELLNESS (AMRITSAR) PRIVATE LIMITED SCO-56, B-Block, Ranj…" at bounding box center [783, 617] width 707 height 1362
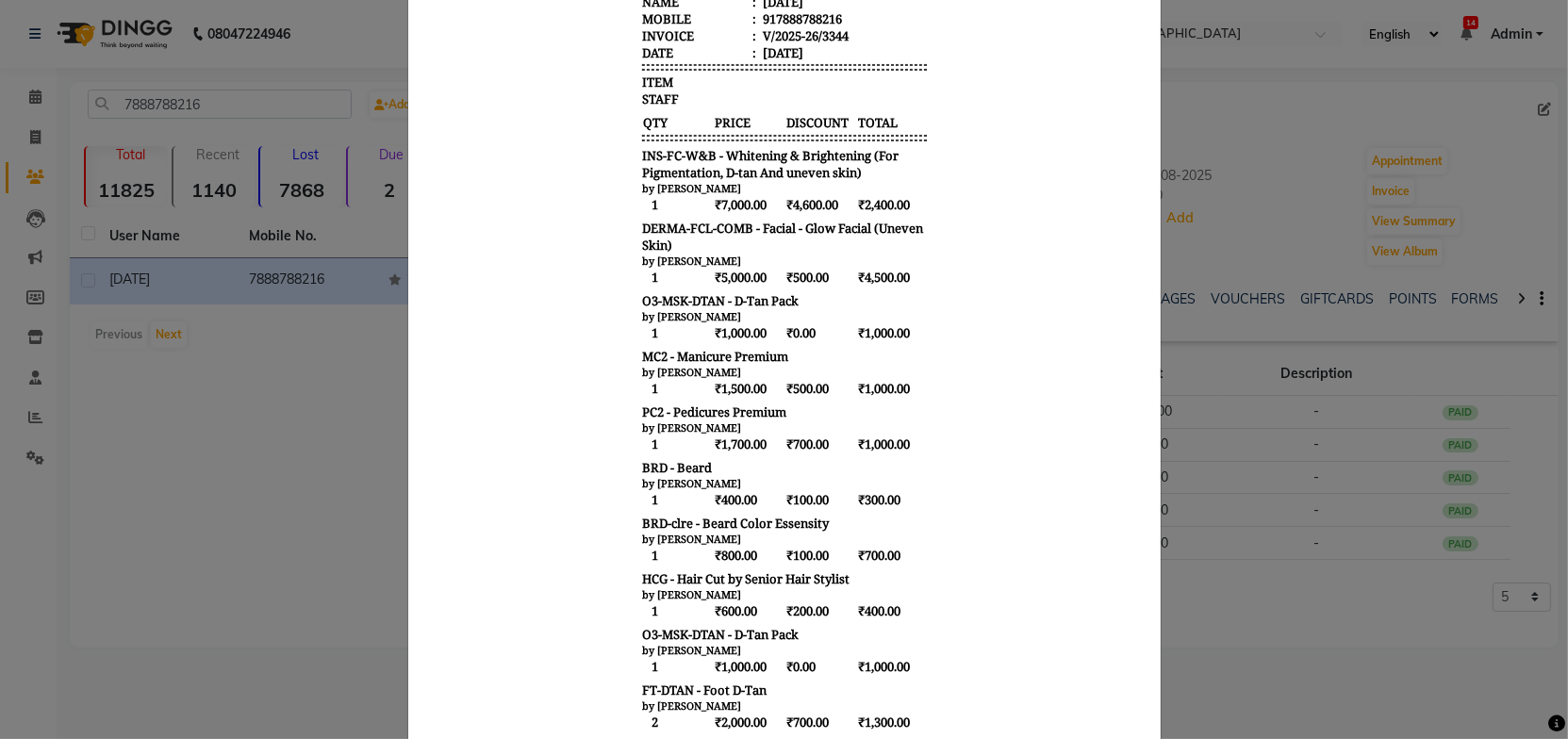
scroll to position [342, 0]
click at [960, 487] on body "GILL'Z GROUP BEAUTY & WELLNESS (AMRITSAR) PRIVATE LIMITED SCO-56, B-Block, Ranj…" at bounding box center [783, 445] width 707 height 1362
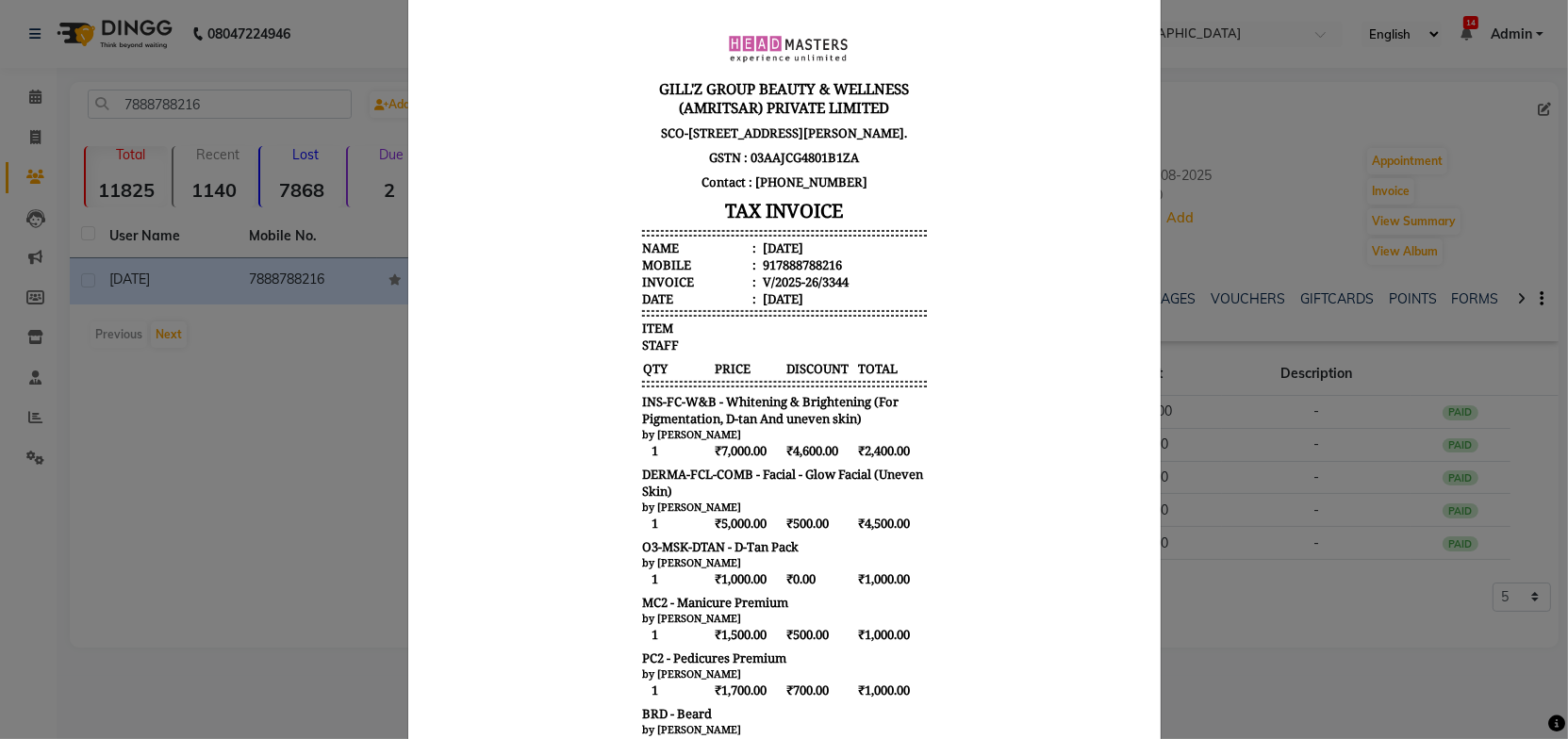
scroll to position [0, 0]
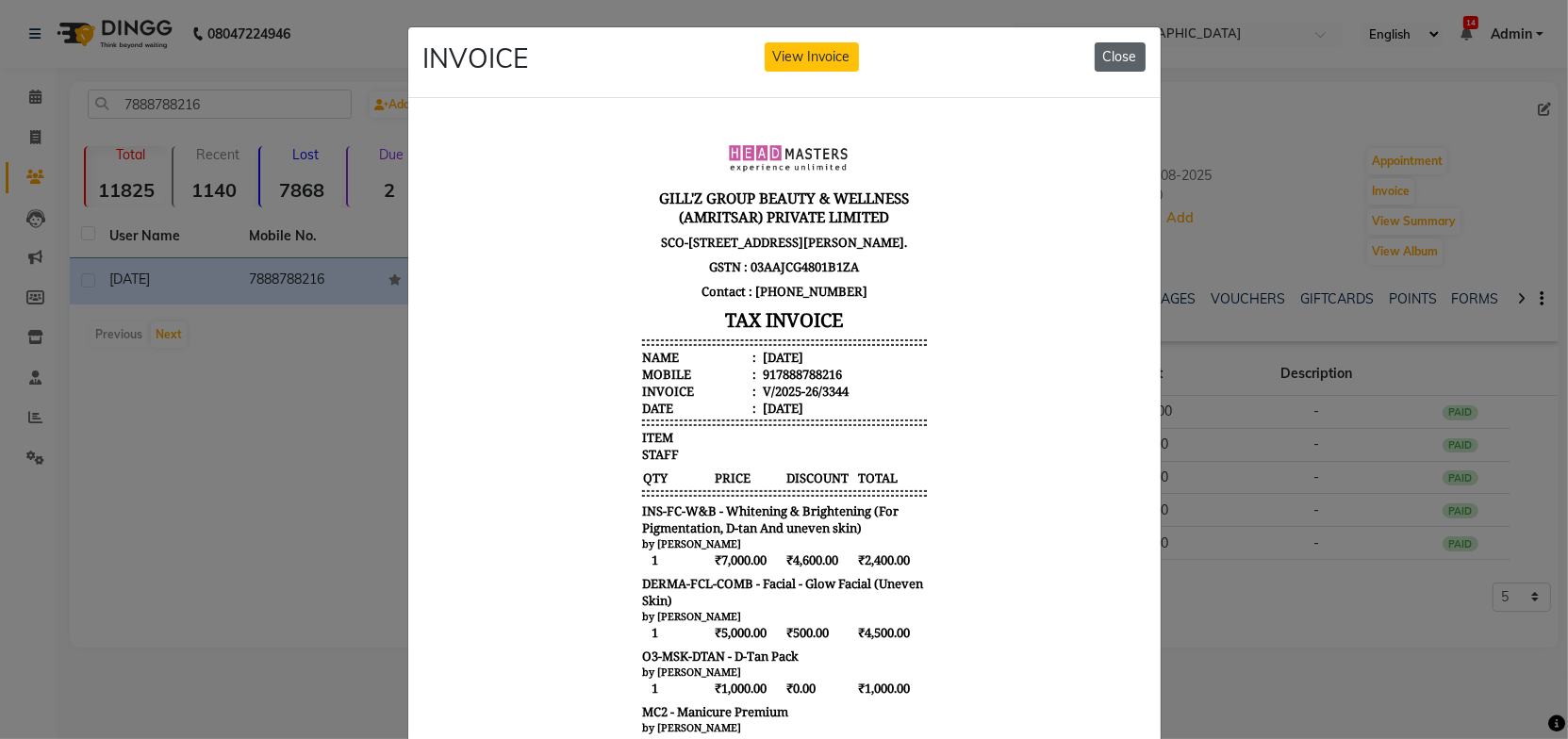
click at [1119, 54] on button "Close" at bounding box center [1119, 57] width 51 height 29
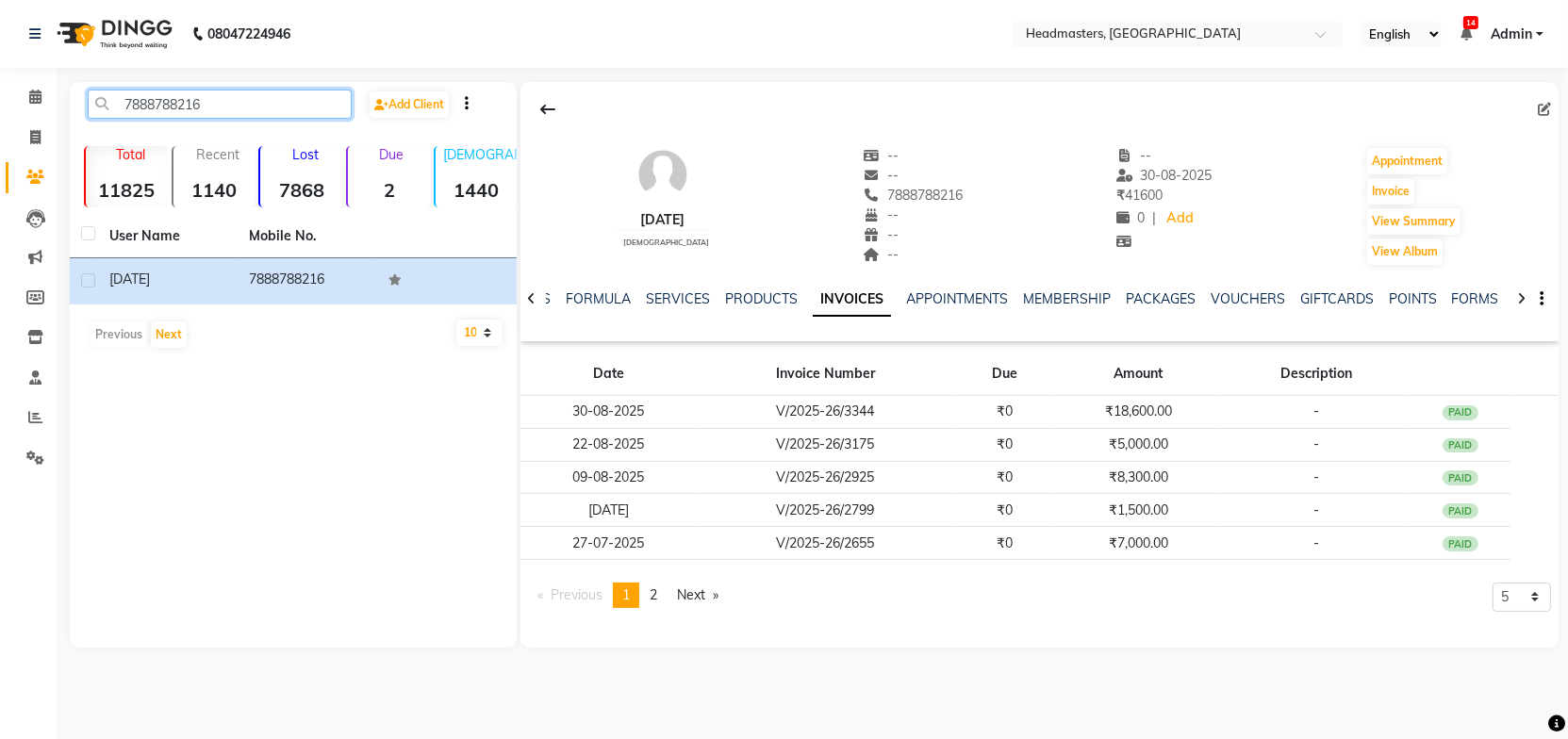
drag, startPoint x: 224, startPoint y: 95, endPoint x: 63, endPoint y: 117, distance: 162.5
click at [66, 116] on main "7888788216 Add Client Total 11825 Recent 1140 Lost 7868 Due 2 Male 1440 Female …" at bounding box center [812, 379] width 1511 height 594
paste input "8054873909"
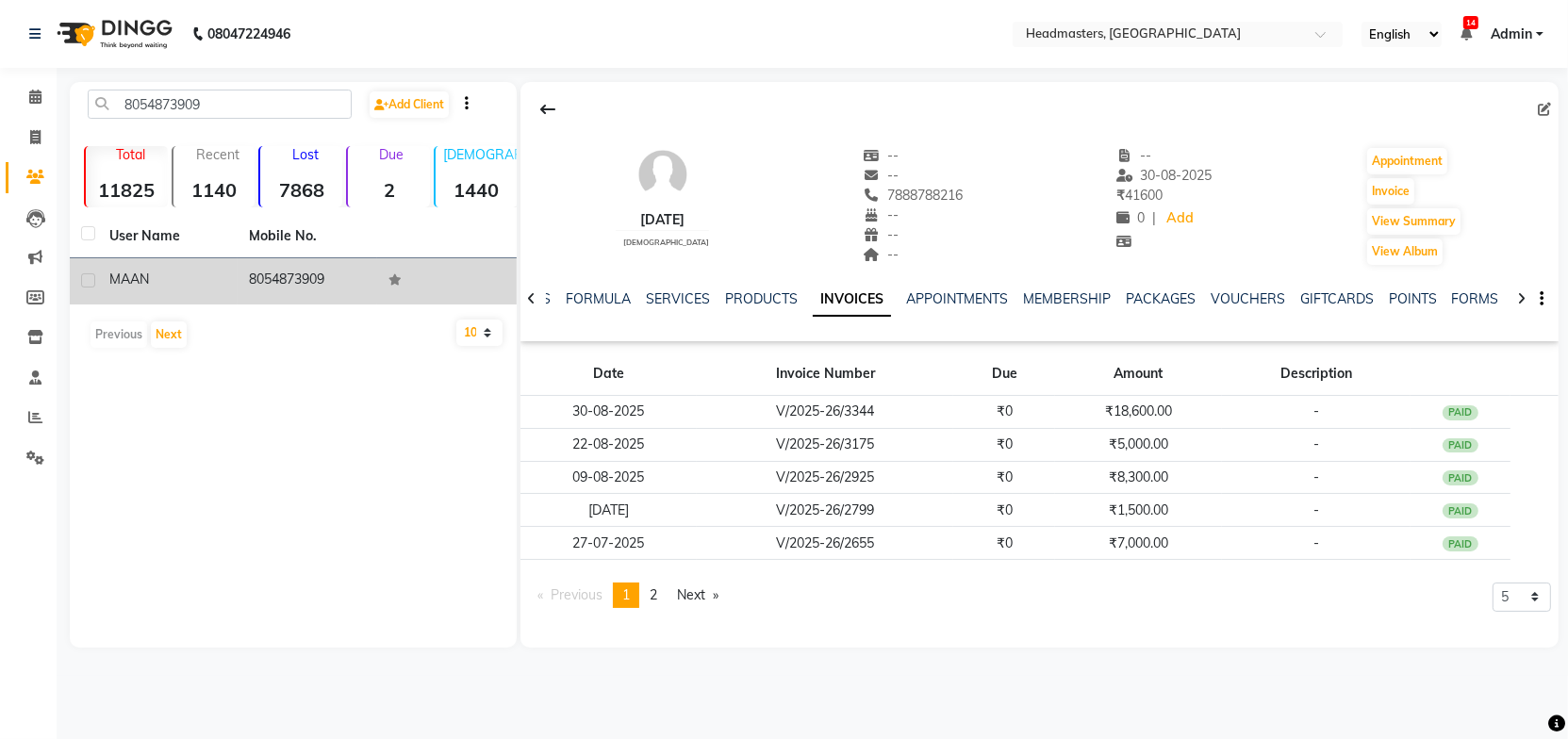
click at [272, 280] on td "8054873909" at bounding box center [307, 281] width 140 height 46
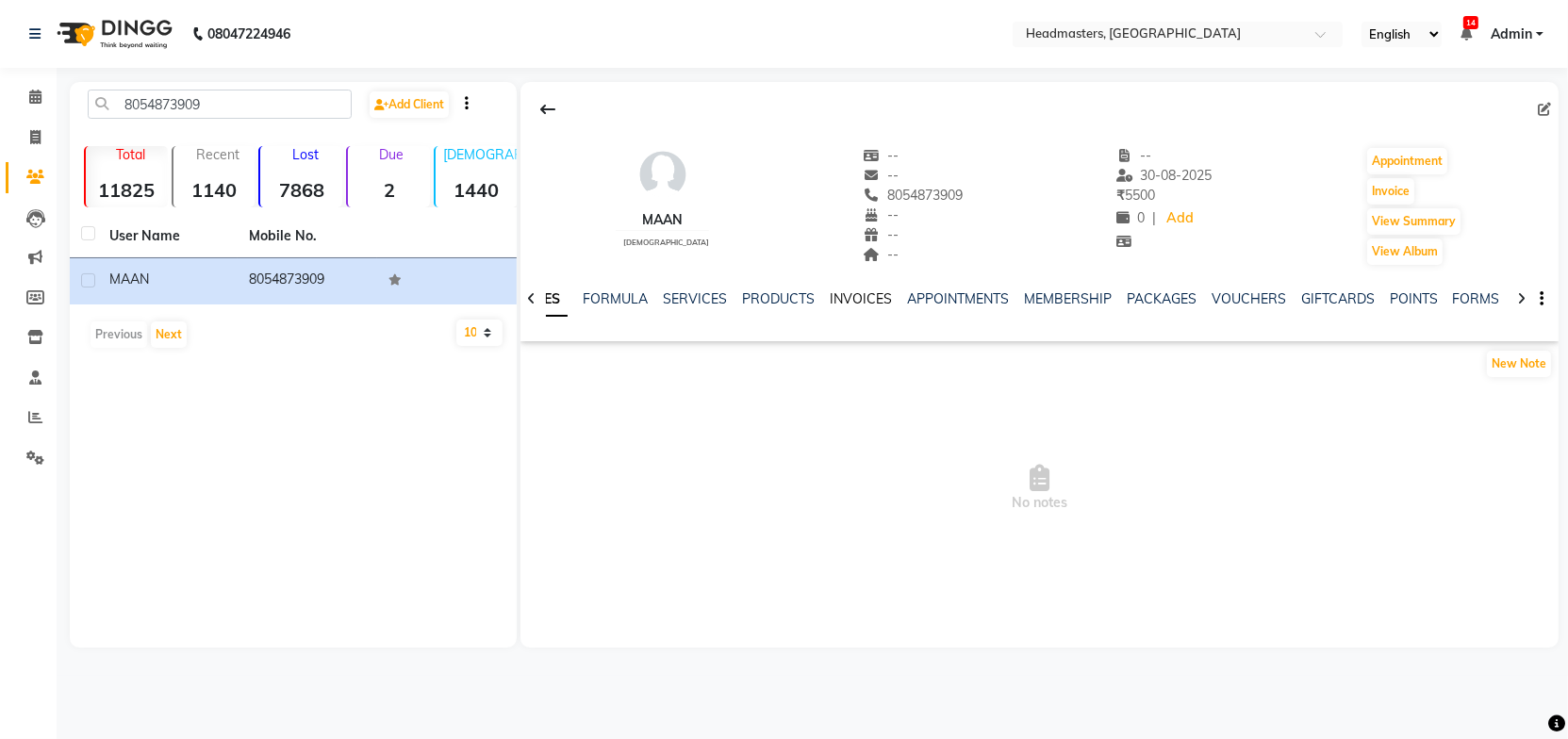
drag, startPoint x: 839, startPoint y: 297, endPoint x: 844, endPoint y: 309, distance: 13.0
click at [838, 297] on link "INVOICES" at bounding box center [860, 299] width 63 height 17
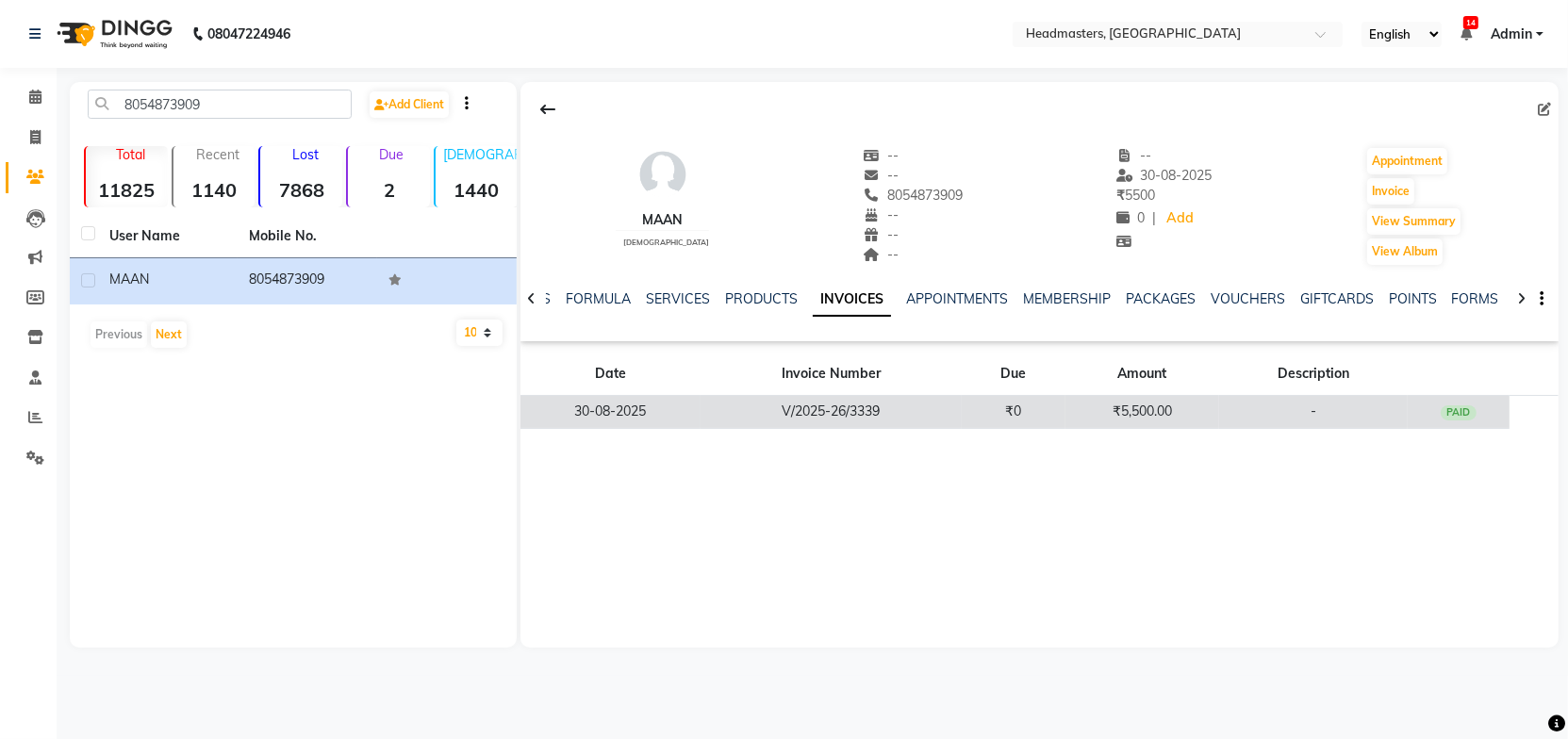
click at [1005, 414] on td "₹0" at bounding box center [1013, 412] width 104 height 33
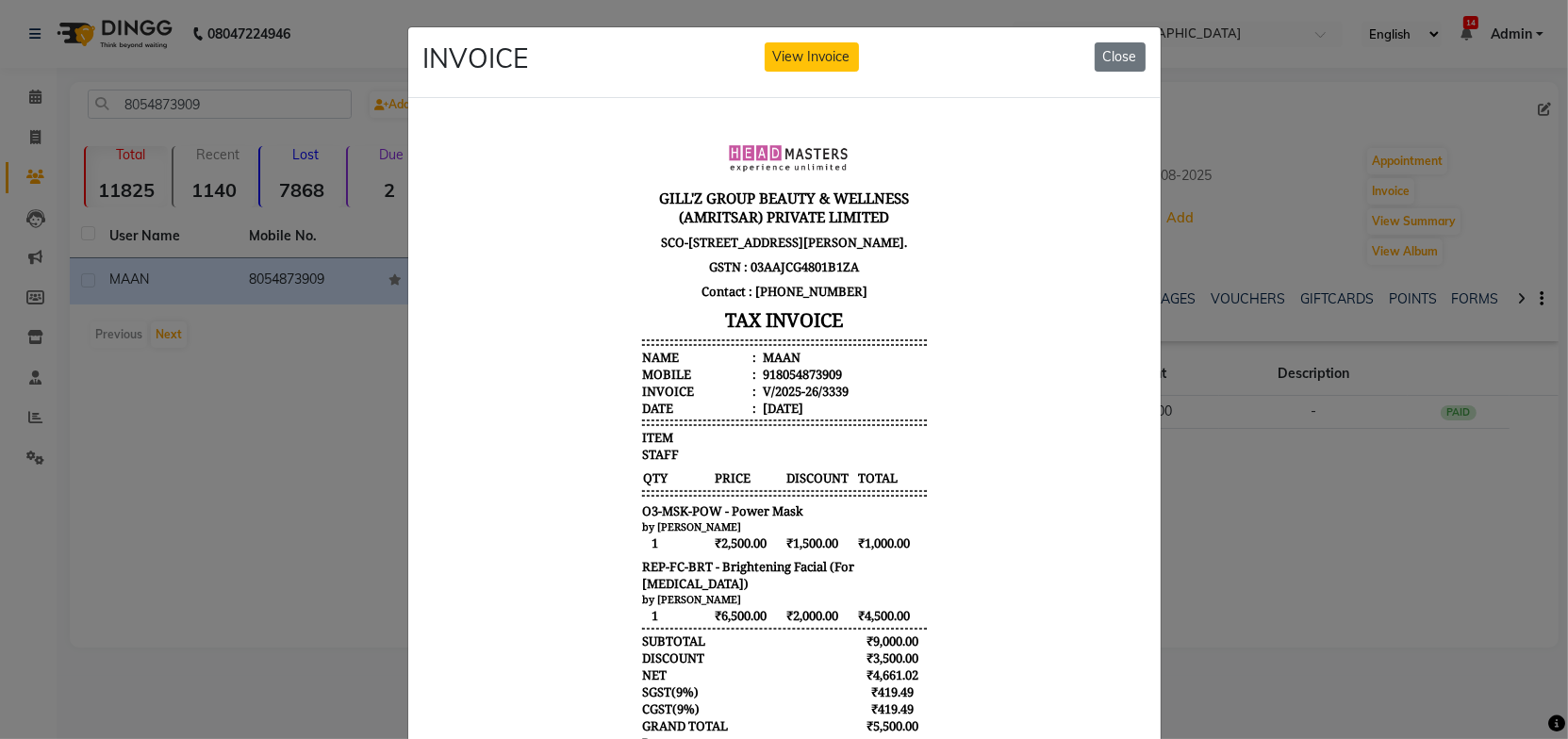
click at [956, 447] on body "GILL'Z GROUP BEAUTY & WELLNESS (AMRITSAR) PRIVATE LIMITED SCO-56, B-Block, Ranj…" at bounding box center [783, 478] width 707 height 717
click at [958, 441] on body "GILL'Z GROUP BEAUTY & WELLNESS (AMRITSAR) PRIVATE LIMITED SCO-56, B-Block, Ranj…" at bounding box center [783, 478] width 707 height 717
drag, startPoint x: 1107, startPoint y: 45, endPoint x: 97, endPoint y: 37, distance: 1010.0
click at [1107, 45] on button "Close" at bounding box center [1119, 57] width 51 height 29
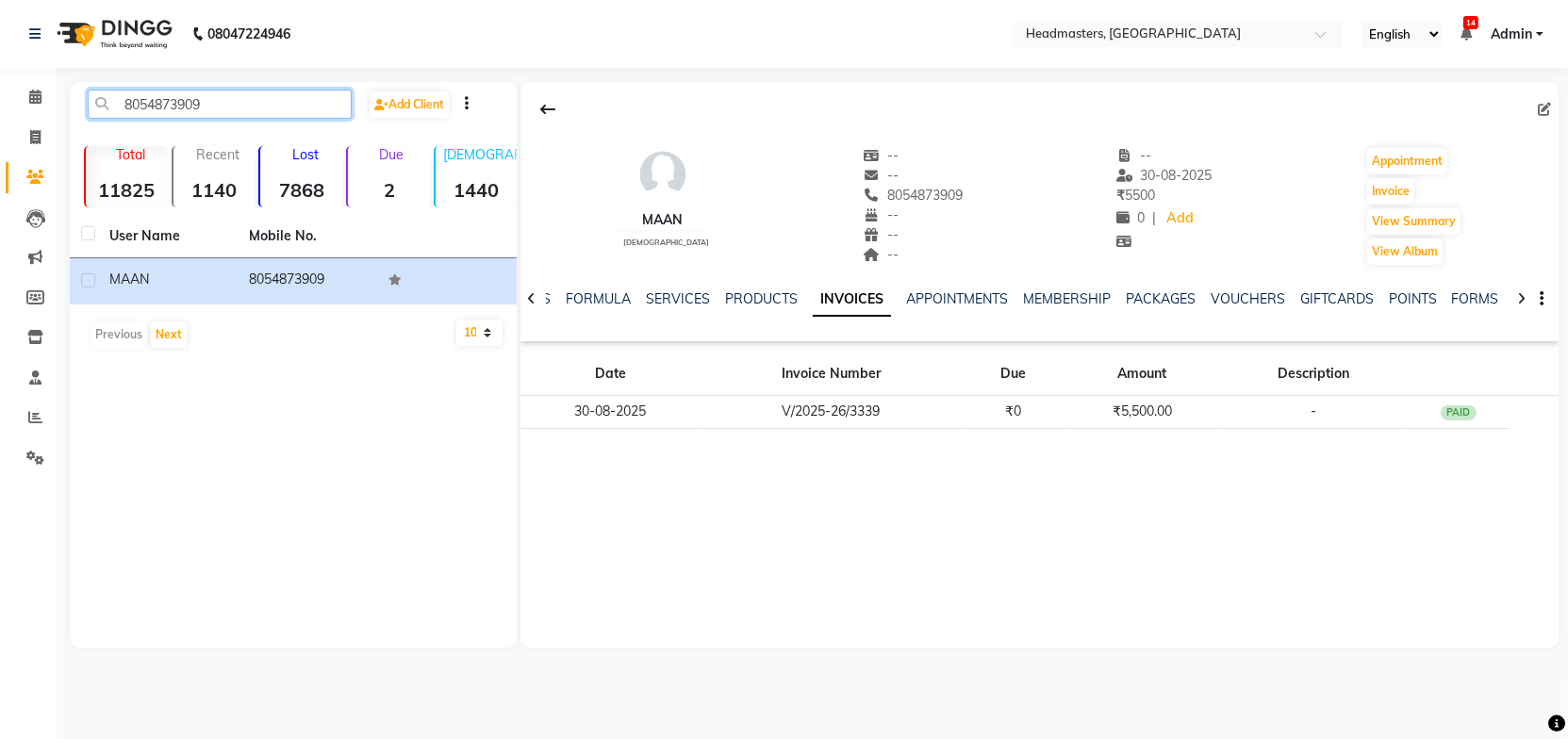
drag, startPoint x: 223, startPoint y: 103, endPoint x: 106, endPoint y: 112, distance: 117.3
click at [106, 112] on input "8054873909" at bounding box center [220, 104] width 264 height 29
paste input "941721092"
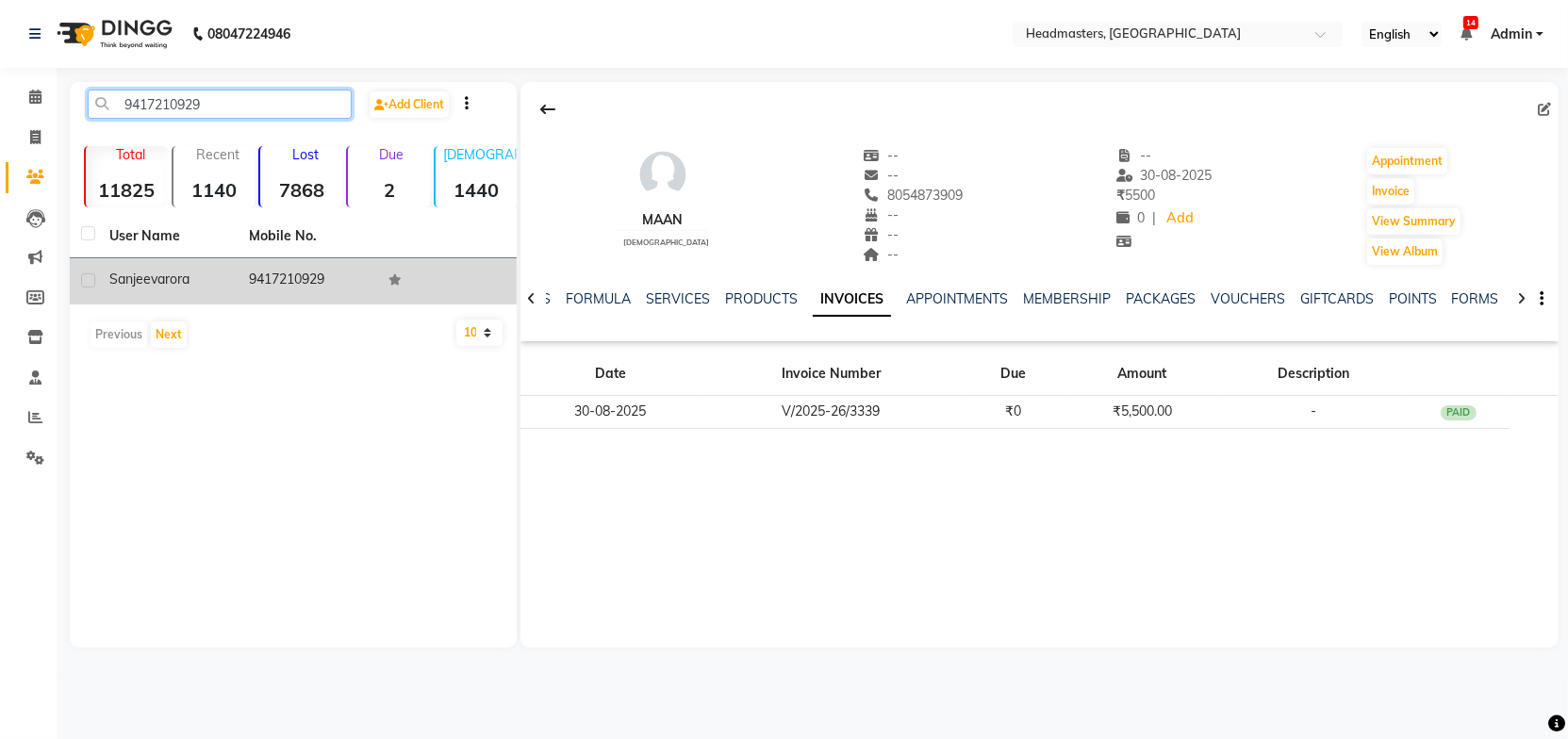
type input "9417210929"
click at [256, 274] on td "9417210929" at bounding box center [307, 281] width 140 height 46
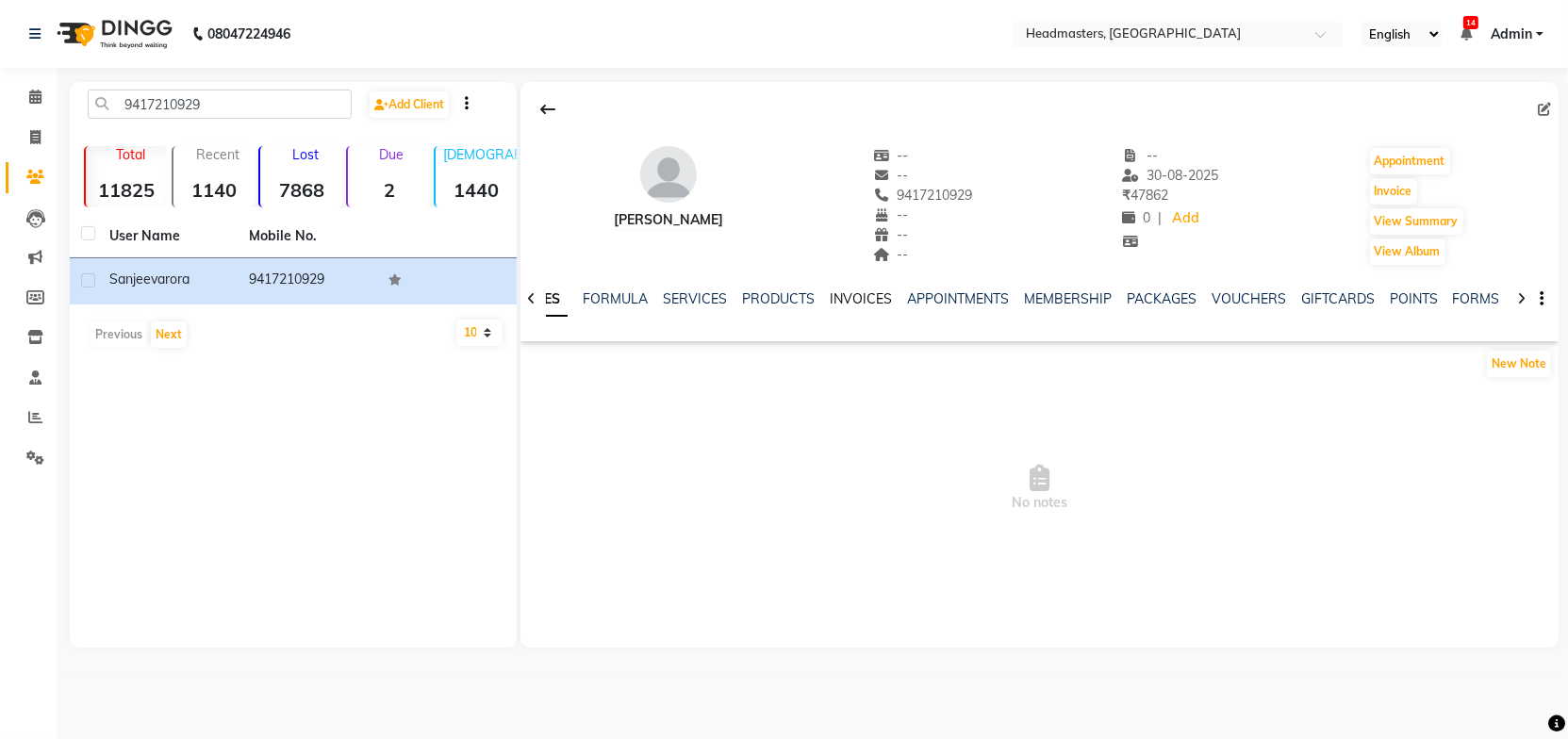
click at [855, 293] on link "INVOICES" at bounding box center [860, 299] width 63 height 17
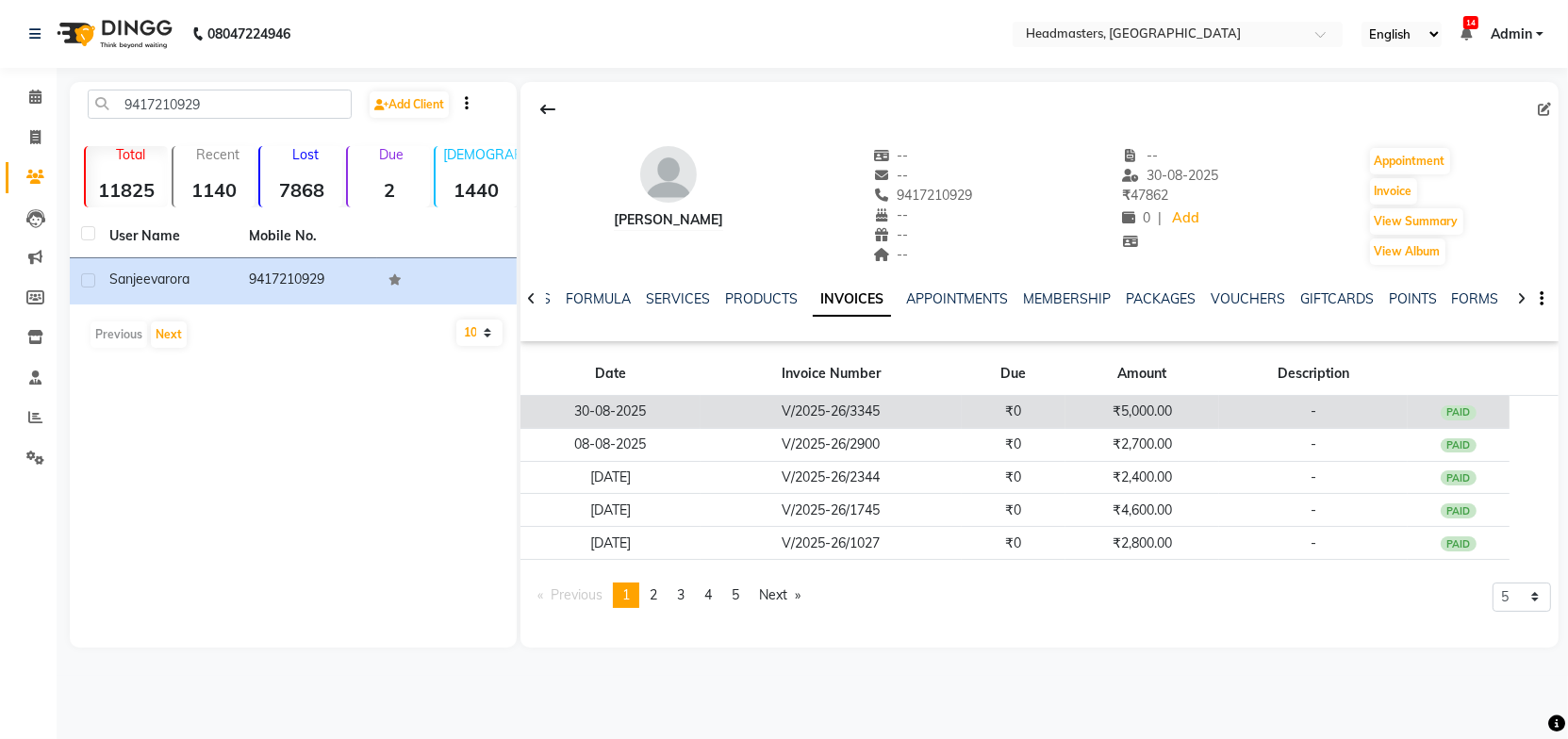
click at [907, 406] on td "V/2025-26/3345" at bounding box center [830, 412] width 261 height 33
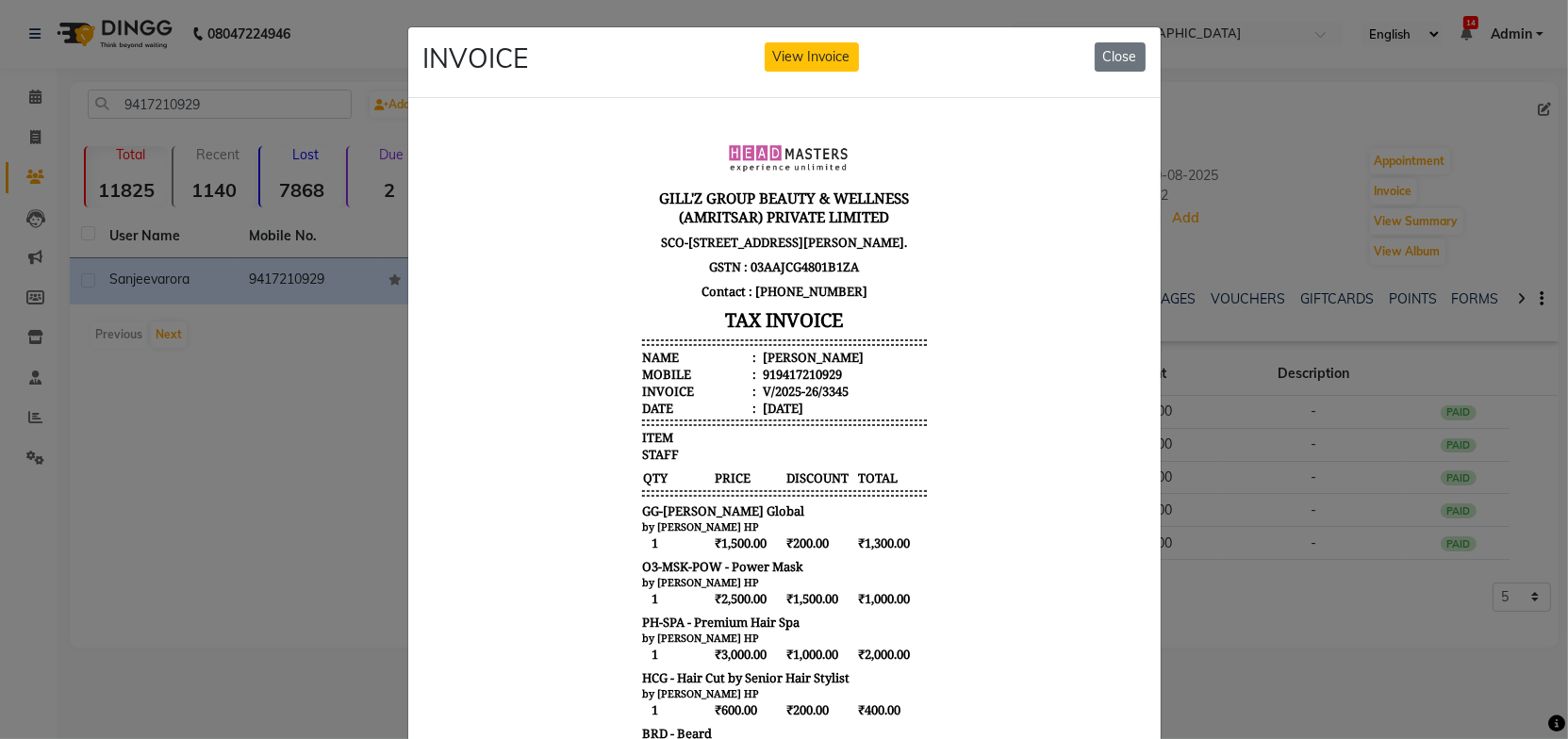
click at [956, 445] on body "[PERSON_NAME]'Z GROUP BEAUTY & WELLNESS (AMRITSAR) PRIVATE LIMITED [STREET_ADDR…" at bounding box center [783, 553] width 707 height 867
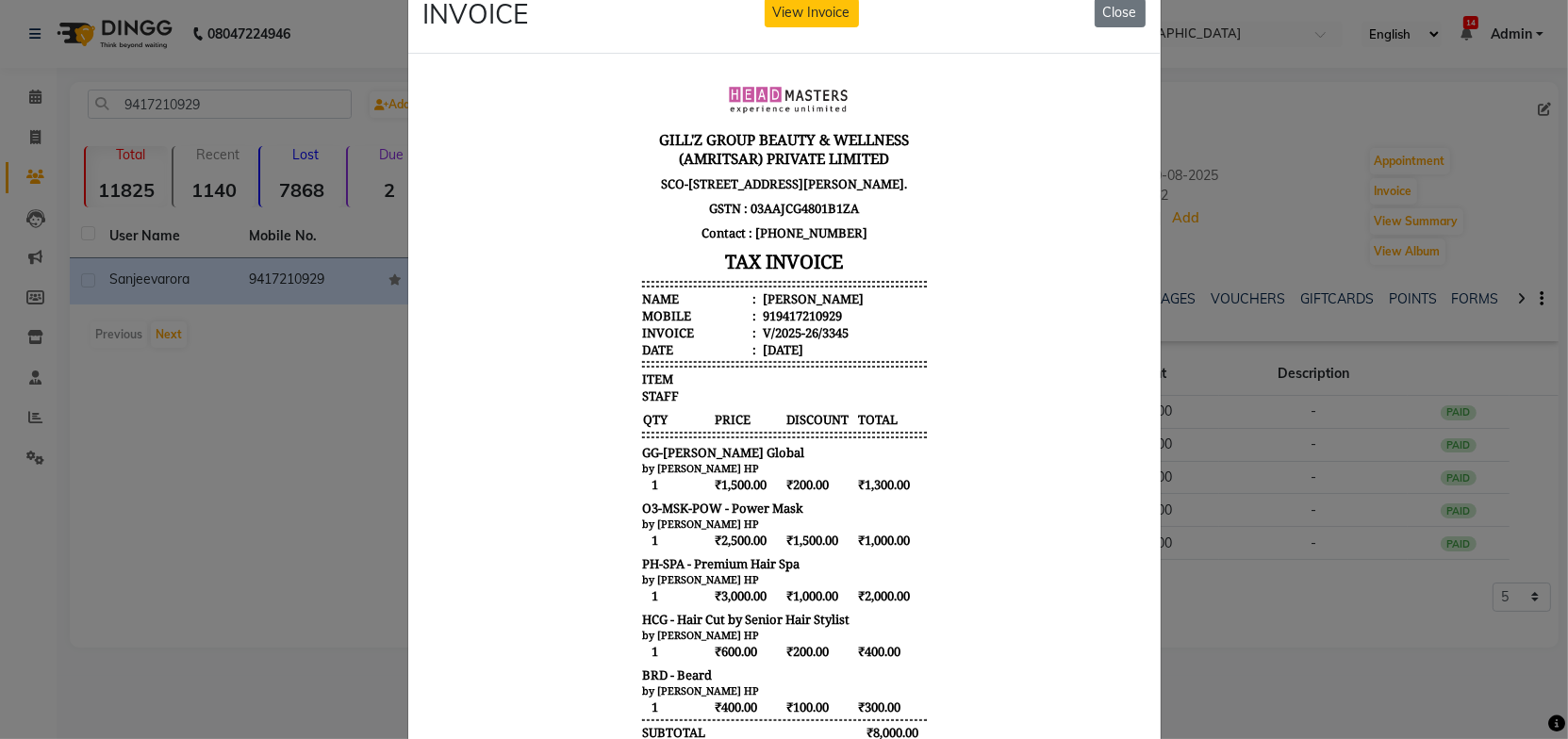
scroll to position [85, 0]
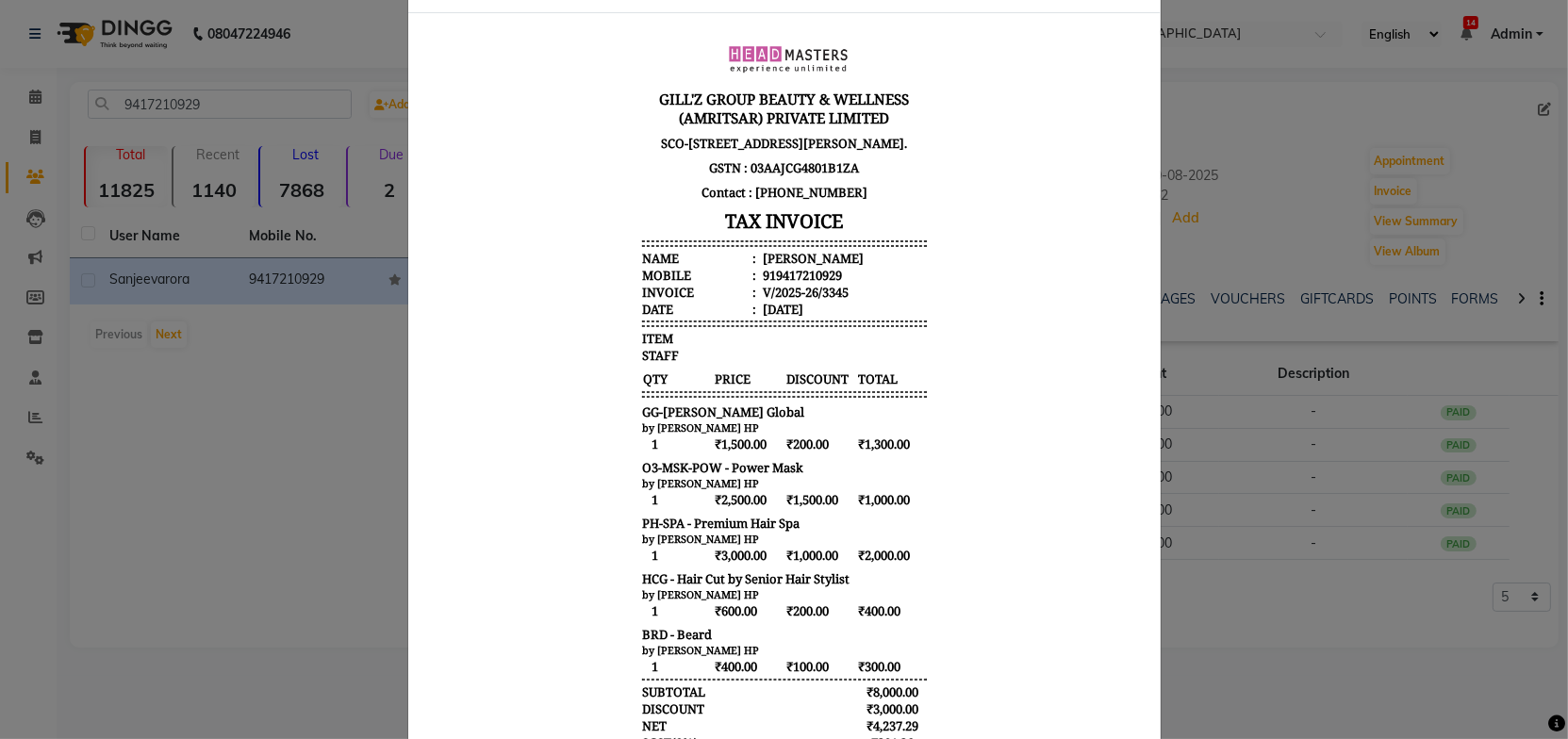
click at [987, 468] on body "[PERSON_NAME]'Z GROUP BEAUTY & WELLNESS (AMRITSAR) PRIVATE LIMITED [STREET_ADDR…" at bounding box center [783, 455] width 707 height 867
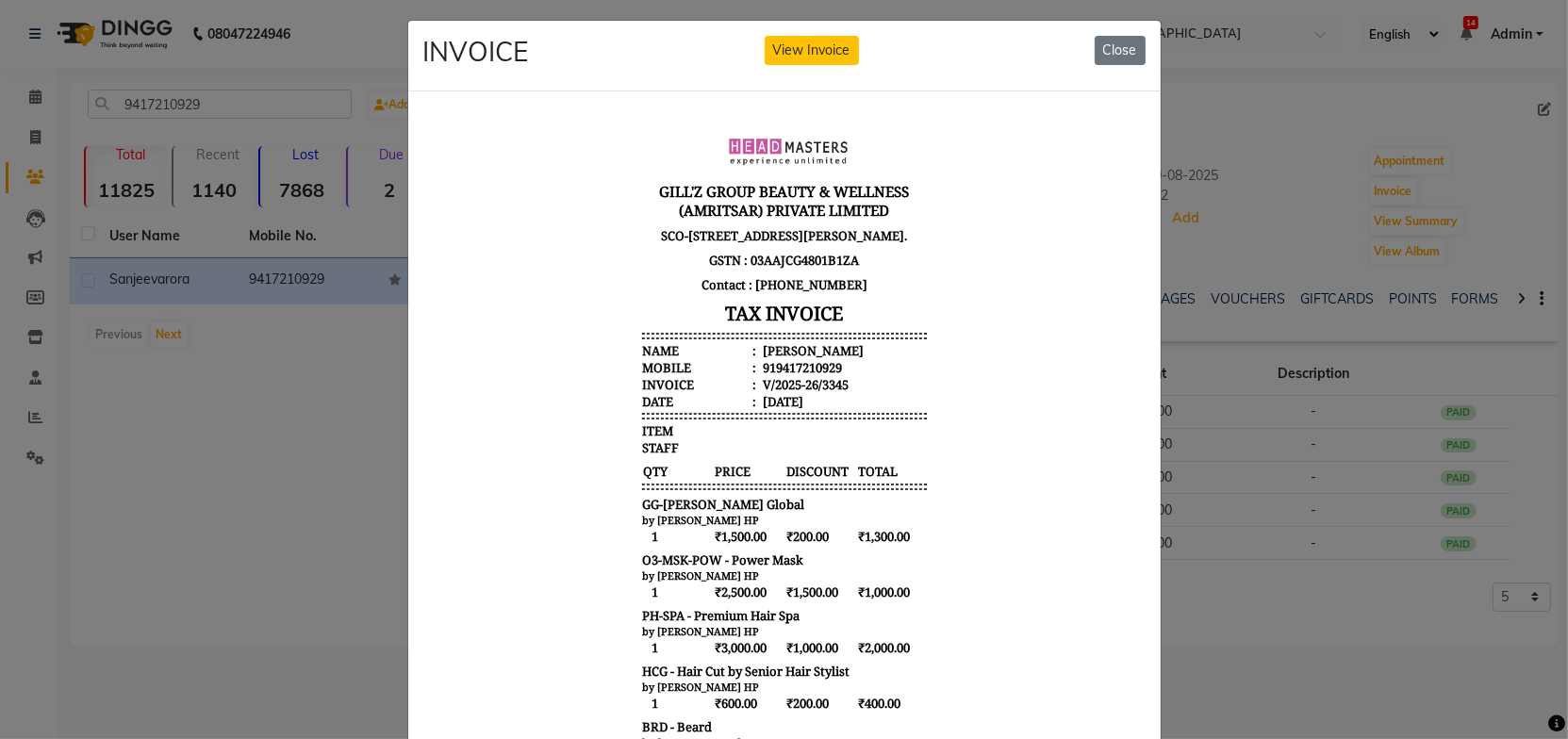
scroll to position [0, 0]
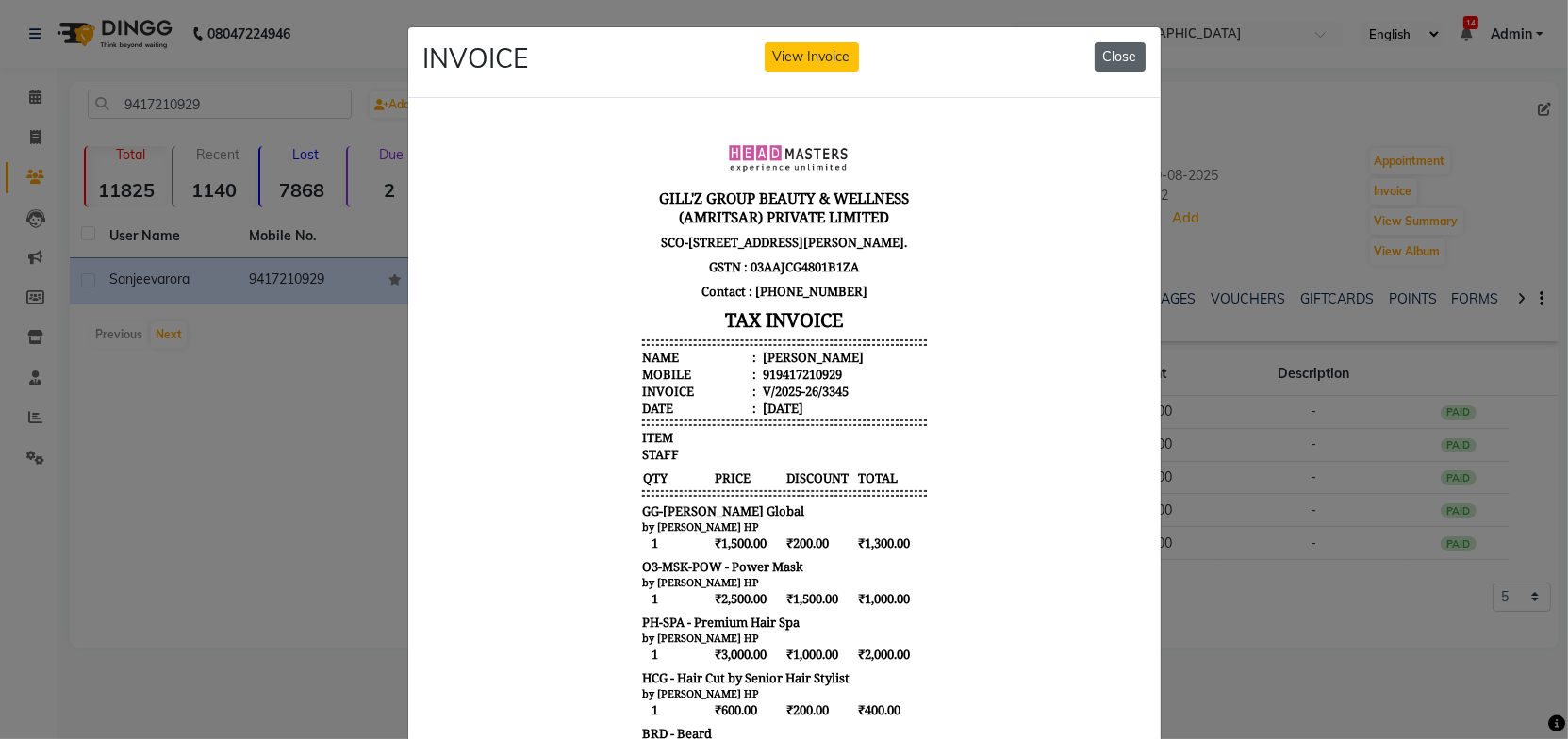
click at [1126, 57] on button "Close" at bounding box center [1119, 57] width 51 height 29
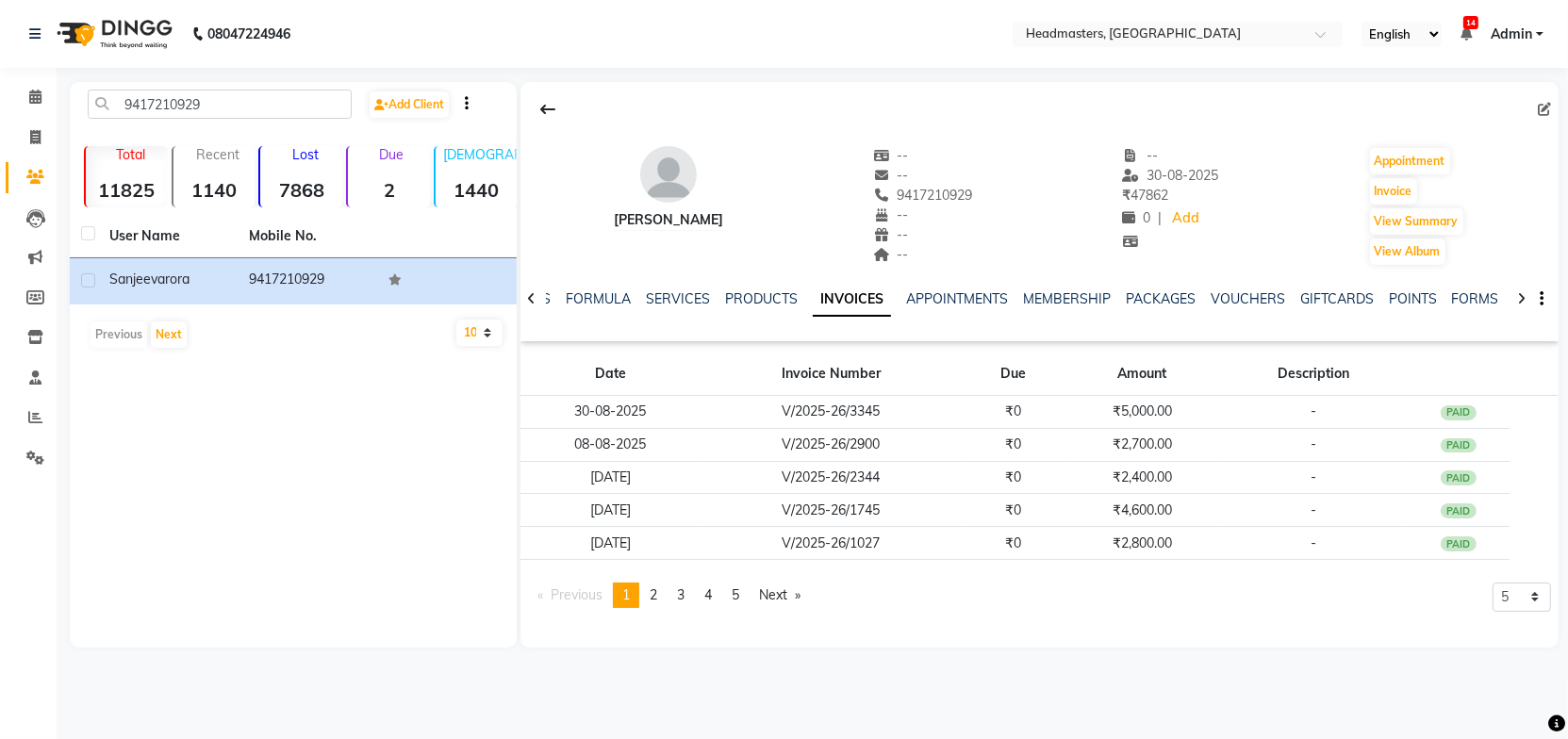
click at [797, 136] on div "sanjeev arora -- -- 9417210929 -- -- -- -- 30-08-2025 ₹ 47862 0 | Add Appointme…" at bounding box center [1039, 197] width 1038 height 140
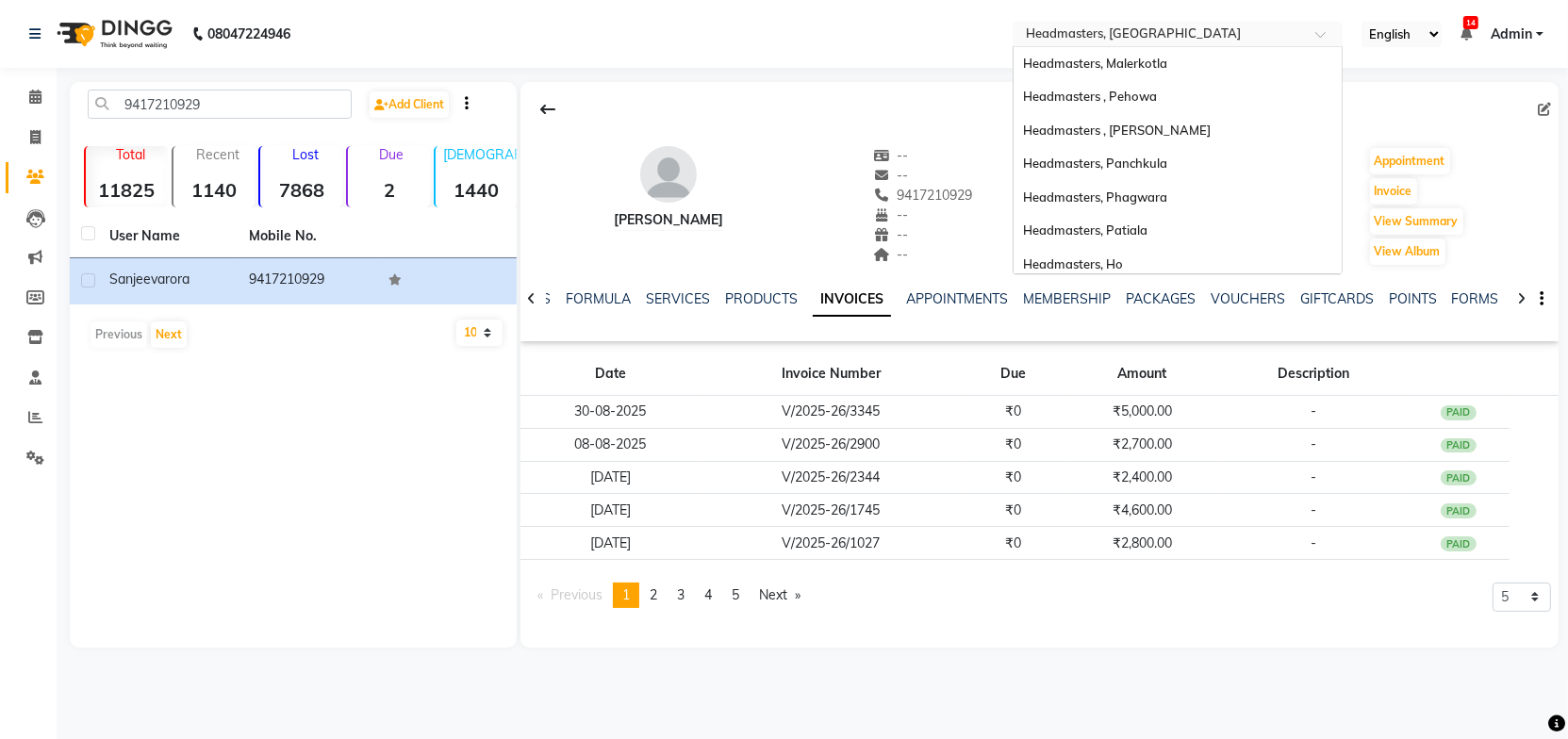
click at [1116, 36] on input "text" at bounding box center [1159, 36] width 274 height 19
click at [1162, 240] on div "Headmasters, Patiala" at bounding box center [1177, 230] width 328 height 34
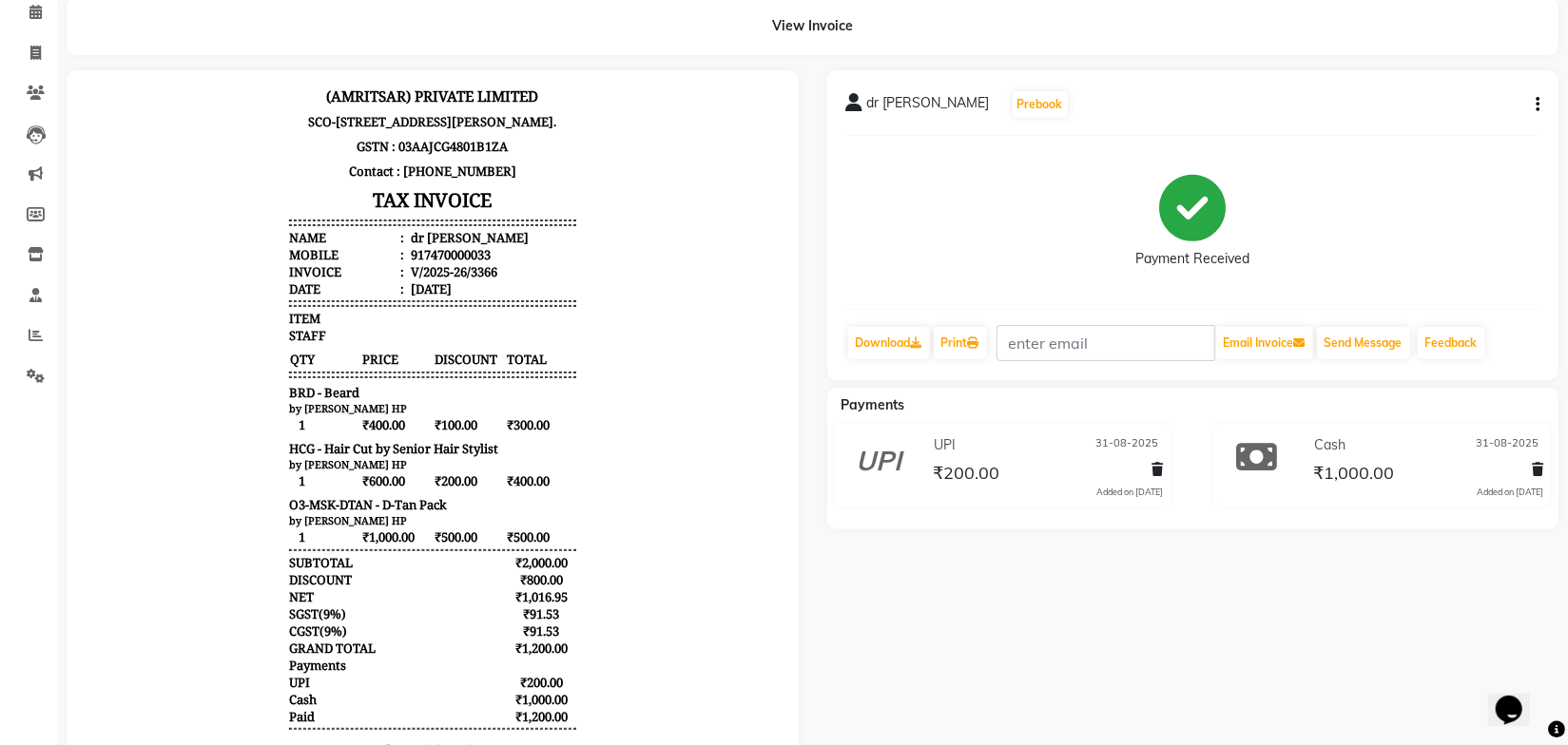
scroll to position [186, 0]
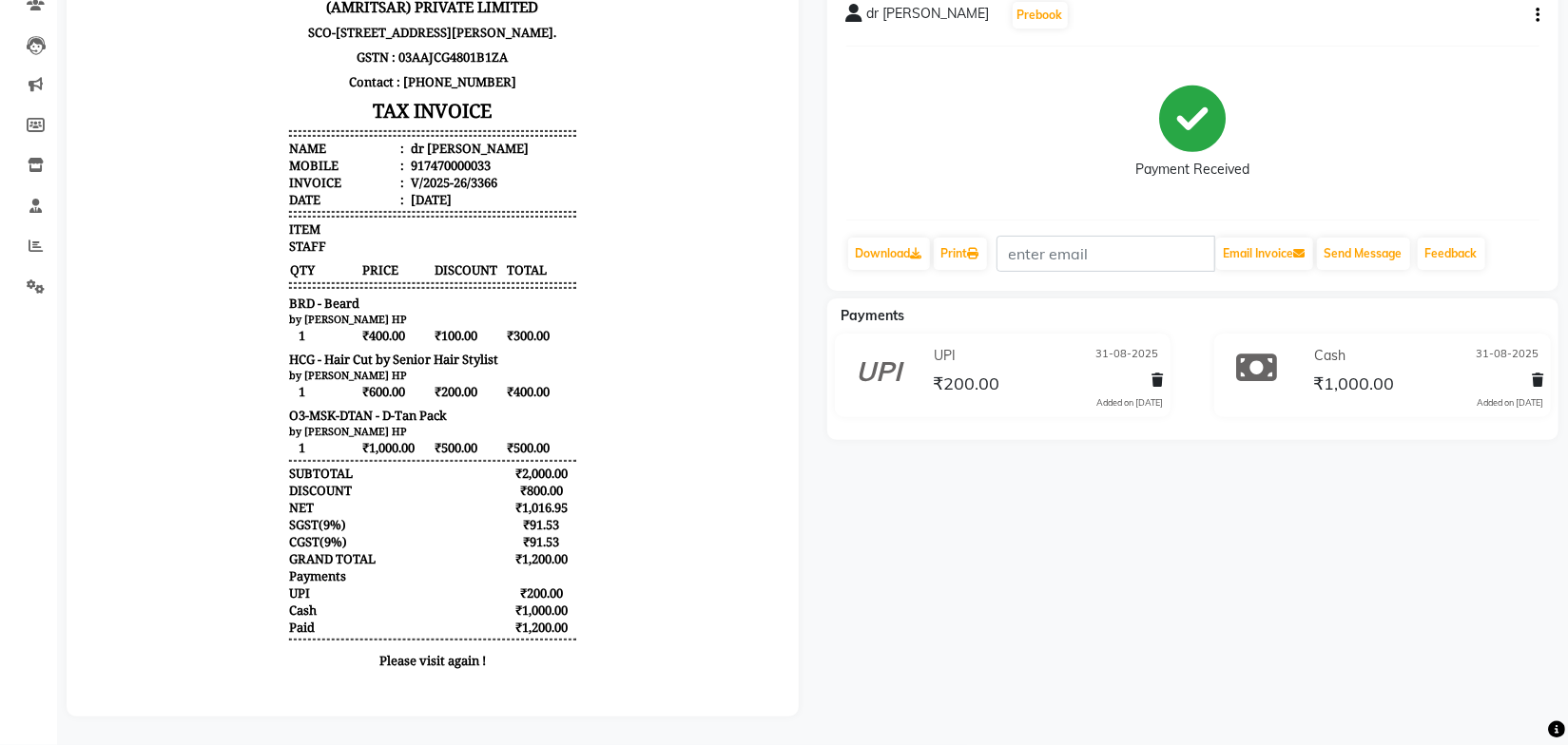
click at [51, 680] on div "Calendar Invoice Clients Leads Marketing Members Inventory Staff Reports Settin…" at bounding box center [128, 298] width 256 height 837
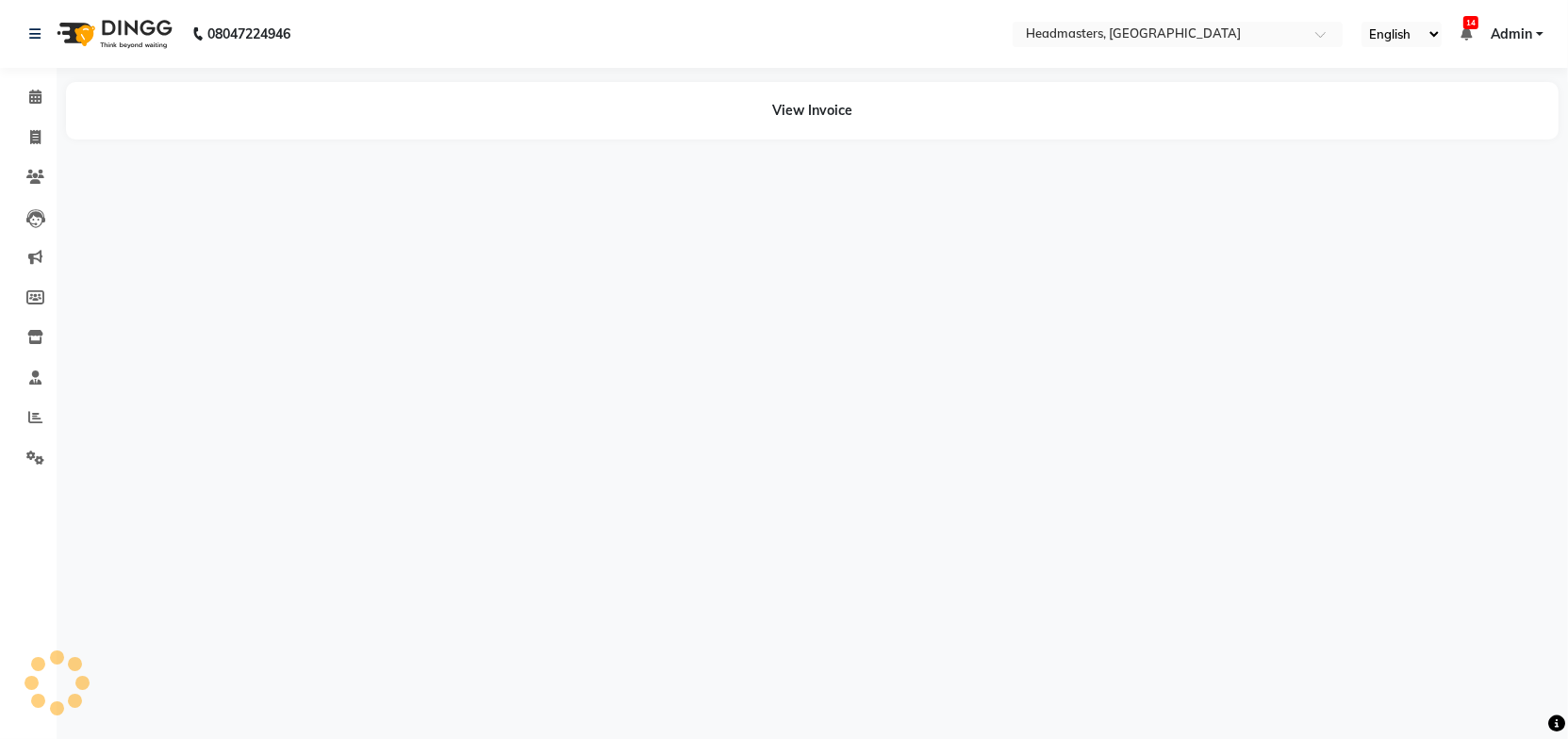
select select "en"
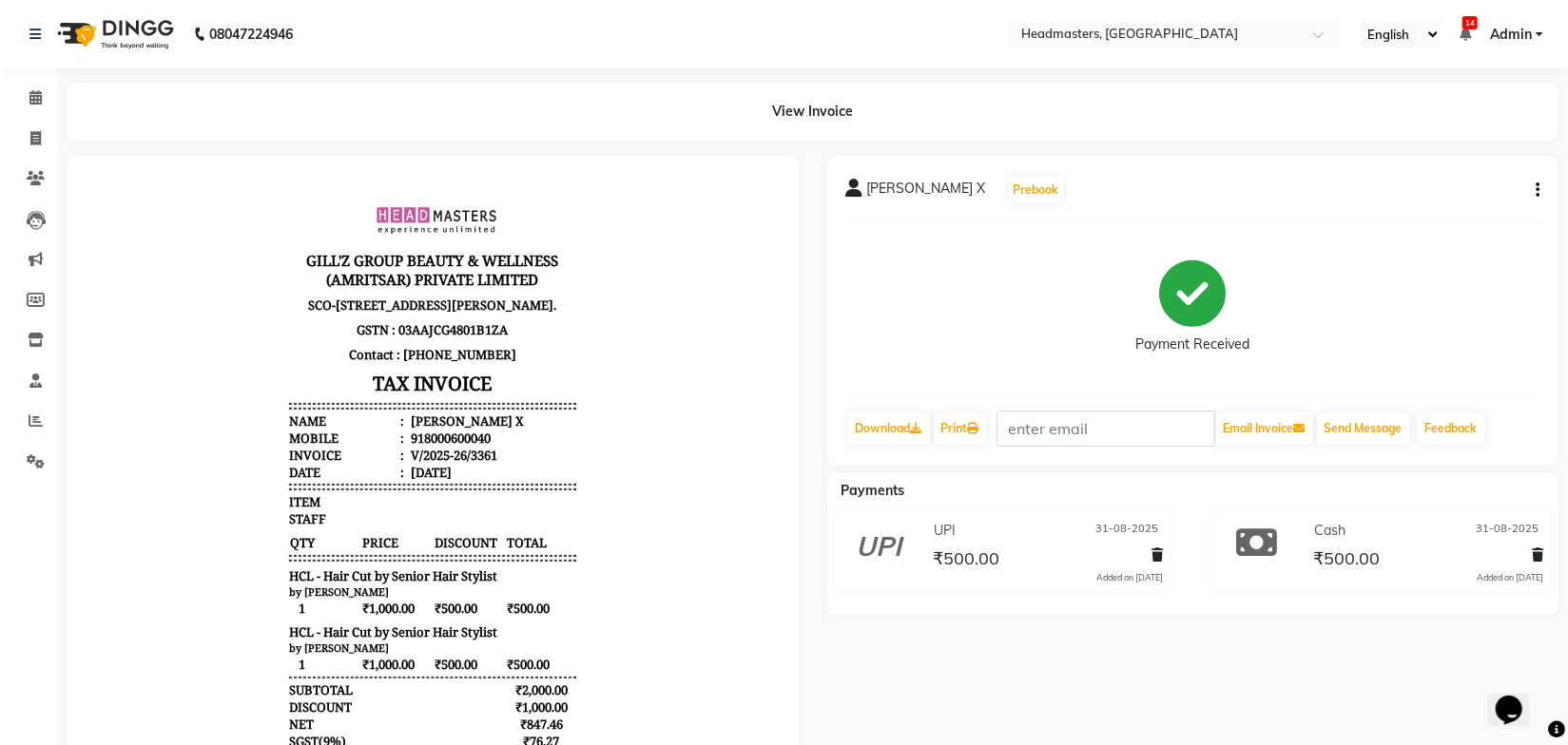
click at [538, 480] on li "Date : [DATE]" at bounding box center [432, 472] width 288 height 17
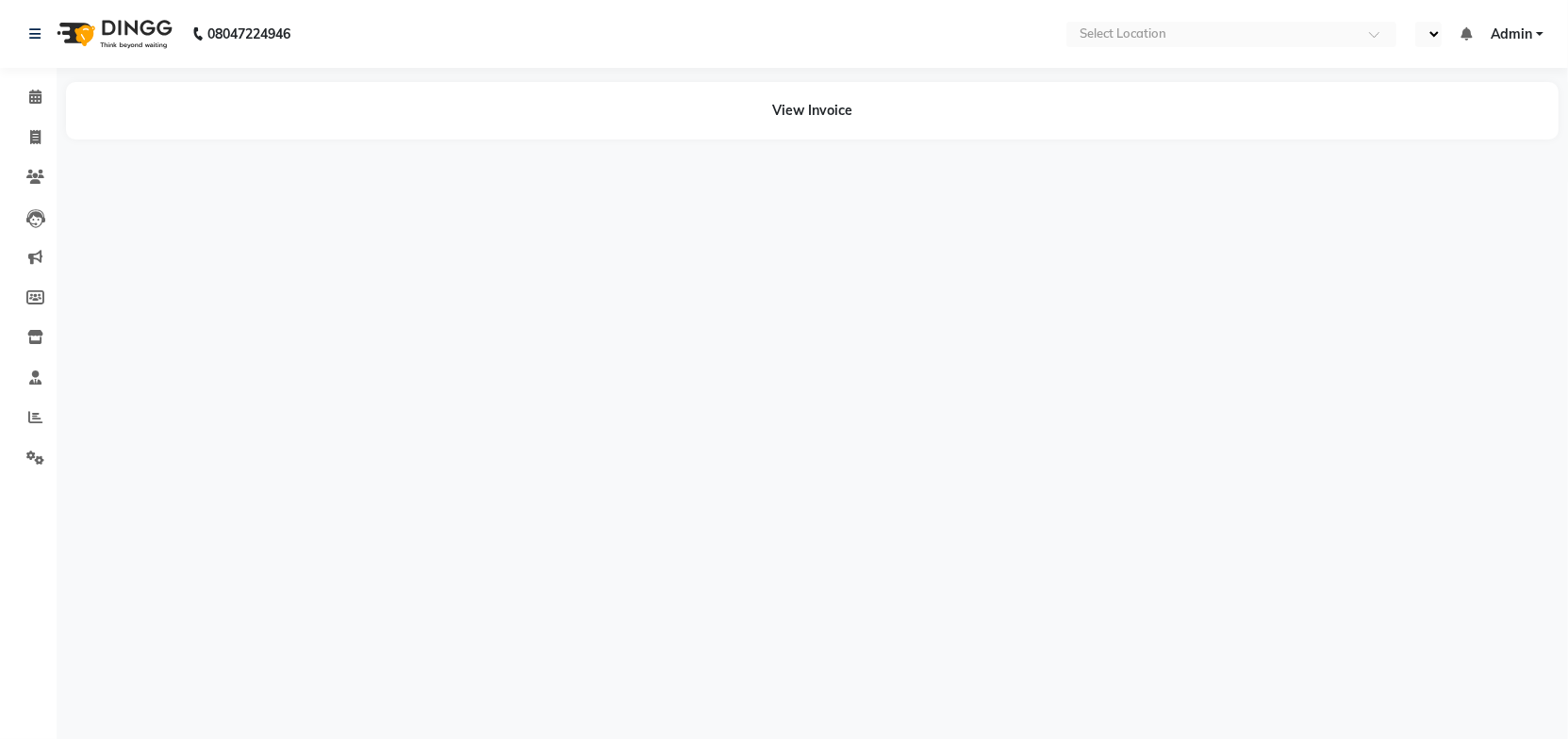
select select "en"
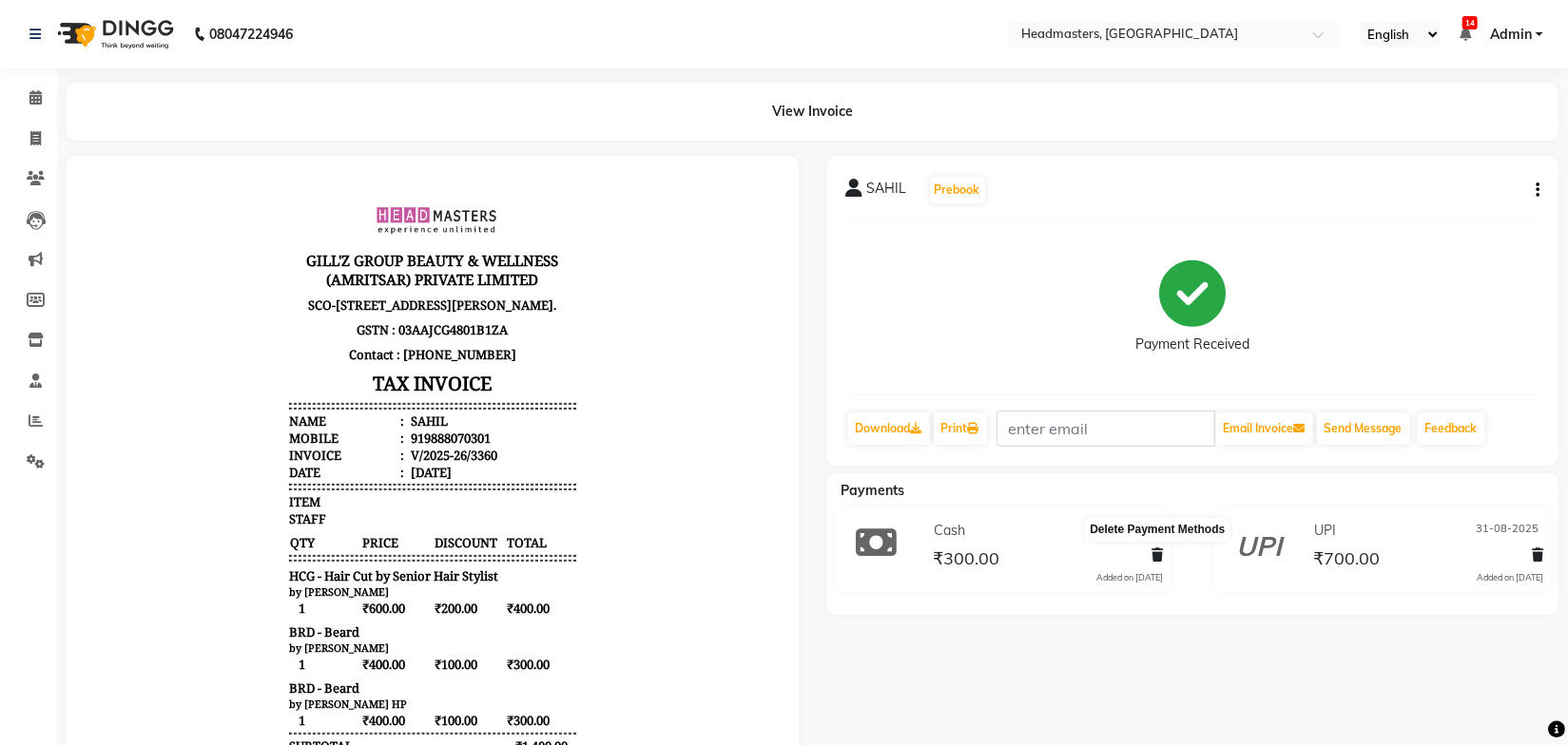
click at [1151, 553] on icon at bounding box center [1157, 556] width 12 height 14
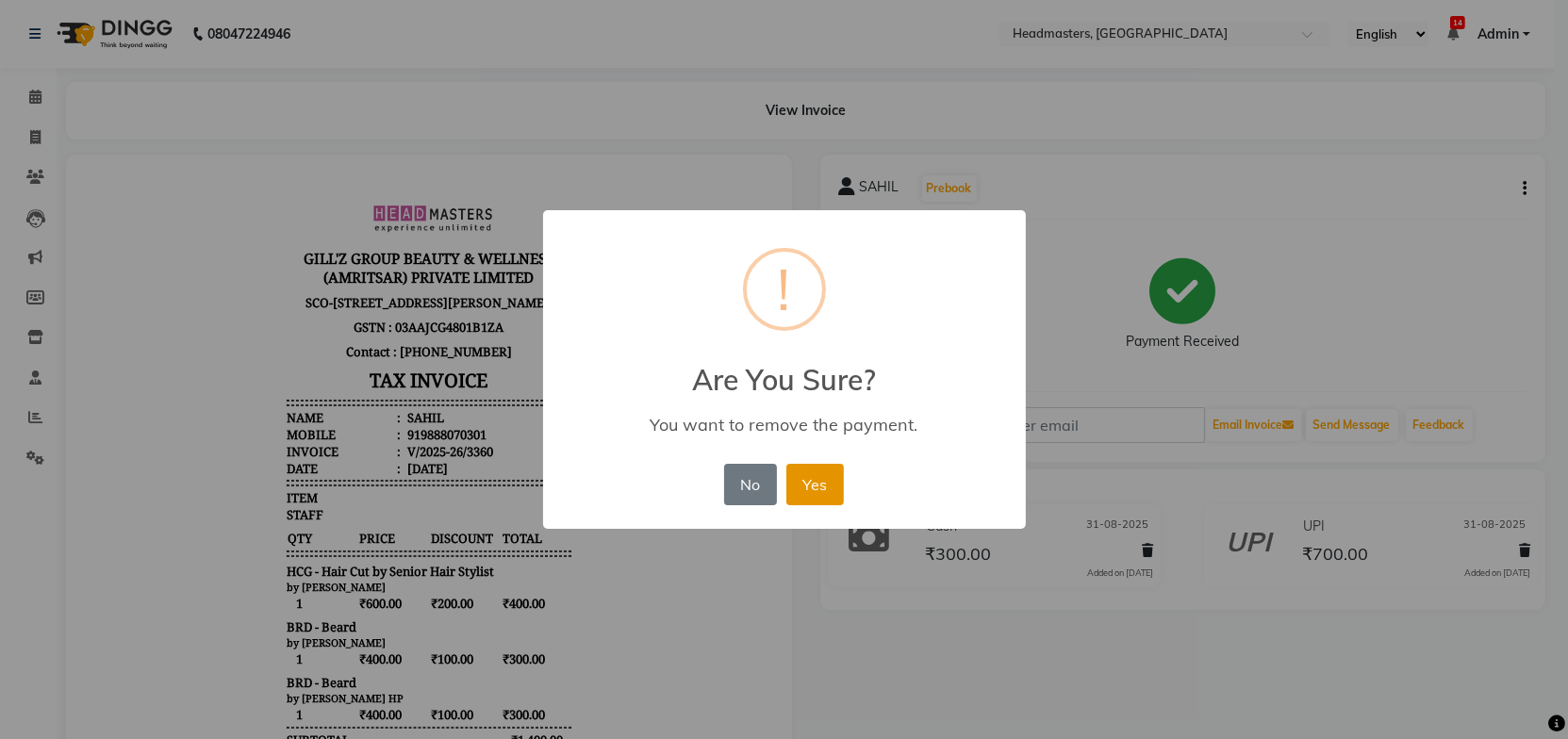
click at [809, 498] on button "Yes" at bounding box center [815, 485] width 58 height 41
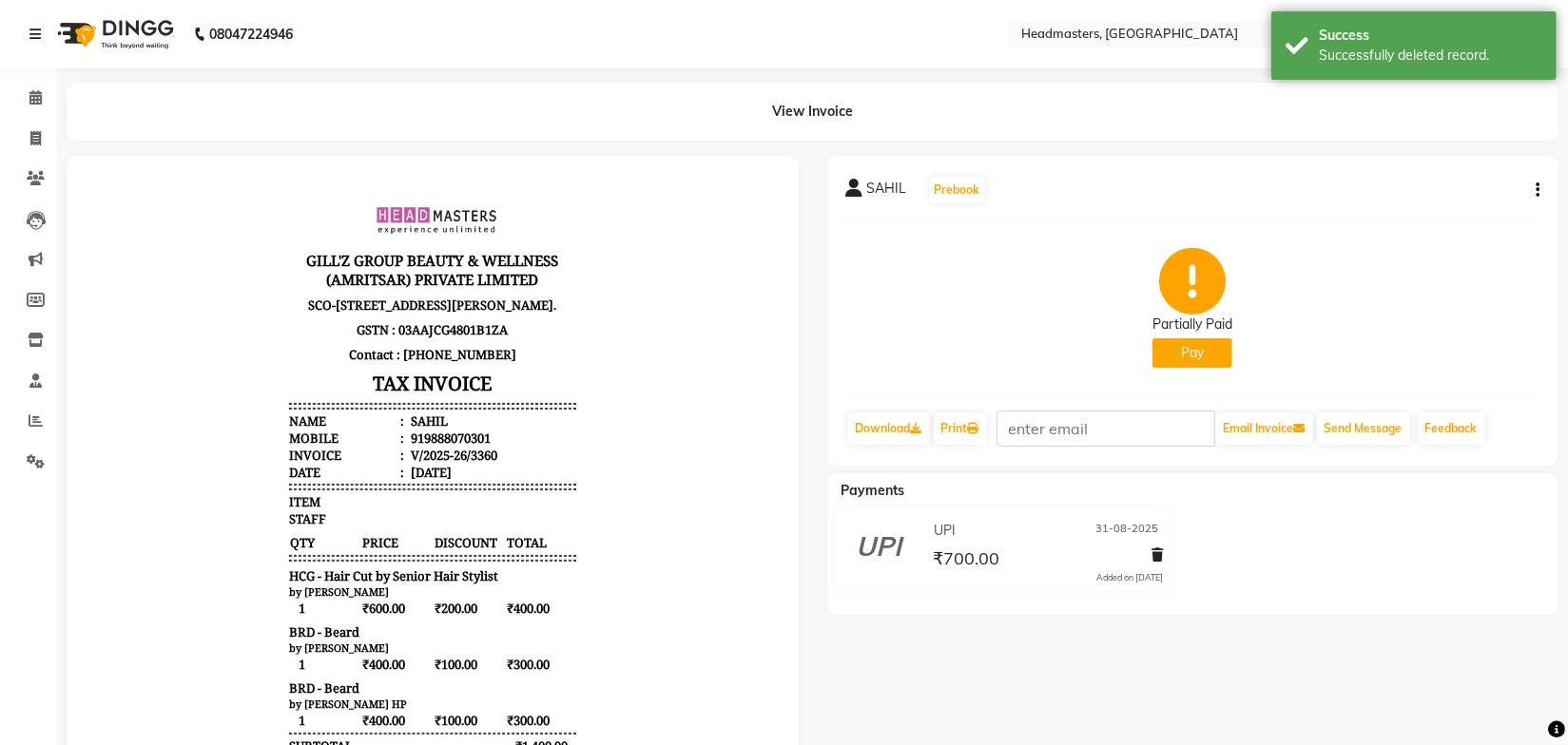
click at [1544, 188] on div "[PERSON_NAME] Prebook Partially Paid Pay Download Print Email Invoice Send Mess…" at bounding box center [1194, 311] width 733 height 310
click at [1533, 189] on button "button" at bounding box center [1534, 190] width 12 height 20
click at [1444, 220] on div "Edit Invoice" at bounding box center [1443, 214] width 130 height 23
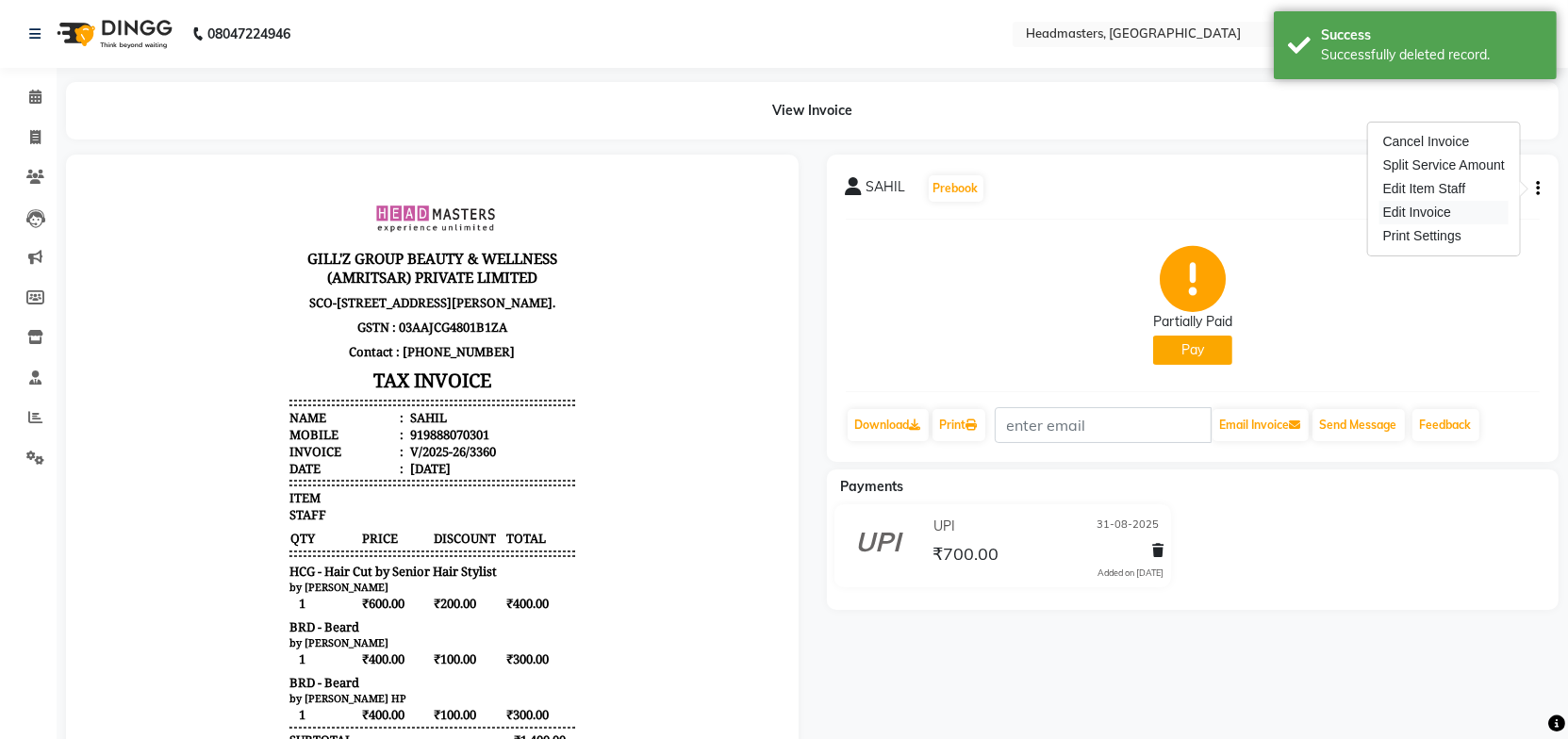
select select "service"
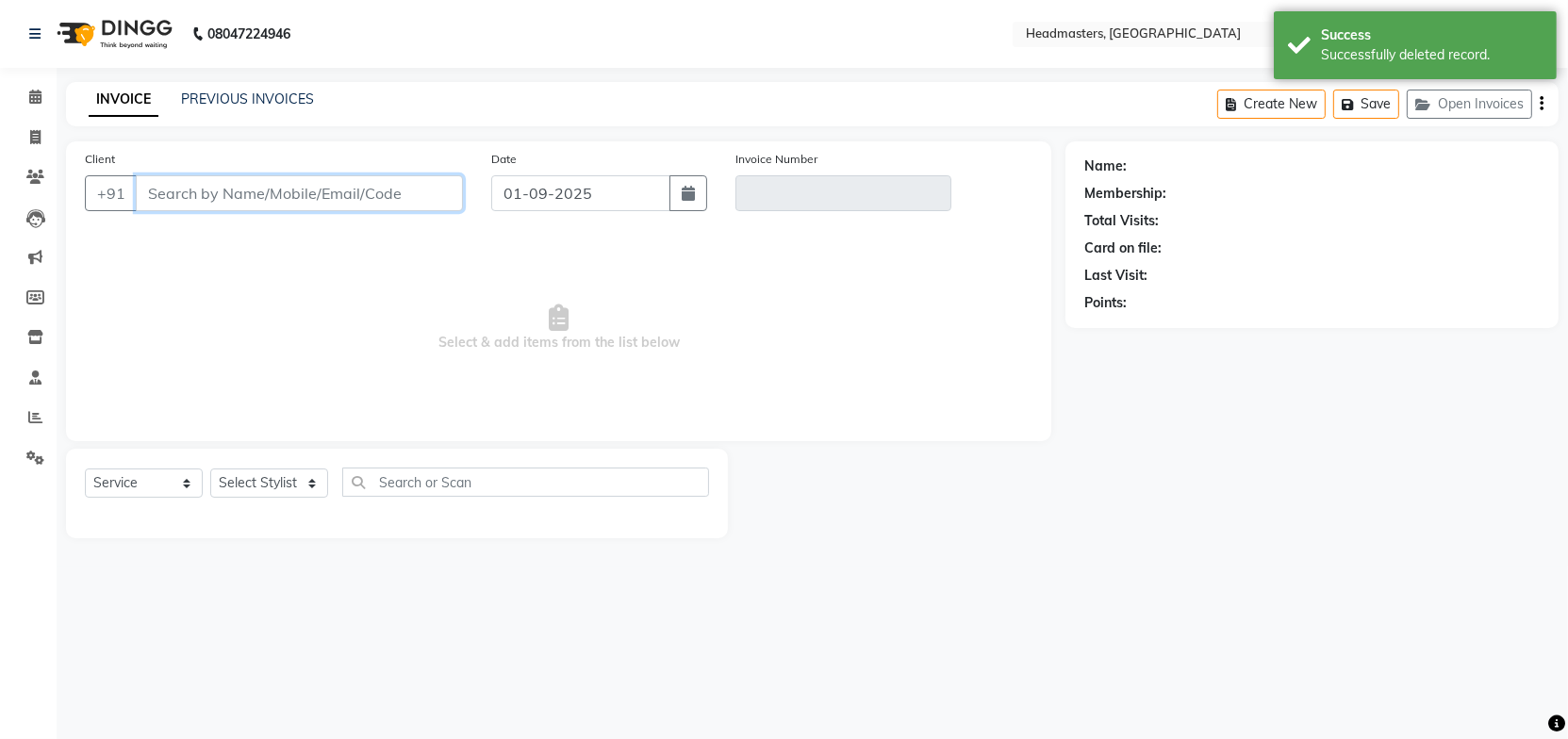
type input "9888070301"
type input "V/2025-26/3360"
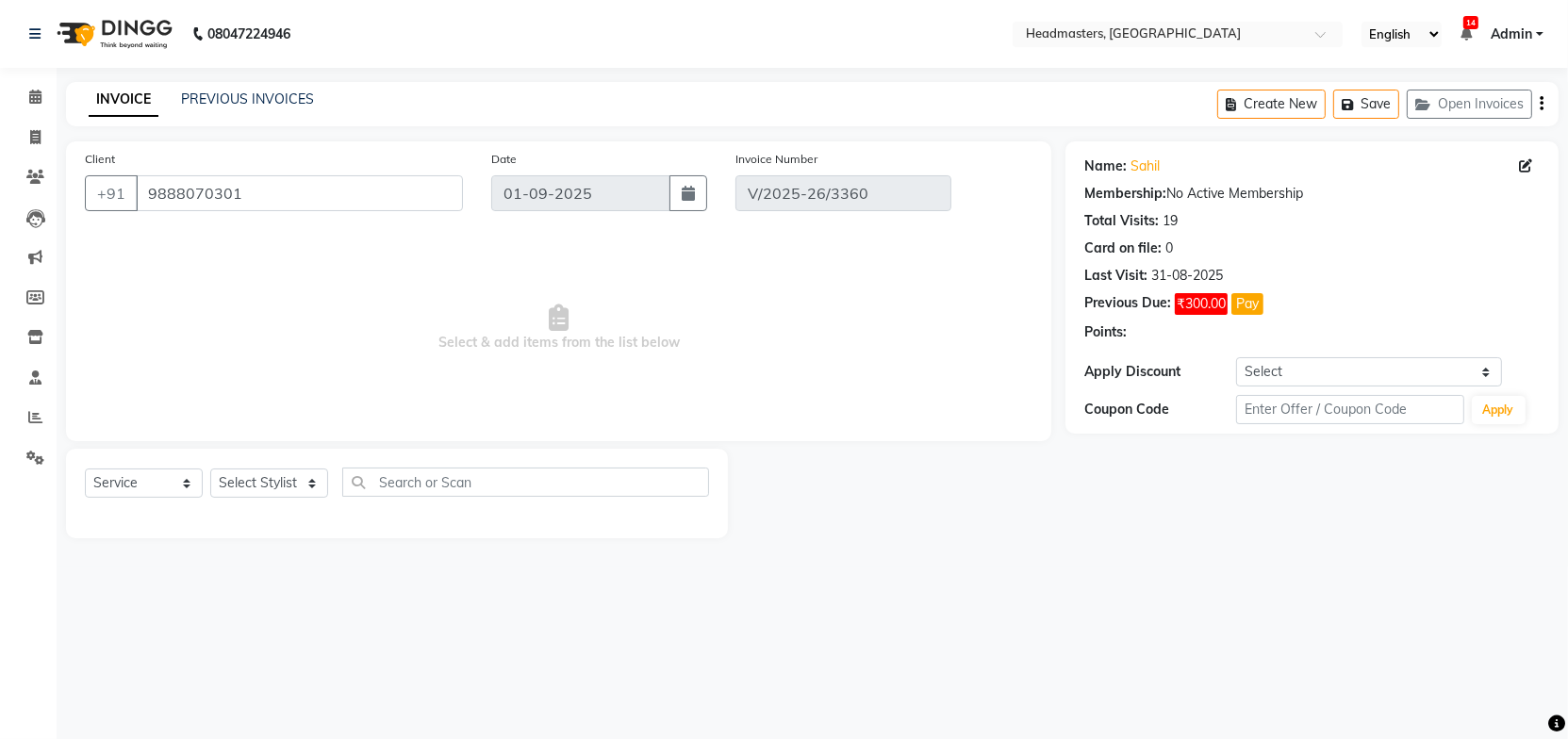
type input "31-08-2025"
select select "select"
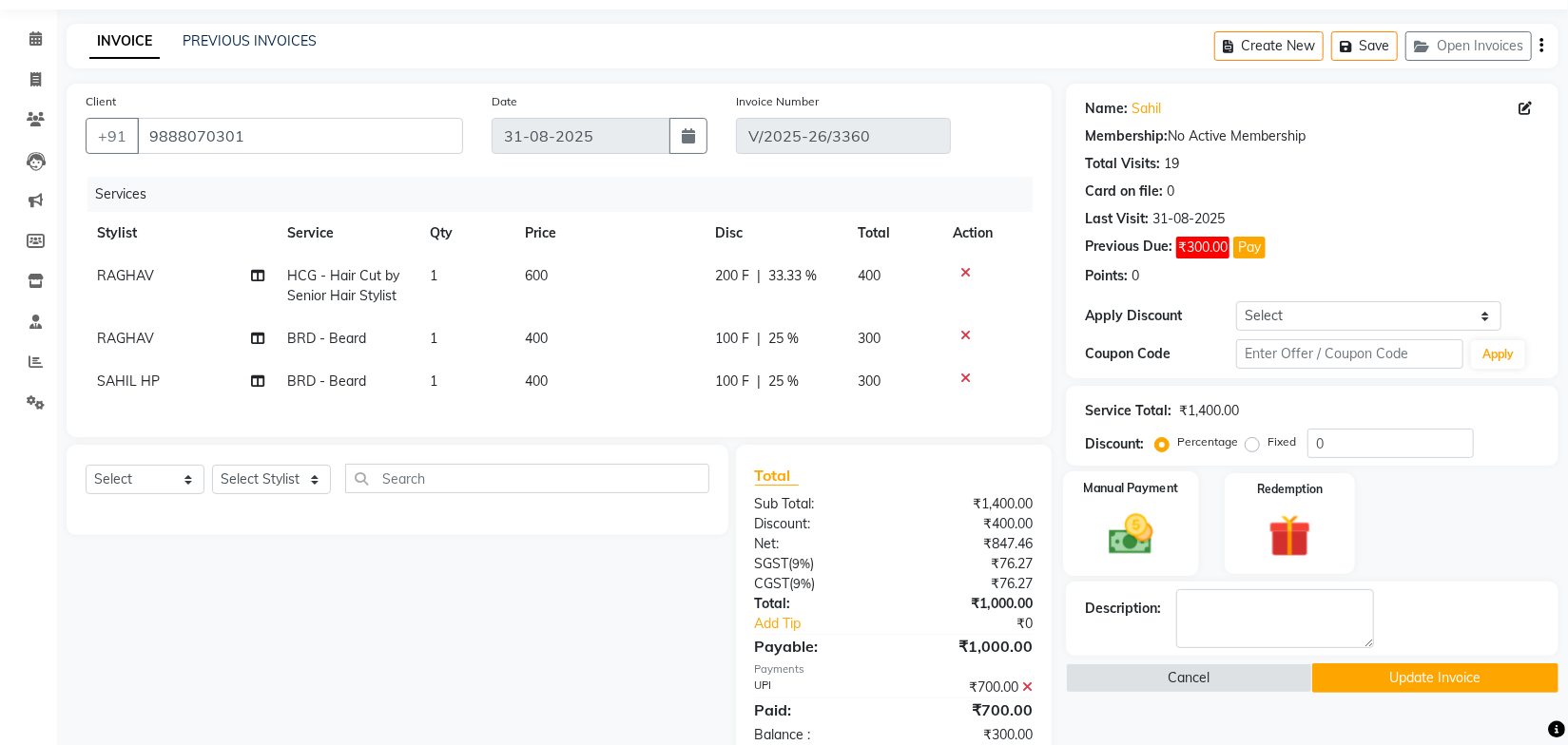
scroll to position [119, 0]
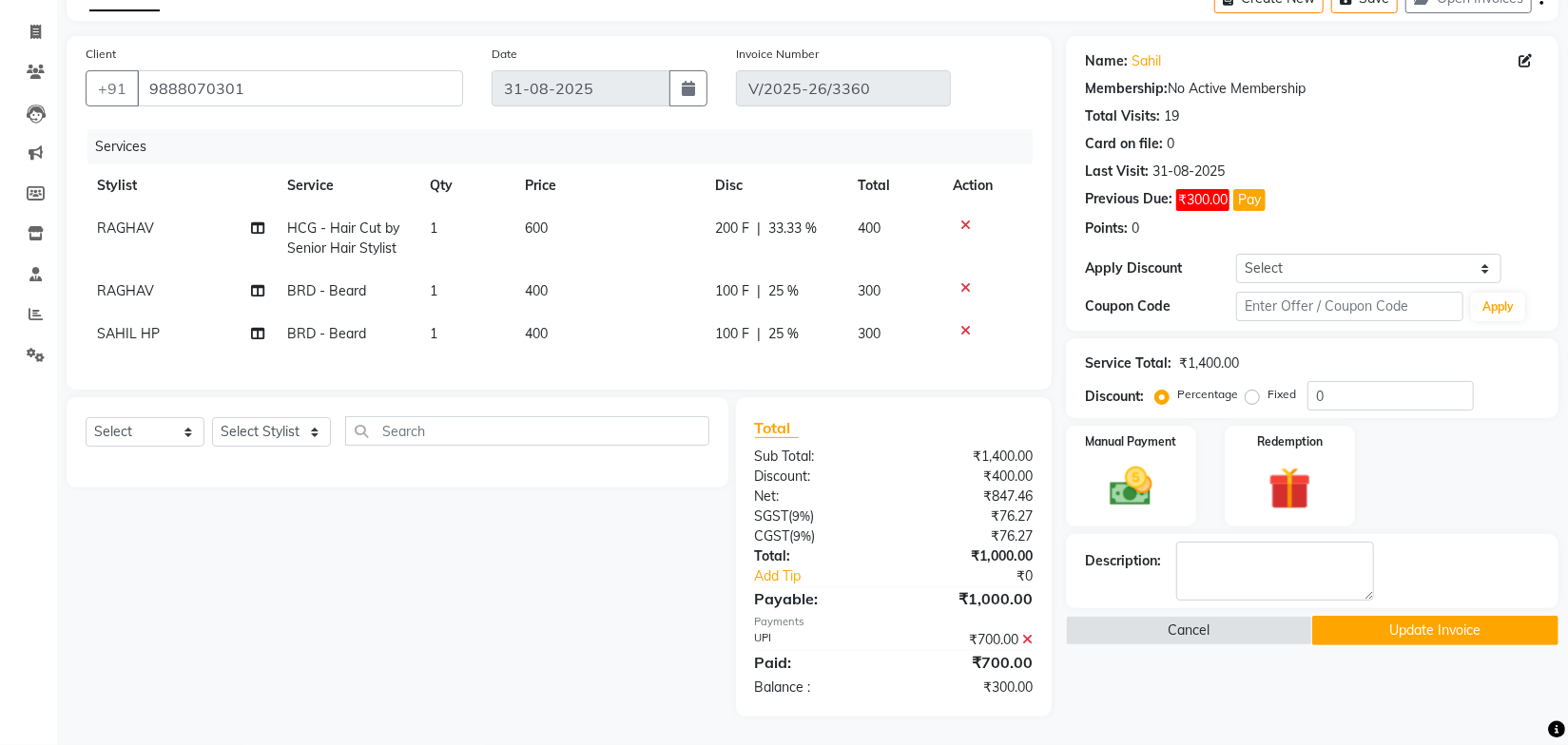
click at [1030, 644] on icon at bounding box center [1027, 640] width 11 height 14
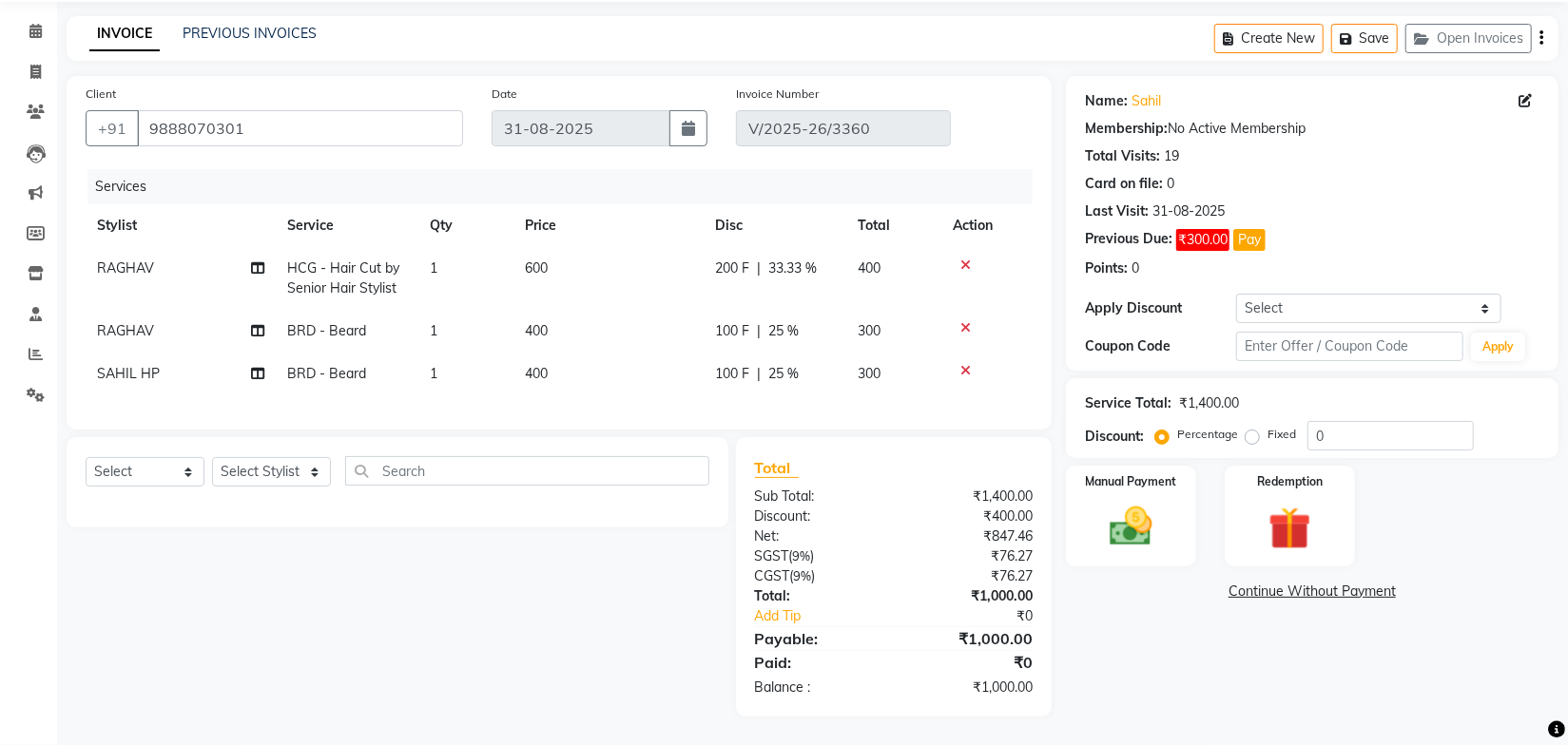
scroll to position [79, 0]
click at [1155, 515] on img at bounding box center [1132, 526] width 72 height 51
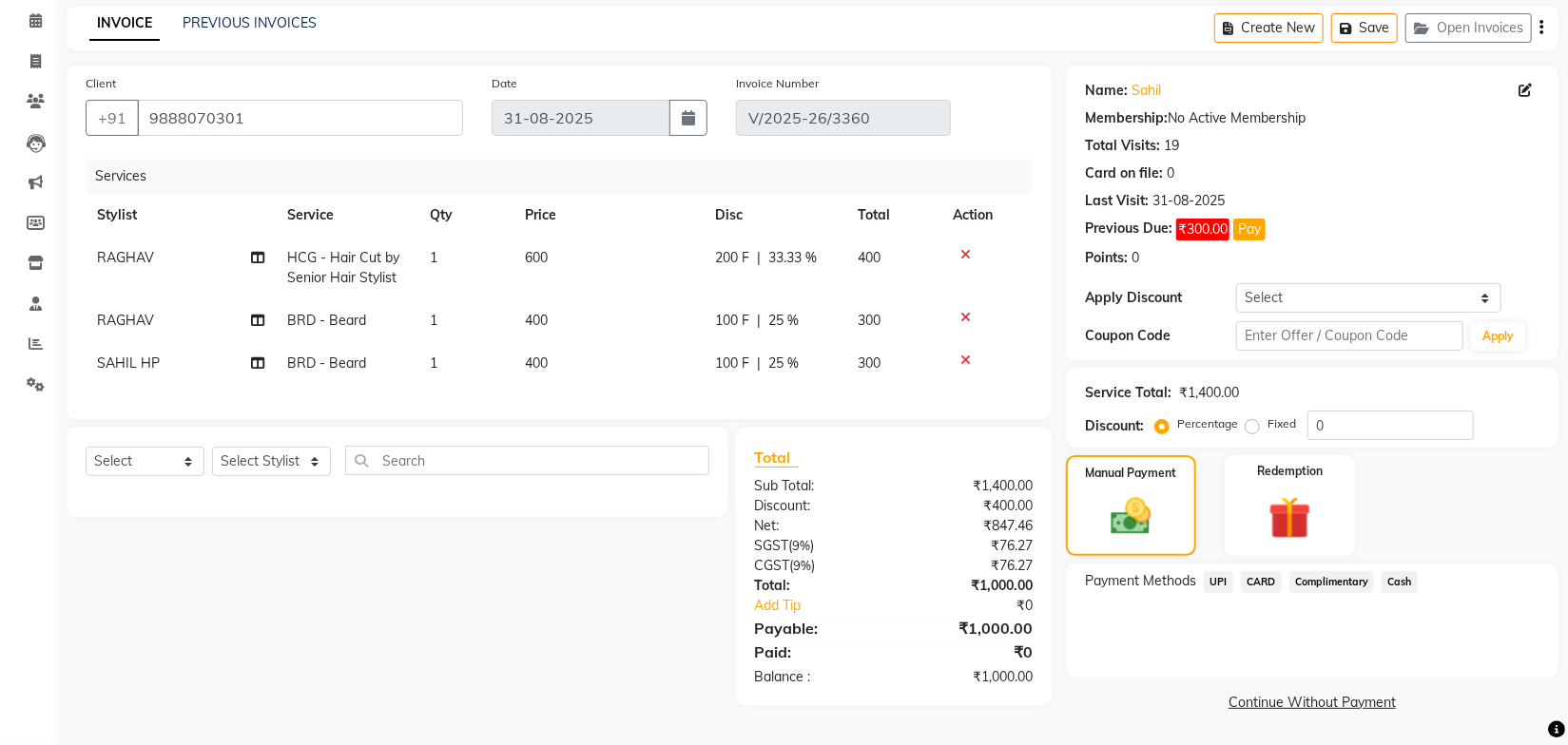
click at [1223, 576] on span "UPI" at bounding box center [1218, 582] width 29 height 22
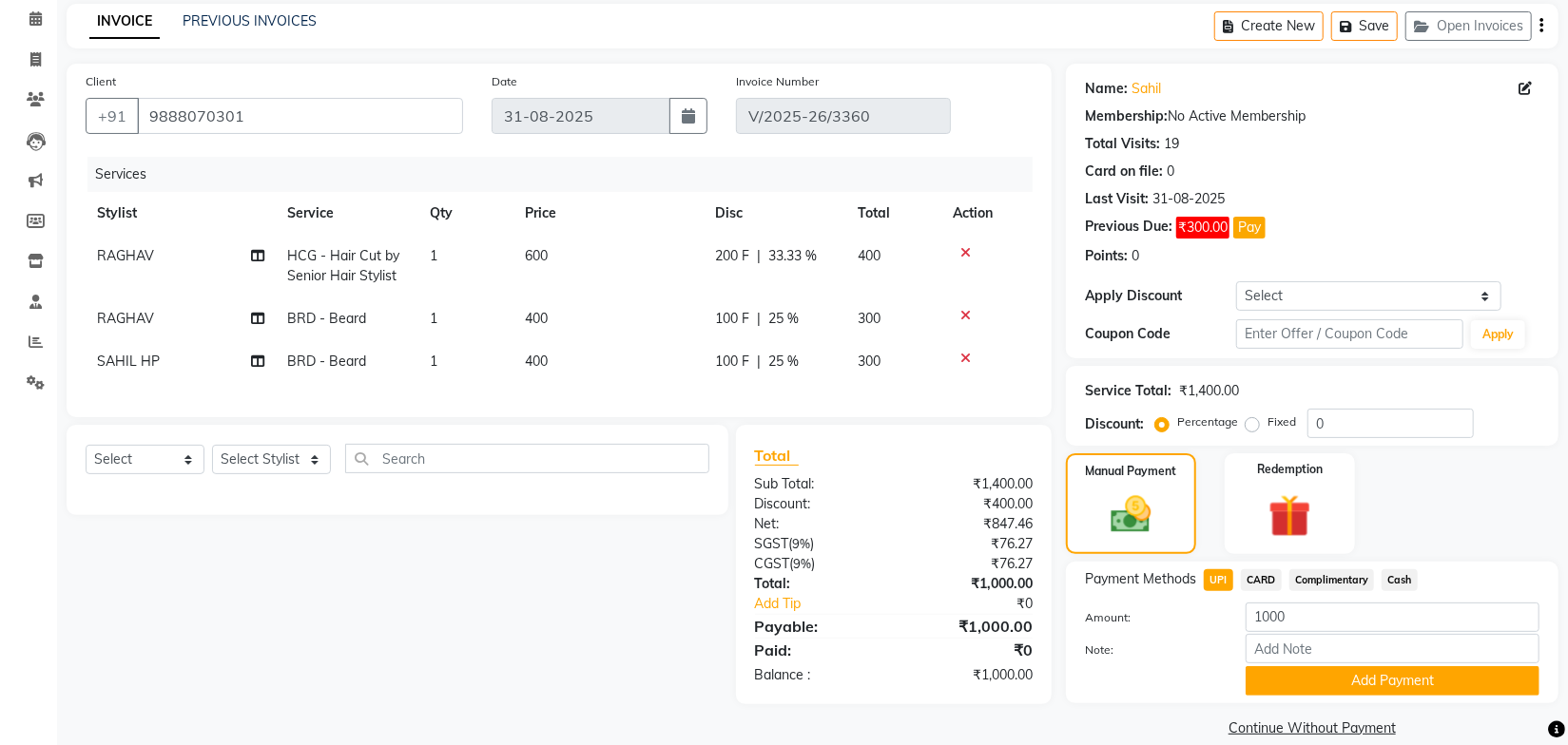
scroll to position [104, 0]
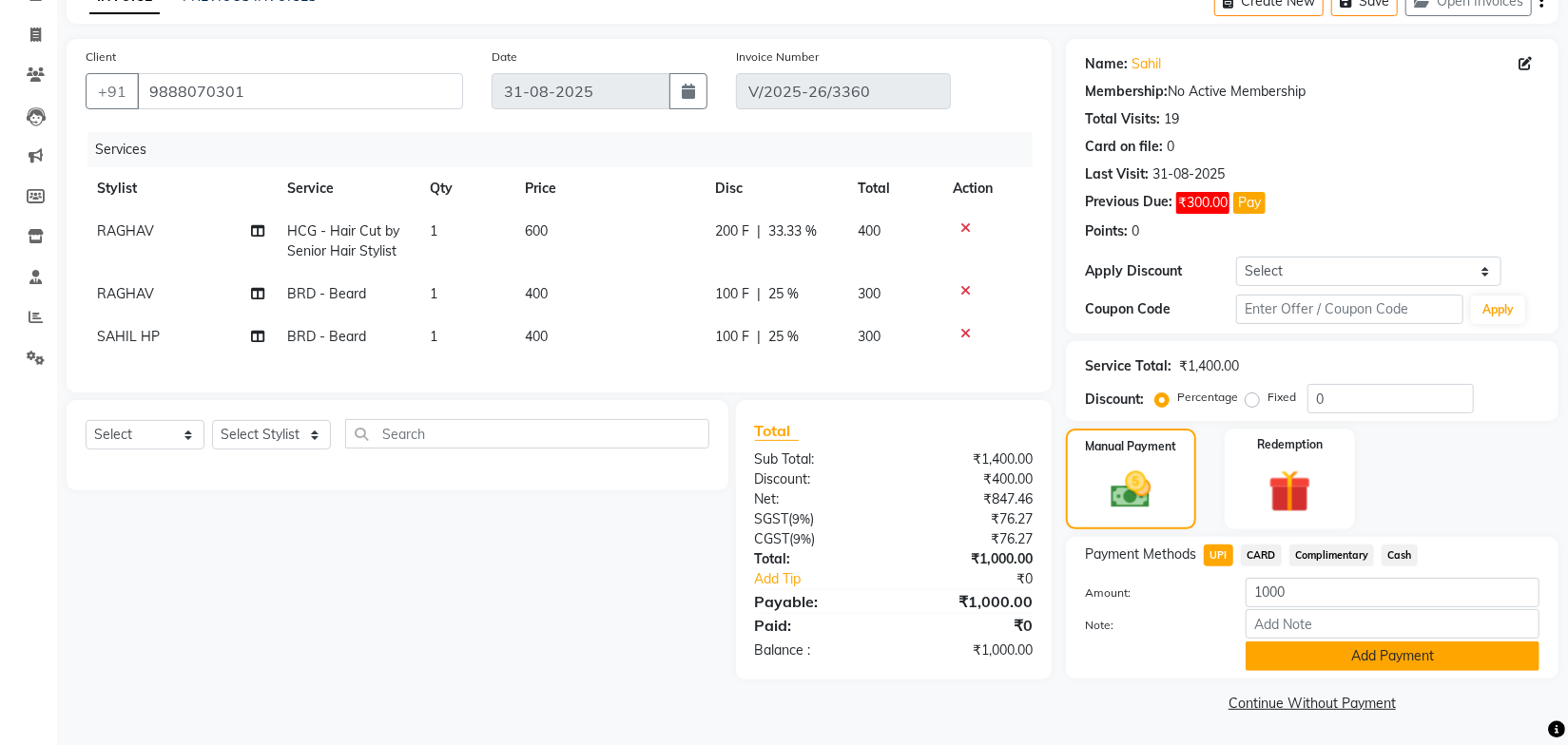
click at [1319, 653] on button "Add Payment" at bounding box center [1392, 657] width 293 height 29
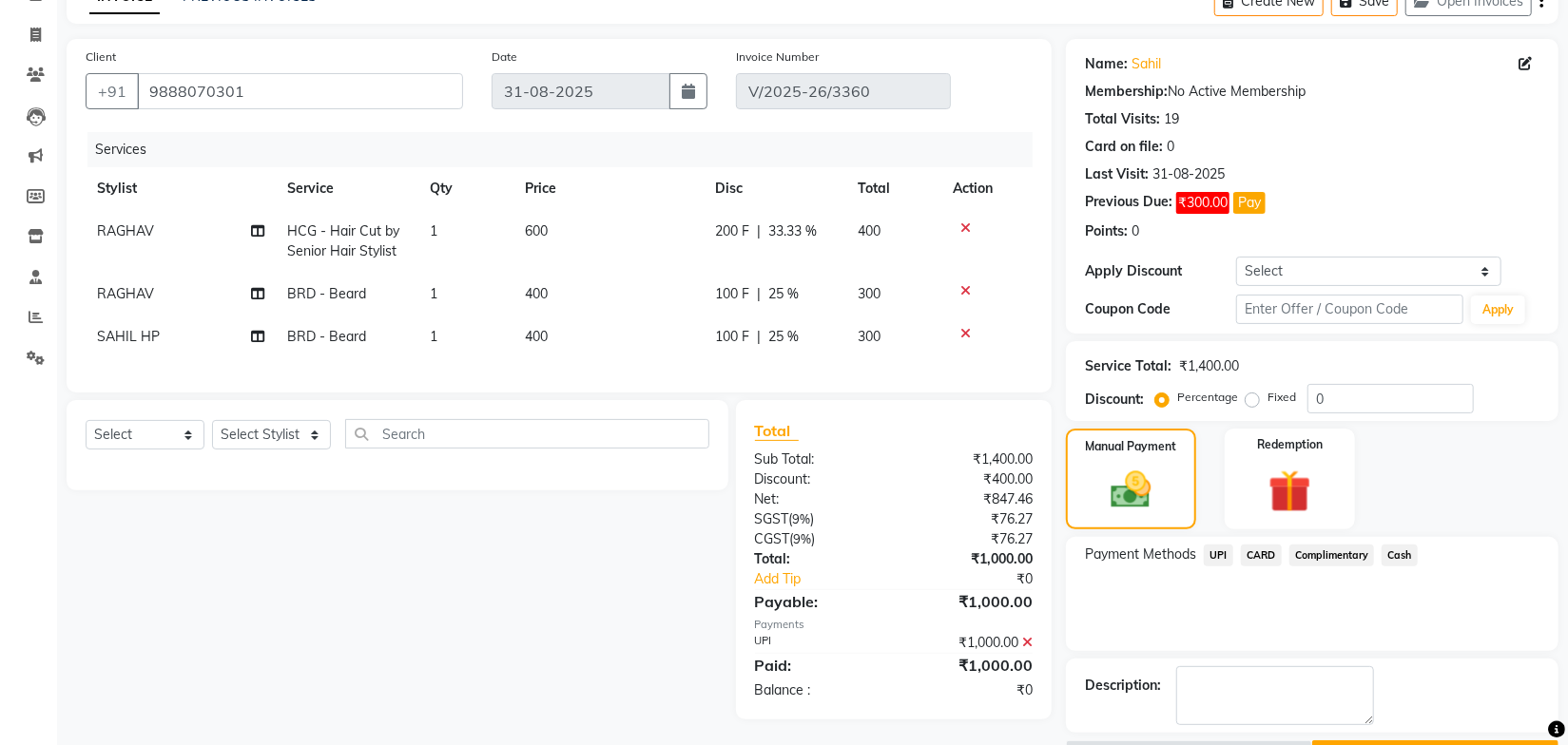
scroll to position [154, 0]
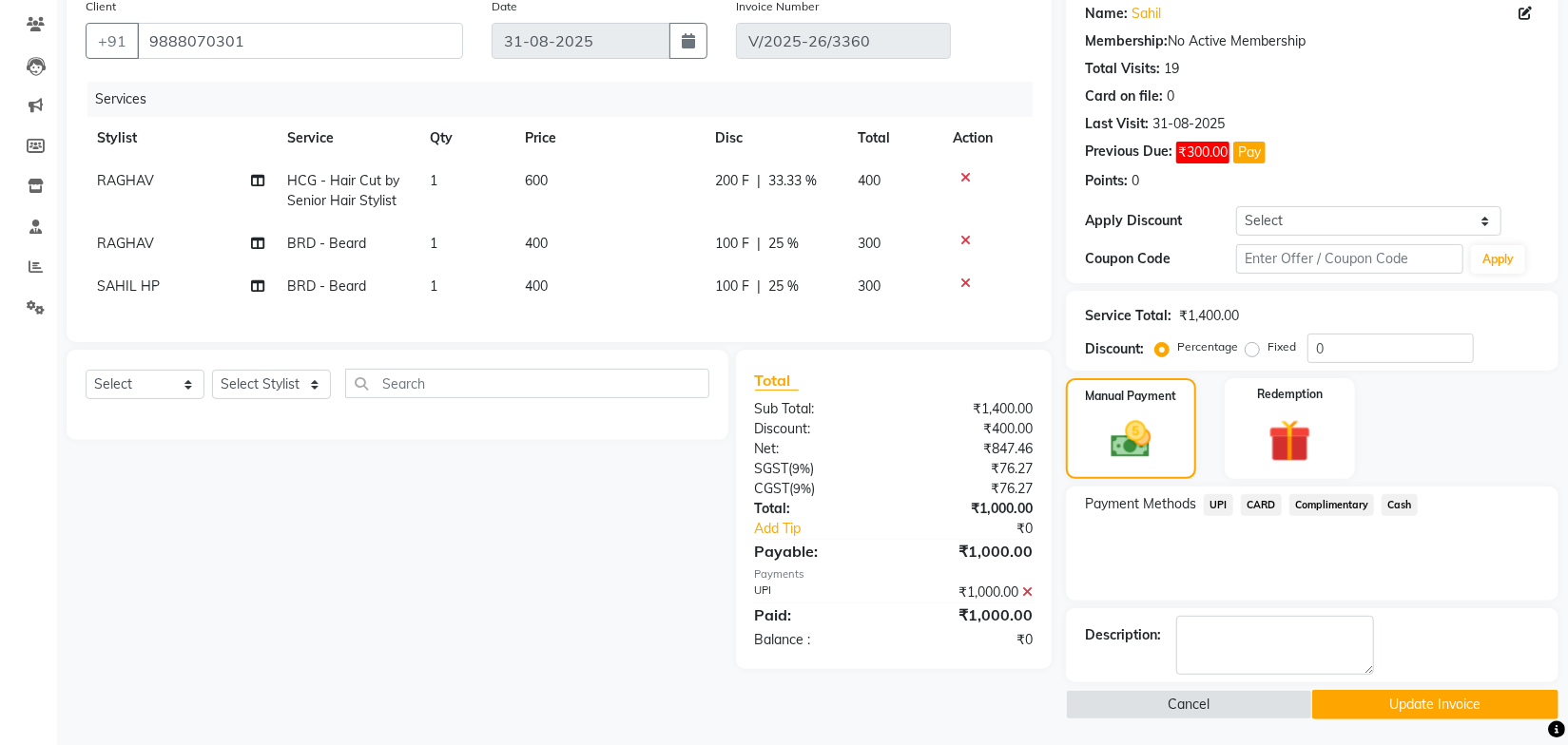
click at [1365, 700] on button "Update Invoice" at bounding box center [1436, 705] width 247 height 29
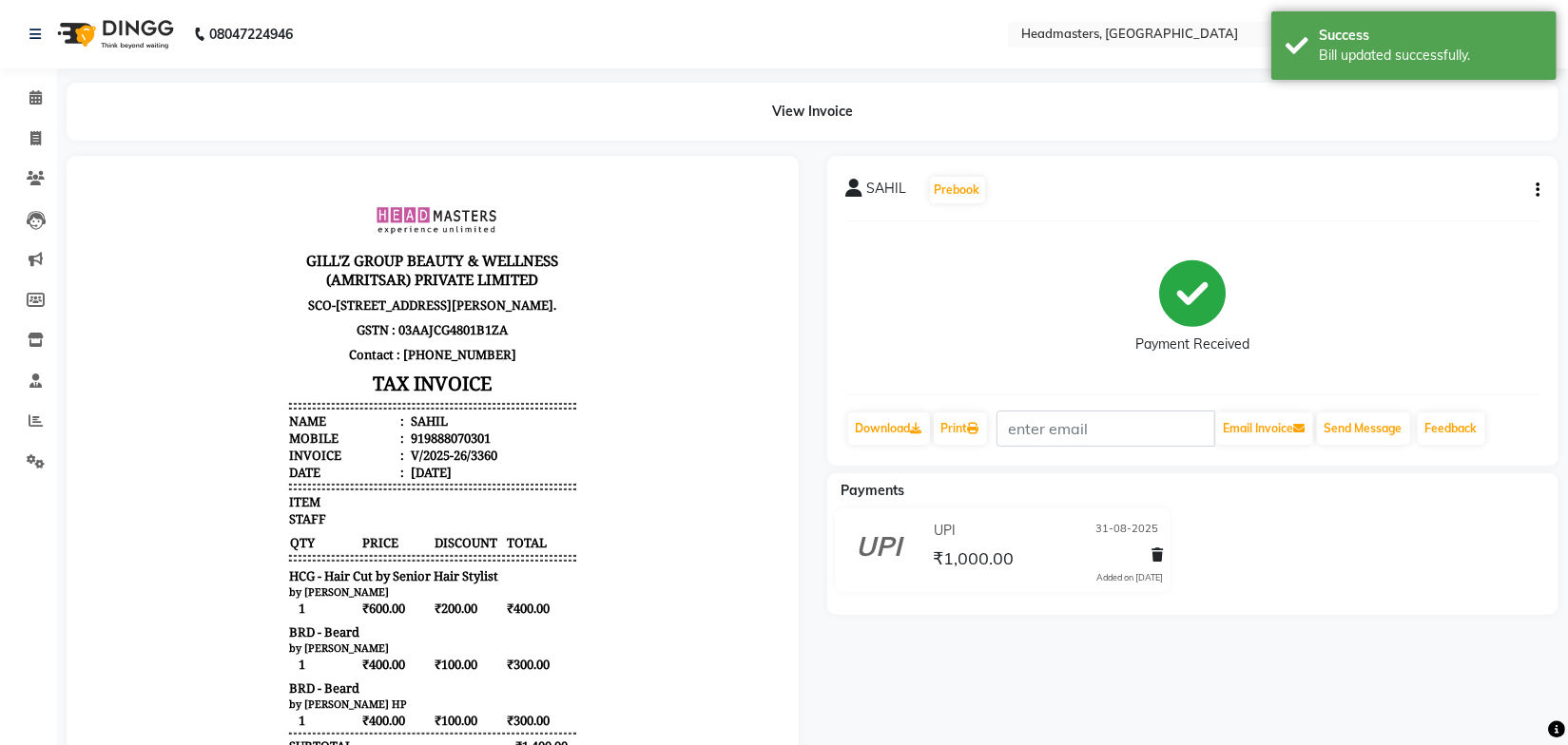
click at [974, 243] on div "Payment Received" at bounding box center [1193, 308] width 695 height 143
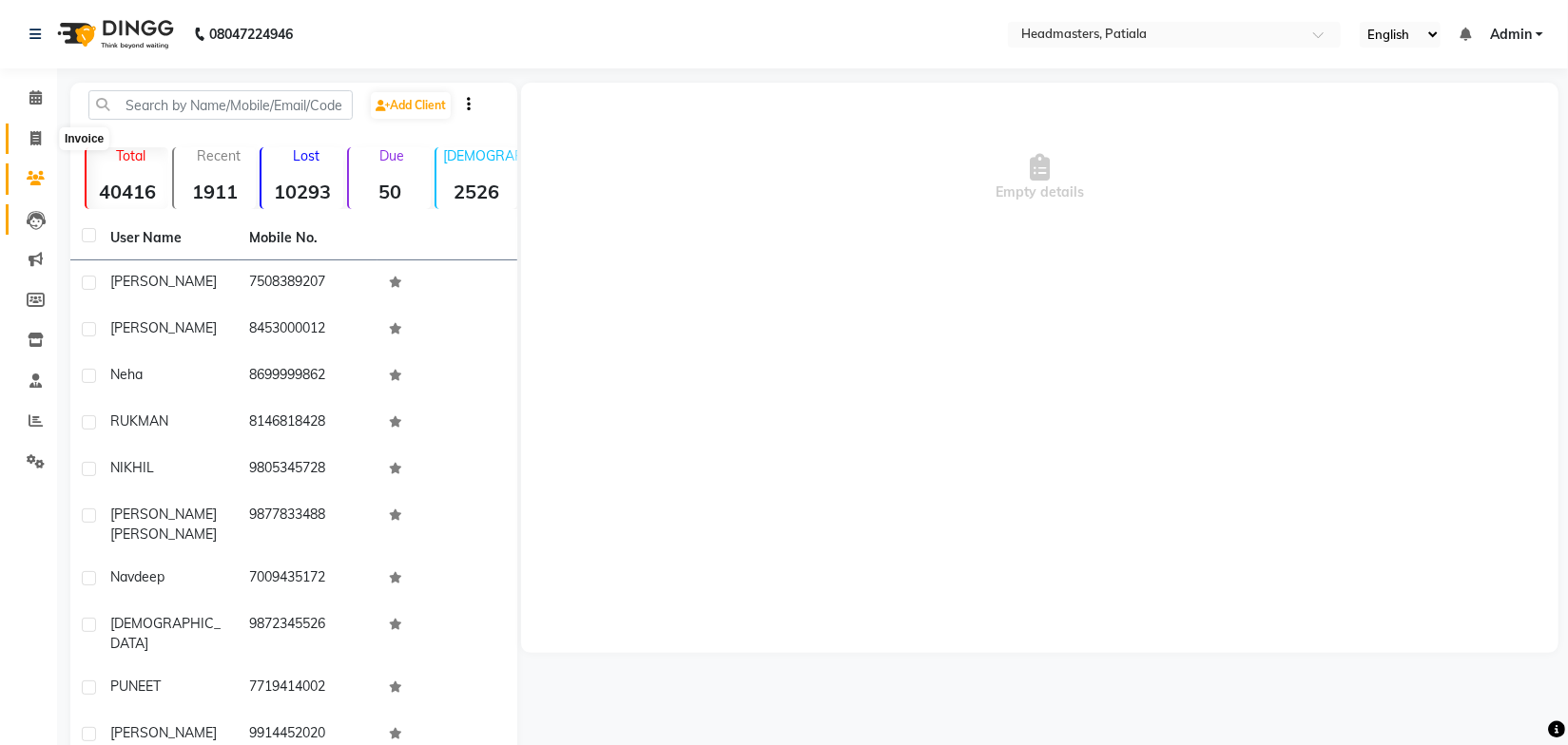
drag, startPoint x: 39, startPoint y: 142, endPoint x: 12, endPoint y: 207, distance: 70.4
click at [39, 142] on icon at bounding box center [35, 138] width 11 height 15
select select "service"
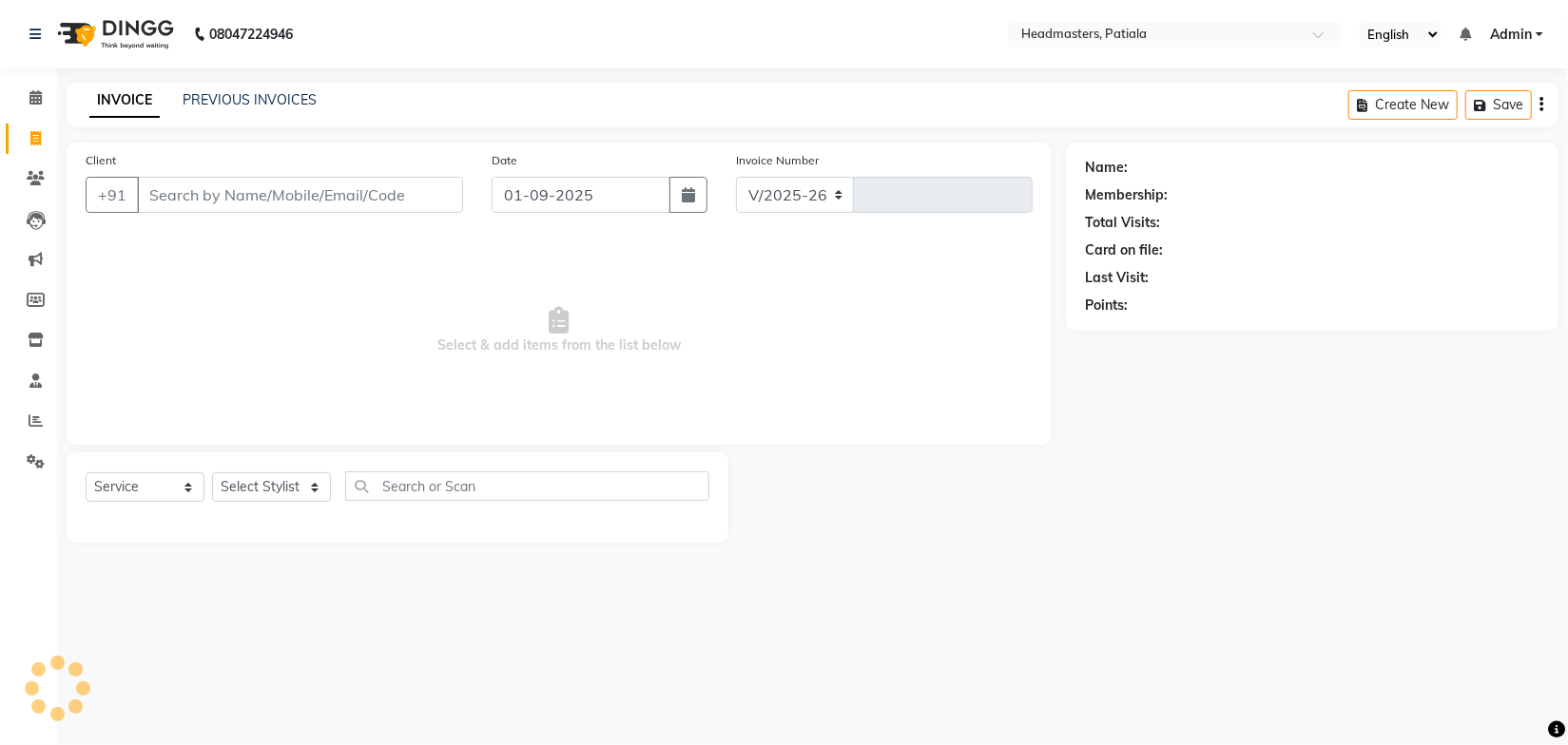
select select "6602"
type input "6170"
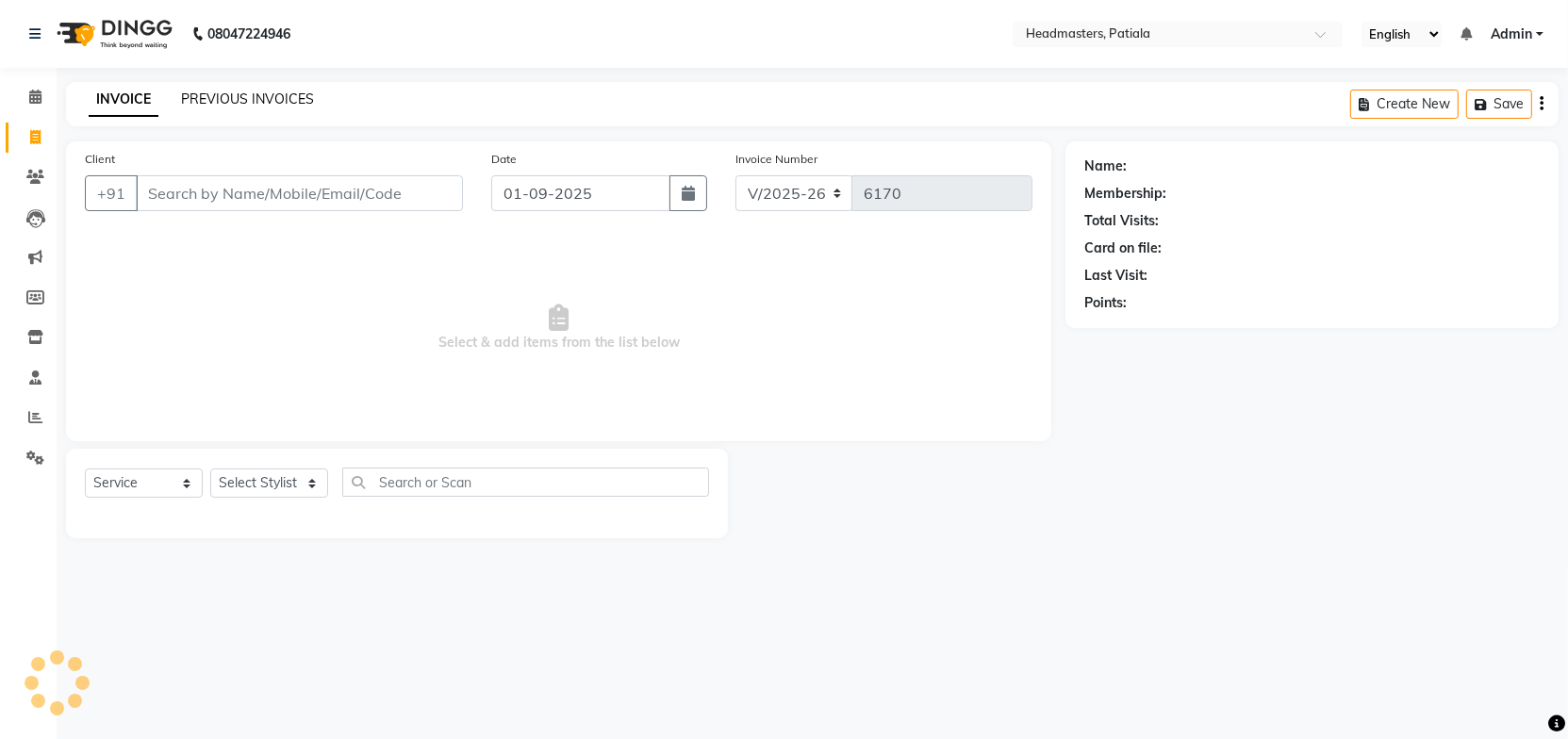
click at [273, 102] on link "PREVIOUS INVOICES" at bounding box center [248, 99] width 133 height 17
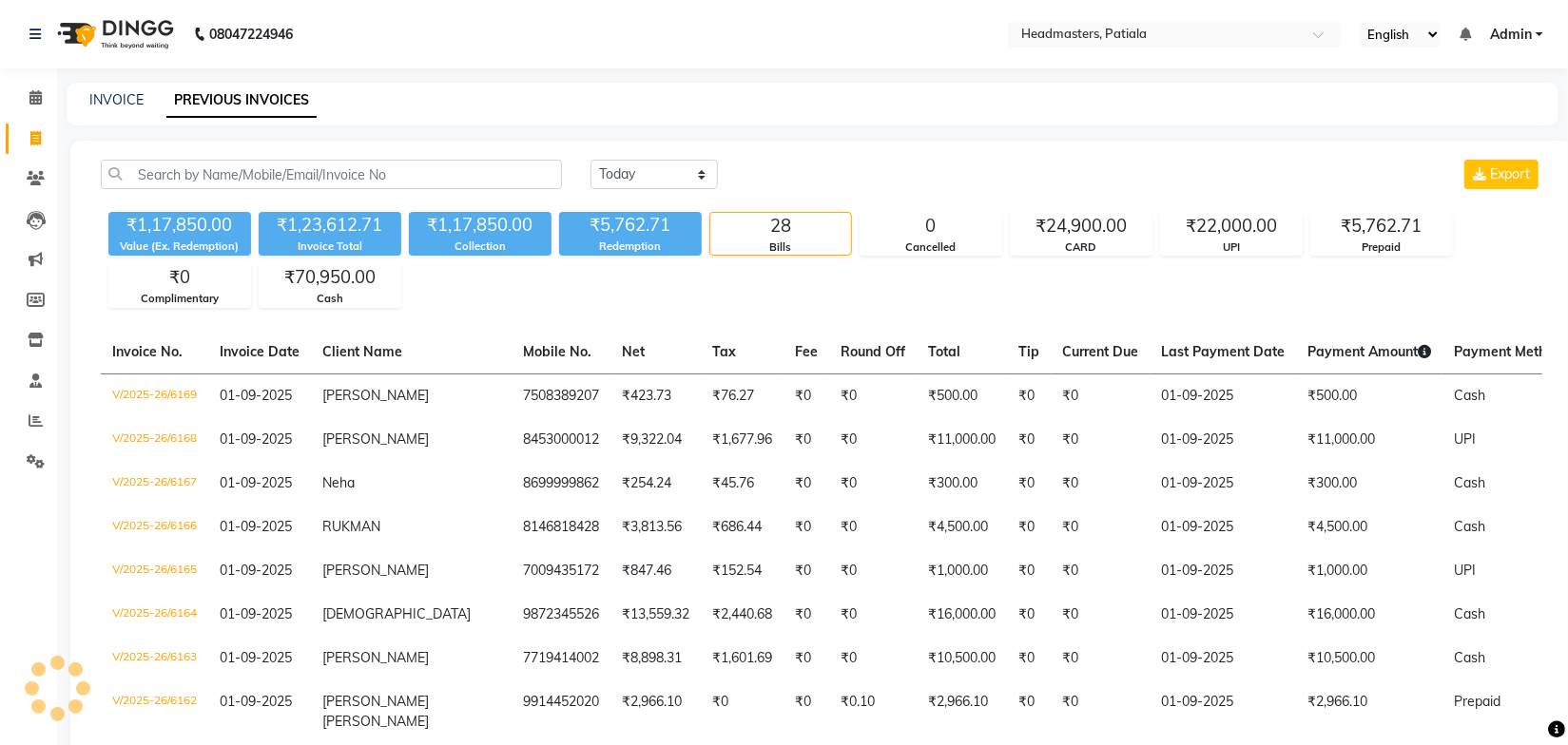
click div "INVOICE PREVIOUS INVOICES"
click span
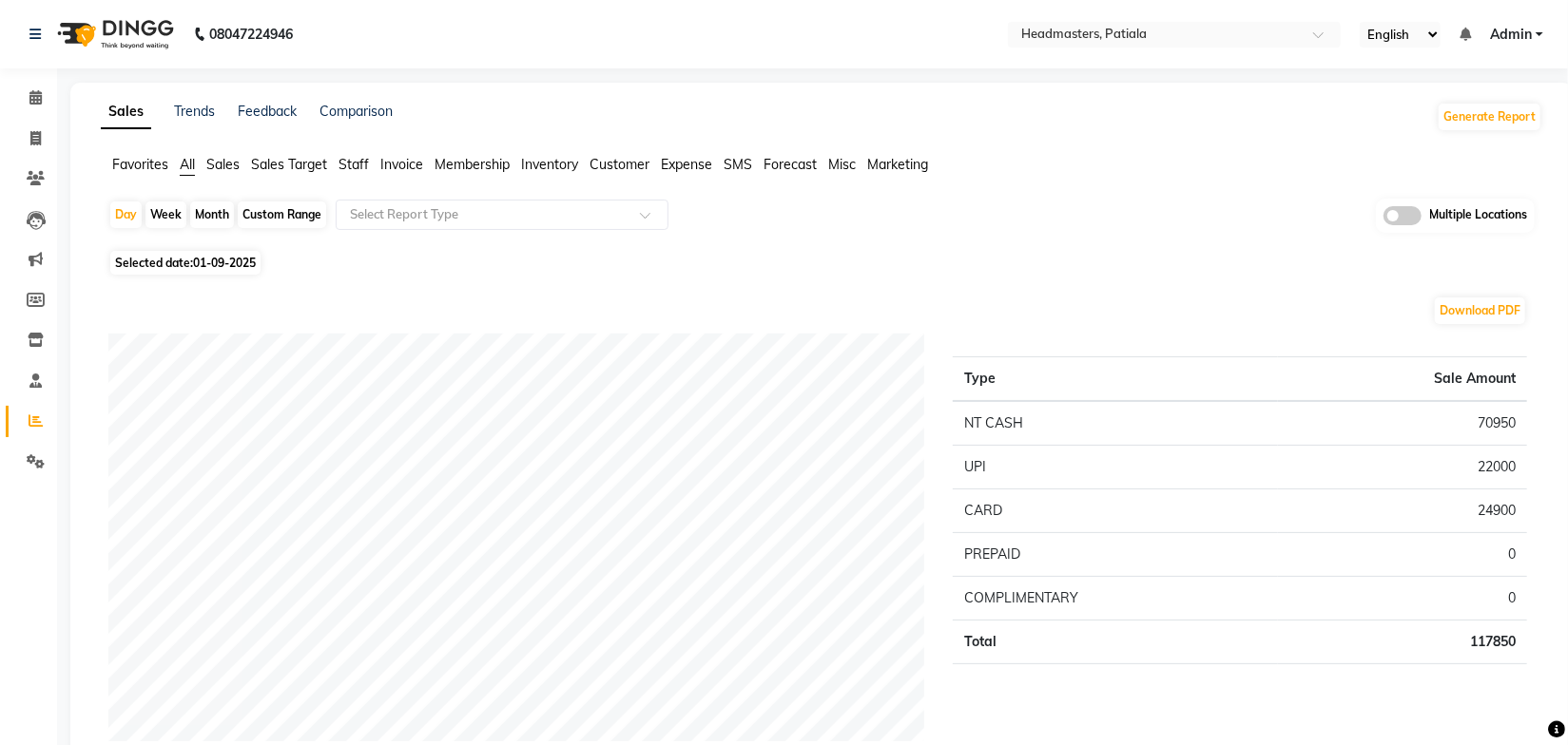
click span "Sales"
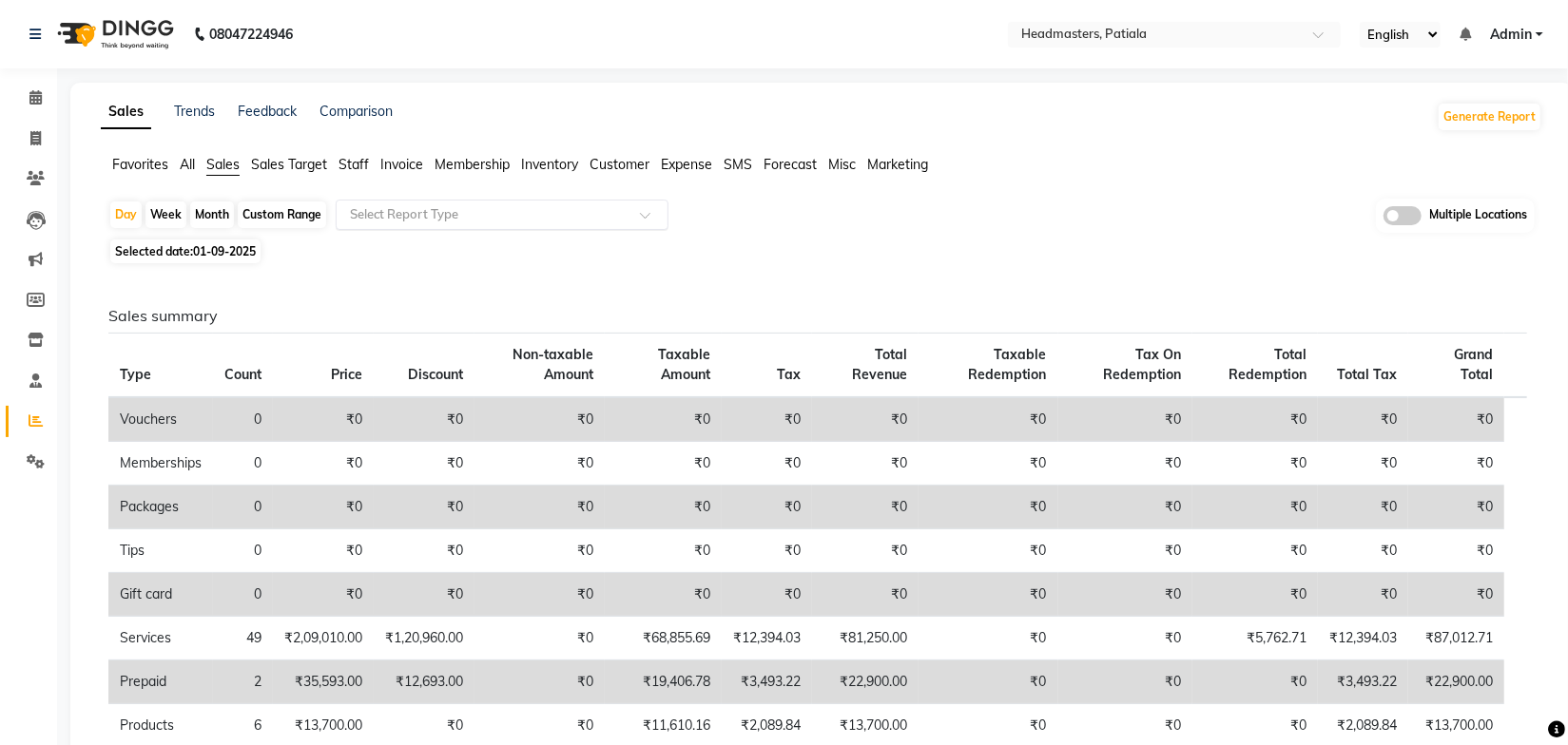
click input "text"
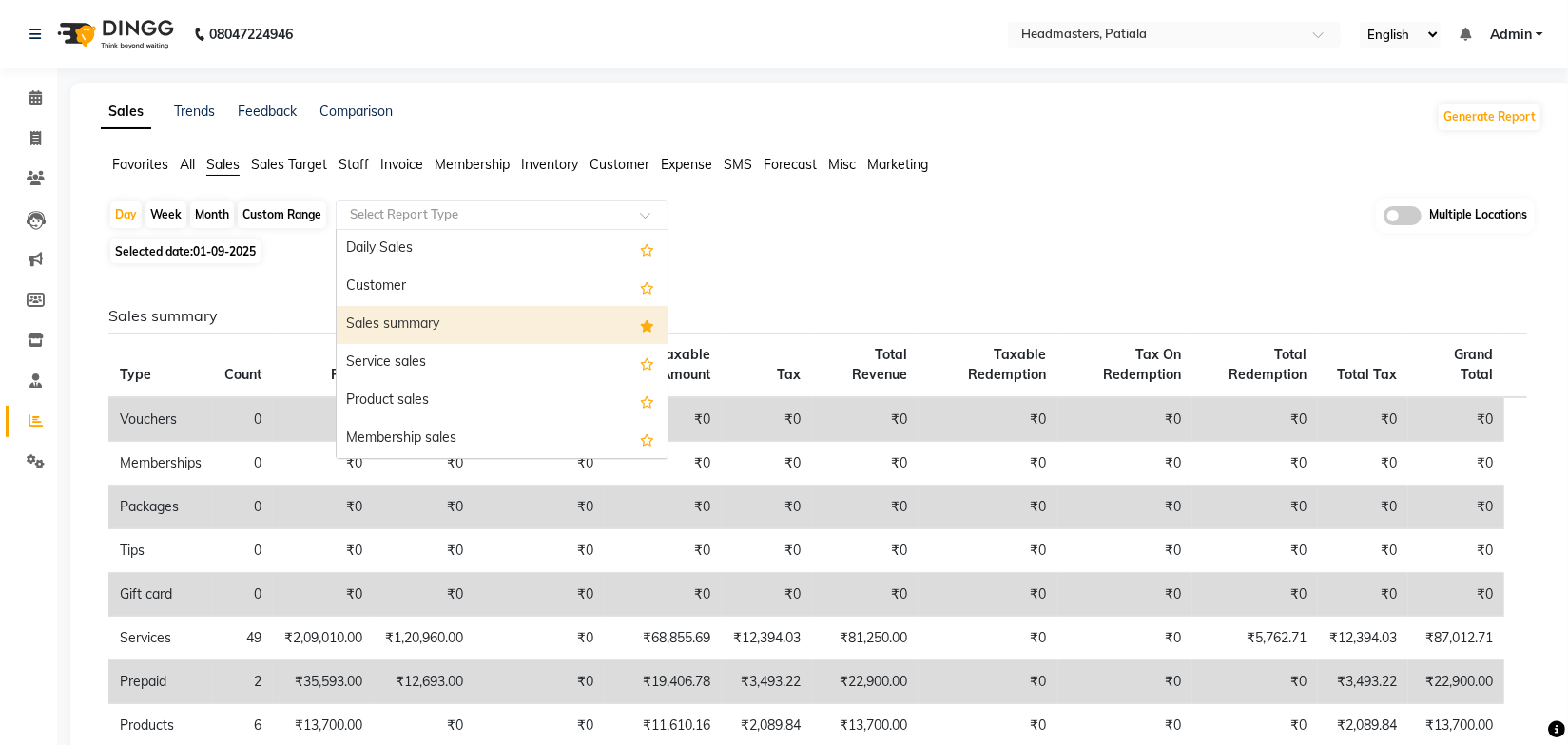
click div "Sales summary"
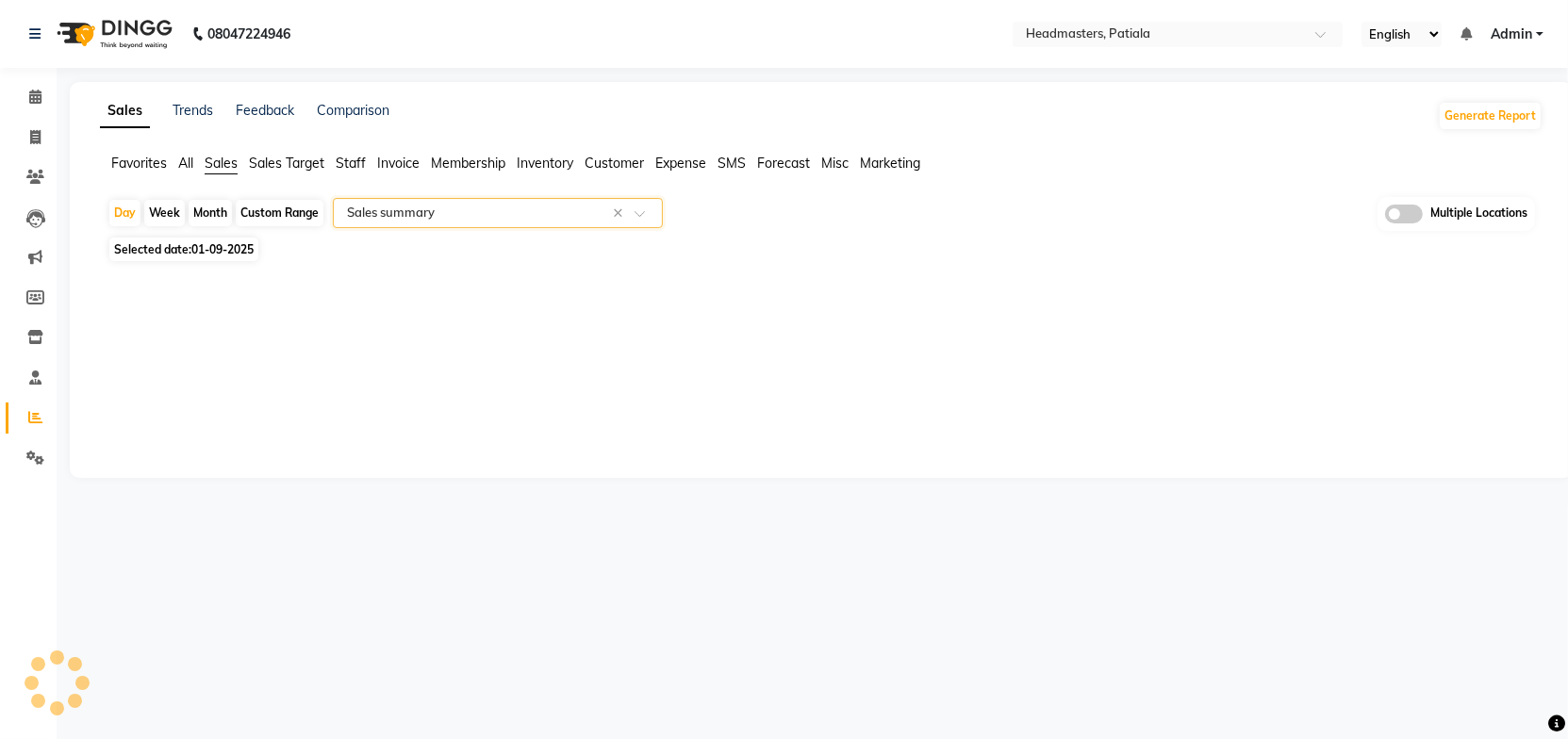
select select "full_report"
select select "csv"
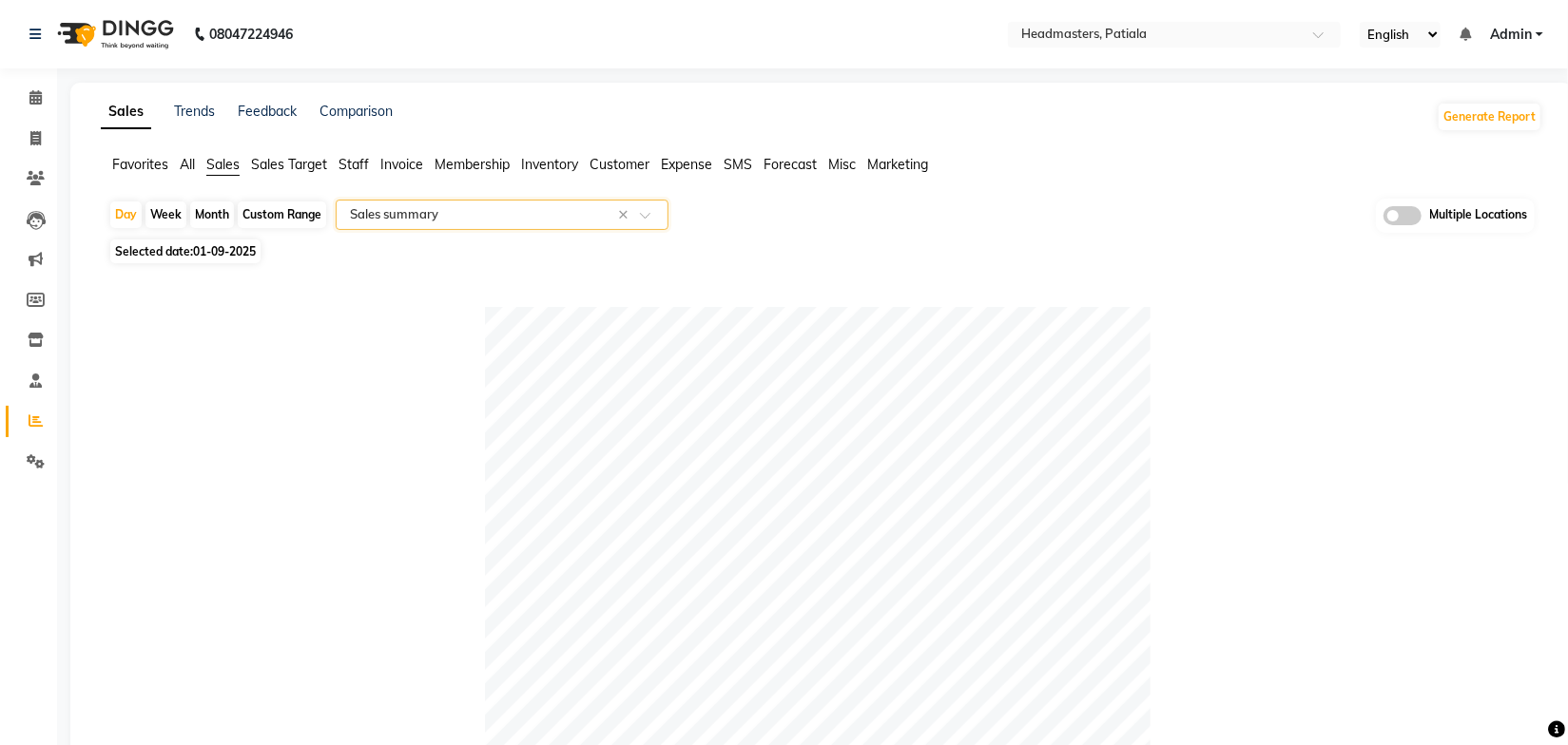
click div "Day Week Month Custom Range Select Report Type × Sales summary × Multiple Locat…"
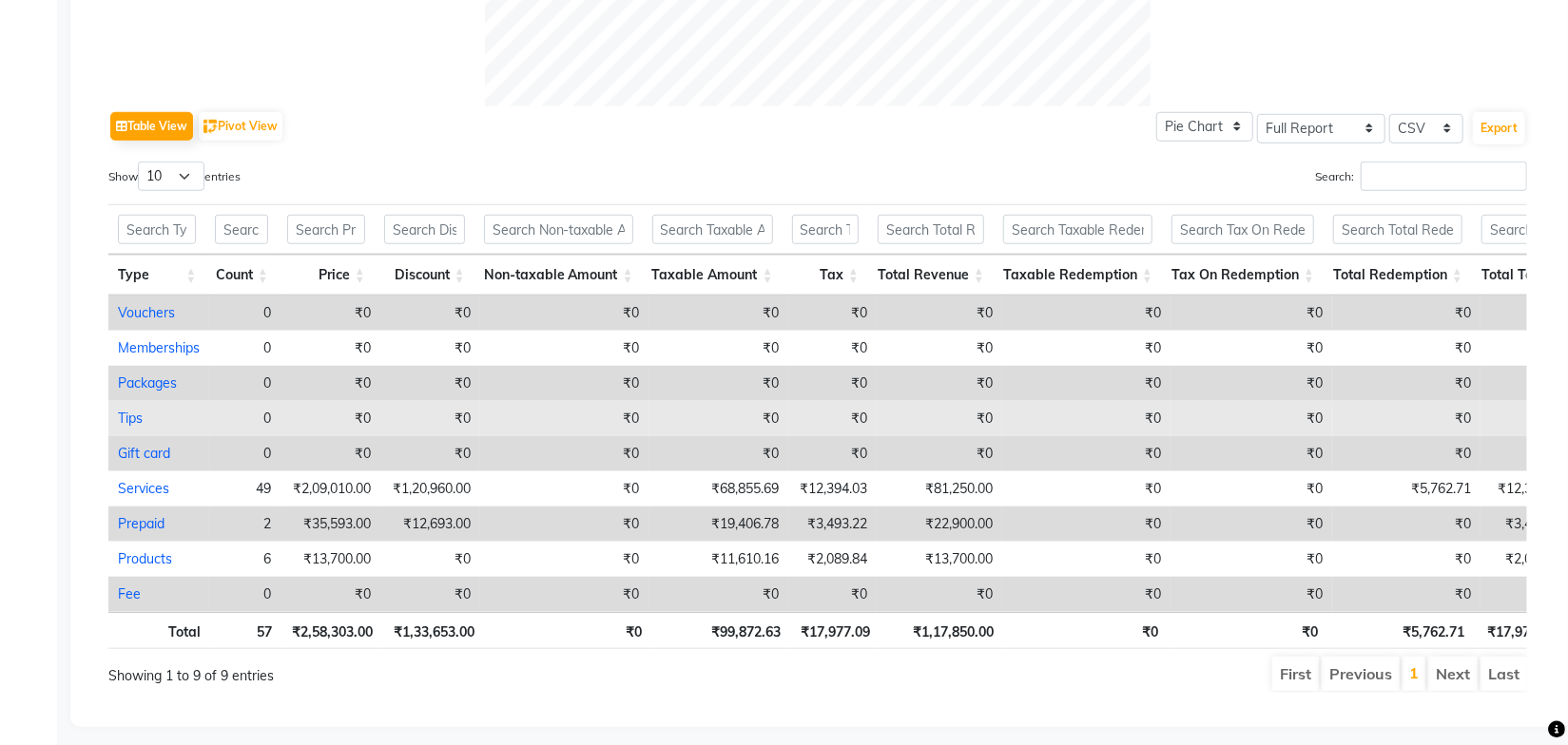
scroll to position [900, 0]
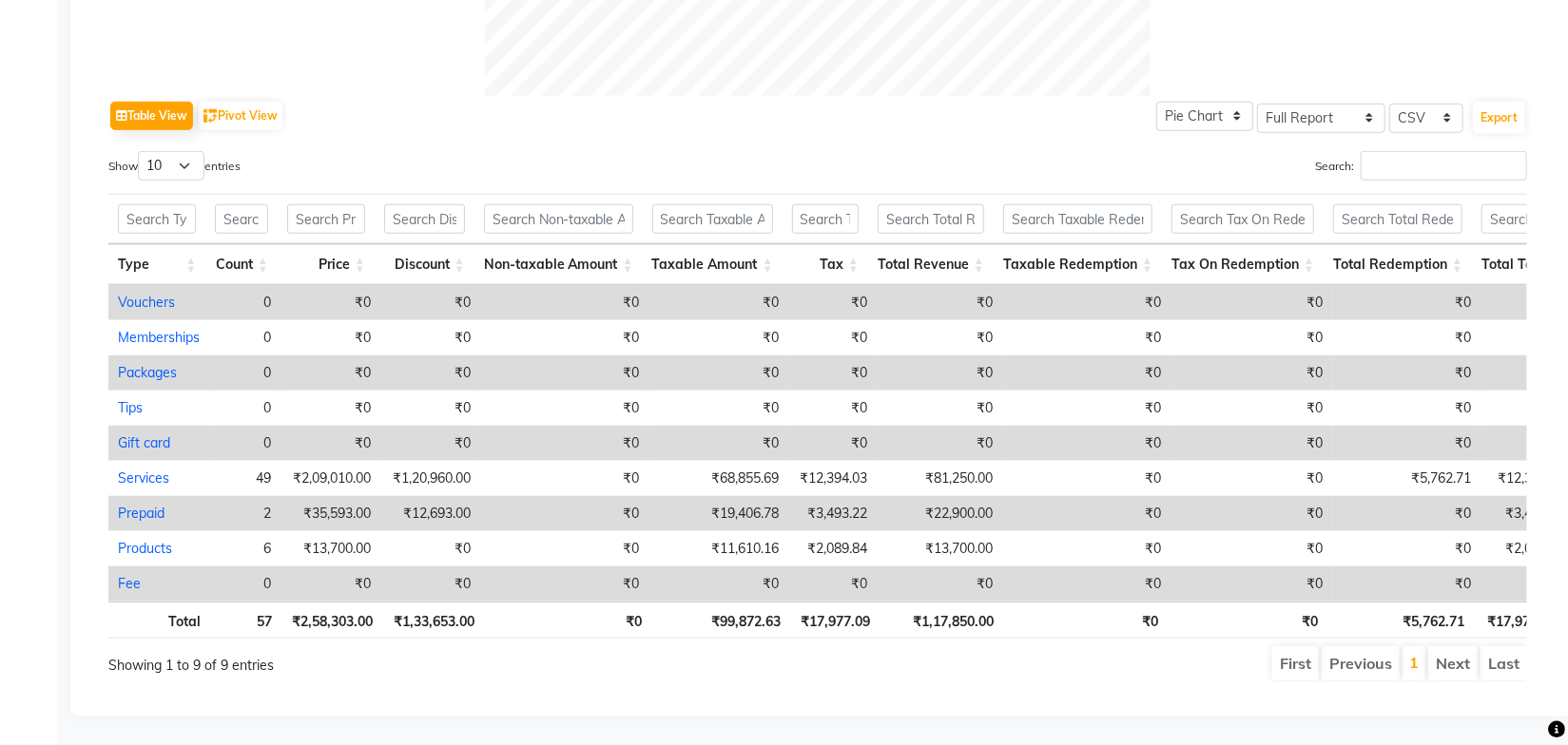
click ul "First Previous 1 Next Last"
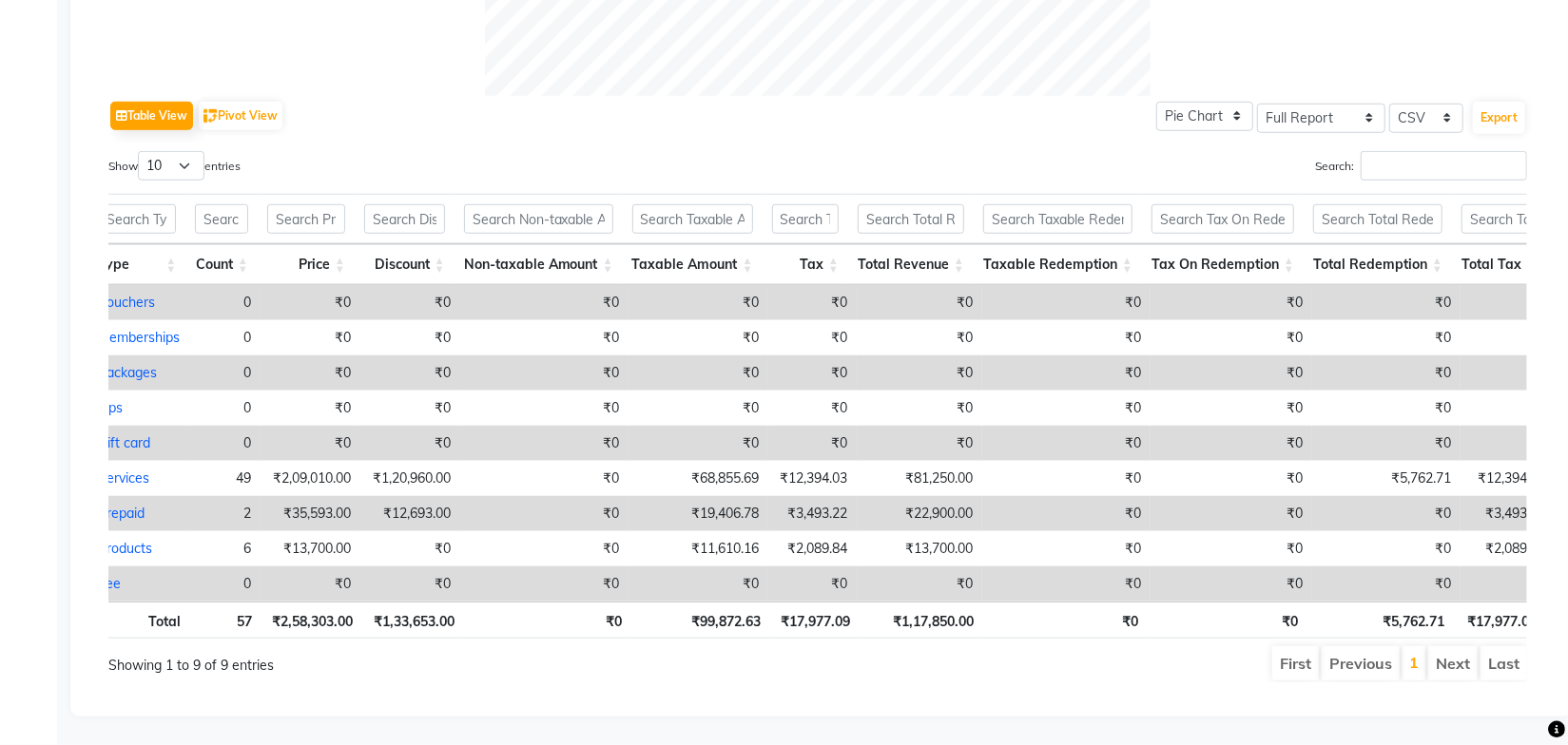
scroll to position [0, 0]
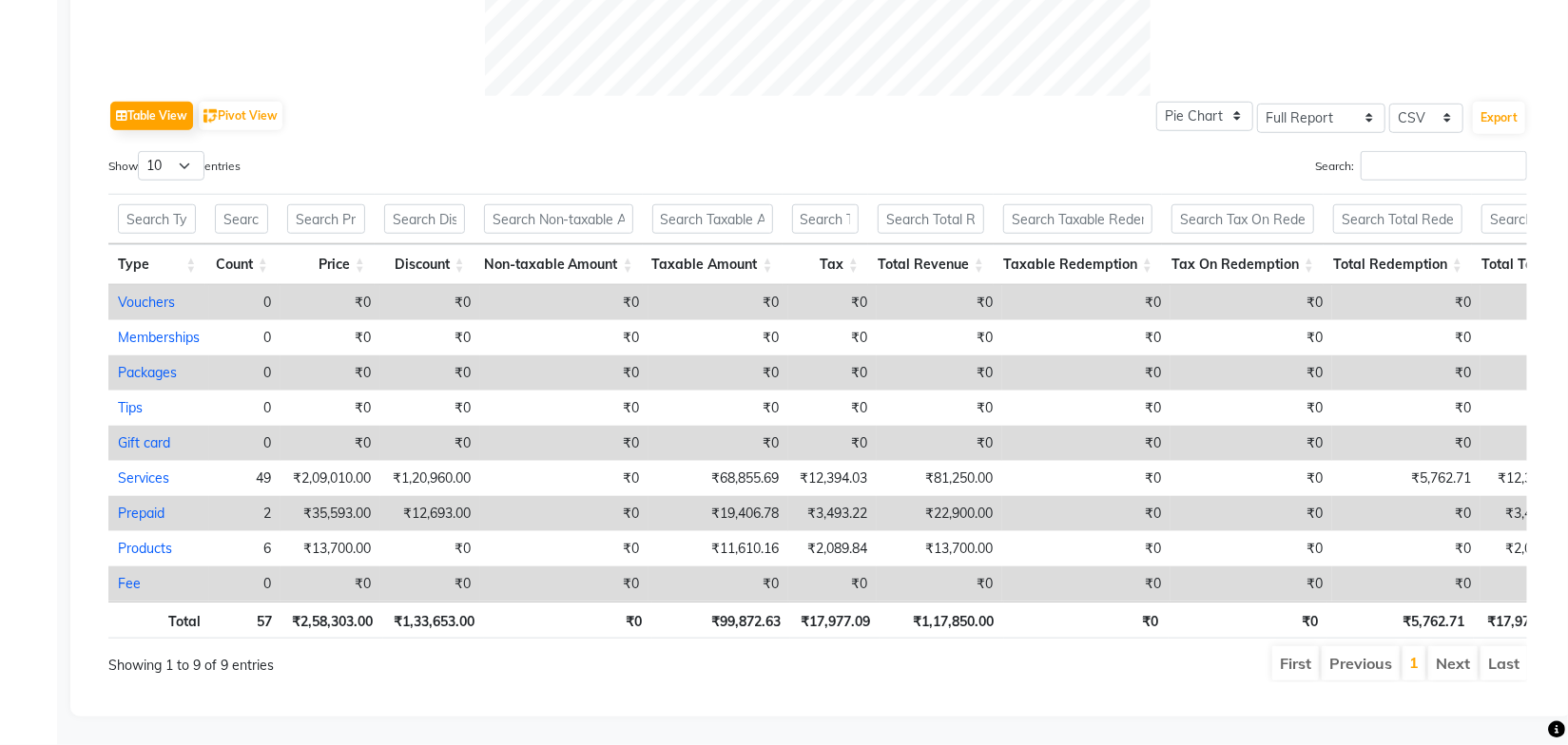
click ul "First Previous 1 Next Last"
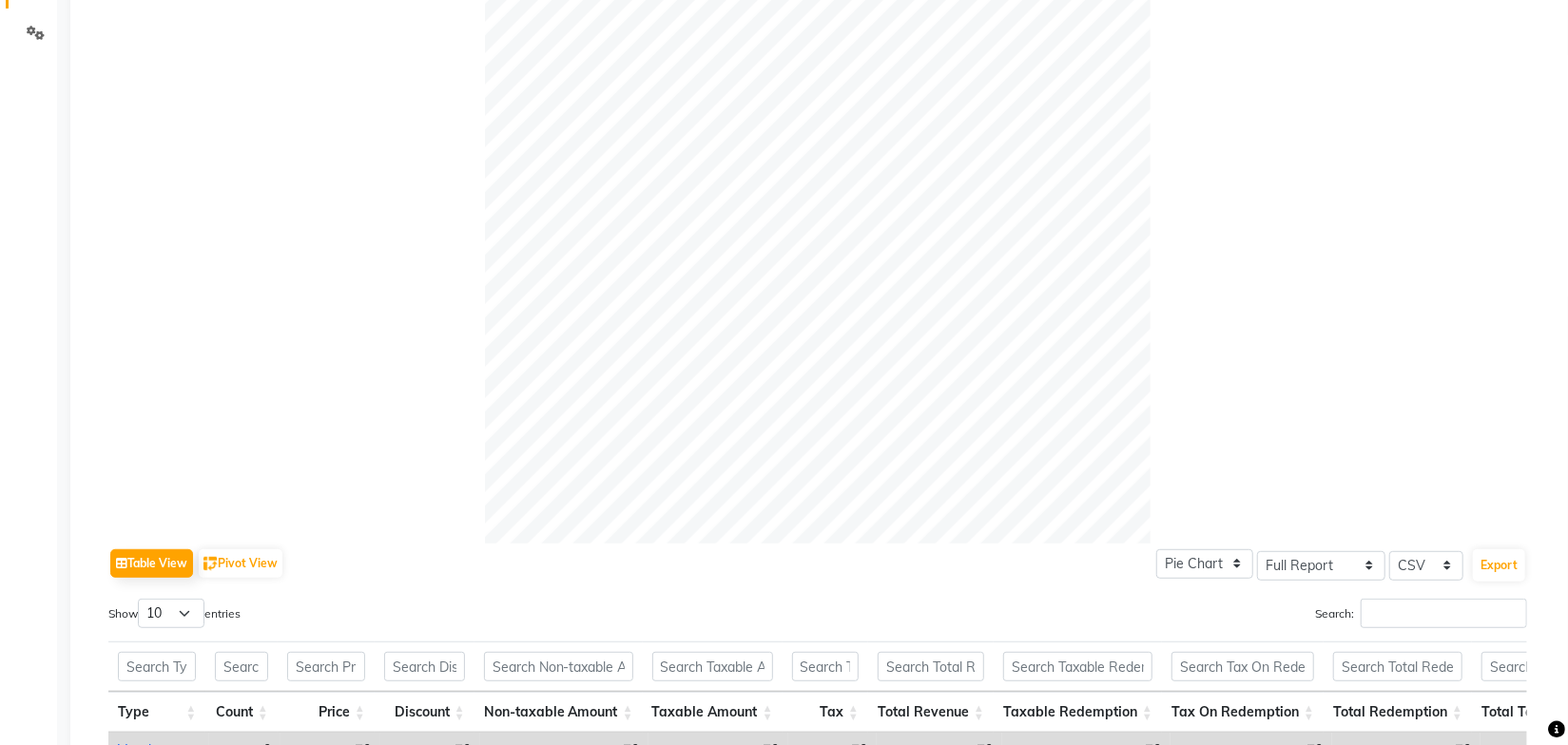
scroll to position [382, 0]
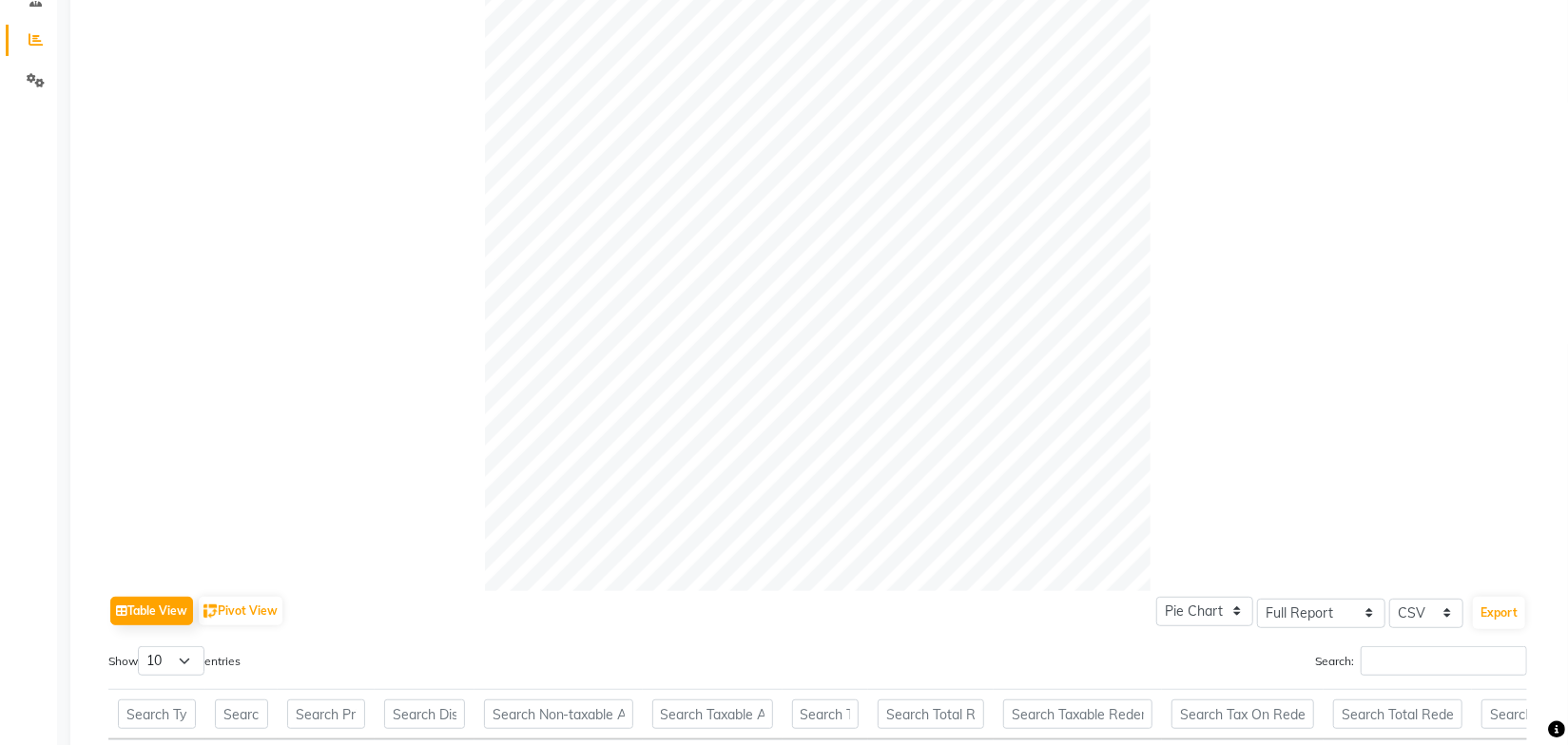
click div
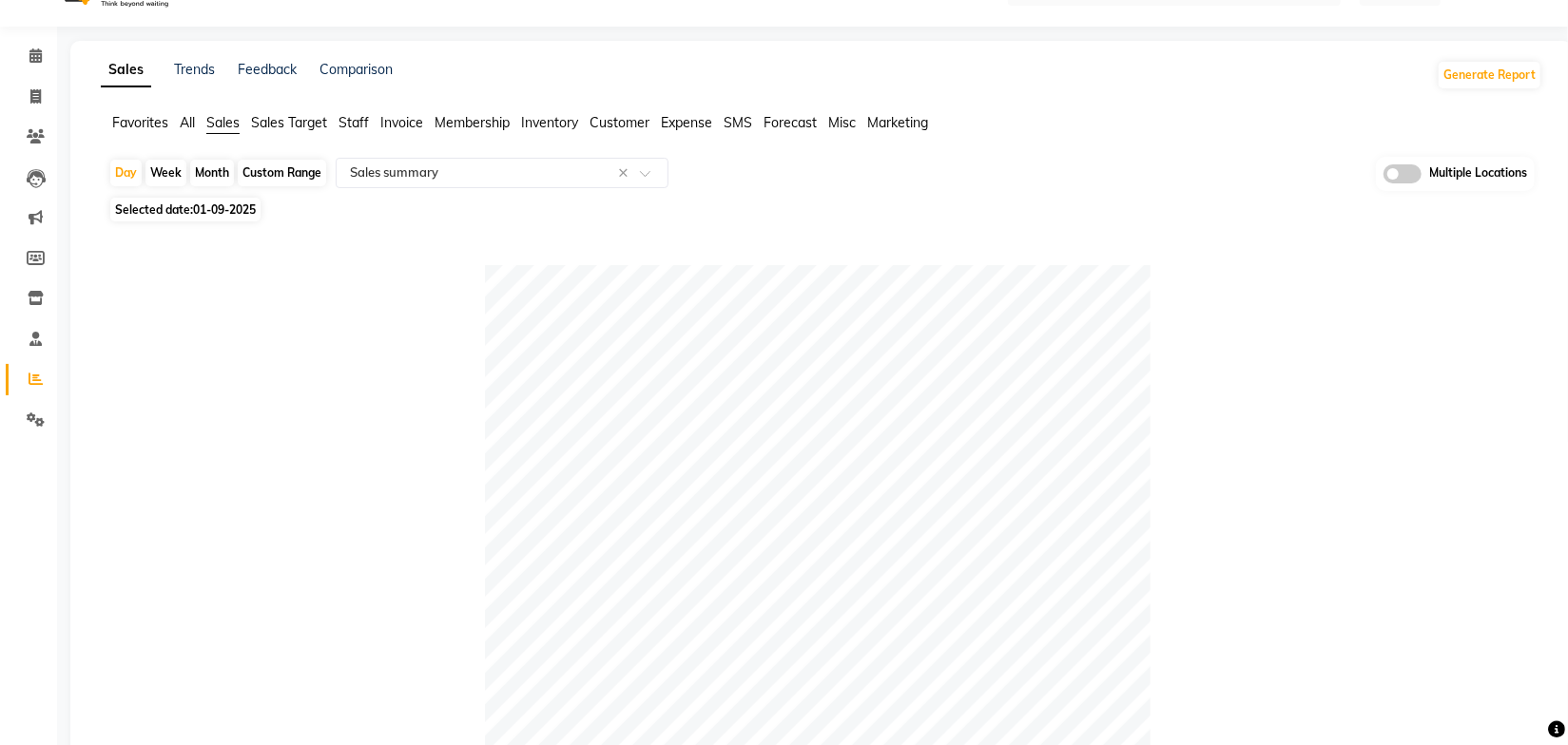
scroll to position [0, 0]
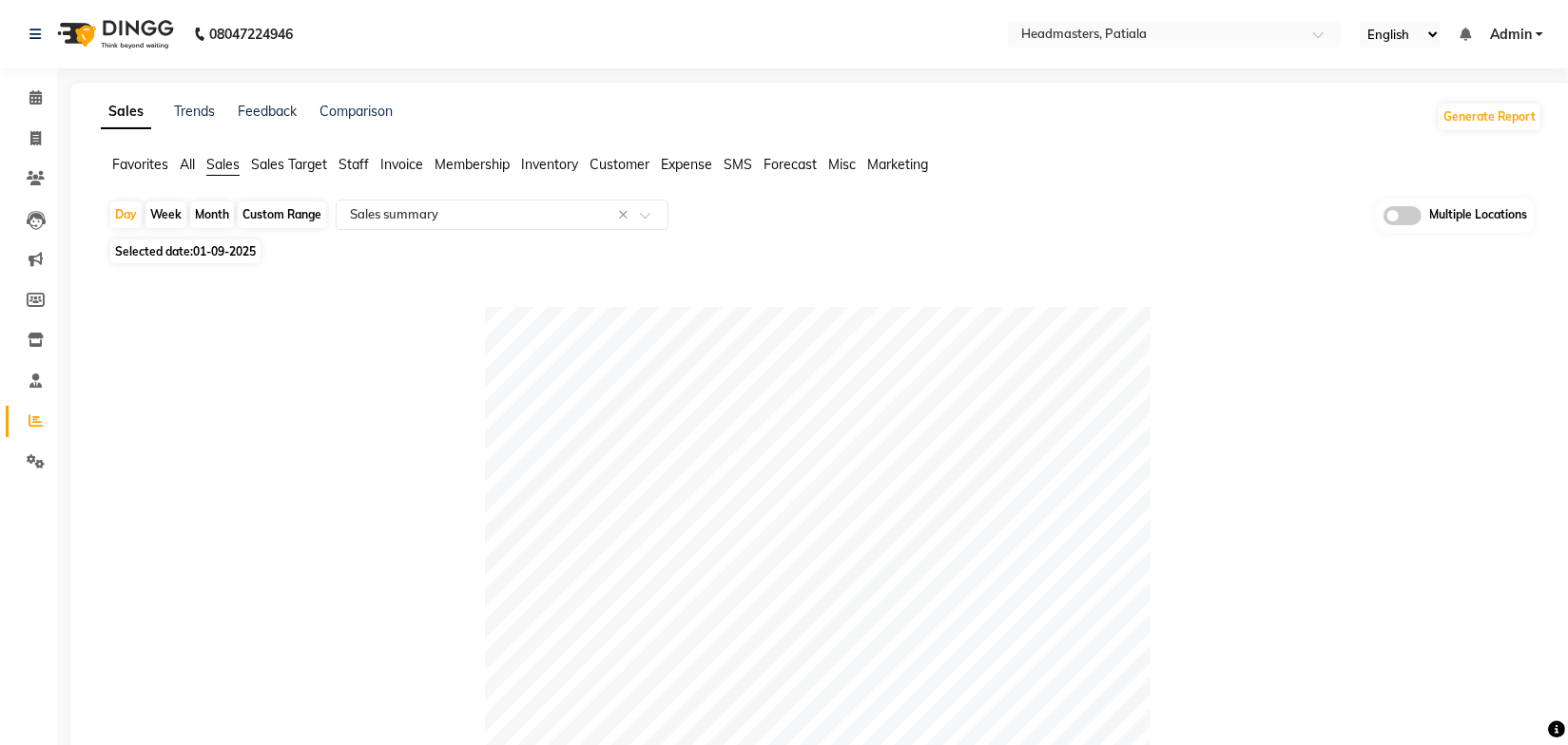
click div "08047224946 Select Location × Headmasters, Patiala English ENGLISH Español العر…"
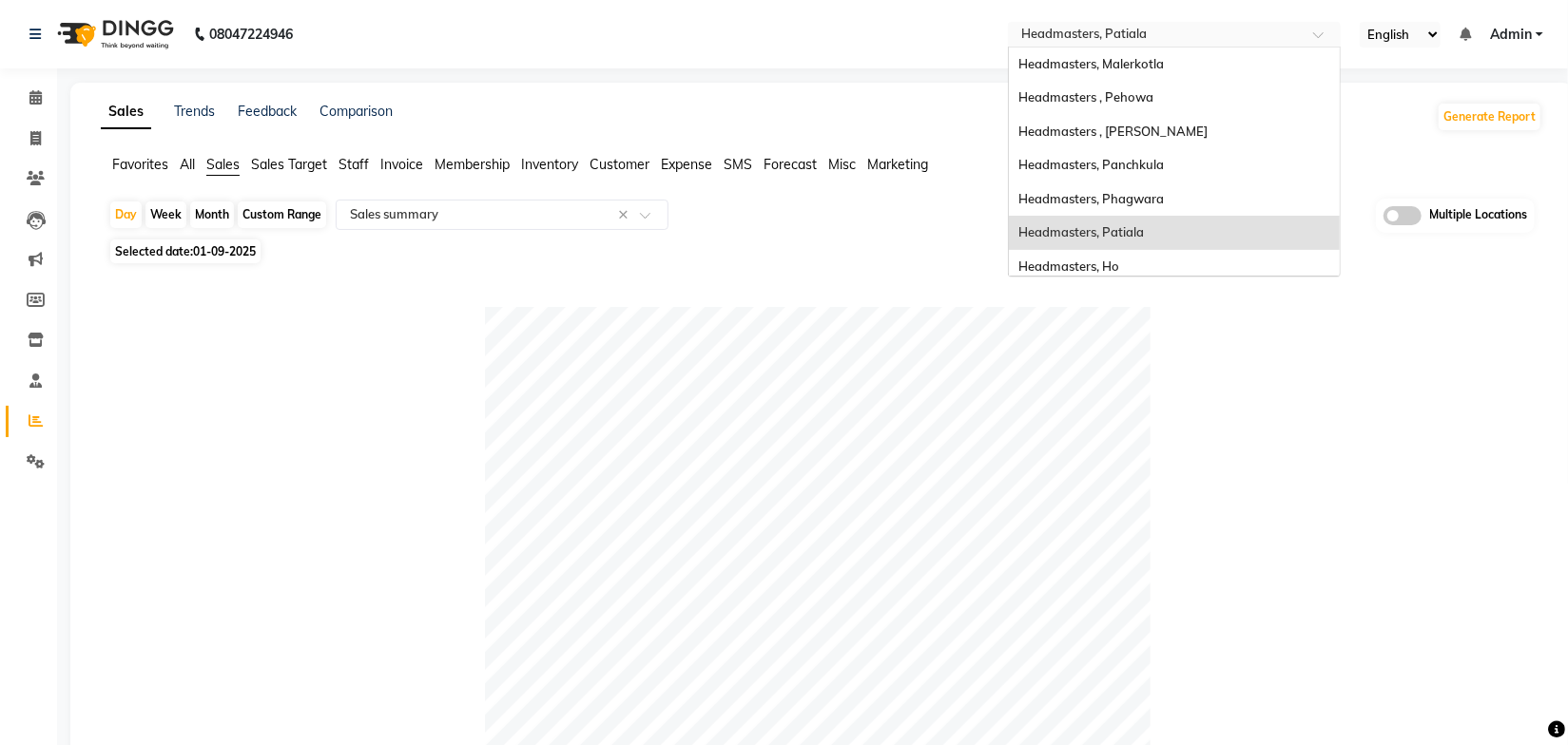
click input "text"
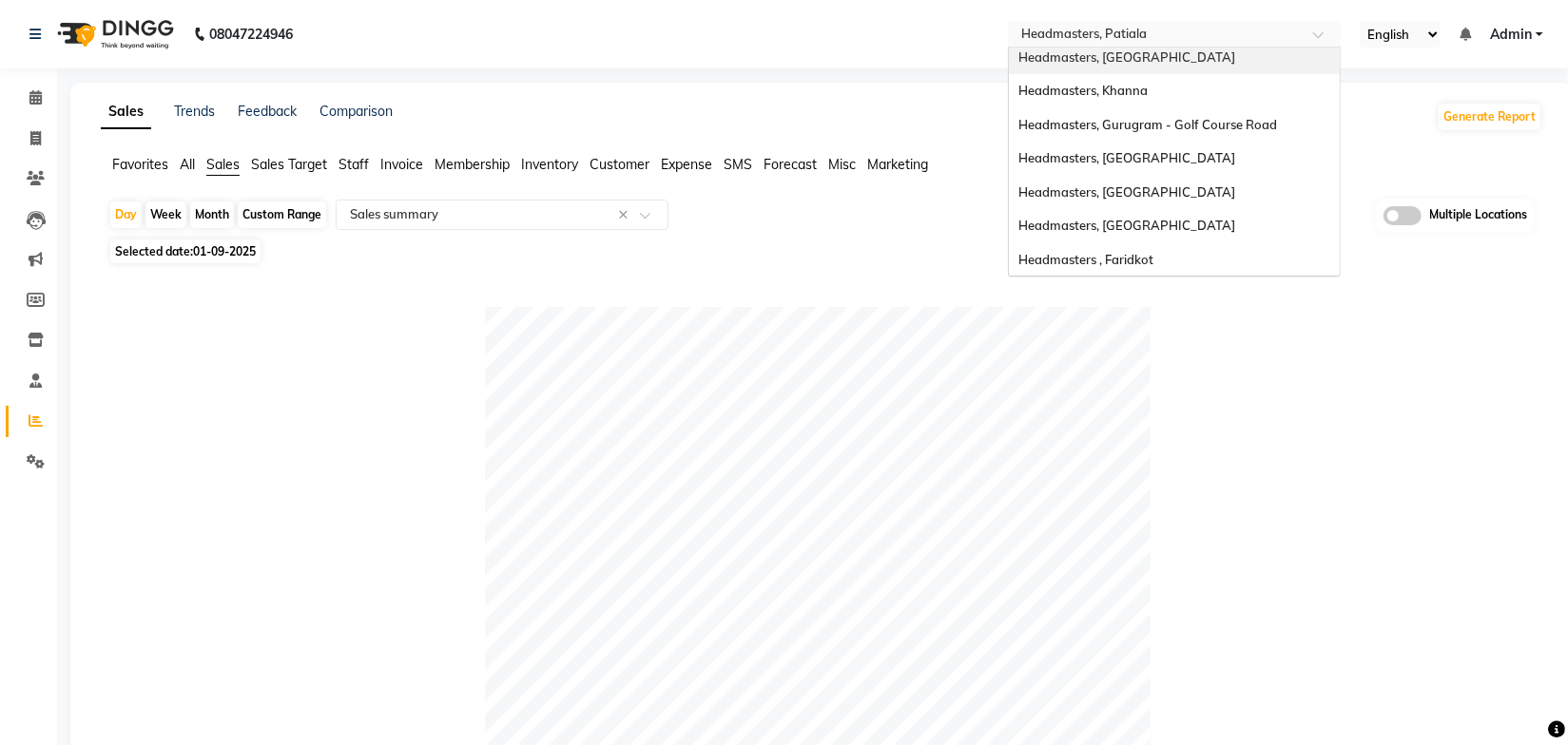
scroll to position [413, 0]
click span "Headmasters, [GEOGRAPHIC_DATA]"
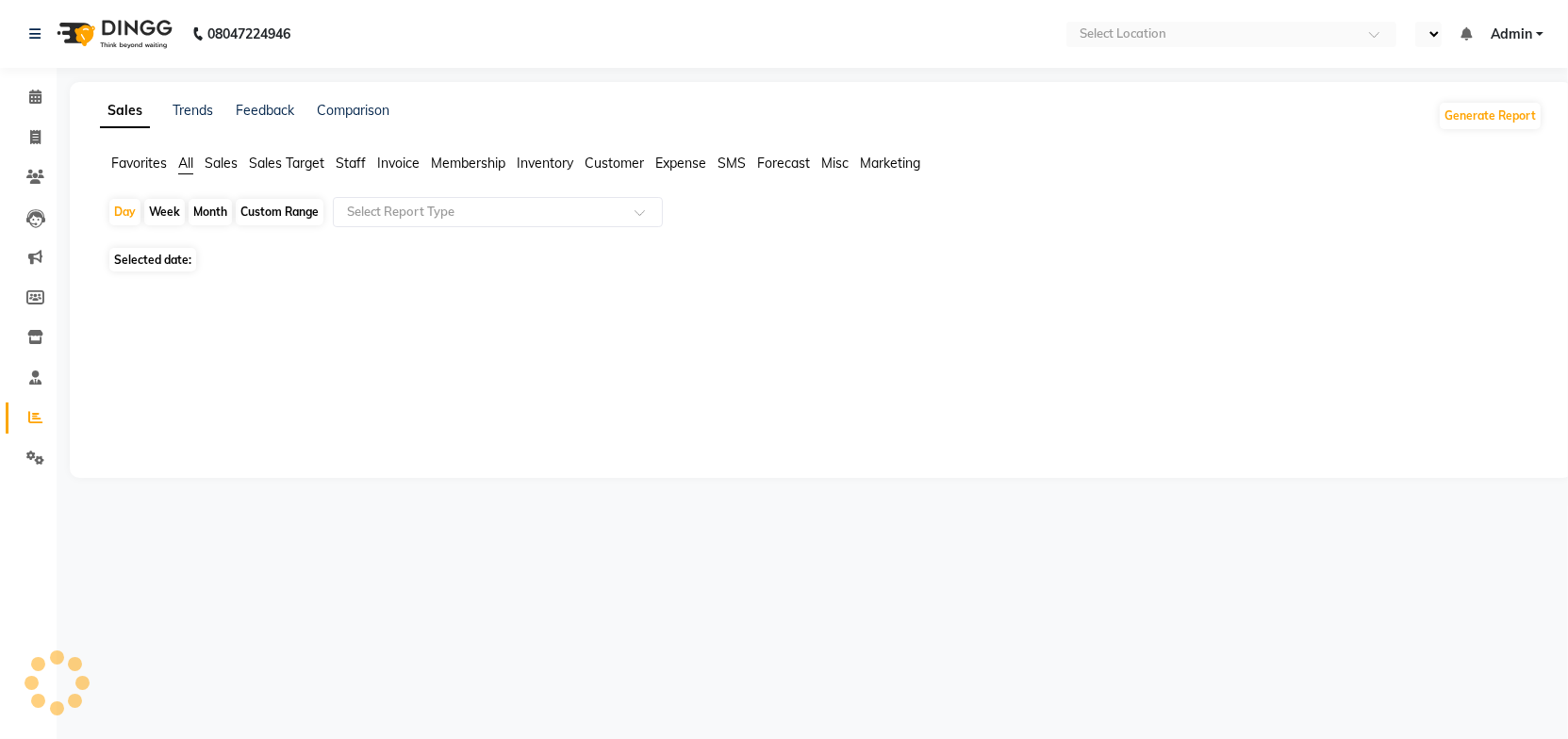
select select "en"
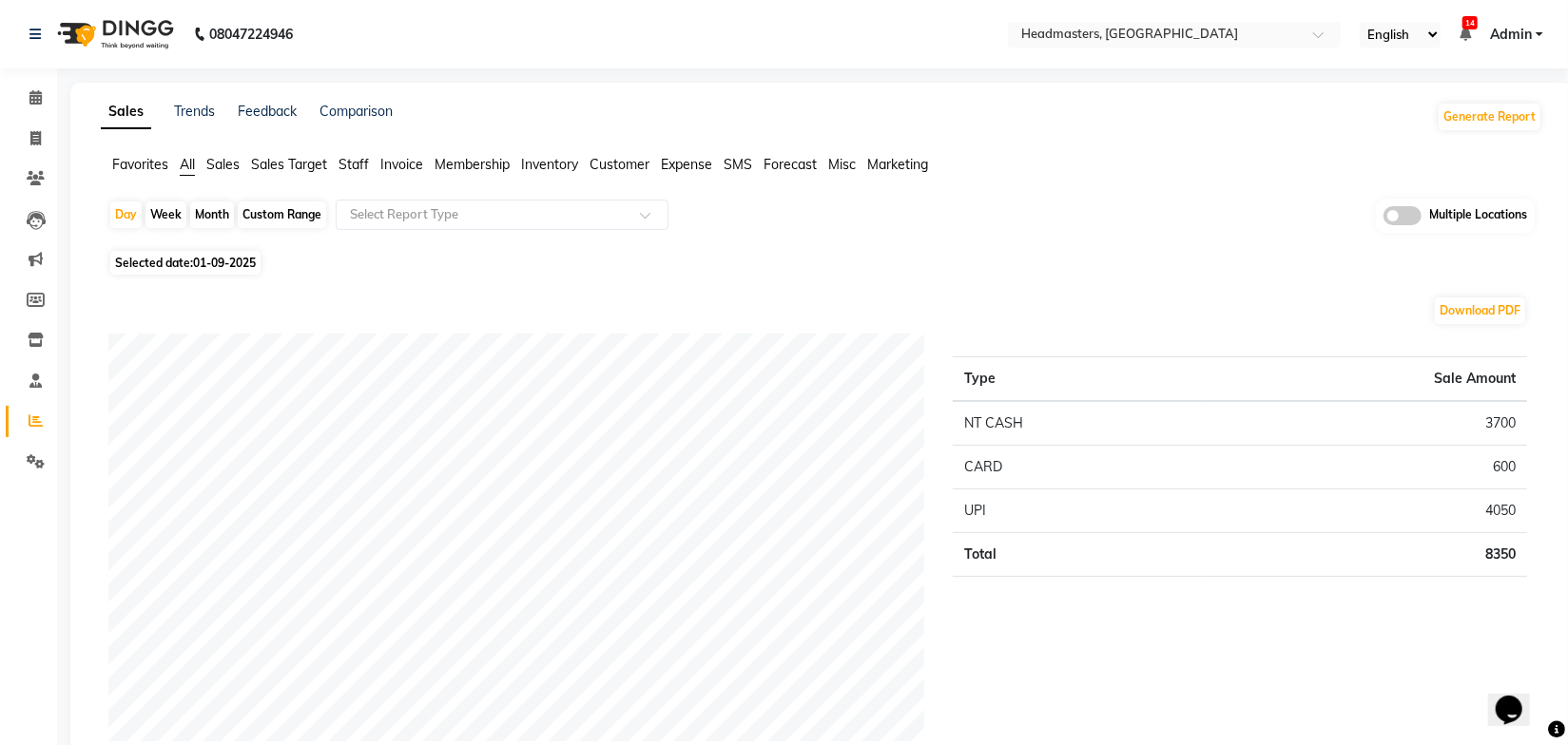
click at [764, 295] on div "Download PDF" at bounding box center [818, 310] width 1418 height 30
click at [233, 163] on span "Sales" at bounding box center [222, 165] width 33 height 17
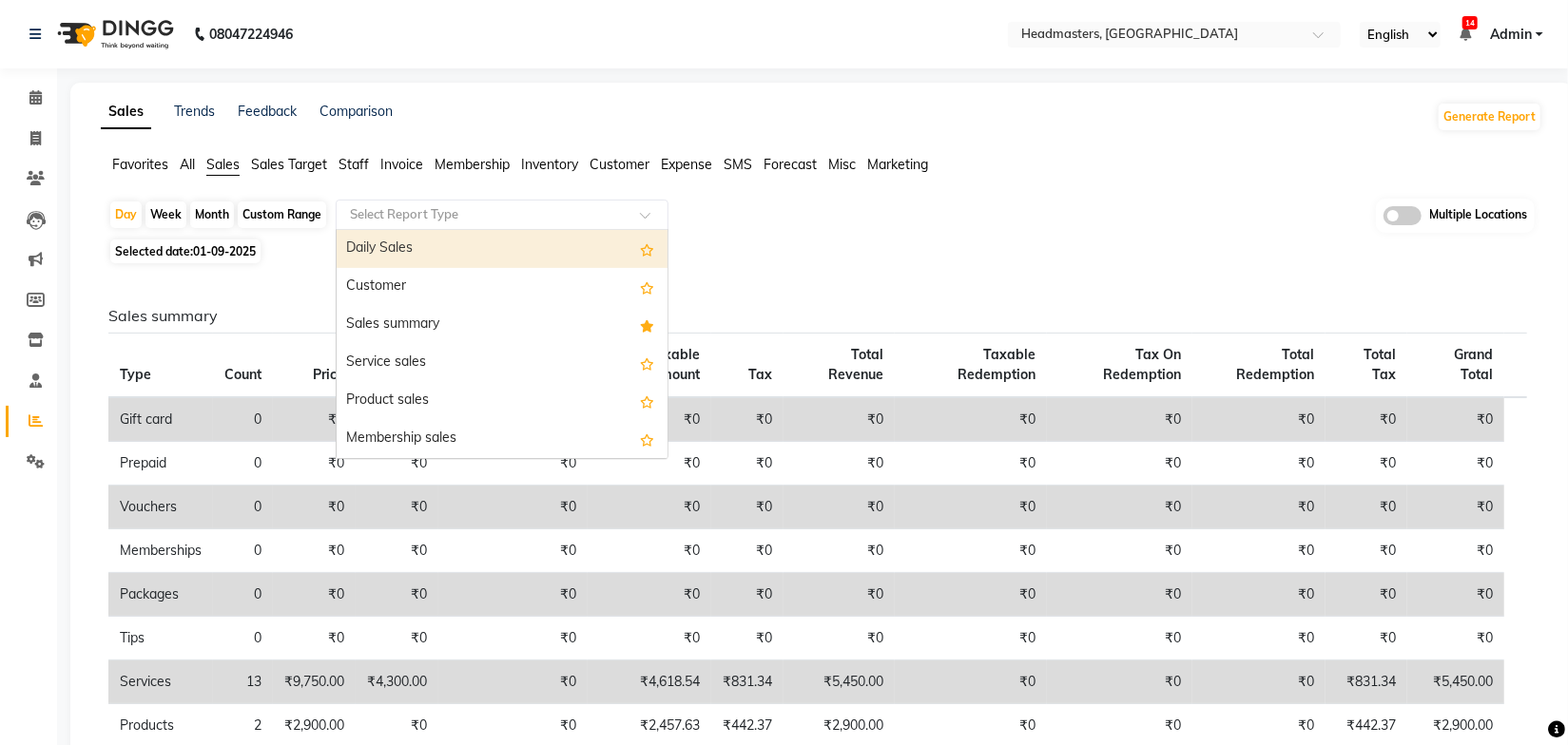
click at [432, 213] on input "text" at bounding box center [483, 215] width 274 height 19
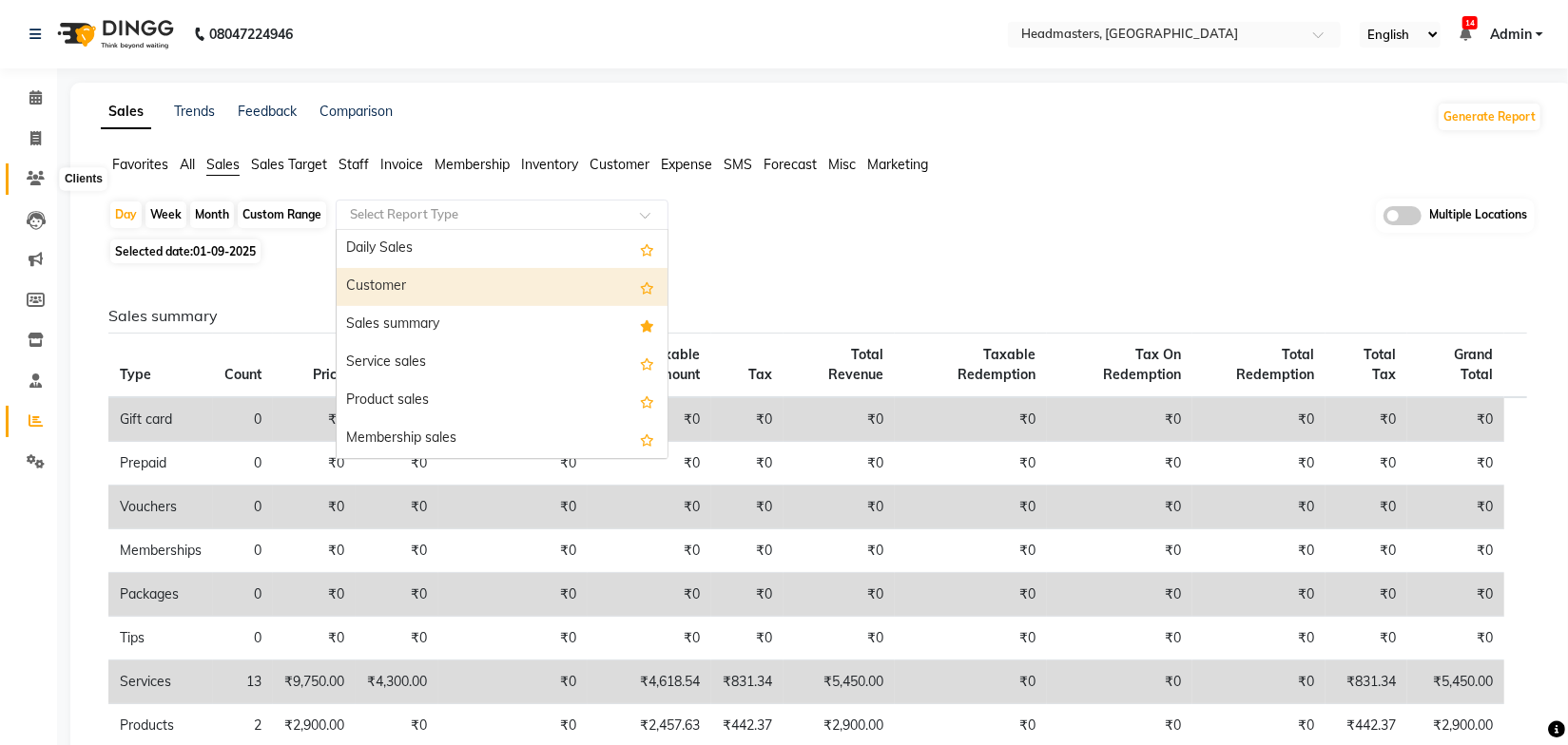
click at [43, 173] on icon at bounding box center [35, 178] width 18 height 15
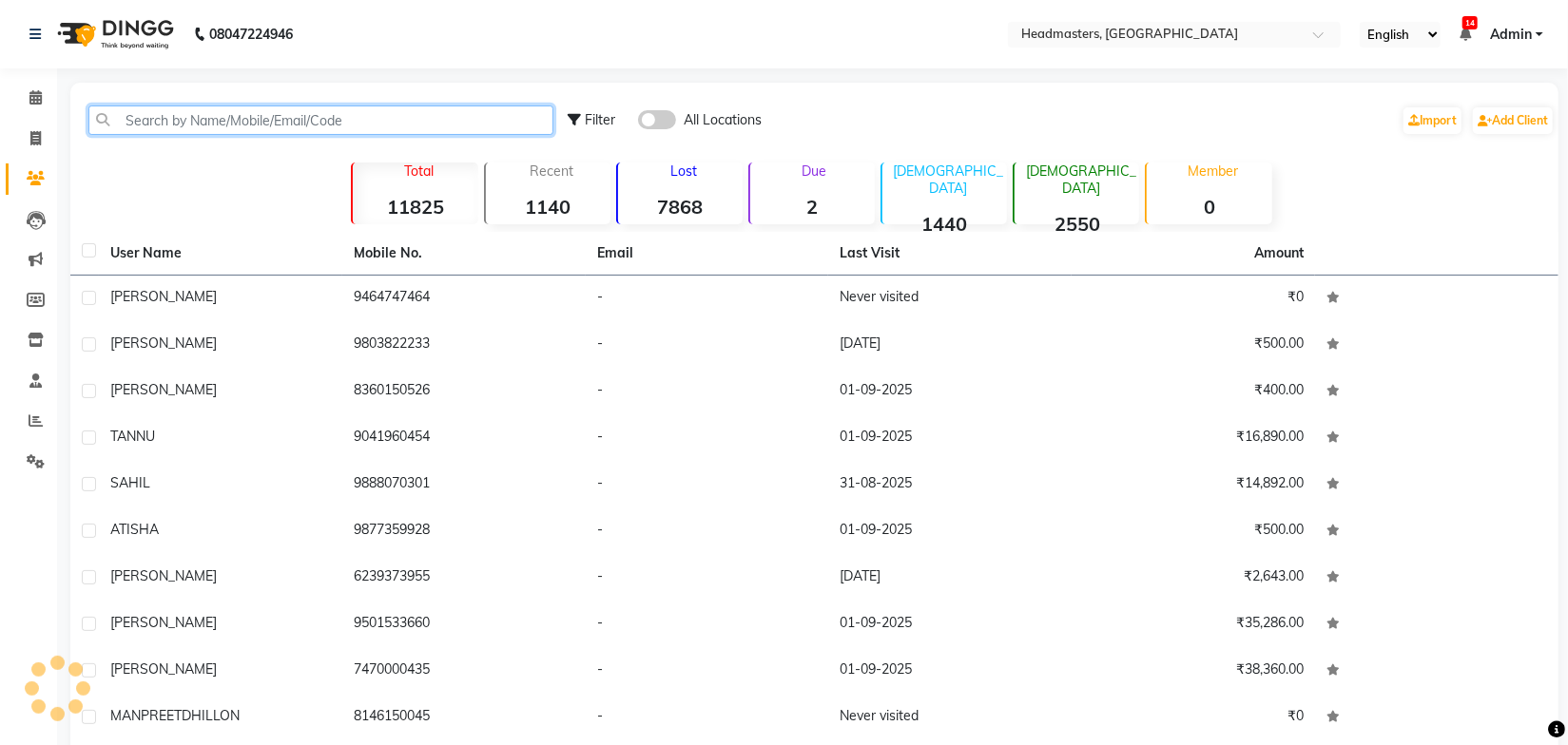
click at [135, 122] on input "text" at bounding box center [321, 120] width 465 height 29
paste input "9417210929"
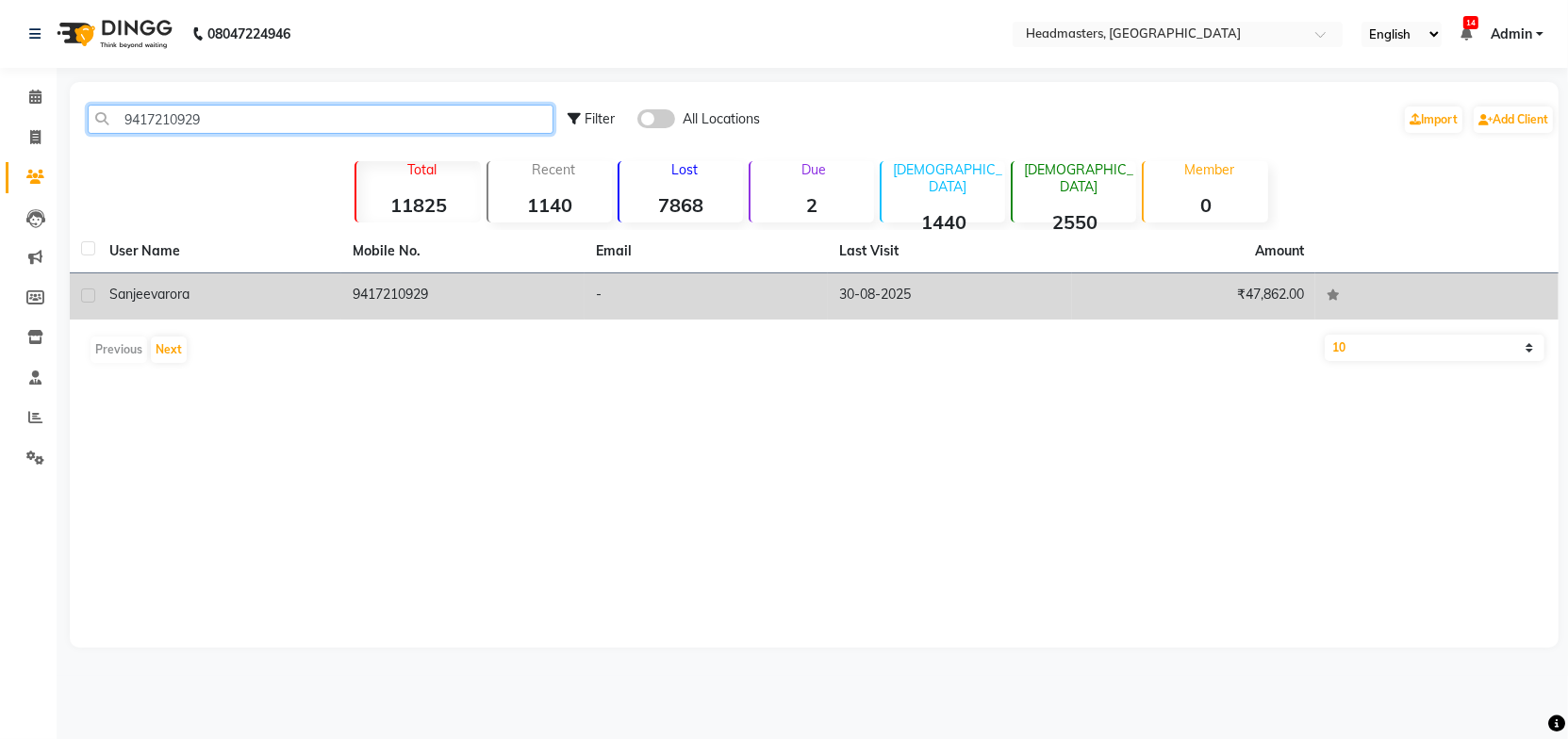
type input "9417210929"
click at [312, 308] on td "[PERSON_NAME]" at bounding box center [220, 297] width 244 height 46
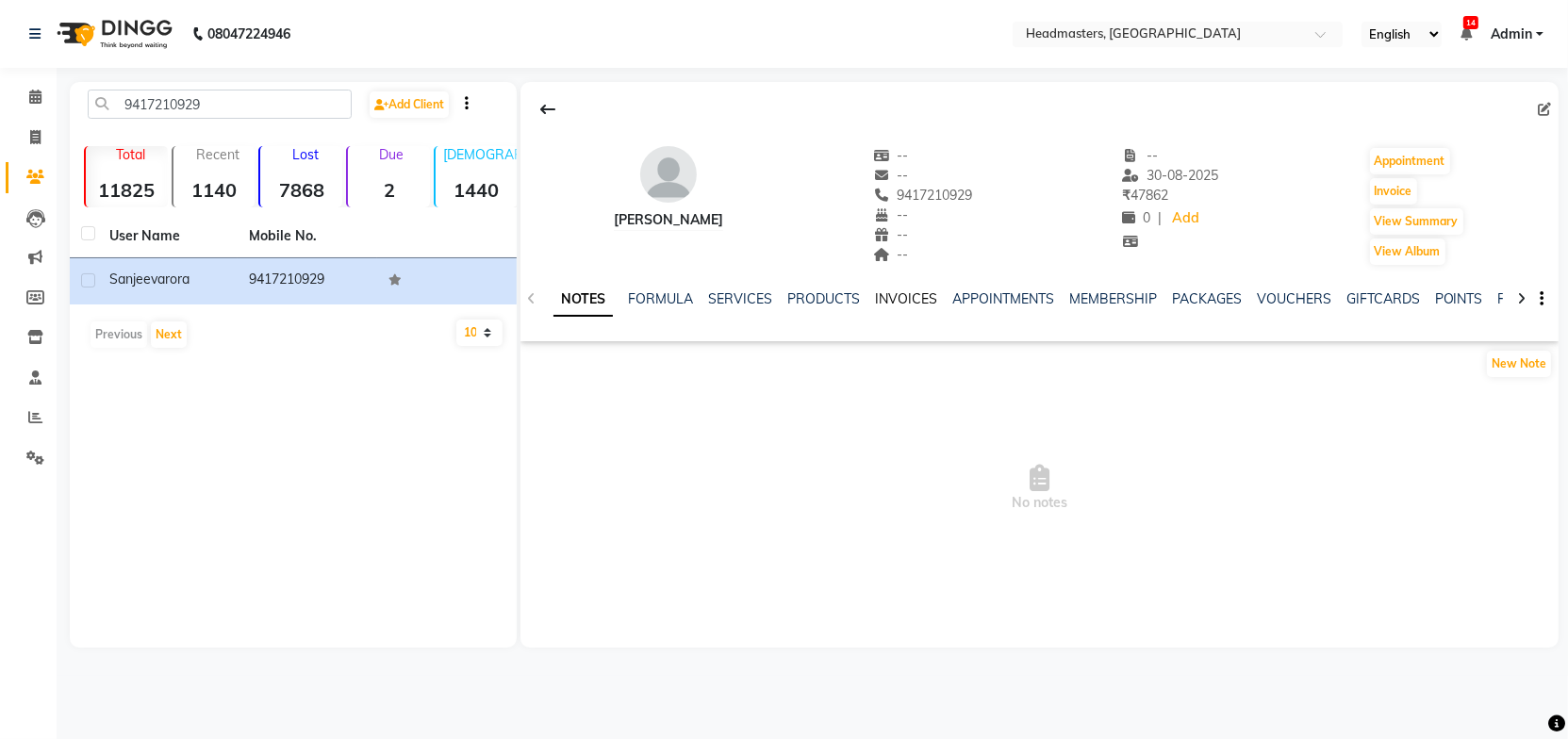
click at [906, 297] on link "INVOICES" at bounding box center [905, 299] width 63 height 17
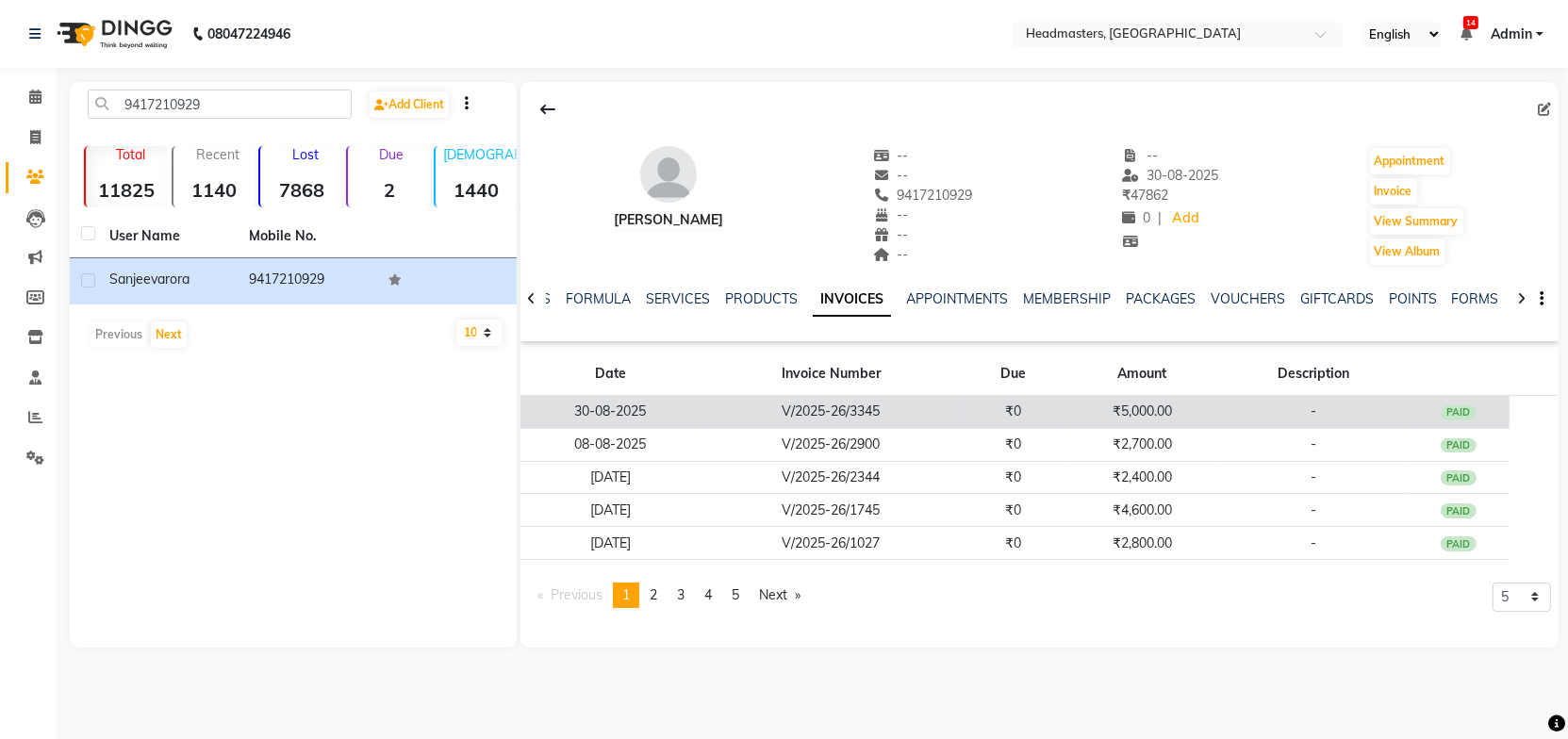
click at [793, 404] on td "V/2025-26/3345" at bounding box center [830, 412] width 261 height 33
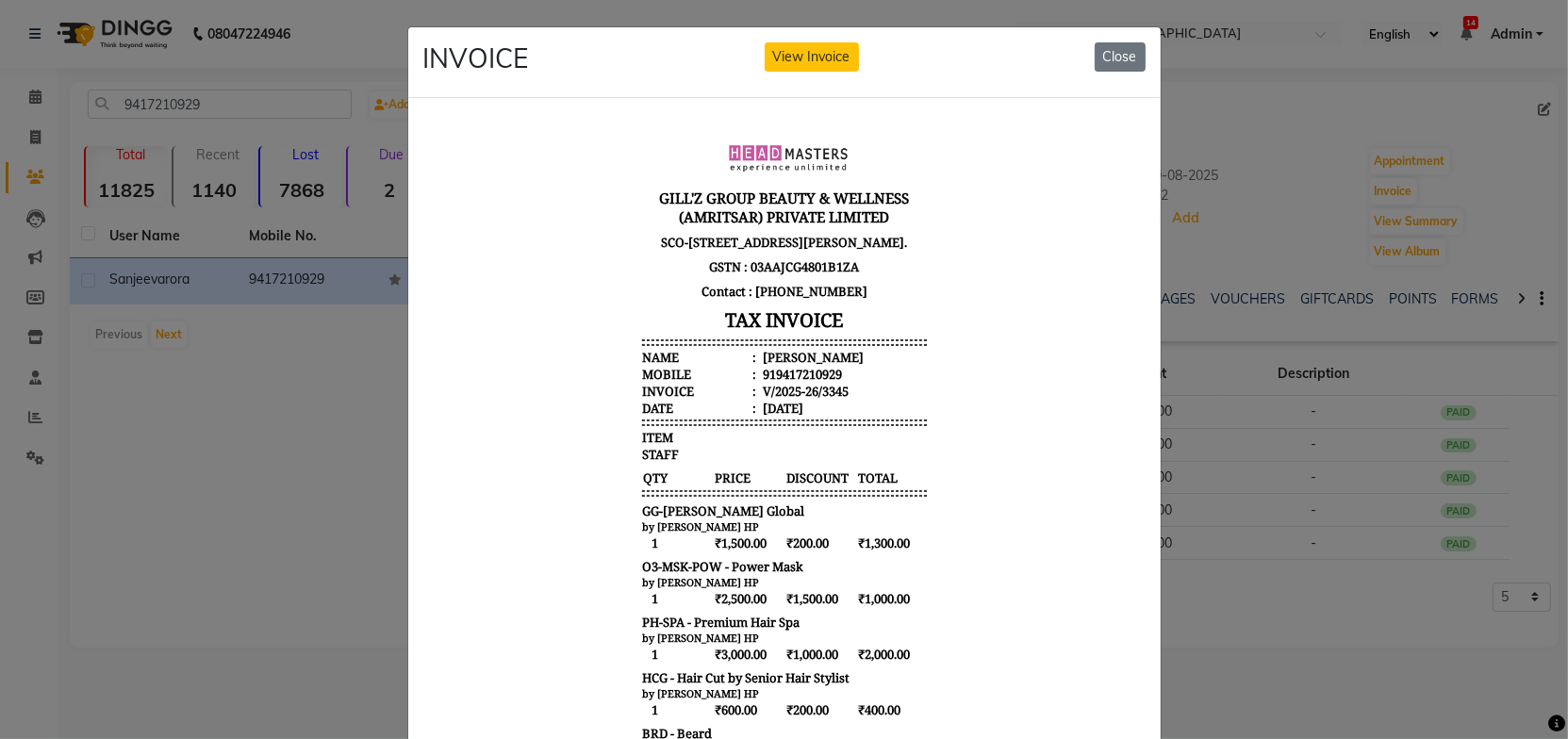
click at [904, 440] on div "ITEM" at bounding box center [784, 436] width 285 height 17
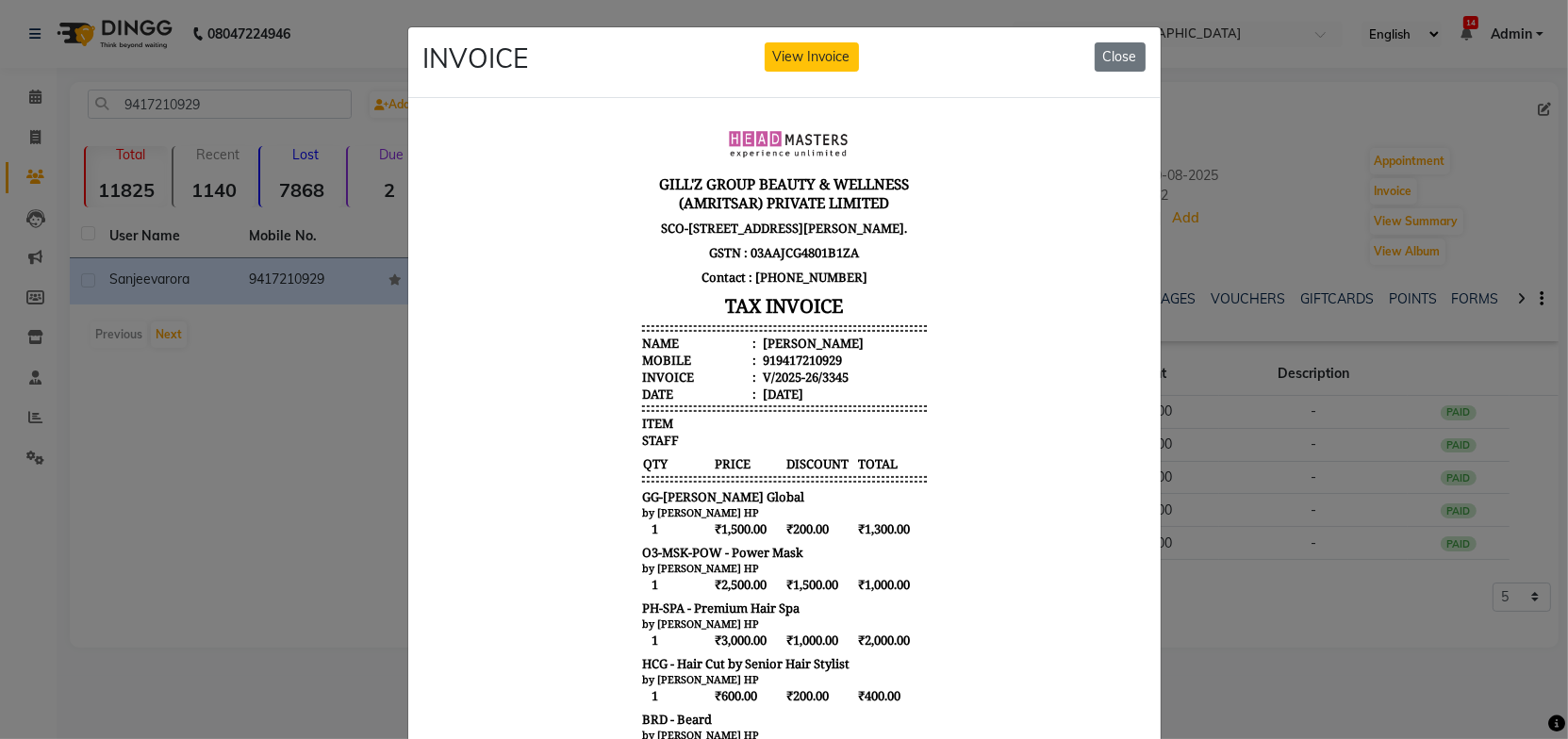
click at [976, 515] on body "[PERSON_NAME]'Z GROUP BEAUTY & WELLNESS (AMRITSAR) PRIVATE LIMITED [STREET_ADDR…" at bounding box center [783, 540] width 707 height 867
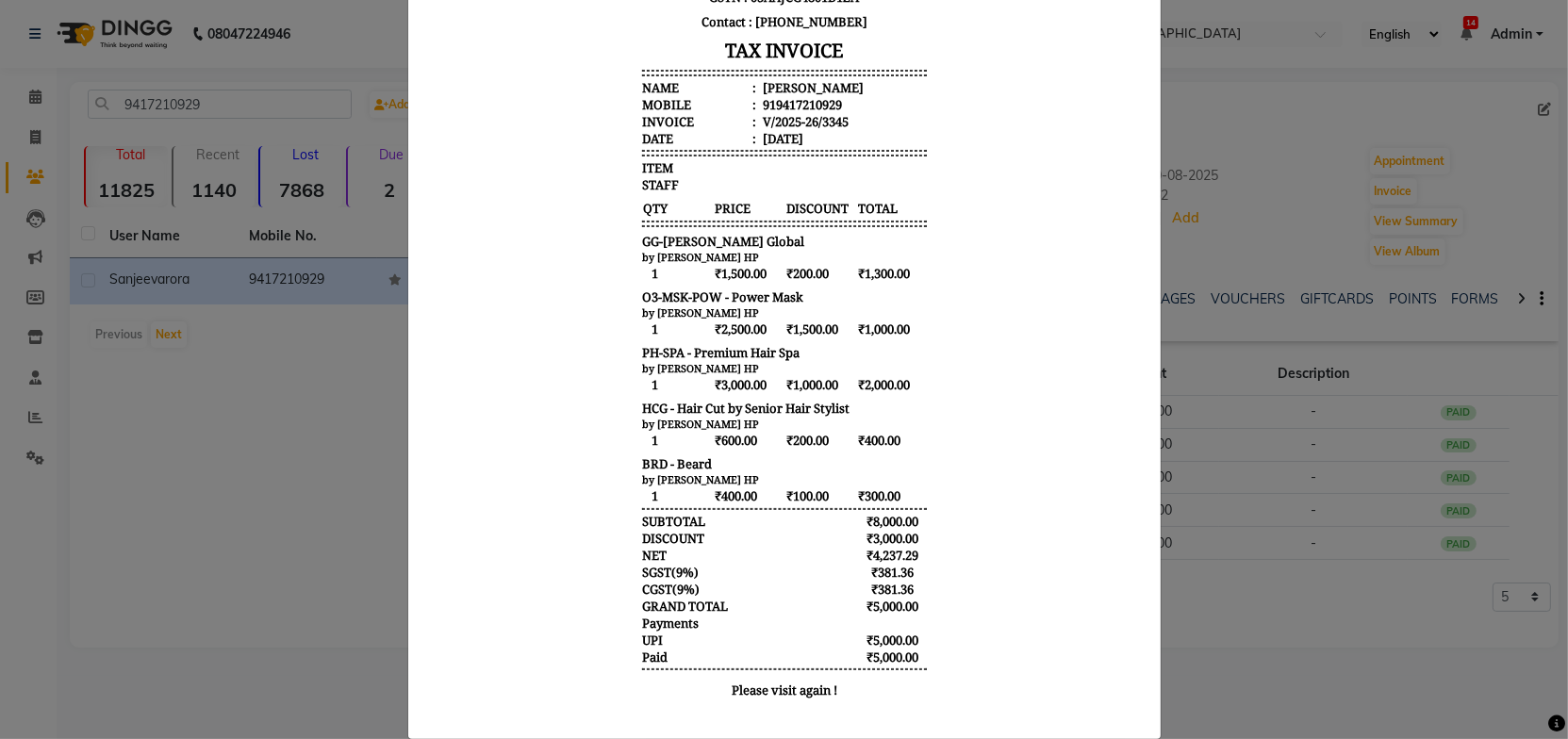
scroll to position [256, 0]
click at [967, 482] on body "[PERSON_NAME]'Z GROUP BEAUTY & WELLNESS (AMRITSAR) PRIVATE LIMITED [STREET_ADDR…" at bounding box center [783, 283] width 707 height 867
click at [968, 479] on body "[PERSON_NAME]'Z GROUP BEAUTY & WELLNESS (AMRITSAR) PRIVATE LIMITED [STREET_ADDR…" at bounding box center [783, 283] width 707 height 867
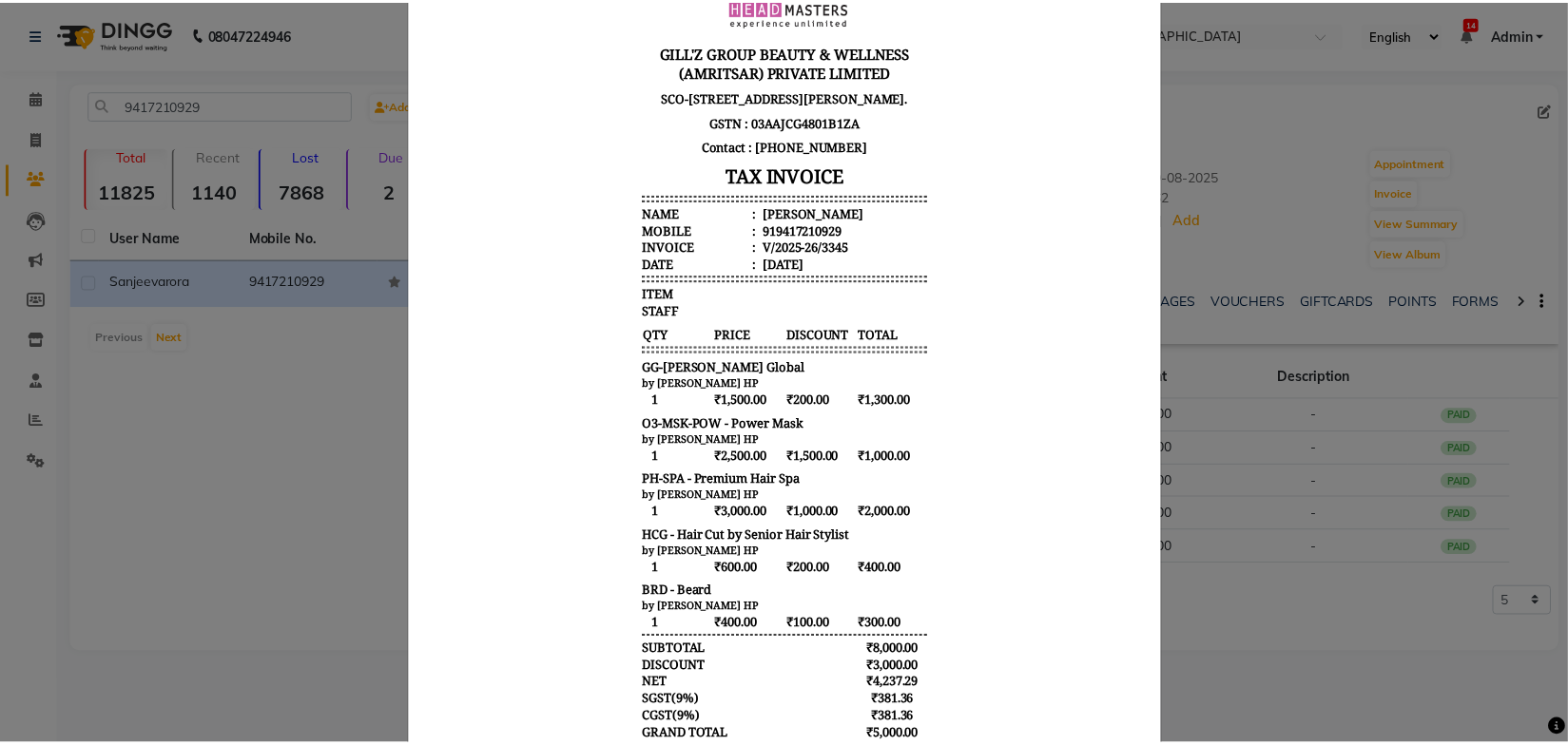
scroll to position [0, 0]
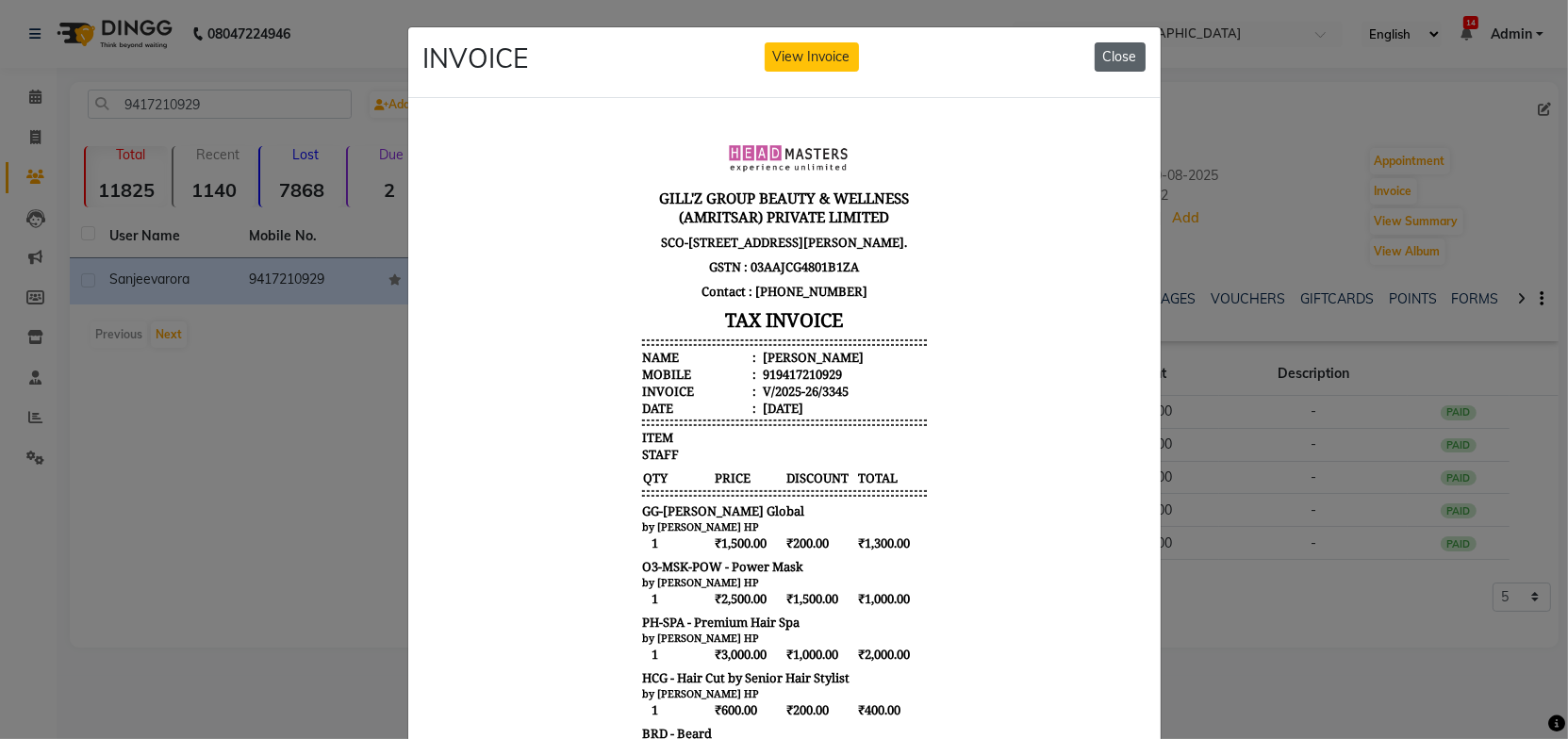
click at [1107, 54] on button "Close" at bounding box center [1119, 57] width 51 height 29
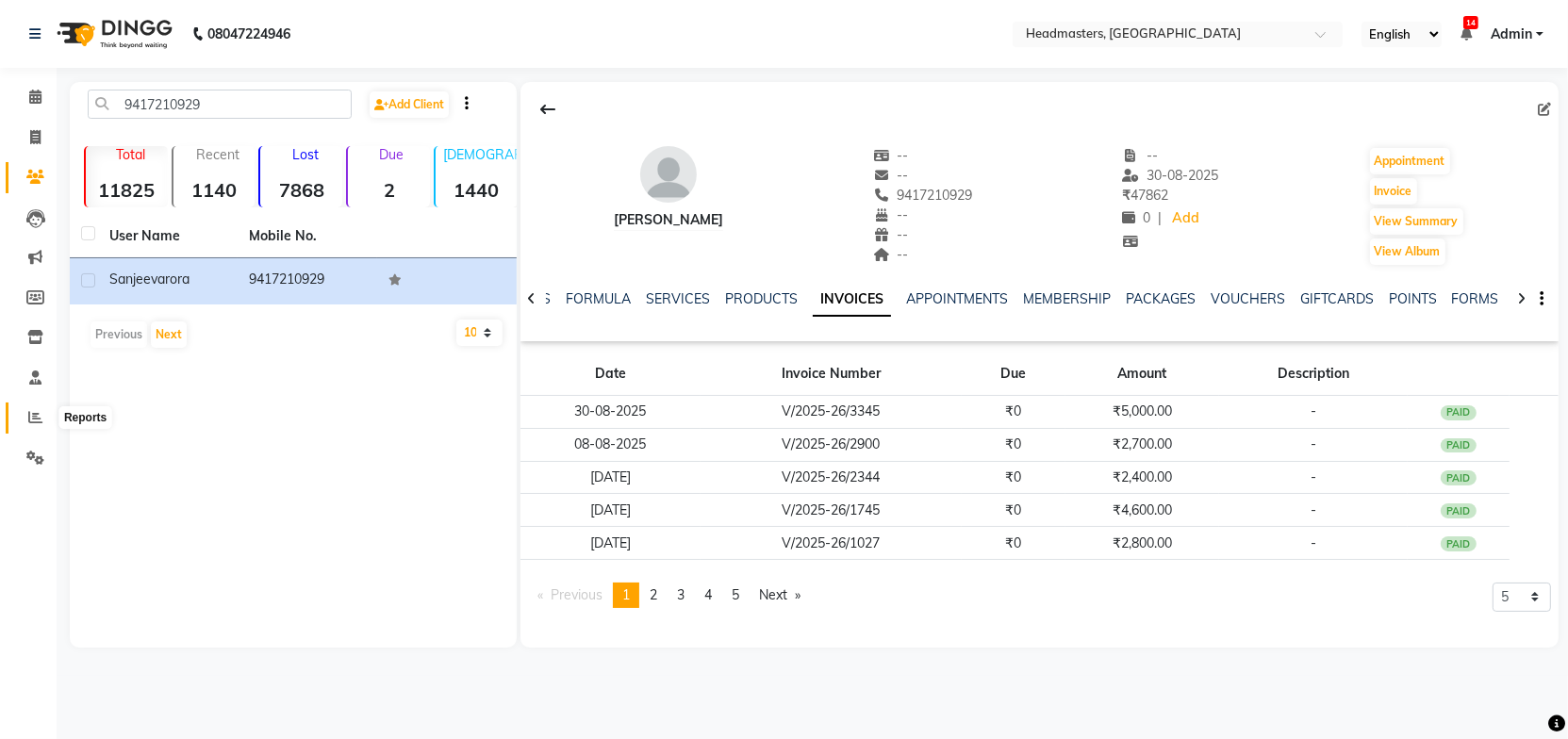
click at [33, 416] on icon at bounding box center [35, 417] width 14 height 14
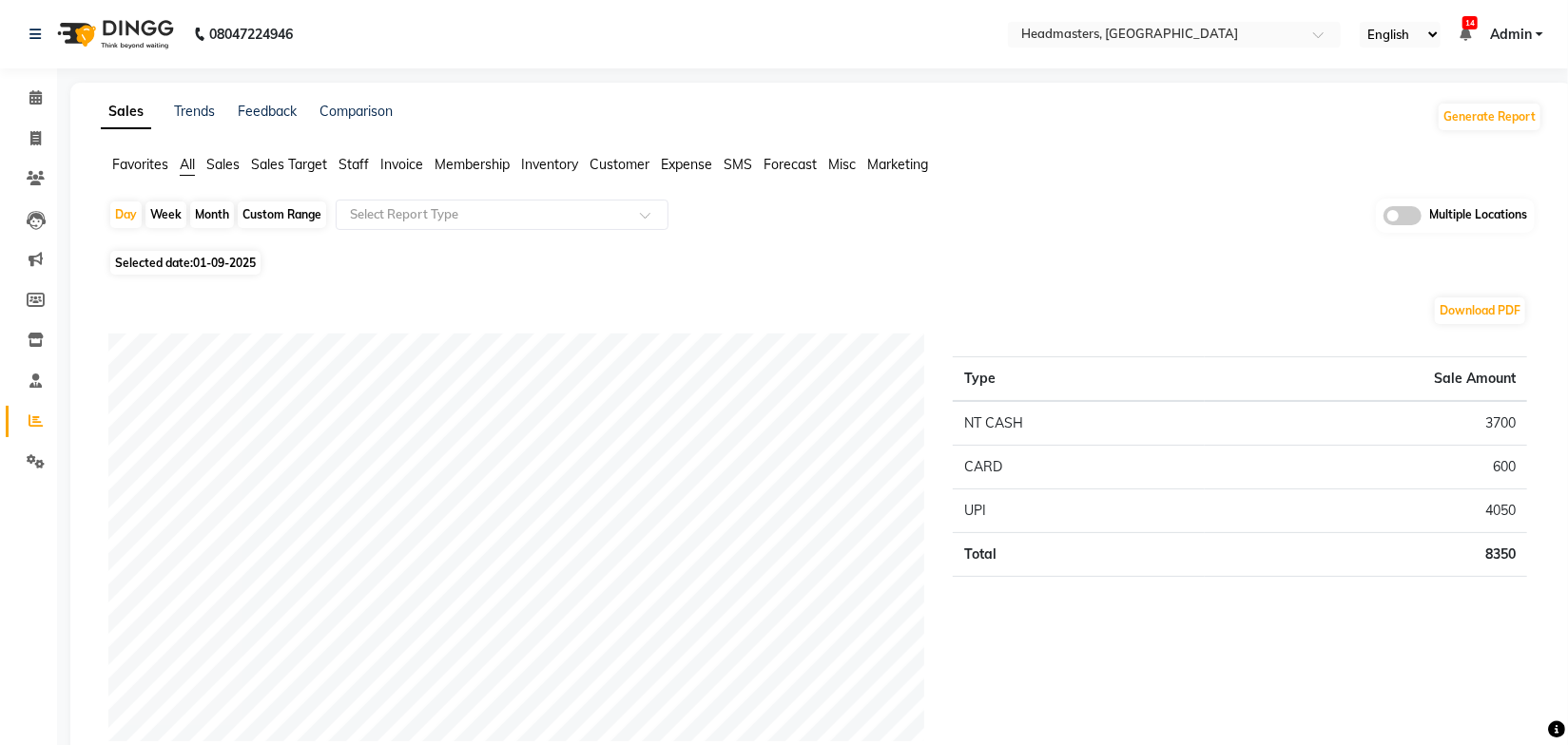
click at [213, 160] on span "Sales" at bounding box center [222, 165] width 33 height 17
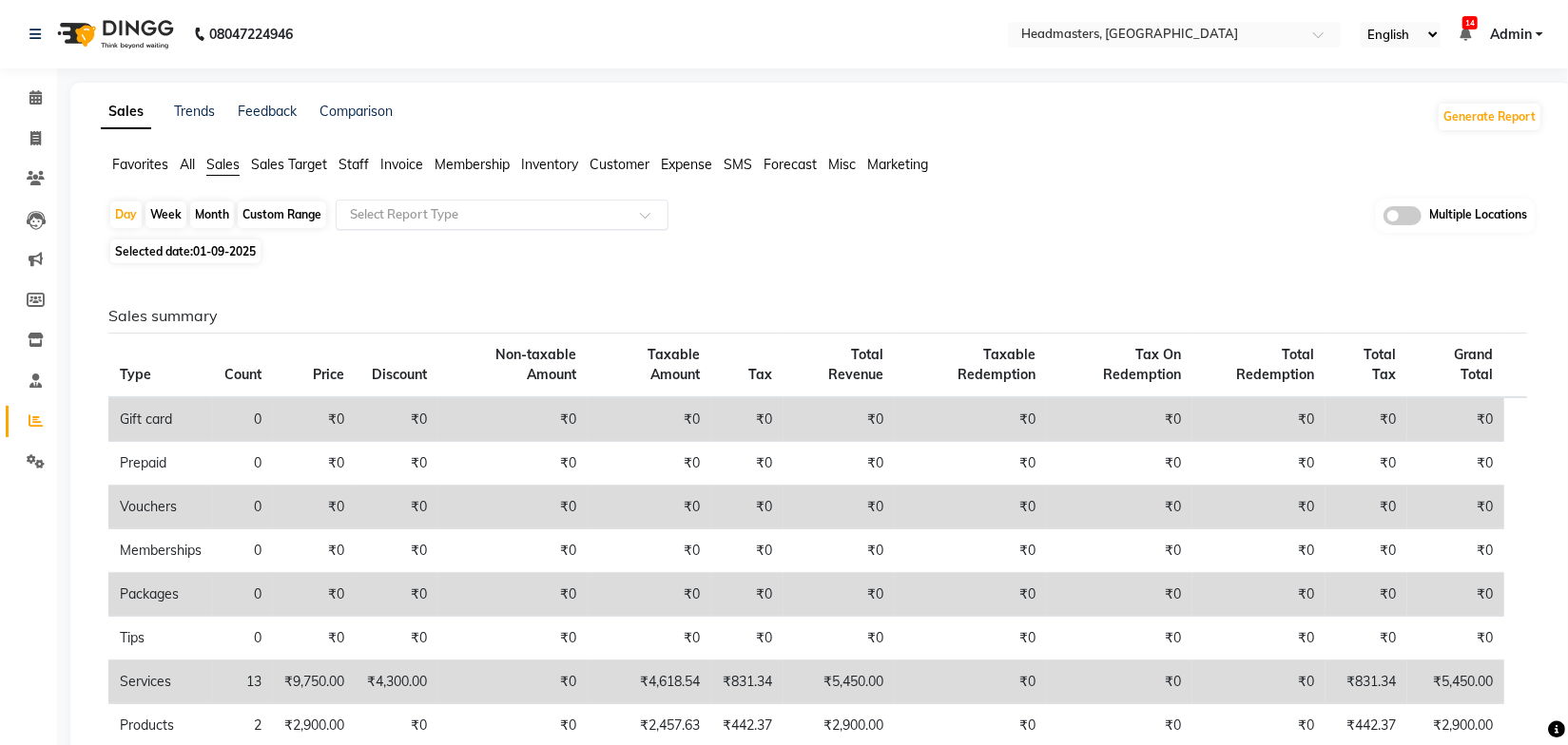
click at [422, 214] on input "text" at bounding box center [483, 215] width 274 height 19
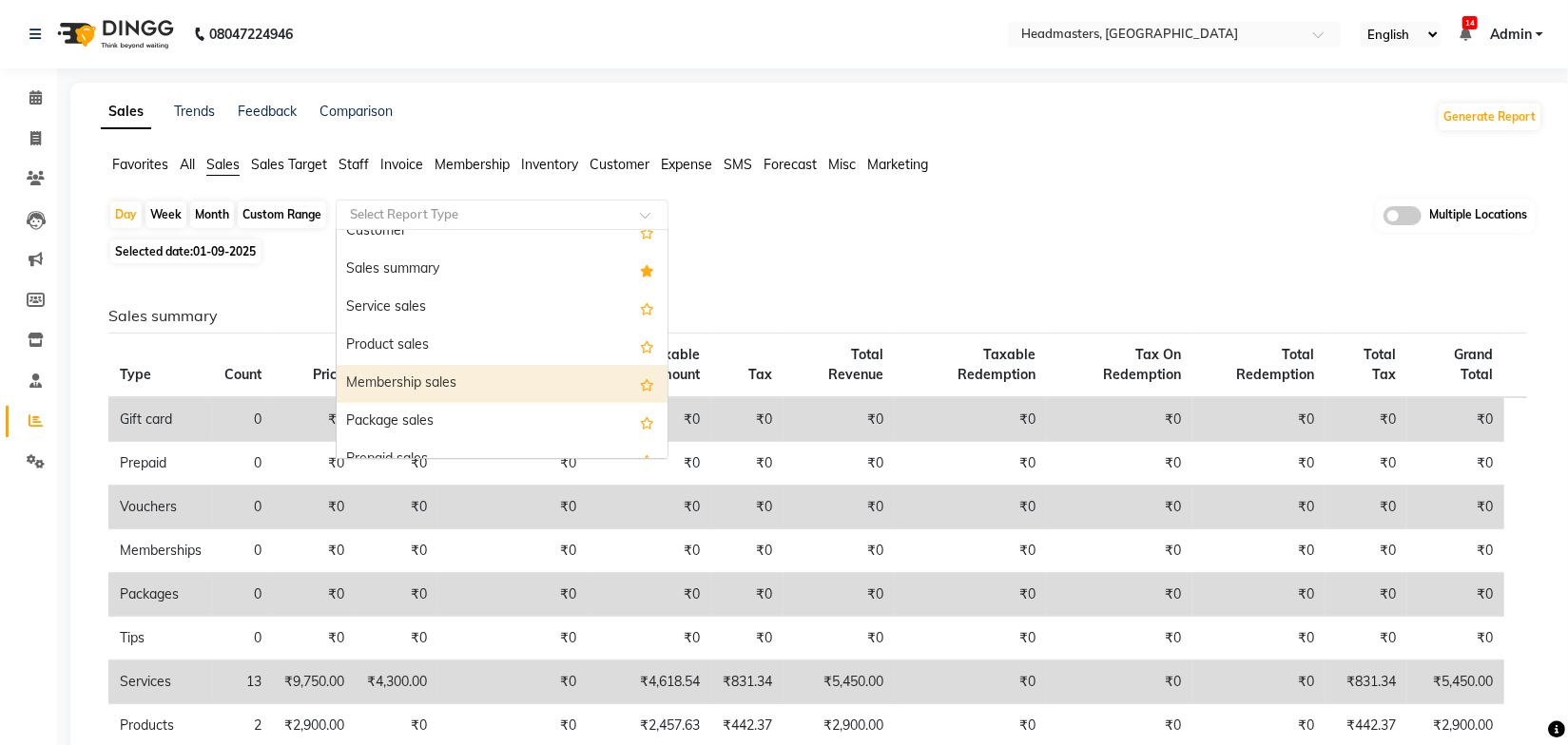
scroll to position [85, 0]
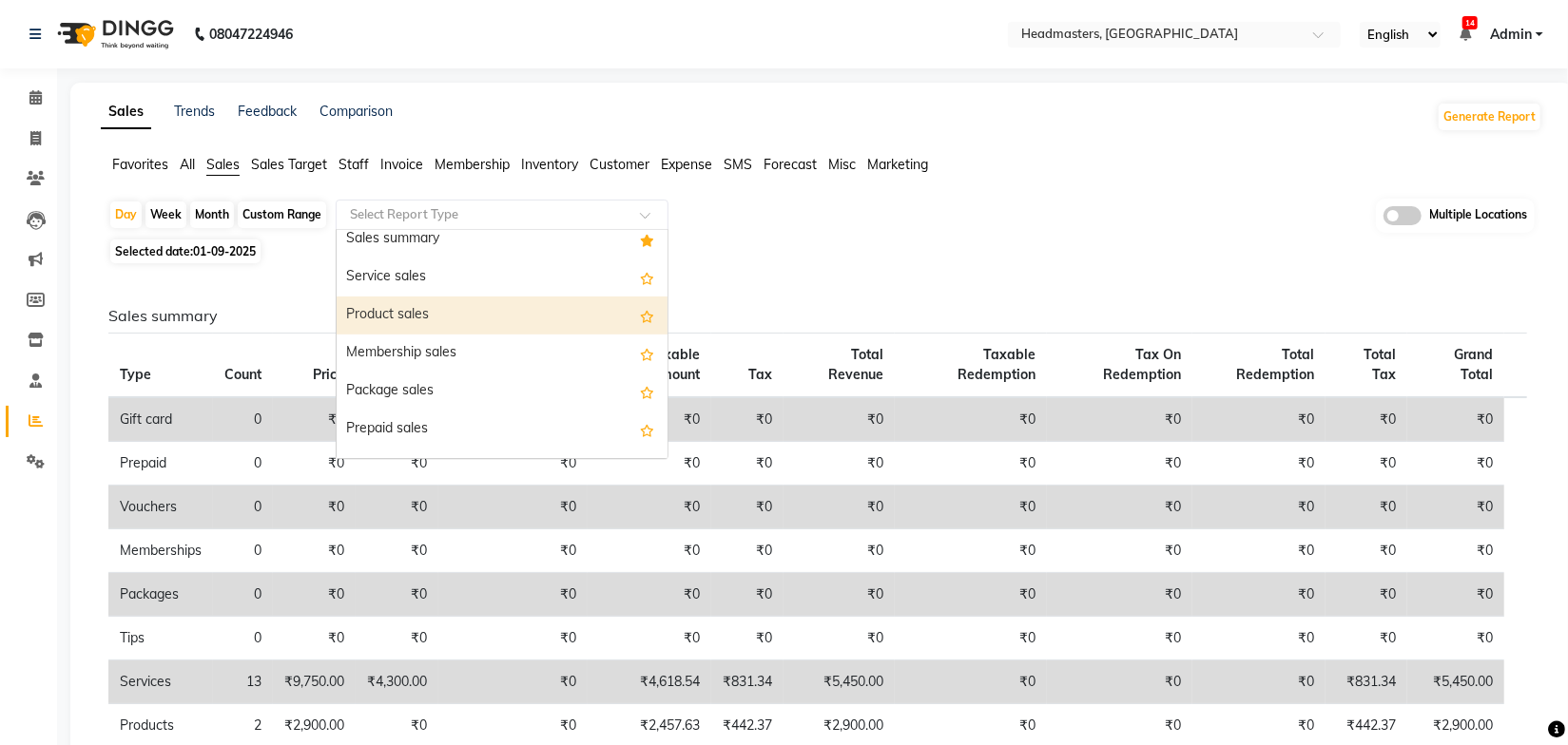
click at [417, 312] on div "Product sales" at bounding box center [502, 315] width 331 height 38
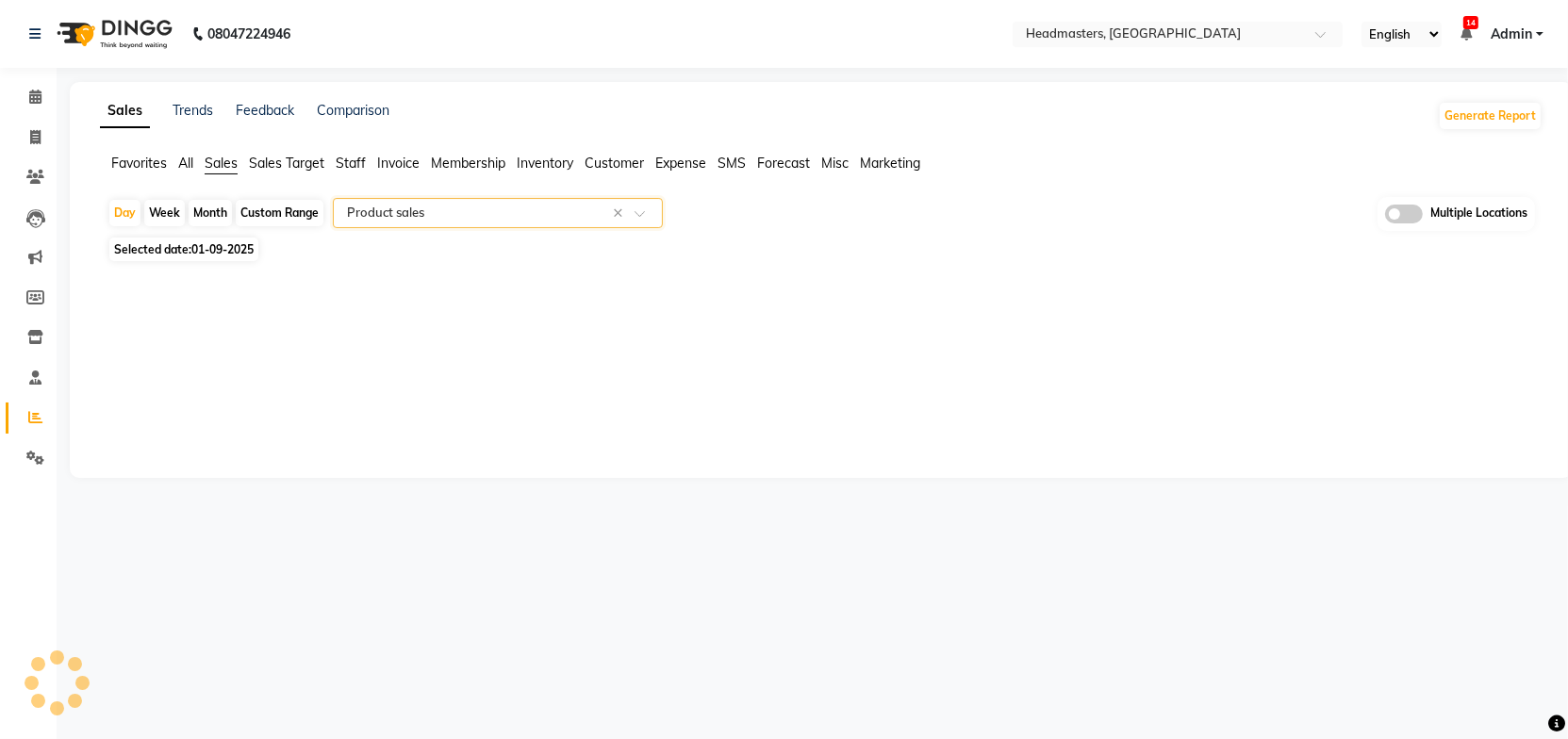
select select "full_report"
select select "csv"
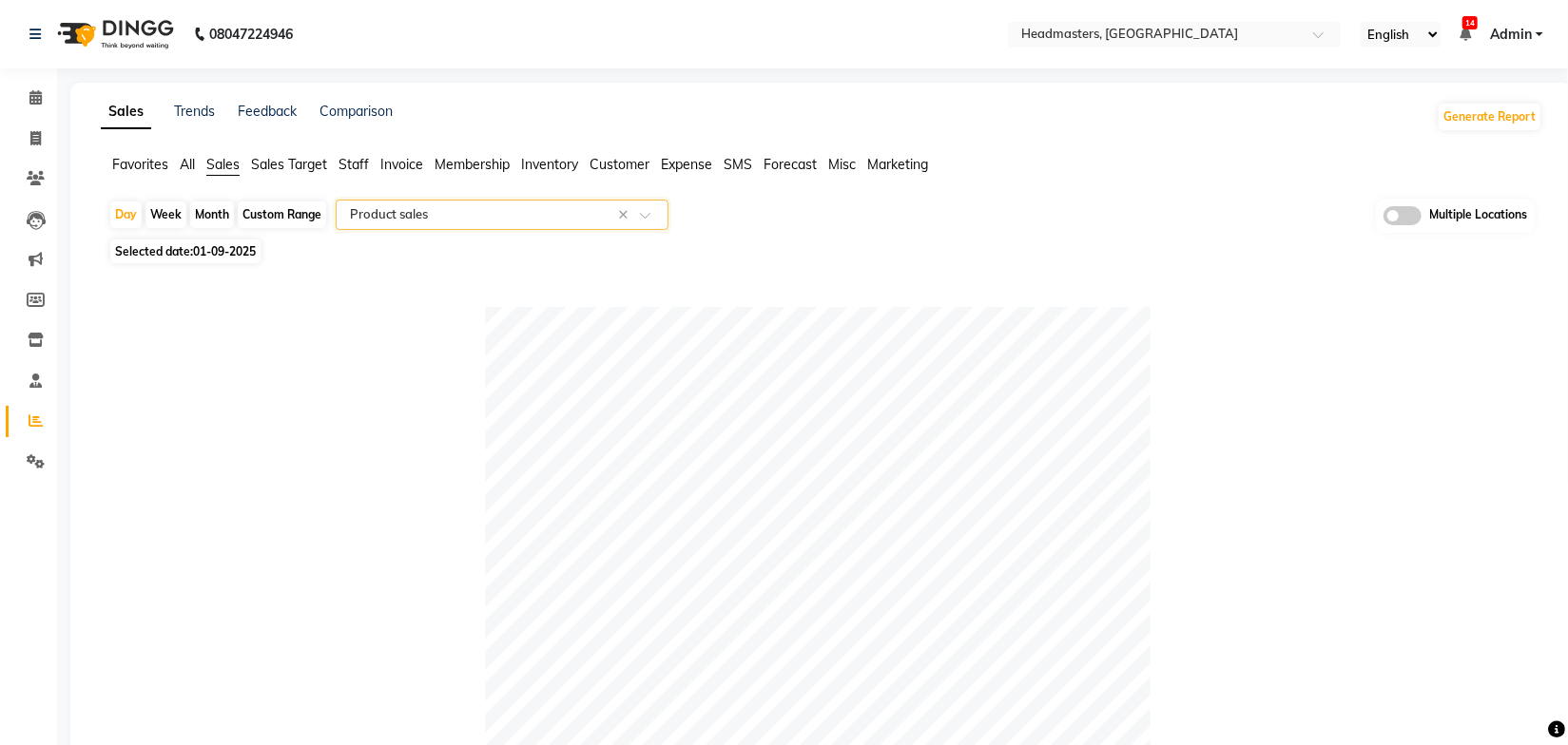
click at [241, 251] on span "01-09-2025" at bounding box center [224, 252] width 63 height 15
select select "9"
select select "2025"
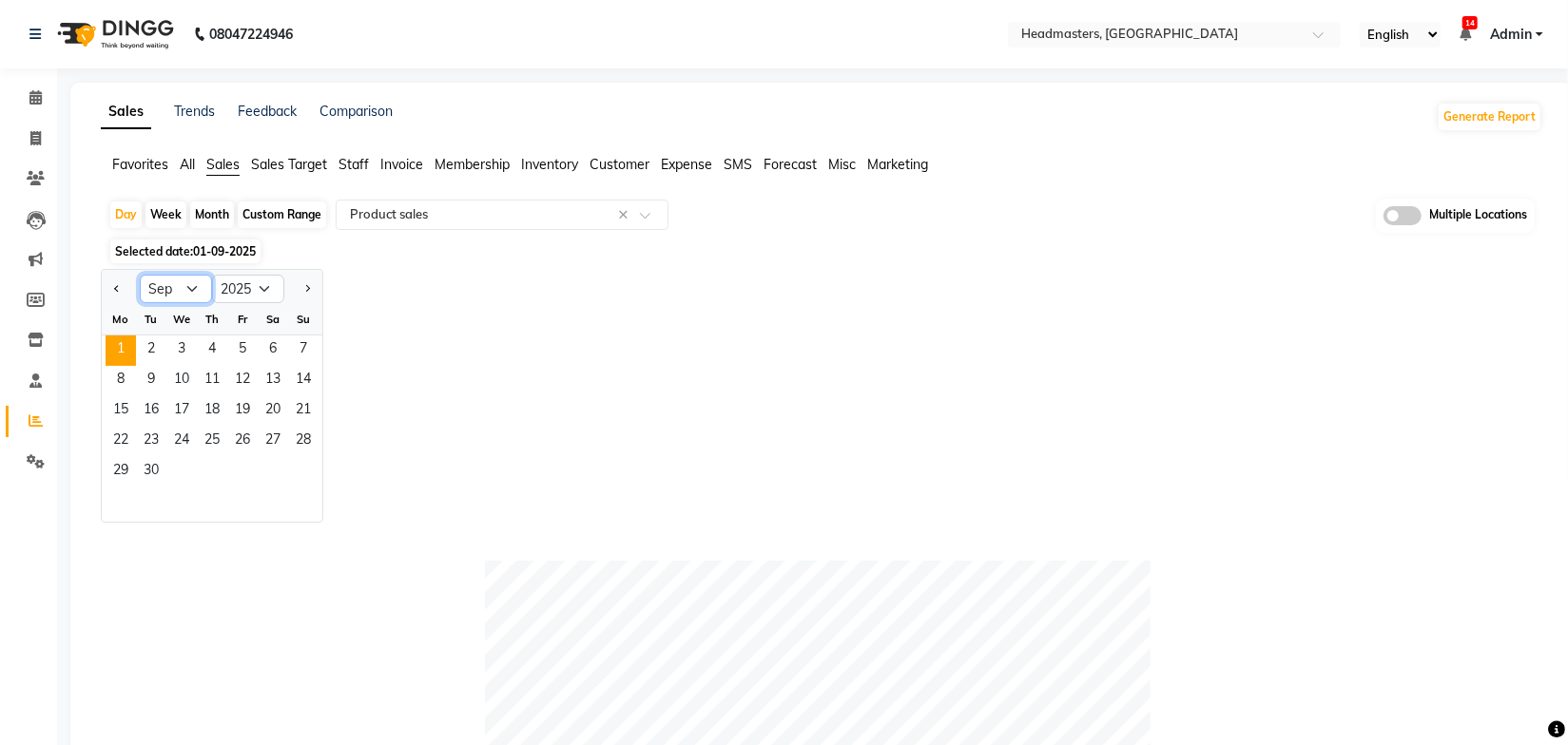
click at [190, 289] on select "Jan Feb Mar Apr May Jun [DATE] Aug Sep Oct Nov Dec" at bounding box center [176, 288] width 72 height 28
select select "8"
click at [140, 275] on select "Jan Feb Mar Apr May Jun [DATE] Aug Sep Oct Nov Dec" at bounding box center [176, 288] width 72 height 28
click at [284, 474] on span "30" at bounding box center [272, 472] width 30 height 30
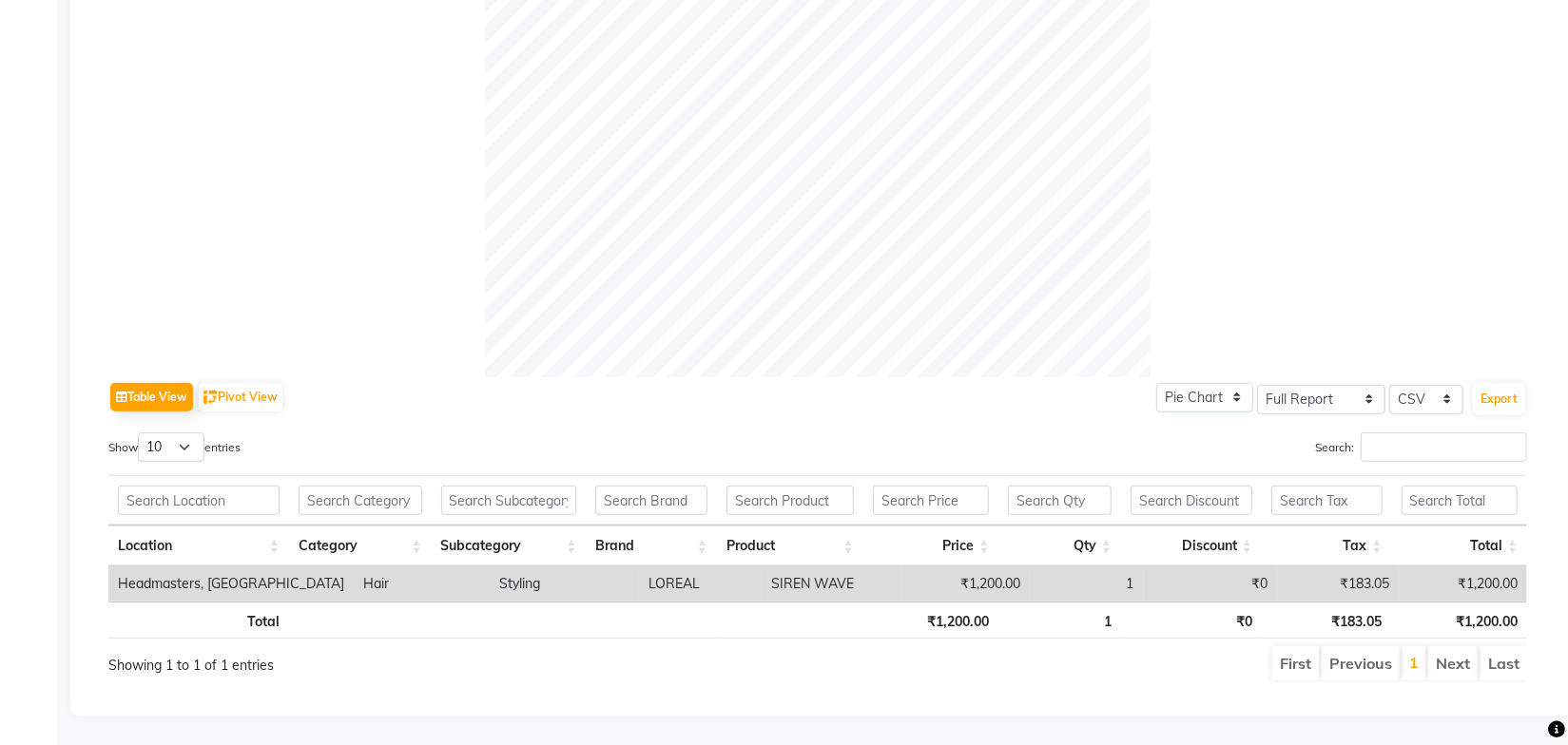
scroll to position [606, 0]
click at [666, 606] on th at bounding box center [651, 621] width 131 height 37
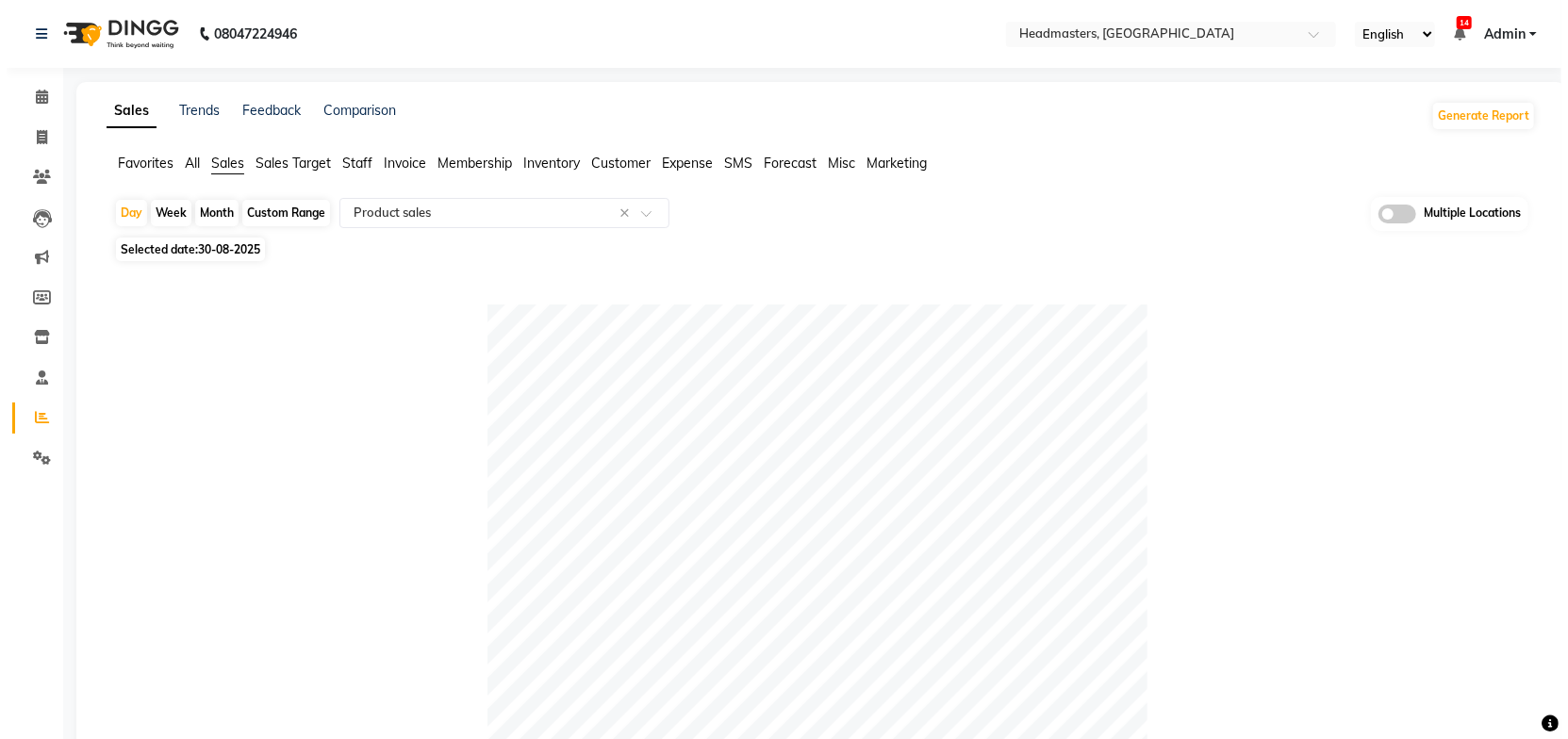
scroll to position [0, 0]
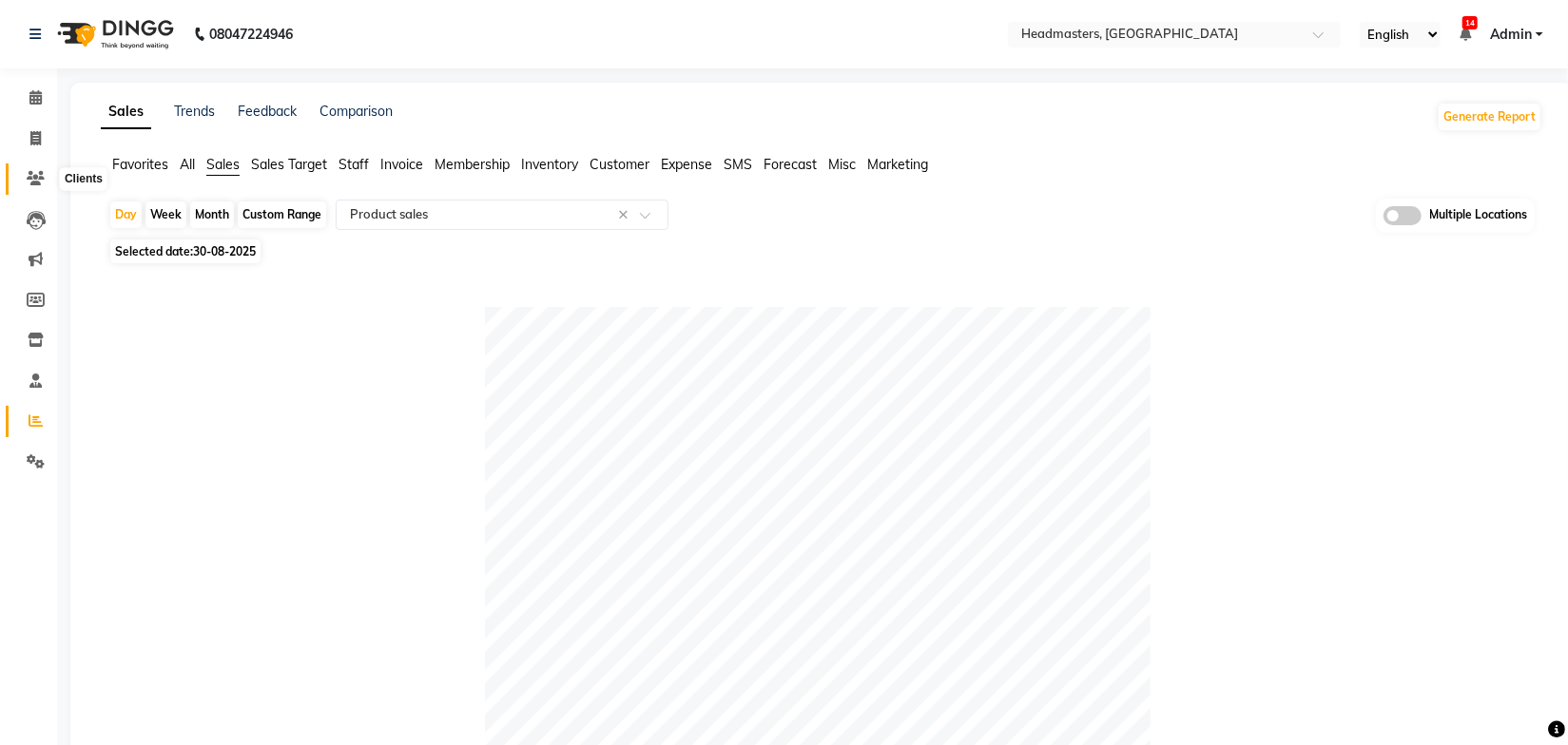
drag, startPoint x: 24, startPoint y: 167, endPoint x: 34, endPoint y: 171, distance: 10.8
click at [23, 168] on span at bounding box center [36, 179] width 33 height 22
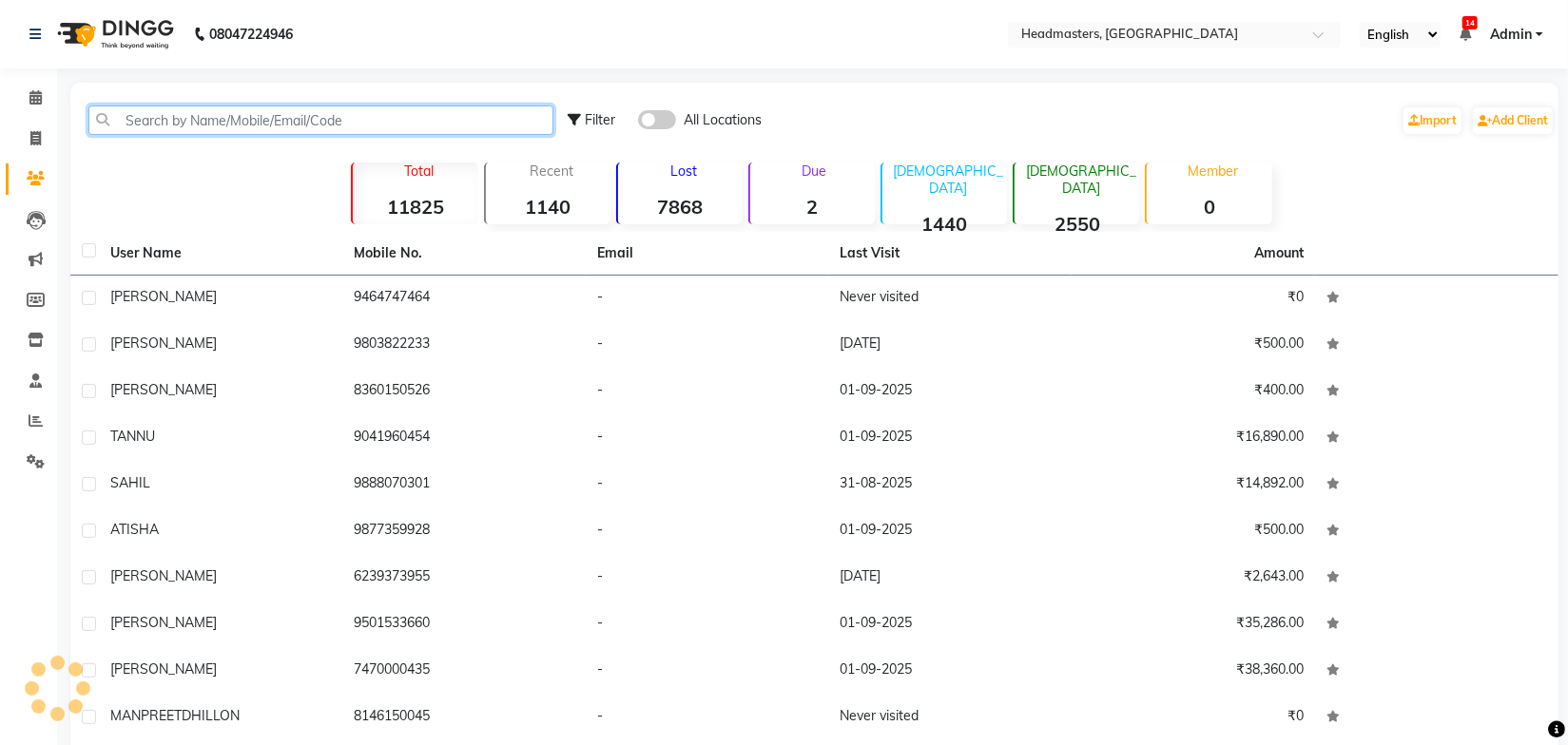
click at [126, 117] on input "text" at bounding box center [321, 120] width 465 height 29
paste input "7740053428"
click at [256, 122] on input "7740053428" at bounding box center [321, 120] width 465 height 29
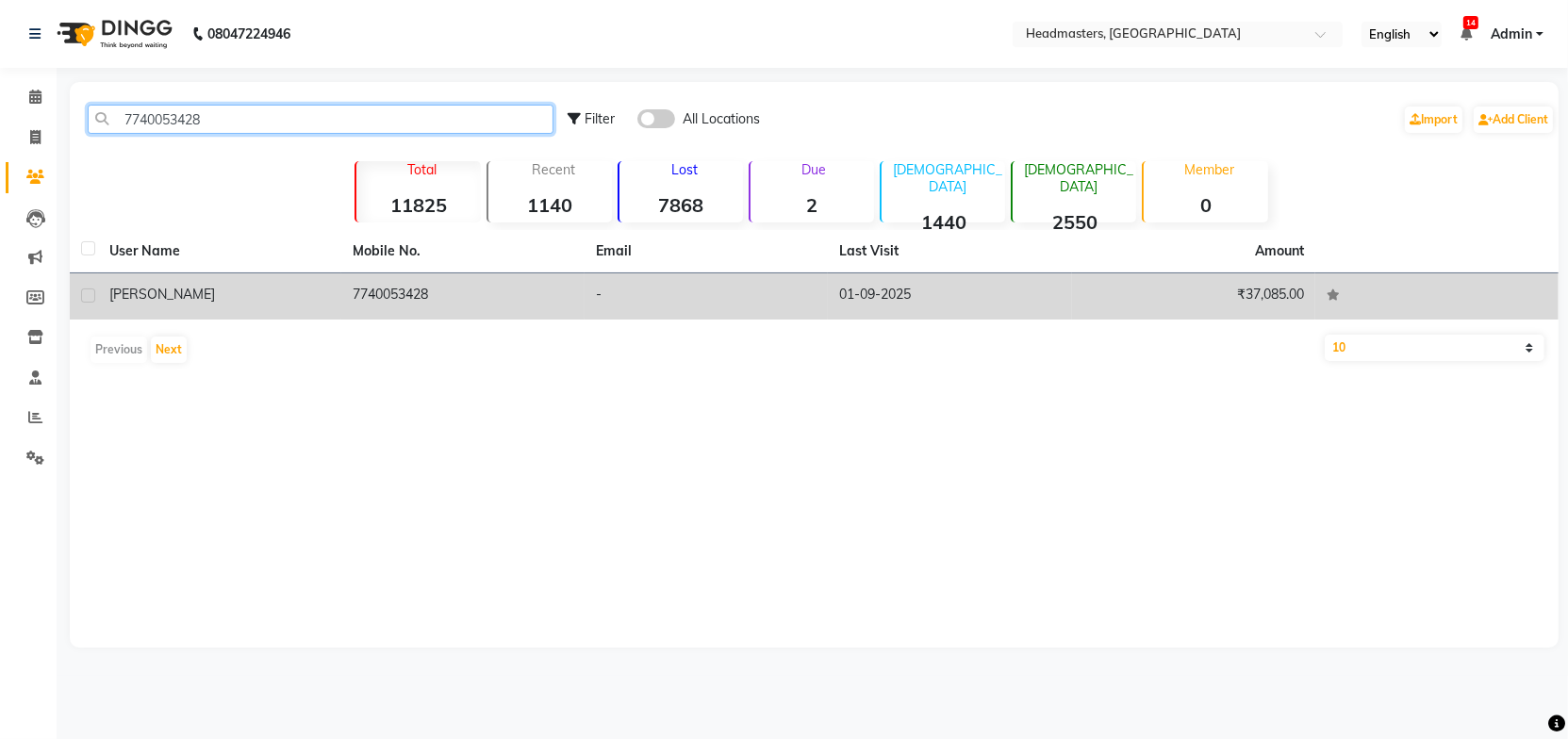
type input "7740053428"
click at [484, 294] on td "7740053428" at bounding box center [462, 297] width 244 height 46
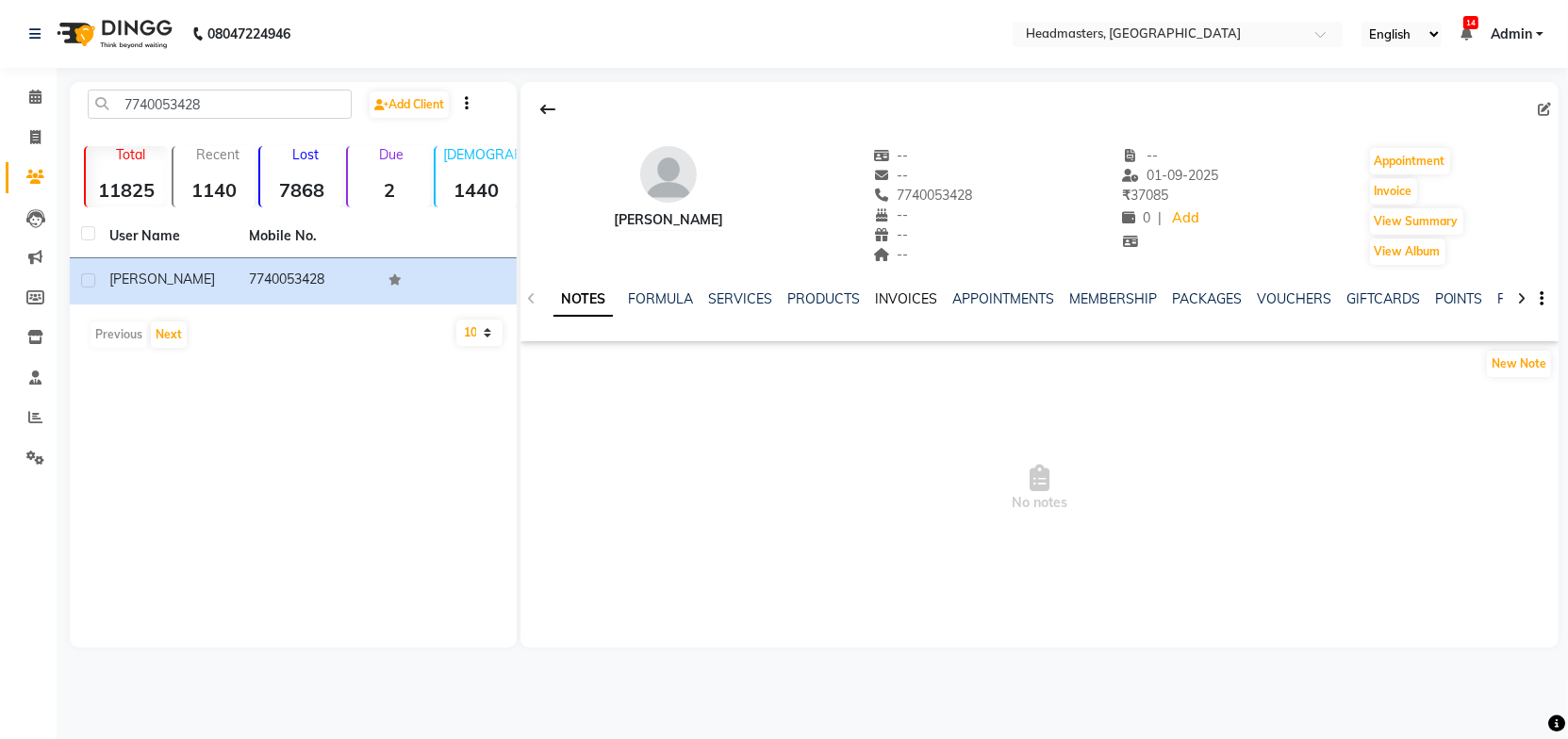
click at [898, 291] on link "INVOICES" at bounding box center [905, 299] width 63 height 17
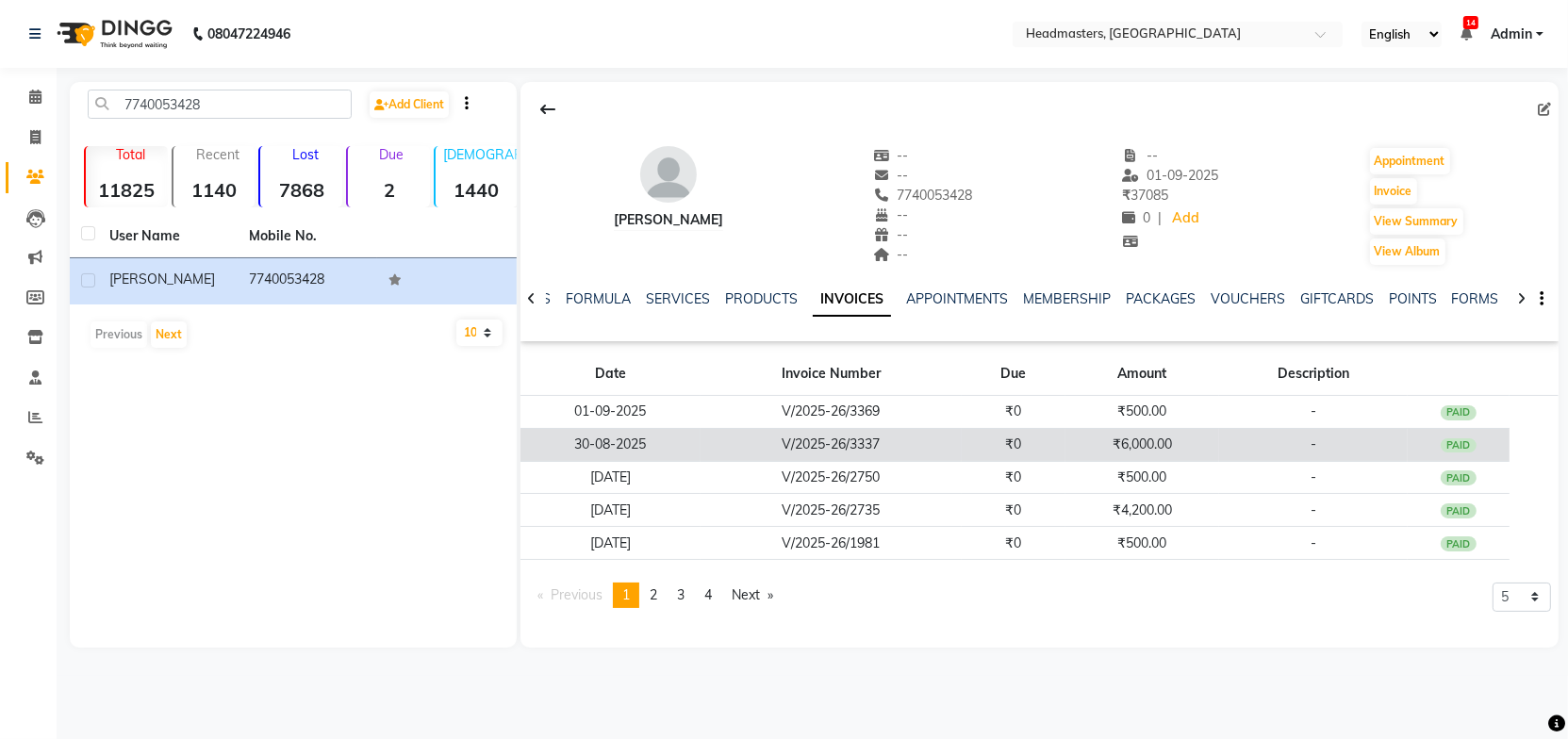
click at [781, 443] on td "V/2025-26/3337" at bounding box center [830, 444] width 261 height 33
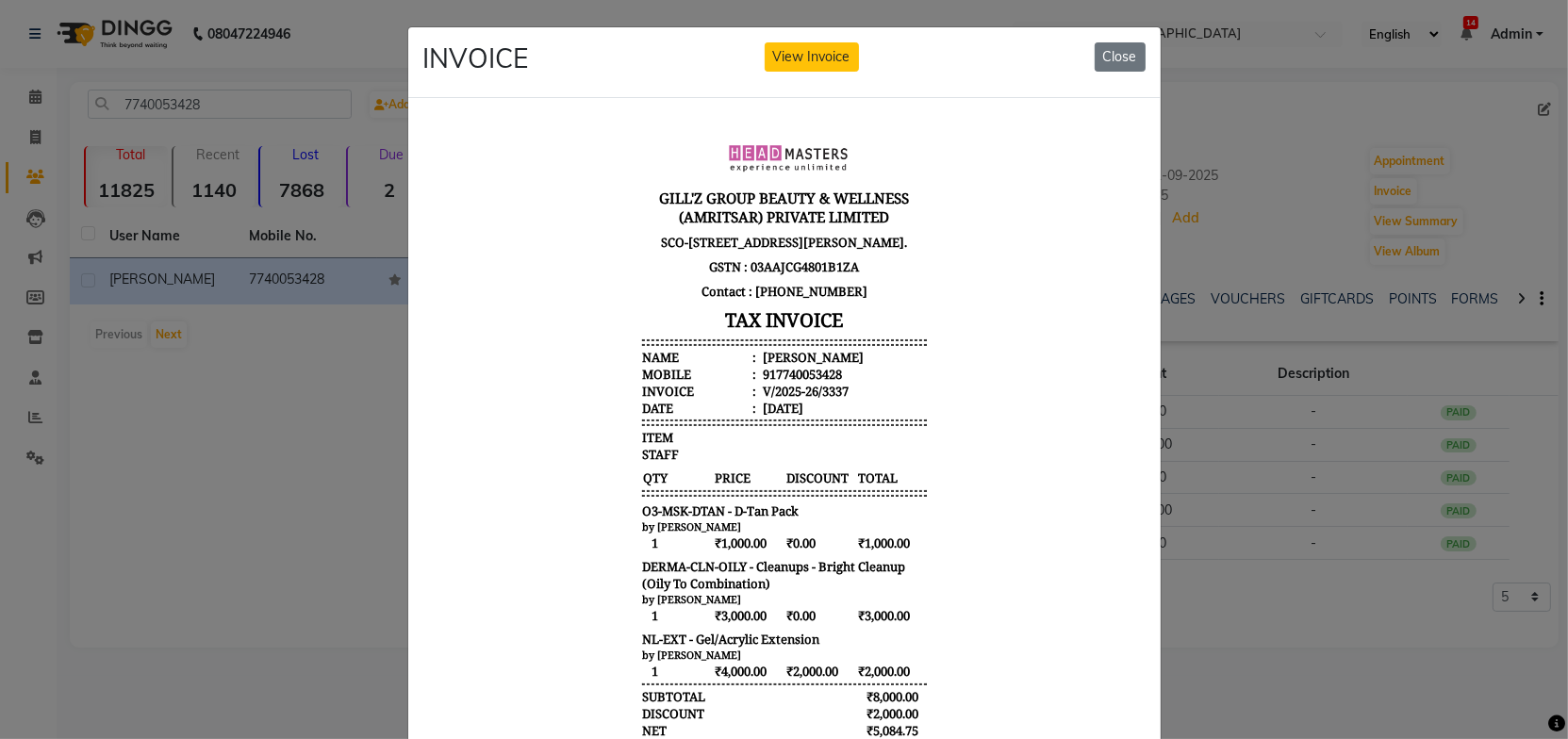
click at [943, 428] on body "[PERSON_NAME]'Z GROUP BEAUTY & WELLNESS (AMRITSAR) PRIVATE LIMITED [STREET_ADDR…" at bounding box center [783, 506] width 707 height 773
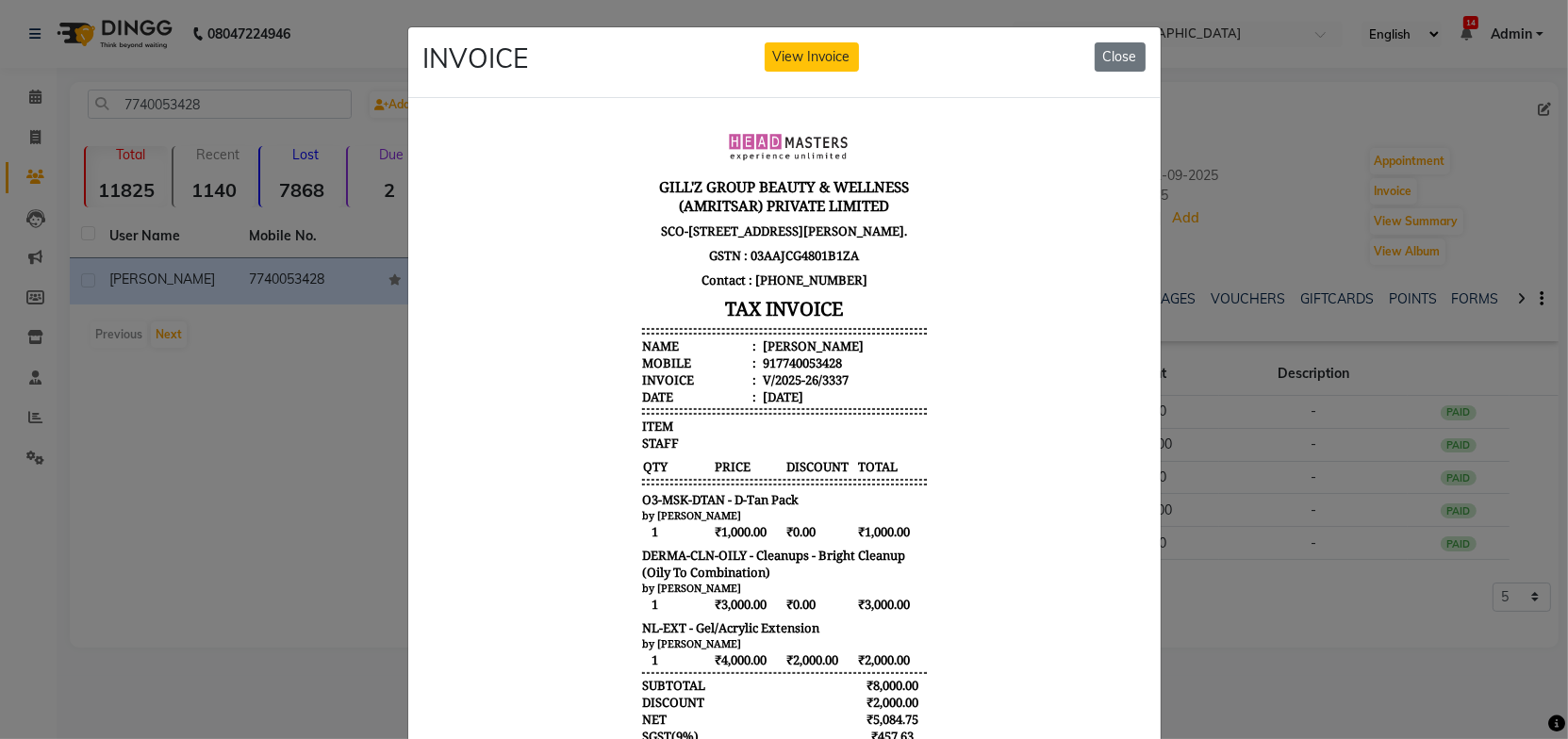
scroll to position [15, 0]
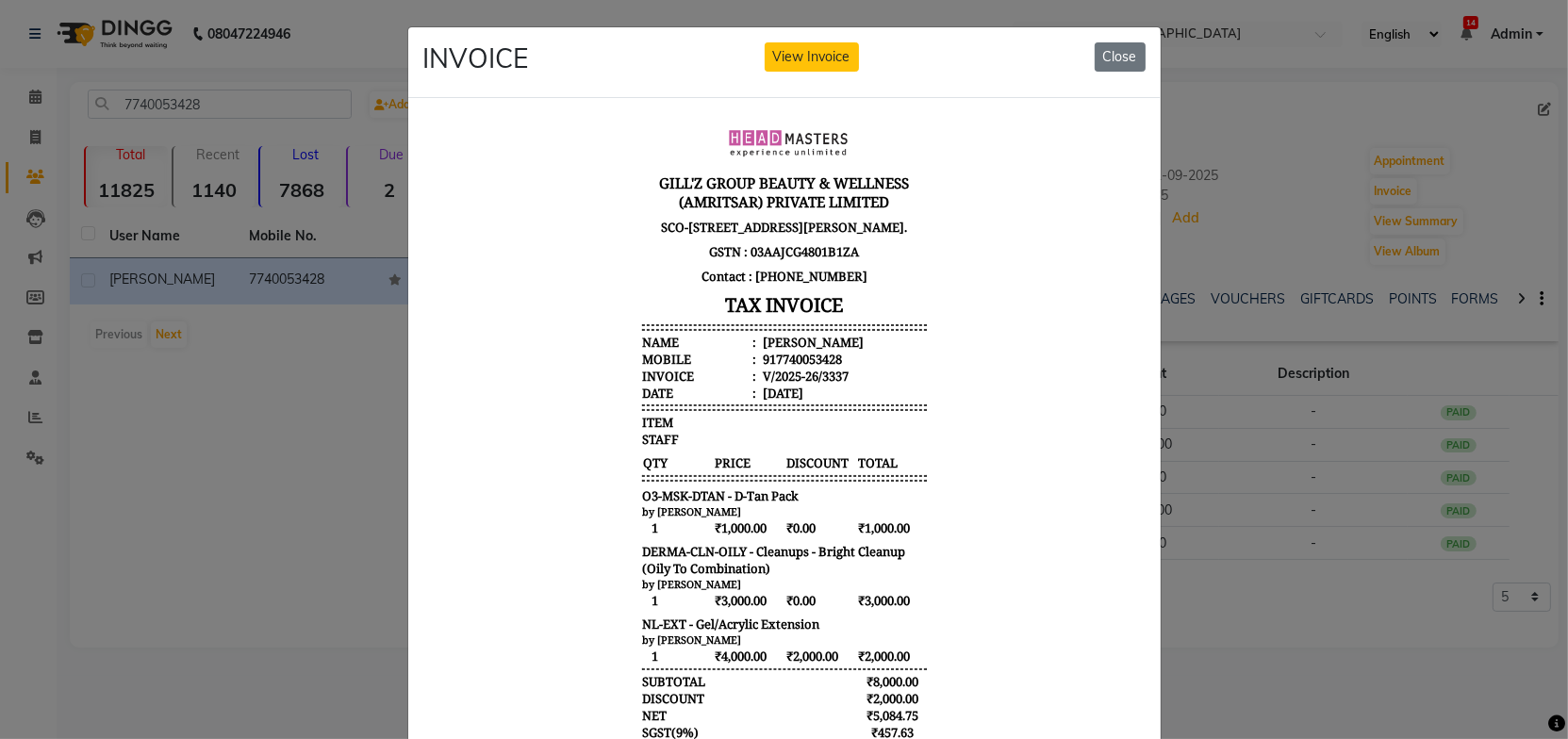
click at [998, 484] on body "[PERSON_NAME]'Z GROUP BEAUTY & WELLNESS (AMRITSAR) PRIVATE LIMITED [STREET_ADDR…" at bounding box center [783, 491] width 707 height 773
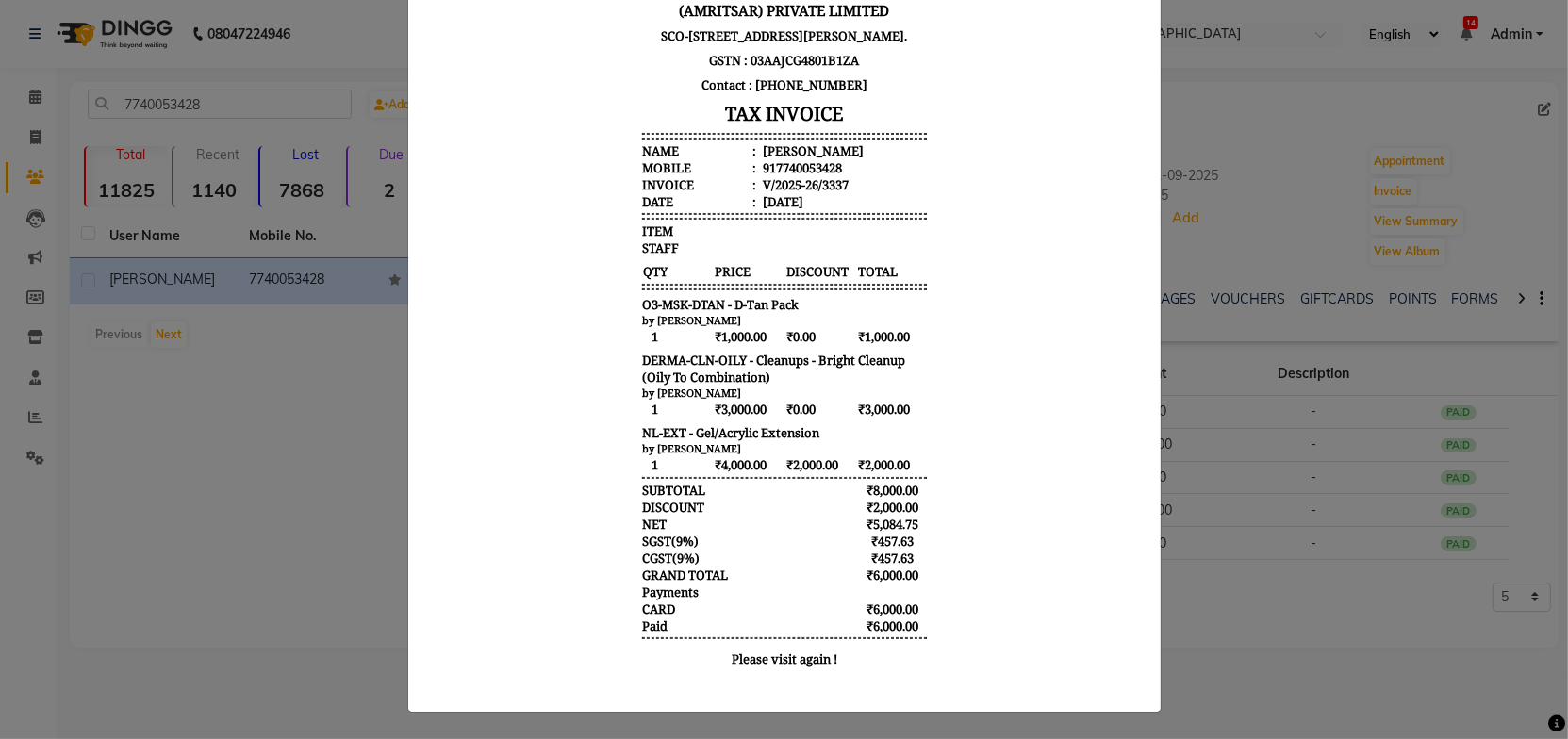
scroll to position [201, 0]
click at [988, 479] on body "[PERSON_NAME]'Z GROUP BEAUTY & WELLNESS (AMRITSAR) PRIVATE LIMITED [STREET_ADDR…" at bounding box center [783, 301] width 707 height 773
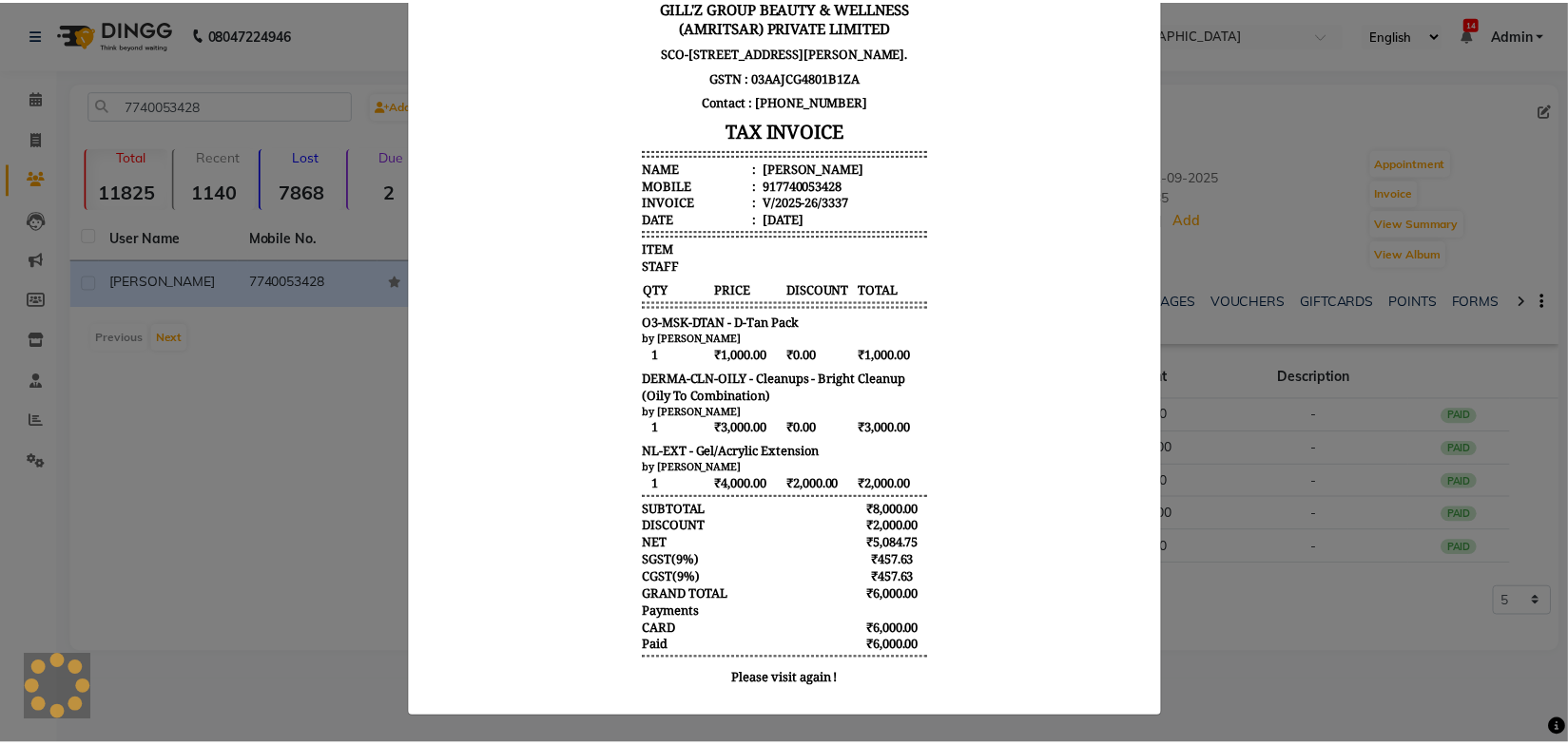
scroll to position [0, 0]
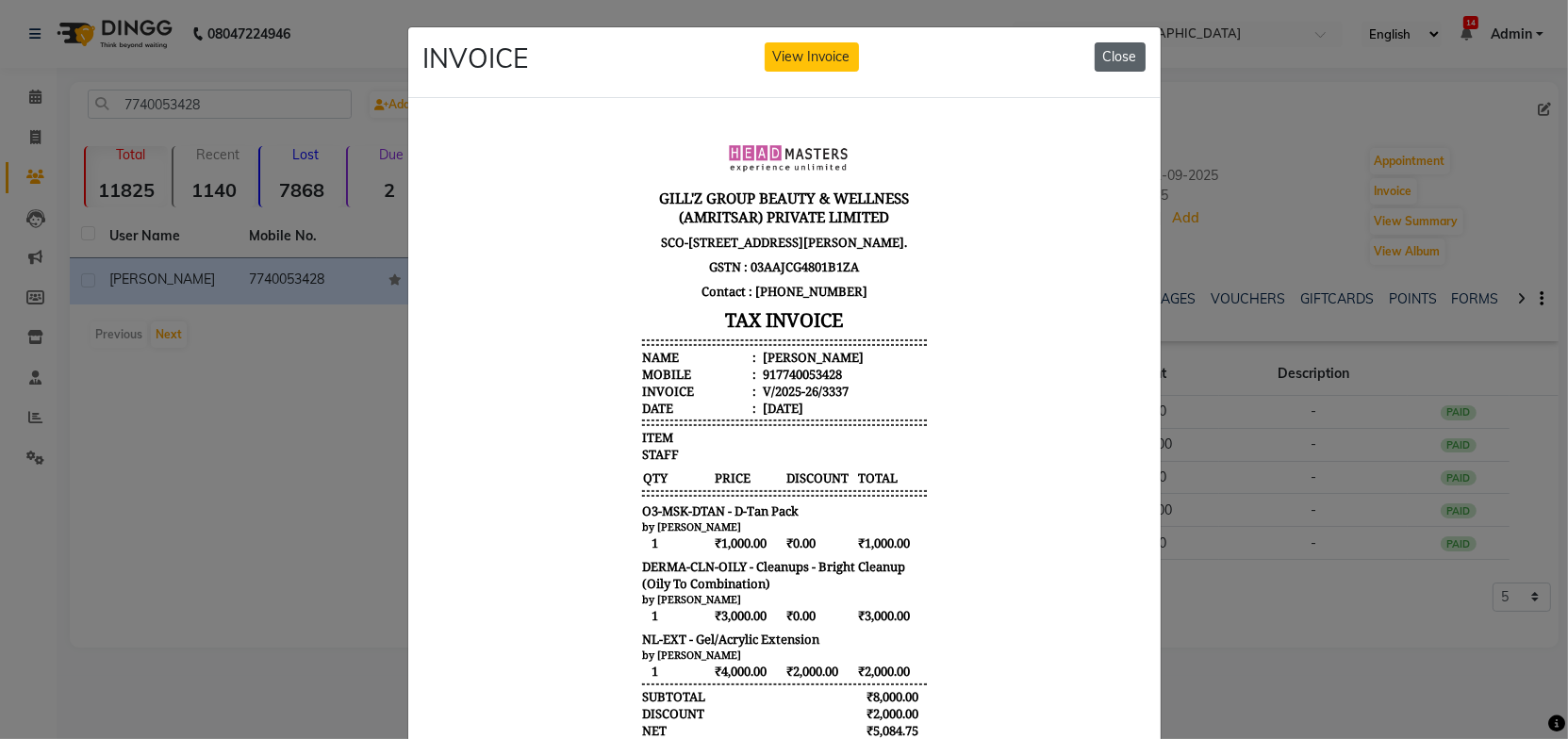
click at [1112, 57] on button "Close" at bounding box center [1119, 57] width 51 height 29
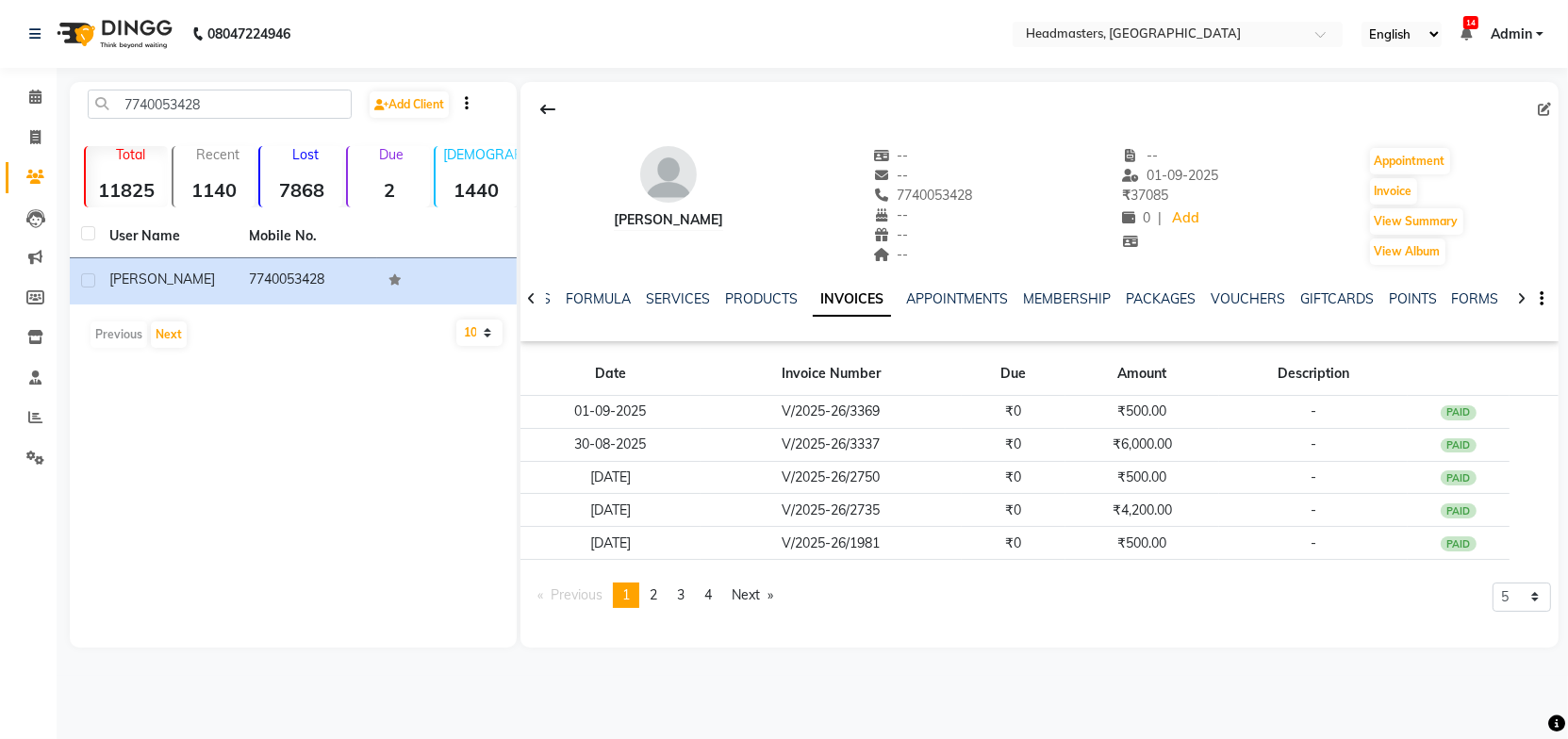
click at [754, 119] on div at bounding box center [1039, 109] width 1038 height 36
click at [42, 419] on span at bounding box center [36, 418] width 33 height 22
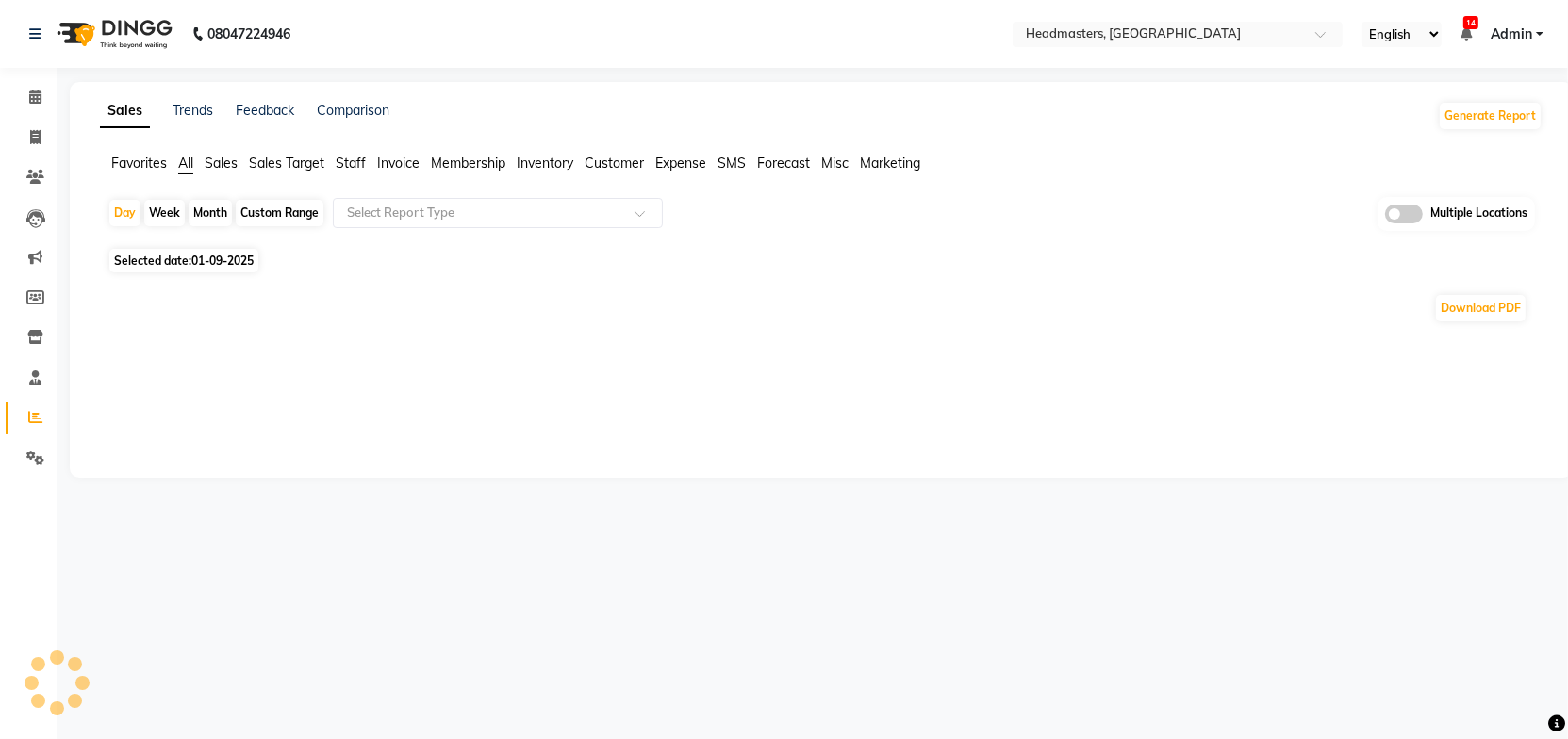
click at [231, 163] on span "Sales" at bounding box center [221, 164] width 33 height 17
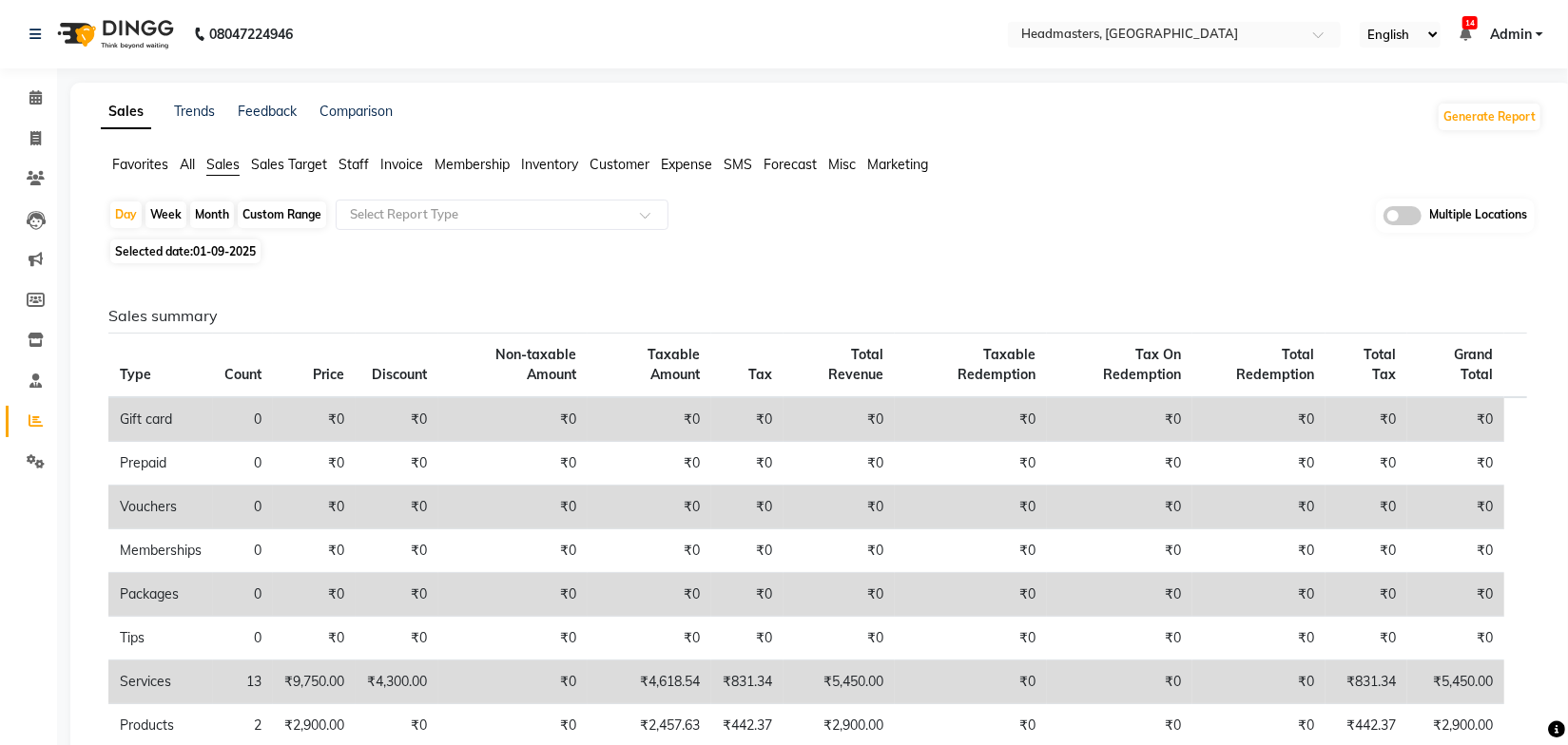
click at [206, 253] on span "01-09-2025" at bounding box center [224, 252] width 63 height 15
select select "9"
select select "2025"
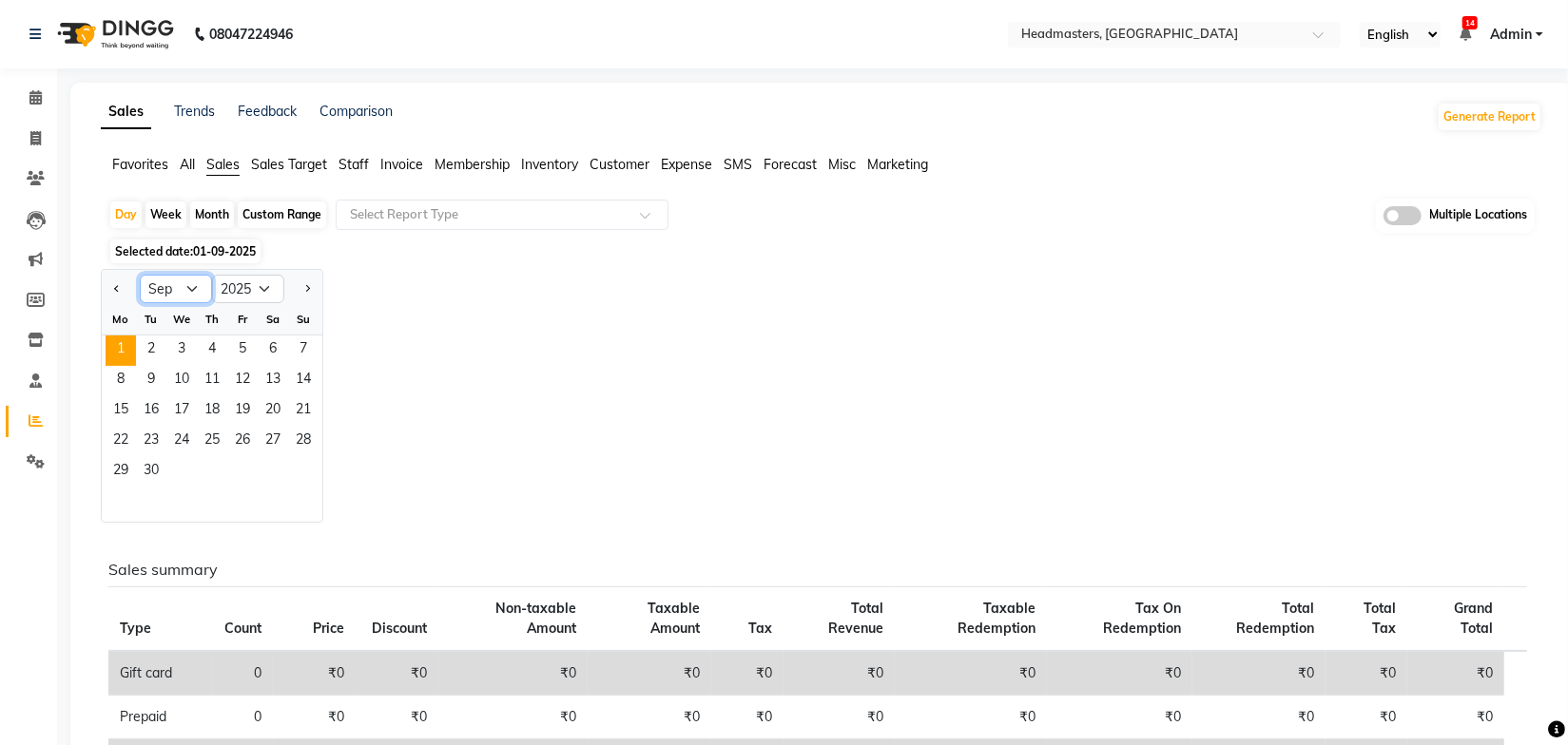
click at [187, 291] on select "Jan Feb Mar Apr May Jun [DATE] Aug Sep Oct Nov Dec" at bounding box center [176, 288] width 72 height 28
select select "8"
click at [140, 275] on select "Jan Feb Mar Apr May Jun [DATE] Aug Sep Oct Nov Dec" at bounding box center [176, 288] width 72 height 28
click at [301, 470] on span "31" at bounding box center [303, 472] width 30 height 30
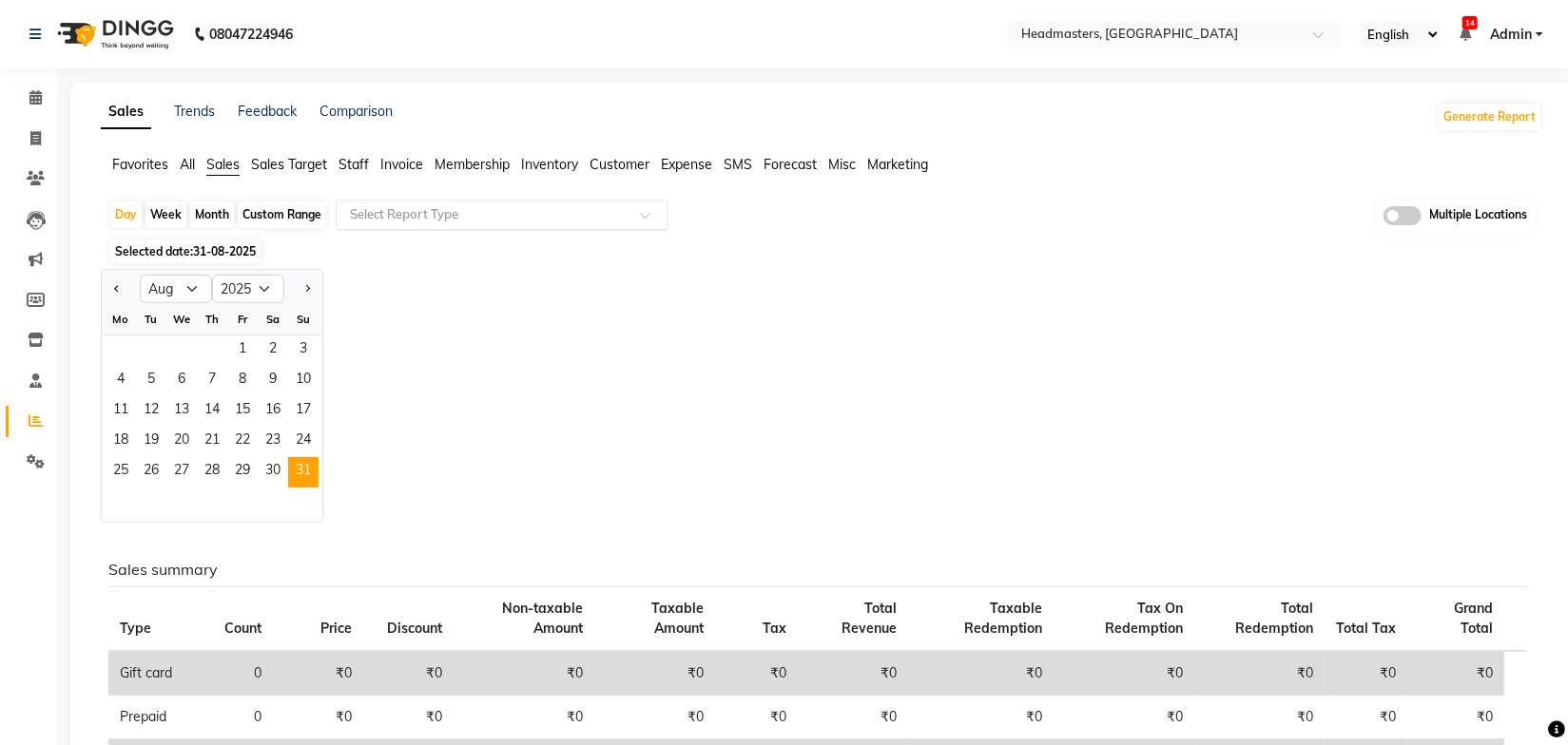
click at [460, 212] on input "text" at bounding box center [483, 215] width 274 height 19
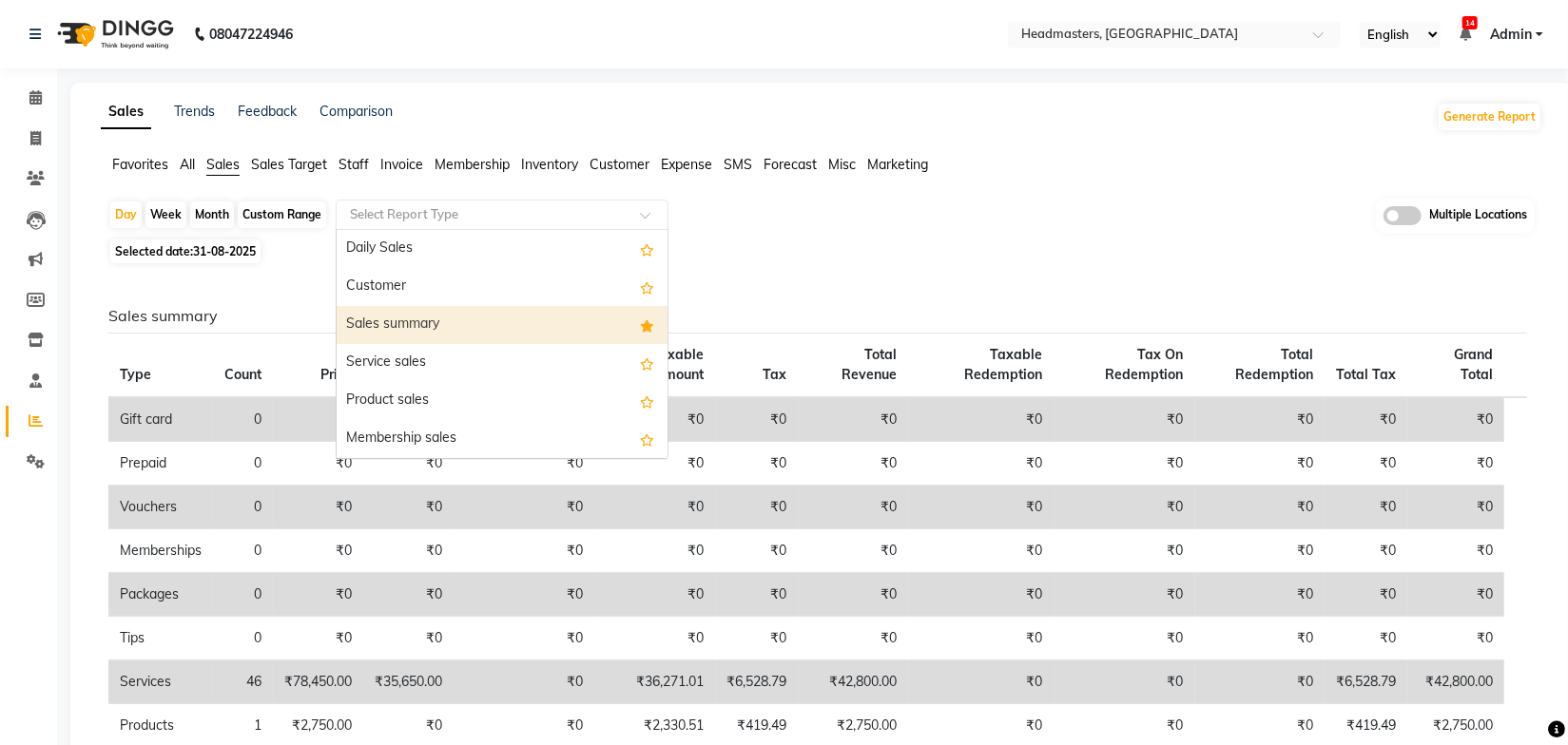
click at [424, 336] on div "Sales summary" at bounding box center [502, 324] width 331 height 38
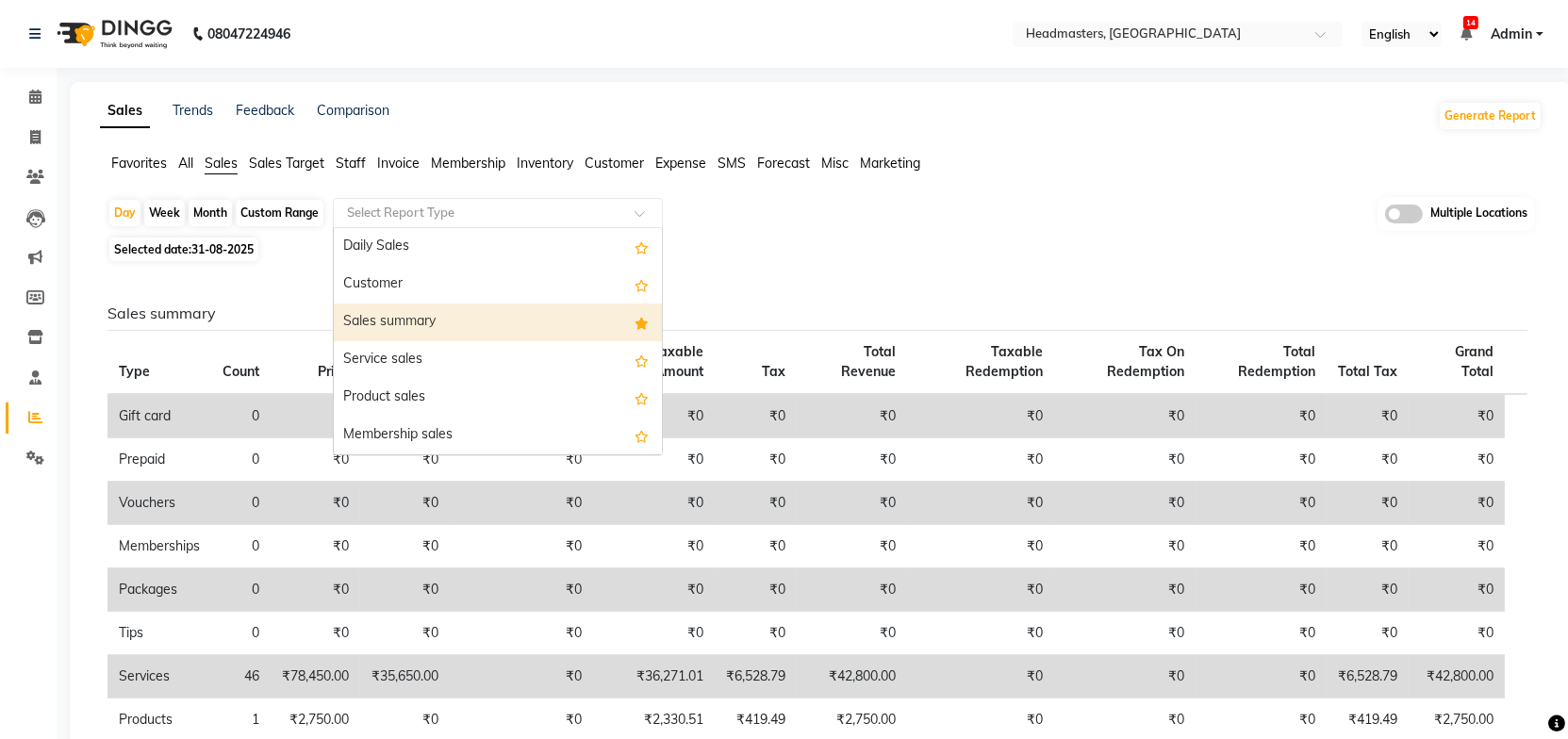
select select "full_report"
select select "csv"
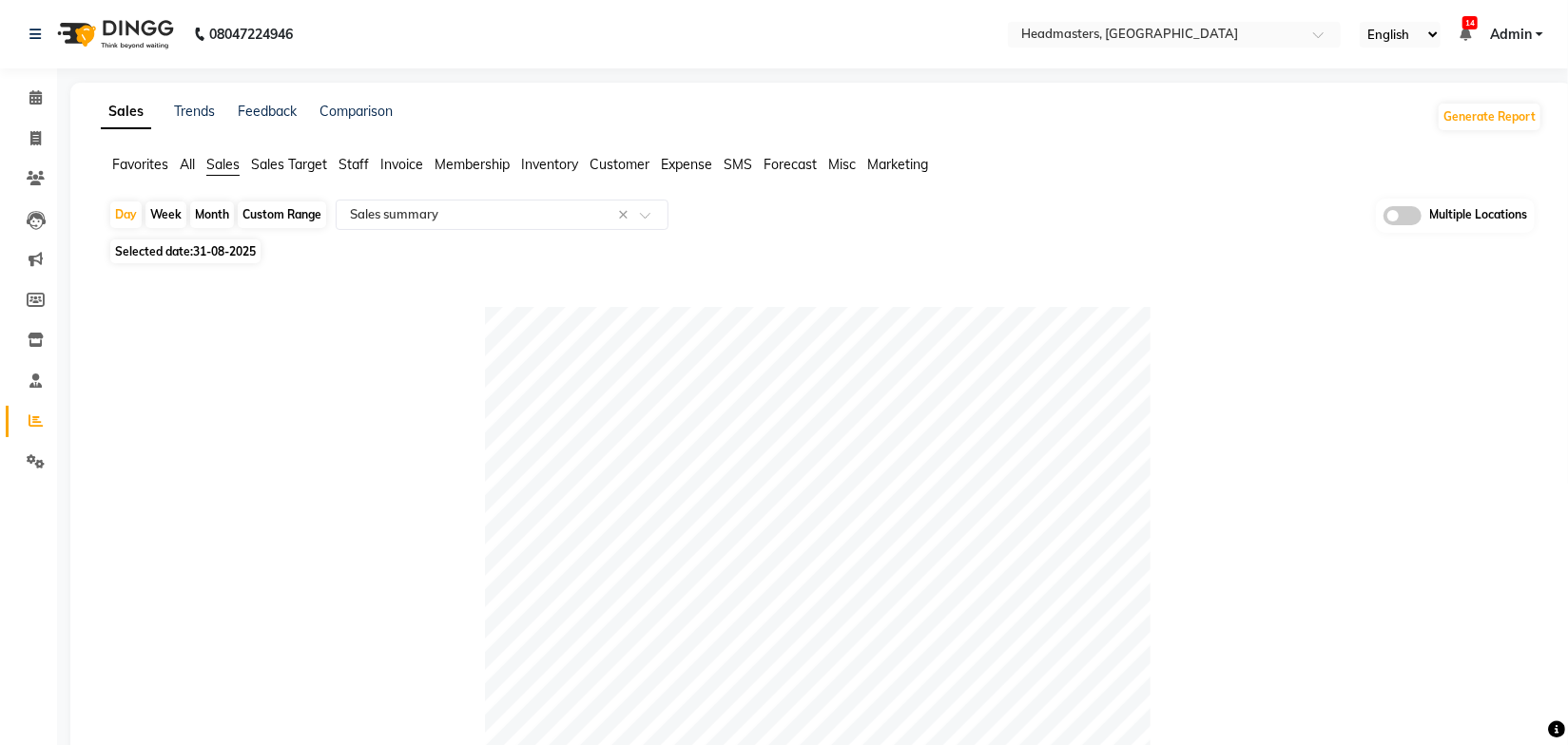
click at [1039, 256] on div "Selected date: [DATE]" at bounding box center [826, 252] width 1434 height 20
click at [980, 256] on div "Selected date: [DATE]" at bounding box center [826, 252] width 1434 height 20
click at [337, 164] on ul "Favorites All Sales Sales Target Staff Invoice Membership Inventory Customer Ex…" at bounding box center [822, 166] width 1442 height 21
click at [356, 164] on span "Staff" at bounding box center [353, 165] width 30 height 17
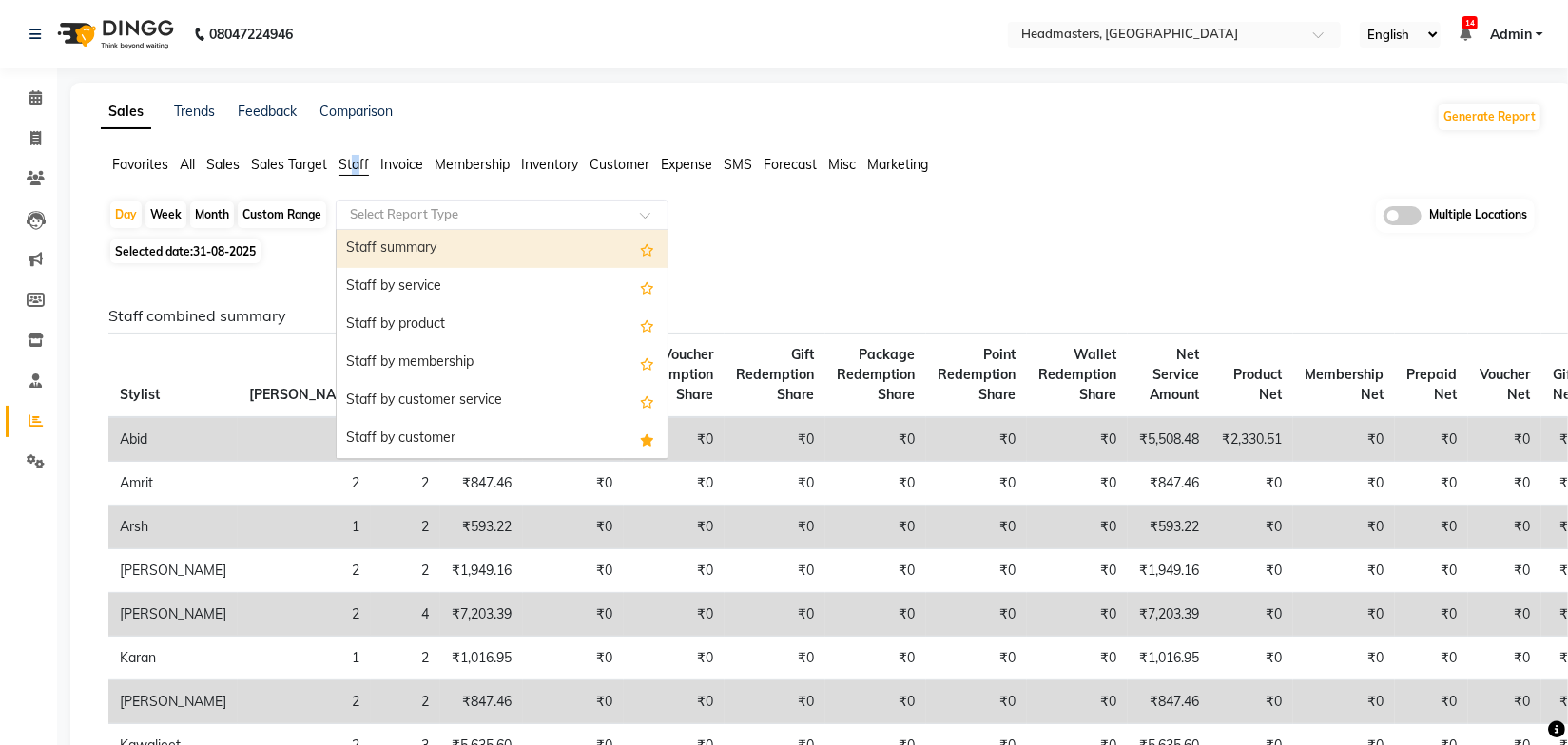
drag, startPoint x: 476, startPoint y: 212, endPoint x: 467, endPoint y: 238, distance: 27.5
click at [475, 214] on input "text" at bounding box center [483, 215] width 274 height 19
click at [429, 247] on div "Staff summary" at bounding box center [502, 249] width 331 height 38
select select "full_report"
select select "csv"
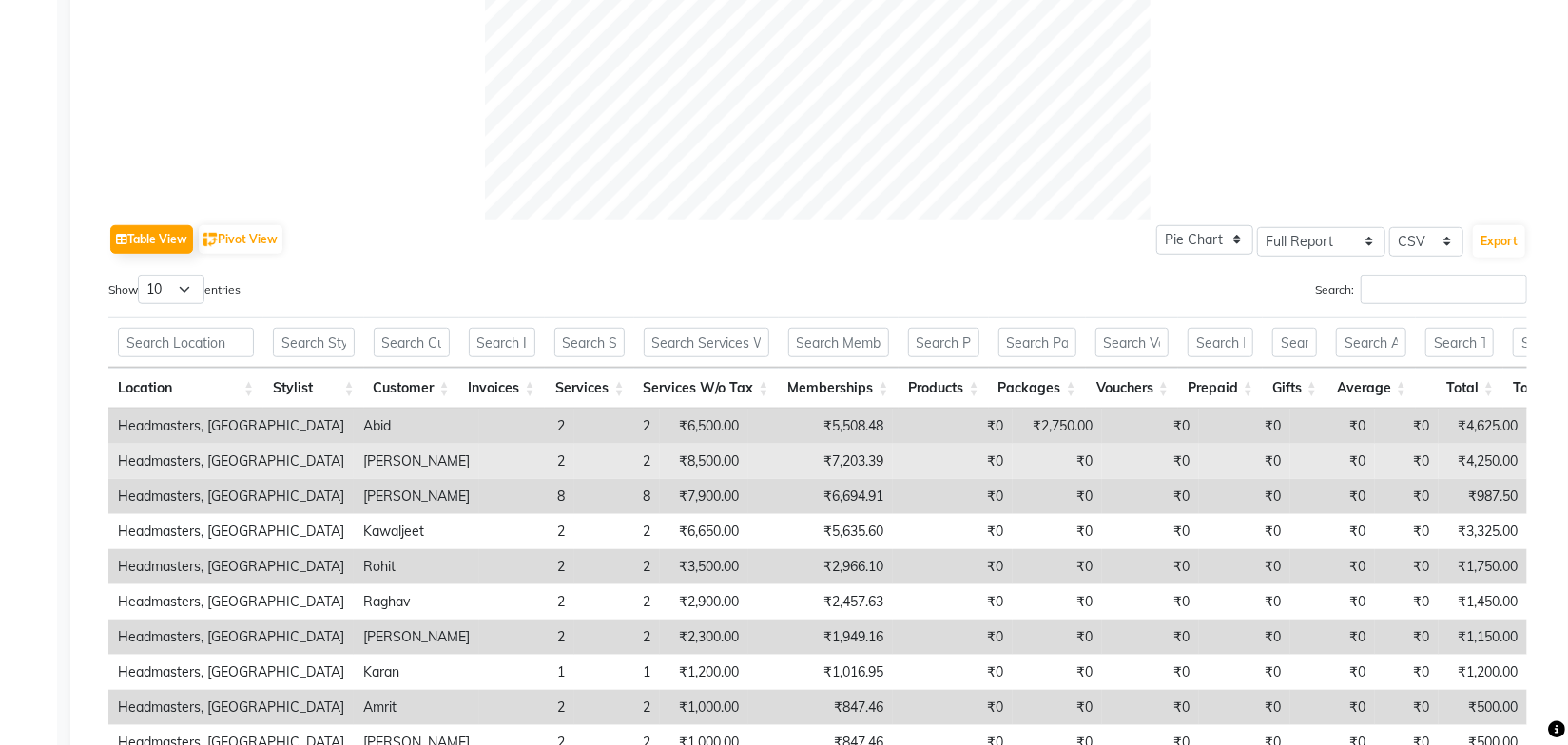
scroll to position [935, 0]
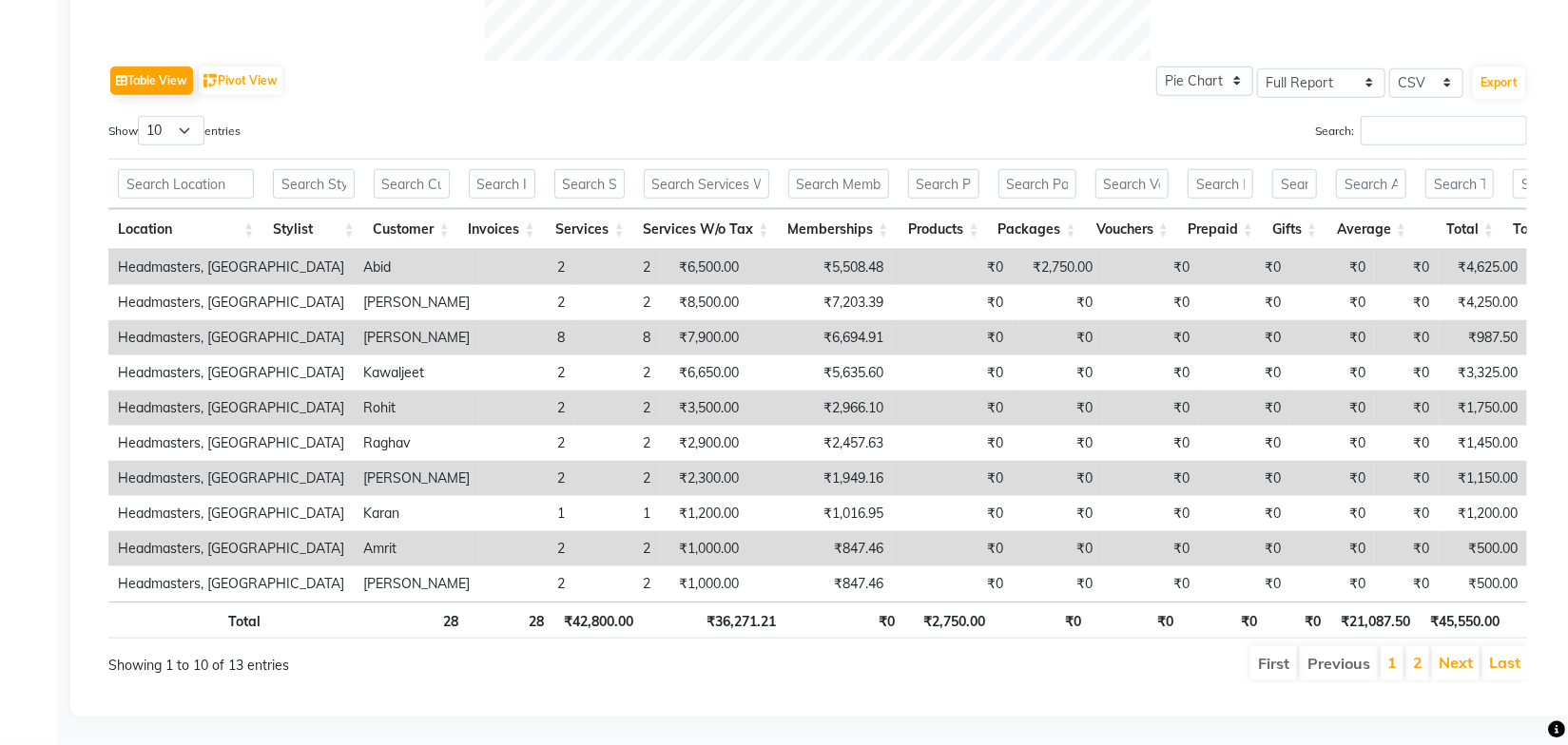
click at [722, 630] on div "Total 28 28 ₹42,800.00 ₹36,271.21 ₹0 ₹2,750.00 ₹0 ₹0 ₹0 ₹0 ₹21,087.50 ₹45,550.0…" at bounding box center [818, 624] width 1418 height 43
click at [1490, 67] on button "Export" at bounding box center [1499, 83] width 52 height 32
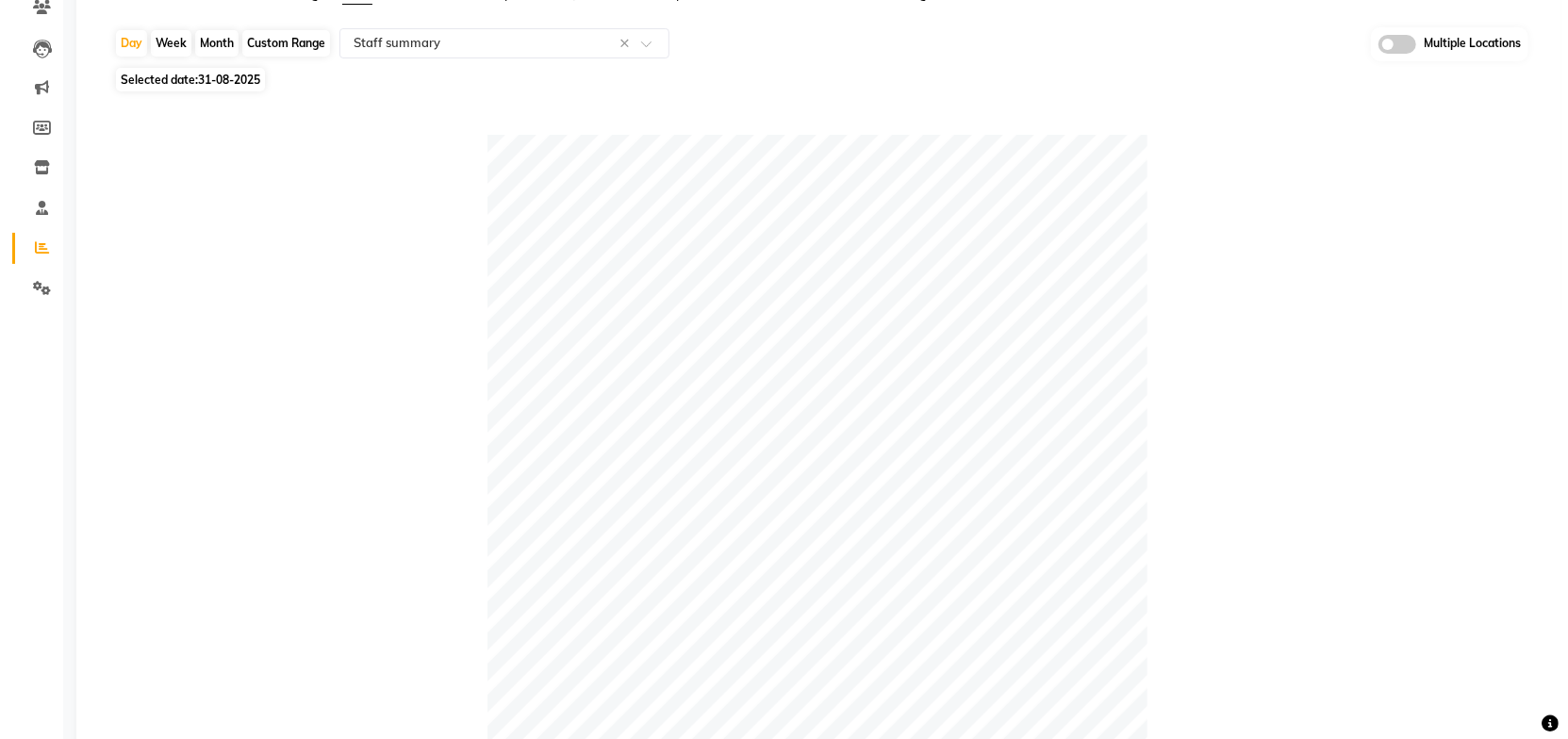
scroll to position [0, 0]
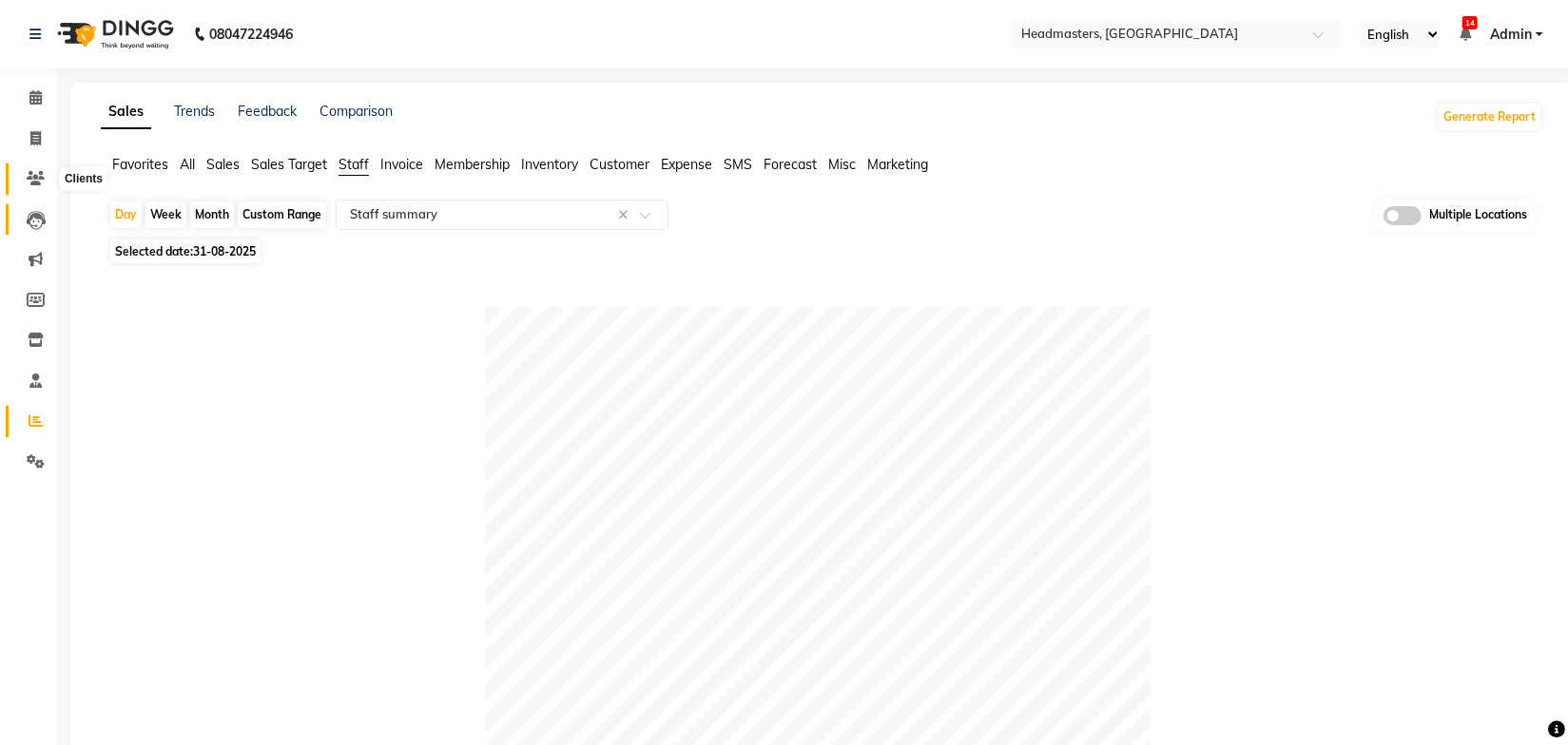
drag, startPoint x: 32, startPoint y: 177, endPoint x: 47, endPoint y: 208, distance: 34.4
click at [32, 177] on icon at bounding box center [35, 178] width 18 height 15
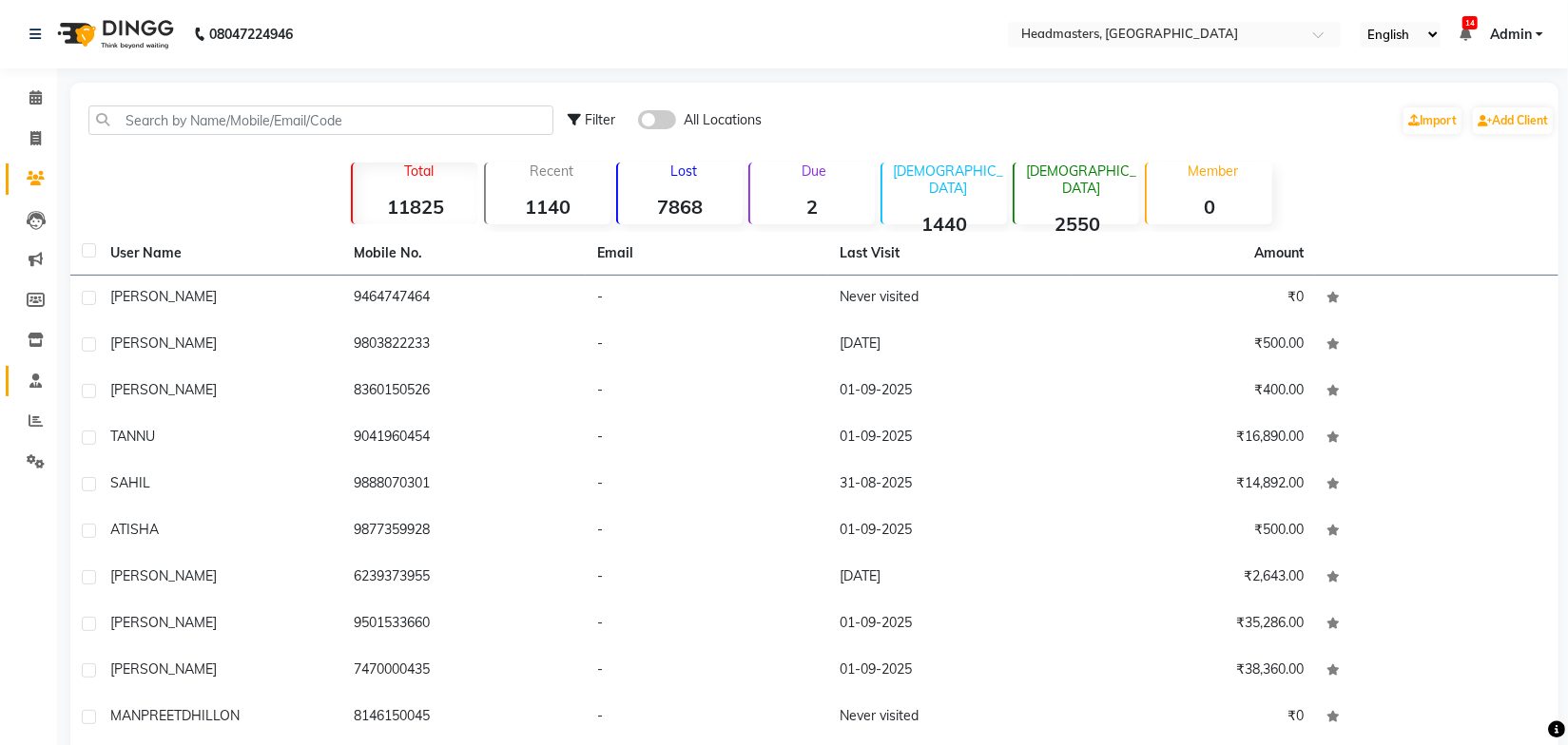
click at [32, 371] on span at bounding box center [36, 382] width 33 height 22
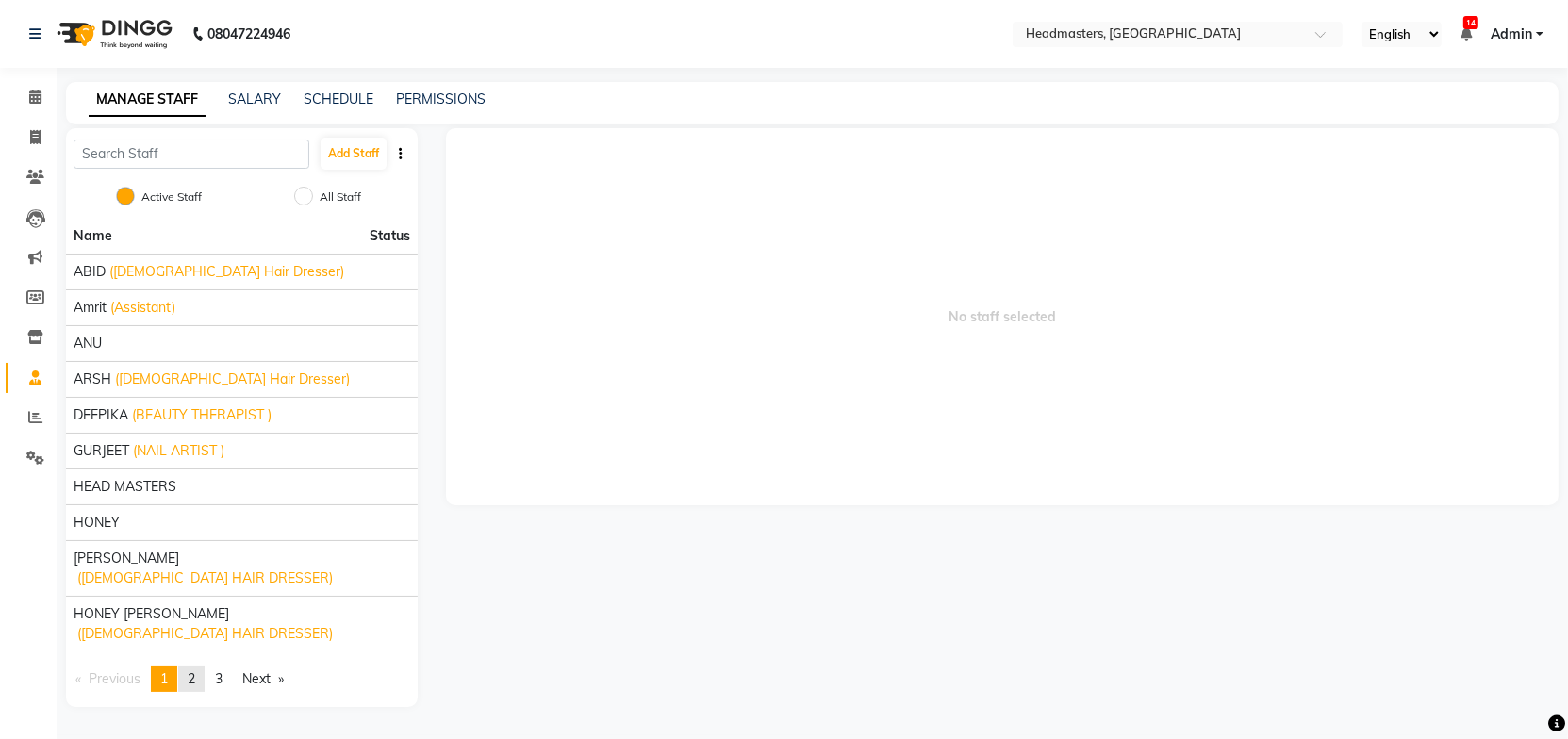
click at [196, 671] on span "2" at bounding box center [192, 679] width 8 height 17
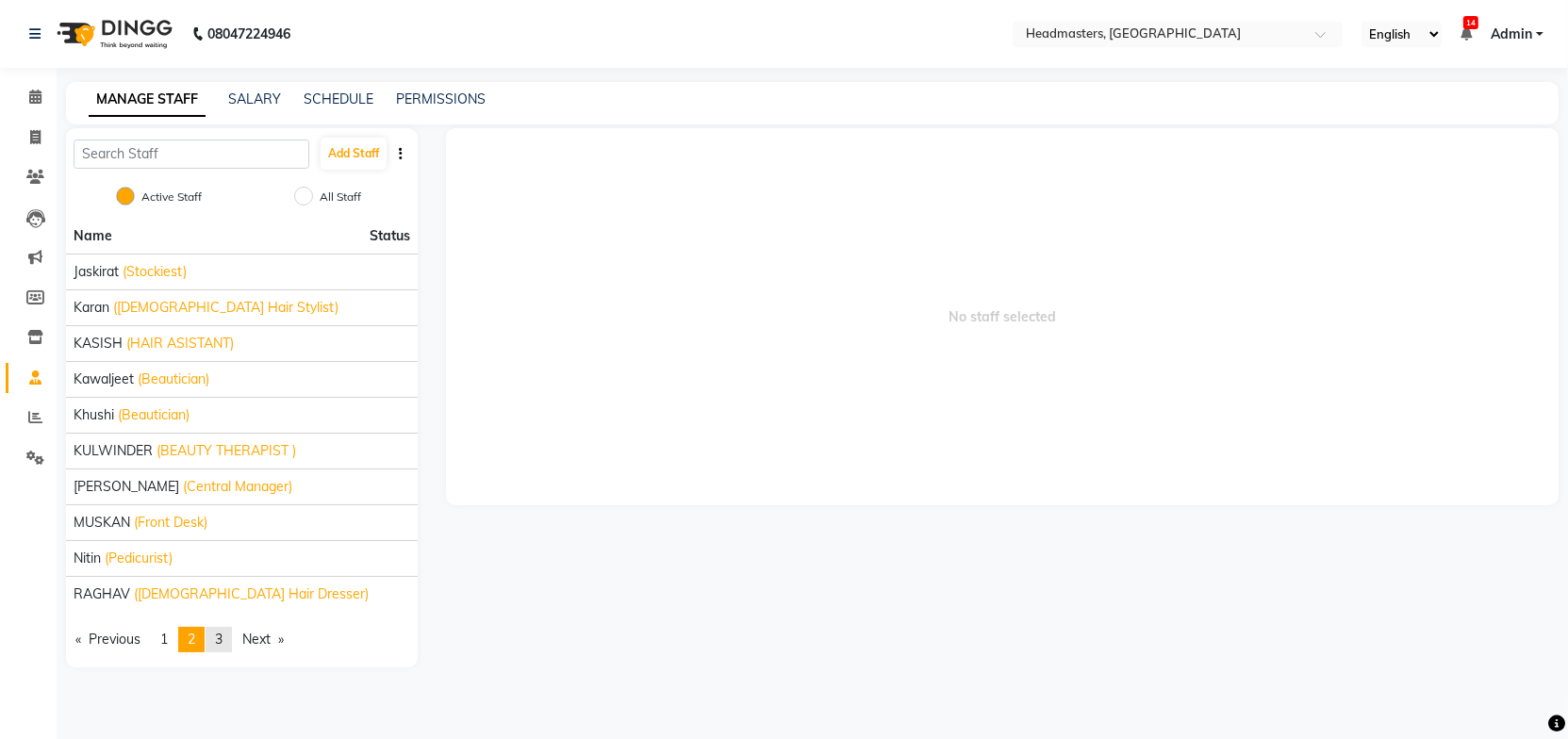
click at [221, 638] on span "3" at bounding box center [219, 640] width 8 height 17
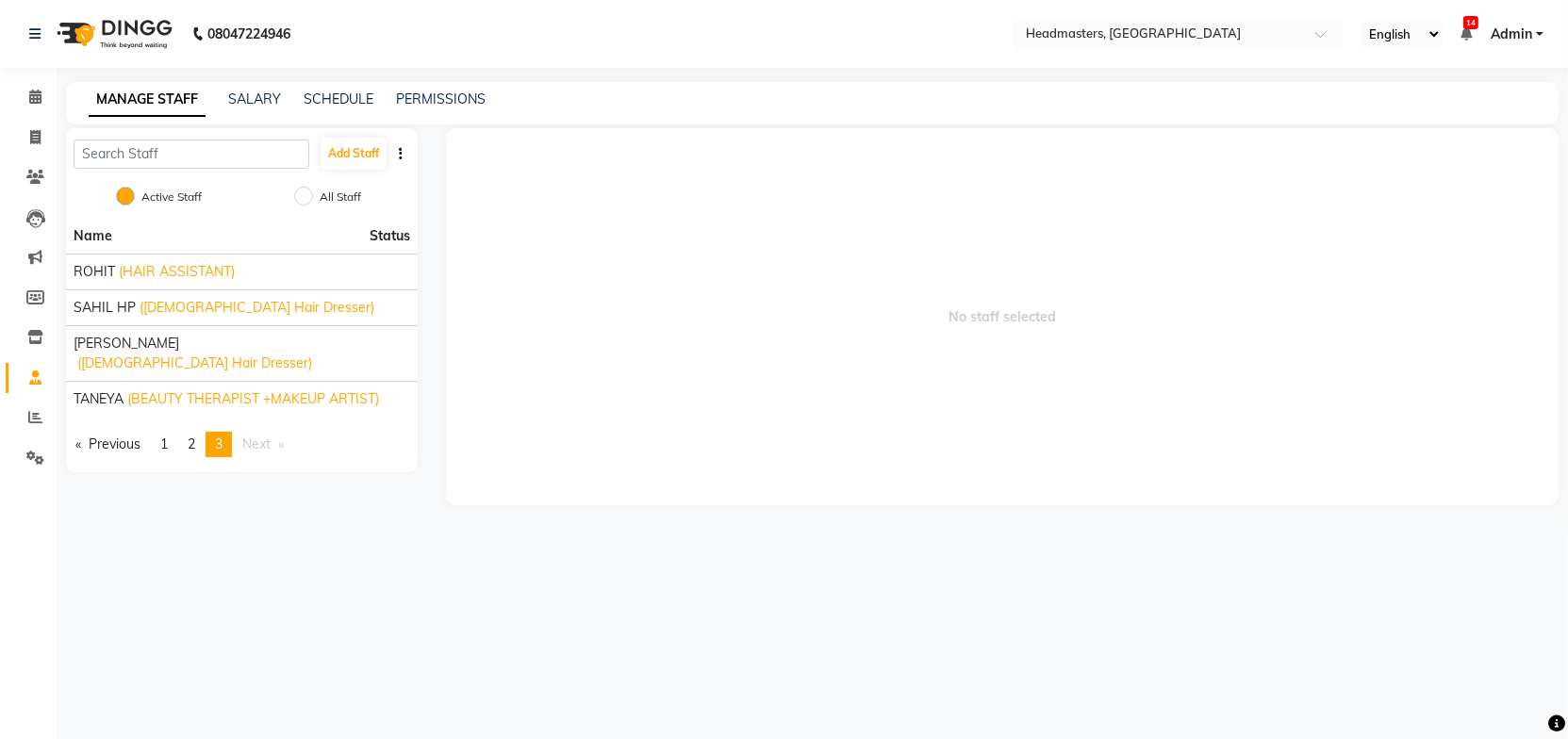
click at [620, 233] on span "No staff selected" at bounding box center [1002, 317] width 1112 height 378
drag, startPoint x: 675, startPoint y: 163, endPoint x: 556, endPoint y: 26, distance: 181.5
click at [679, 159] on span "No staff selected" at bounding box center [1002, 317] width 1112 height 378
click at [38, 182] on icon at bounding box center [35, 176] width 18 height 14
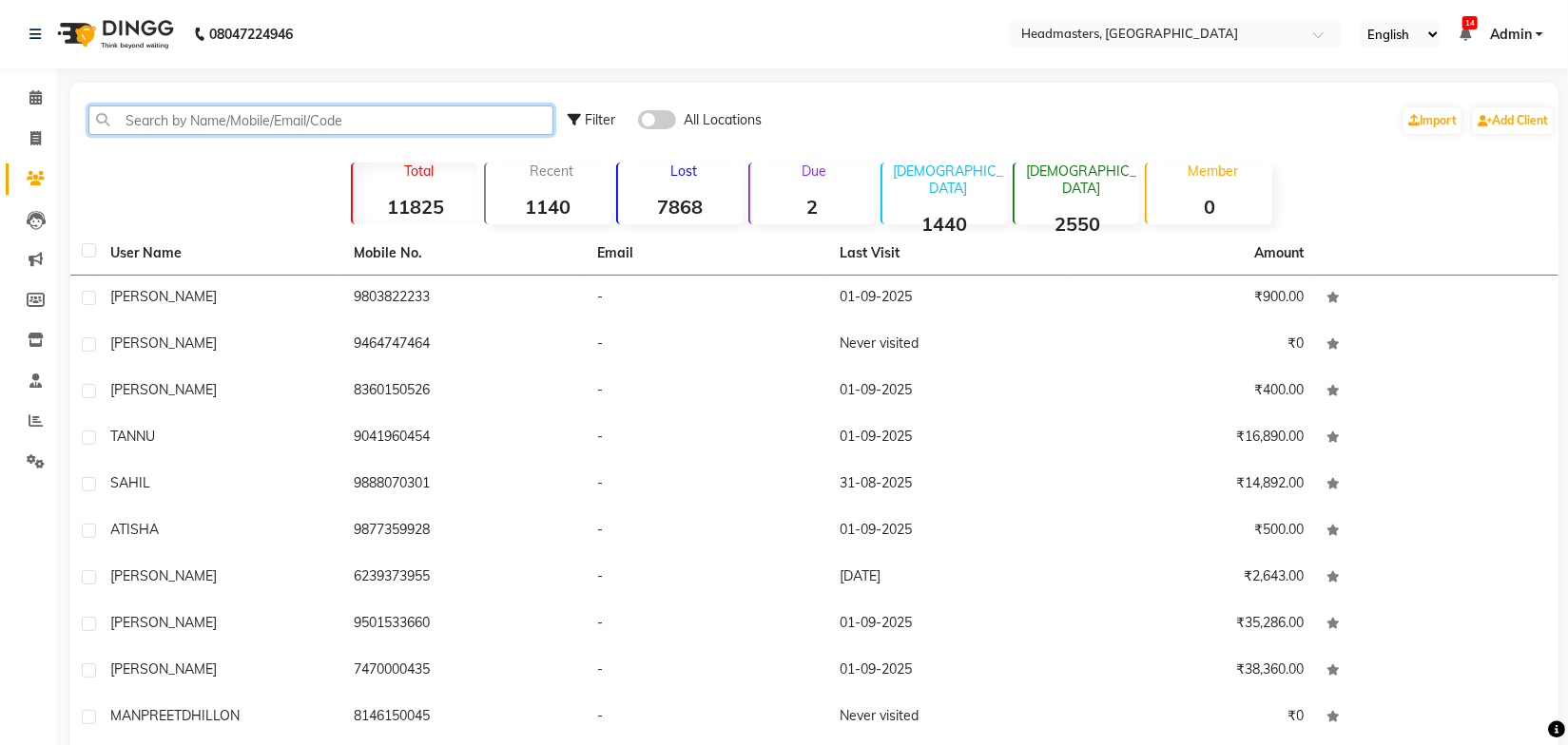
click at [191, 115] on input "text" at bounding box center [321, 120] width 465 height 29
paste input "9988373131"
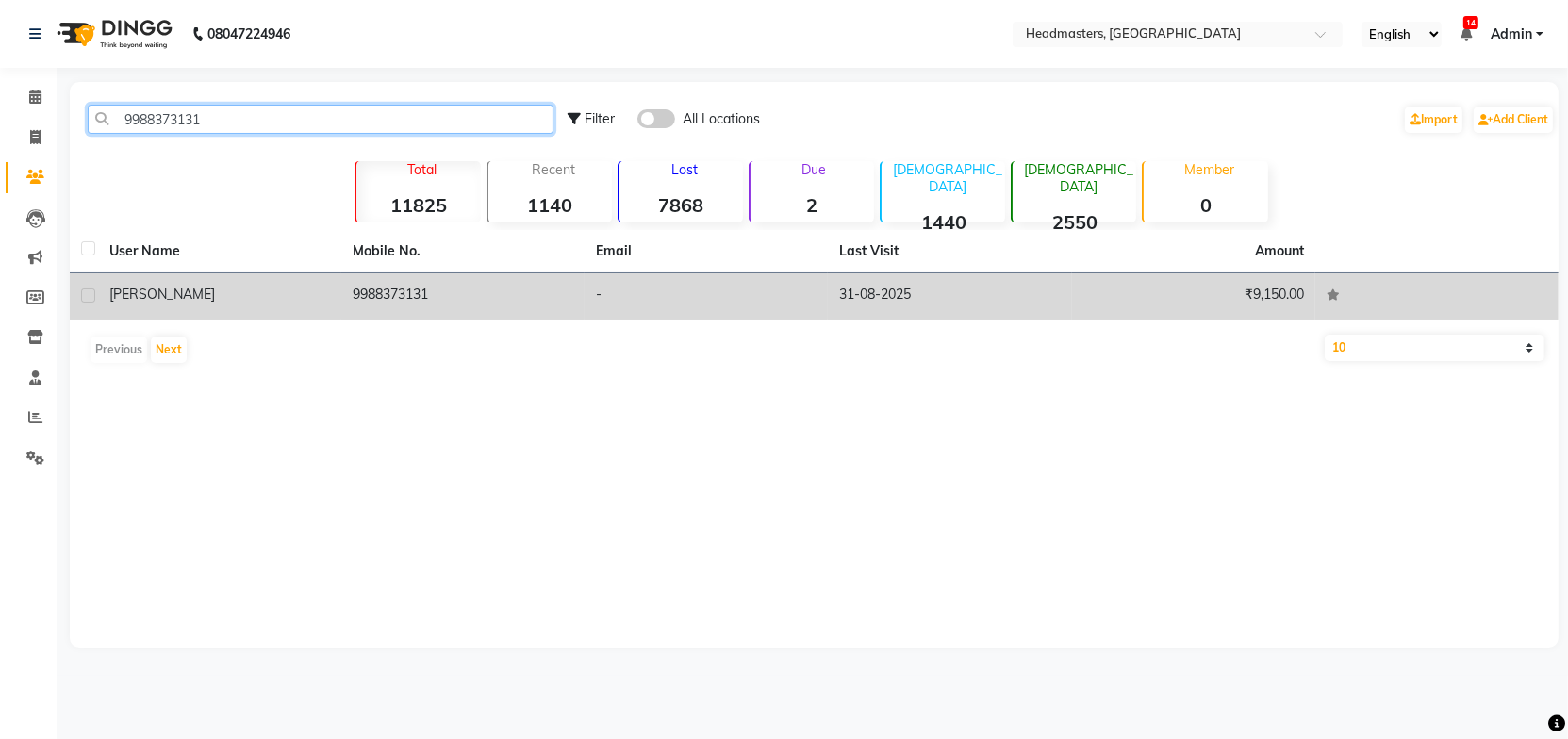
type input "9988373131"
click at [267, 308] on td "[PERSON_NAME]" at bounding box center [220, 297] width 244 height 46
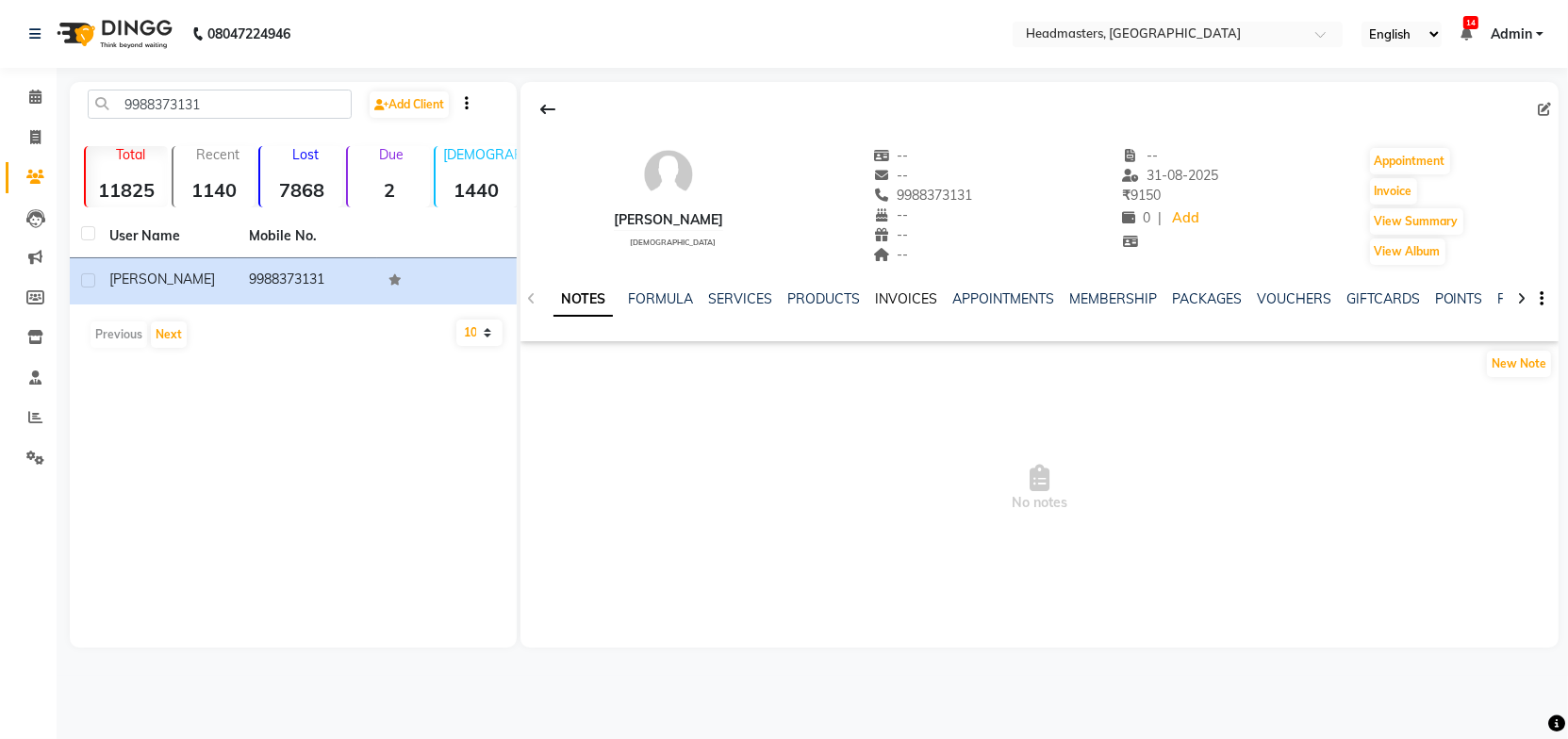
click at [881, 297] on link "INVOICES" at bounding box center [905, 299] width 63 height 17
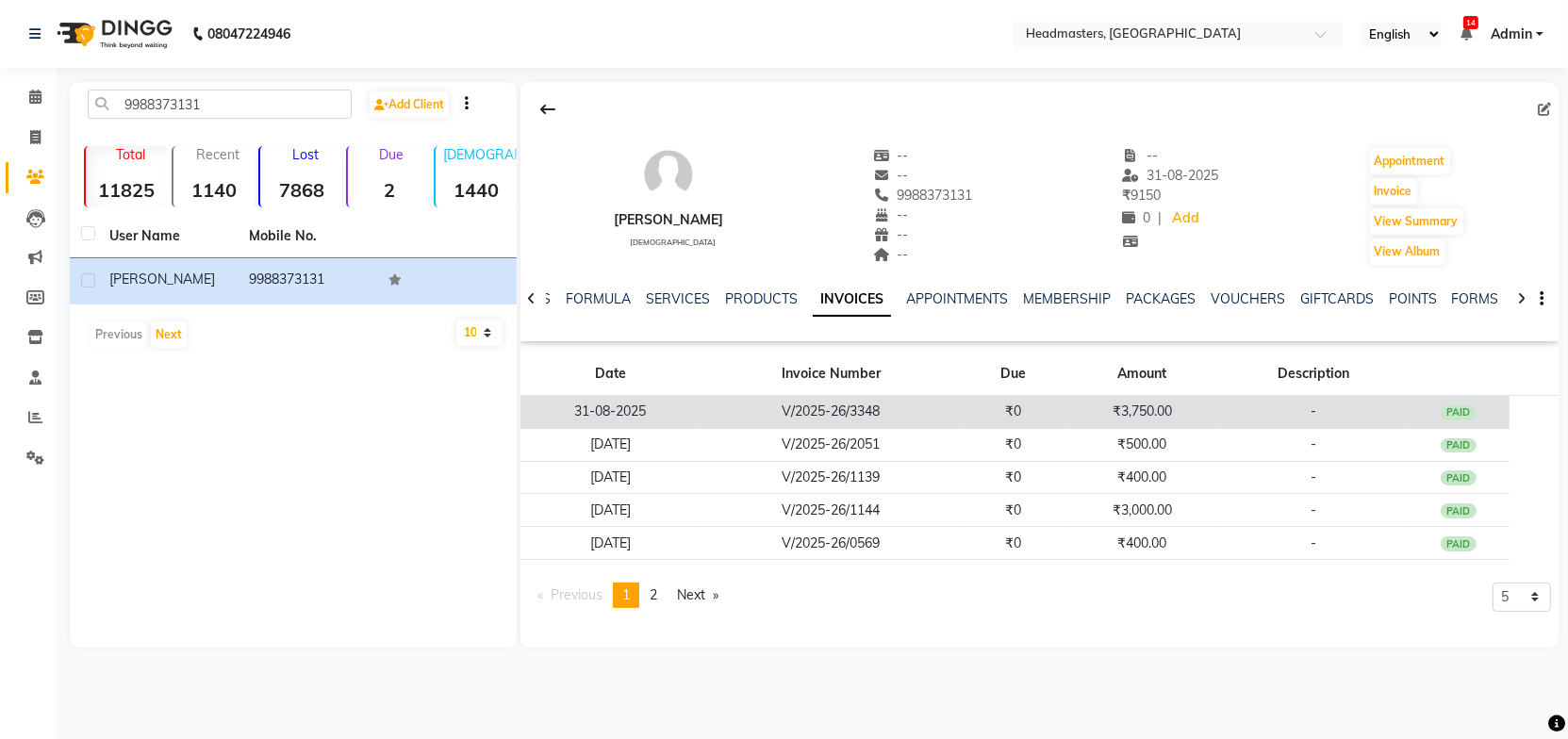
click at [832, 414] on td "V/2025-26/3348" at bounding box center [830, 412] width 261 height 33
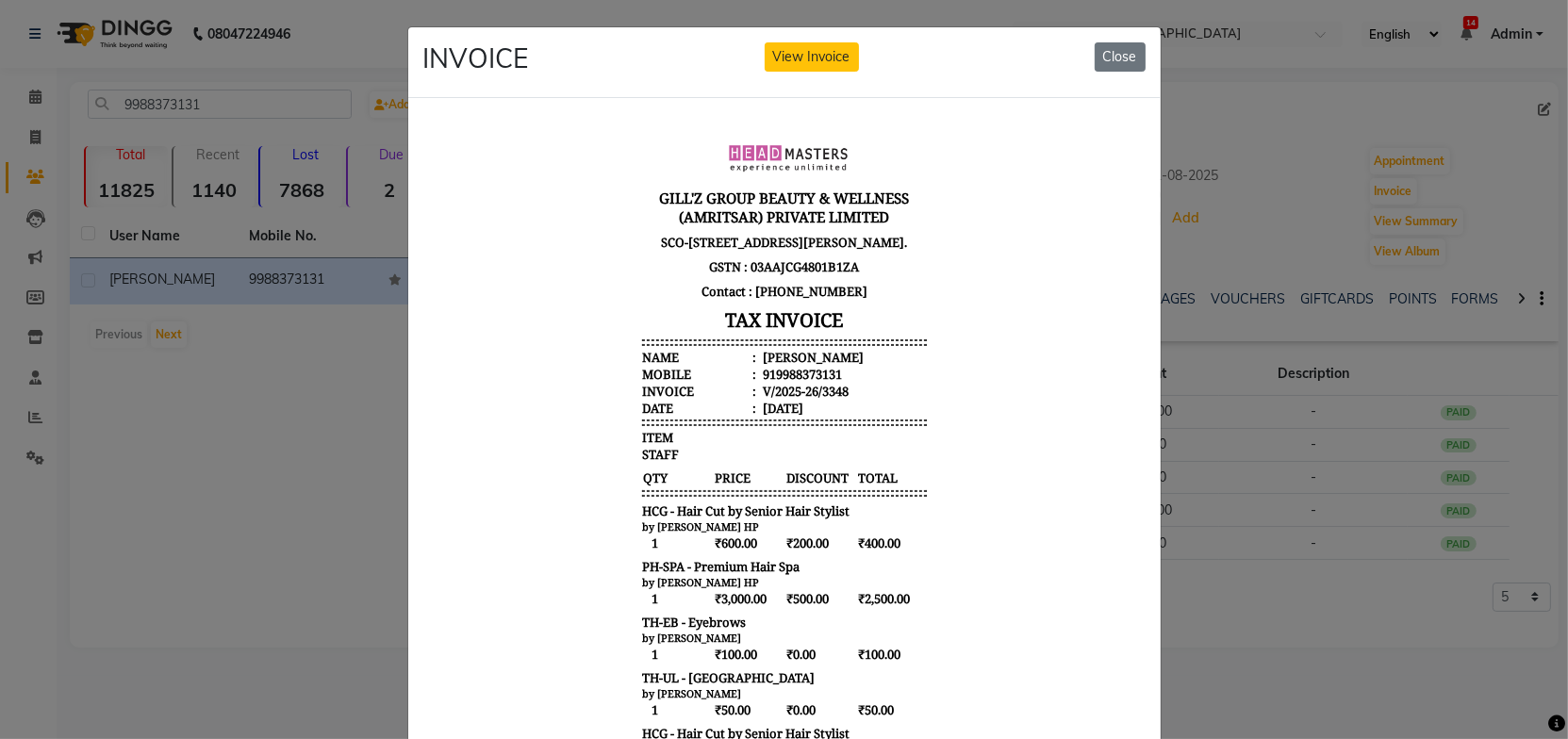
click at [927, 429] on body "[PERSON_NAME]'Z GROUP BEAUTY & WELLNESS (AMRITSAR) PRIVATE LIMITED [STREET_ADDR…" at bounding box center [783, 589] width 707 height 939
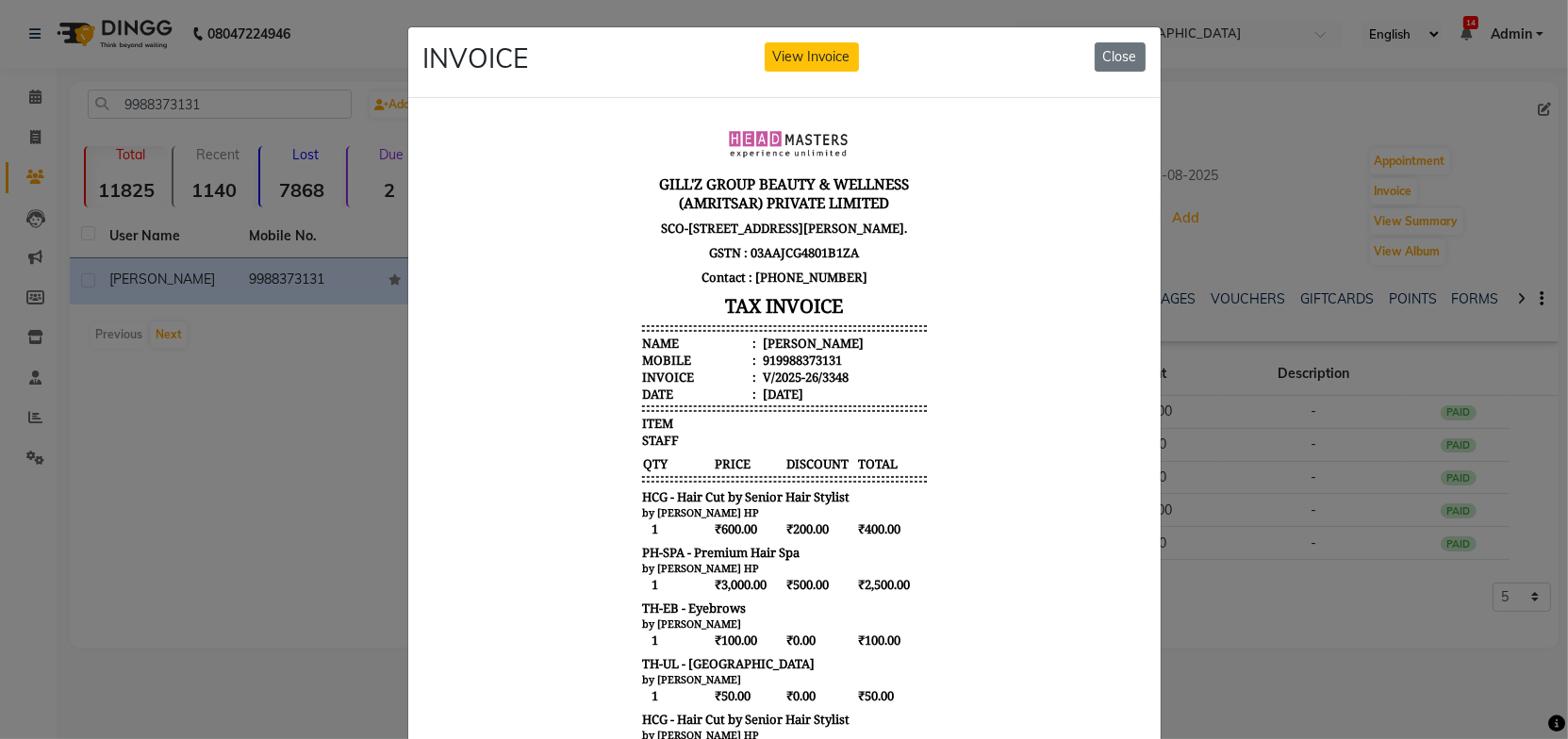
scroll to position [171, 0]
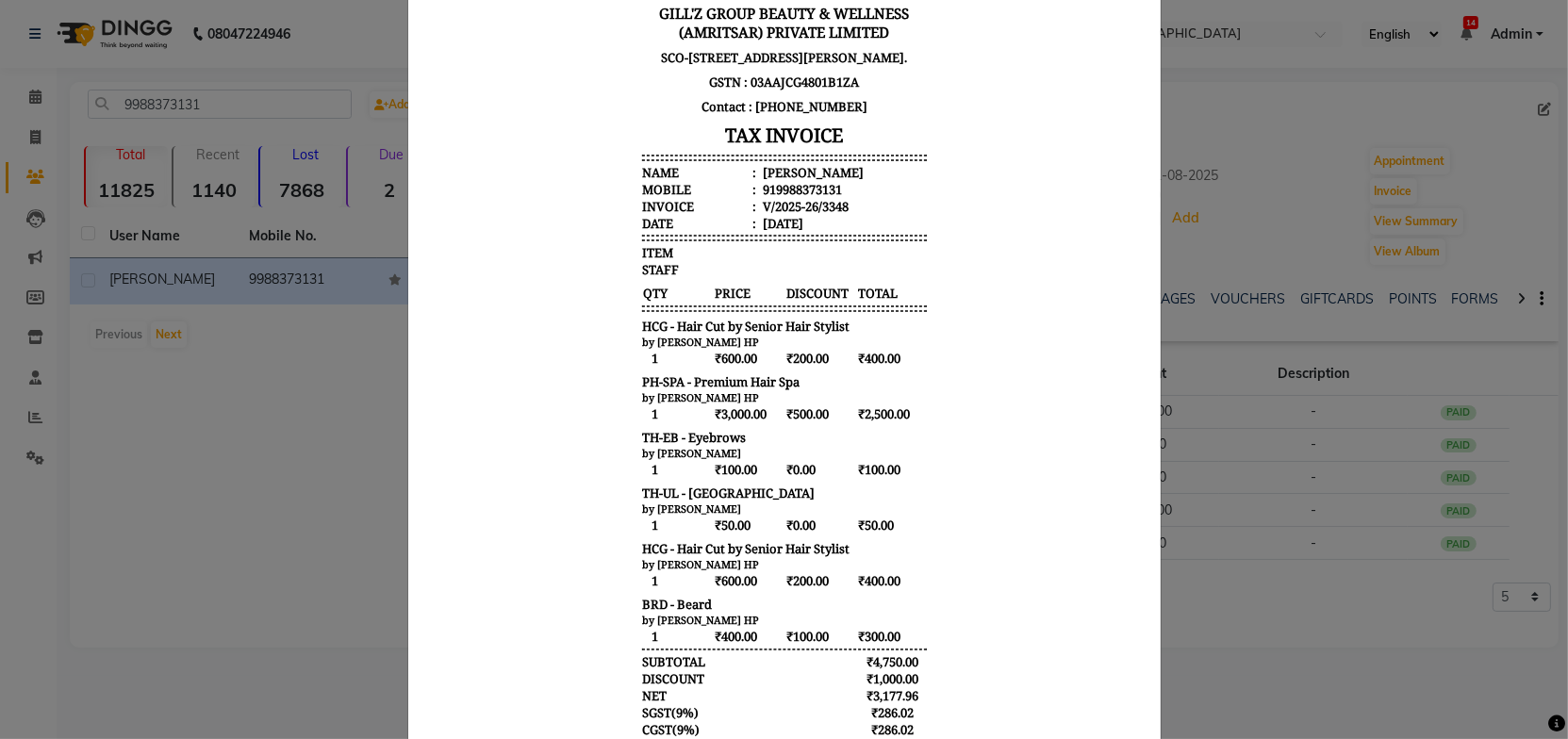
click at [958, 444] on body "[PERSON_NAME]'Z GROUP BEAUTY & WELLNESS (AMRITSAR) PRIVATE LIMITED [STREET_ADDR…" at bounding box center [783, 405] width 707 height 939
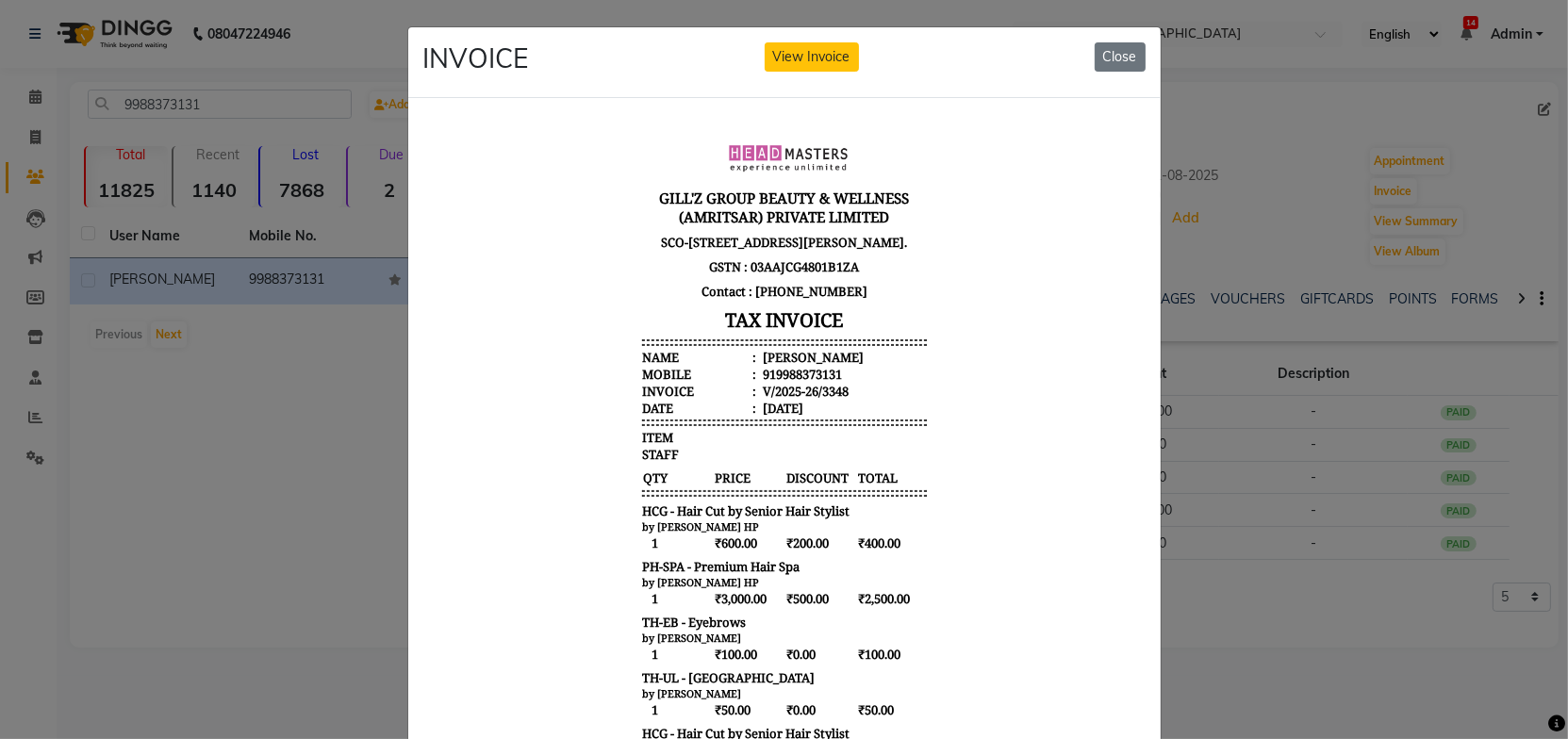
scroll to position [0, 0]
click at [1122, 54] on button "Close" at bounding box center [1119, 57] width 51 height 29
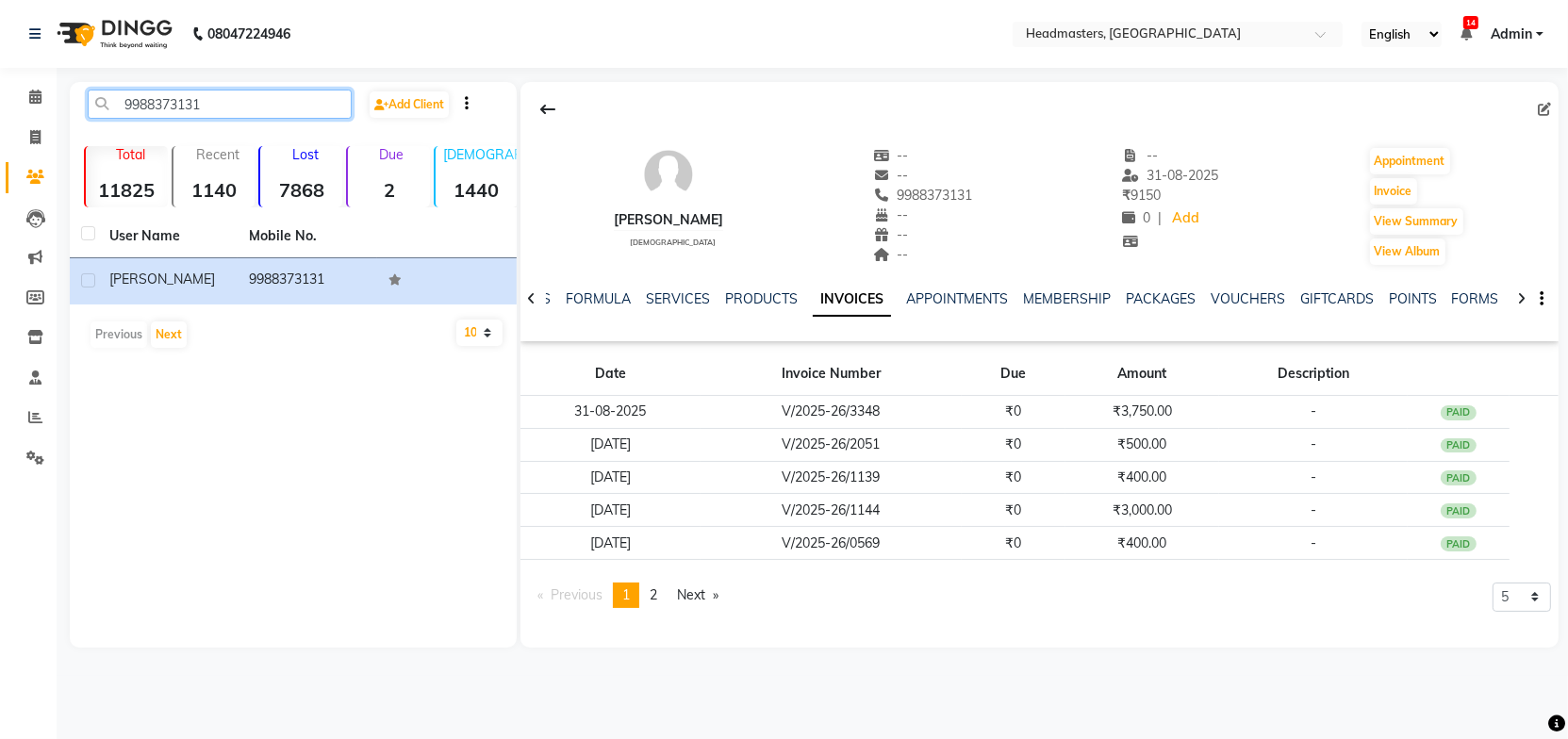
drag, startPoint x: 232, startPoint y: 106, endPoint x: 113, endPoint y: 103, distance: 119.0
click at [113, 103] on input "9988373131" at bounding box center [220, 104] width 264 height 29
paste input "8427621776"
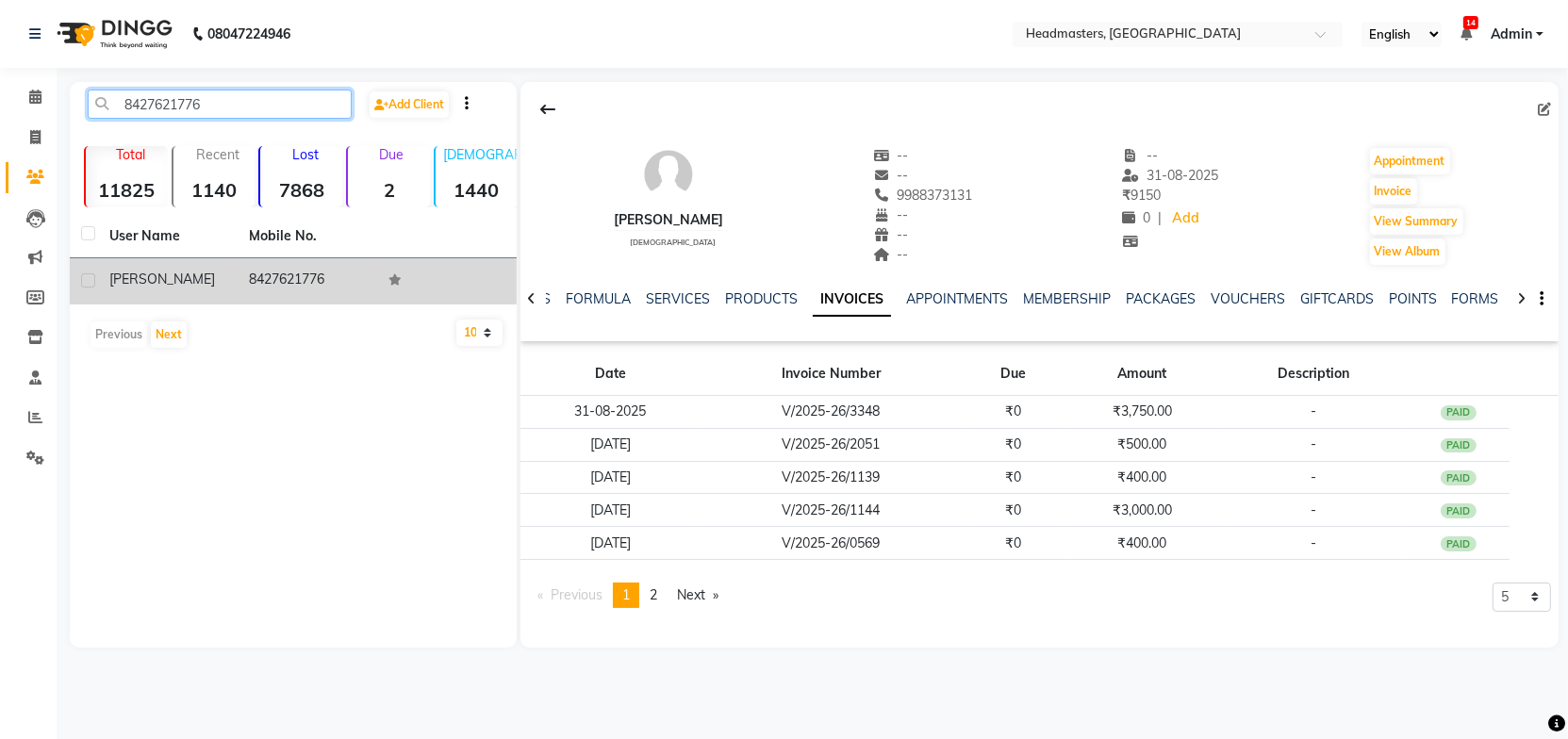
type input "8427621776"
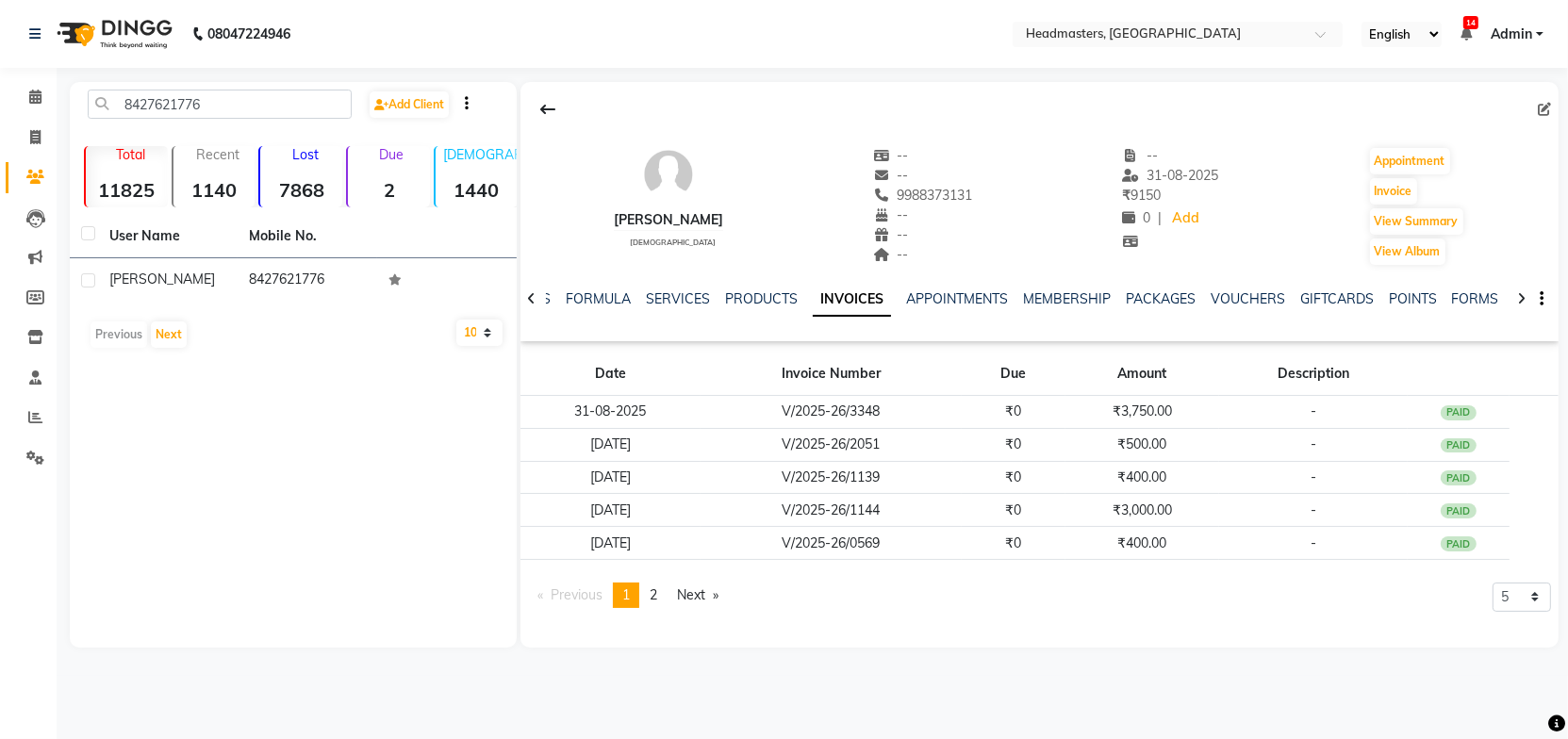
drag, startPoint x: 315, startPoint y: 279, endPoint x: 334, endPoint y: 365, distance: 88.1
click at [314, 279] on td "8427621776" at bounding box center [307, 281] width 140 height 46
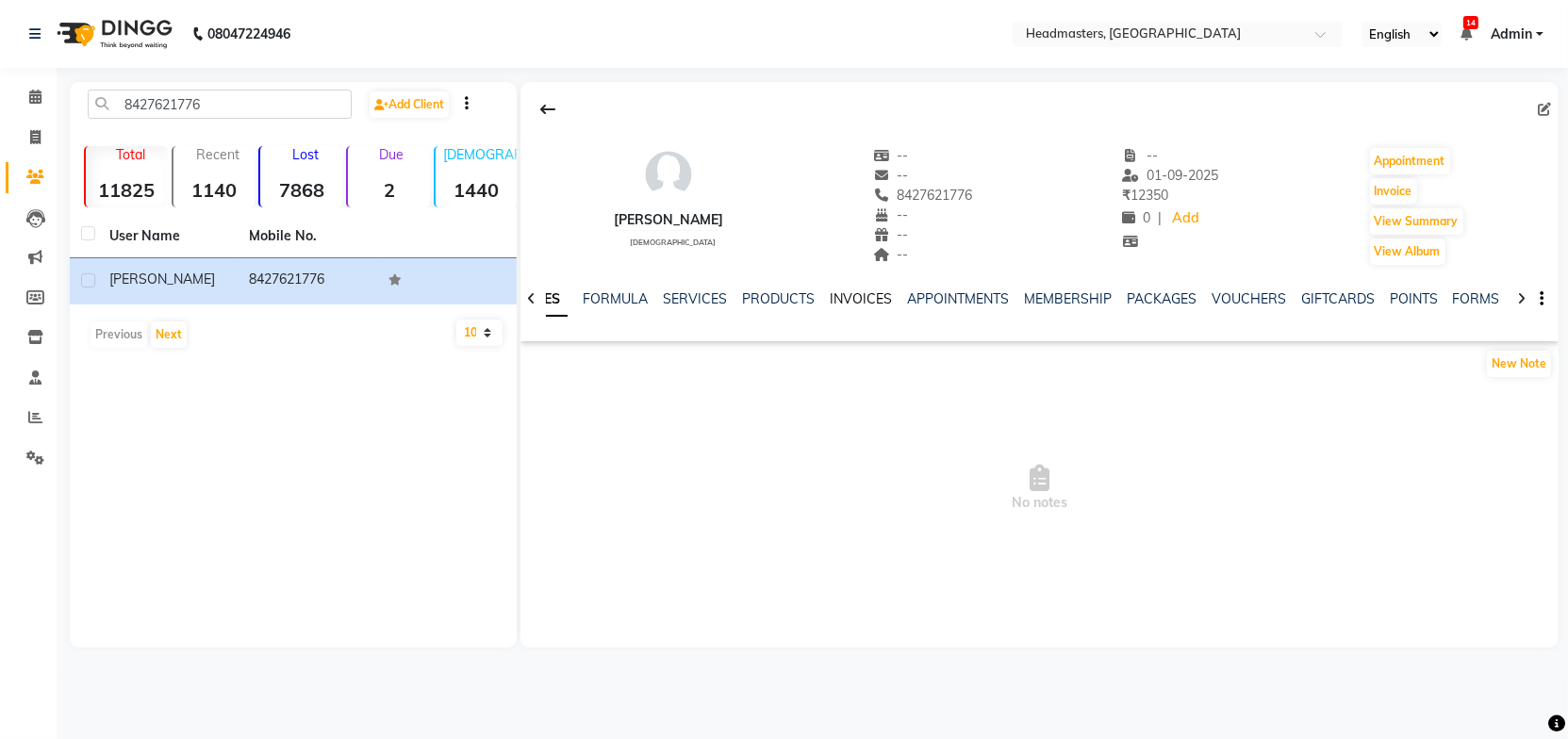
click at [865, 292] on link "INVOICES" at bounding box center [860, 299] width 63 height 17
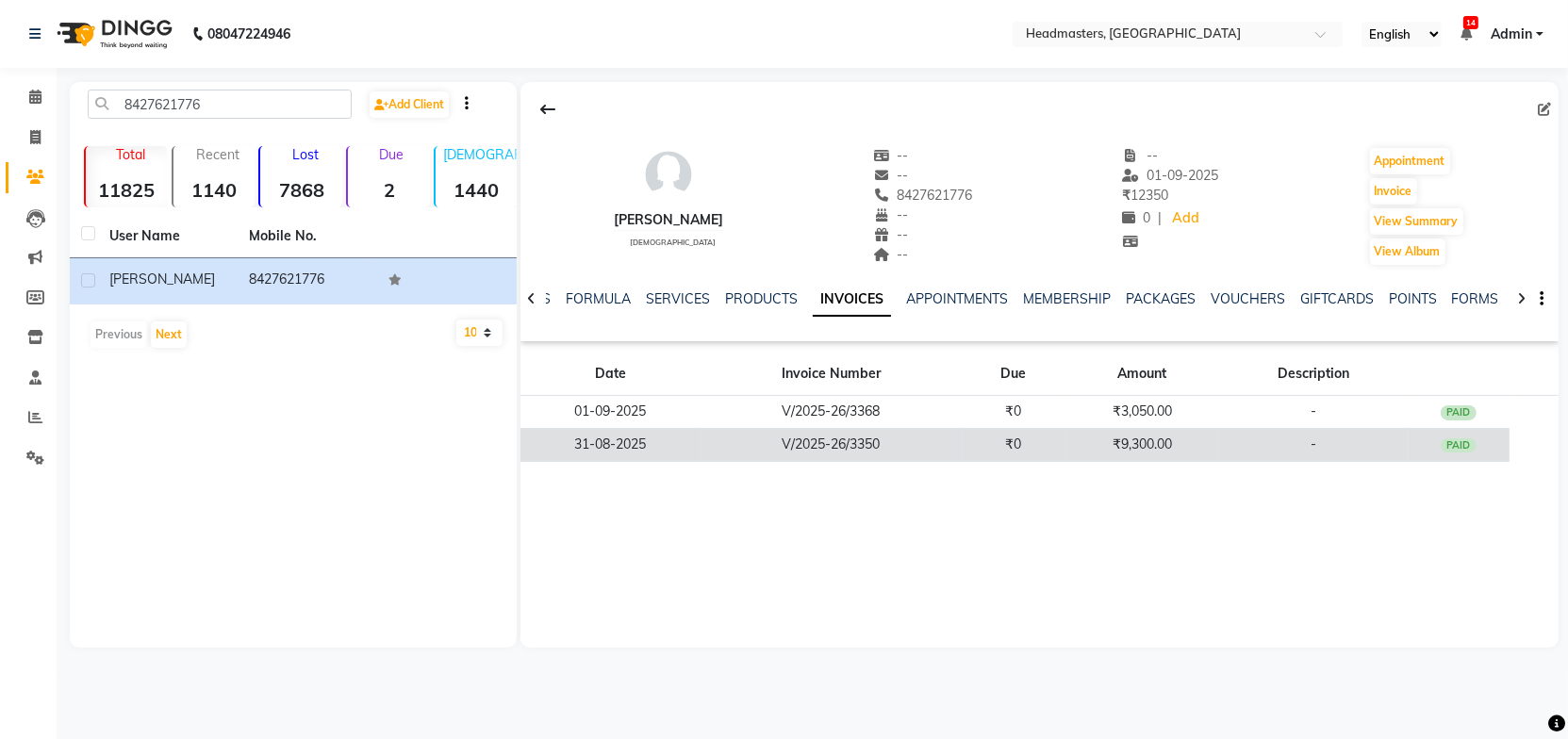
click at [858, 439] on td "V/2025-26/3350" at bounding box center [830, 444] width 261 height 33
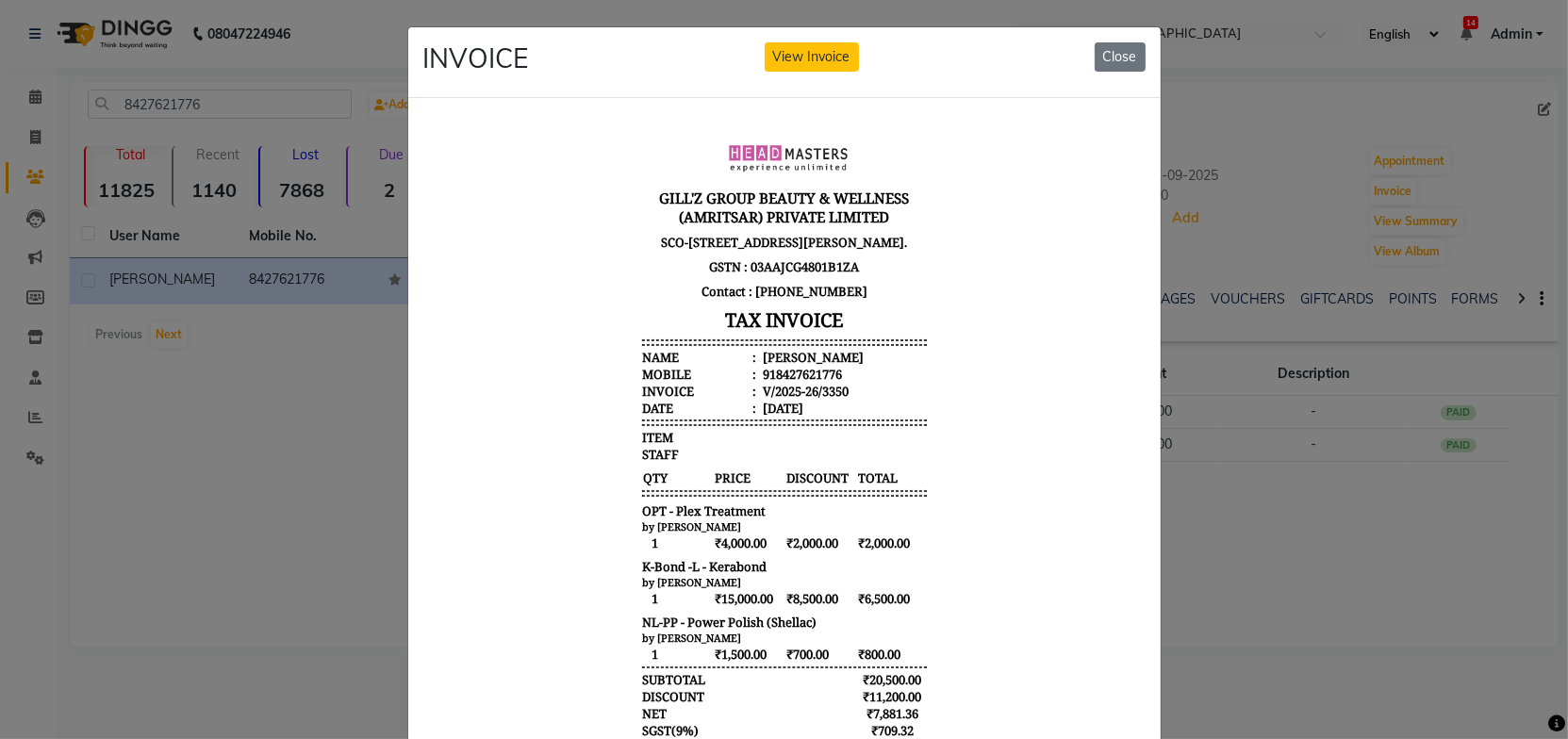
click at [948, 448] on body "[PERSON_NAME]'Z GROUP BEAUTY & WELLNESS (AMRITSAR) PRIVATE LIMITED [STREET_ADDR…" at bounding box center [783, 497] width 707 height 755
click at [1126, 60] on button "Close" at bounding box center [1119, 57] width 51 height 29
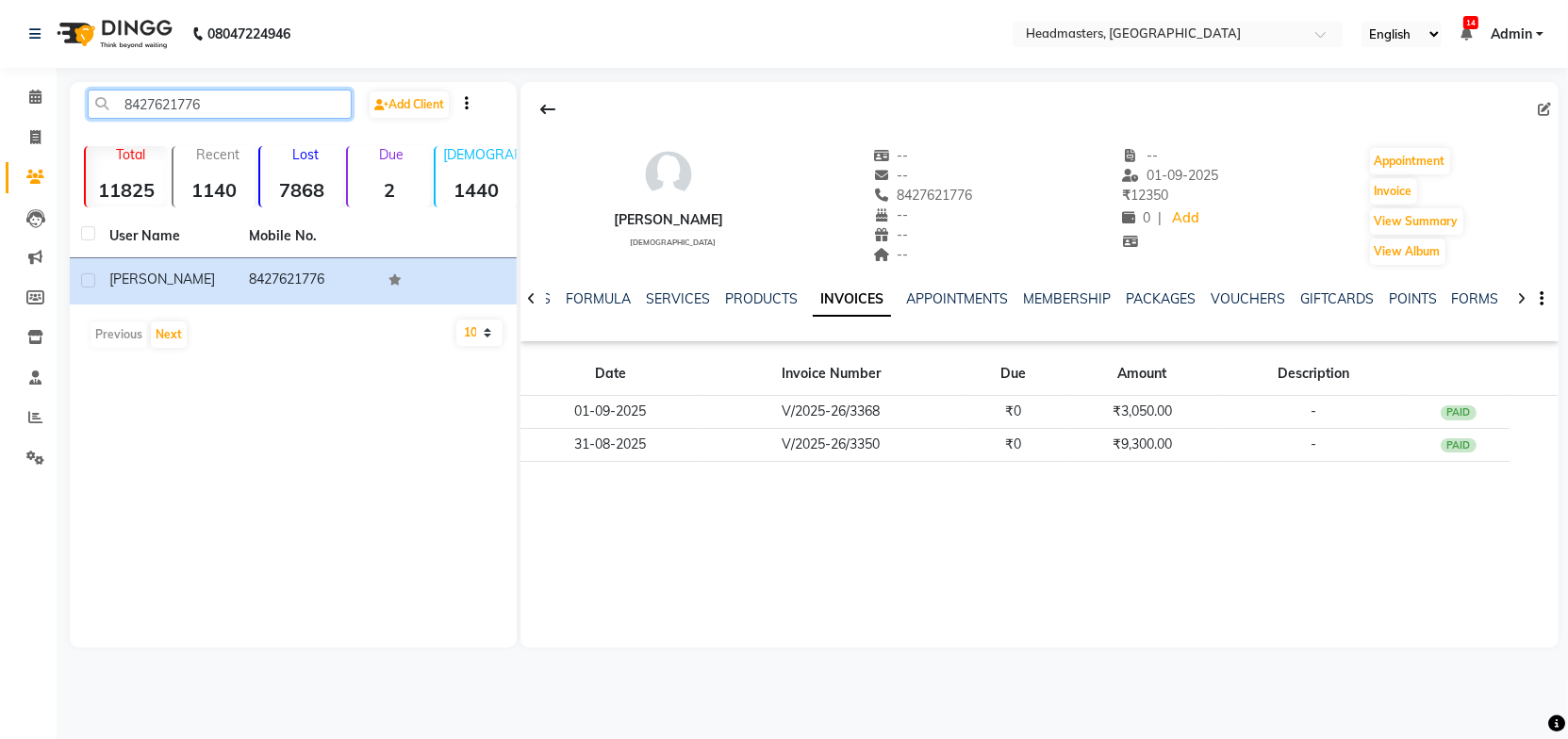
drag, startPoint x: 228, startPoint y: 100, endPoint x: 62, endPoint y: 115, distance: 166.7
click at [65, 113] on main "8427621776 Add Client Total 11825 Recent 1140 Lost 7868 Due 2 [DEMOGRAPHIC_DATA…" at bounding box center [812, 379] width 1511 height 594
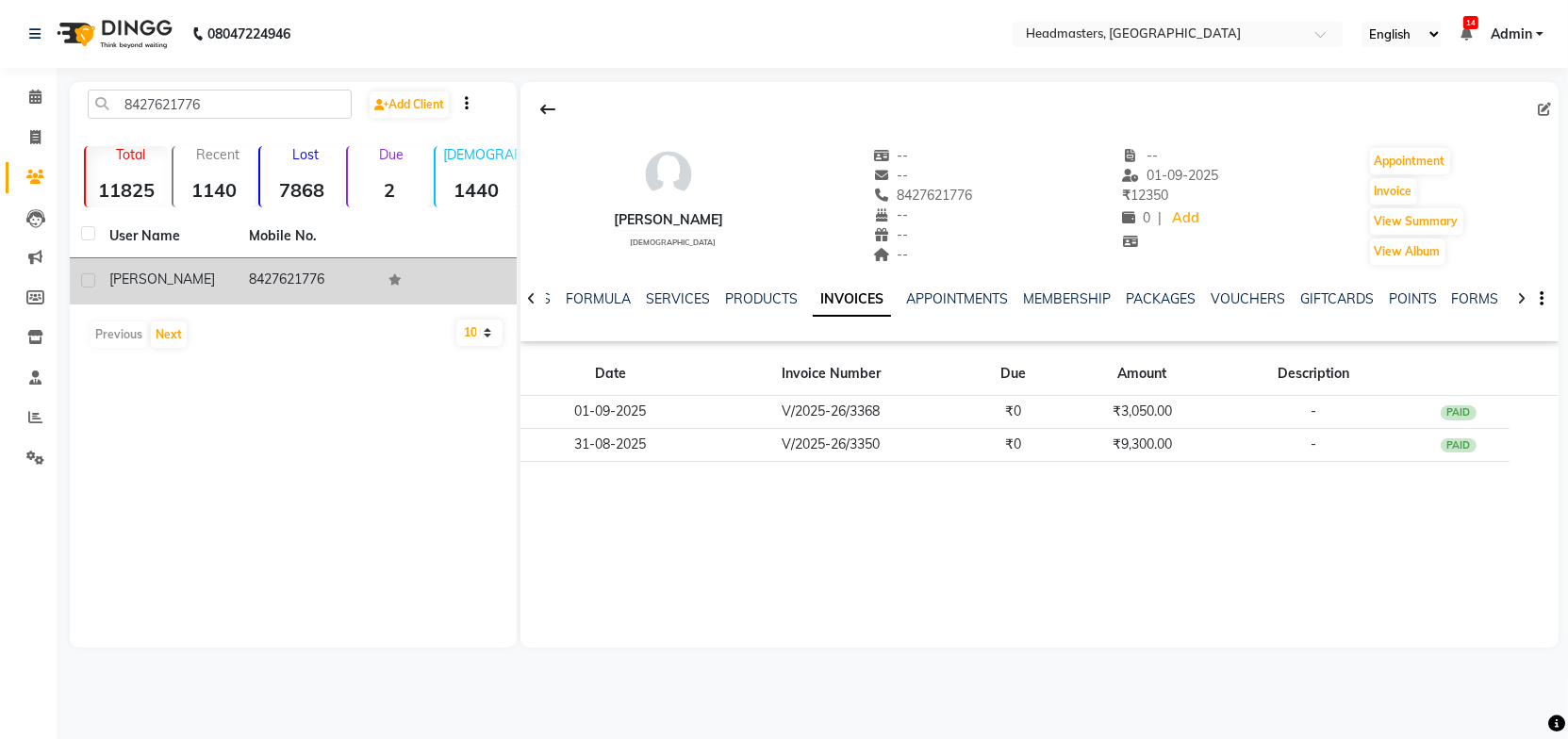
click at [216, 287] on div "[PERSON_NAME]" at bounding box center [168, 279] width 117 height 20
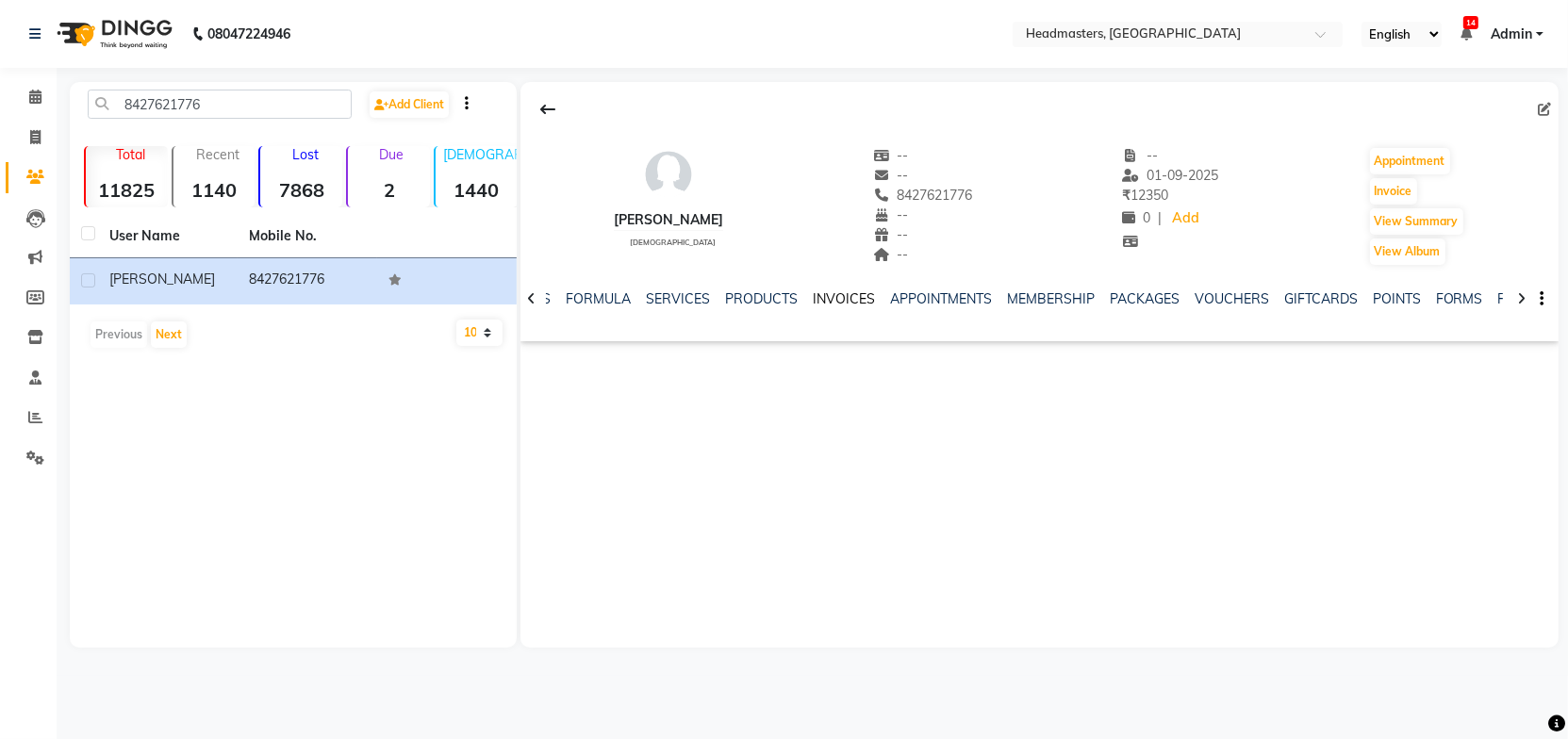
click at [839, 302] on link "INVOICES" at bounding box center [844, 299] width 63 height 17
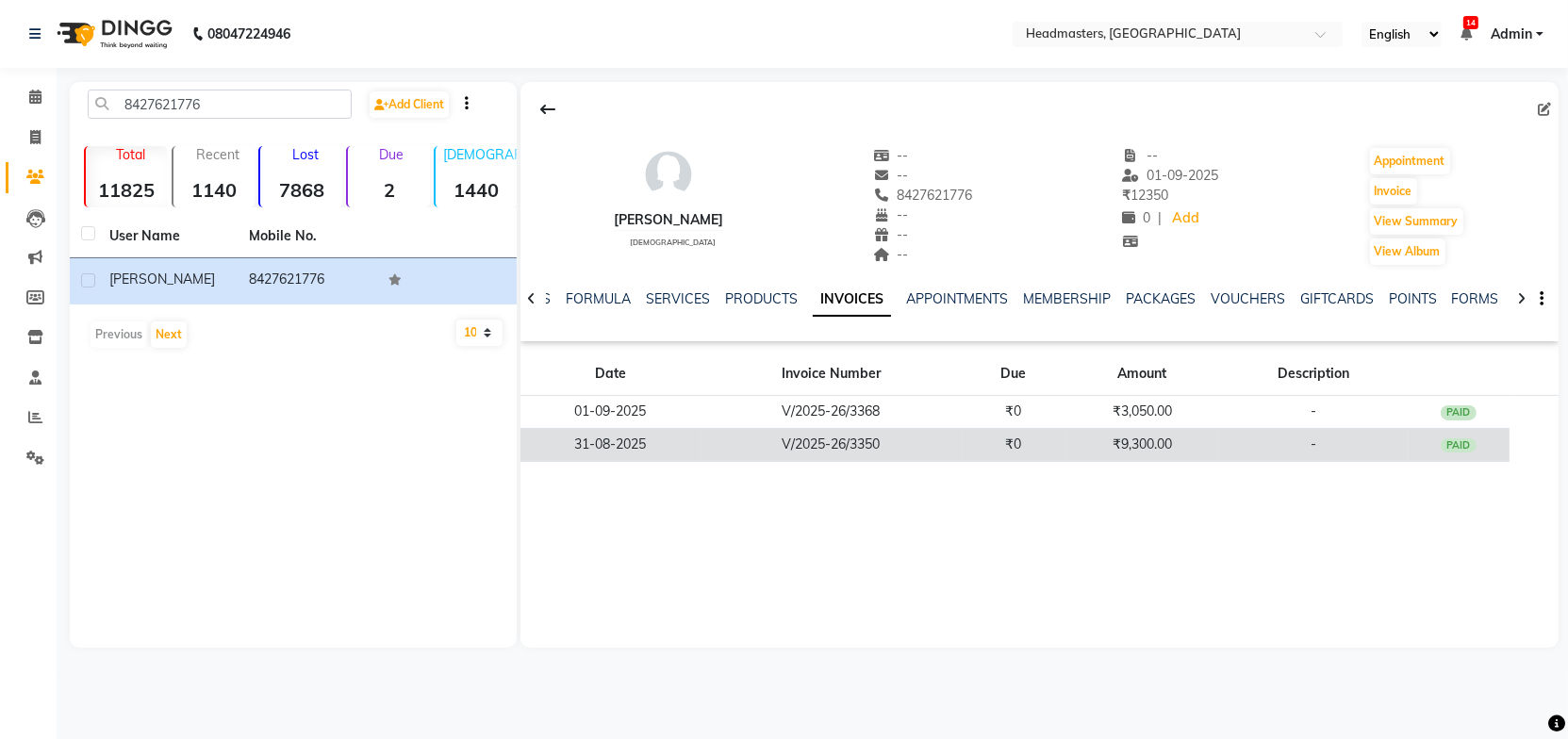
click at [660, 449] on td "31-08-2025" at bounding box center [610, 444] width 180 height 33
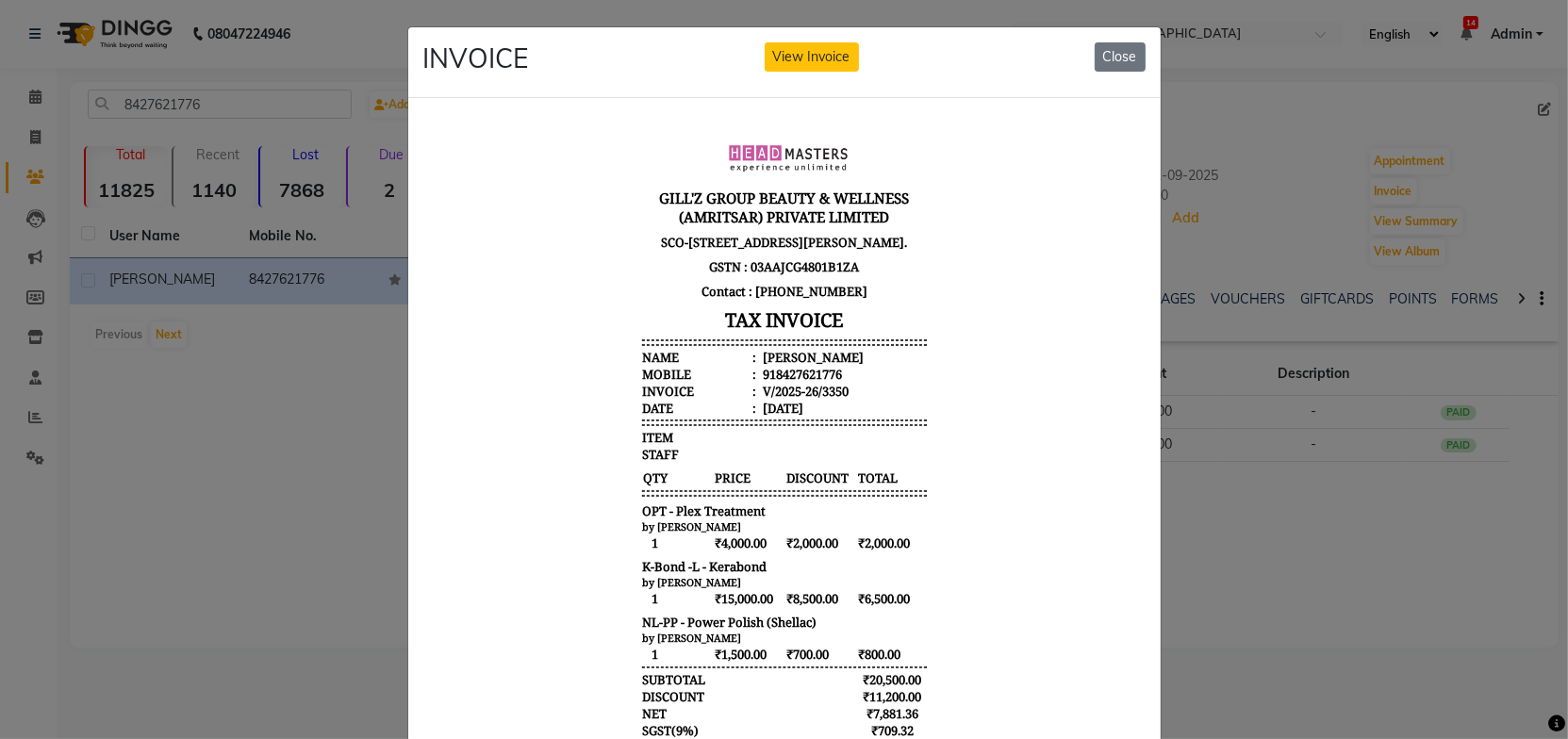
click at [971, 415] on body "[PERSON_NAME]'Z GROUP BEAUTY & WELLNESS (AMRITSAR) PRIVATE LIMITED [STREET_ADDR…" at bounding box center [783, 497] width 707 height 755
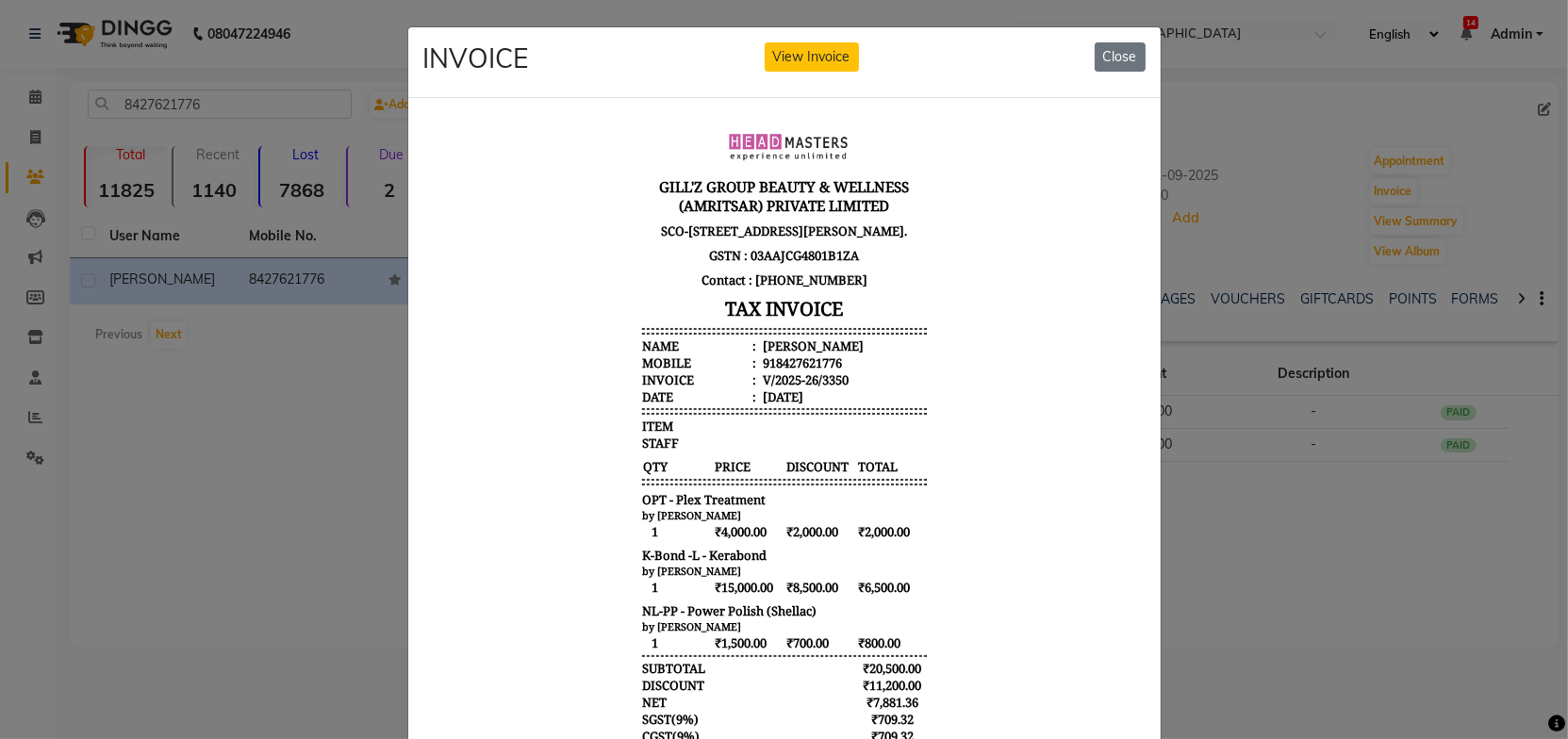
scroll to position [14, 0]
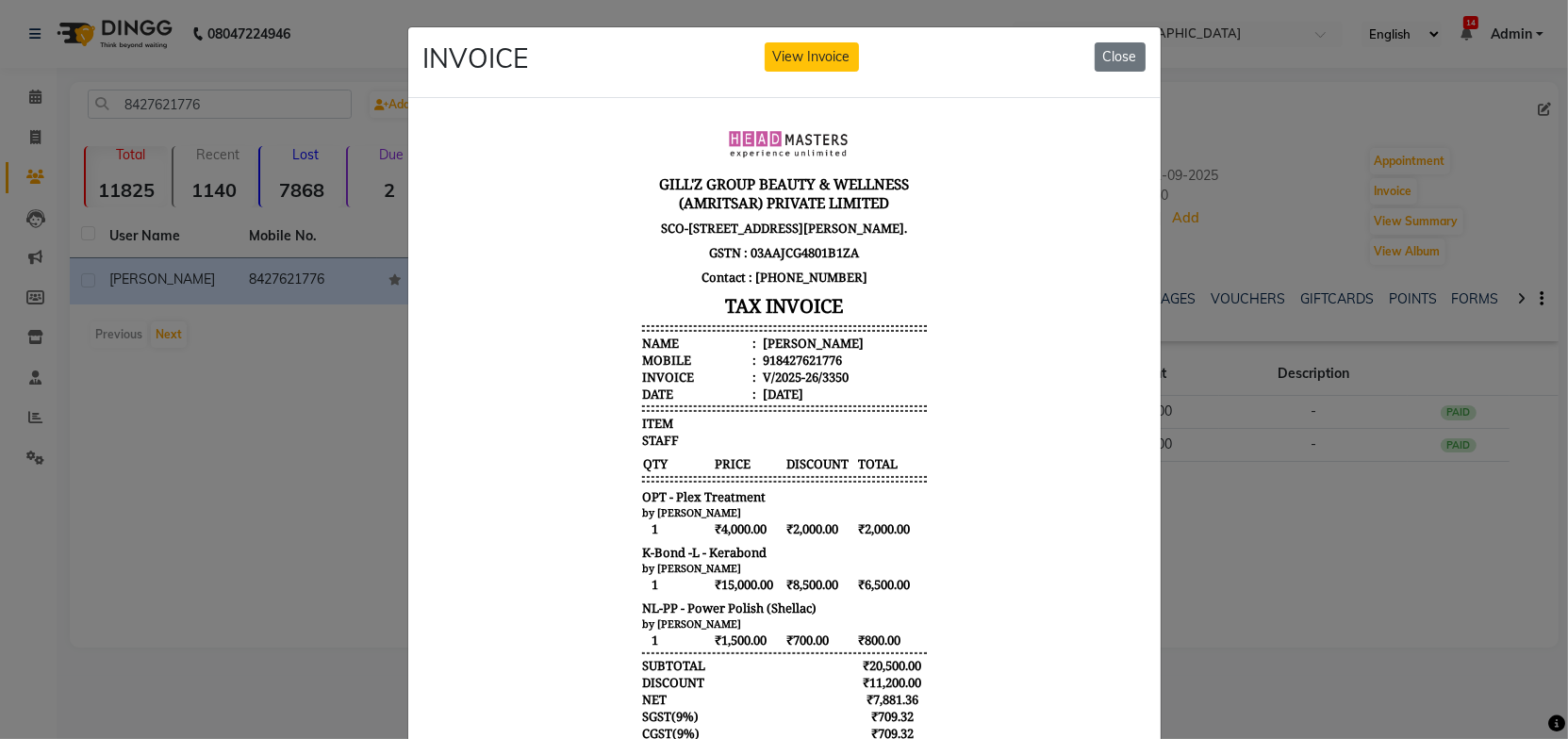
click at [982, 424] on body "[PERSON_NAME]'Z GROUP BEAUTY & WELLNESS (AMRITSAR) PRIVATE LIMITED [STREET_ADDR…" at bounding box center [783, 484] width 707 height 755
click at [1094, 60] on button "Close" at bounding box center [1119, 57] width 51 height 29
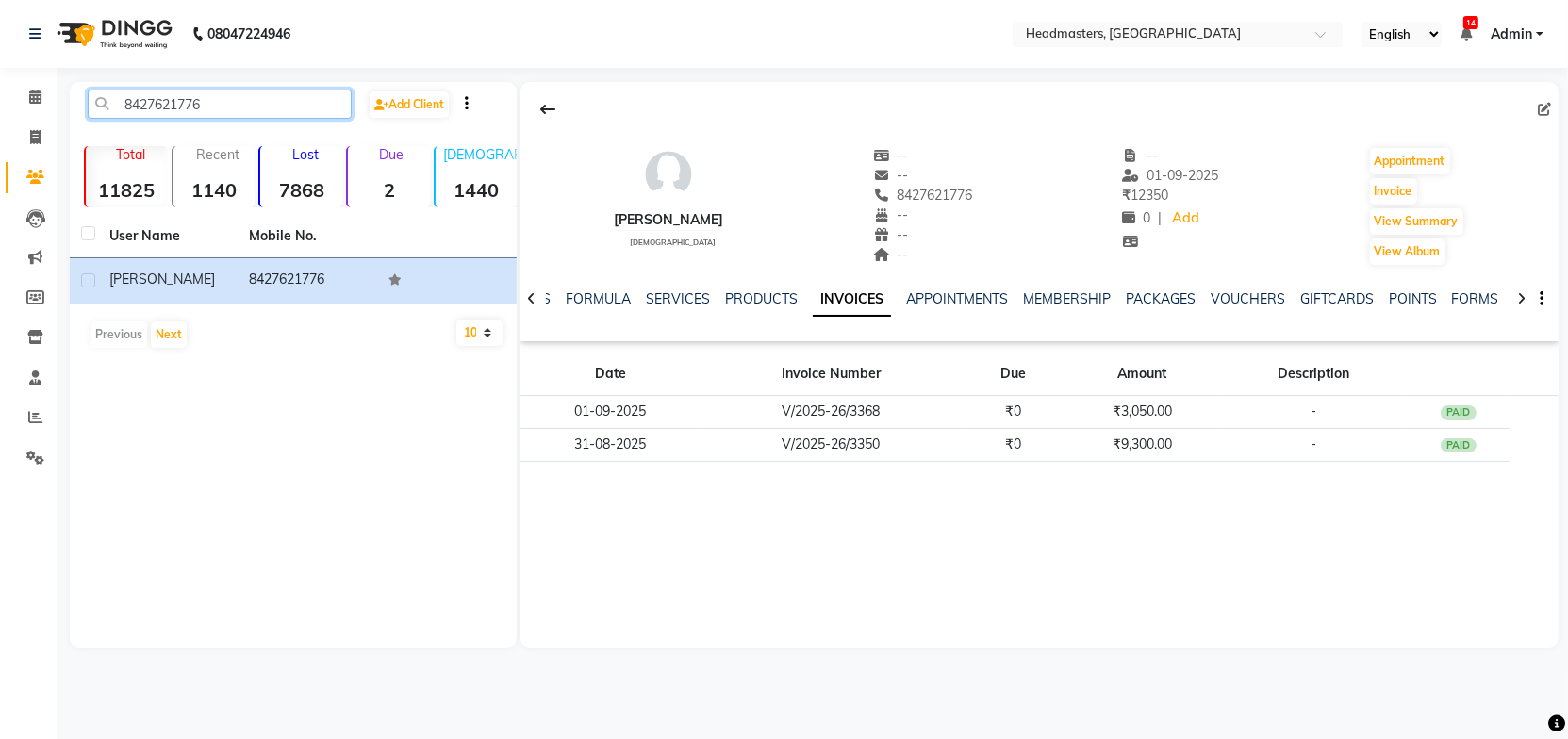
drag, startPoint x: 244, startPoint y: 118, endPoint x: 92, endPoint y: 117, distance: 152.0
click at [99, 112] on input "8427621776" at bounding box center [220, 104] width 264 height 29
paste input "'9936872624"
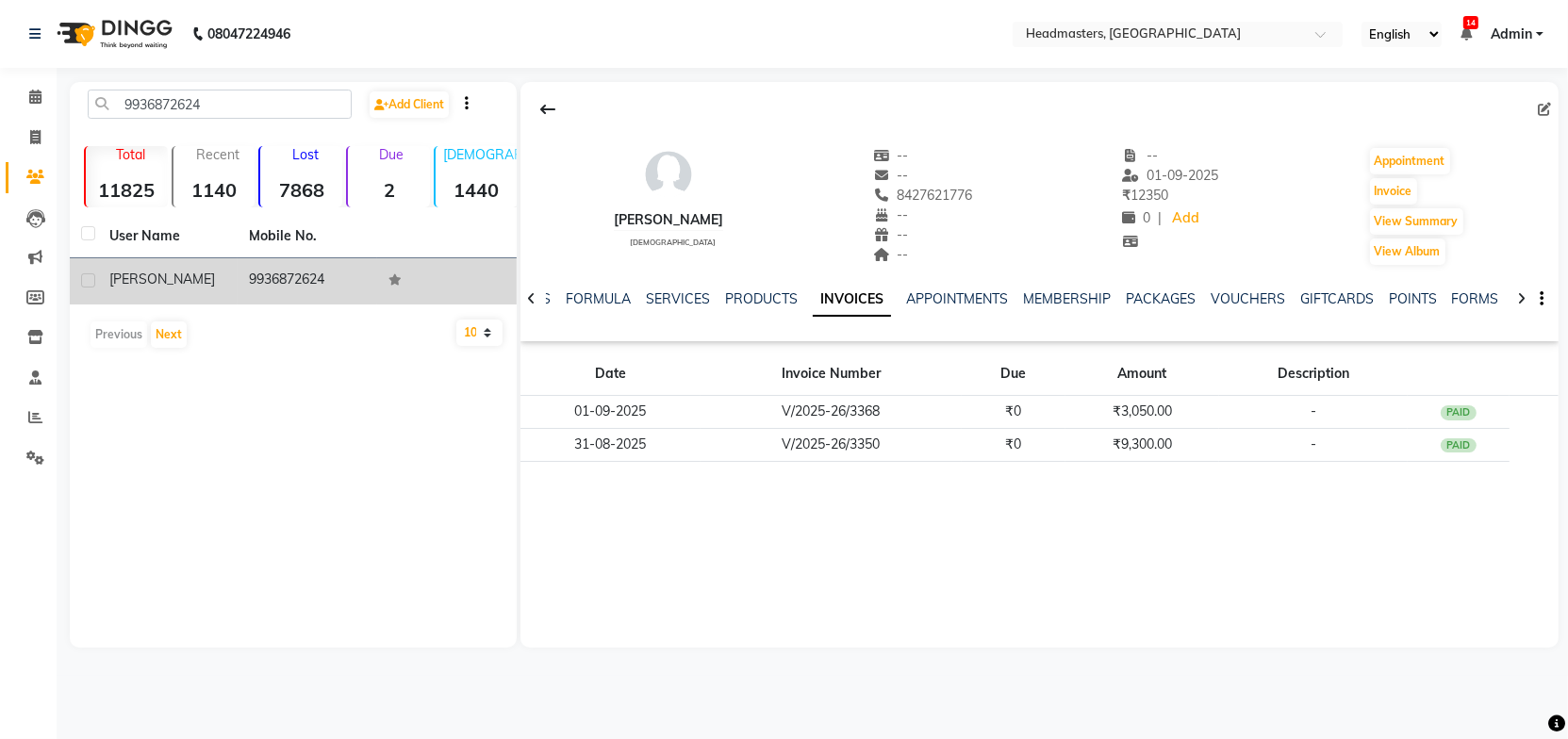
drag, startPoint x: 326, startPoint y: 277, endPoint x: 340, endPoint y: 285, distance: 16.1
click at [326, 277] on td "9936872624" at bounding box center [307, 281] width 140 height 46
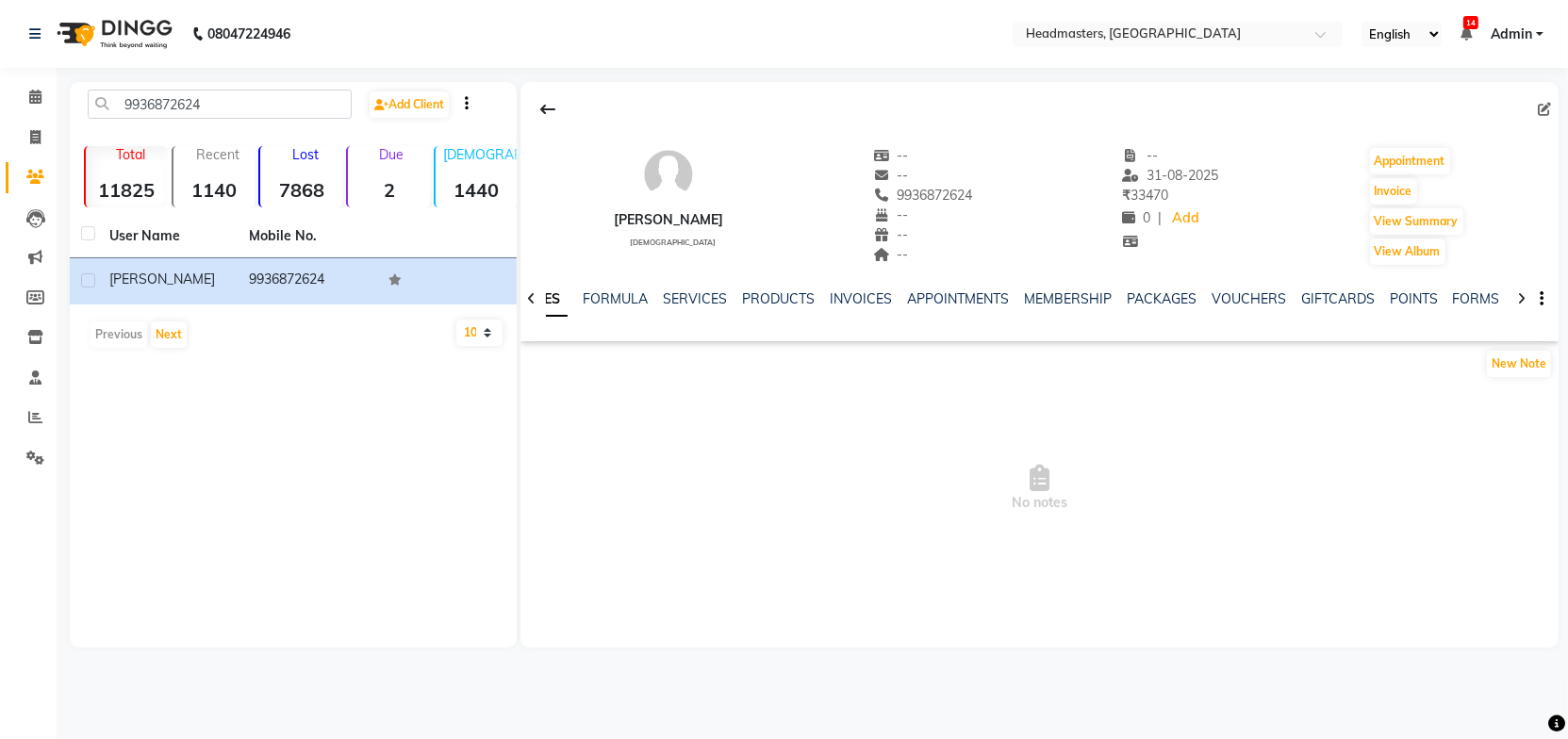
click at [821, 297] on ul "NOTES FORMULA SERVICES PRODUCTS INVOICES APPOINTMENTS MEMBERSHIP PACKAGES VOUCH…" at bounding box center [1107, 300] width 1197 height 20
click at [847, 305] on link "INVOICES" at bounding box center [860, 299] width 63 height 17
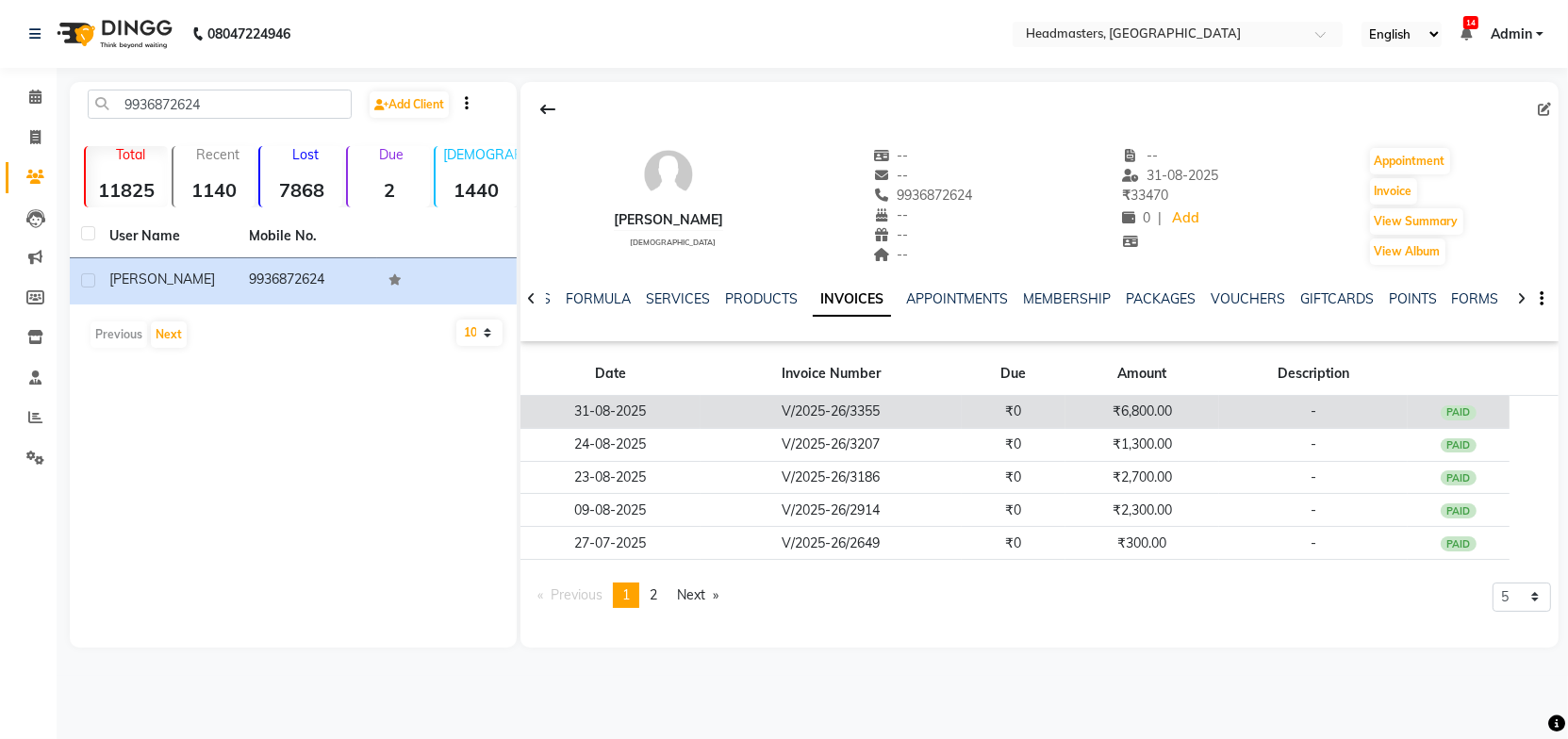
click at [793, 411] on td "V/2025-26/3355" at bounding box center [830, 412] width 261 height 33
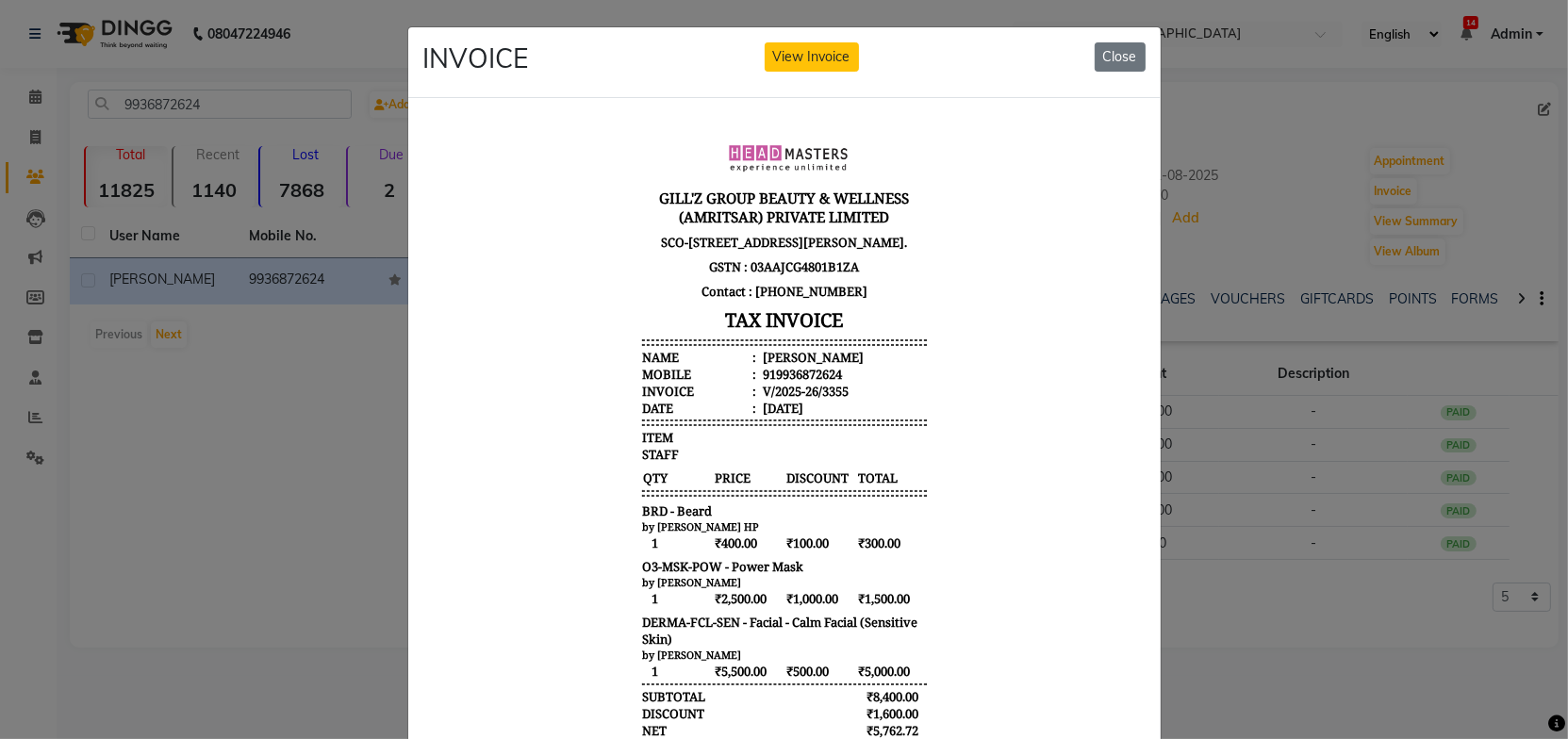
click at [976, 432] on body "[PERSON_NAME]'Z GROUP BEAUTY & WELLNESS (AMRITSAR) PRIVATE LIMITED [STREET_ADDR…" at bounding box center [783, 506] width 707 height 773
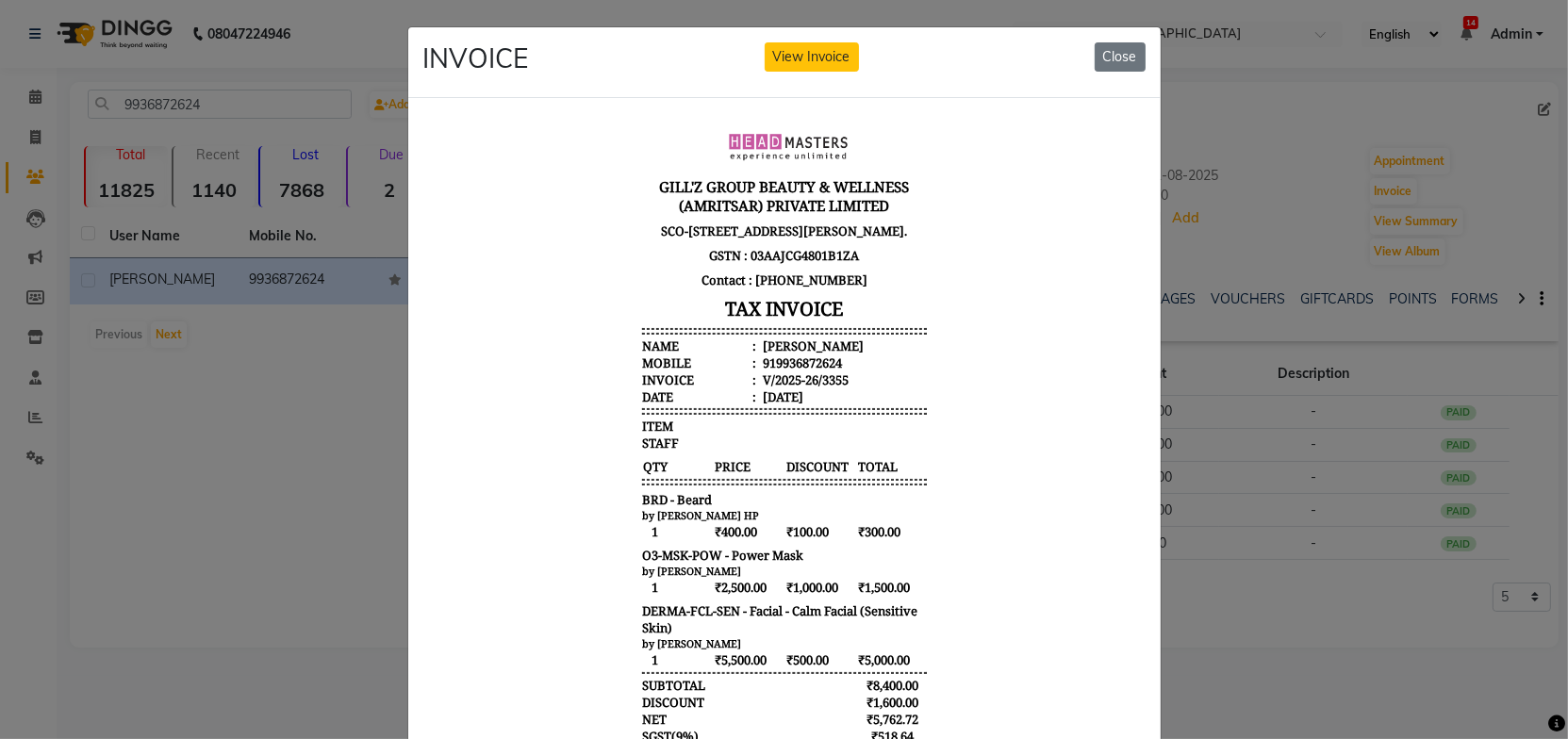
scroll to position [15, 0]
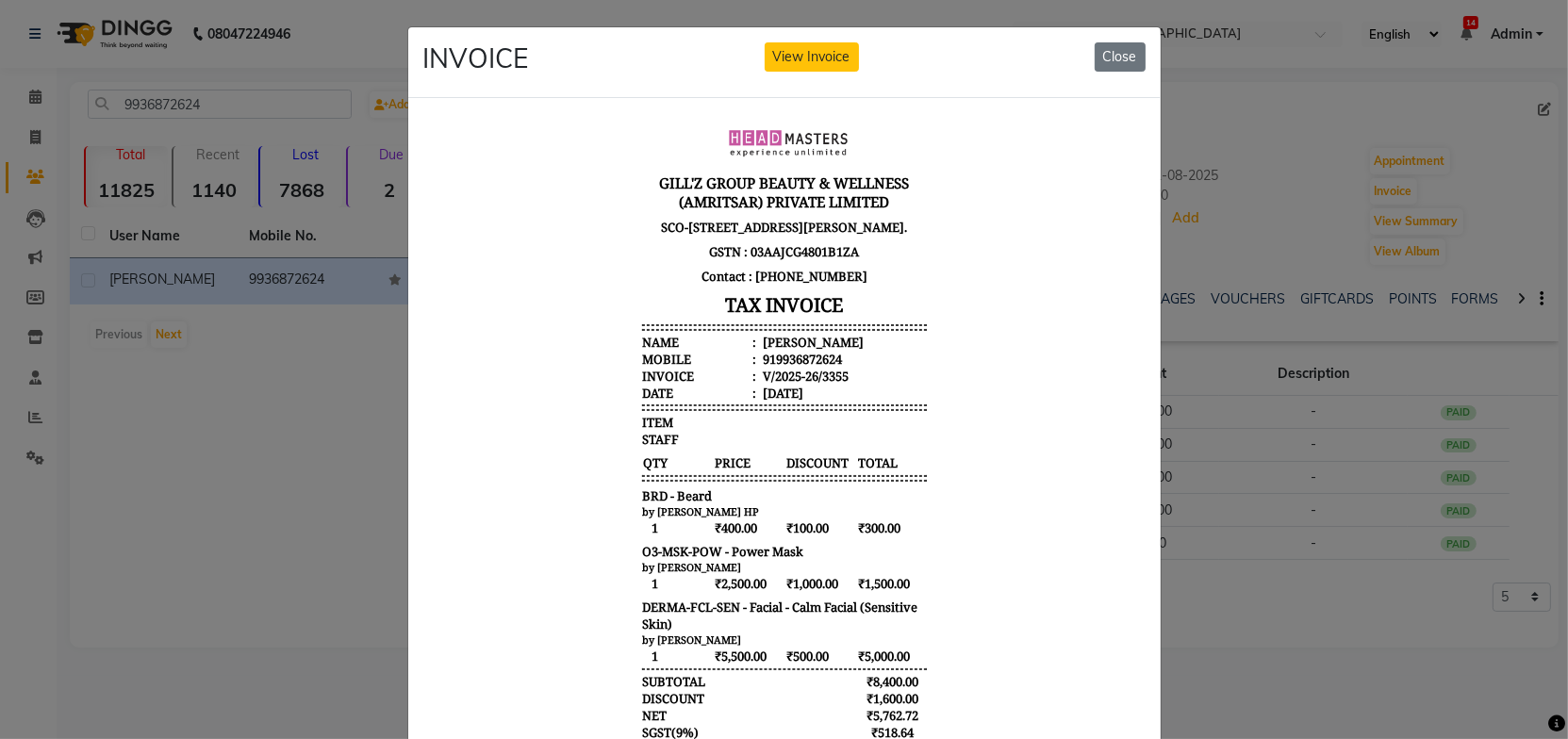
click at [1013, 447] on body "[PERSON_NAME]'Z GROUP BEAUTY & WELLNESS (AMRITSAR) PRIVATE LIMITED [STREET_ADDR…" at bounding box center [783, 491] width 707 height 773
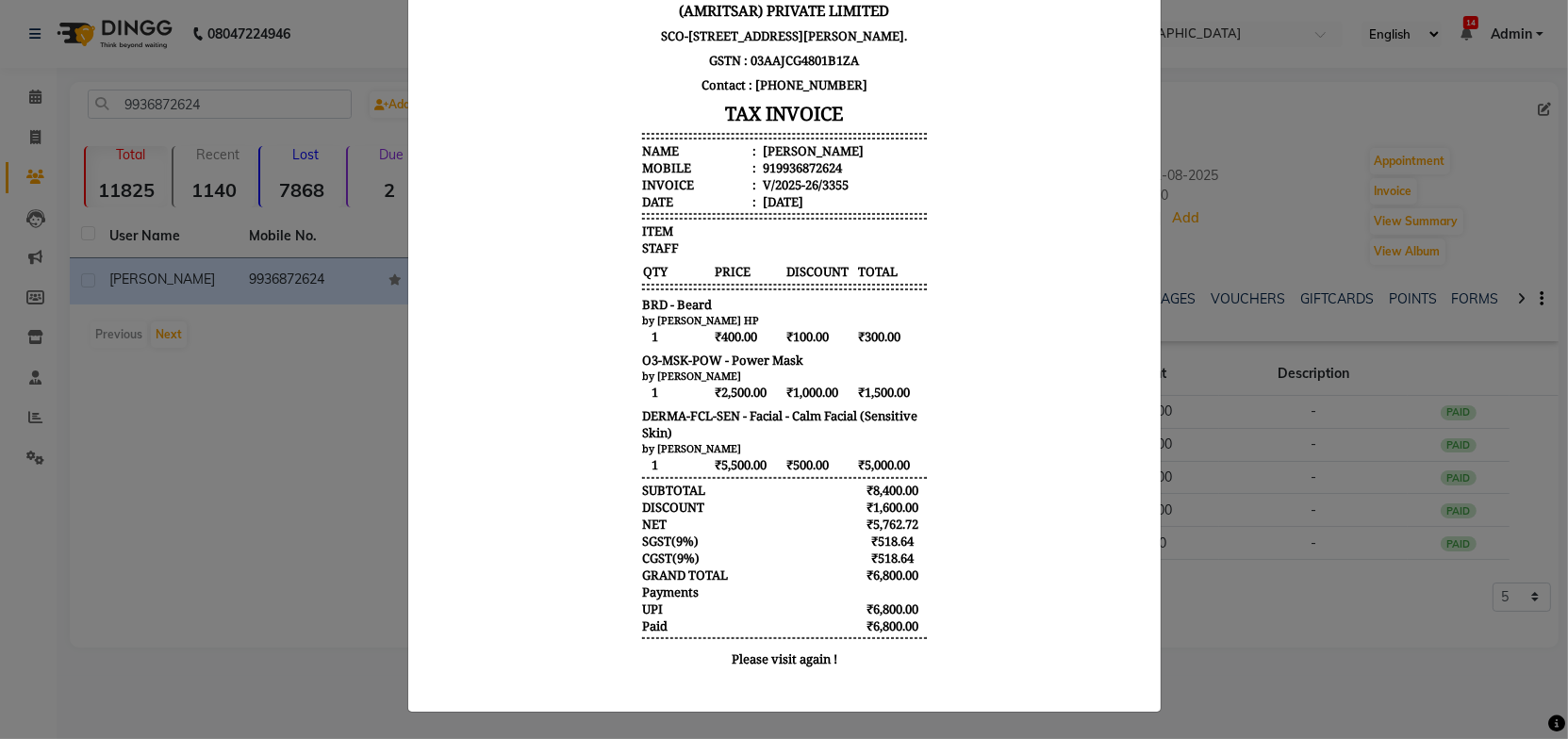
click at [1011, 462] on body "[PERSON_NAME]'Z GROUP BEAUTY & WELLNESS (AMRITSAR) PRIVATE LIMITED [STREET_ADDR…" at bounding box center [783, 301] width 707 height 773
click at [997, 411] on body "[PERSON_NAME]'Z GROUP BEAUTY & WELLNESS (AMRITSAR) PRIVATE LIMITED [STREET_ADDR…" at bounding box center [783, 301] width 707 height 773
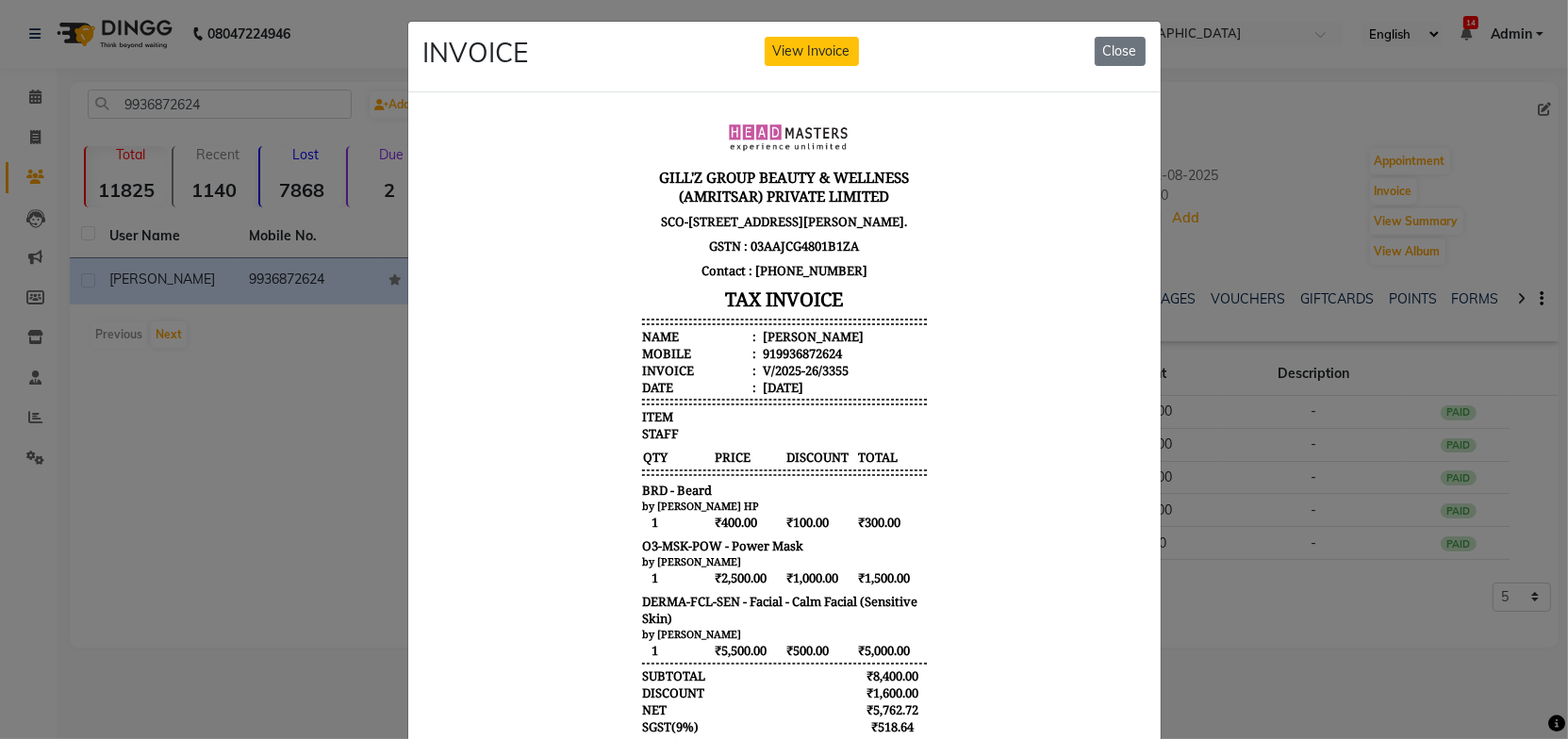
scroll to position [0, 0]
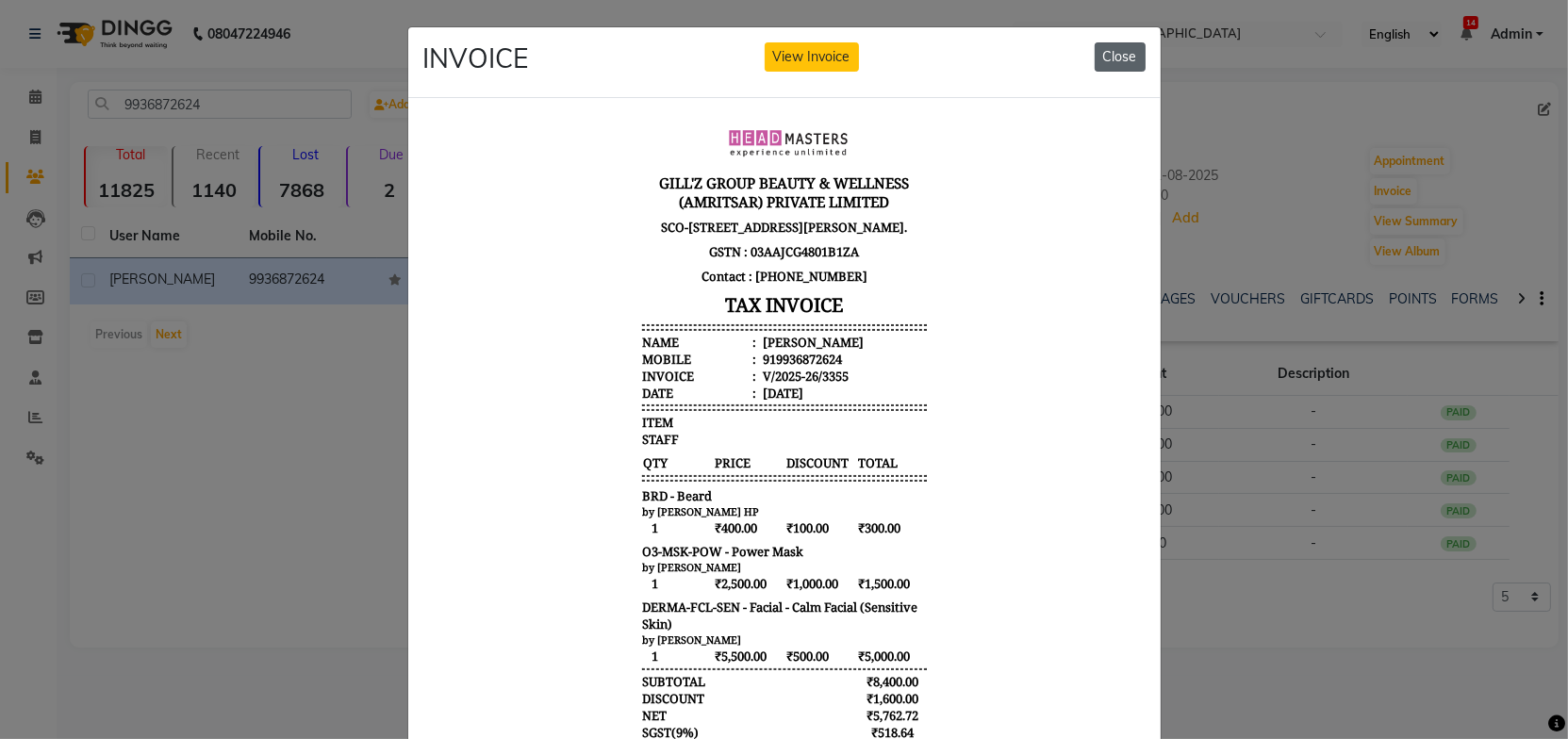
click at [1123, 61] on button "Close" at bounding box center [1119, 57] width 51 height 29
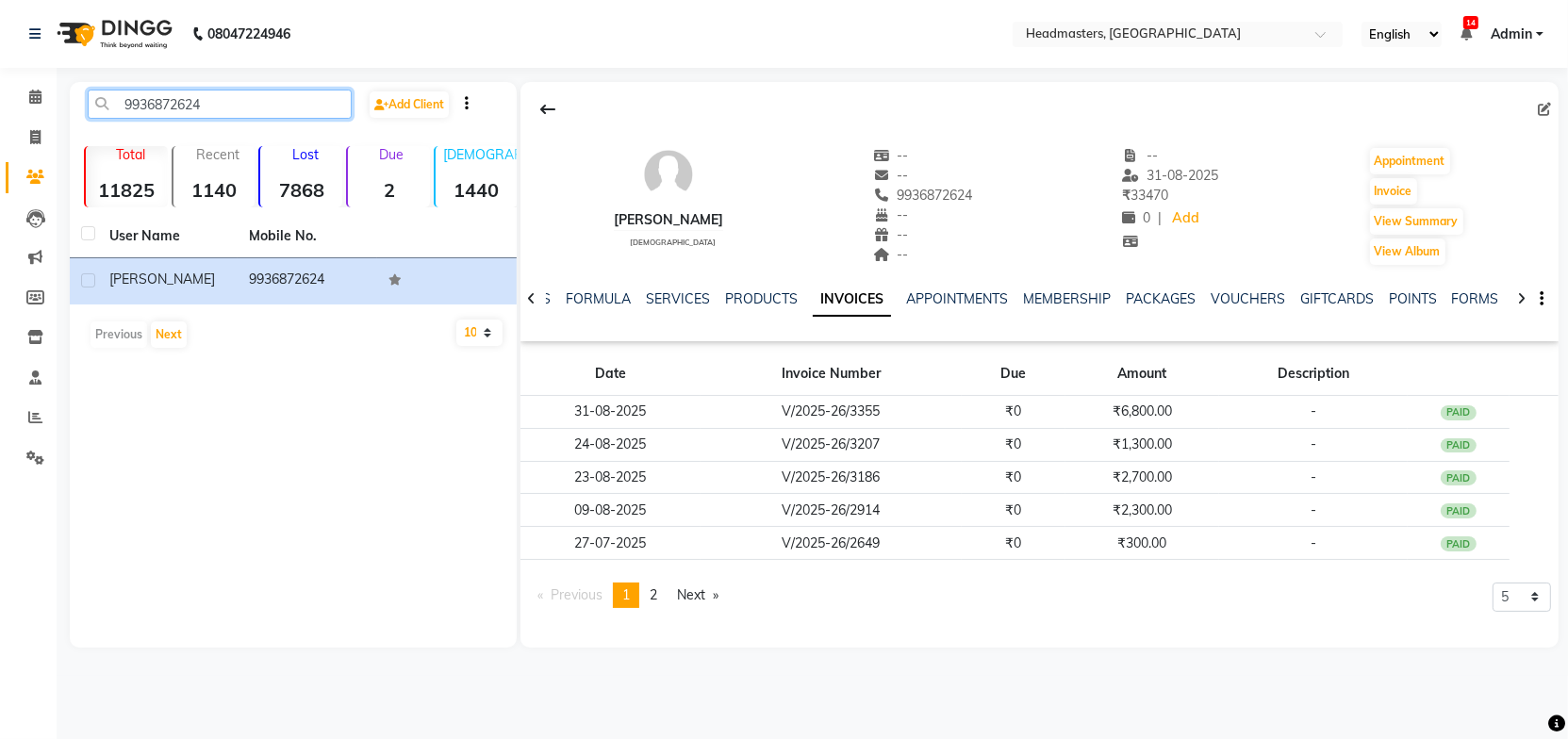
drag, startPoint x: 290, startPoint y: 103, endPoint x: 73, endPoint y: 125, distance: 218.1
click at [73, 125] on div "9936872624 Add Client" at bounding box center [293, 112] width 439 height 44
paste input "7470000033"
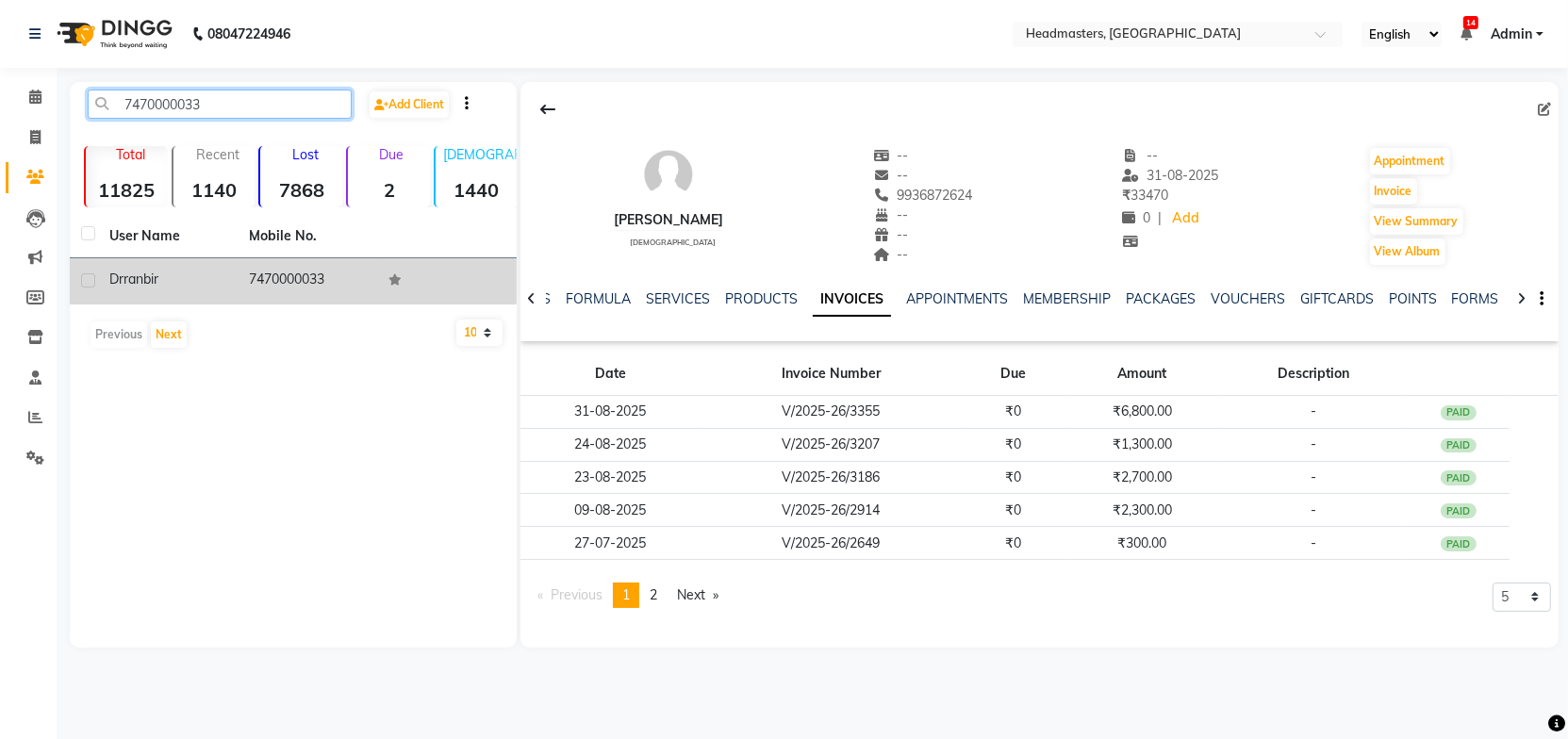
type input "7470000033"
click at [252, 271] on td "7470000033" at bounding box center [307, 281] width 140 height 46
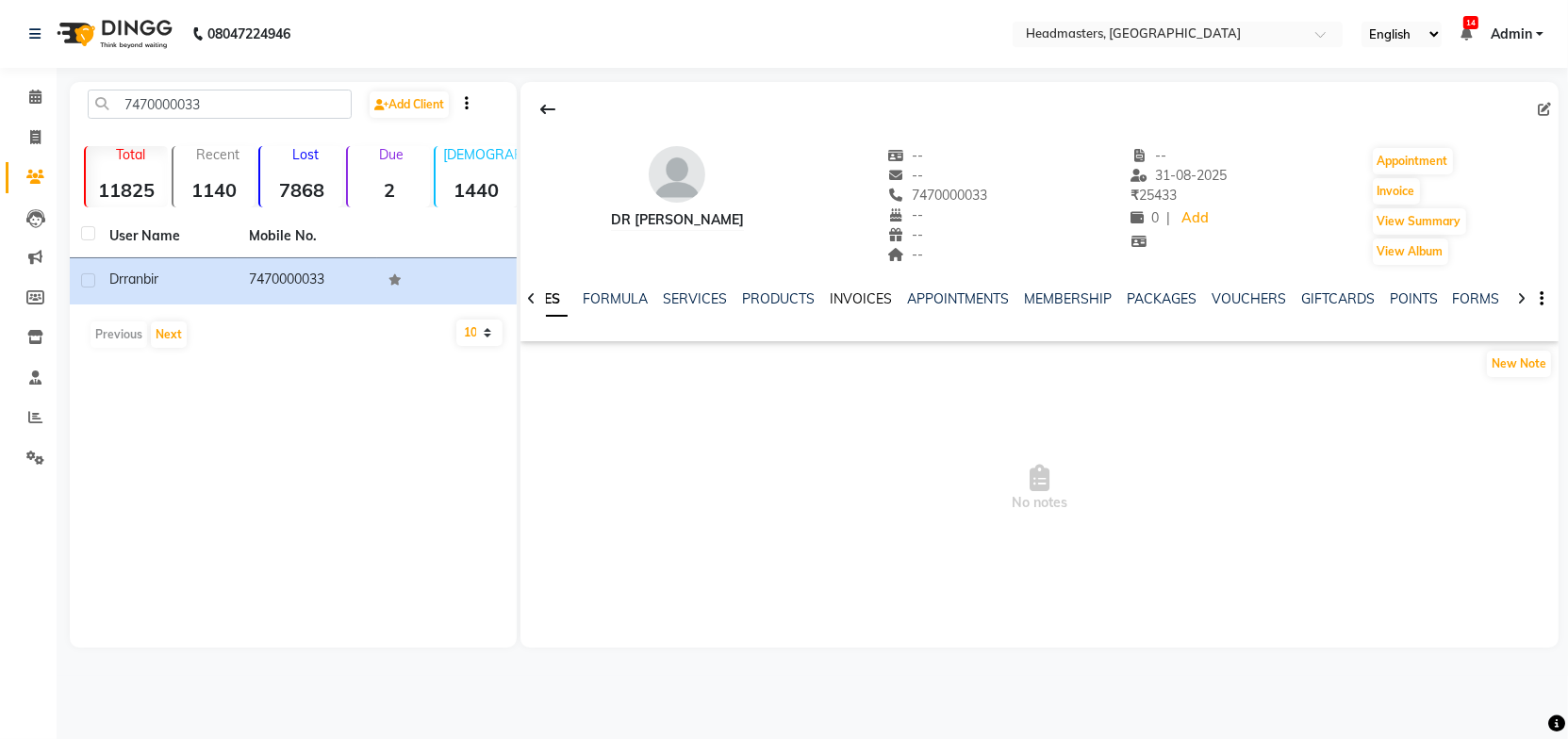
click at [858, 297] on link "INVOICES" at bounding box center [860, 299] width 63 height 17
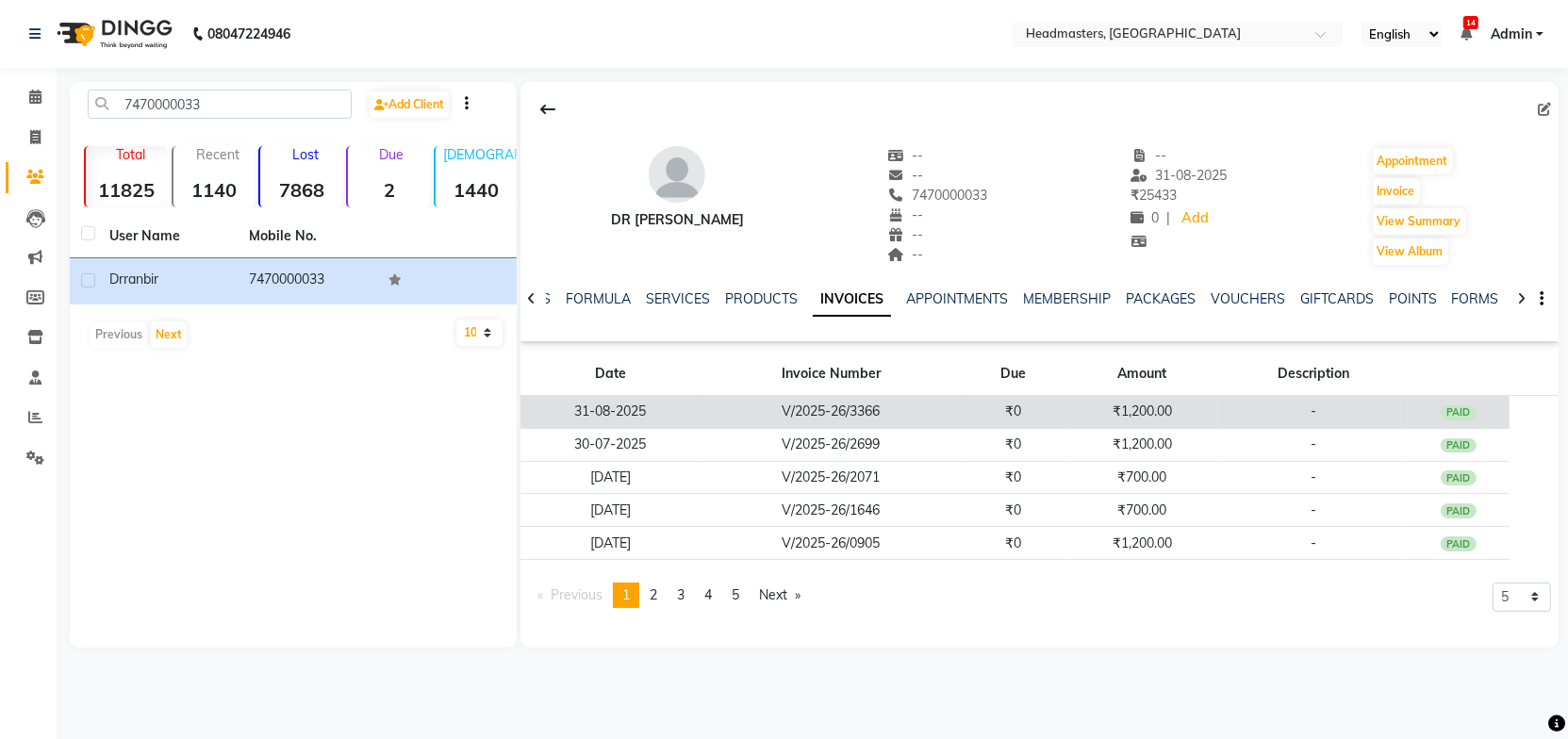
click at [860, 402] on td "V/2025-26/3366" at bounding box center [830, 412] width 261 height 33
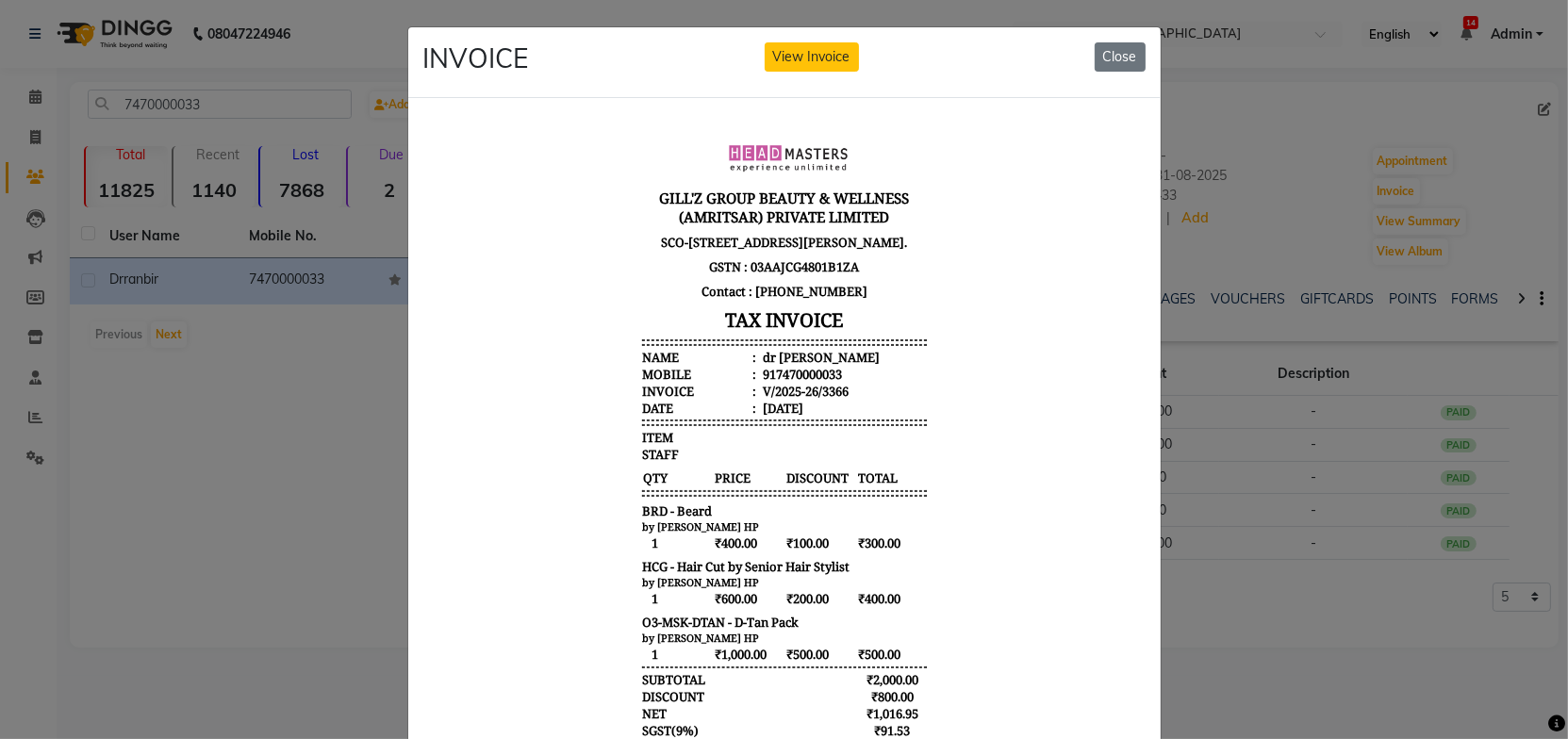
click at [954, 430] on body "[PERSON_NAME]'Z GROUP BEAUTY & WELLNESS (AMRITSAR) PRIVATE LIMITED [STREET_ADDR…" at bounding box center [783, 506] width 707 height 773
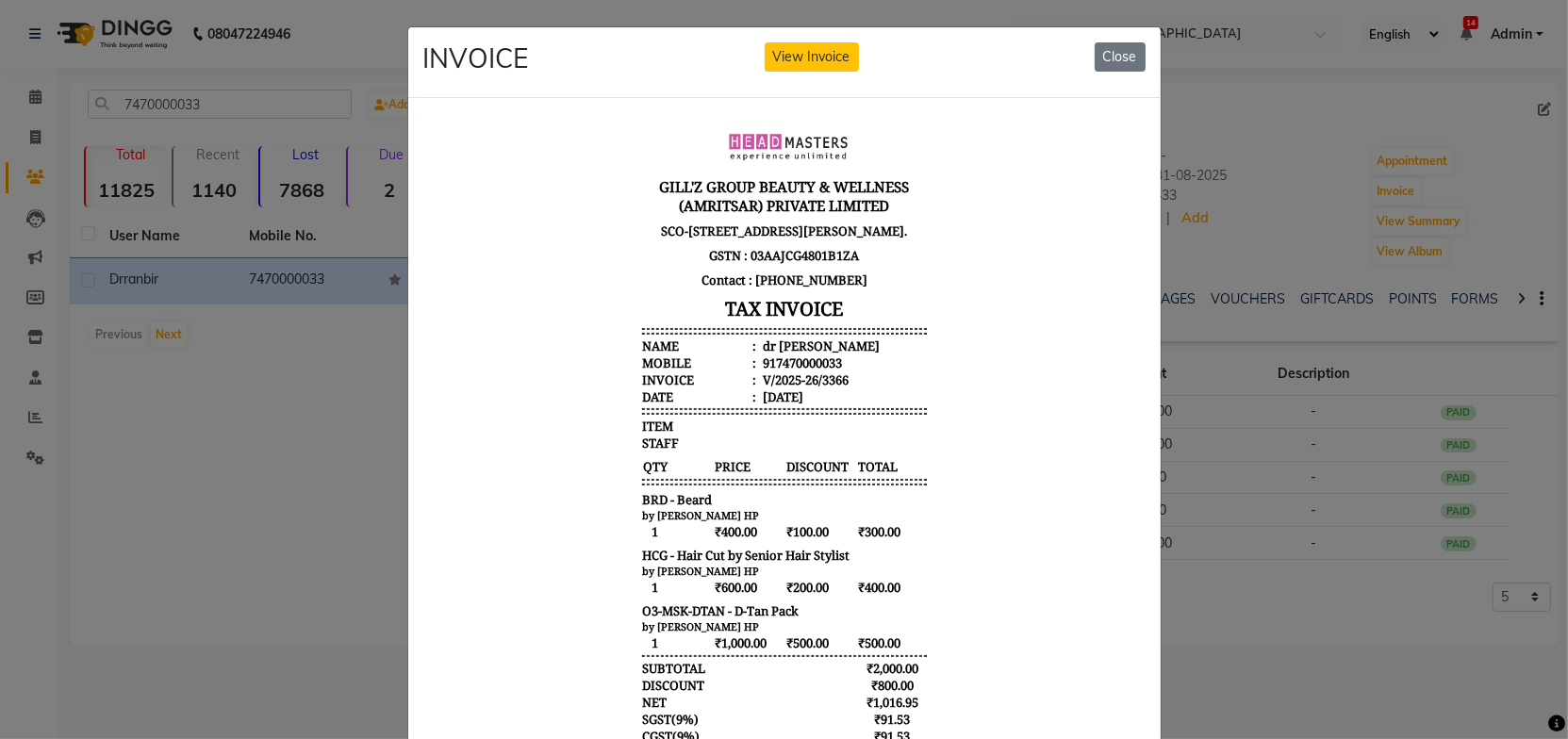
scroll to position [15, 0]
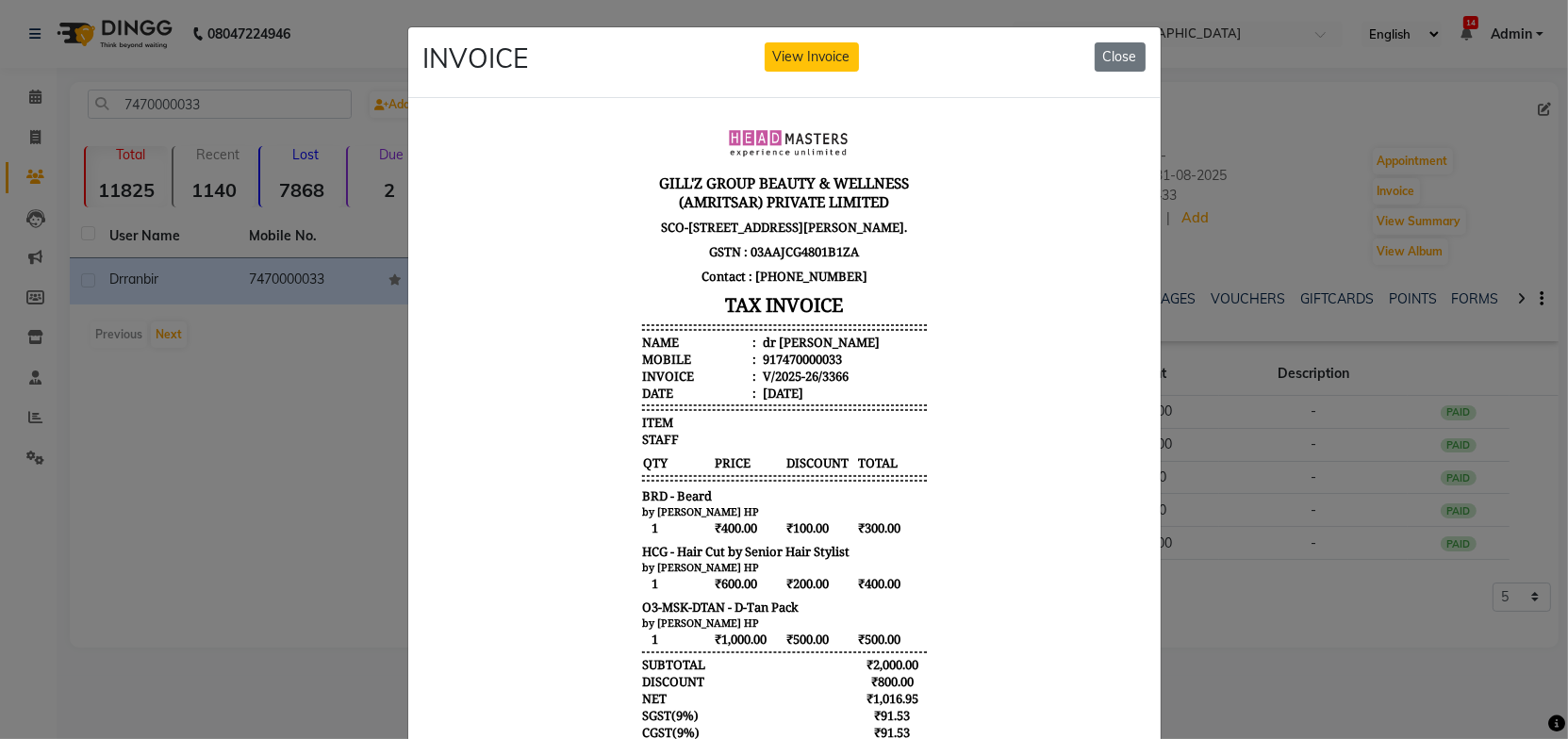
click at [958, 425] on body "[PERSON_NAME]'Z GROUP BEAUTY & WELLNESS (AMRITSAR) PRIVATE LIMITED [STREET_ADDR…" at bounding box center [783, 491] width 707 height 773
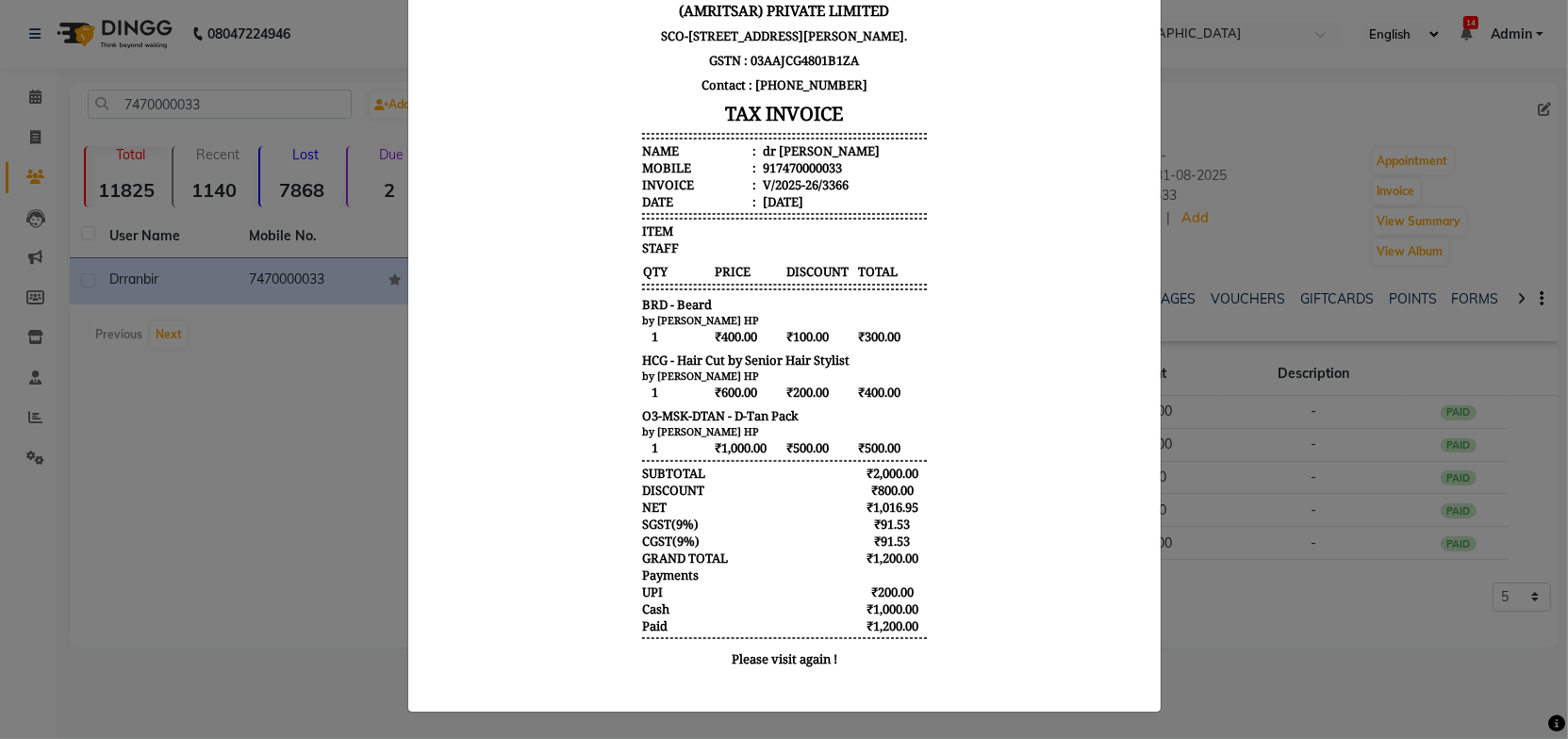
scroll to position [201, 0]
click at [954, 424] on body "[PERSON_NAME]'Z GROUP BEAUTY & WELLNESS (AMRITSAR) PRIVATE LIMITED [STREET_ADDR…" at bounding box center [783, 301] width 707 height 773
